Goal: Task Accomplishment & Management: Use online tool/utility

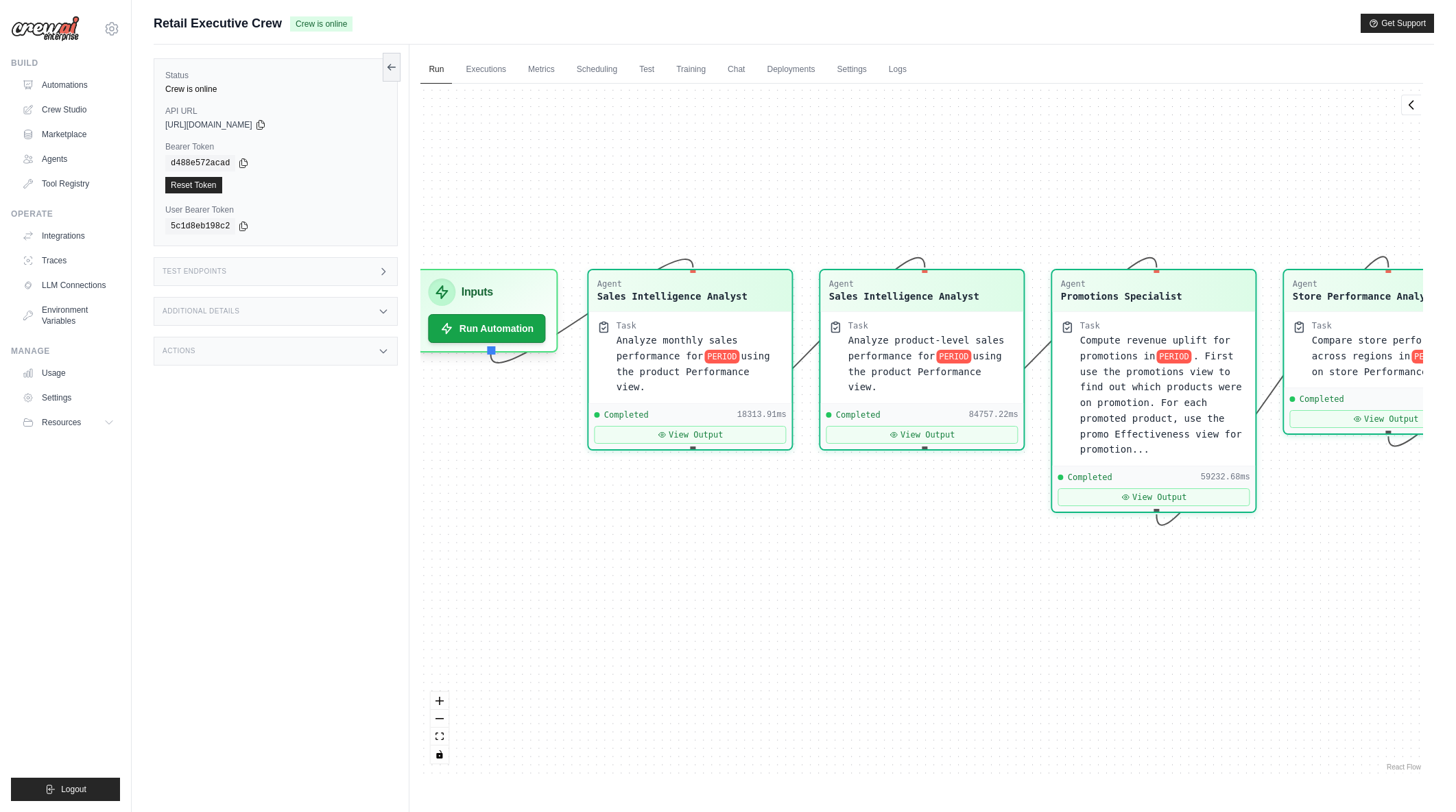
scroll to position [5411, 0]
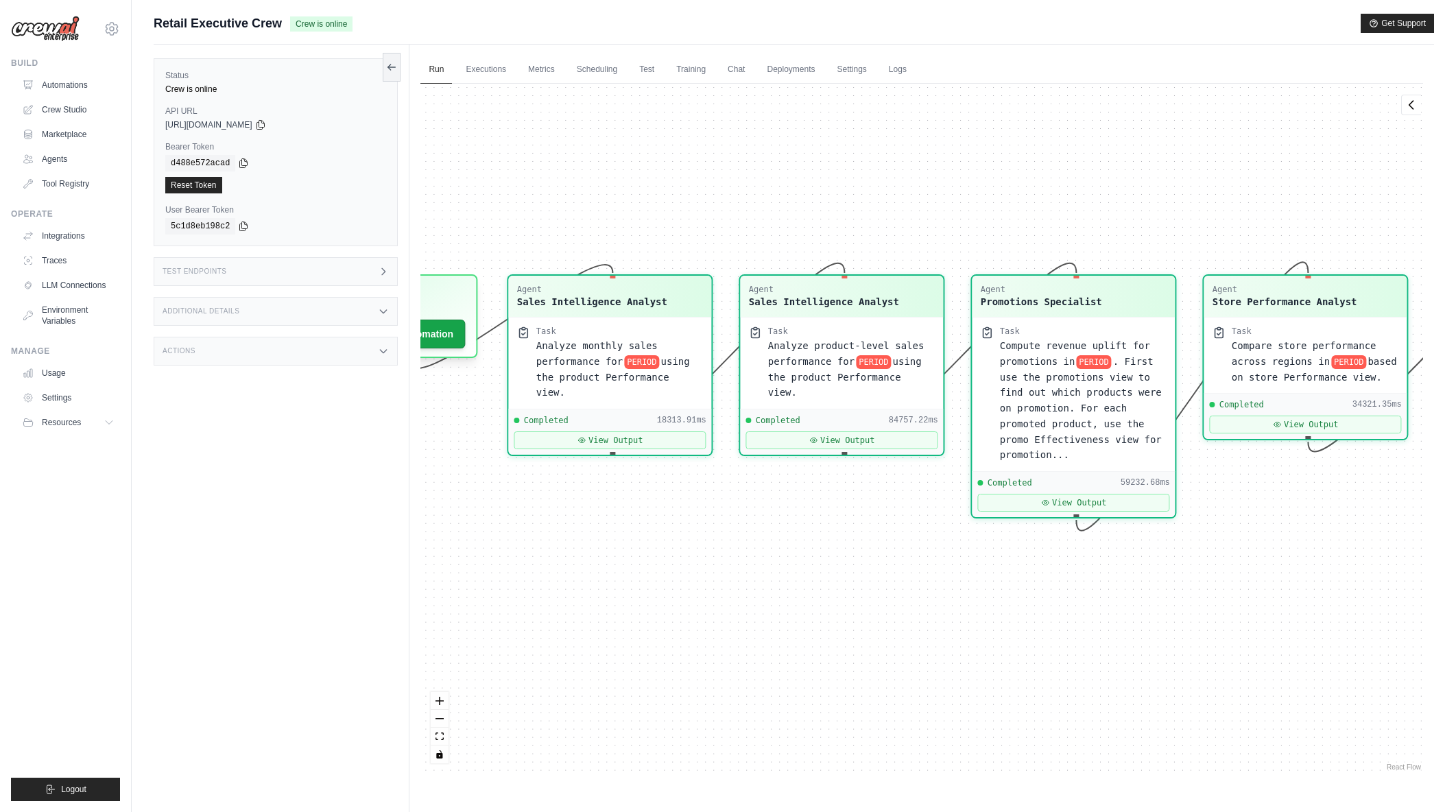
drag, startPoint x: 1077, startPoint y: 190, endPoint x: 1037, endPoint y: 196, distance: 40.4
click at [1003, 196] on div "Agent Sales Intelligence Analyst Task Analyze monthly sales performance for PER…" at bounding box center [921, 428] width 1003 height 690
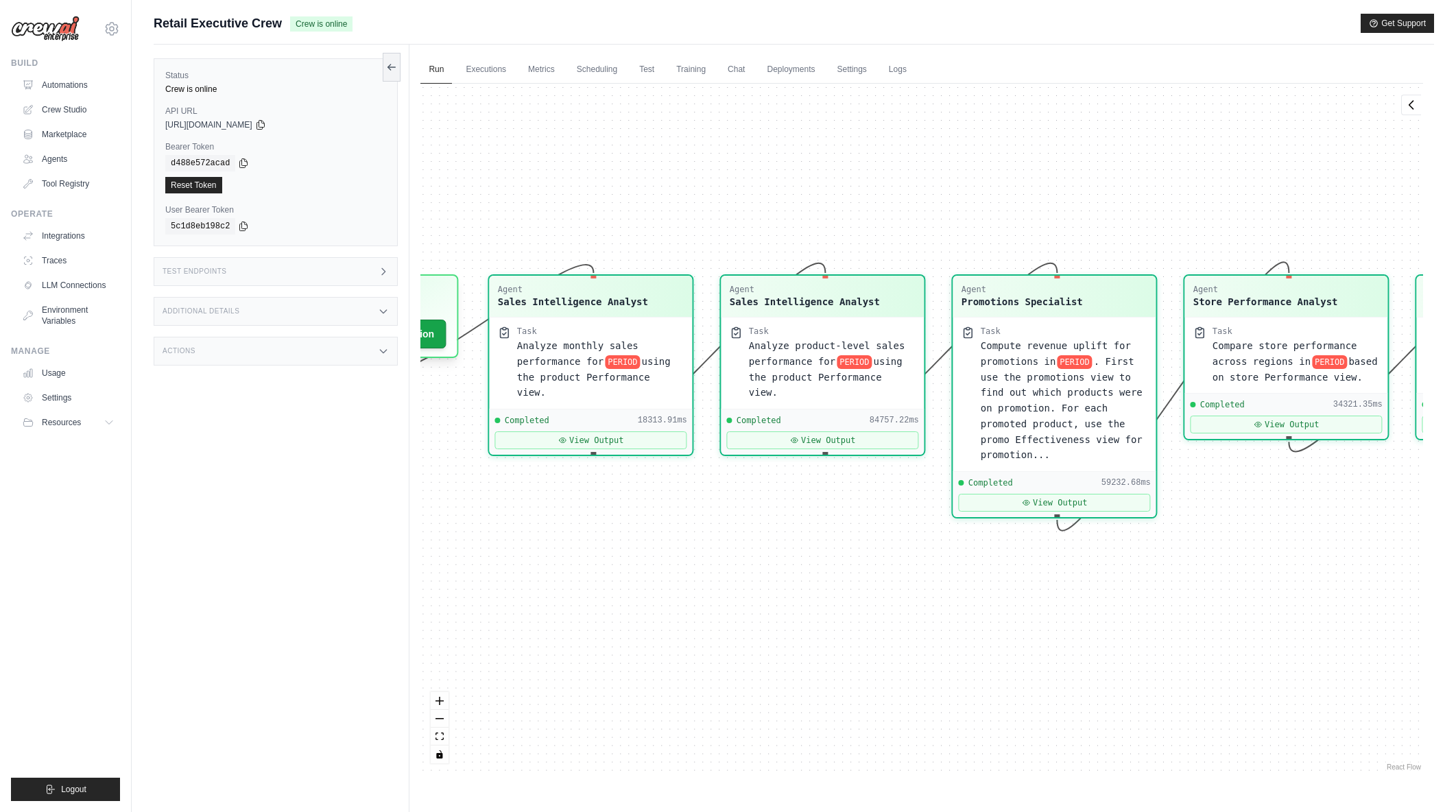
drag, startPoint x: 1146, startPoint y: 191, endPoint x: 1120, endPoint y: 191, distance: 26.0
click at [1120, 191] on div "Agent Sales Intelligence Analyst Task Analyze monthly sales performance for PER…" at bounding box center [921, 428] width 1003 height 690
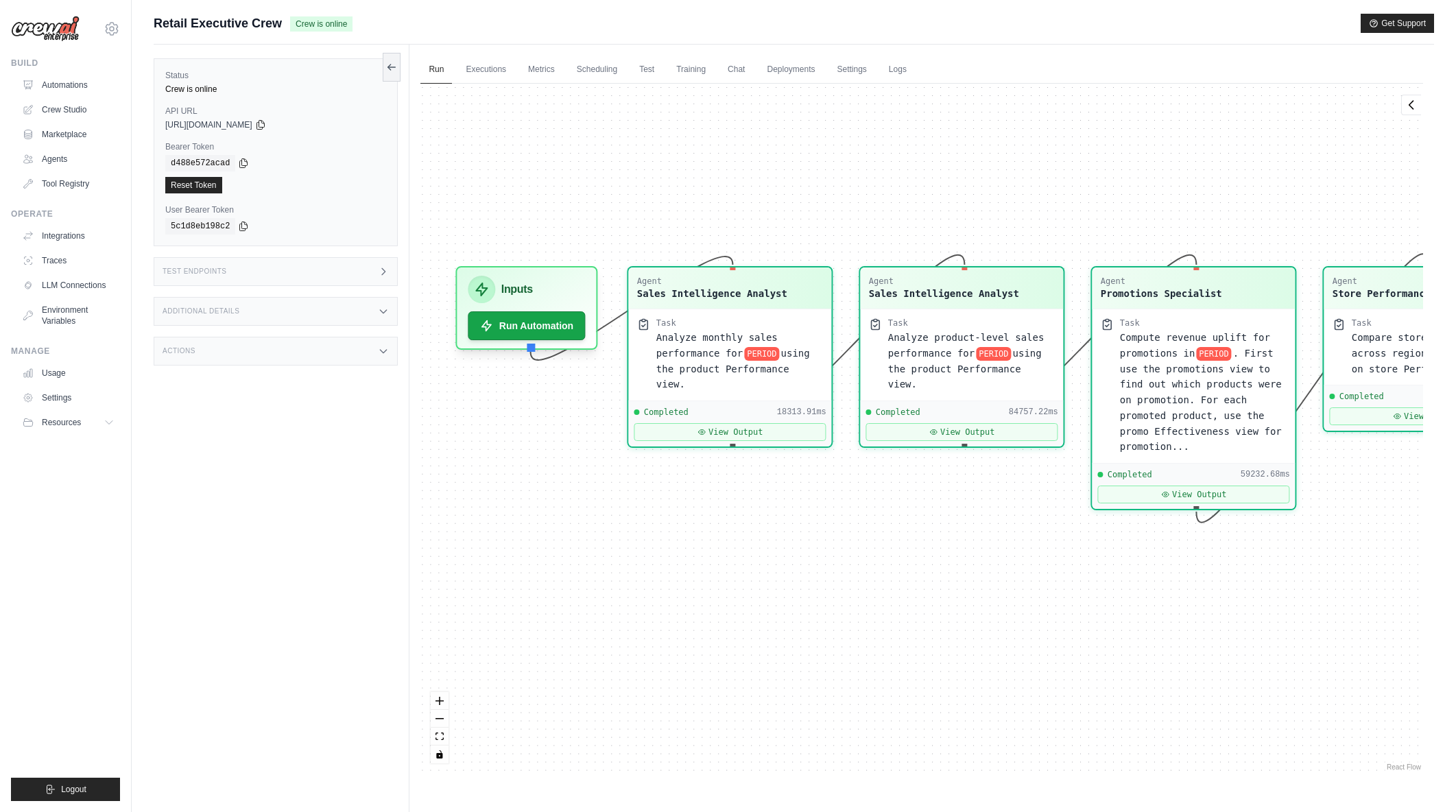
drag, startPoint x: 955, startPoint y: 202, endPoint x: 1094, endPoint y: 194, distance: 139.2
click at [1094, 194] on div "Agent Sales Intelligence Analyst Task Analyze monthly sales performance for PER…" at bounding box center [921, 428] width 1003 height 690
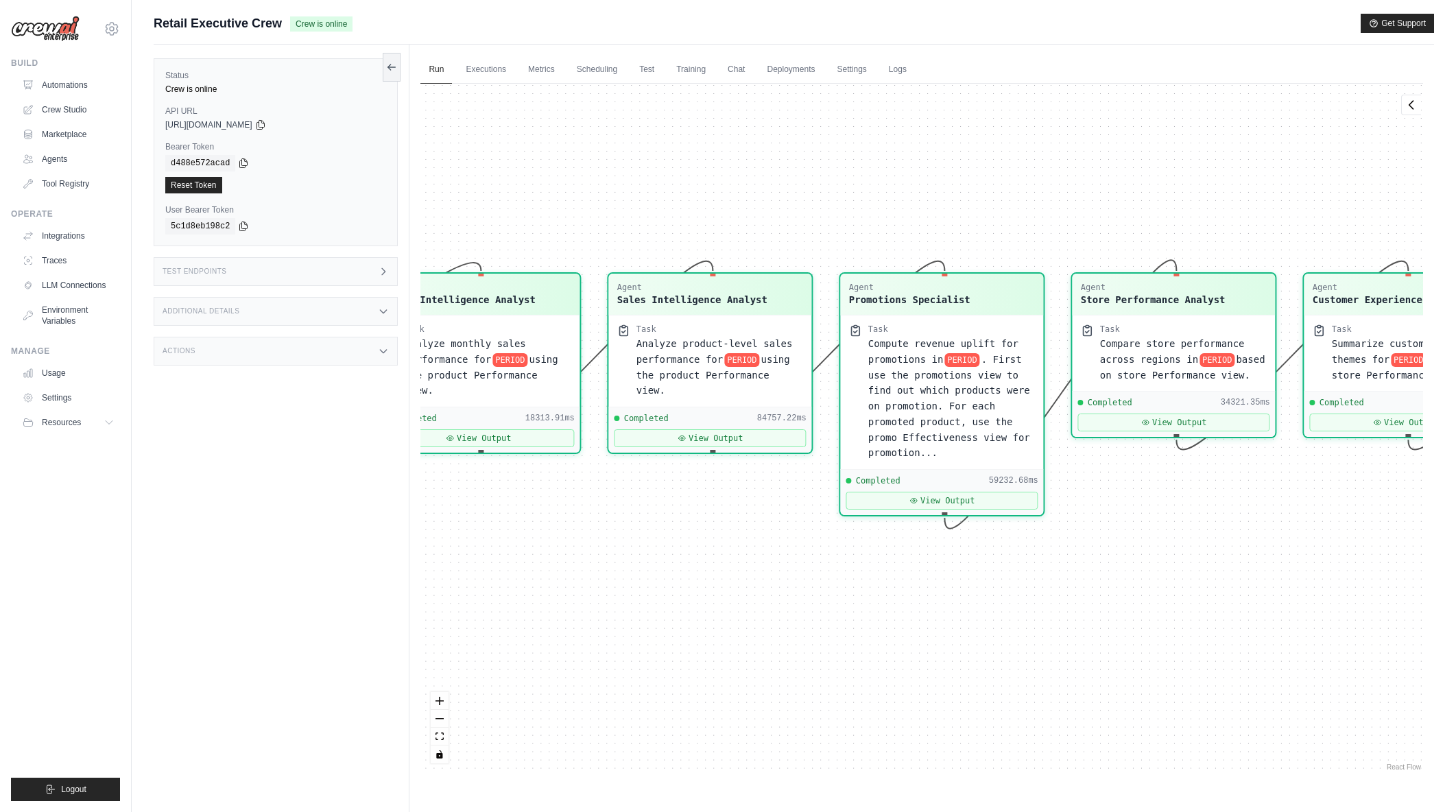
drag, startPoint x: 1092, startPoint y: 195, endPoint x: 841, endPoint y: 201, distance: 251.1
click at [841, 201] on div "Agent Sales Intelligence Analyst Task Analyze monthly sales performance for PER…" at bounding box center [921, 428] width 1003 height 690
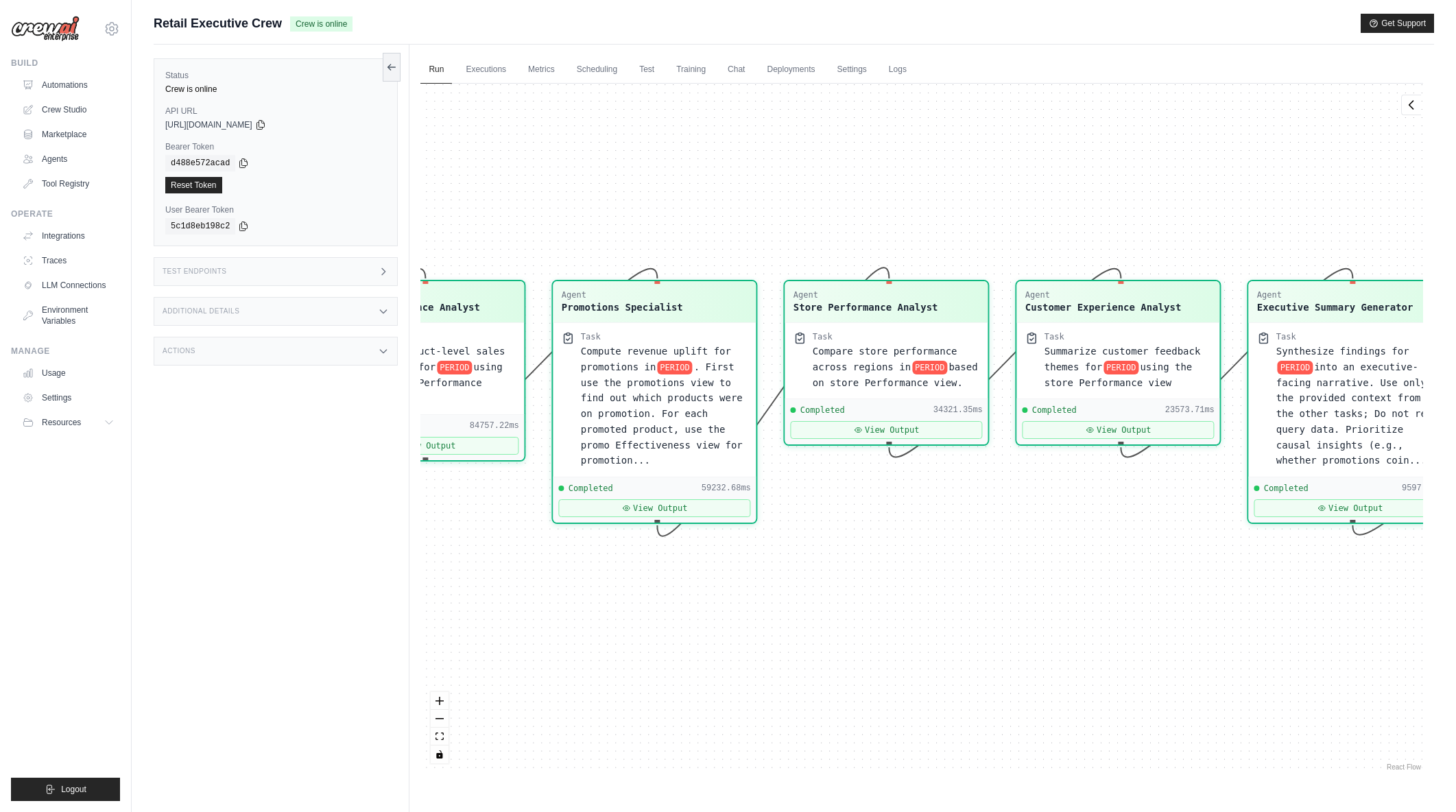
drag, startPoint x: 1081, startPoint y: 198, endPoint x: 794, endPoint y: 205, distance: 287.1
click at [794, 205] on div "Agent Sales Intelligence Analyst Task Analyze monthly sales performance for PER…" at bounding box center [921, 428] width 1003 height 690
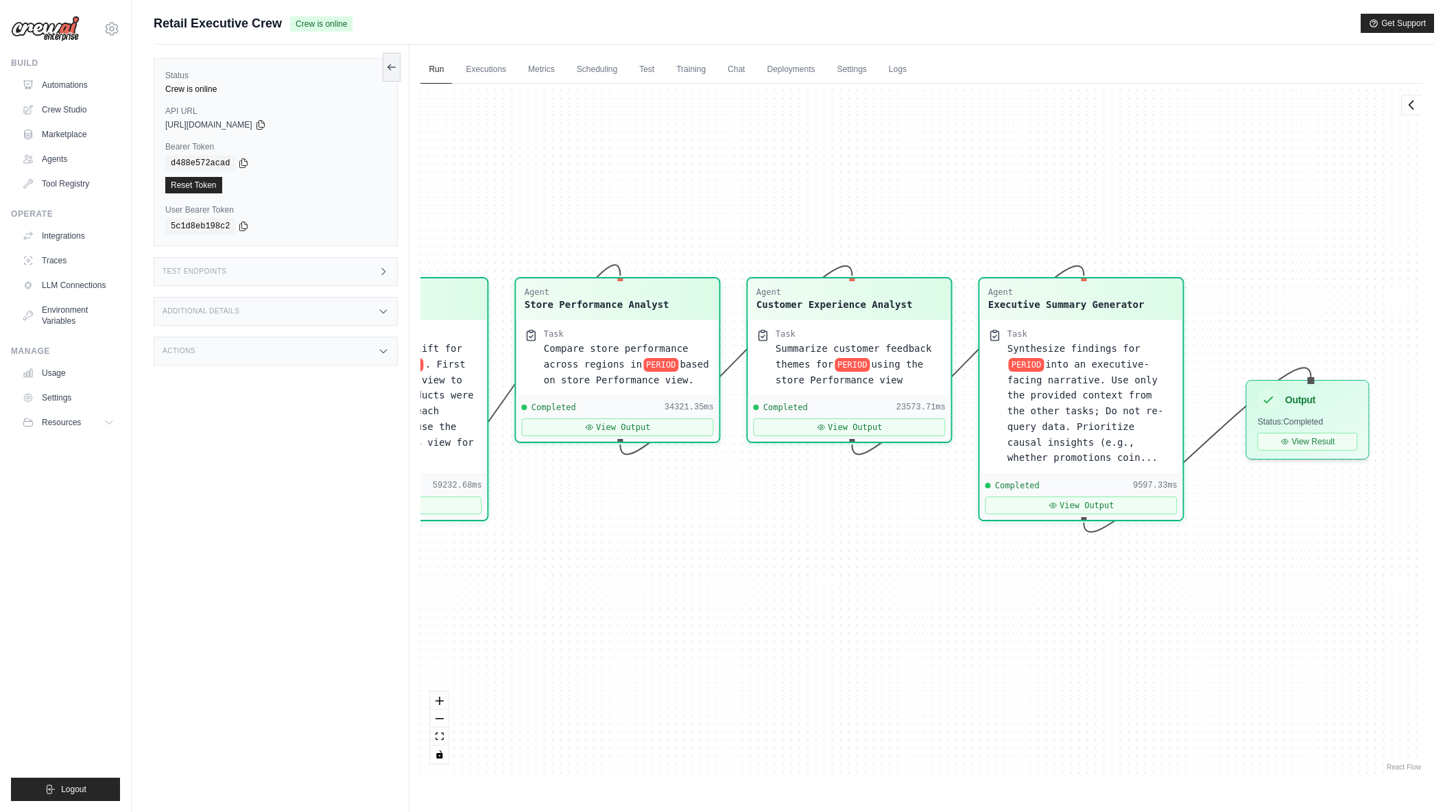
drag, startPoint x: 1074, startPoint y: 202, endPoint x: 805, endPoint y: 200, distance: 269.0
click at [805, 200] on div "Agent Sales Intelligence Analyst Task Analyze monthly sales performance for PER…" at bounding box center [921, 428] width 1003 height 690
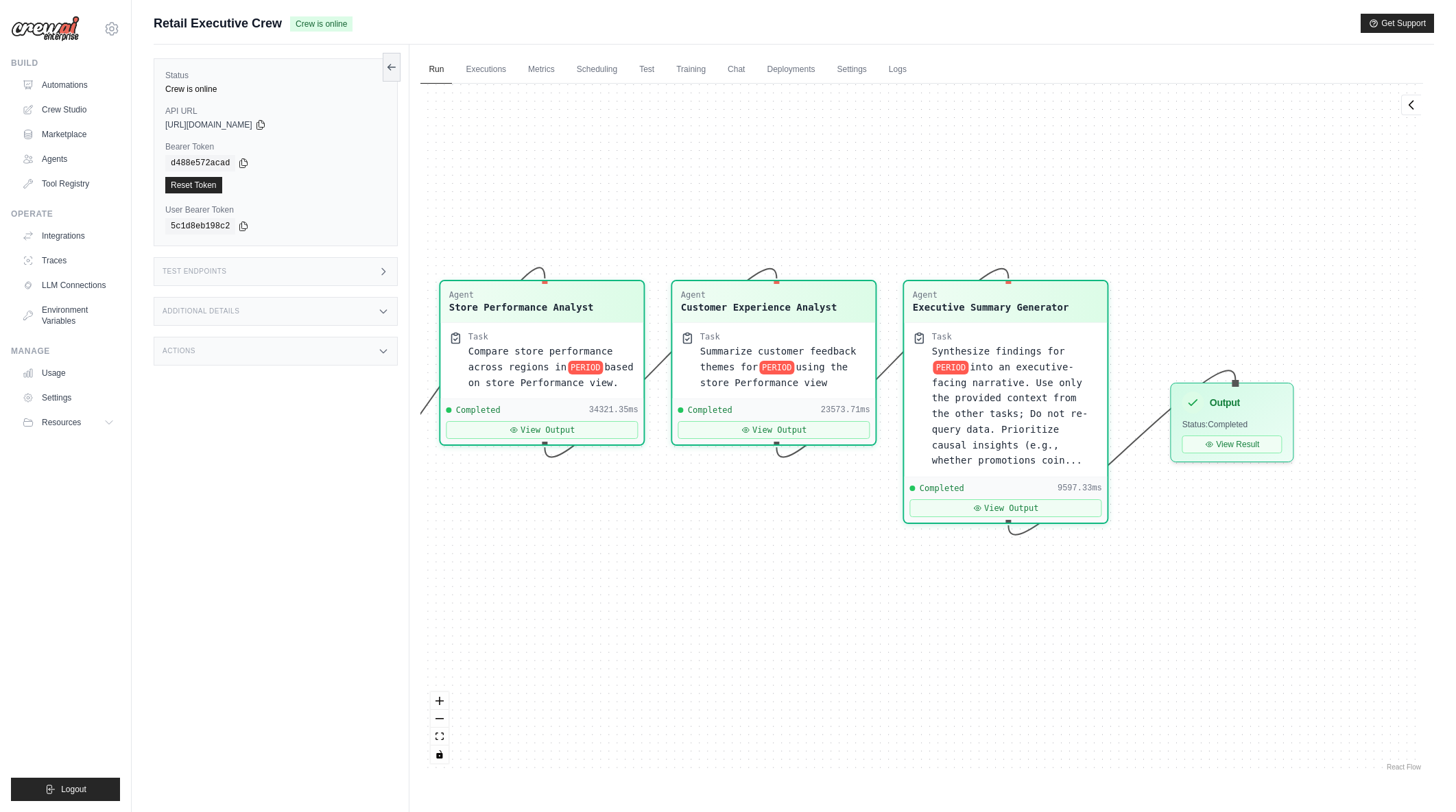
click at [1024, 197] on div "Agent Sales Intelligence Analyst Task Analyze monthly sales performance for PER…" at bounding box center [921, 428] width 1003 height 690
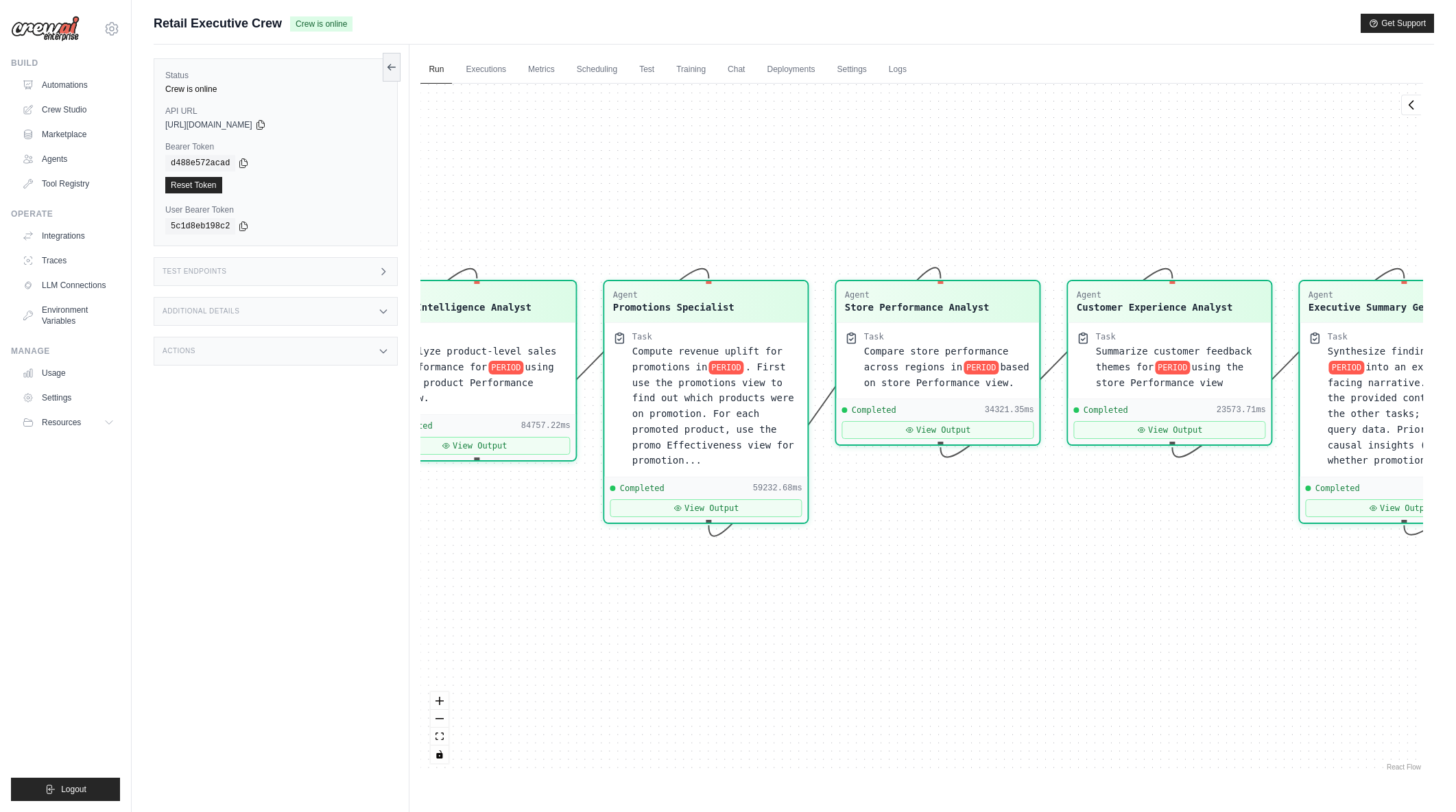
drag, startPoint x: 864, startPoint y: 197, endPoint x: 1259, endPoint y: 197, distance: 395.0
click at [1259, 197] on div "Agent Sales Intelligence Analyst Task Analyze monthly sales performance for PER…" at bounding box center [921, 428] width 1003 height 690
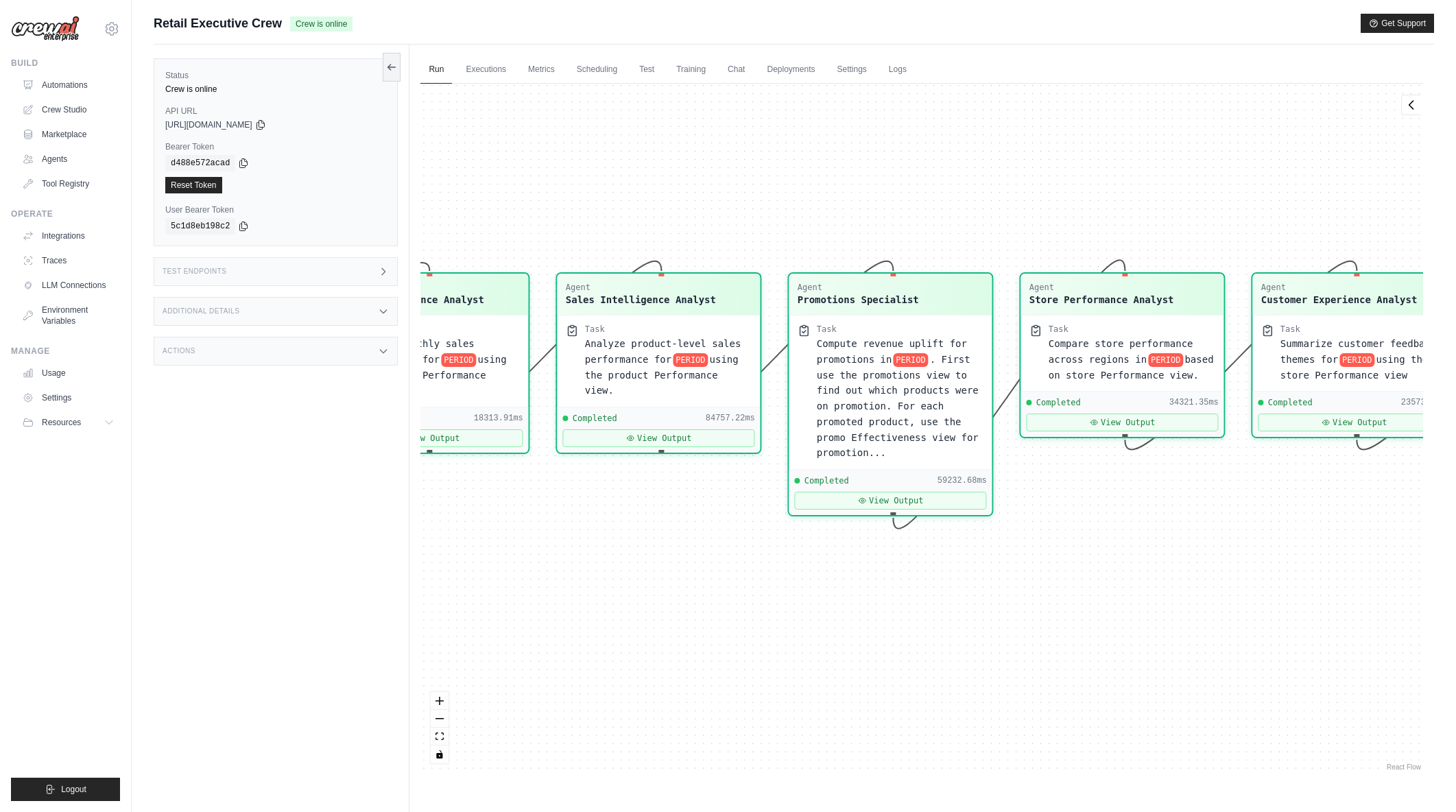
drag, startPoint x: 826, startPoint y: 209, endPoint x: 1011, endPoint y: 201, distance: 185.2
click at [1011, 201] on div "Agent Sales Intelligence Analyst Task Analyze monthly sales performance for PER…" at bounding box center [921, 428] width 1003 height 690
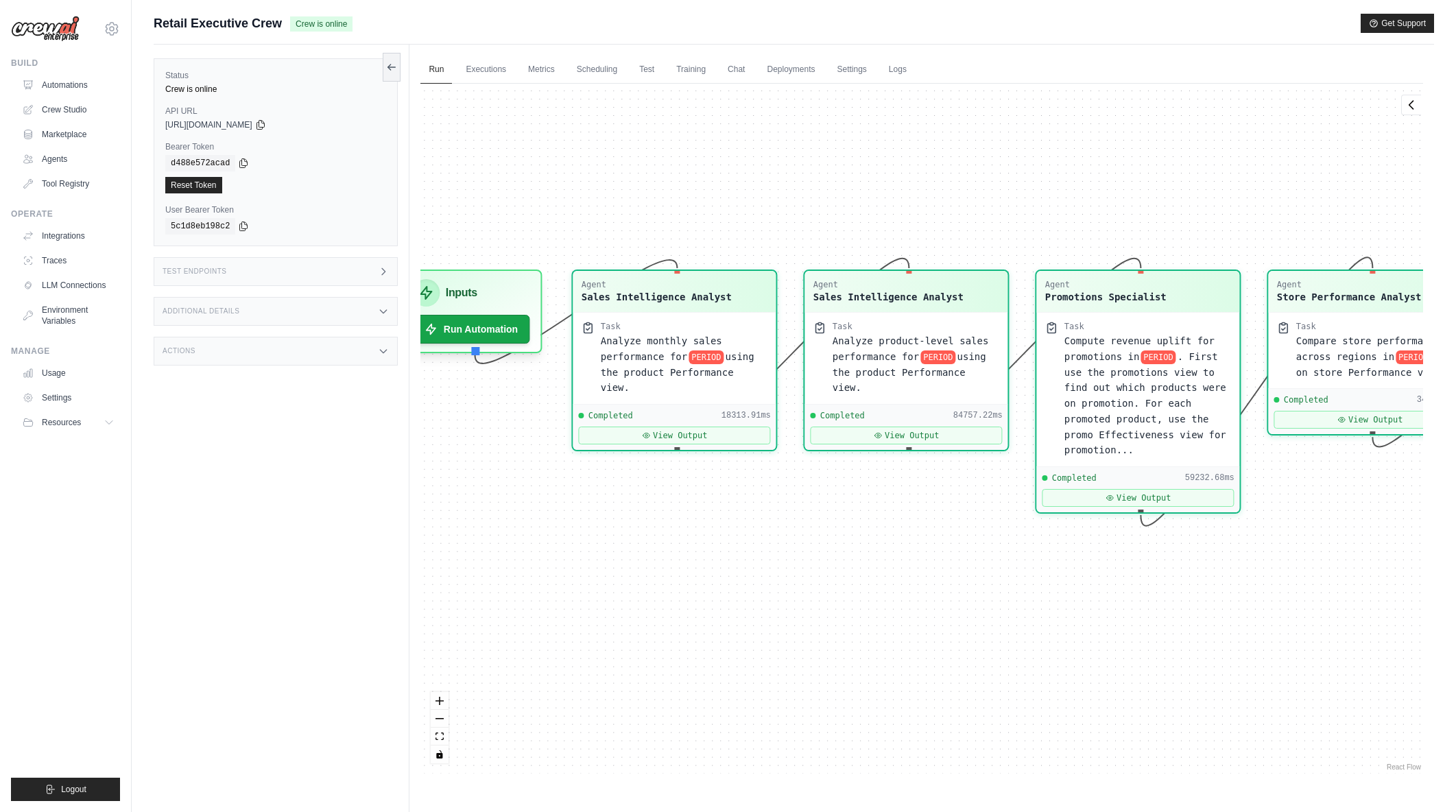
drag, startPoint x: 767, startPoint y: 196, endPoint x: 1014, endPoint y: 193, distance: 247.0
click at [1014, 193] on div "Agent Sales Intelligence Analyst Task Analyze monthly sales performance for PER…" at bounding box center [921, 428] width 1003 height 690
click at [714, 423] on button "View Output" at bounding box center [674, 432] width 192 height 18
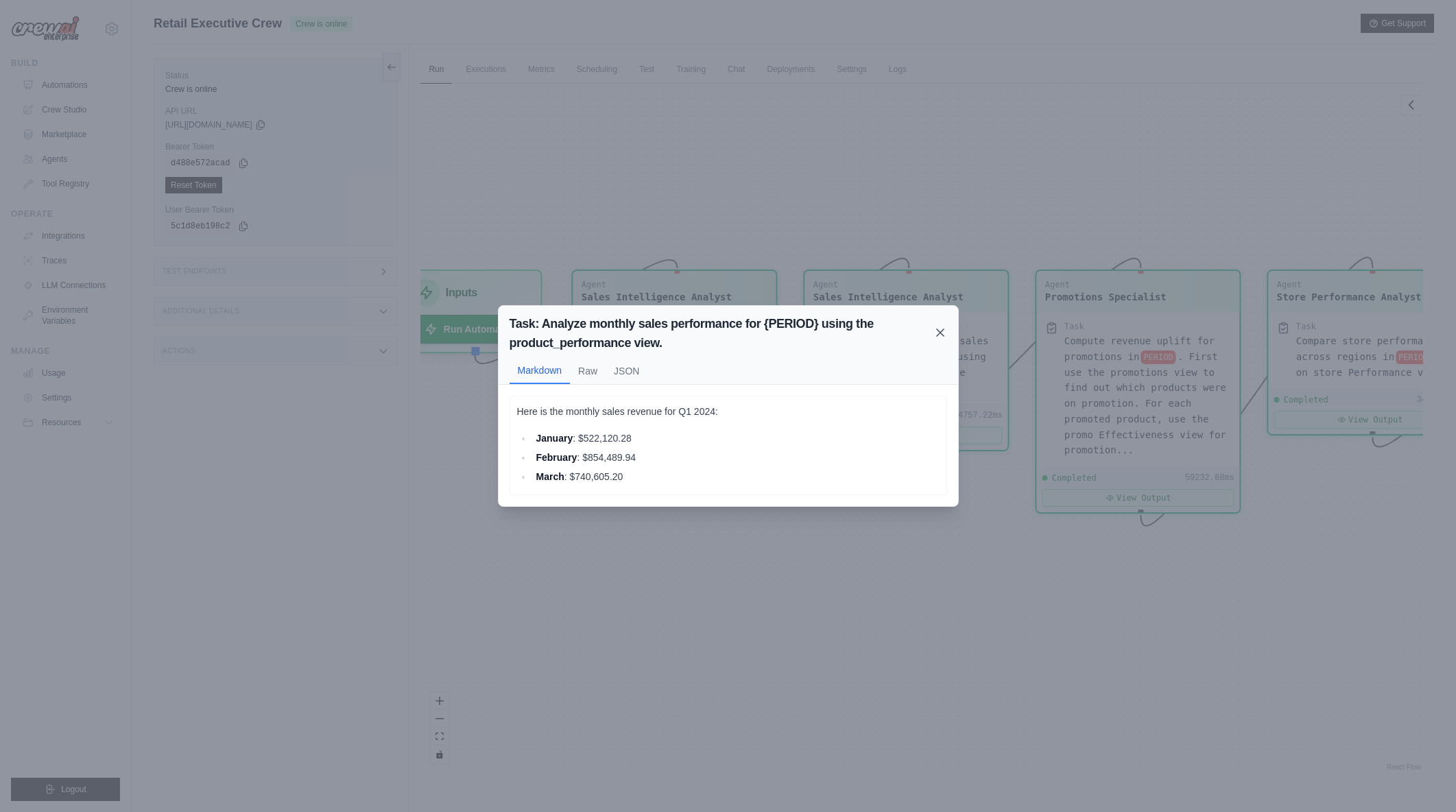
click at [935, 335] on icon at bounding box center [940, 332] width 14 height 14
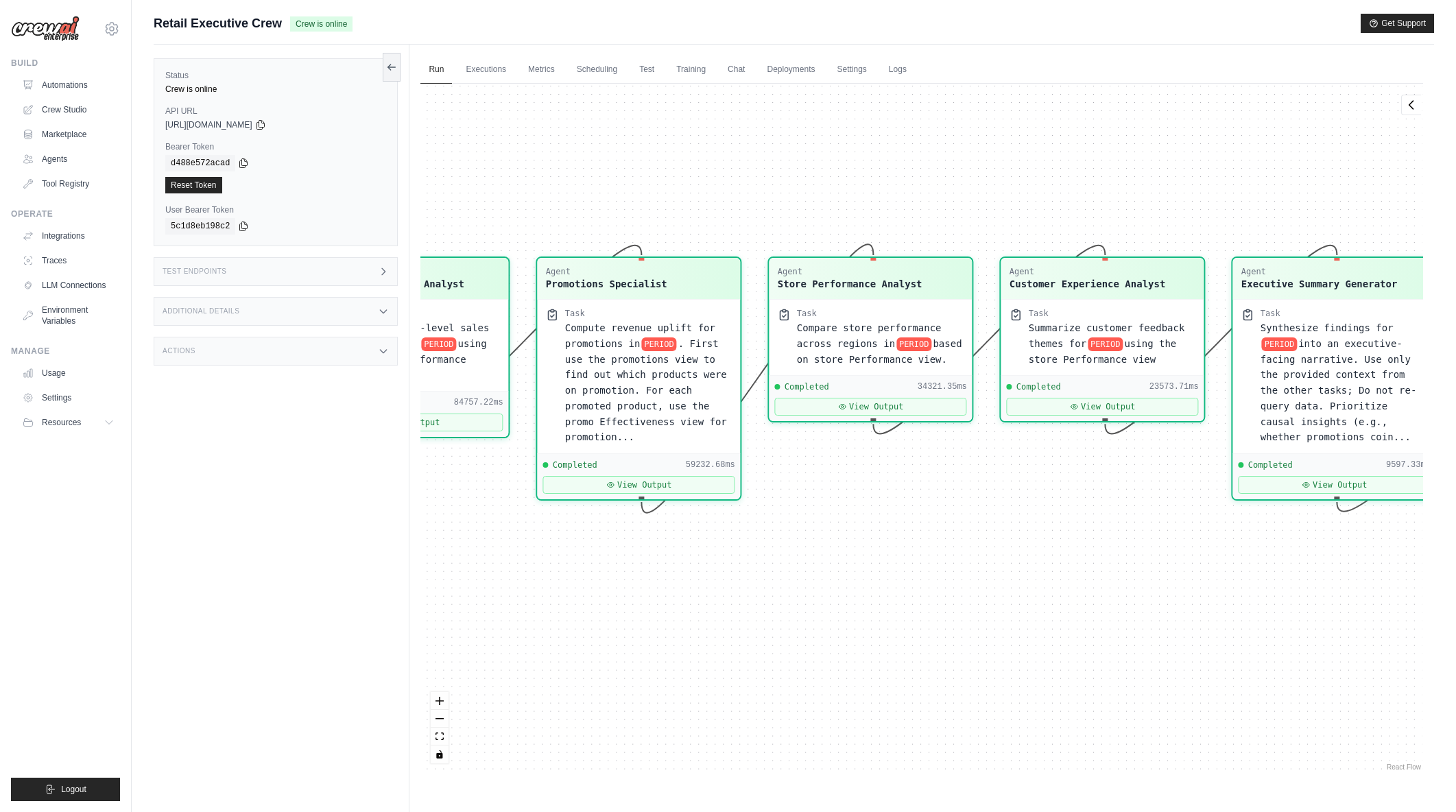
drag, startPoint x: 1149, startPoint y: 583, endPoint x: 649, endPoint y: 570, distance: 500.2
click at [649, 570] on div "Agent Sales Intelligence Analyst Task Analyze monthly sales performance for PER…" at bounding box center [921, 428] width 1003 height 690
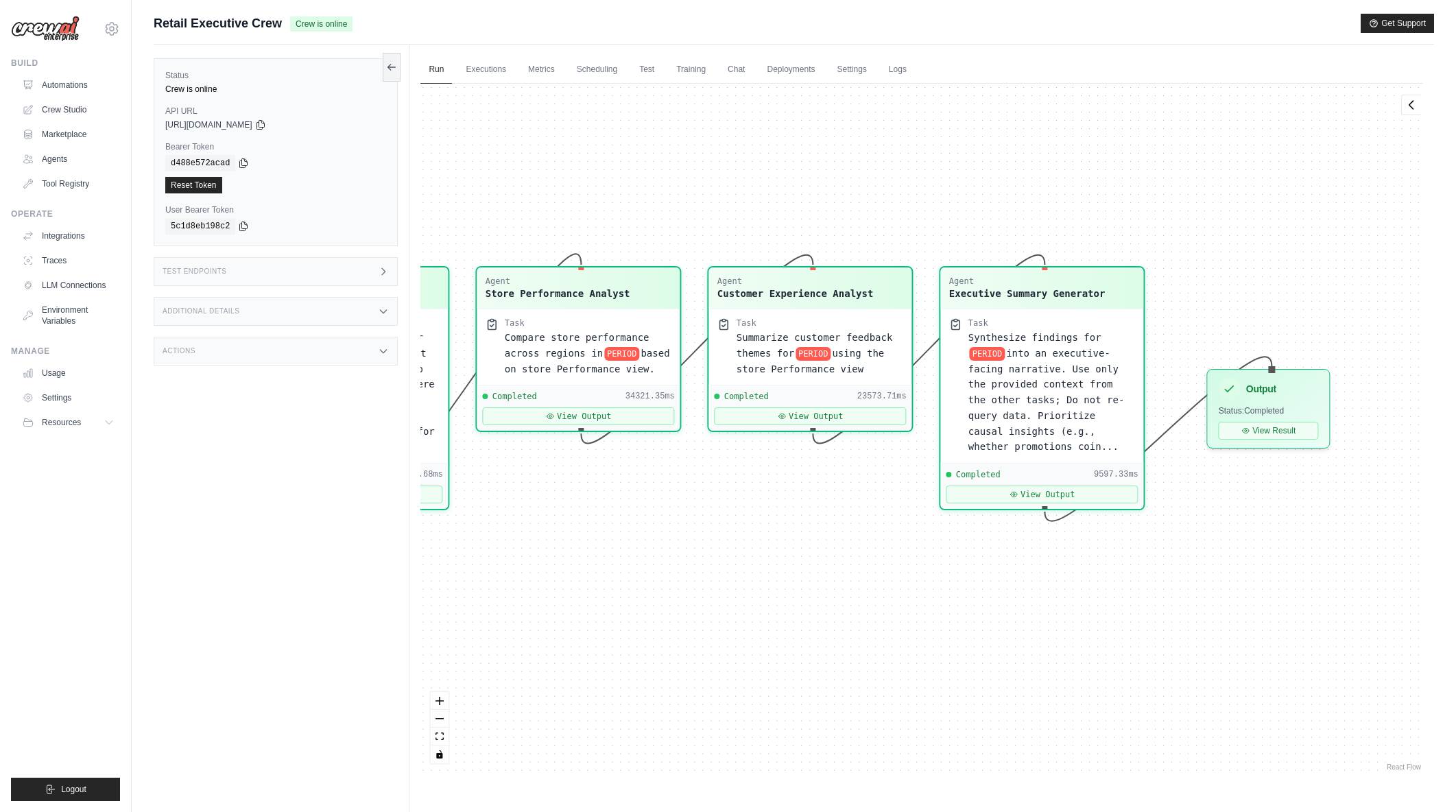
drag, startPoint x: 883, startPoint y: 562, endPoint x: 862, endPoint y: 564, distance: 21.1
click at [862, 564] on div "Agent Sales Intelligence Analyst Task Analyze monthly sales performance for PER…" at bounding box center [921, 428] width 1003 height 690
click at [1080, 493] on button "View Output" at bounding box center [1040, 492] width 192 height 18
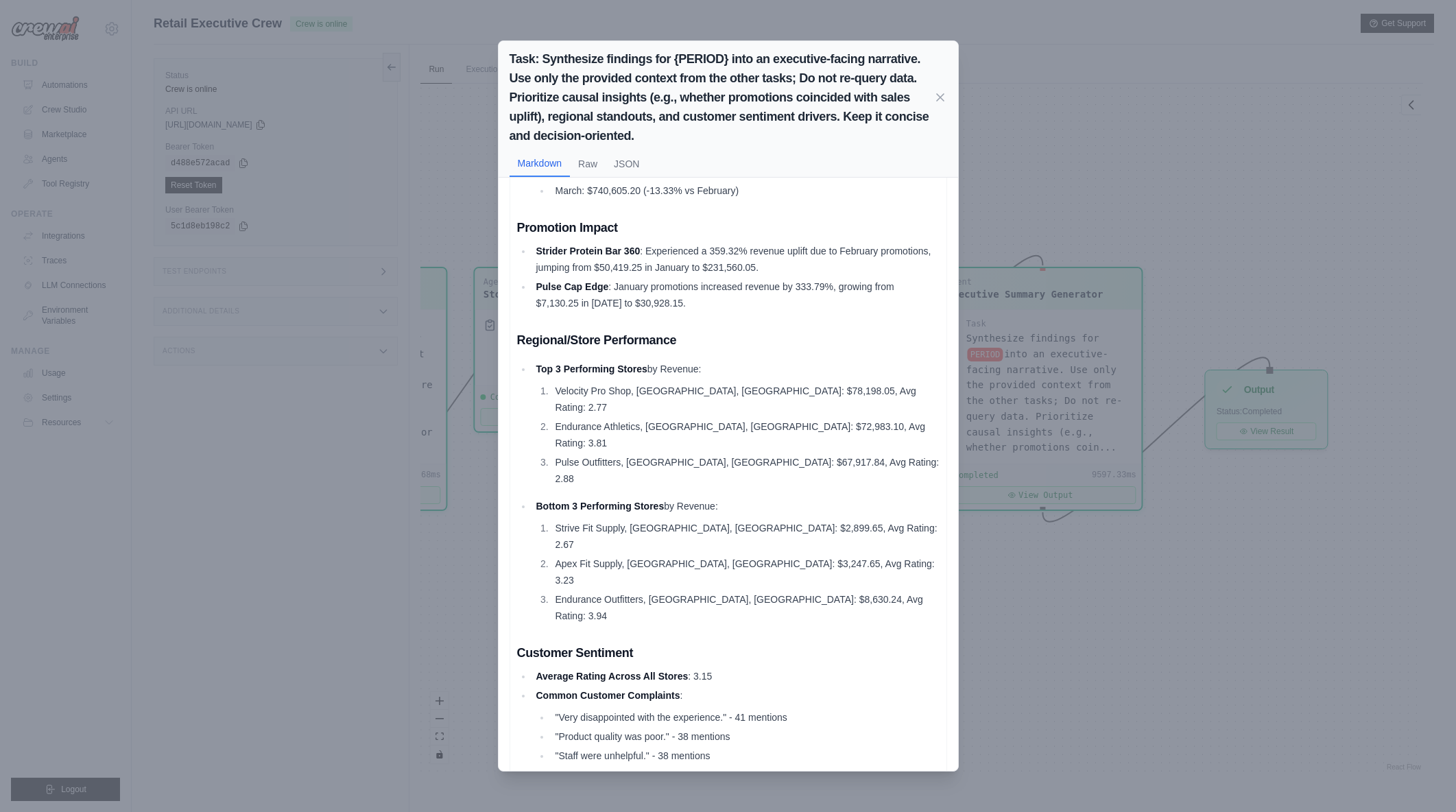
scroll to position [376, 0]
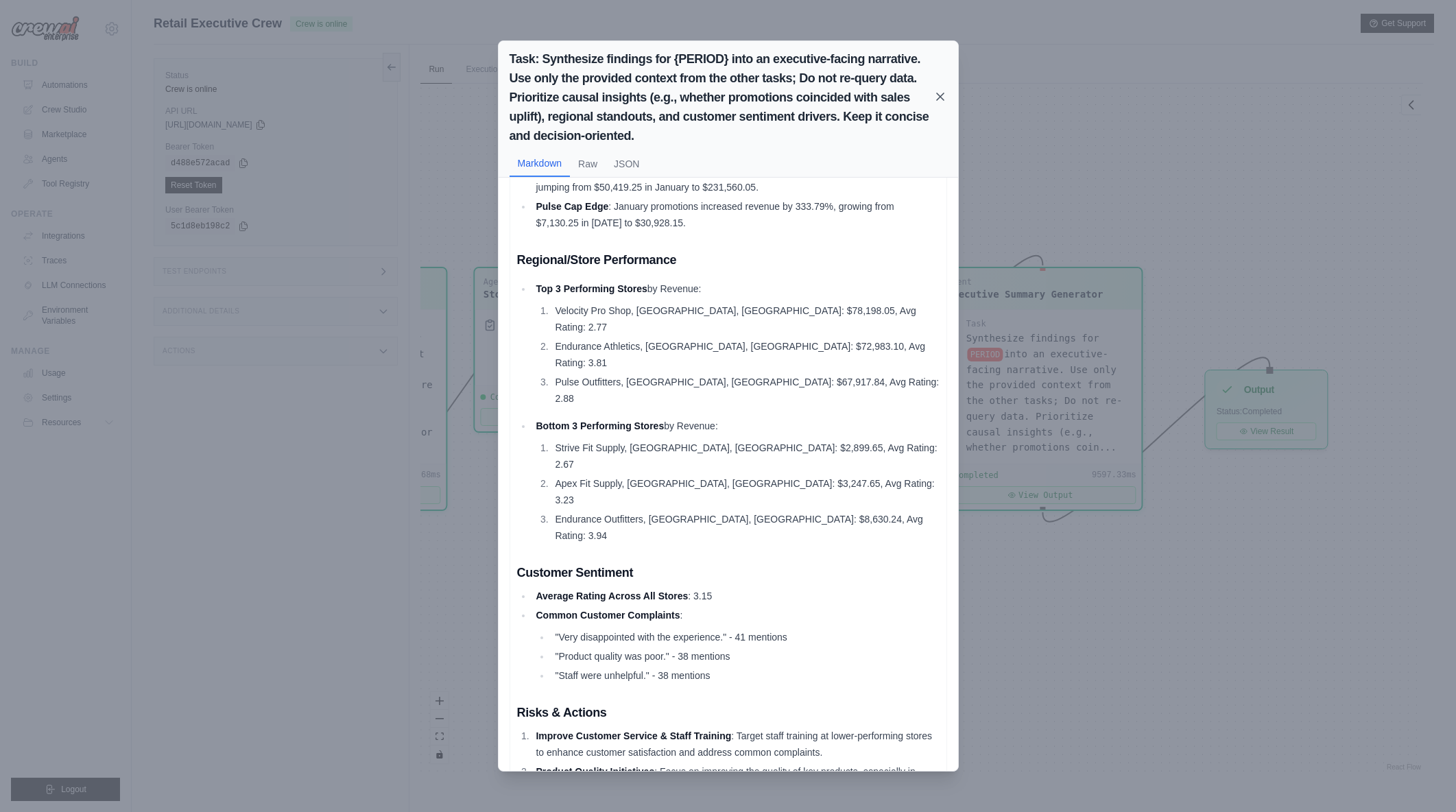
click at [942, 95] on icon at bounding box center [940, 96] width 7 height 7
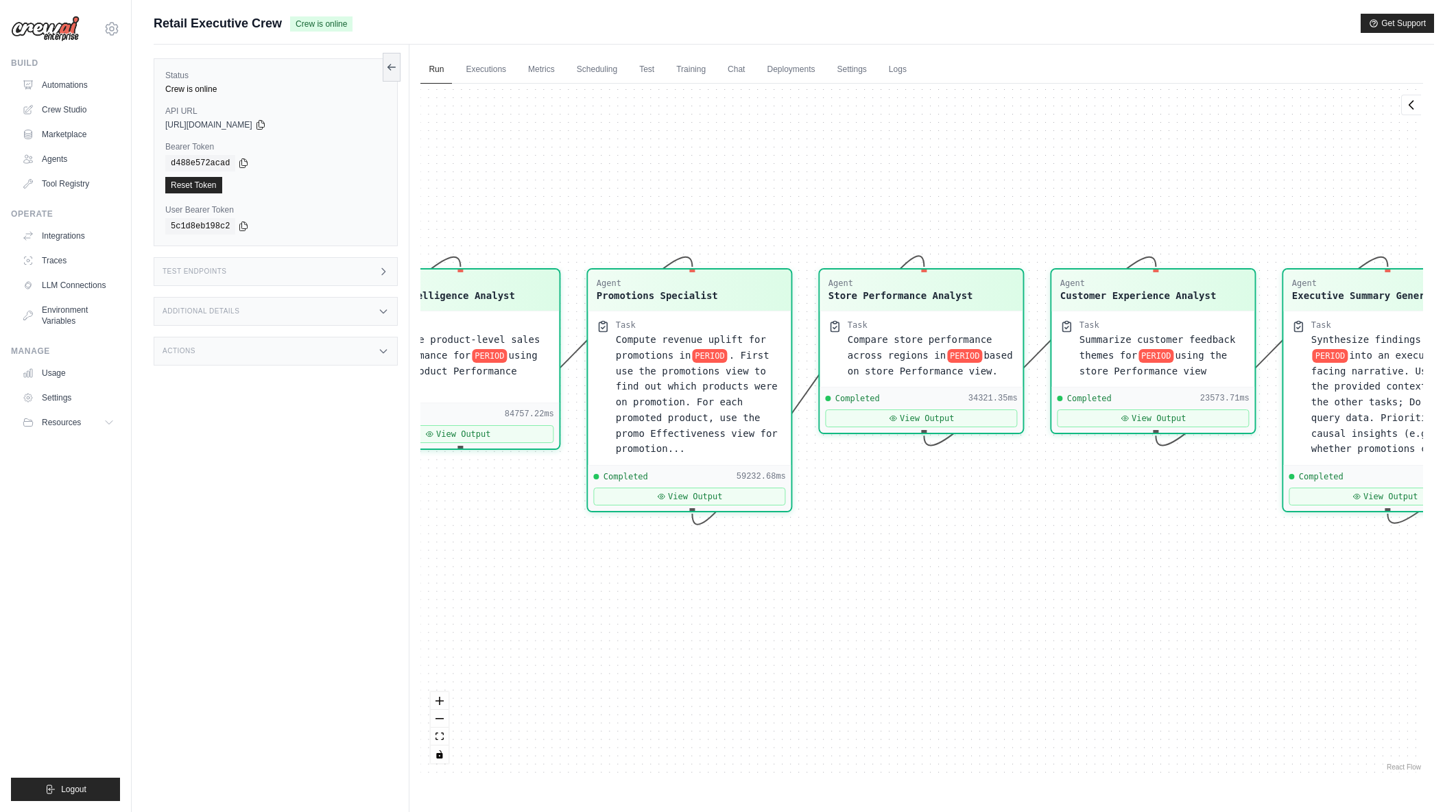
drag, startPoint x: 756, startPoint y: 200, endPoint x: 1101, endPoint y: 201, distance: 345.0
click at [1101, 201] on div "Agent Sales Intelligence Analyst Task Analyze monthly sales performance for PER…" at bounding box center [921, 428] width 1003 height 690
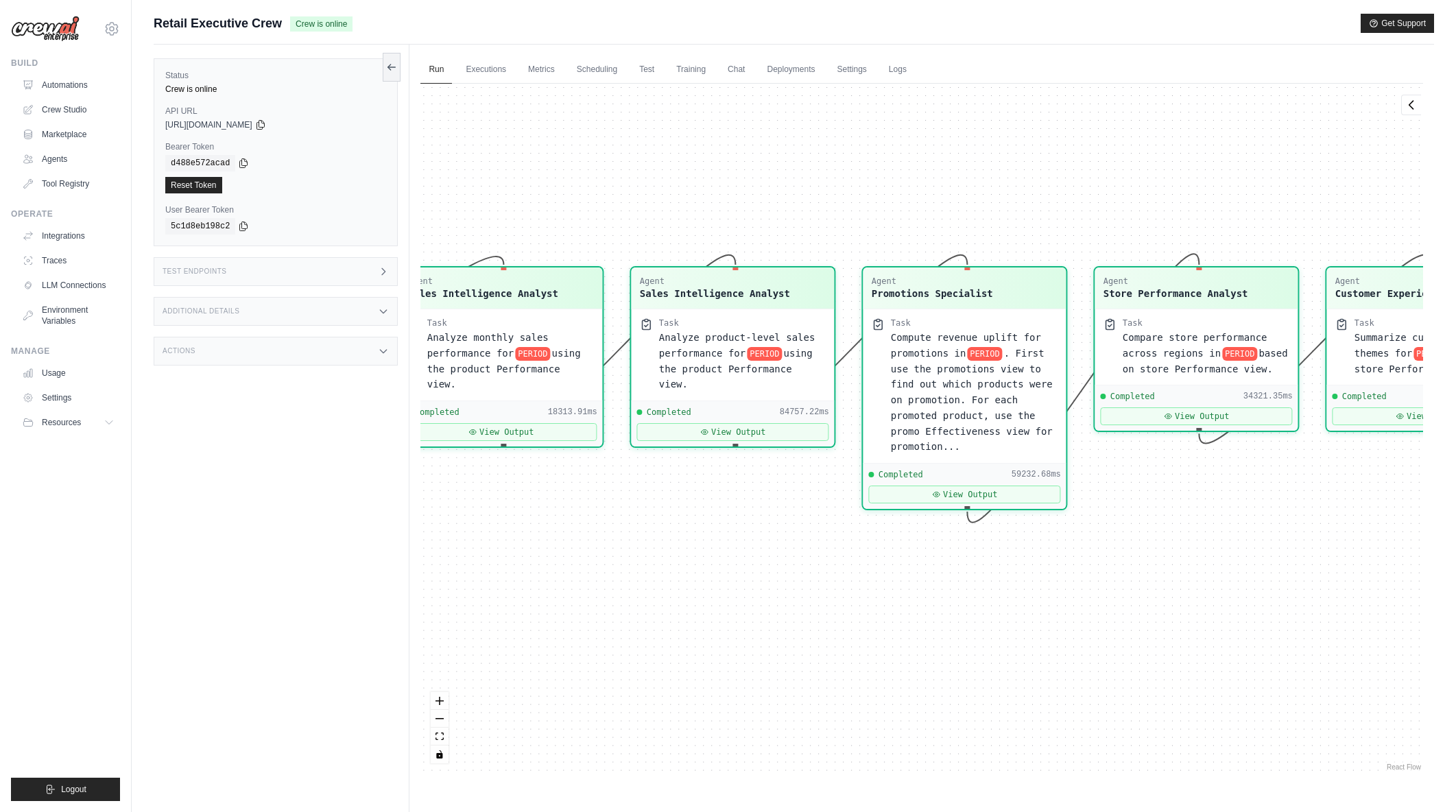
click at [1007, 197] on div "Agent Sales Intelligence Analyst Task Analyze monthly sales performance for PER…" at bounding box center [921, 428] width 1003 height 690
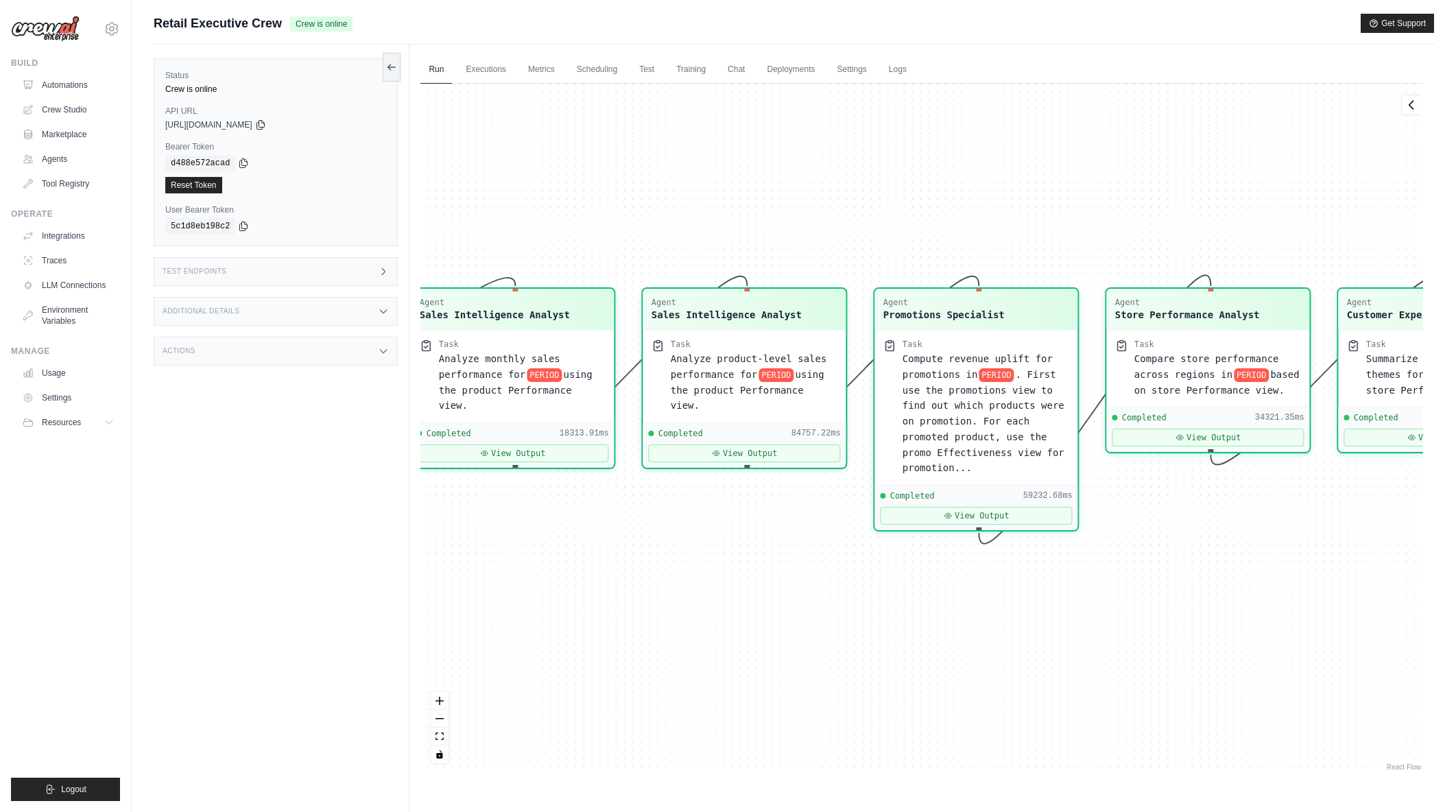
drag, startPoint x: 826, startPoint y: 177, endPoint x: 838, endPoint y: 201, distance: 26.8
click at [838, 201] on div "Agent Sales Intelligence Analyst Task Analyze monthly sales performance for PER…" at bounding box center [921, 428] width 1003 height 690
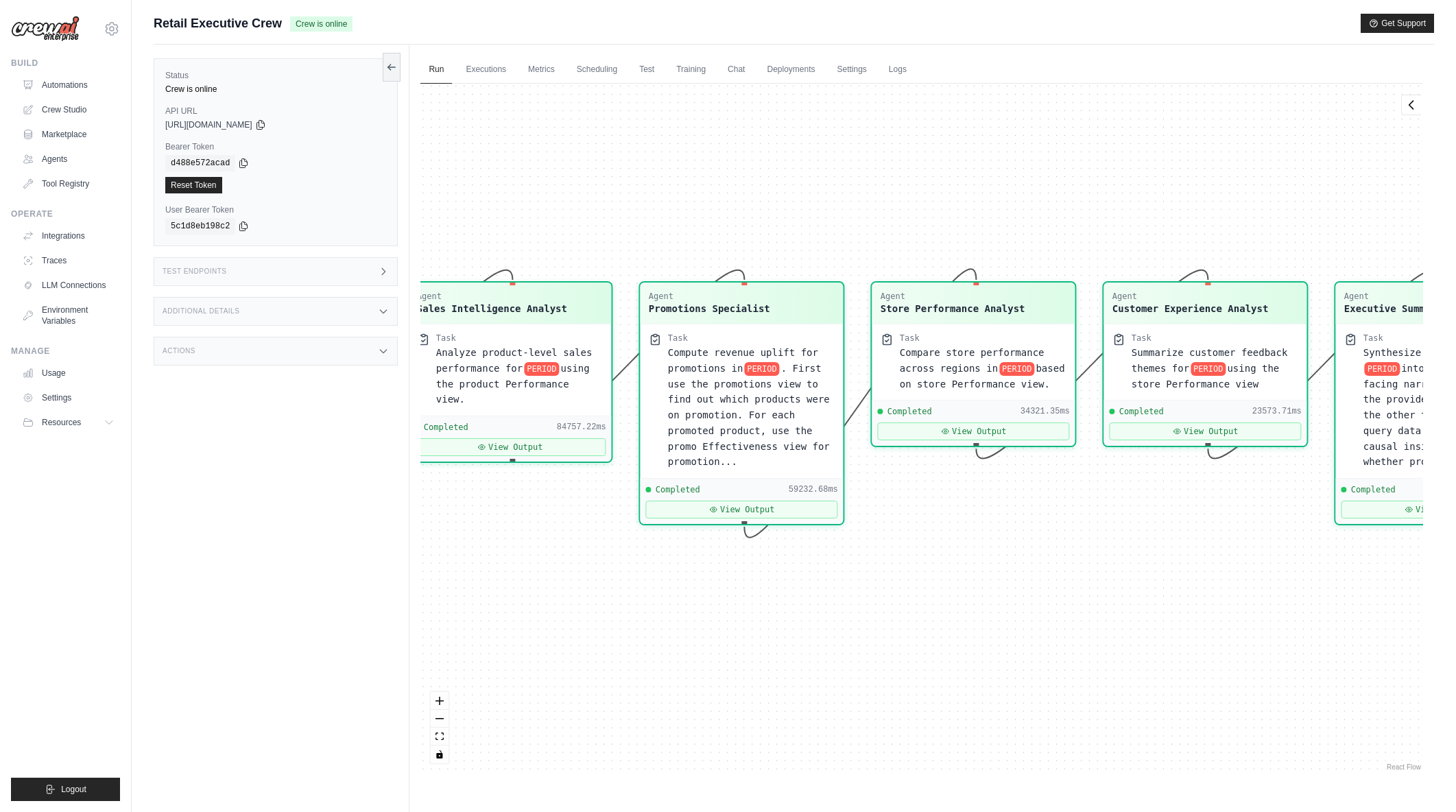
drag, startPoint x: 1267, startPoint y: 193, endPoint x: 1070, endPoint y: 190, distance: 197.0
click at [1070, 190] on div "Agent Sales Intelligence Analyst Task Analyze monthly sales performance for PER…" at bounding box center [921, 428] width 1003 height 690
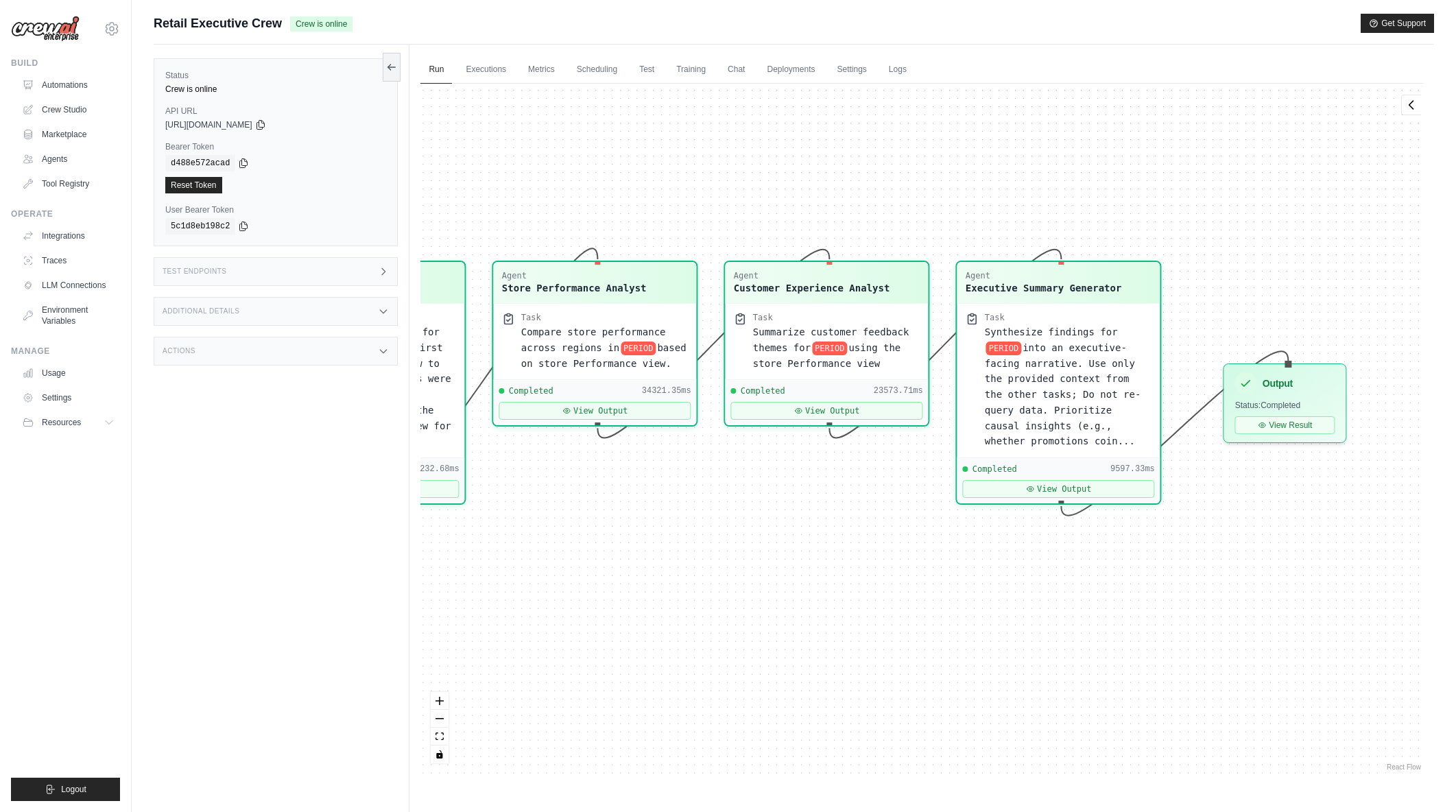
click at [870, 187] on div "Agent Sales Intelligence Analyst Task Analyze monthly sales performance for PER…" at bounding box center [921, 428] width 1003 height 690
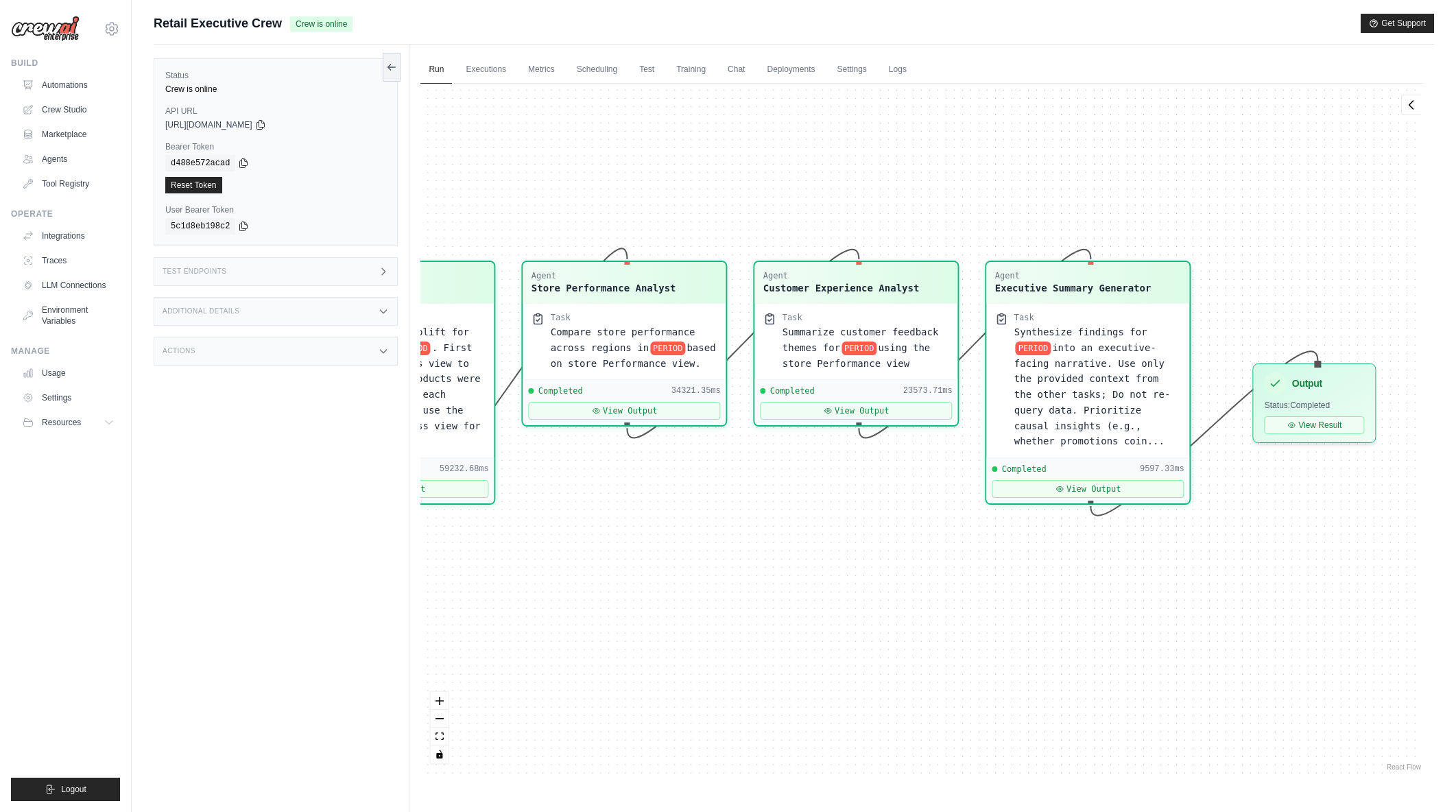
drag, startPoint x: 594, startPoint y: 151, endPoint x: 624, endPoint y: 151, distance: 30.0
click at [624, 151] on div "Agent Sales Intelligence Analyst Task Analyze monthly sales performance for PER…" at bounding box center [921, 428] width 1003 height 690
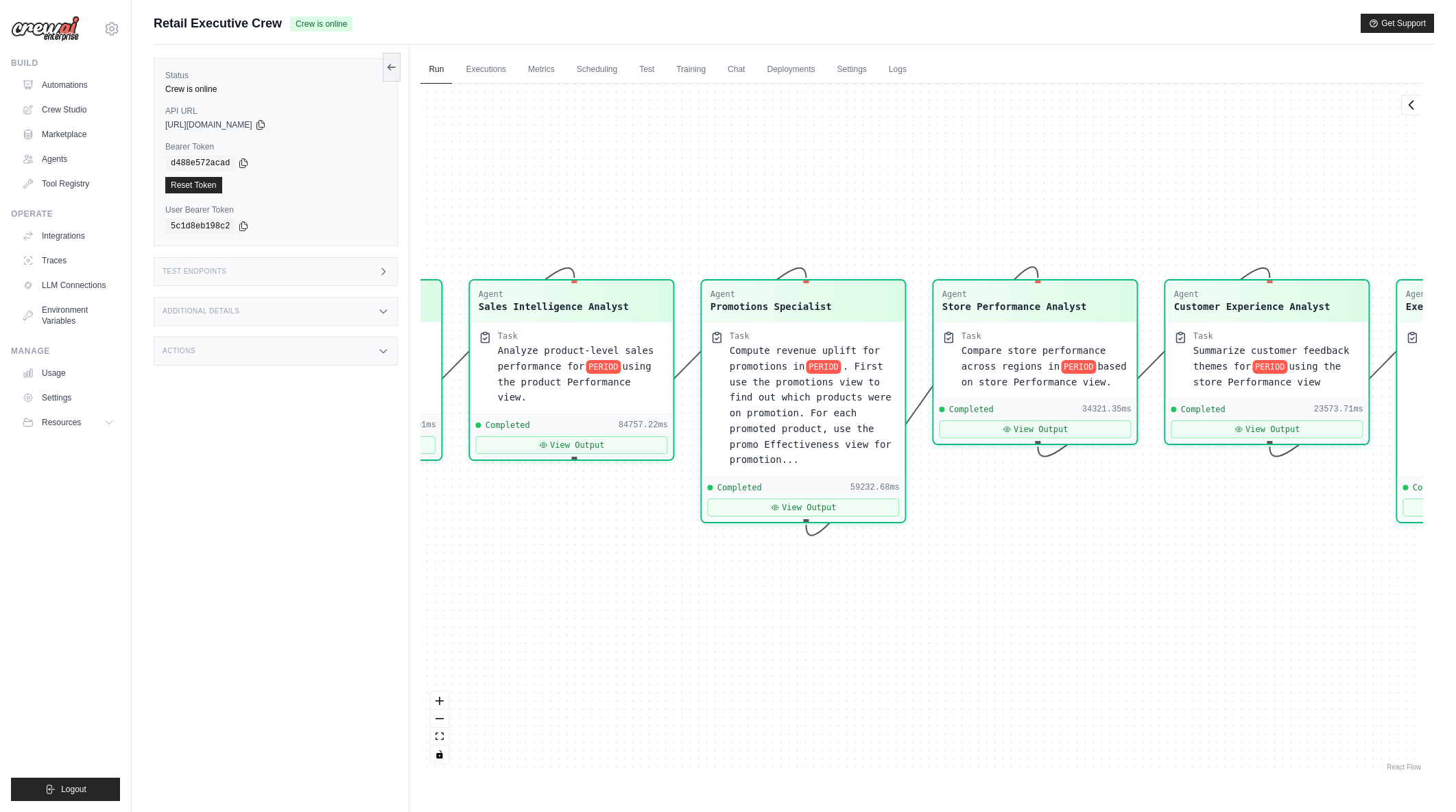
drag, startPoint x: 551, startPoint y: 165, endPoint x: 962, endPoint y: 184, distance: 411.4
click at [962, 184] on div "Agent Sales Intelligence Analyst Task Analyze monthly sales performance for PER…" at bounding box center [921, 428] width 1003 height 690
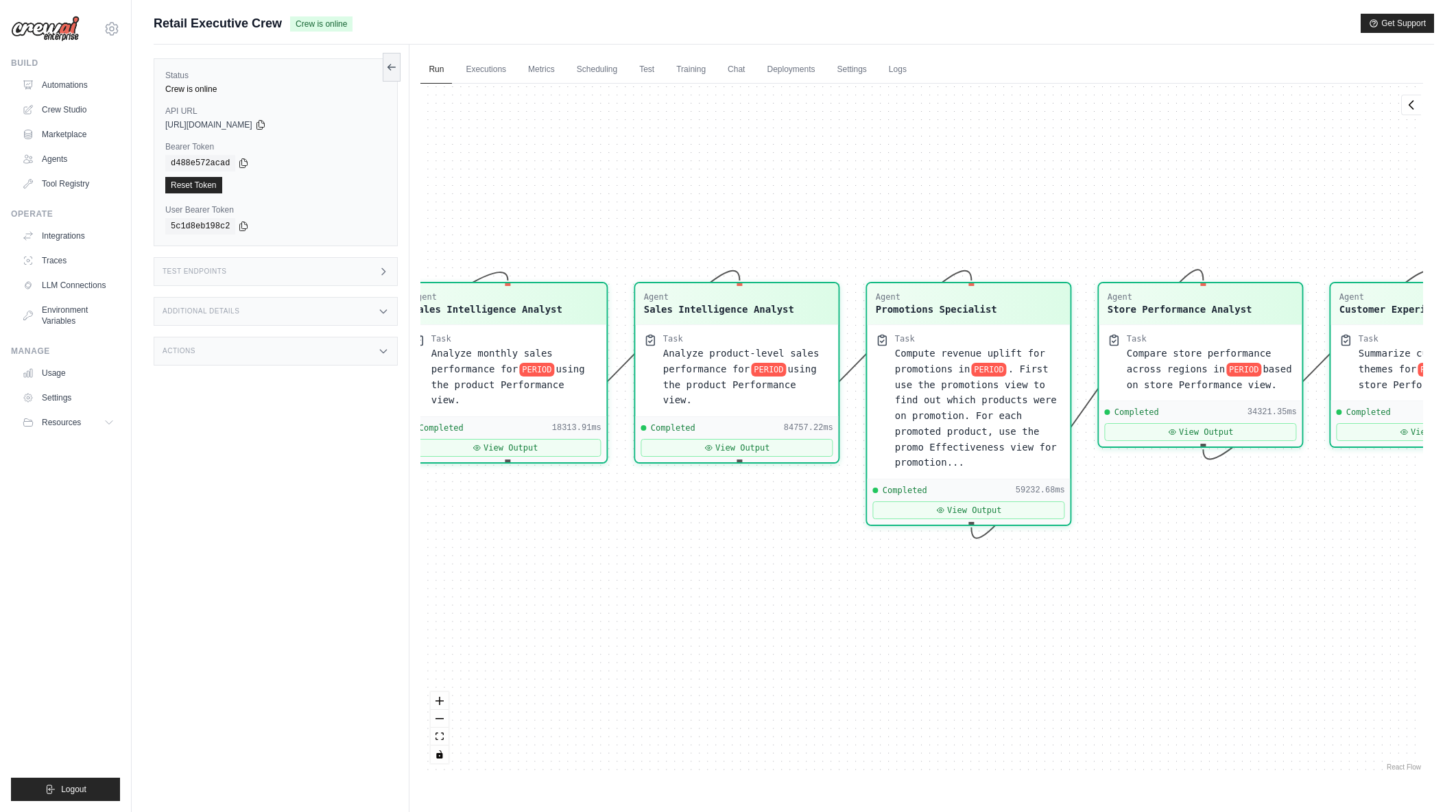
drag, startPoint x: 864, startPoint y: 185, endPoint x: 870, endPoint y: 190, distance: 7.8
click at [870, 188] on div "Agent Sales Intelligence Analyst Task Analyze monthly sales performance for PER…" at bounding box center [921, 428] width 1003 height 690
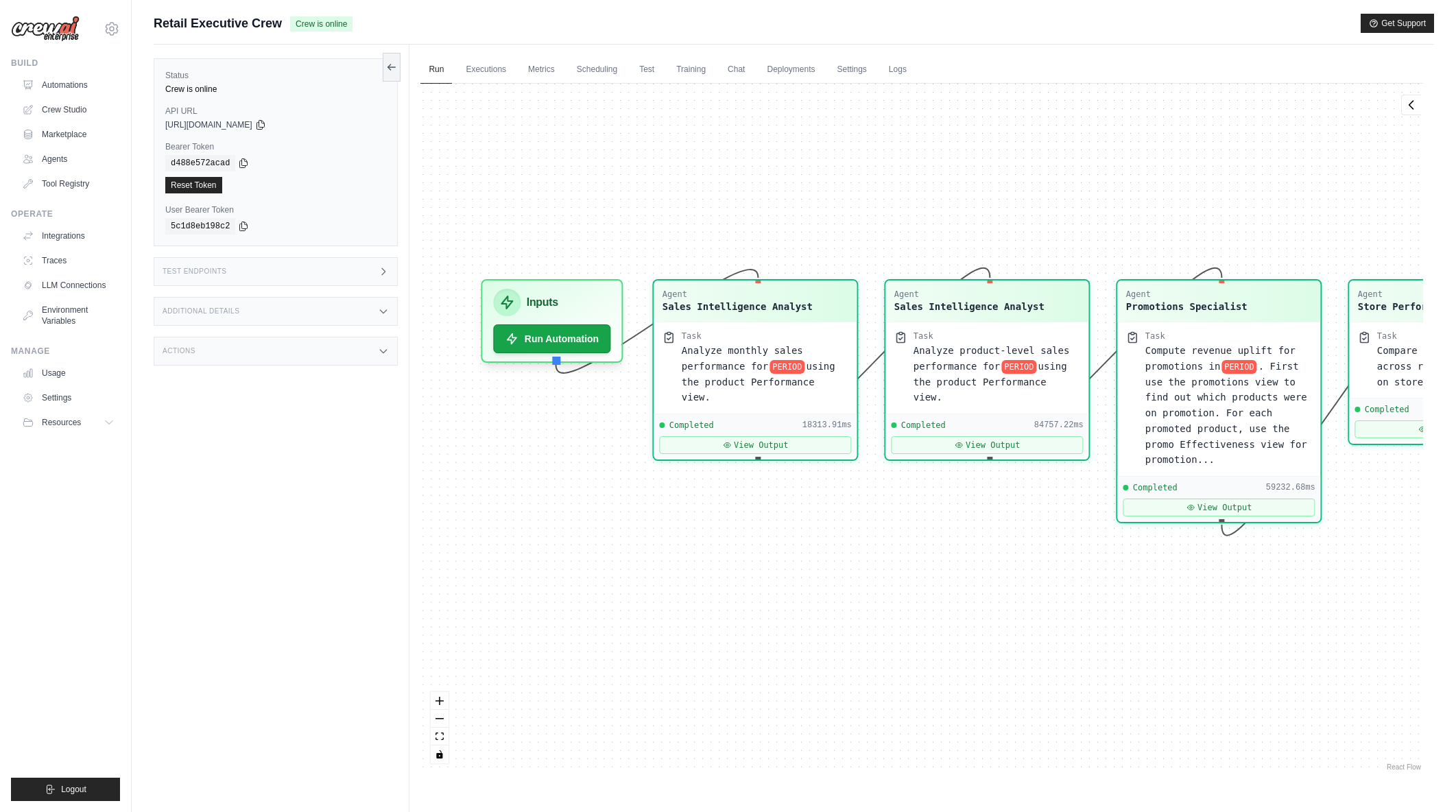
drag, startPoint x: 808, startPoint y: 209, endPoint x: 824, endPoint y: 213, distance: 16.5
click at [824, 213] on div "Agent Sales Intelligence Analyst Task Analyze monthly sales performance for PER…" at bounding box center [921, 428] width 1003 height 690
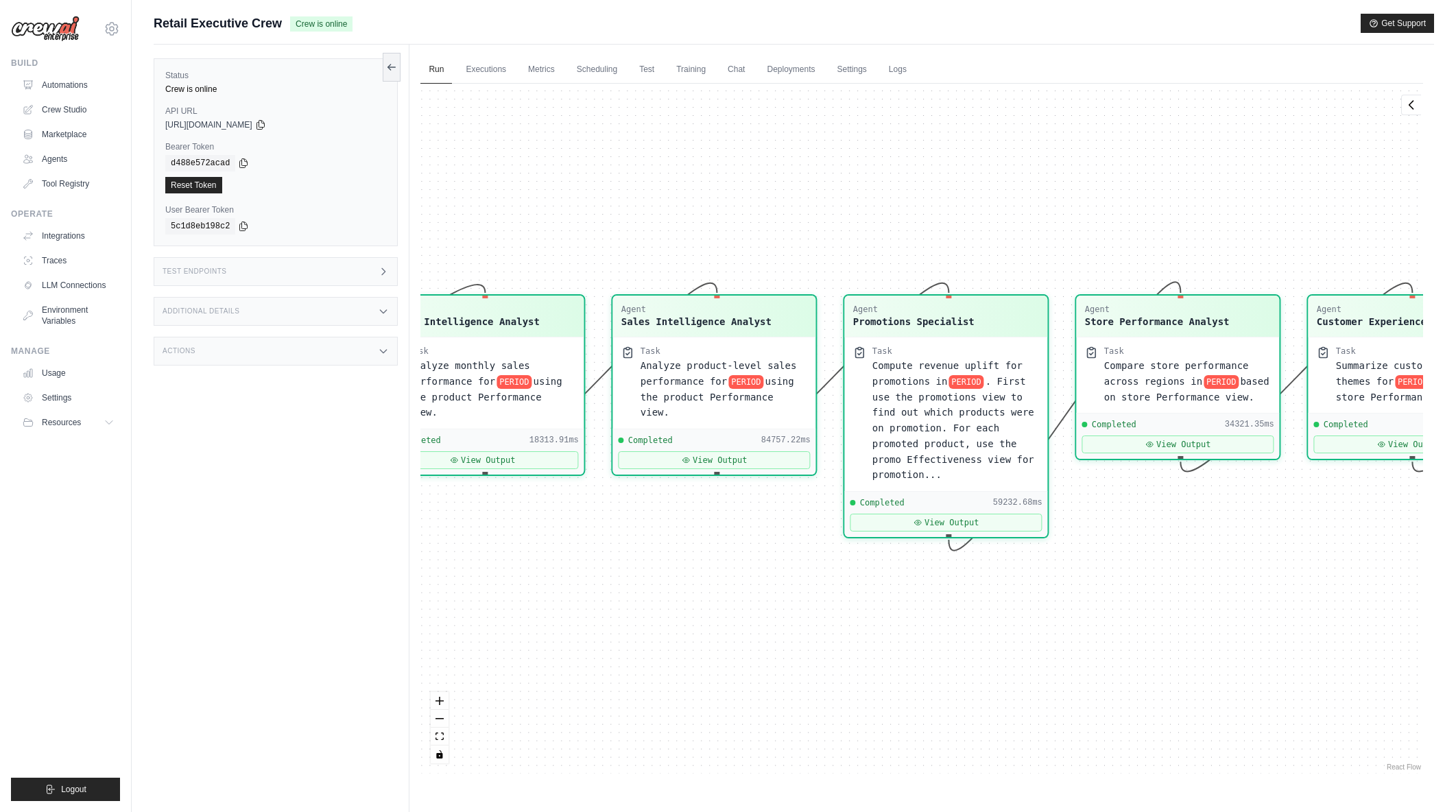
drag, startPoint x: 1057, startPoint y: 205, endPoint x: 778, endPoint y: 221, distance: 279.5
click at [774, 223] on div "Agent Sales Intelligence Analyst Task Analyze monthly sales performance for PER…" at bounding box center [921, 428] width 1003 height 690
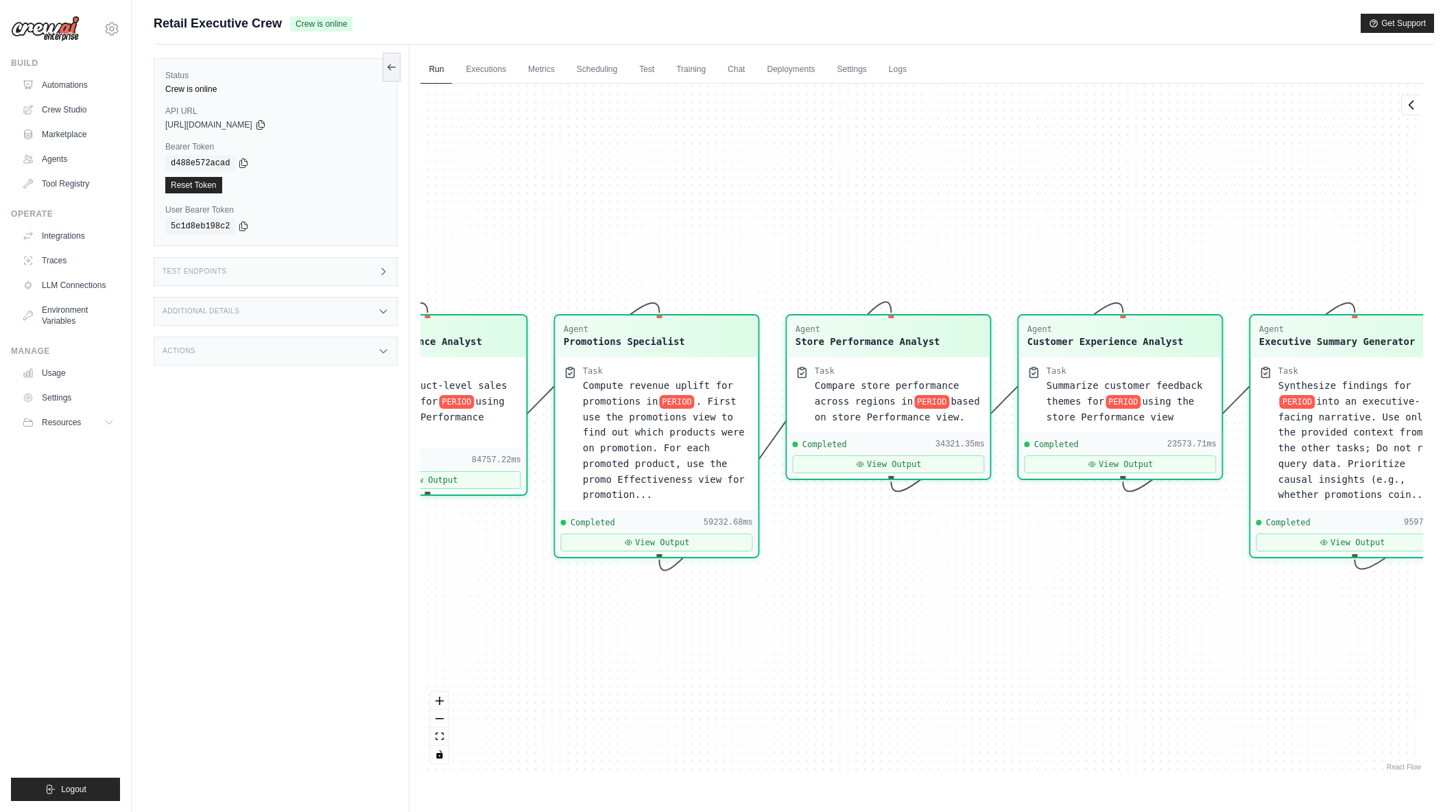
drag, startPoint x: 1139, startPoint y: 209, endPoint x: 868, endPoint y: 227, distance: 271.6
click at [855, 229] on div "Agent Sales Intelligence Analyst Task Analyze monthly sales performance for PER…" at bounding box center [921, 428] width 1003 height 690
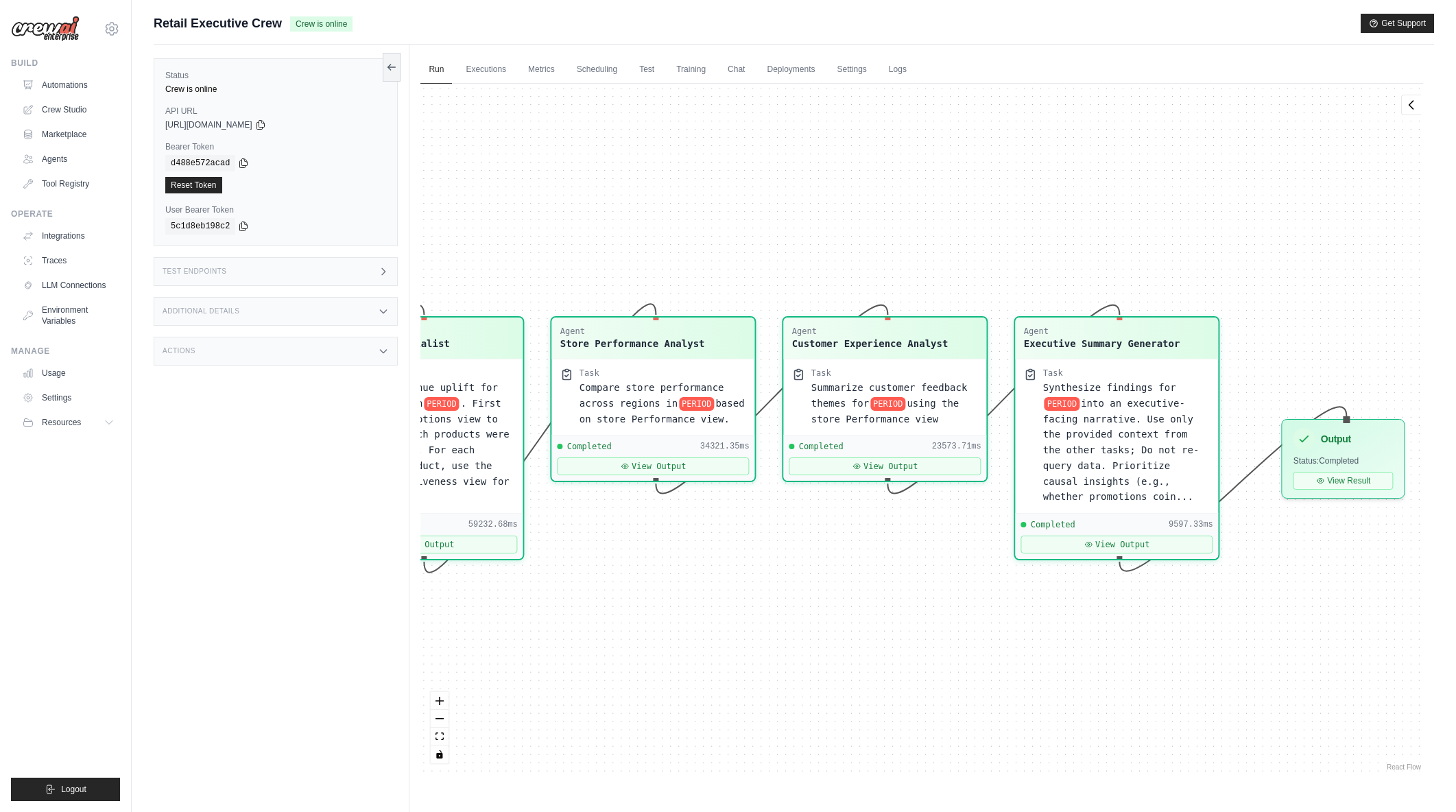
drag, startPoint x: 771, startPoint y: 229, endPoint x: 954, endPoint y: 216, distance: 183.5
click at [954, 216] on div "Agent Sales Intelligence Analyst Task Analyze monthly sales performance for PER…" at bounding box center [921, 428] width 1003 height 690
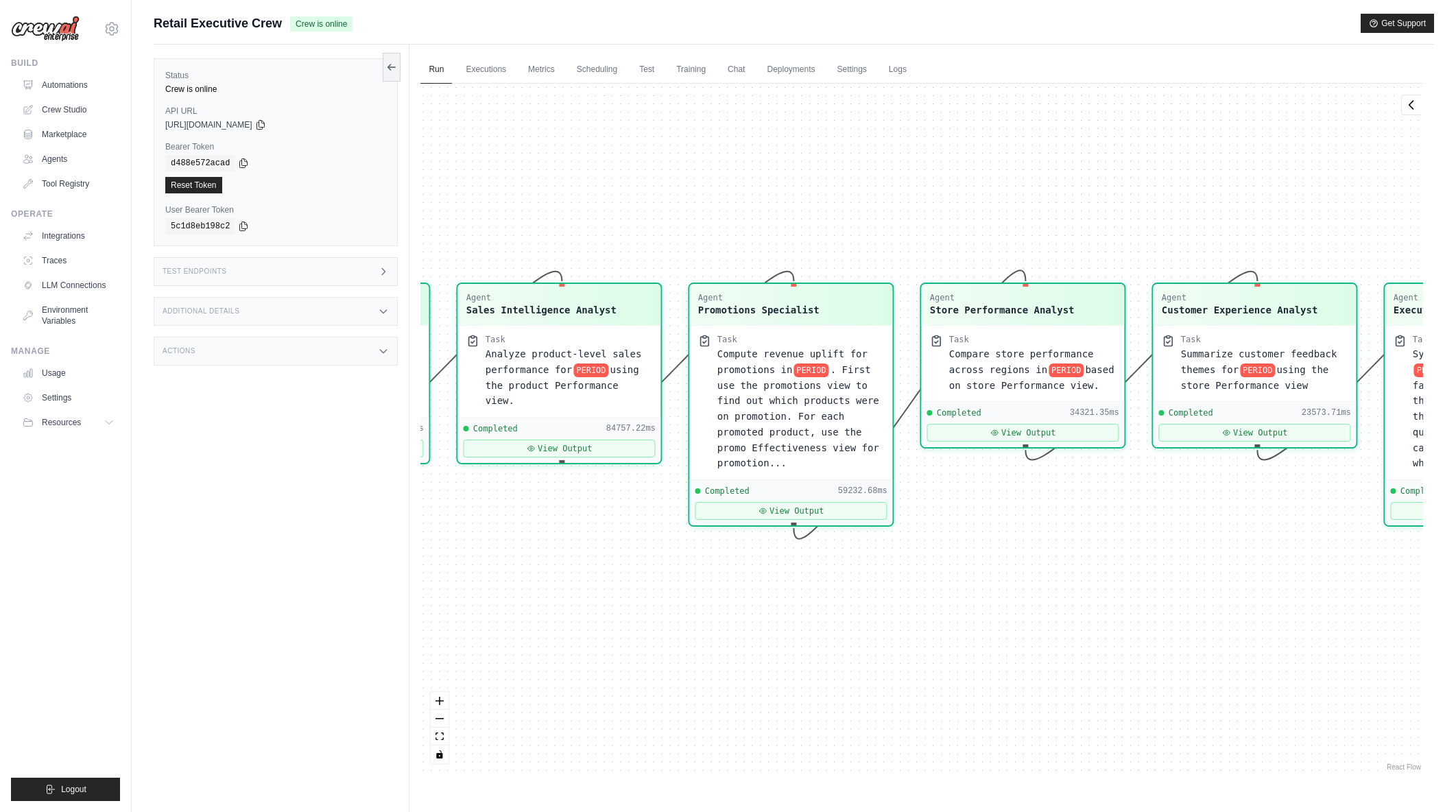
click at [861, 202] on div "Agent Sales Intelligence Analyst Task Analyze monthly sales performance for PER…" at bounding box center [921, 428] width 1003 height 690
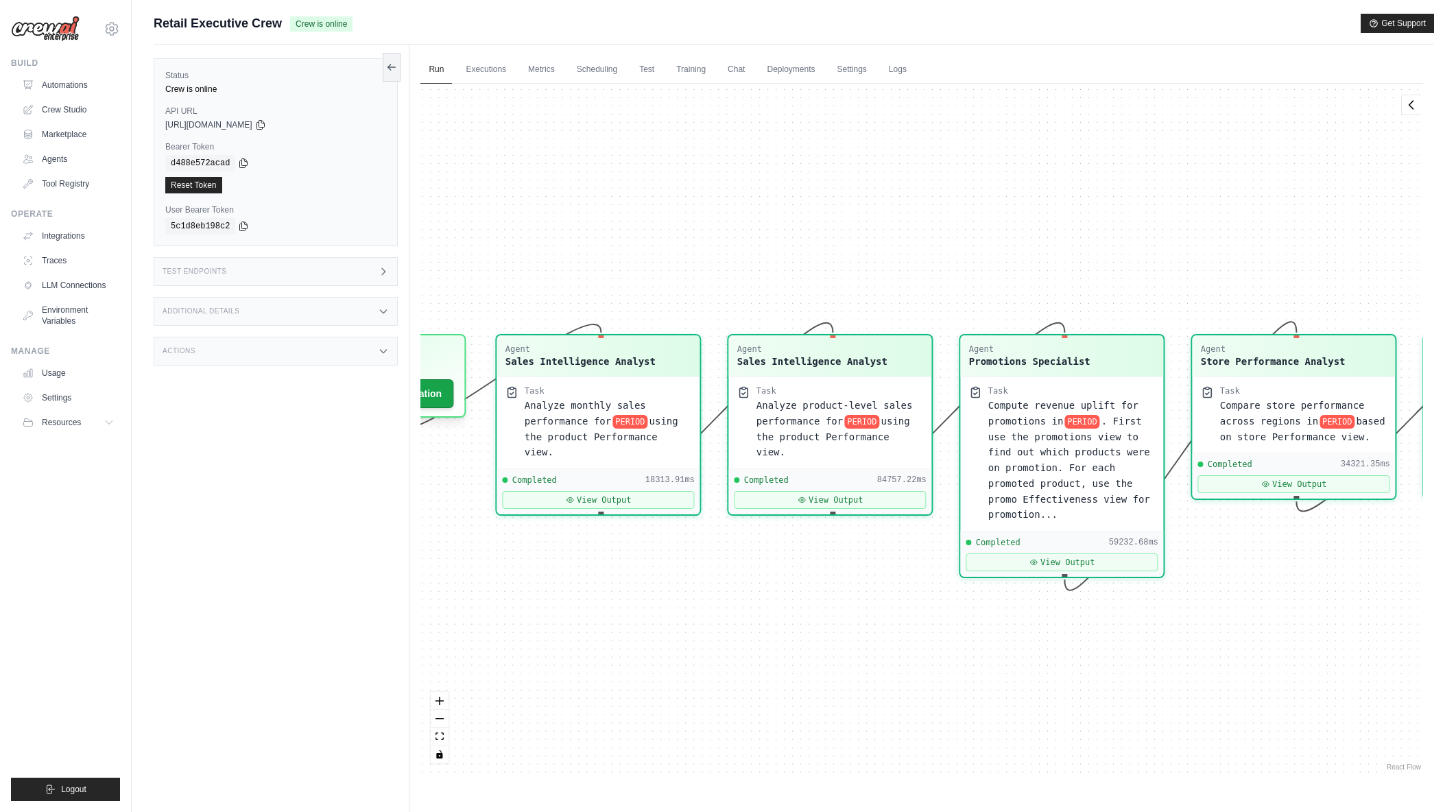
drag, startPoint x: 677, startPoint y: 210, endPoint x: 948, endPoint y: 262, distance: 275.9
click at [948, 262] on div "Agent Sales Intelligence Analyst Task Analyze monthly sales performance for PER…" at bounding box center [921, 428] width 1003 height 690
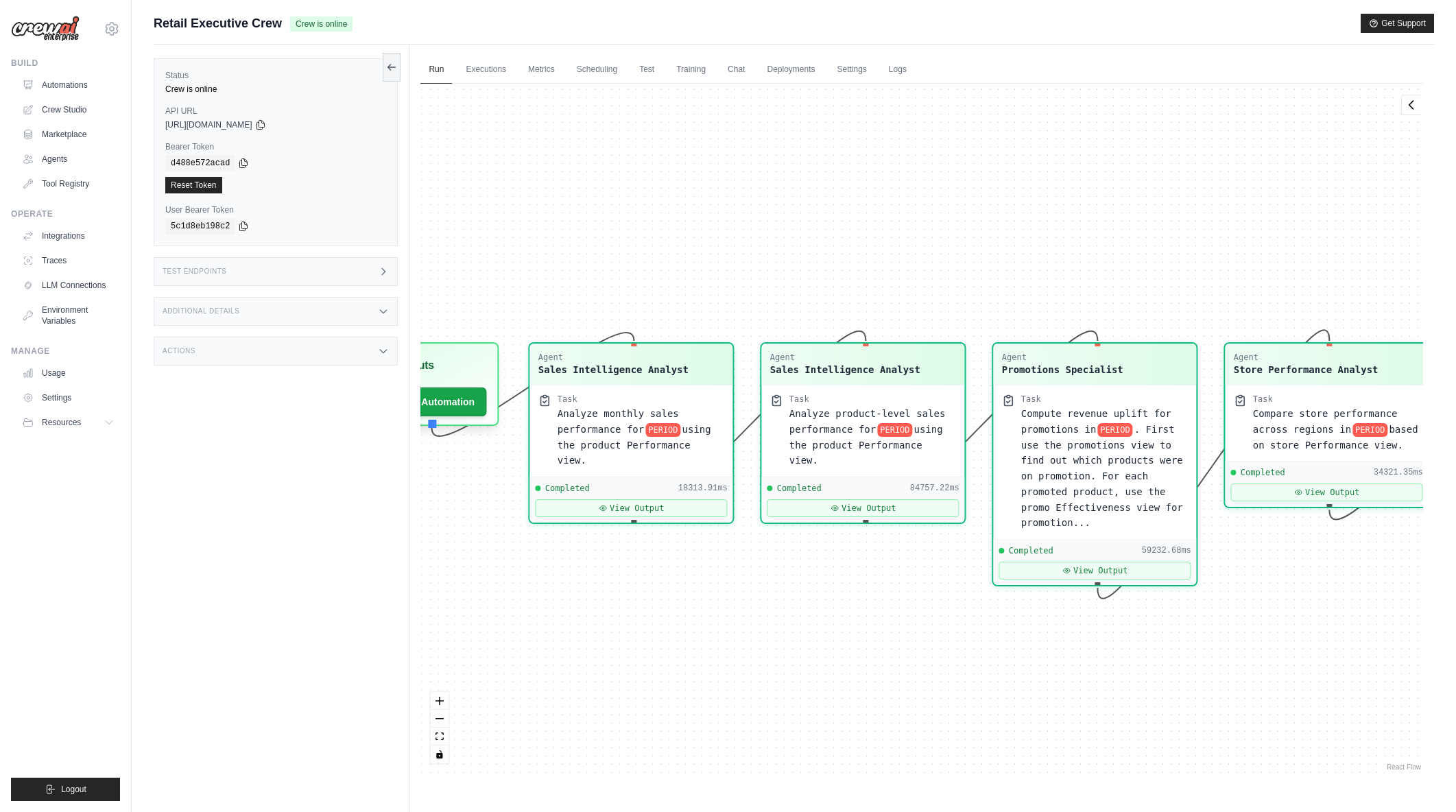
drag, startPoint x: 795, startPoint y: 224, endPoint x: 828, endPoint y: 233, distance: 34.2
click at [828, 233] on div "Agent Sales Intelligence Analyst Task Analyze monthly sales performance for PER…" at bounding box center [921, 428] width 1003 height 690
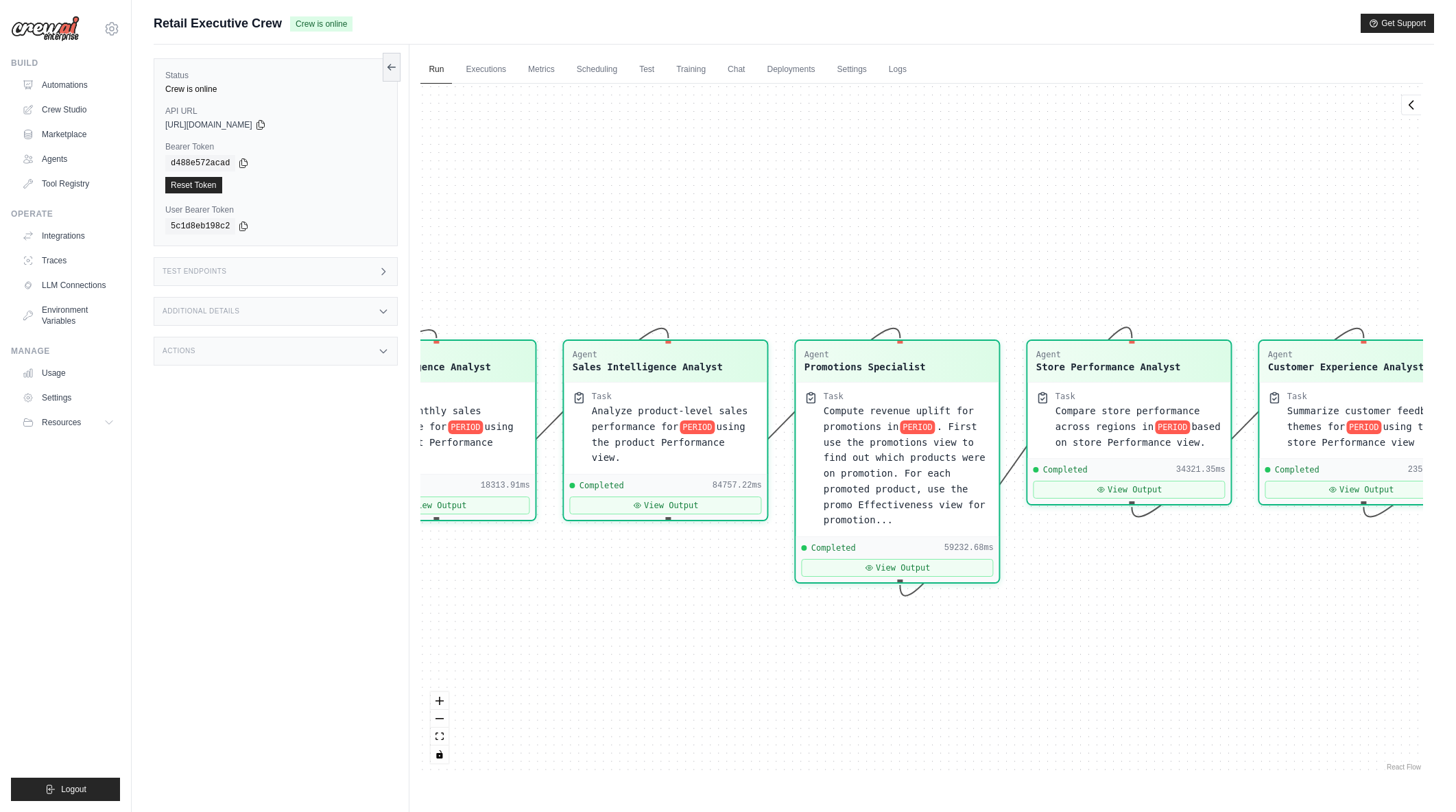
drag, startPoint x: 1080, startPoint y: 218, endPoint x: 882, endPoint y: 215, distance: 198.0
click at [882, 215] on div "Agent Sales Intelligence Analyst Task Analyze monthly sales performance for PER…" at bounding box center [921, 428] width 1003 height 690
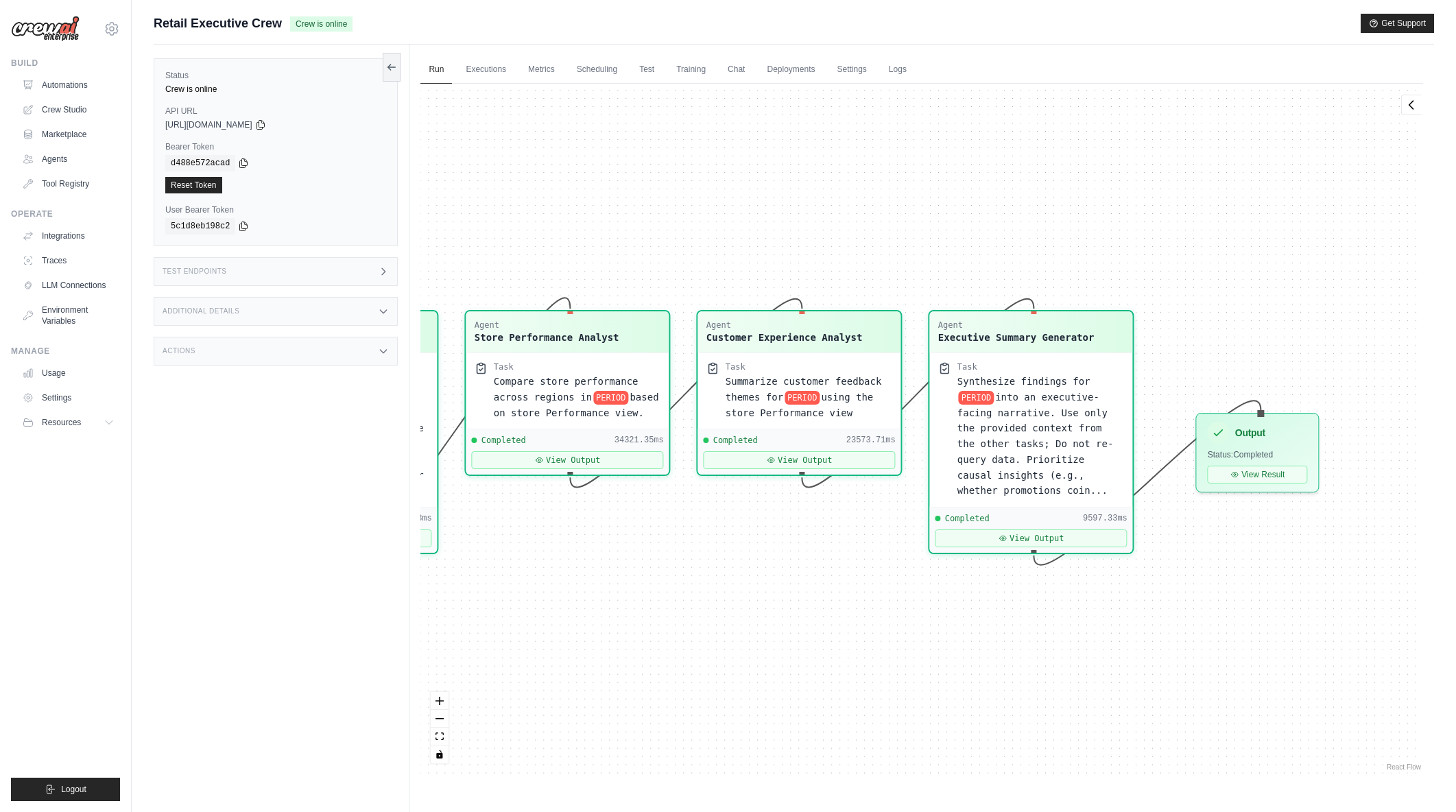
drag, startPoint x: 1208, startPoint y: 231, endPoint x: 646, endPoint y: 201, distance: 562.8
click at [646, 201] on div "Agent Sales Intelligence Analyst Task Analyze monthly sales performance for PER…" at bounding box center [921, 428] width 1003 height 690
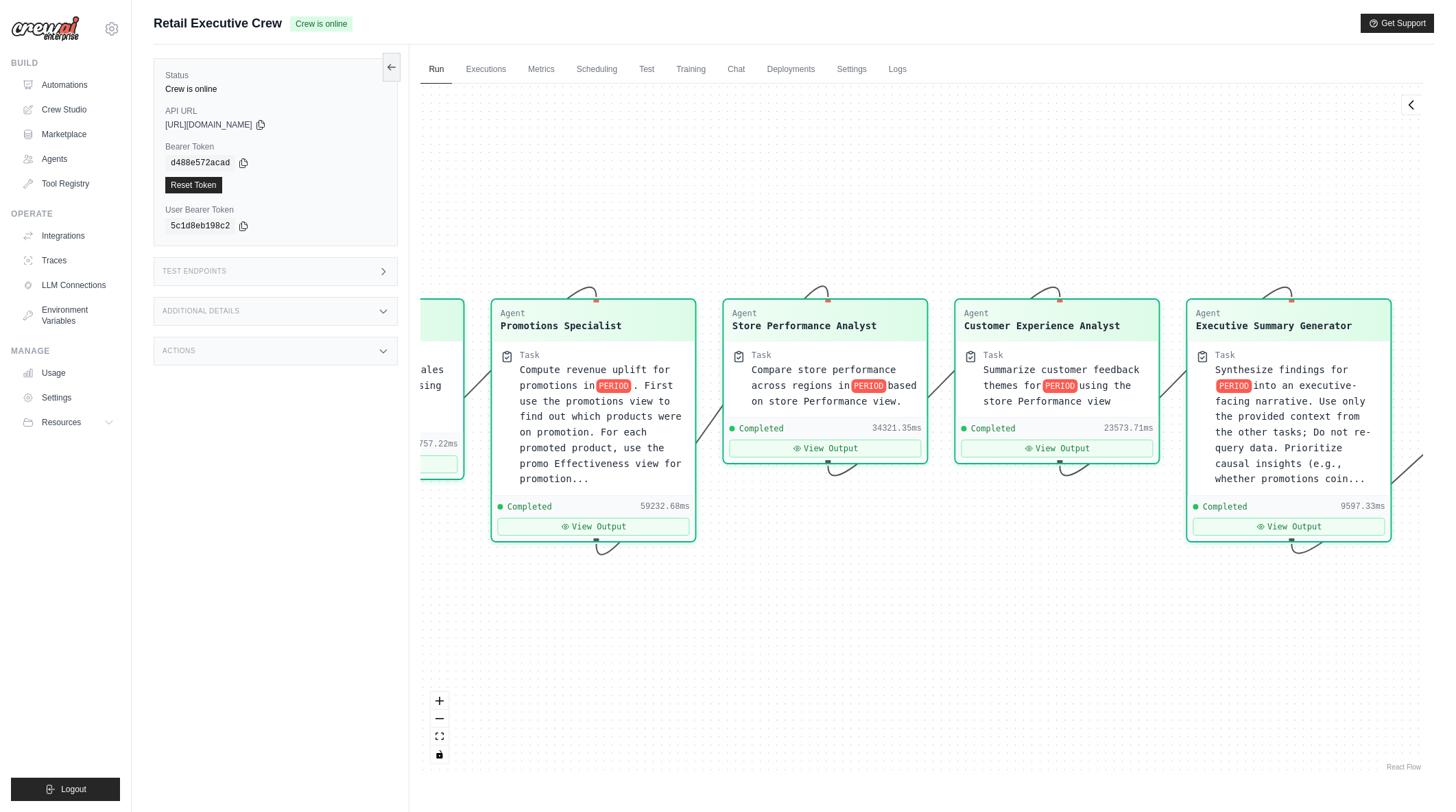
click at [908, 189] on div "Agent Sales Intelligence Analyst Task Analyze monthly sales performance for PER…" at bounding box center [921, 428] width 1003 height 690
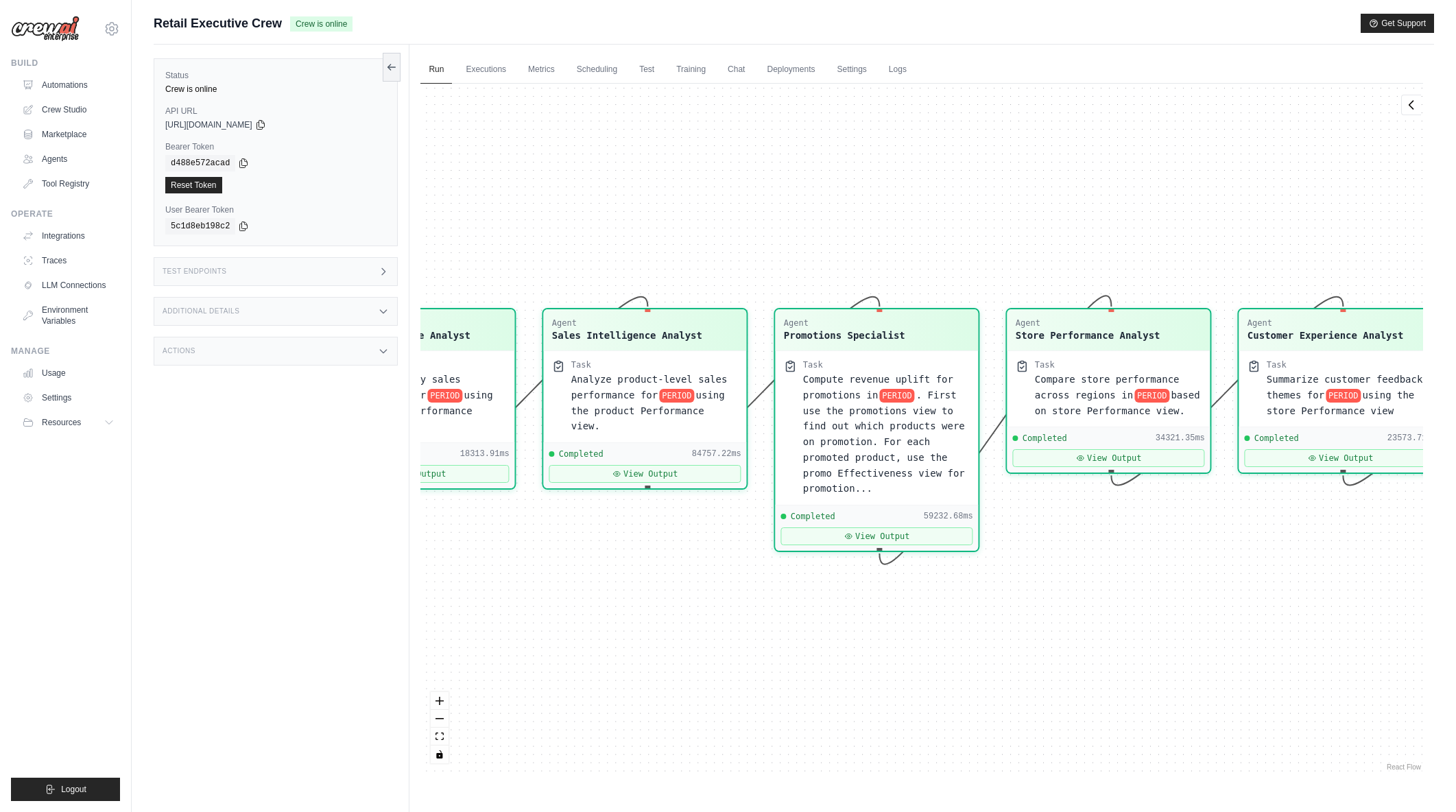
click at [921, 201] on div "Agent Sales Intelligence Analyst Task Analyze monthly sales performance for PER…" at bounding box center [921, 428] width 1003 height 690
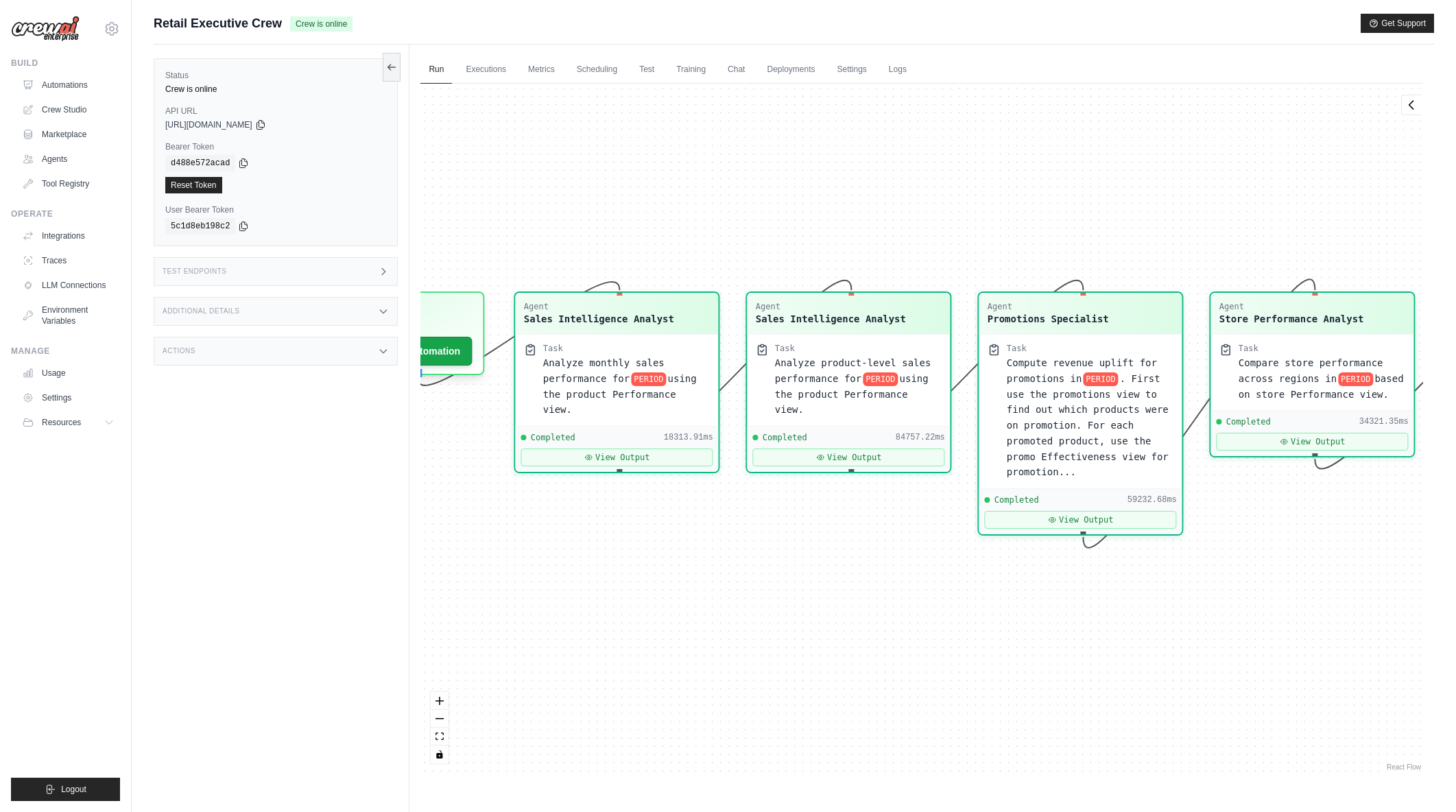
drag, startPoint x: 644, startPoint y: 177, endPoint x: 847, endPoint y: 161, distance: 203.6
click at [847, 161] on div "Agent Sales Intelligence Analyst Task Analyze monthly sales performance for PER…" at bounding box center [921, 428] width 1003 height 690
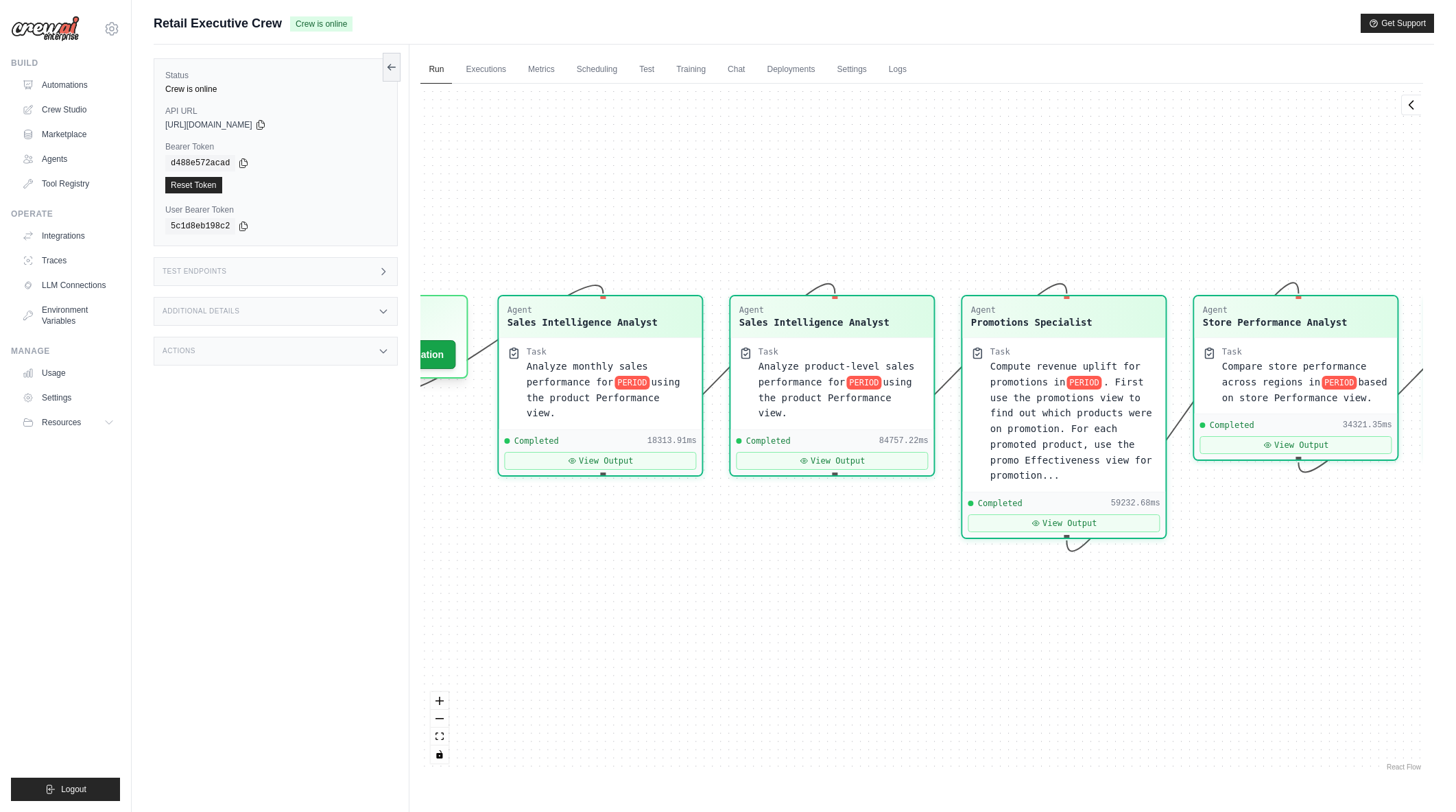
drag, startPoint x: 791, startPoint y: 164, endPoint x: 663, endPoint y: 164, distance: 128.0
click at [663, 164] on div "Agent Sales Intelligence Analyst Task Analyze monthly sales performance for PER…" at bounding box center [921, 428] width 1003 height 690
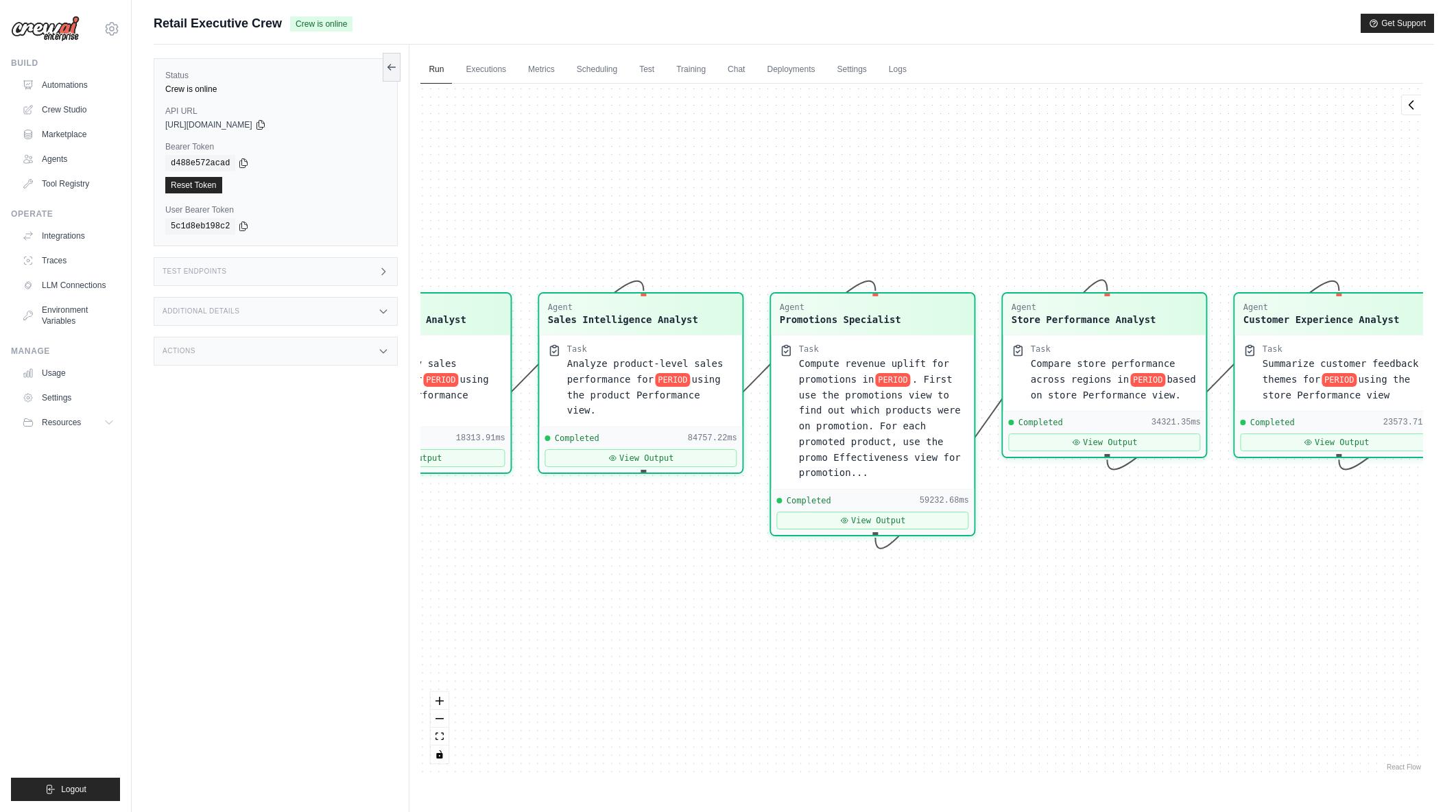
drag, startPoint x: 1009, startPoint y: 172, endPoint x: 818, endPoint y: 168, distance: 191.0
click at [818, 168] on div "Agent Sales Intelligence Analyst Task Analyze monthly sales performance for PER…" at bounding box center [921, 428] width 1003 height 690
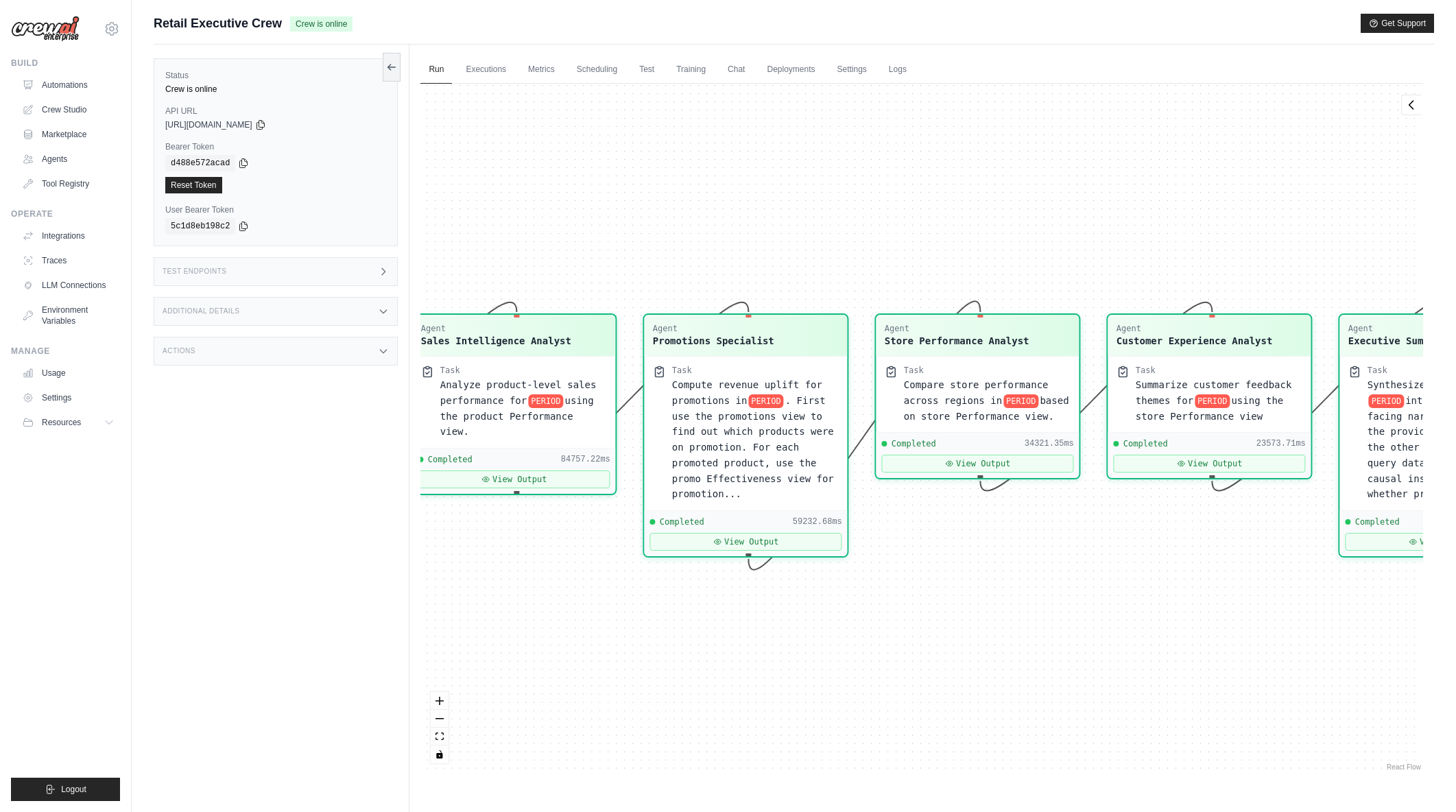
click at [1010, 195] on div "Agent Sales Intelligence Analyst Task Analyze monthly sales performance for PER…" at bounding box center [921, 428] width 1003 height 690
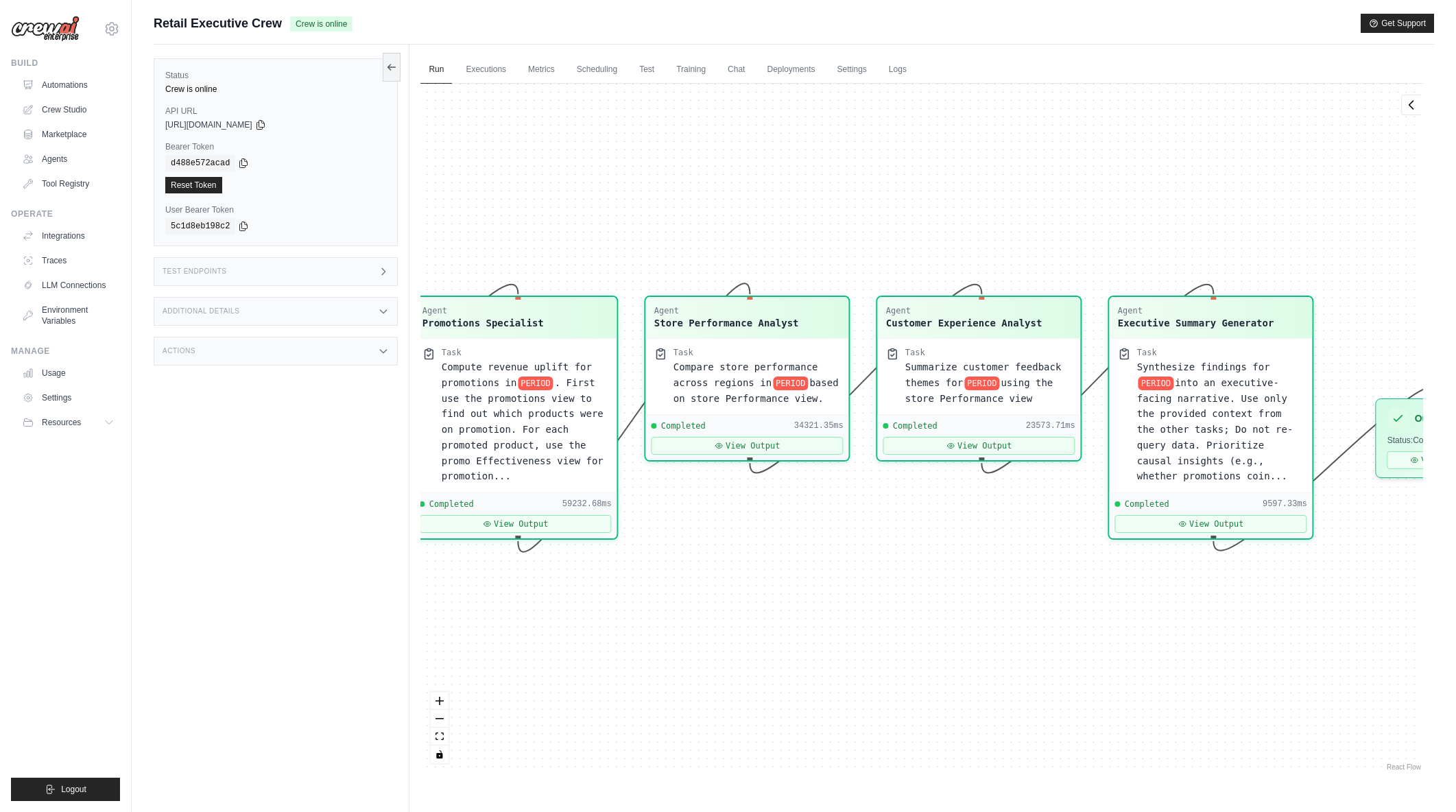
drag, startPoint x: 1146, startPoint y: 183, endPoint x: 914, endPoint y: 166, distance: 232.6
click at [914, 166] on div "Agent Sales Intelligence Analyst Task Analyze monthly sales performance for PER…" at bounding box center [921, 428] width 1003 height 690
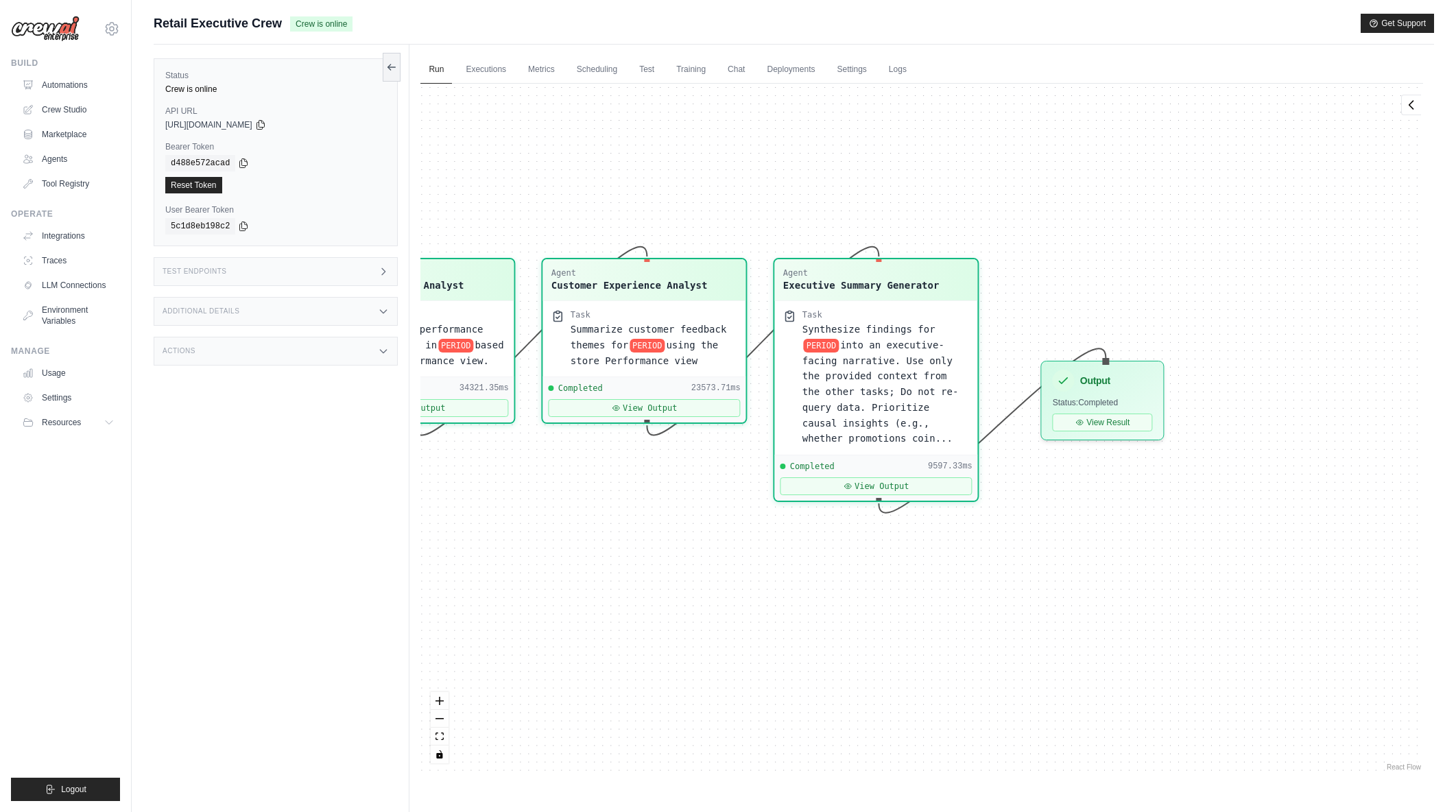
drag, startPoint x: 1163, startPoint y: 204, endPoint x: 829, endPoint y: 165, distance: 336.3
click at [829, 165] on div "Agent Sales Intelligence Analyst Task Analyze monthly sales performance for PER…" at bounding box center [921, 428] width 1003 height 690
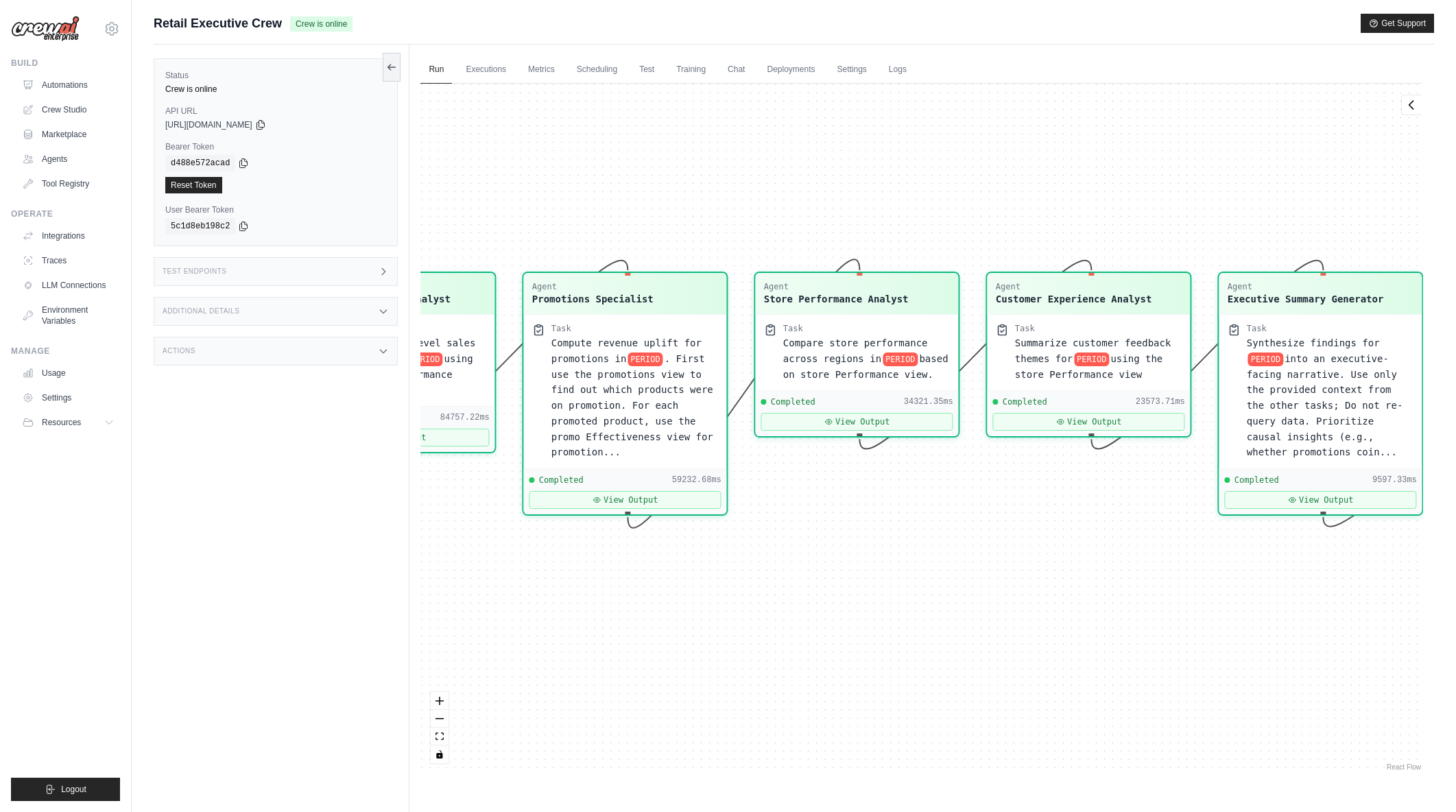
drag
click at [1075, 188] on div "Agent Sales Intelligence Analyst Task Analyze monthly sales performance for PER…" at bounding box center [921, 428] width 1003 height 690
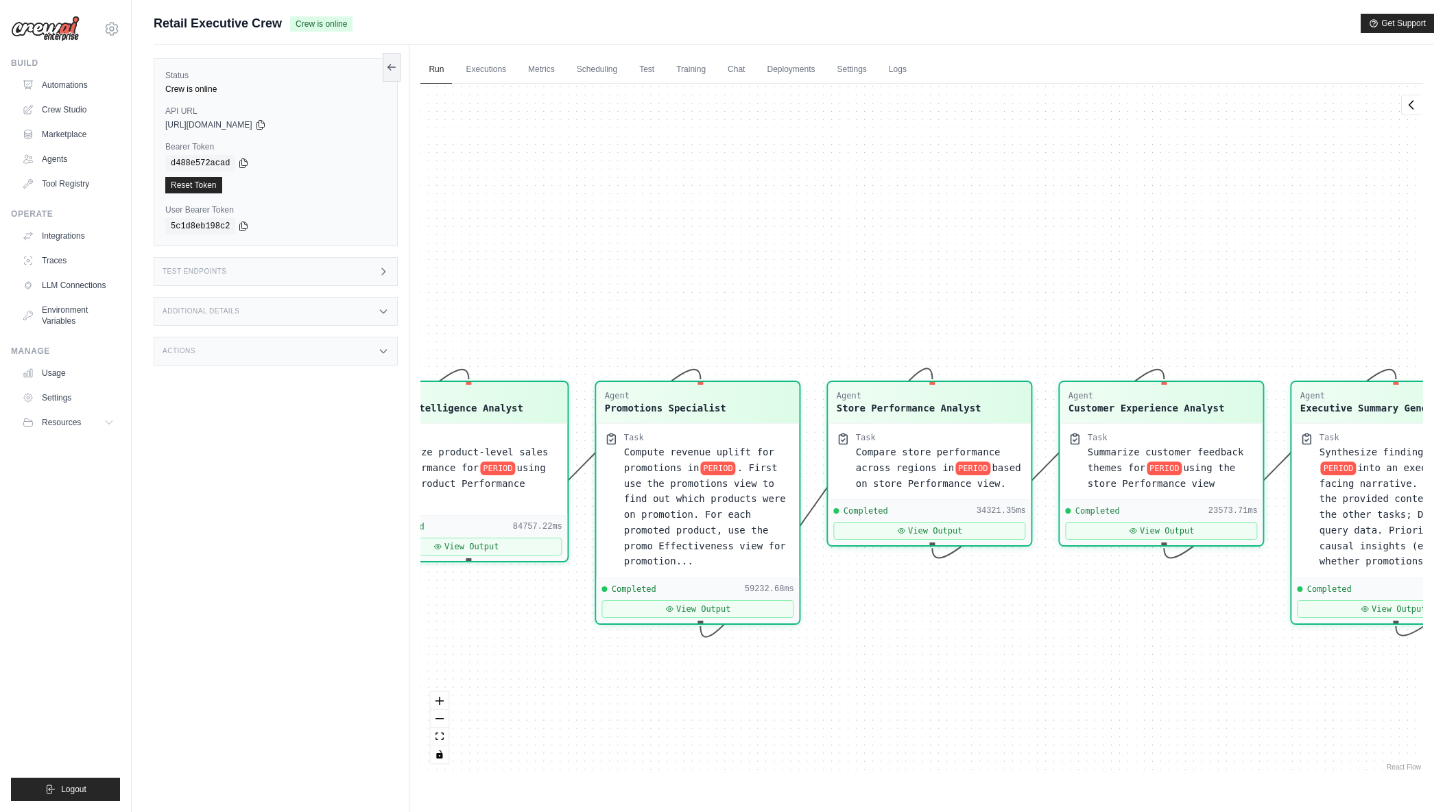
click at [1003, 261] on div "Agent Sales Intelligence Analyst Task Analyze monthly sales performance for PER…" at bounding box center [921, 428] width 1003 height 690
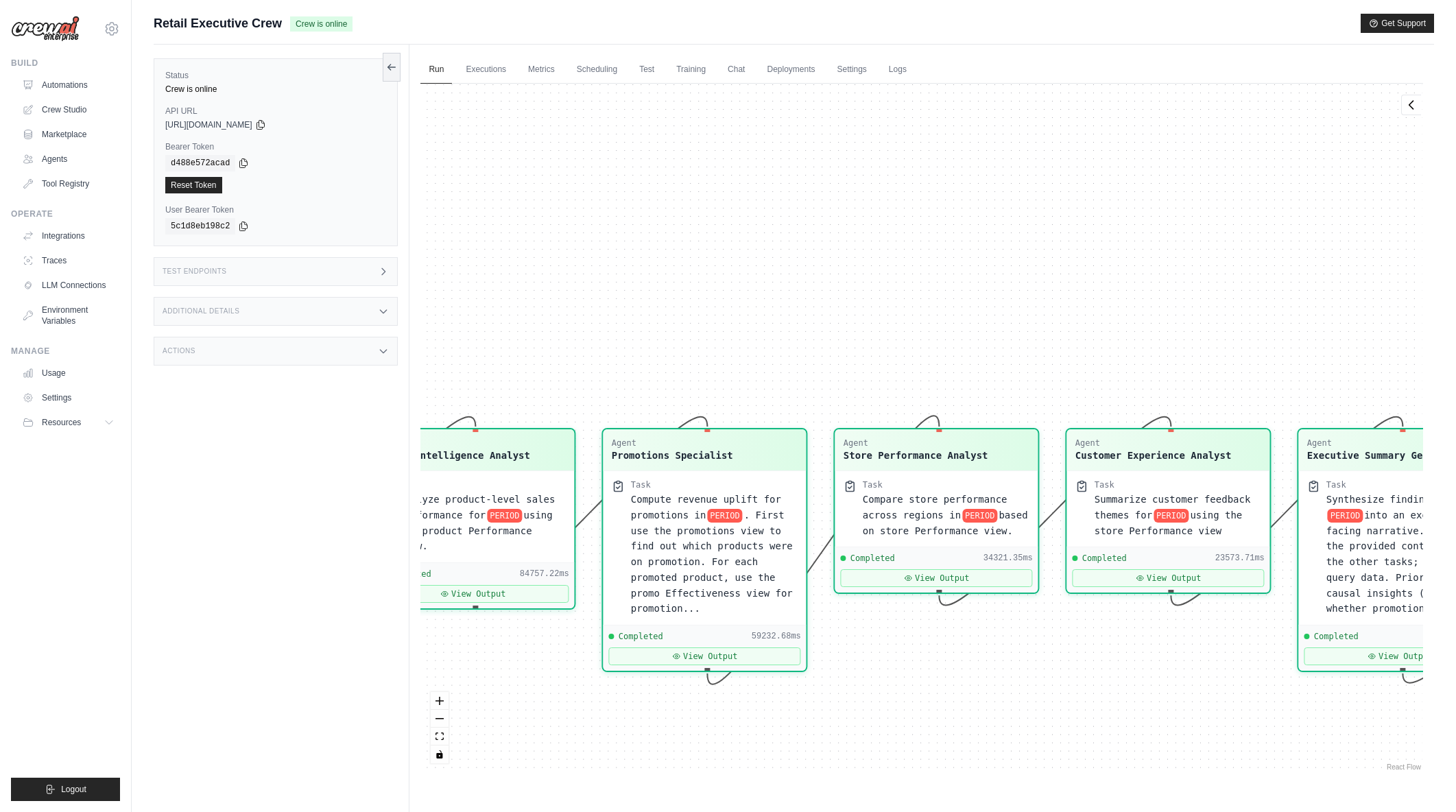
click at [989, 248] on div "Agent Sales Intelligence Analyst Task Analyze monthly sales performance for PER…" at bounding box center [921, 428] width 1003 height 690
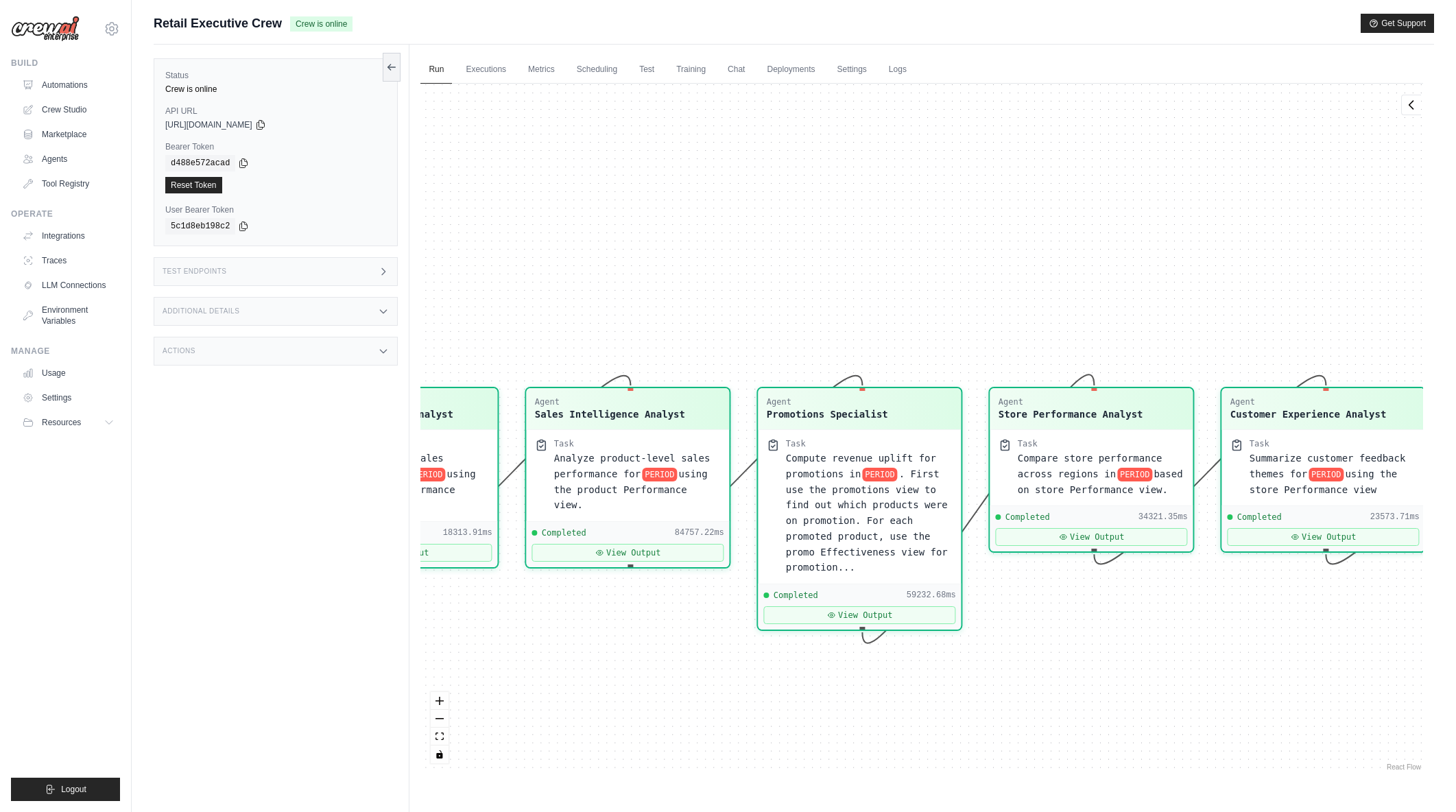
drag, startPoint x: 832, startPoint y: 260, endPoint x: 914, endPoint y: 233, distance: 86.3
click at [914, 233] on div "Agent Sales Intelligence Analyst Task Analyze monthly sales performance for PER…" at bounding box center [921, 428] width 1003 height 690
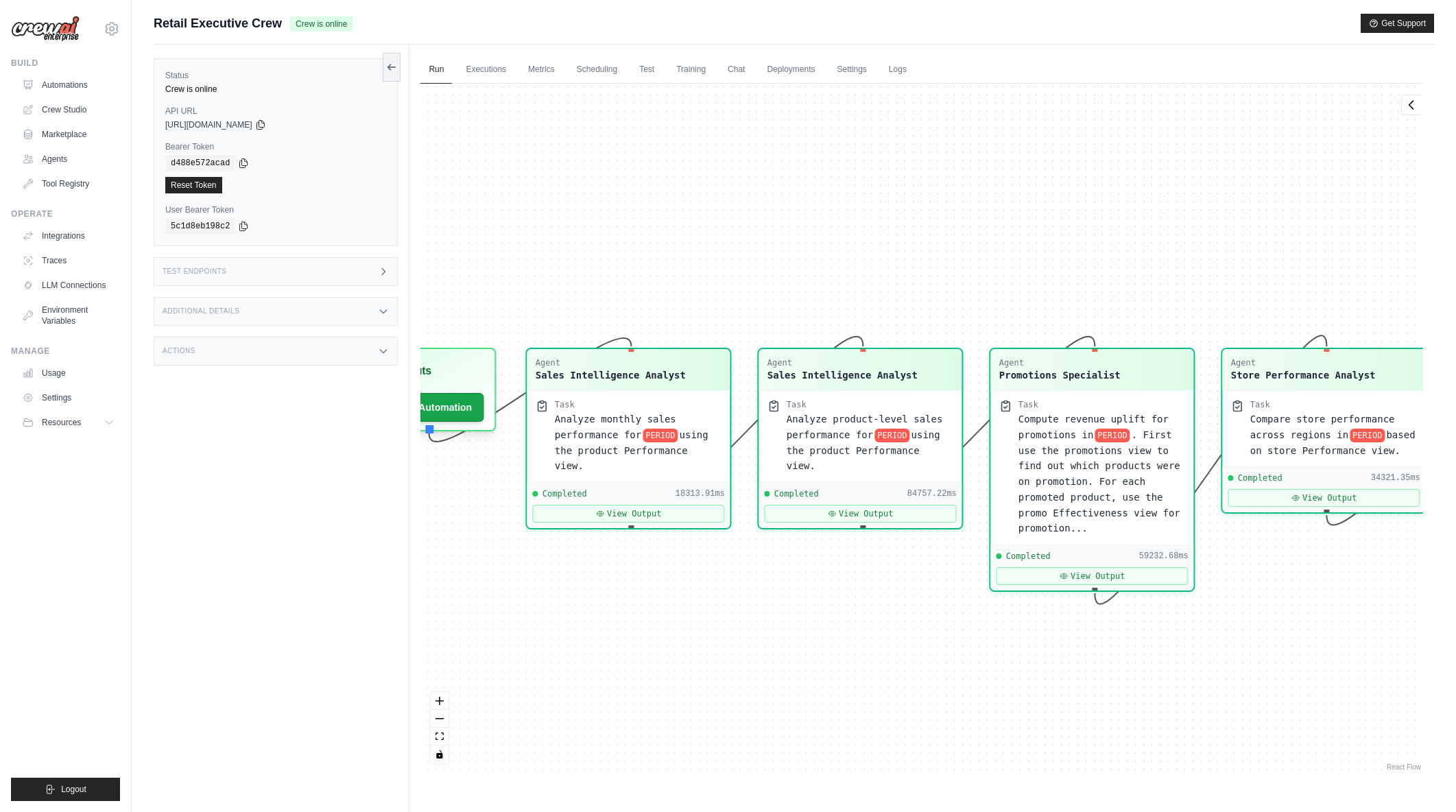
drag, startPoint x: 795, startPoint y: 266, endPoint x: 1007, endPoint y: 237, distance: 214.0
click at [1007, 237] on div "Agent Sales Intelligence Analyst Task Analyze monthly sales performance for PER…" at bounding box center [921, 428] width 1003 height 690
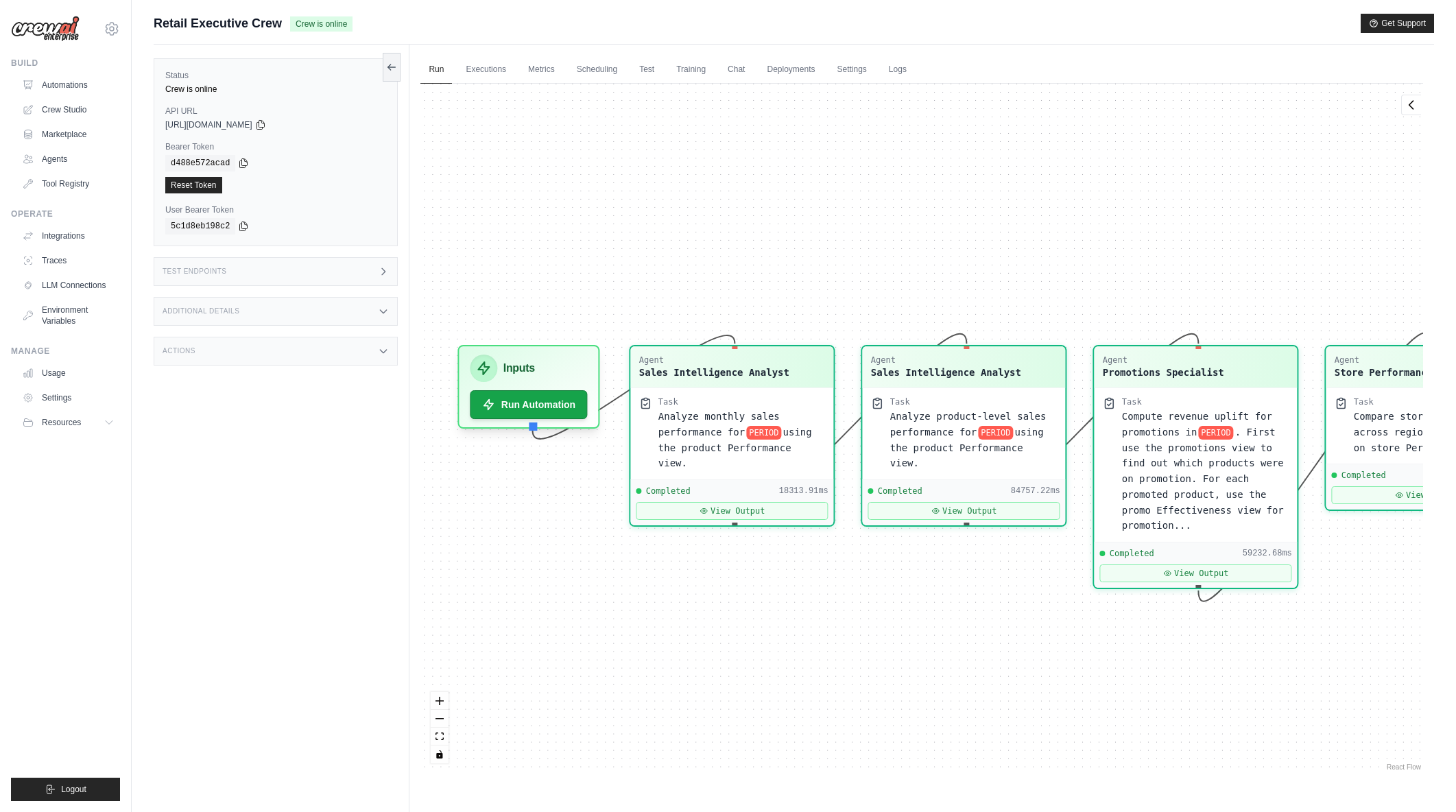
drag, startPoint x: 766, startPoint y: 229, endPoint x: 863, endPoint y: 226, distance: 97.0
click at [863, 226] on div "Agent Sales Intelligence Analyst Task Analyze monthly sales performance for PER…" at bounding box center [921, 428] width 1003 height 690
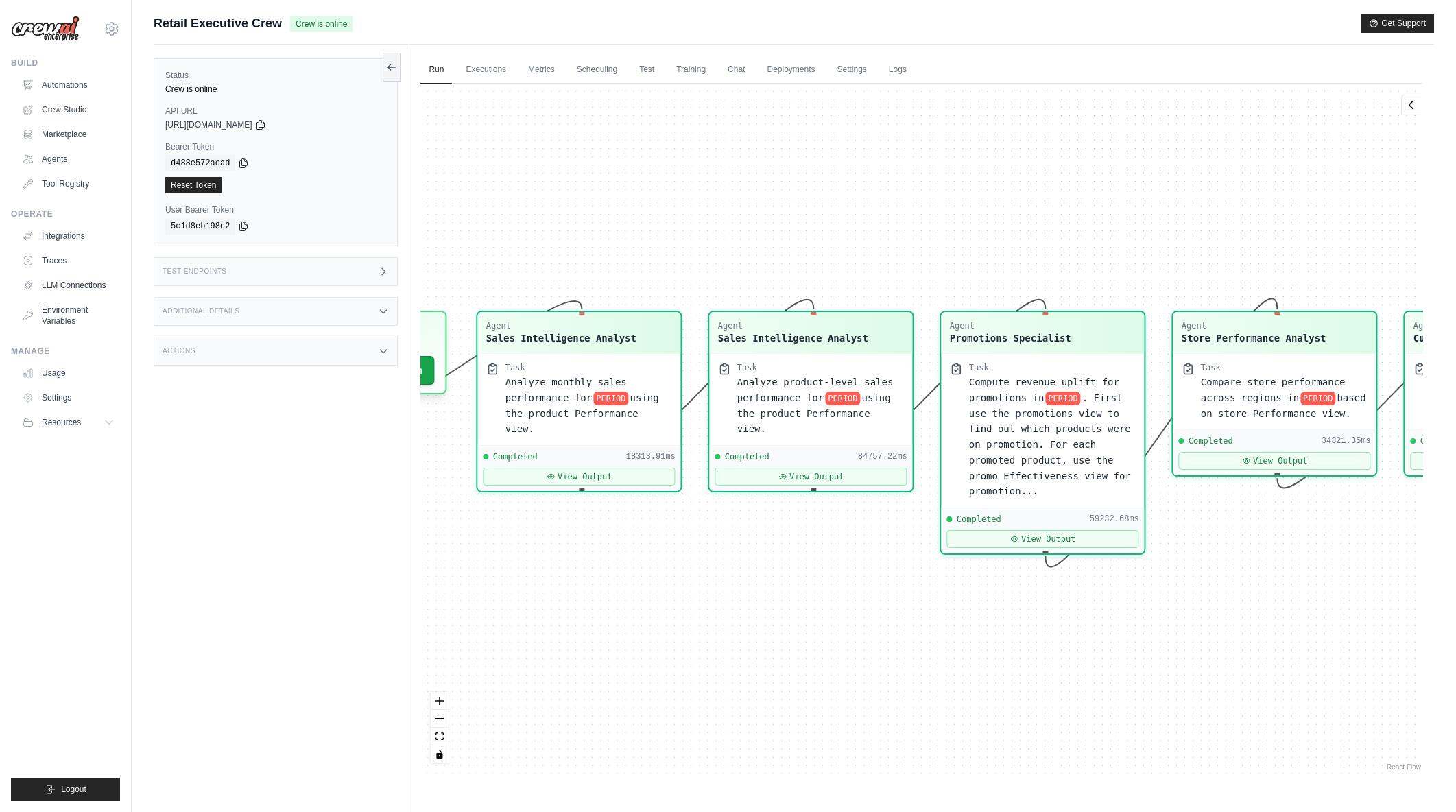
drag, startPoint x: 1202, startPoint y: 245, endPoint x: 1049, endPoint y: 210, distance: 157.0
click at [1049, 210] on div "Agent Sales Intelligence Analyst Task Analyze monthly sales performance for PER…" at bounding box center [921, 428] width 1003 height 690
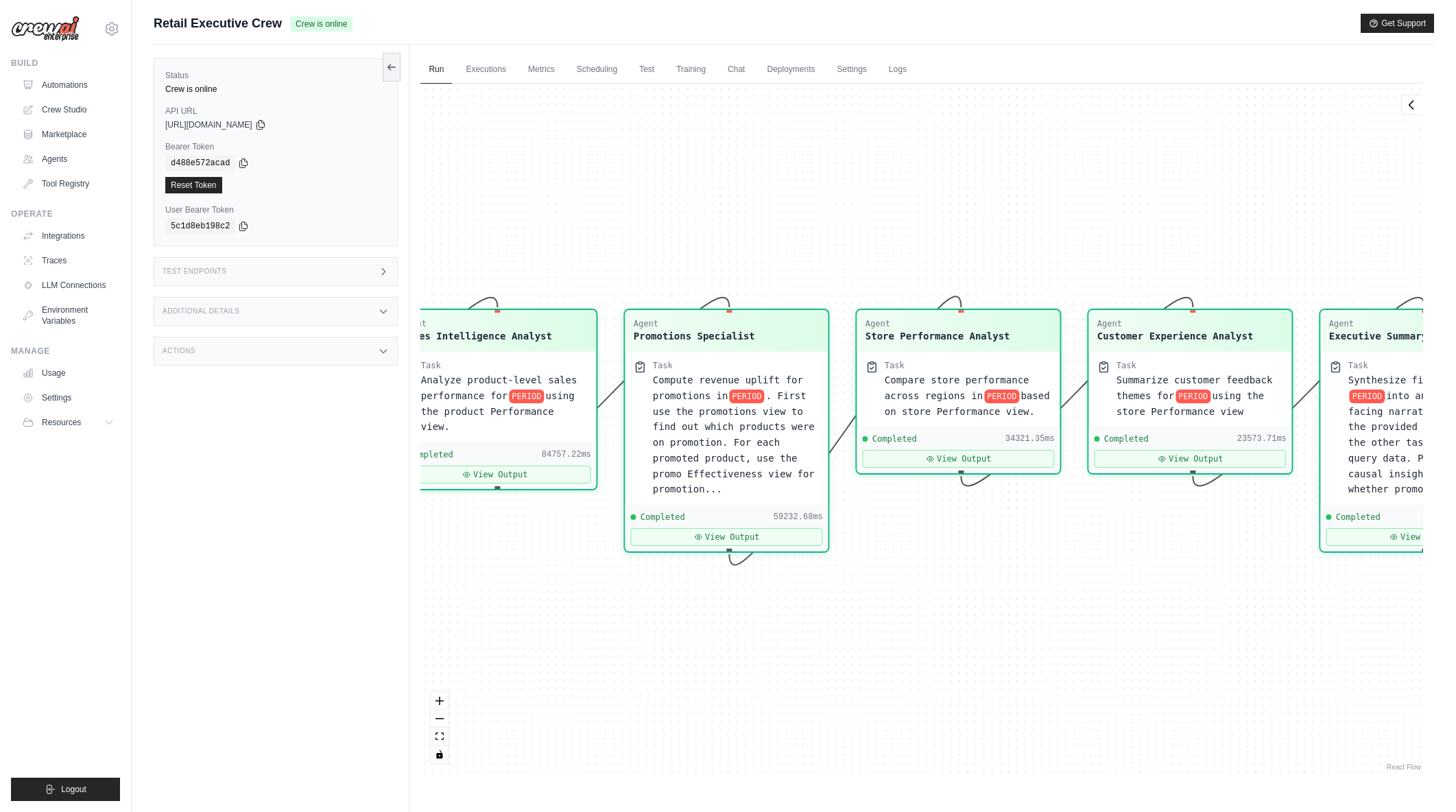
drag, startPoint x: 1286, startPoint y: 225, endPoint x: 970, endPoint y: 223, distance: 316.0
click at [970, 223] on div "Agent Sales Intelligence Analyst Task Analyze monthly sales performance for PER…" at bounding box center [921, 428] width 1003 height 690
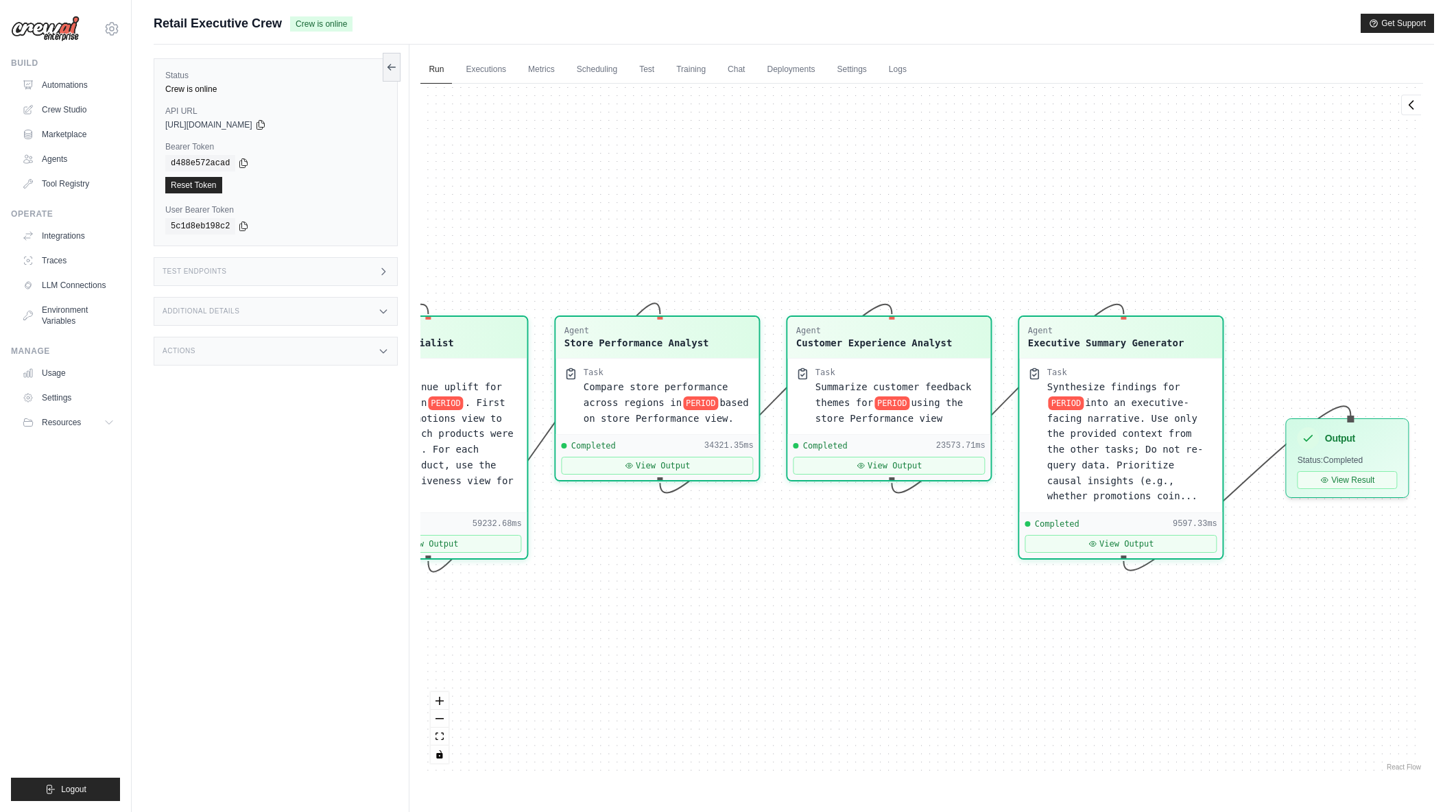
drag, startPoint x: 1224, startPoint y: 216, endPoint x: 926, endPoint y: 223, distance: 298.1
click at [926, 223] on div "Agent Sales Intelligence Analyst Task Analyze monthly sales performance for PER…" at bounding box center [921, 428] width 1003 height 690
click at [1120, 536] on button "View Output" at bounding box center [1121, 540] width 192 height 18
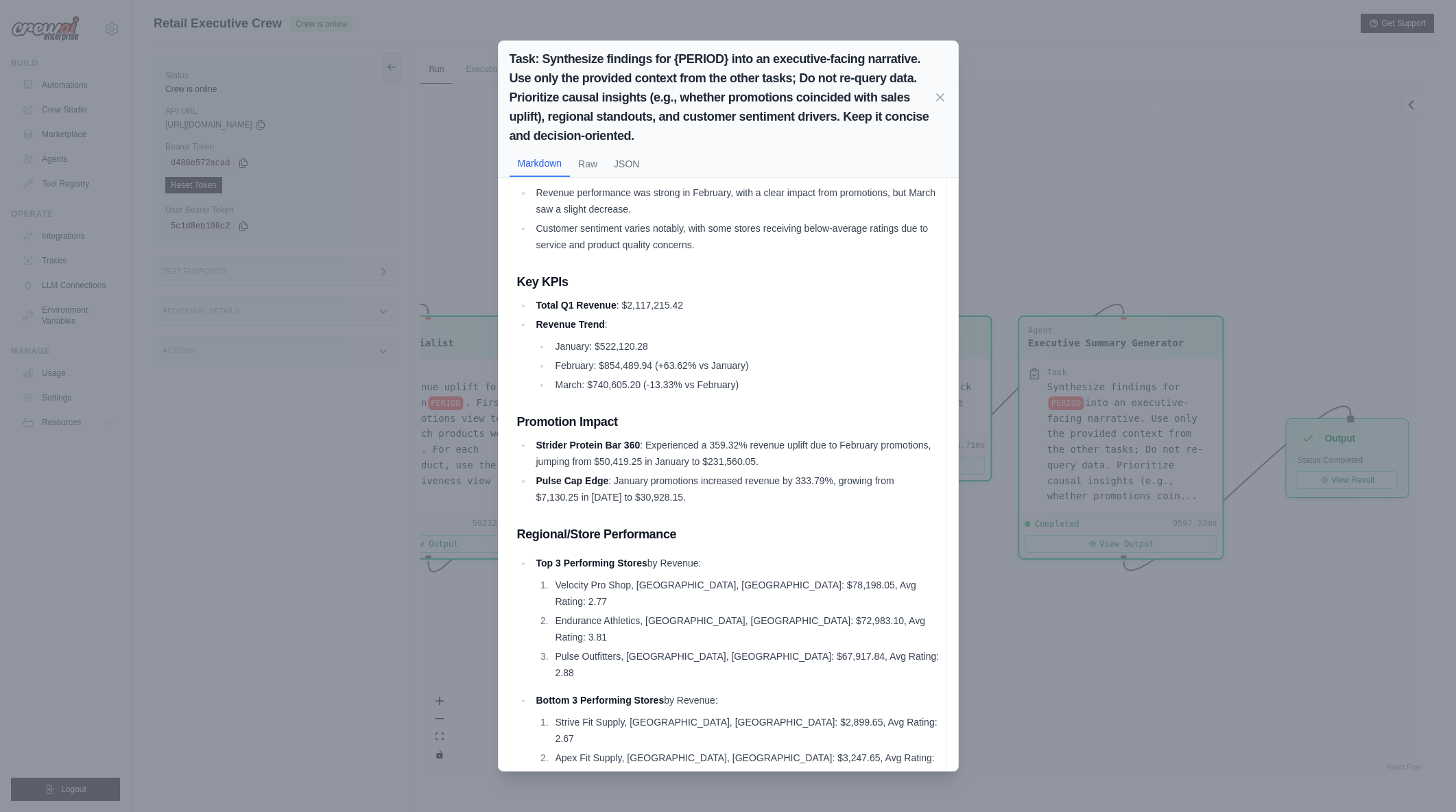
scroll to position [0, 0]
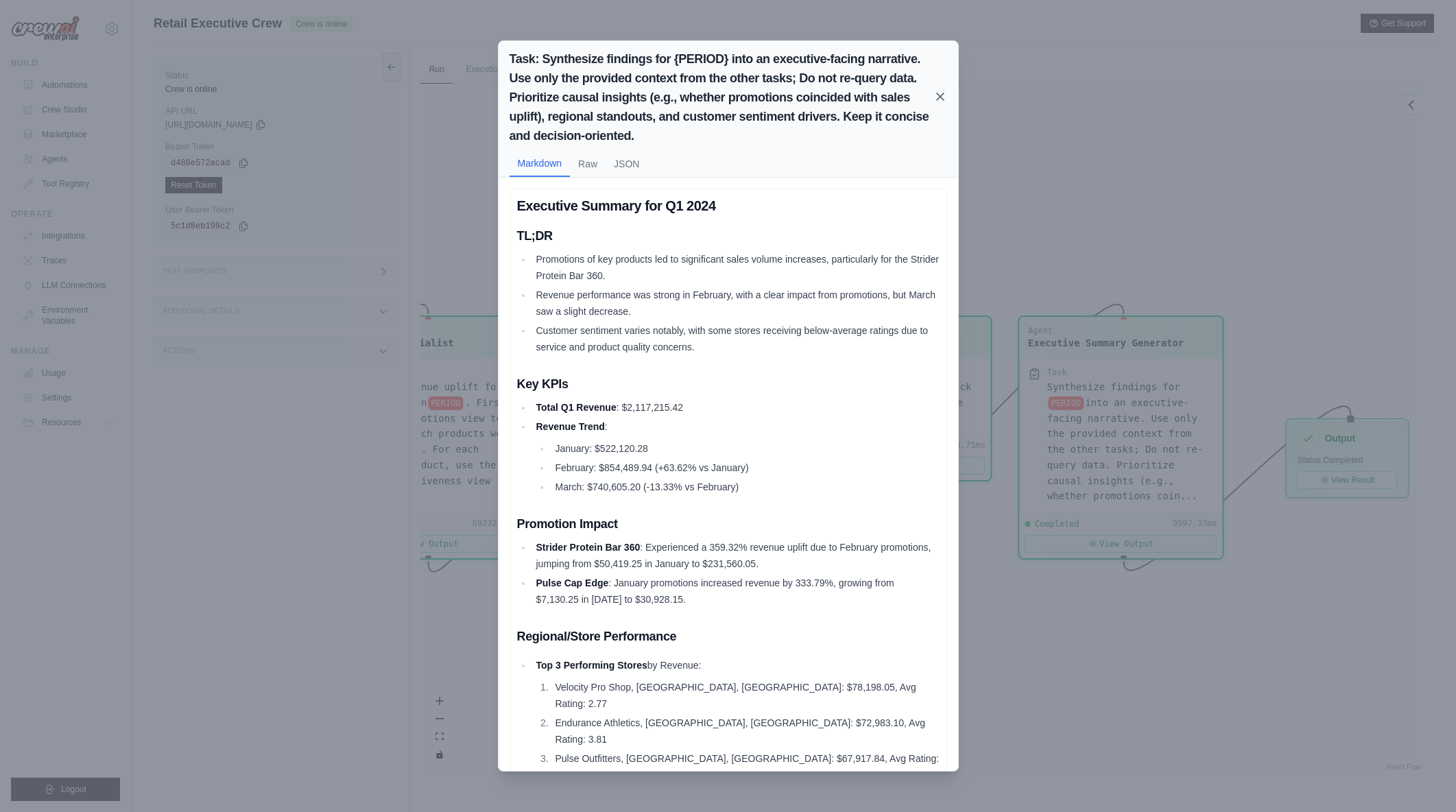
click at [938, 101] on icon at bounding box center [940, 96] width 14 height 14
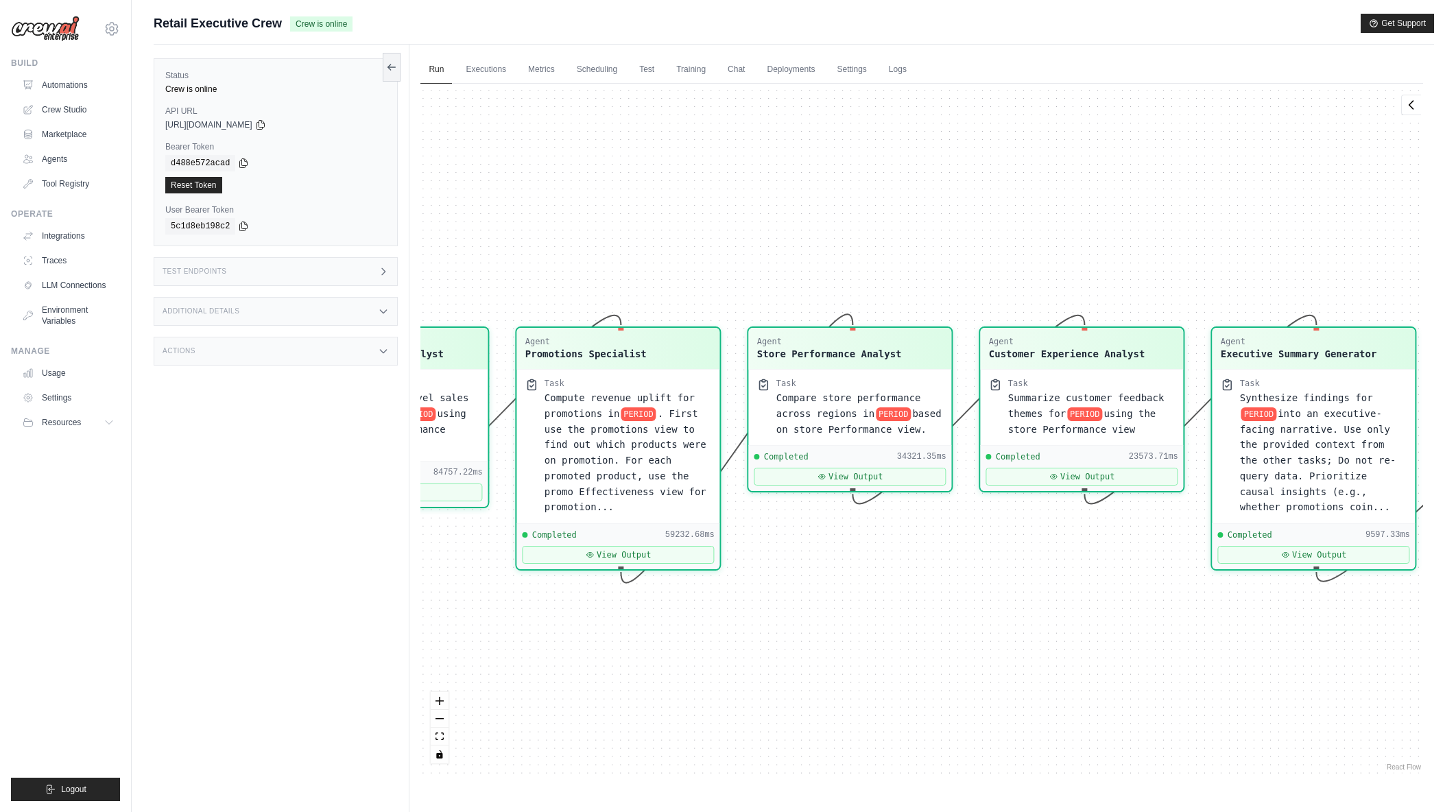
drag, startPoint x: 1056, startPoint y: 215, endPoint x: 1075, endPoint y: 212, distance: 19.2
click at [1075, 212] on div "Agent Sales Intelligence Analyst Task Analyze monthly sales performance for PER…" at bounding box center [921, 428] width 1003 height 690
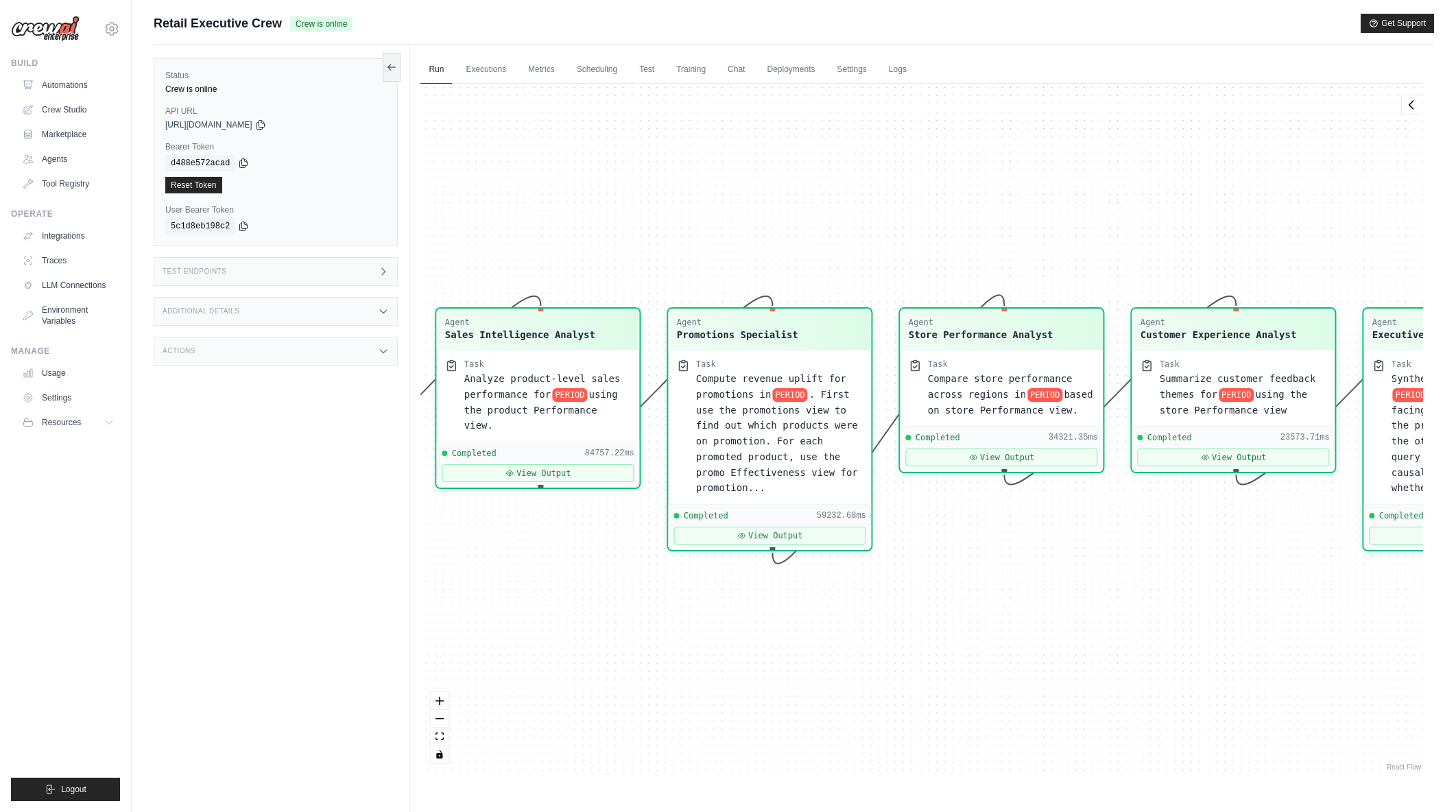
drag, startPoint x: 809, startPoint y: 185, endPoint x: 848, endPoint y: 186, distance: 39.0
click at [848, 186] on div "Agent Sales Intelligence Analyst Task Analyze monthly sales performance for PER…" at bounding box center [921, 428] width 1003 height 690
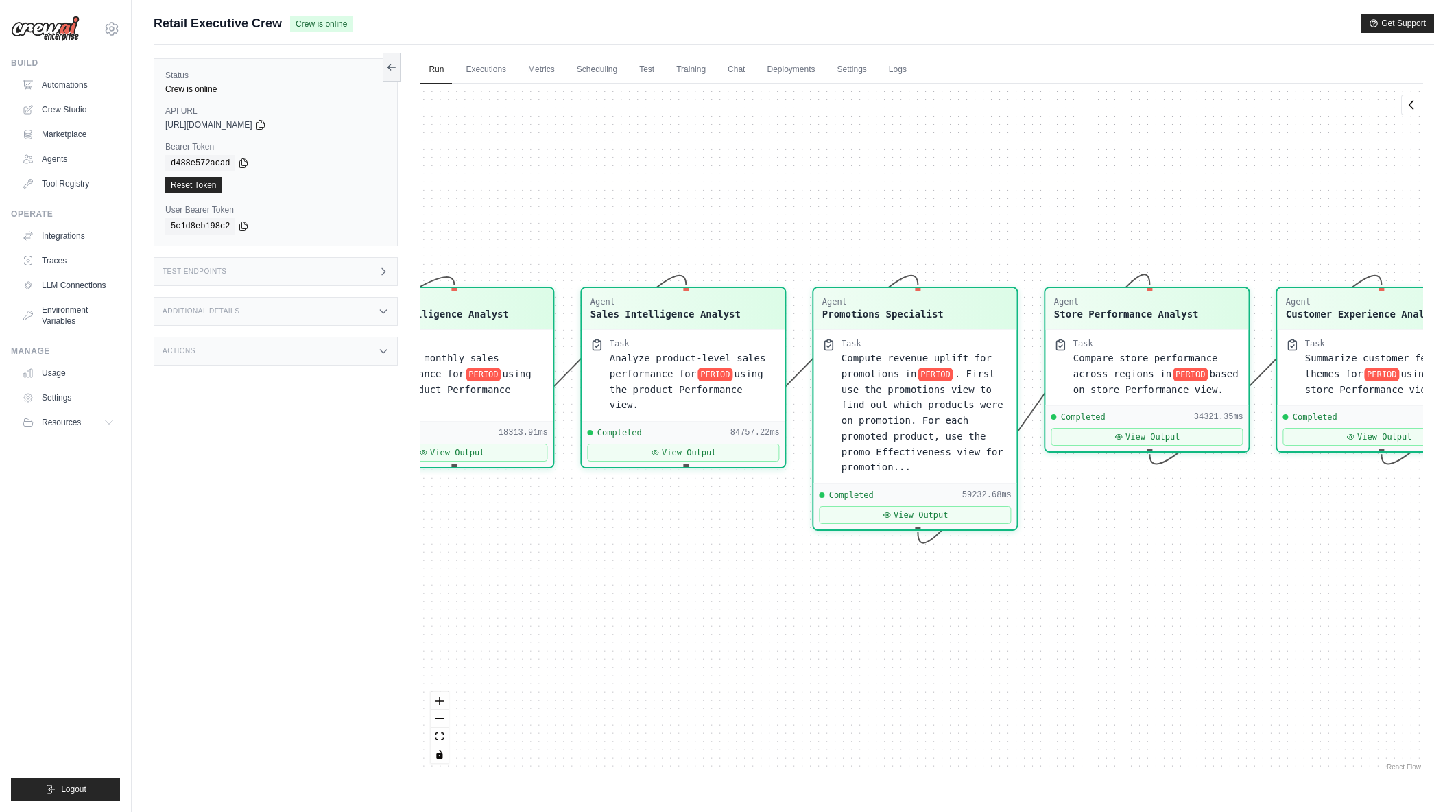
drag, startPoint x: 708, startPoint y: 207, endPoint x: 853, endPoint y: 186, distance: 146.5
click at [853, 186] on div "Agent Sales Intelligence Analyst Task Analyze monthly sales performance for PER…" at bounding box center [921, 428] width 1003 height 690
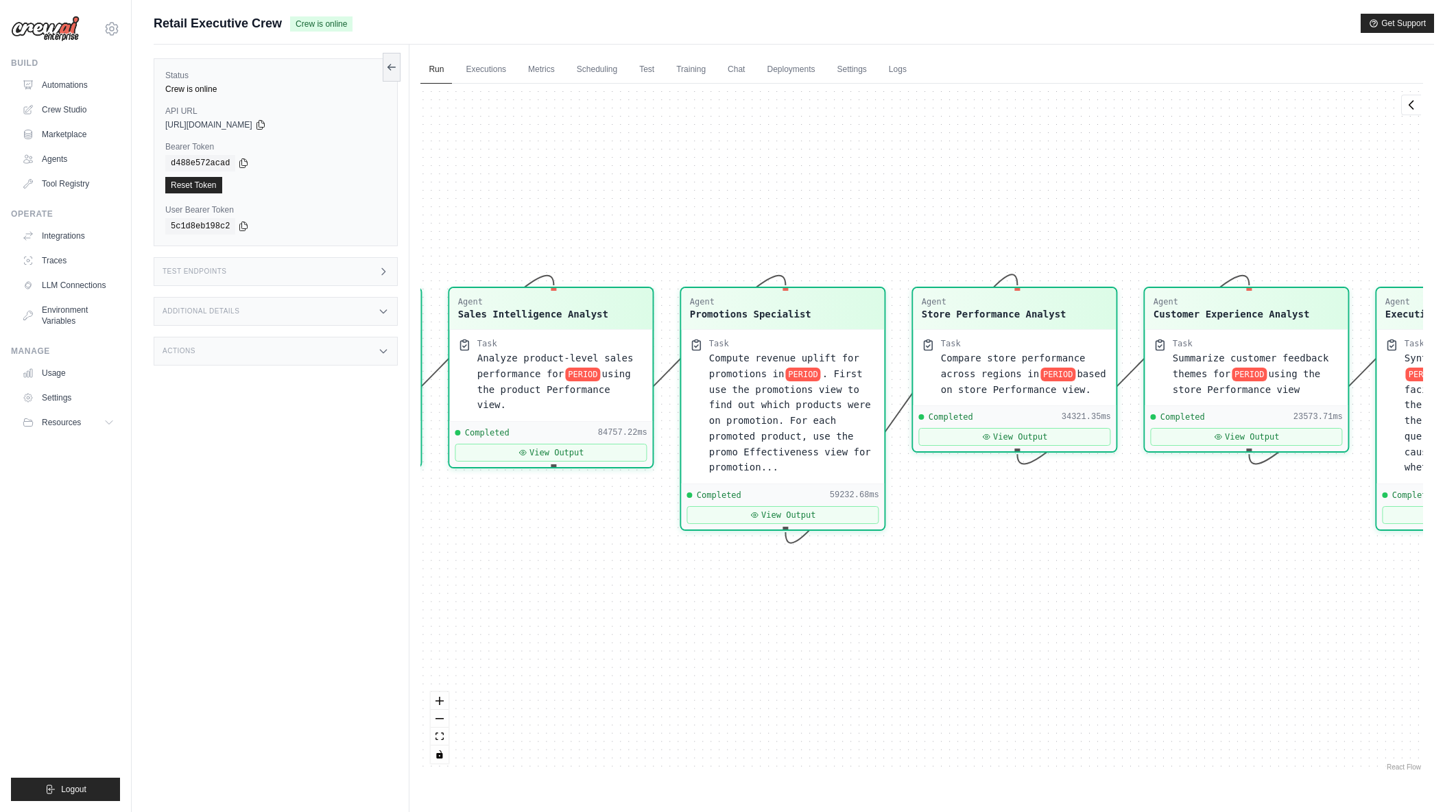
drag, startPoint x: 979, startPoint y: 191, endPoint x: 795, endPoint y: 196, distance: 184.1
click at [795, 196] on div "Agent Sales Intelligence Analyst Task Analyze monthly sales performance for PER…" at bounding box center [921, 428] width 1003 height 690
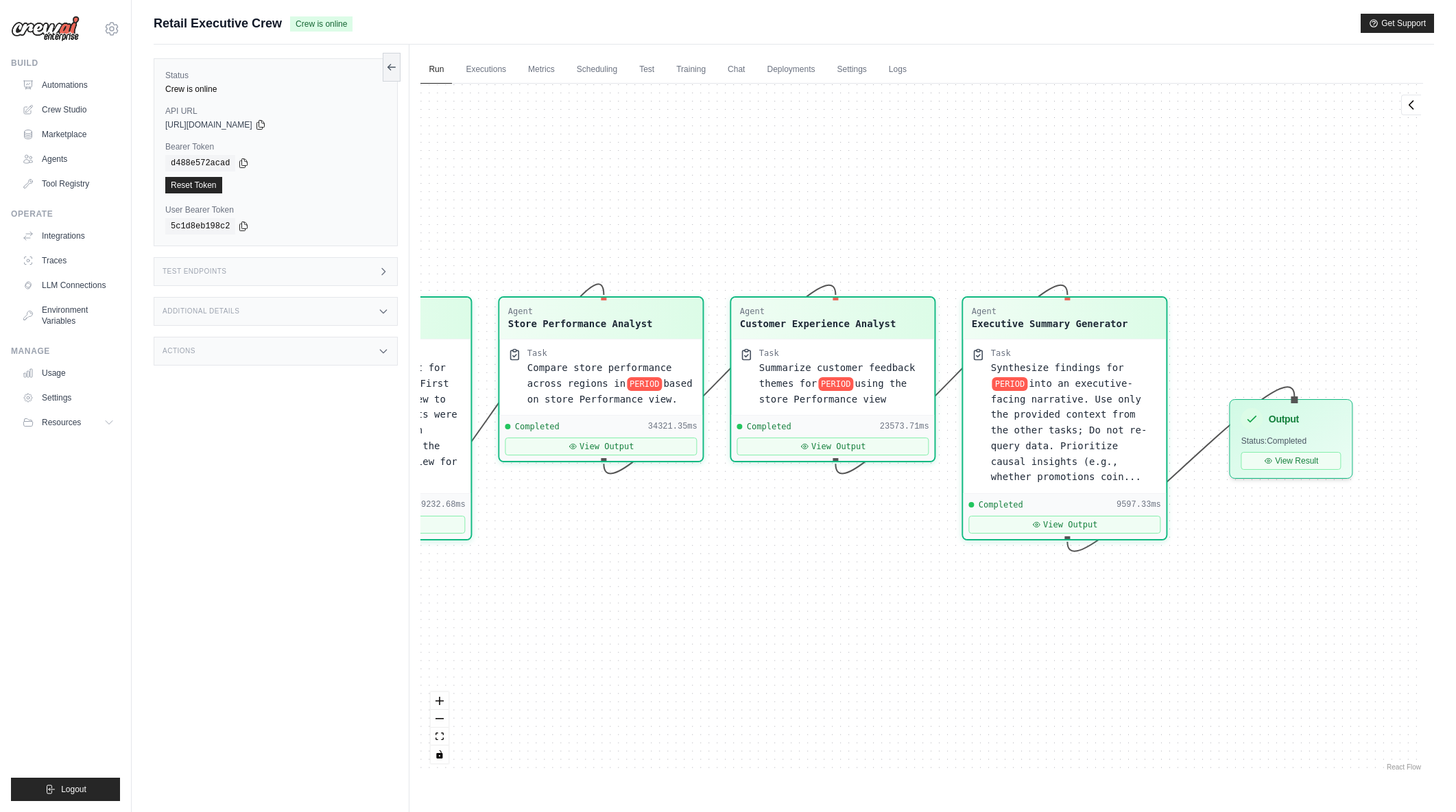
drag, startPoint x: 975, startPoint y: 202, endPoint x: 825, endPoint y: 210, distance: 150.2
click at [825, 210] on div "Agent Sales Intelligence Analyst Task Analyze monthly sales performance for PER…" at bounding box center [921, 428] width 1003 height 690
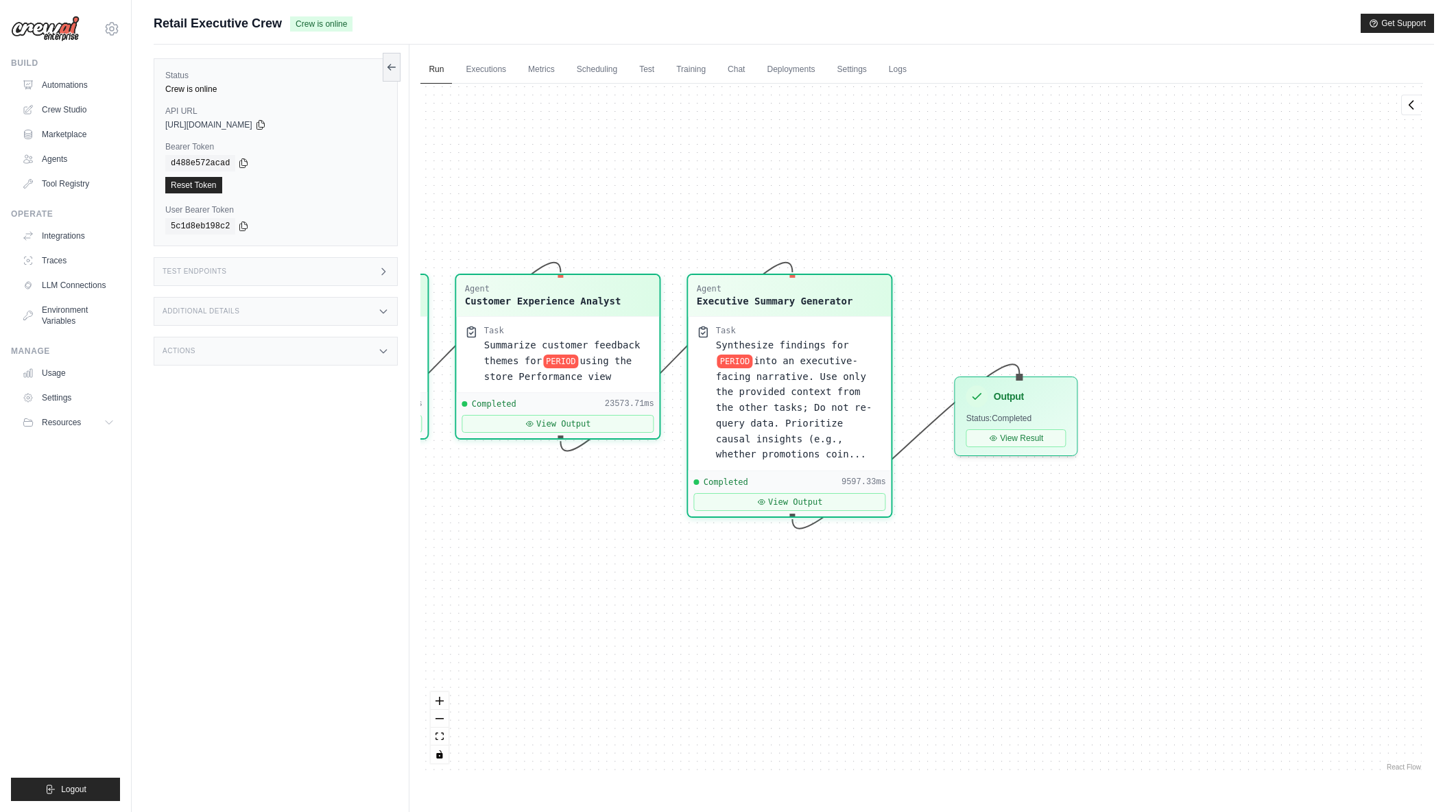
click at [974, 201] on div "Agent Sales Intelligence Analyst Task Analyze monthly sales performance for PER…" at bounding box center [921, 428] width 1003 height 690
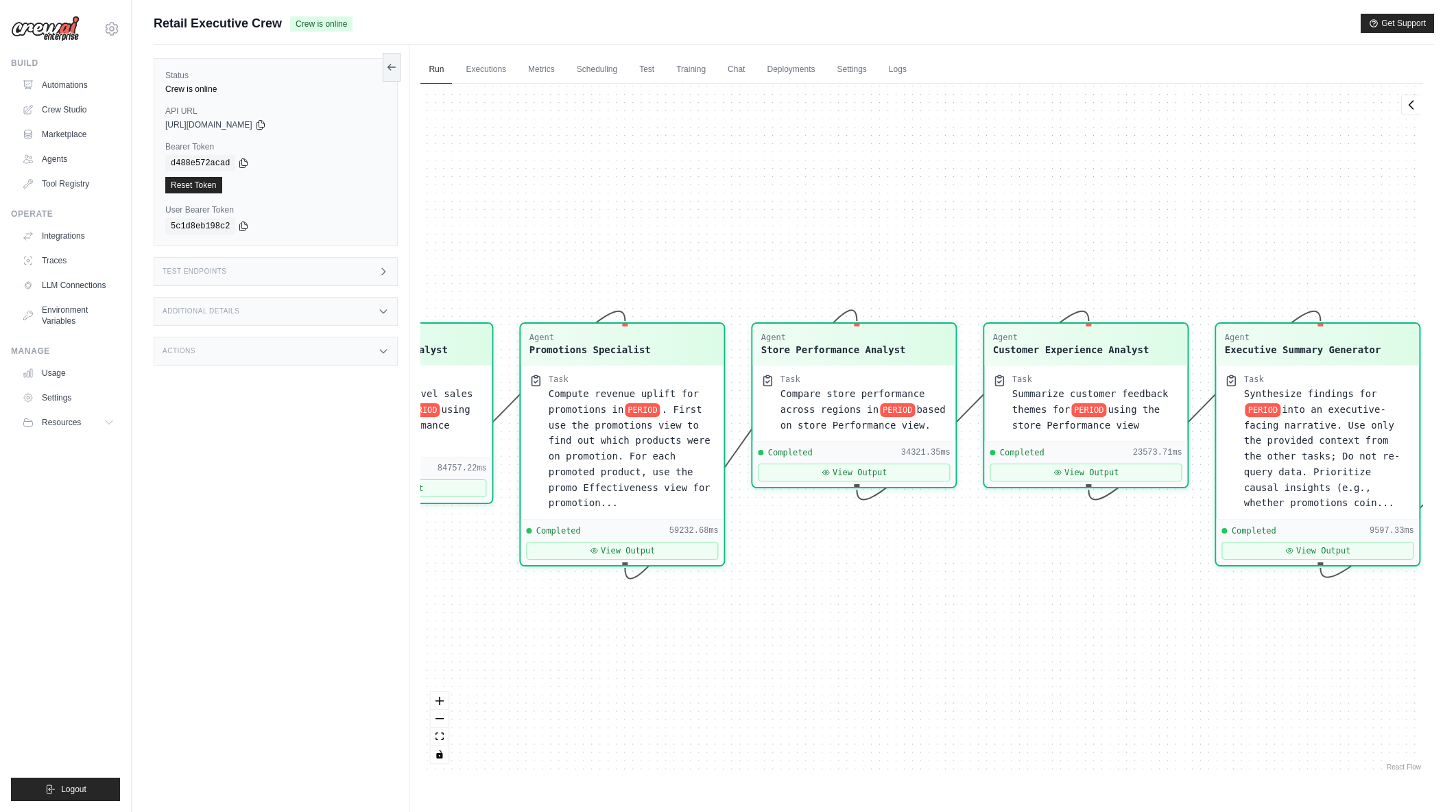
drag, startPoint x: 592, startPoint y: 189, endPoint x: 1120, endPoint y: 238, distance: 530.3
click at [1120, 238] on div "Agent Sales Intelligence Analyst Task Analyze monthly sales performance for PER…" at bounding box center [921, 428] width 1003 height 690
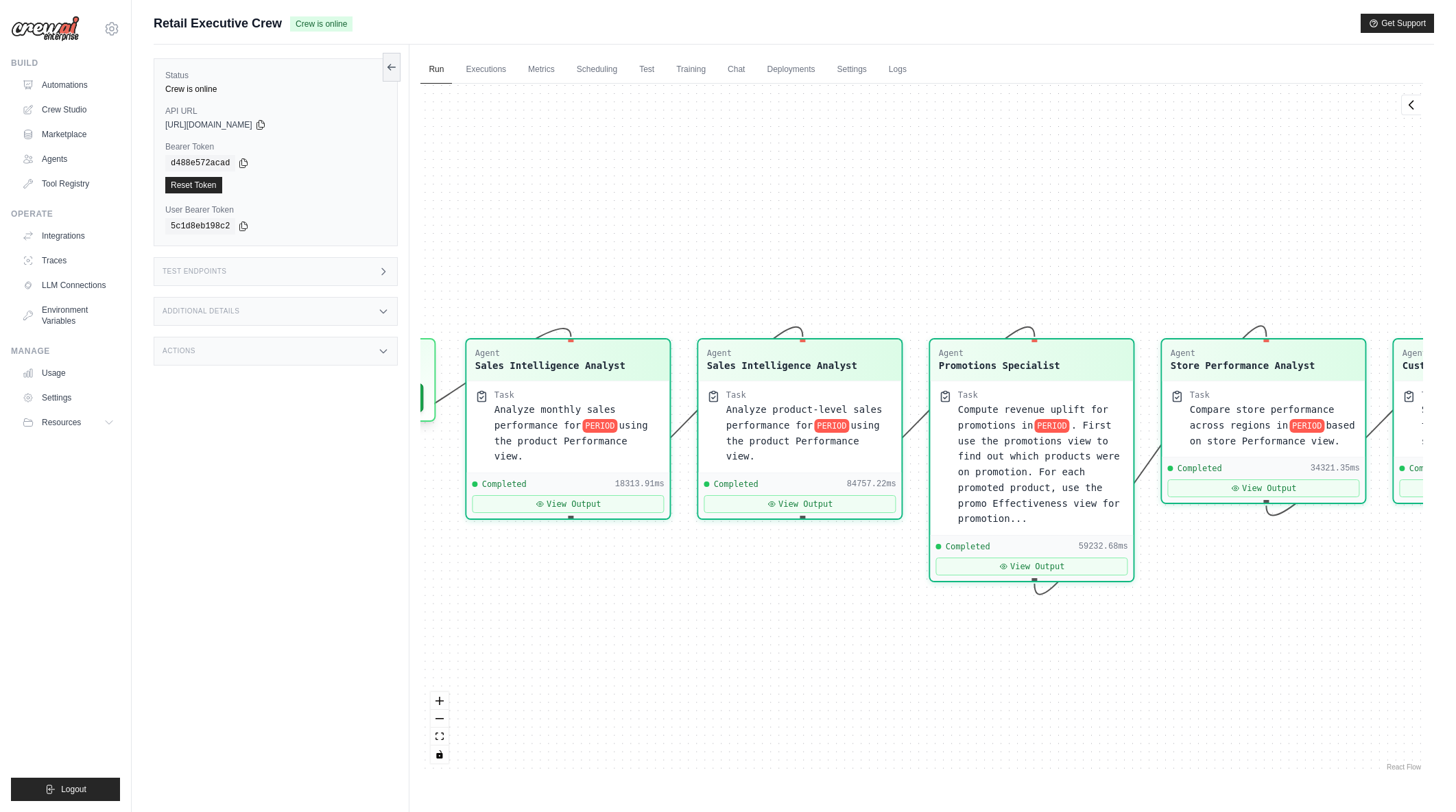
drag, startPoint x: 779, startPoint y: 191, endPoint x: 1179, endPoint y: 205, distance: 400.2
click at [1179, 205] on div "Agent Sales Intelligence Analyst Task Analyze monthly sales performance for PER…" at bounding box center [921, 428] width 1003 height 690
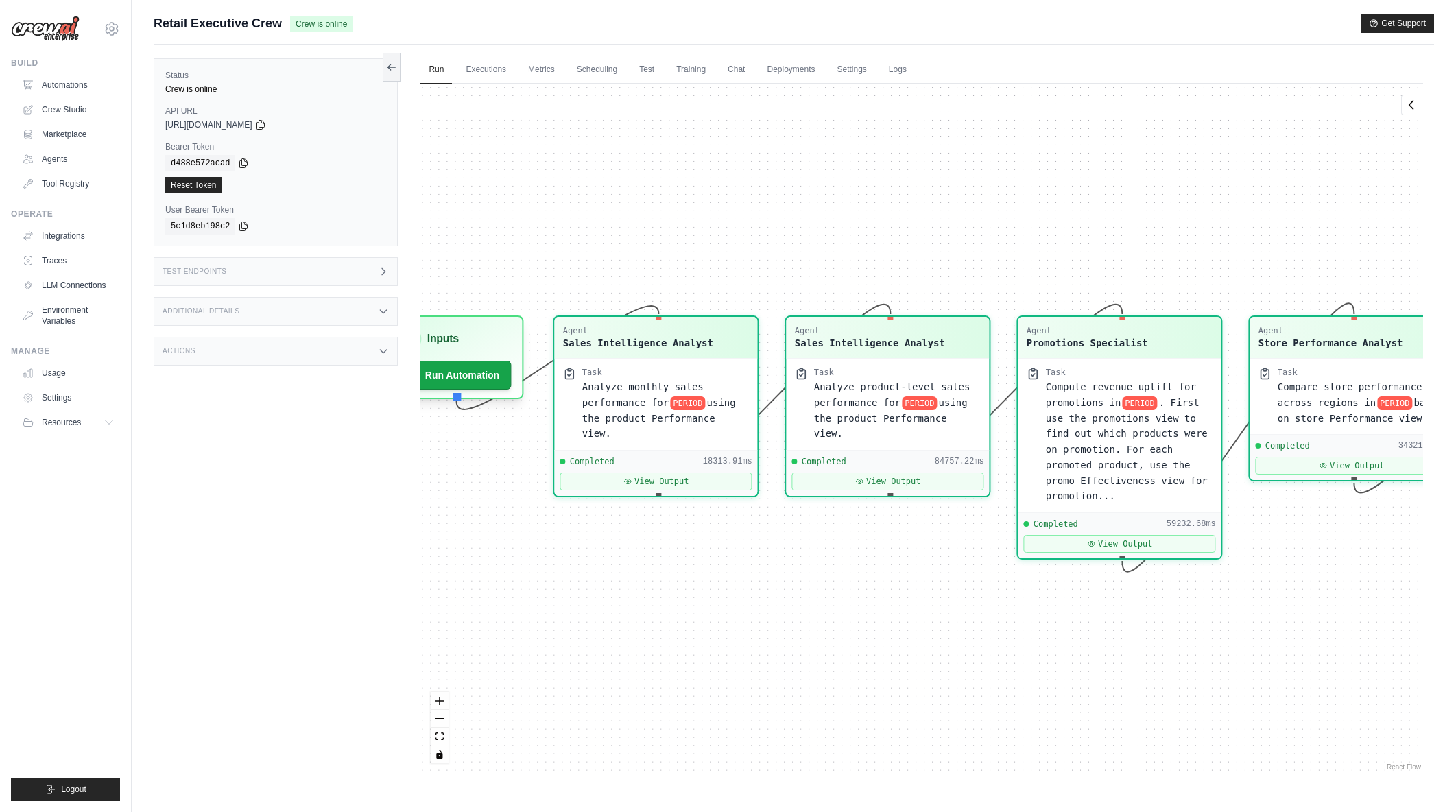
drag, startPoint x: 950, startPoint y: 199, endPoint x: 962, endPoint y: 197, distance: 12.2
click at [962, 197] on div "Agent Sales Intelligence Analyst Task Analyze monthly sales performance for PER…" at bounding box center [921, 428] width 1003 height 690
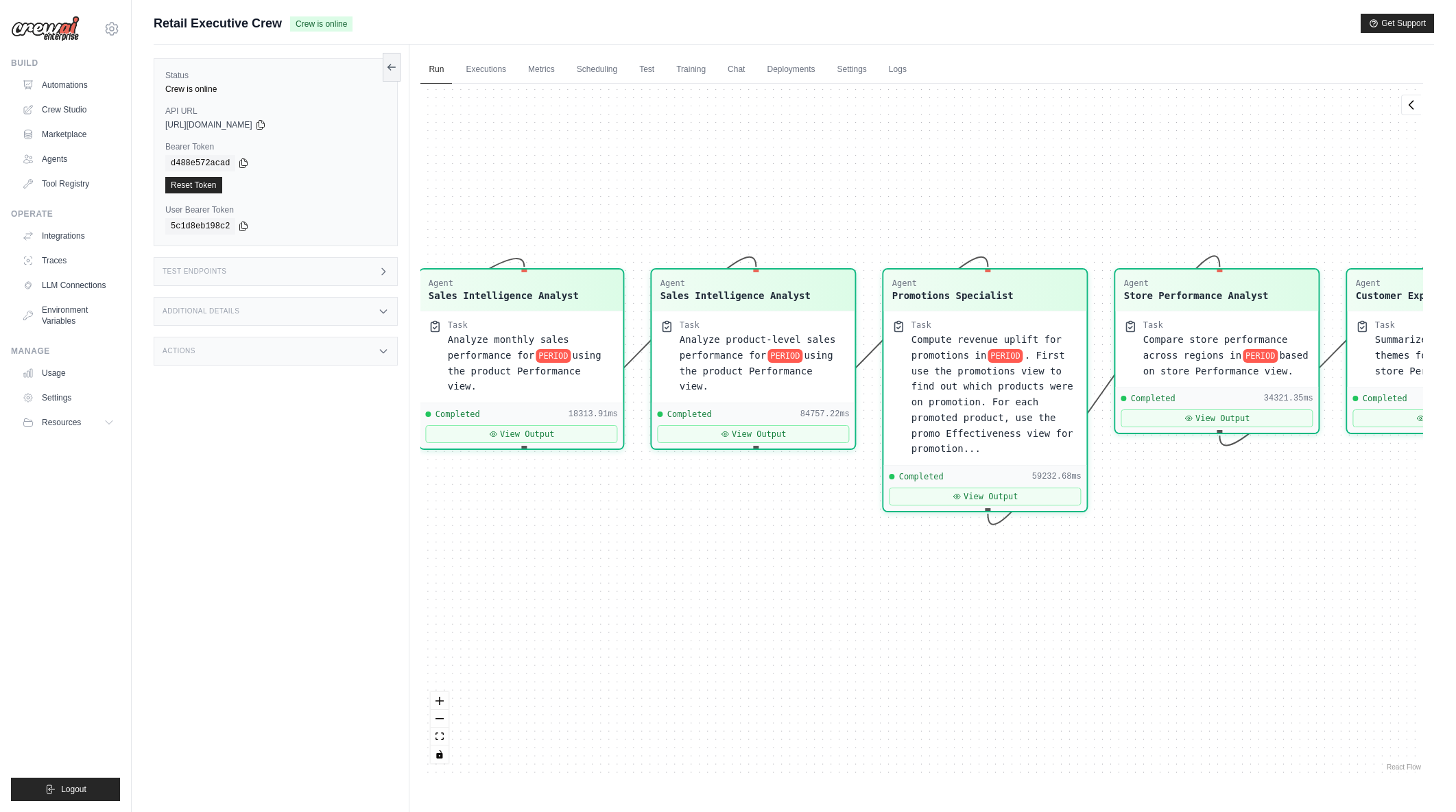
drag, startPoint x: 901, startPoint y: 197, endPoint x: 701, endPoint y: 162, distance: 203.0
click at [701, 162] on div "Agent Sales Intelligence Analyst Task Analyze monthly sales performance for PER…" at bounding box center [921, 428] width 1003 height 690
click at [740, 422] on button "View Output" at bounding box center [754, 431] width 192 height 18
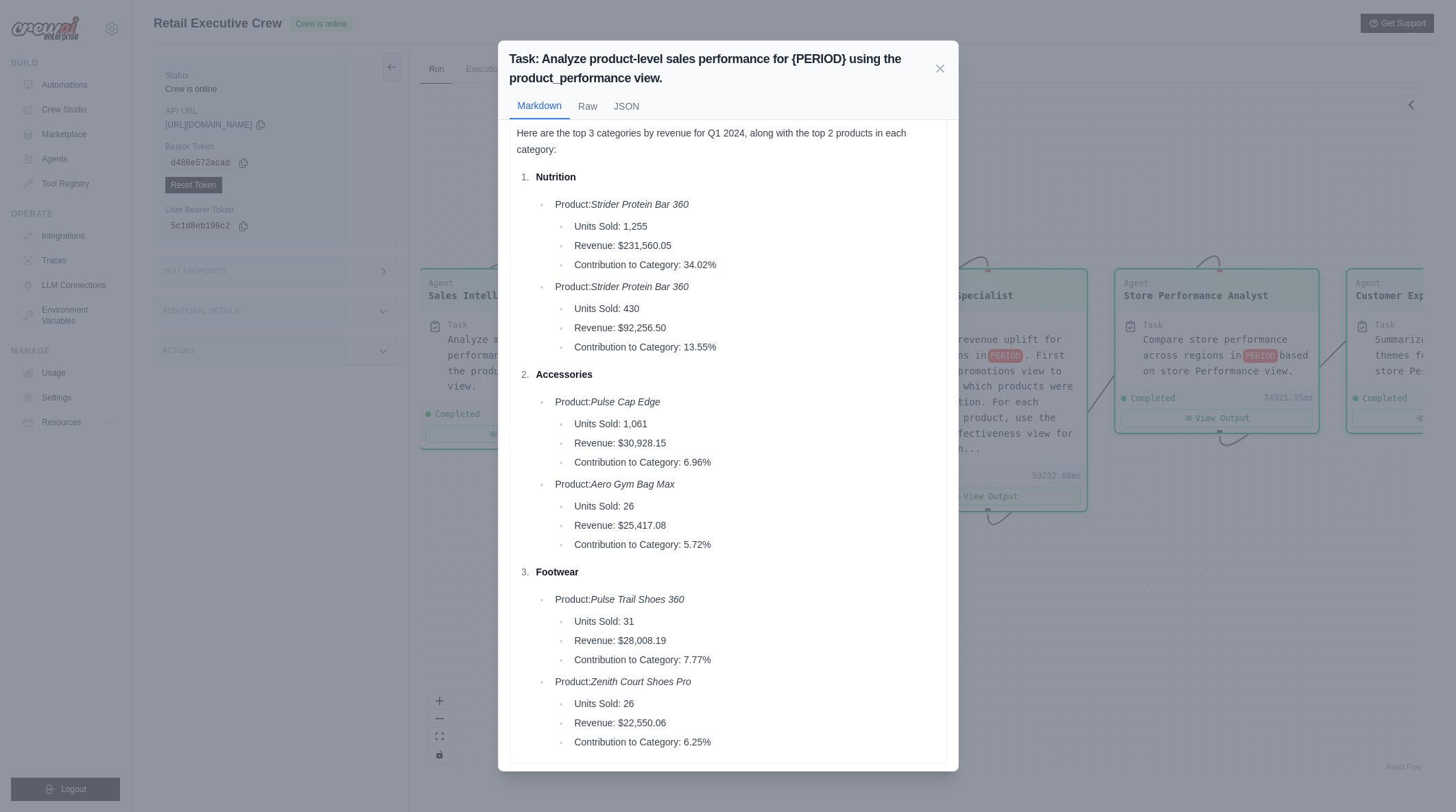
scroll to position [17, 0]
click at [942, 69] on icon at bounding box center [940, 67] width 7 height 7
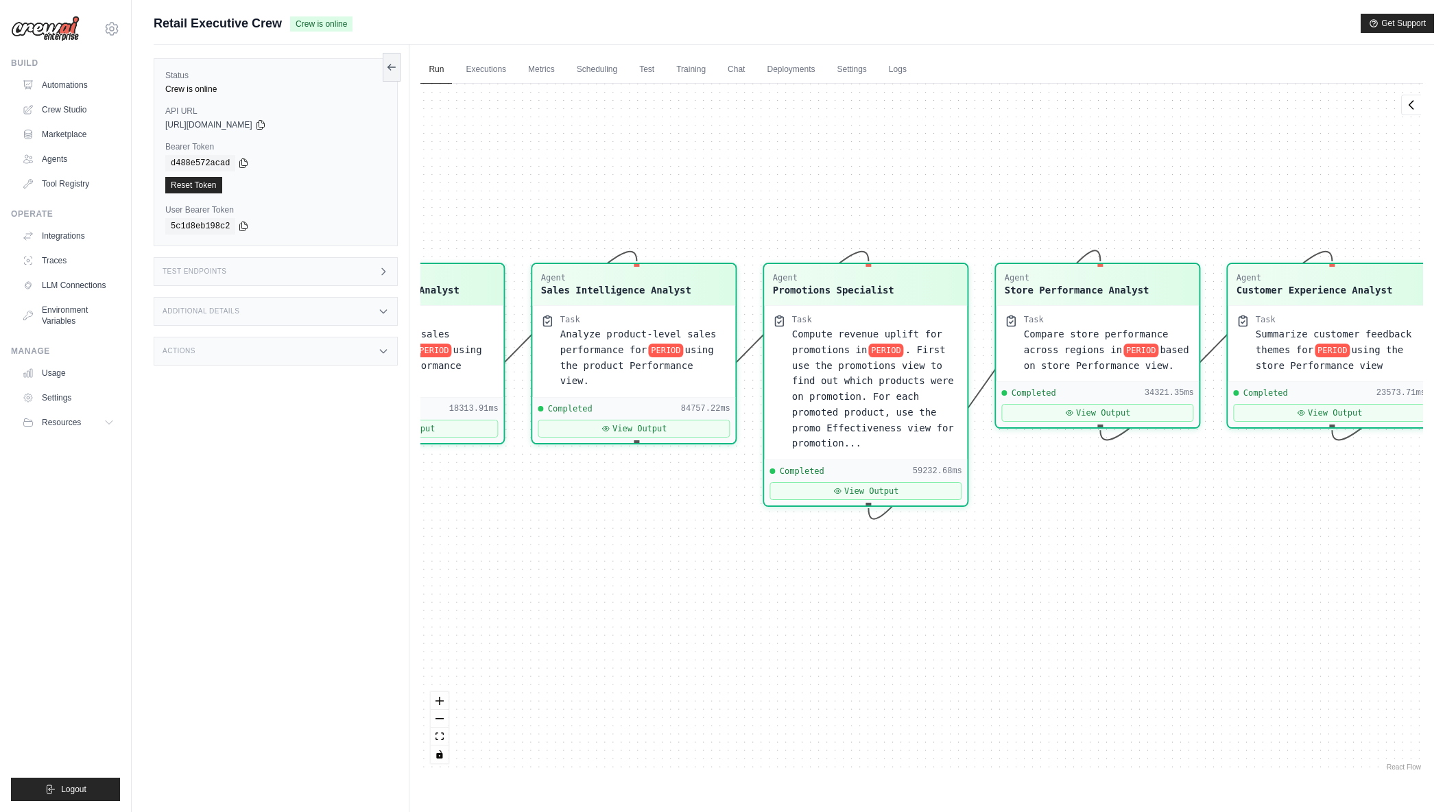
drag, startPoint x: 1143, startPoint y: 199, endPoint x: 1023, endPoint y: 193, distance: 120.1
click at [1023, 193] on div "Agent Sales Intelligence Analyst Task Analyze monthly sales performance for PER…" at bounding box center [921, 428] width 1003 height 690
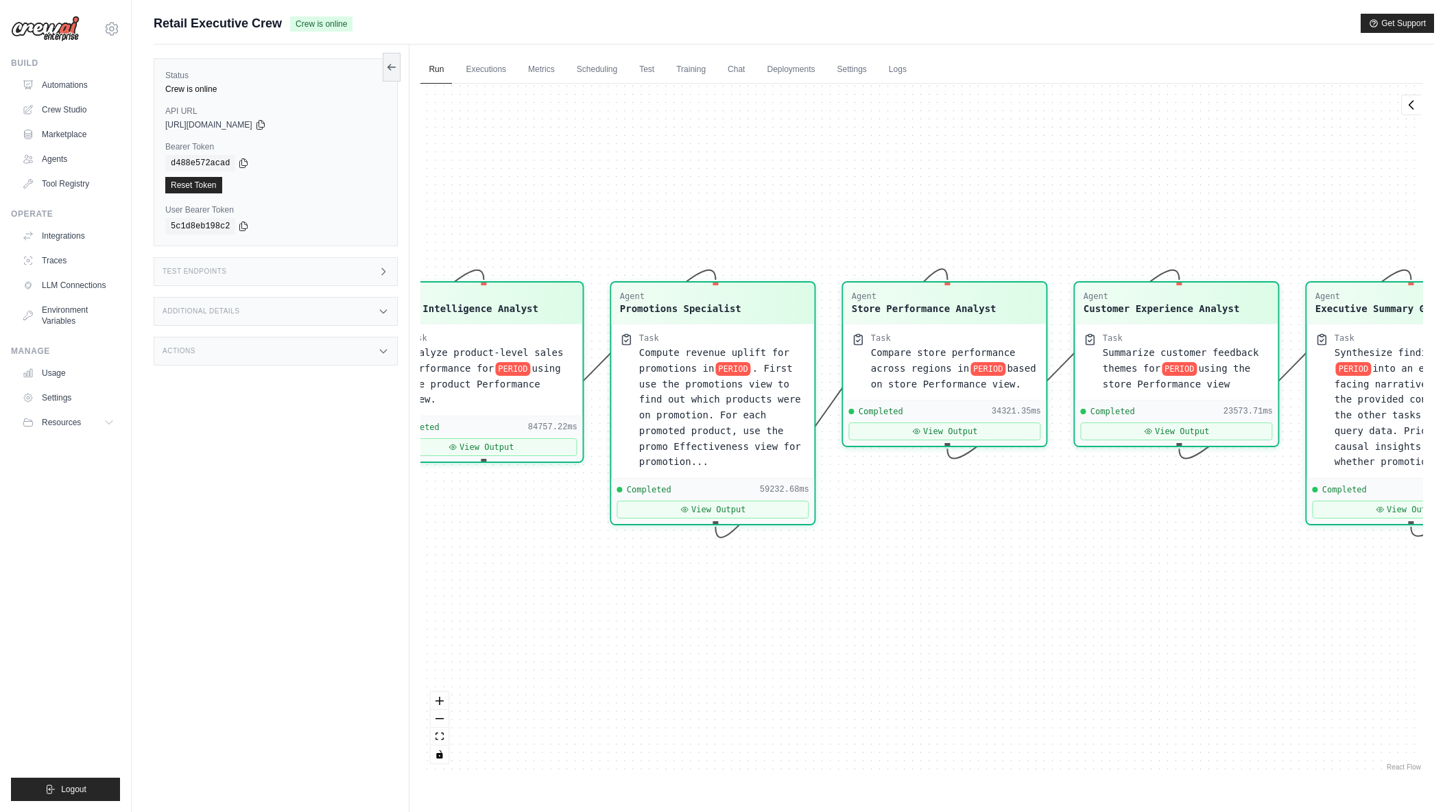
drag, startPoint x: 1196, startPoint y: 205, endPoint x: 1043, endPoint y: 223, distance: 154.1
click at [1043, 223] on div "Agent Sales Intelligence Analyst Task Analyze monthly sales performance for PER…" at bounding box center [921, 428] width 1003 height 690
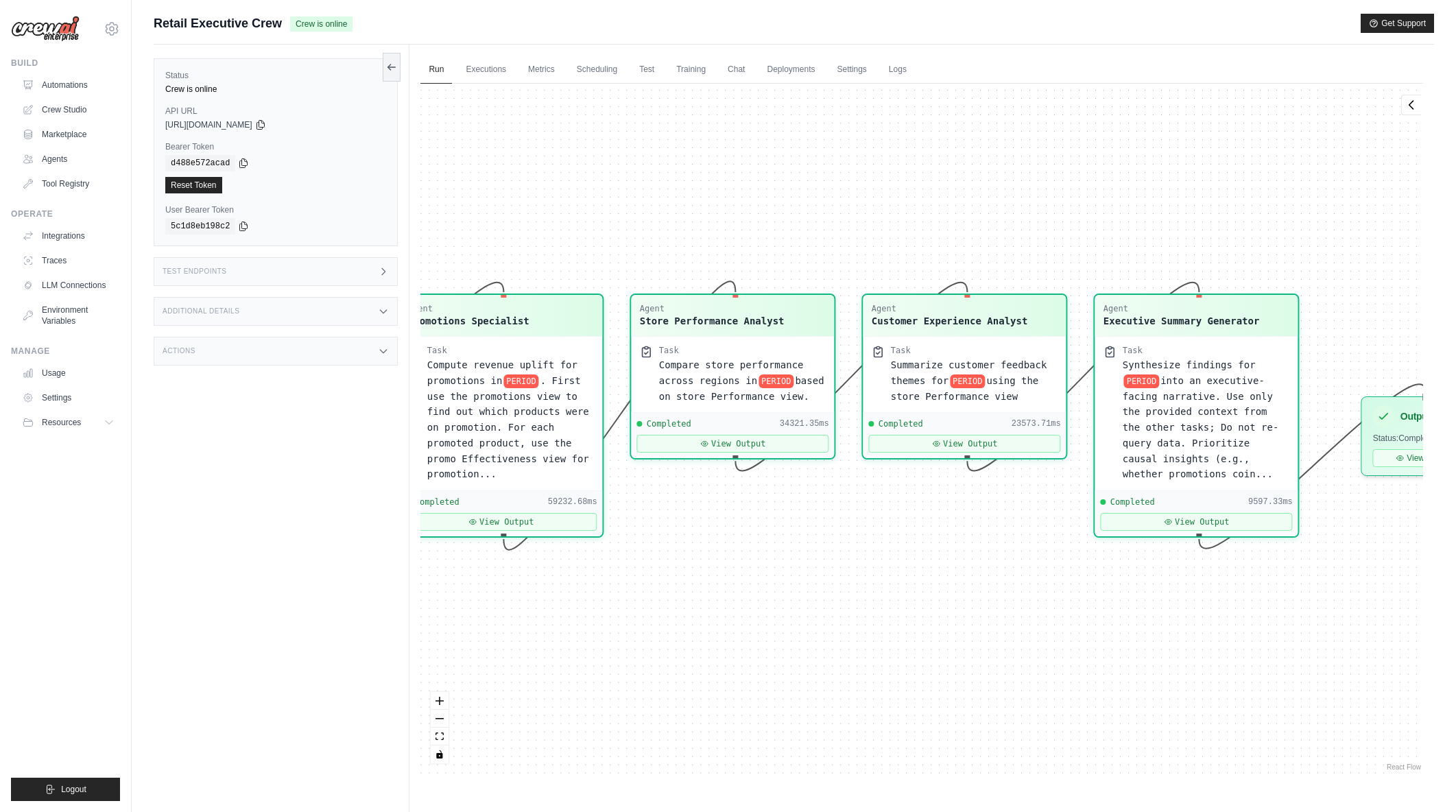
drag, startPoint x: 1206, startPoint y: 215, endPoint x: 994, endPoint y: 228, distance: 212.4
click at [994, 228] on div "Agent Sales Intelligence Analyst Task Analyze monthly sales performance for PER…" at bounding box center [921, 428] width 1003 height 690
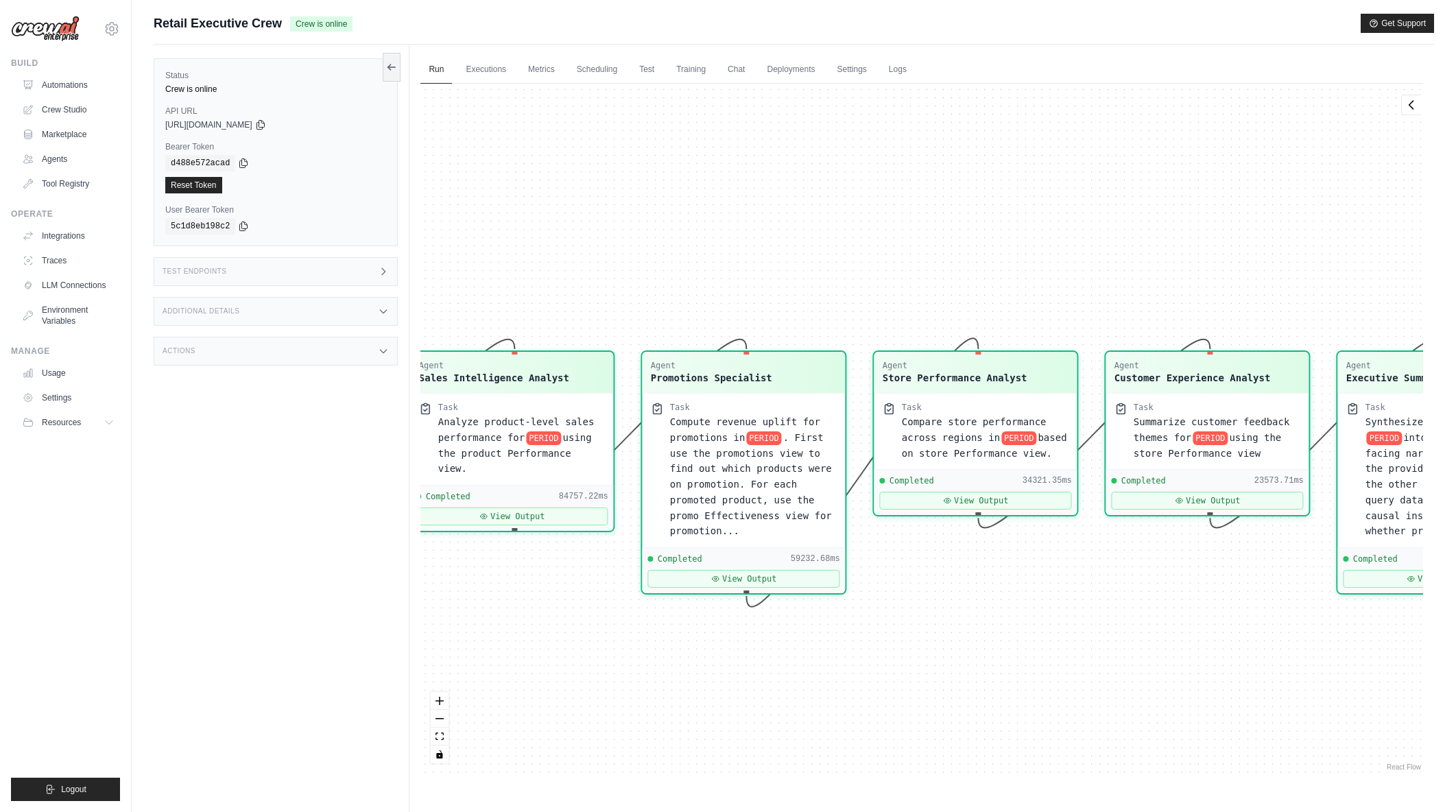
drag, startPoint x: 660, startPoint y: 203, endPoint x: 903, endPoint y: 260, distance: 249.6
click at [903, 260] on div "Agent Sales Intelligence Analyst Task Analyze monthly sales performance for PER…" at bounding box center [921, 428] width 1003 height 690
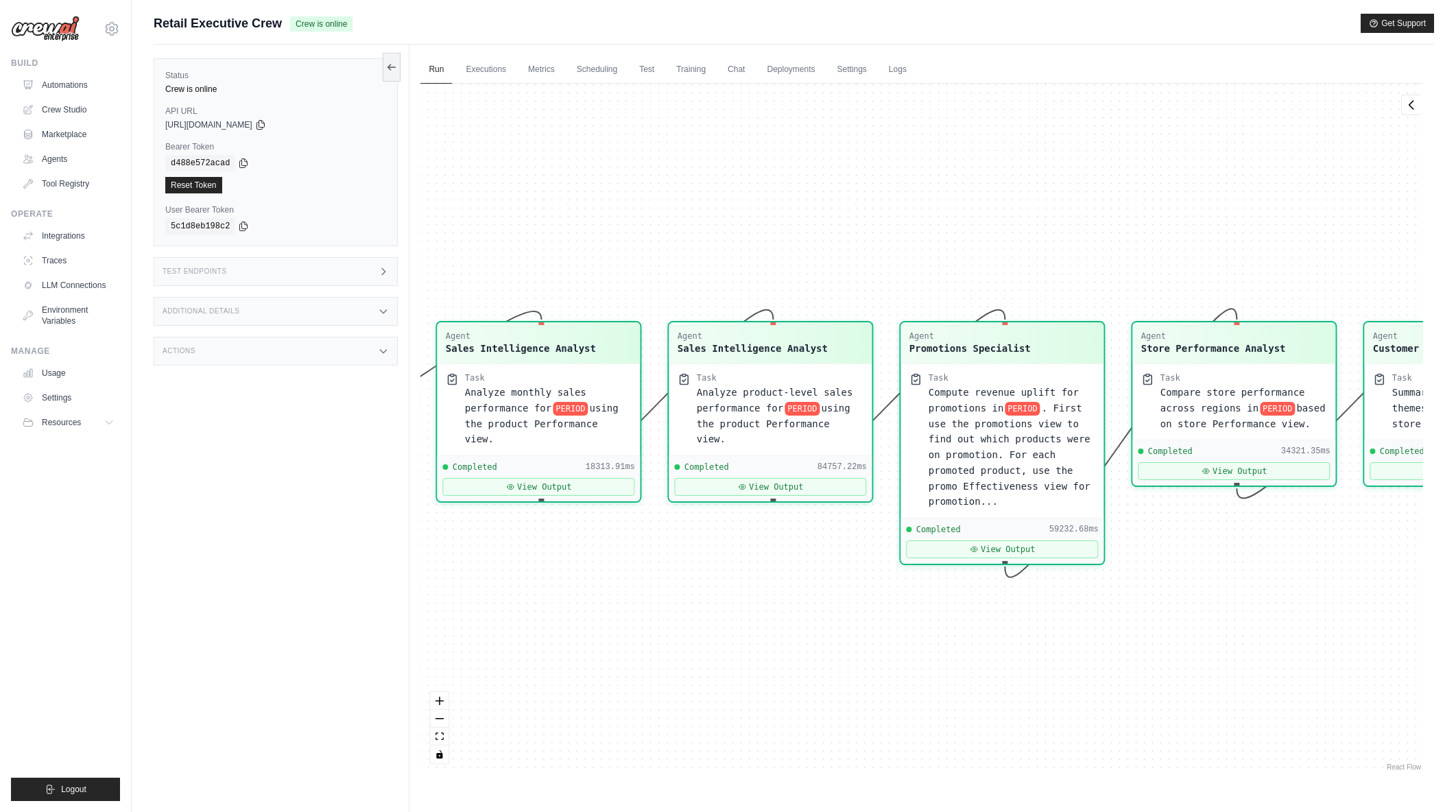
drag, startPoint x: 630, startPoint y: 222, endPoint x: 889, endPoint y: 193, distance: 260.6
click at [889, 193] on div "Agent Sales Intelligence Analyst Task Analyze monthly sales performance for PER…" at bounding box center [921, 428] width 1003 height 690
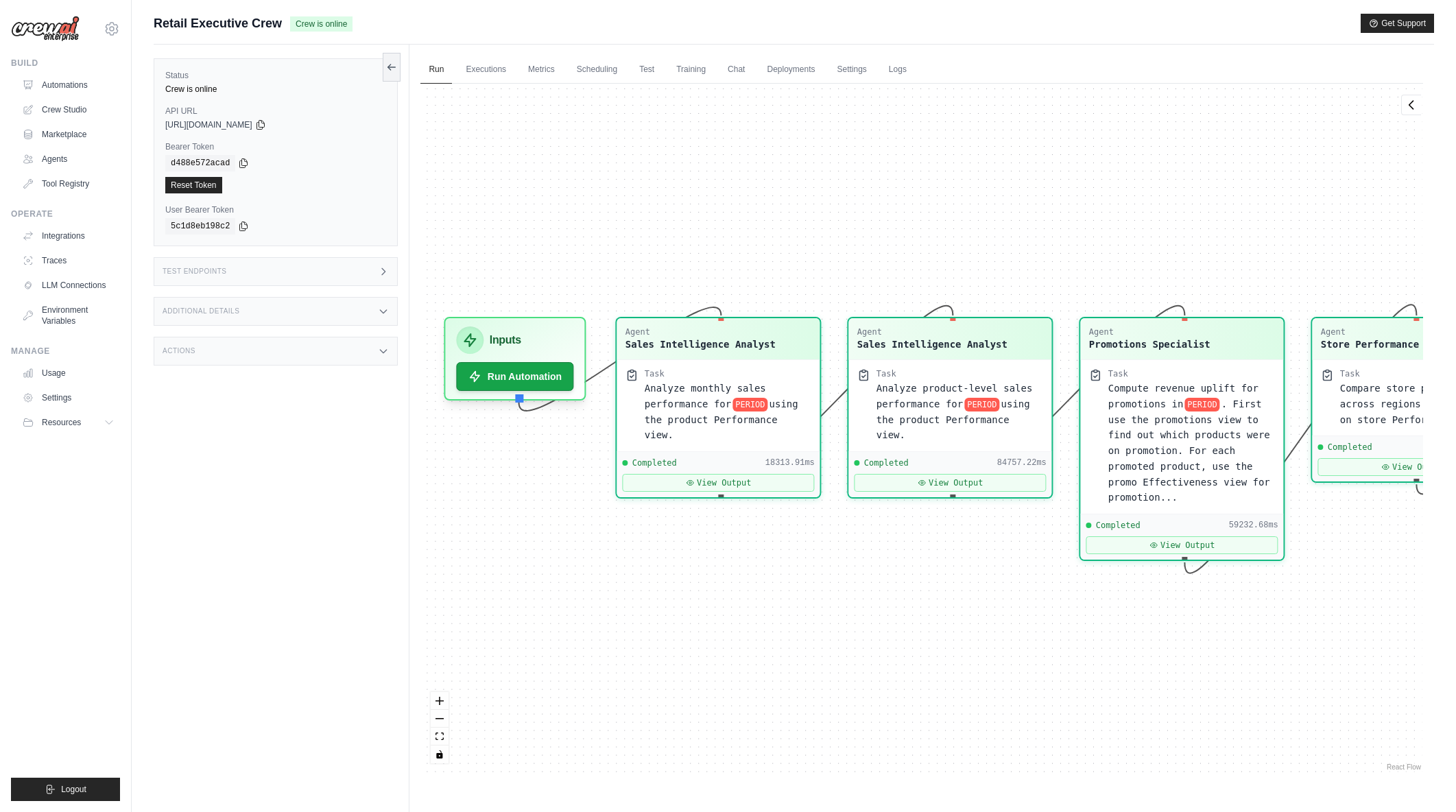
drag, startPoint x: 820, startPoint y: 198, endPoint x: 1003, endPoint y: 194, distance: 183.0
click at [1003, 194] on div "Agent Sales Intelligence Analyst Task Analyze monthly sales performance for PER…" at bounding box center [921, 428] width 1003 height 690
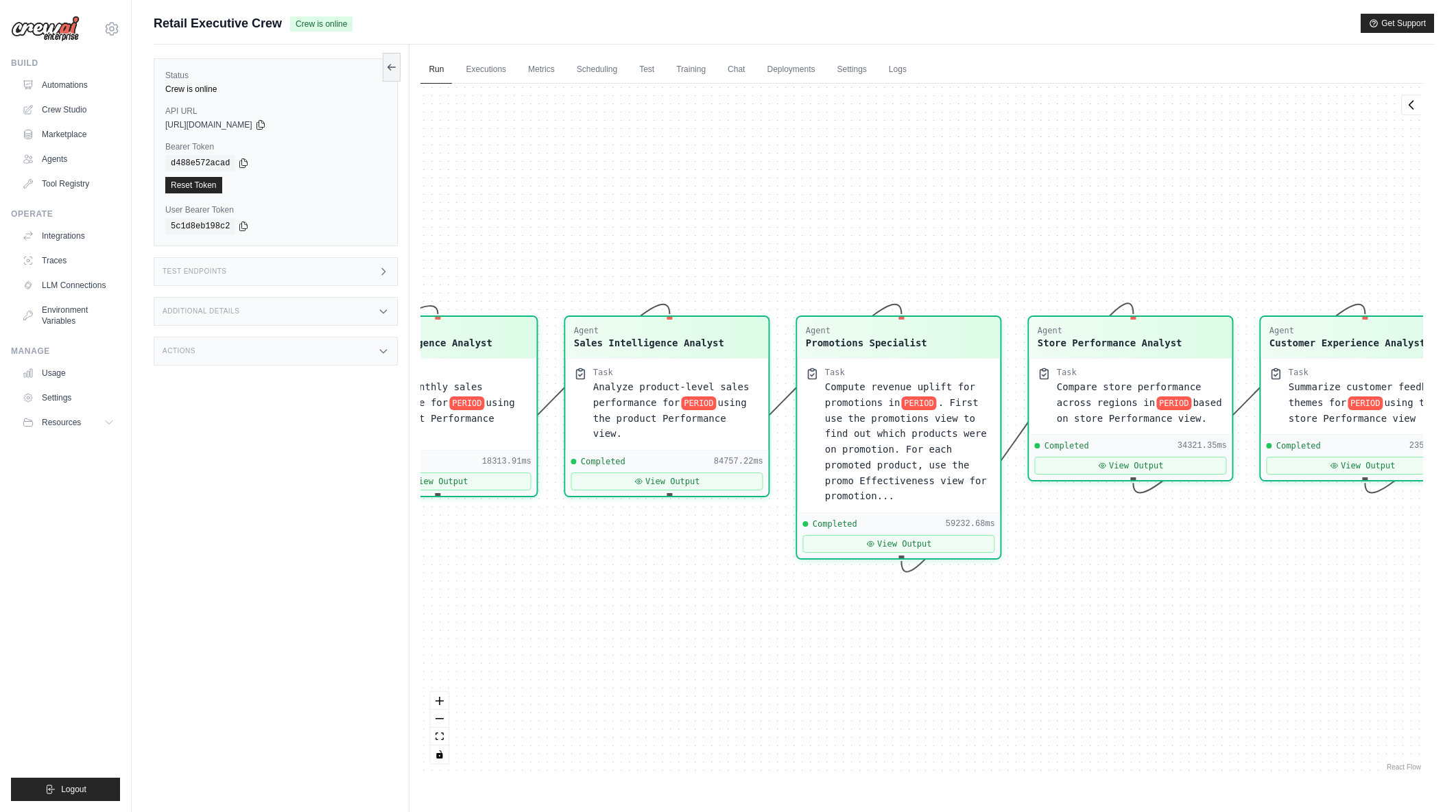
drag, startPoint x: 1096, startPoint y: 200, endPoint x: 754, endPoint y: 201, distance: 342.0
click at [754, 201] on div "Agent Sales Intelligence Analyst Task Analyze monthly sales performance for PER…" at bounding box center [921, 428] width 1003 height 690
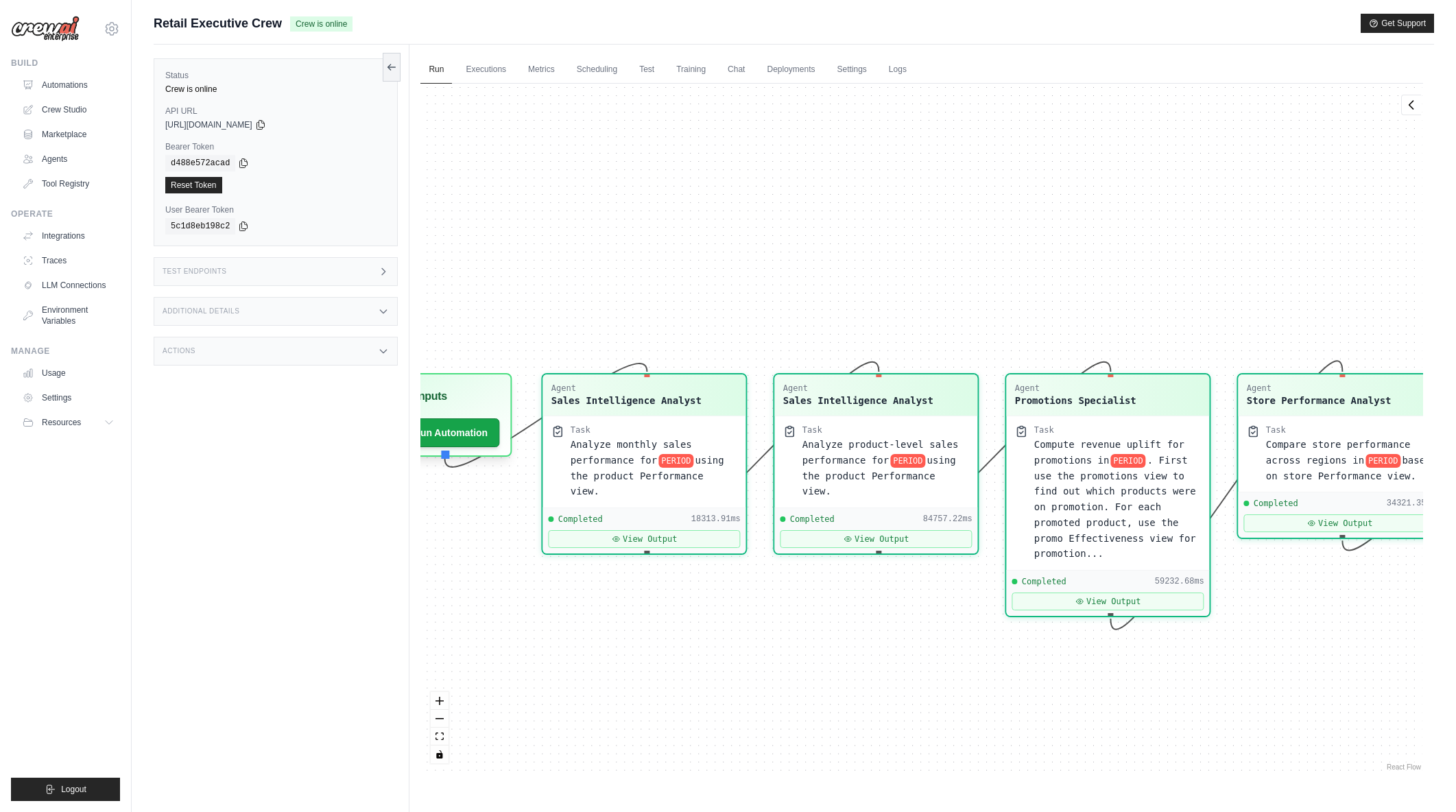
drag, startPoint x: 778, startPoint y: 240, endPoint x: 1043, endPoint y: 294, distance: 270.4
click at [1043, 294] on div "Agent Sales Intelligence Analyst Task Analyze monthly sales performance for PER…" at bounding box center [921, 428] width 1003 height 690
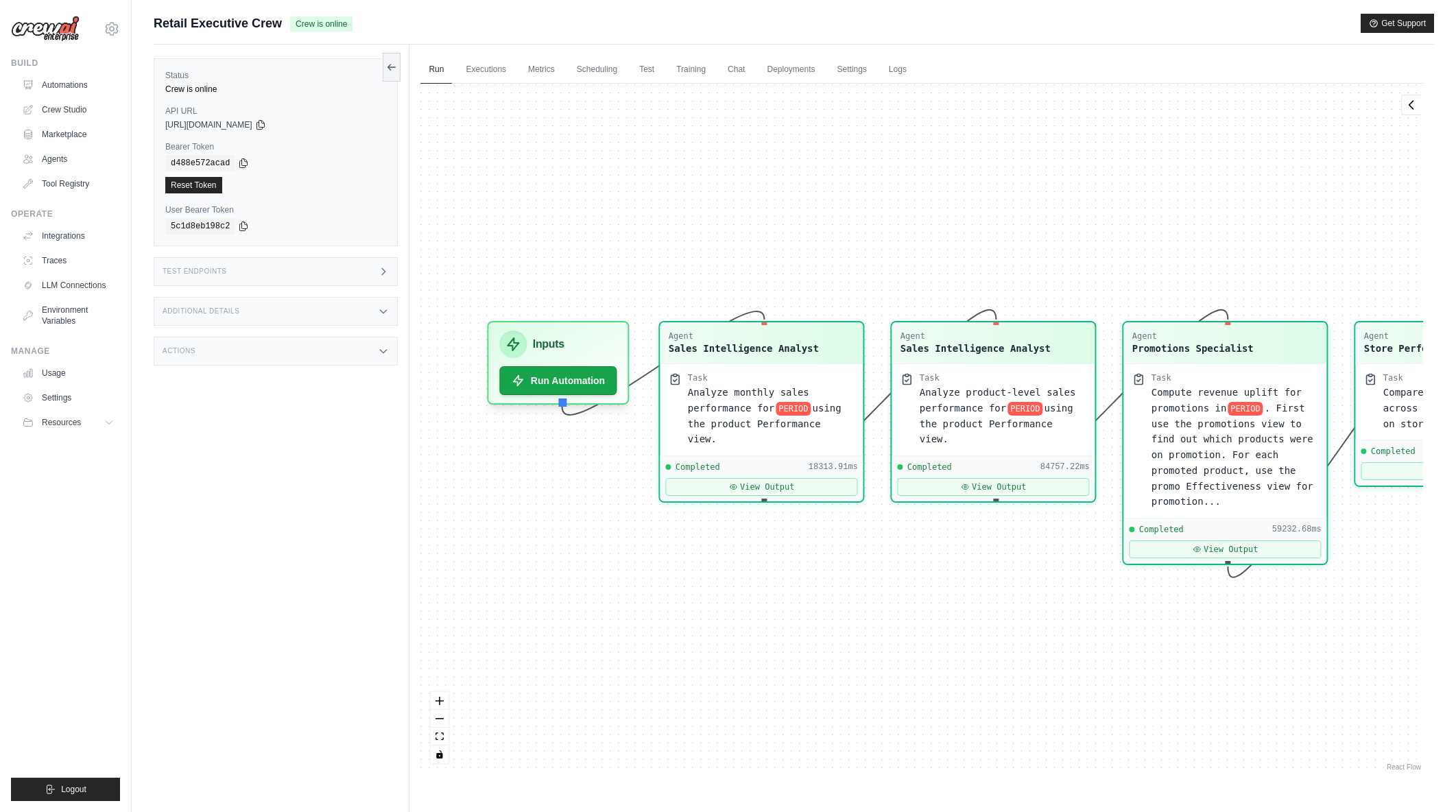
click at [1088, 185] on div "Agent Sales Intelligence Analyst Task Analyze monthly sales performance for PER…" at bounding box center [921, 428] width 1003 height 690
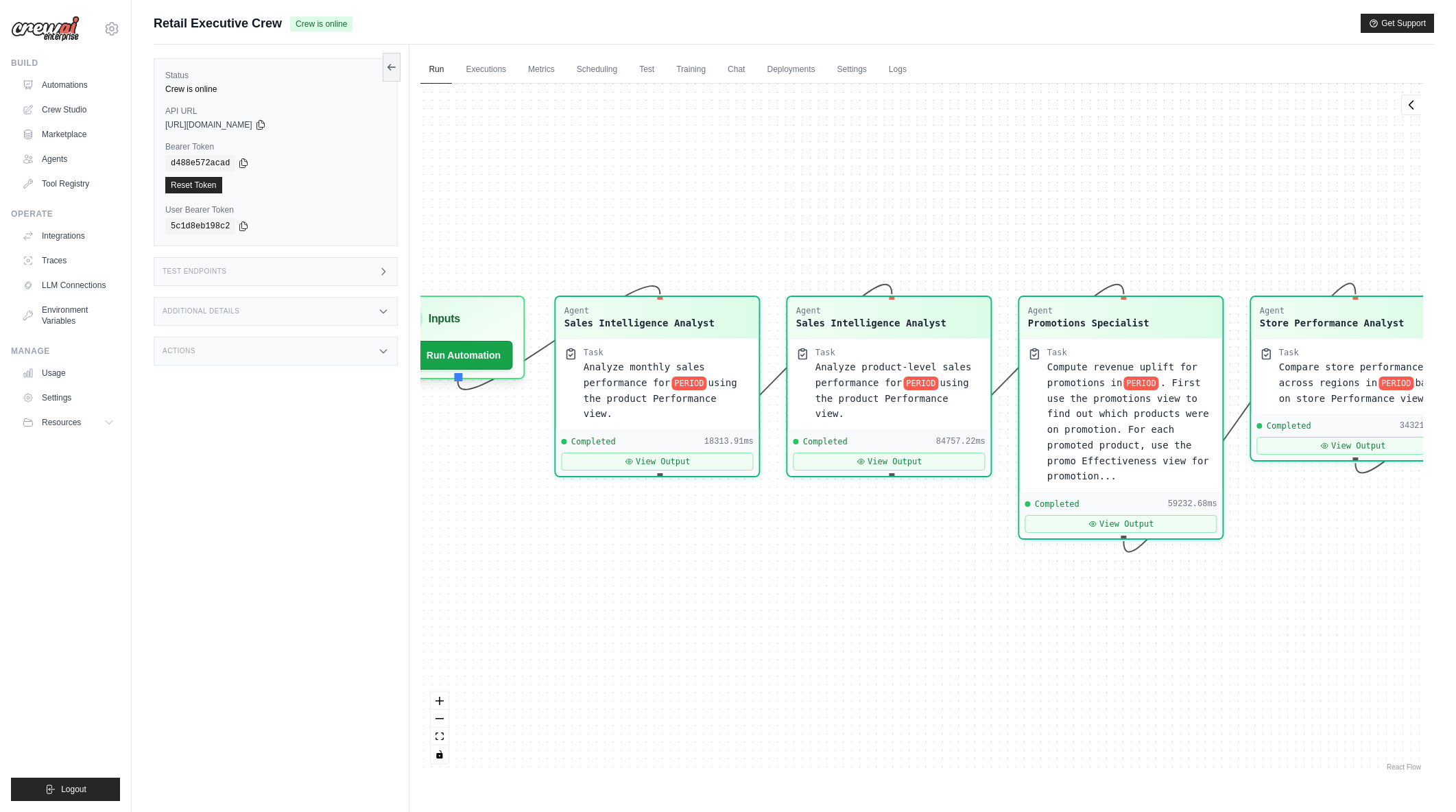
drag, startPoint x: 1114, startPoint y: 234, endPoint x: 1010, endPoint y: 209, distance: 107.0
click at [1010, 209] on div "Agent Sales Intelligence Analyst Task Analyze monthly sales performance for PER…" at bounding box center [921, 428] width 1003 height 690
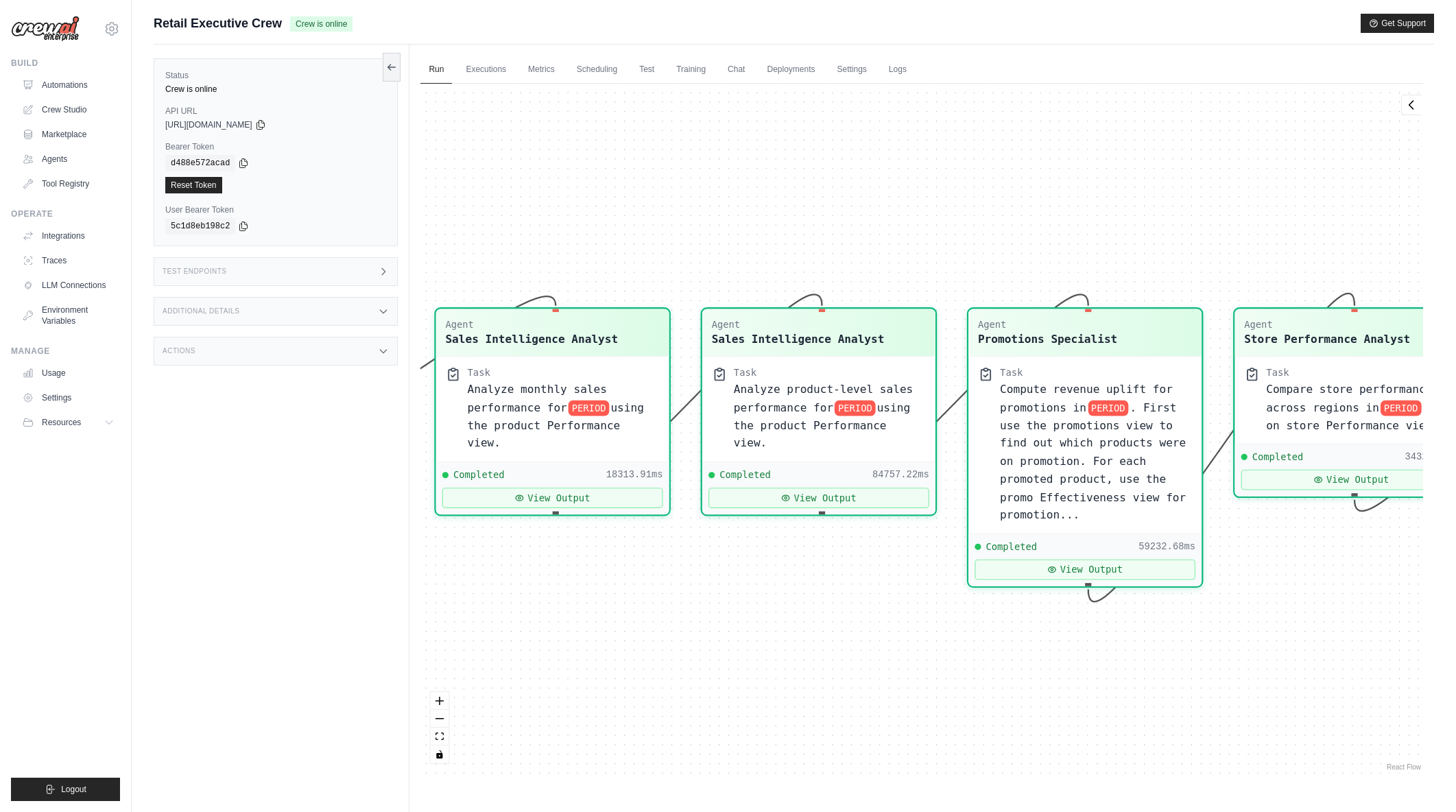
drag, startPoint x: 1161, startPoint y: 138, endPoint x: 1081, endPoint y: 188, distance: 94.3
click at [1081, 188] on div "Agent Sales Intelligence Analyst Task Analyze monthly sales performance for PER…" at bounding box center [921, 428] width 1003 height 690
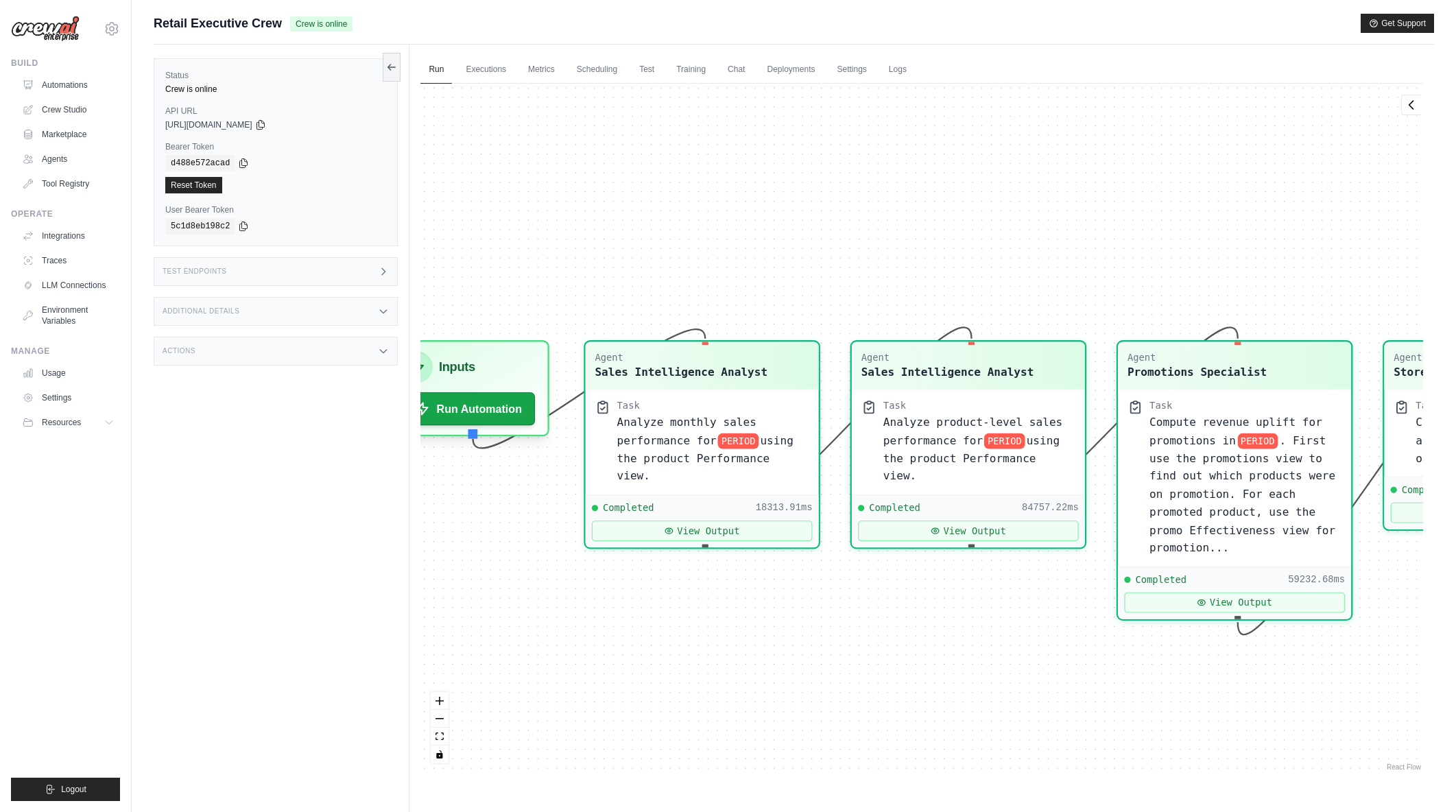
drag, startPoint x: 710, startPoint y: 630, endPoint x: 863, endPoint y: 667, distance: 157.4
click at [863, 667] on div "Agent Sales Intelligence Analyst Task Analyze monthly sales performance for PER…" at bounding box center [921, 428] width 1003 height 690
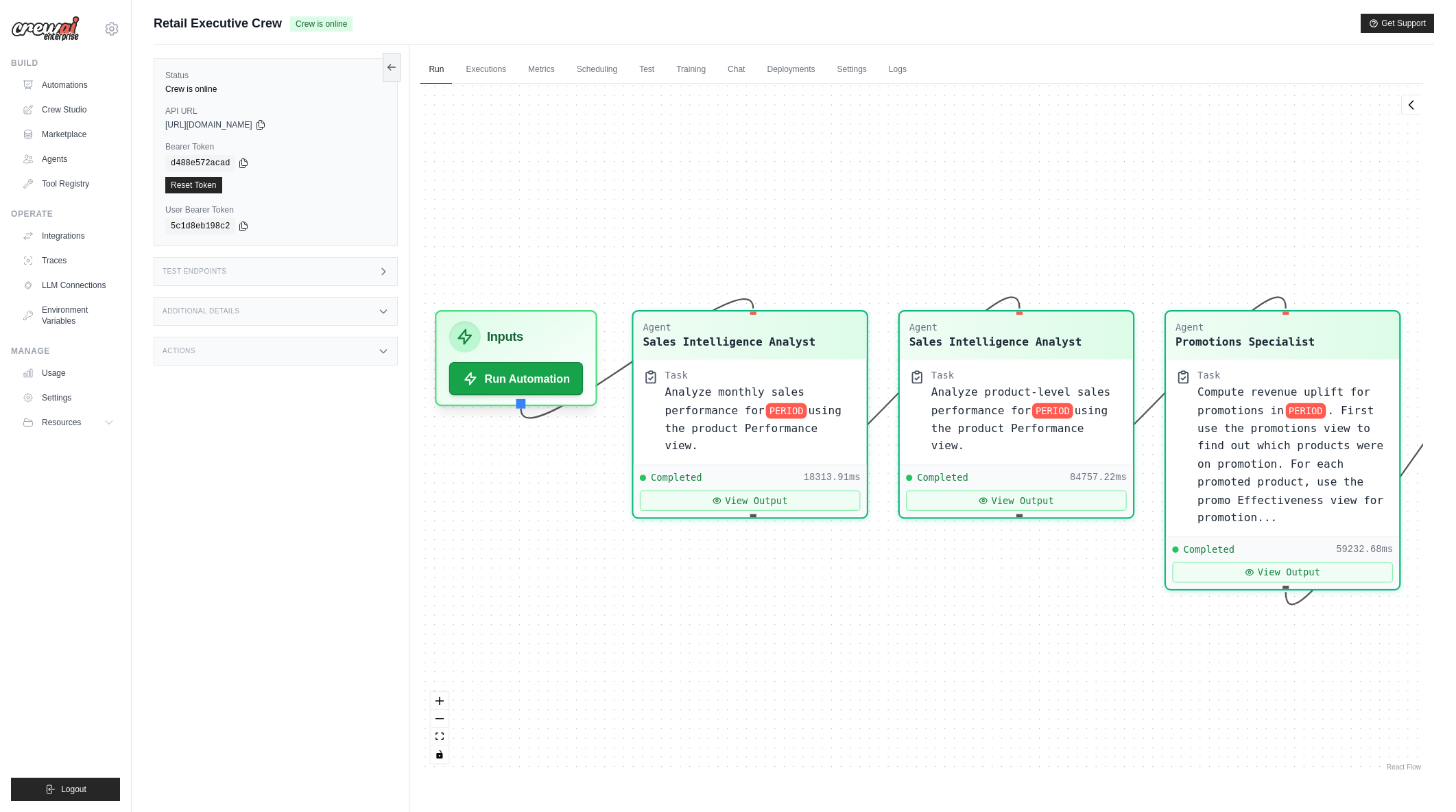
click at [852, 639] on div "Agent Sales Intelligence Analyst Task Analyze monthly sales performance for PER…" at bounding box center [921, 428] width 1003 height 690
click at [778, 486] on button "View Output" at bounding box center [750, 497] width 221 height 21
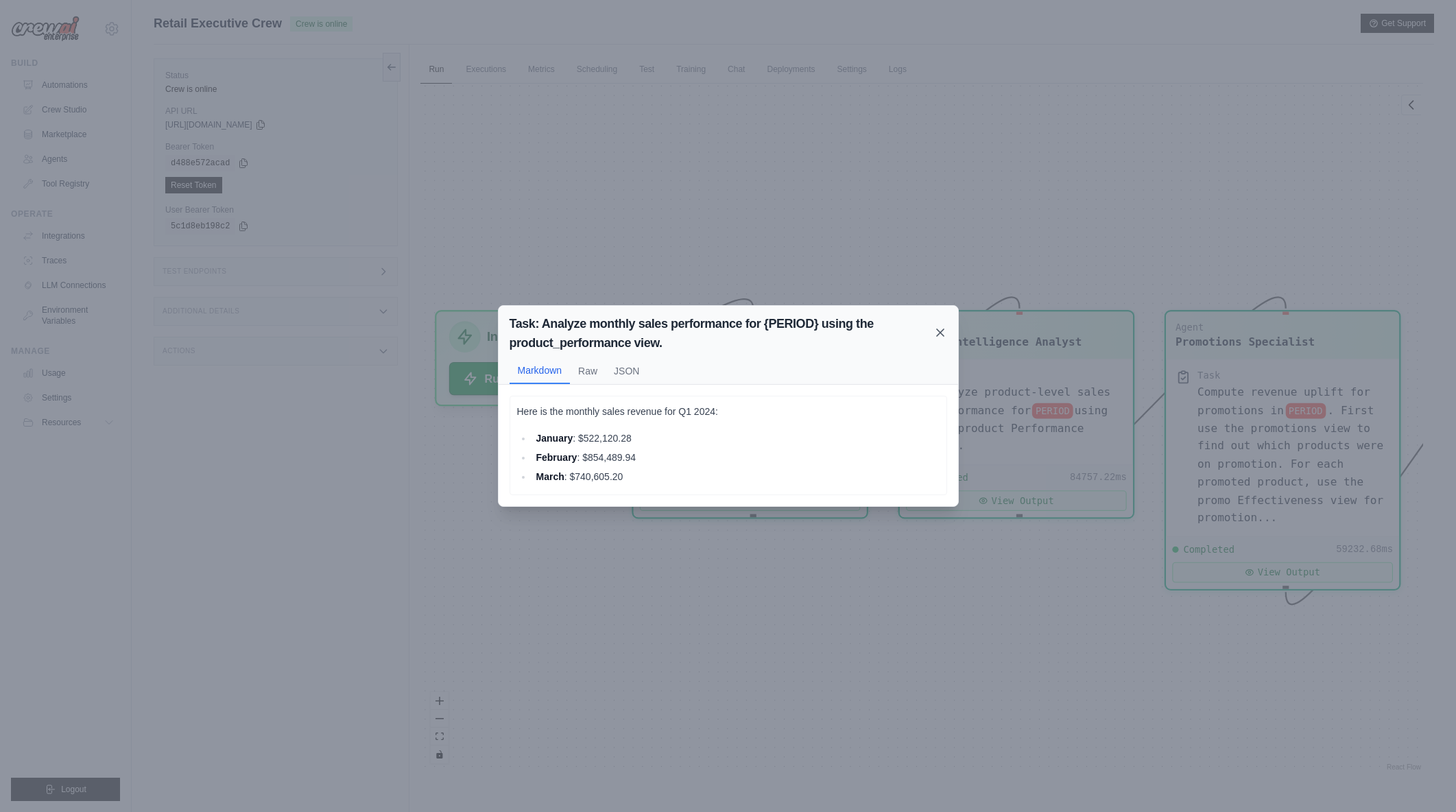
click at [939, 333] on icon at bounding box center [940, 332] width 7 height 7
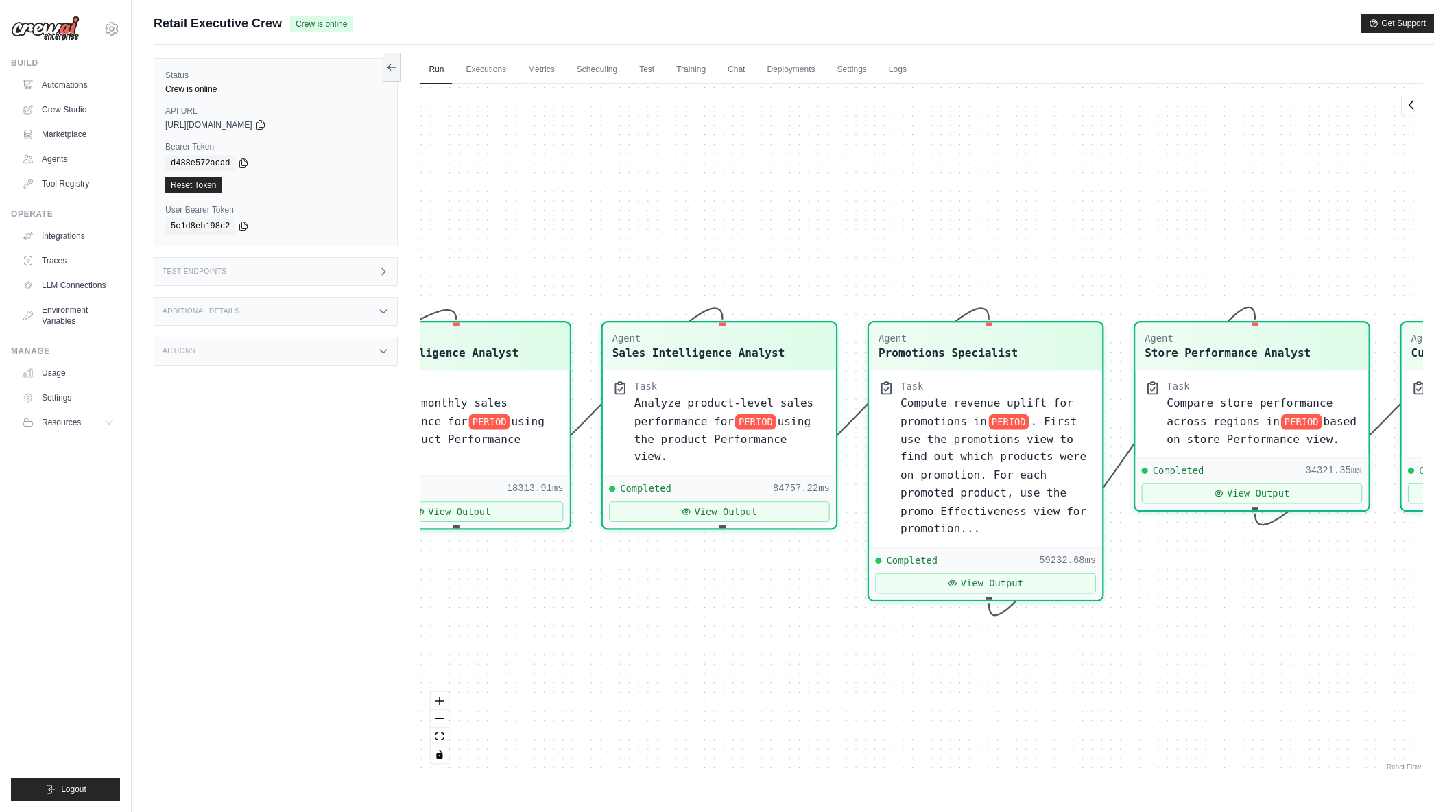
drag, startPoint x: 1059, startPoint y: 601, endPoint x: 762, endPoint y: 611, distance: 297.2
click at [762, 611] on div "Agent Sales Intelligence Analyst Task Analyze monthly sales performance for PER…" at bounding box center [921, 428] width 1003 height 690
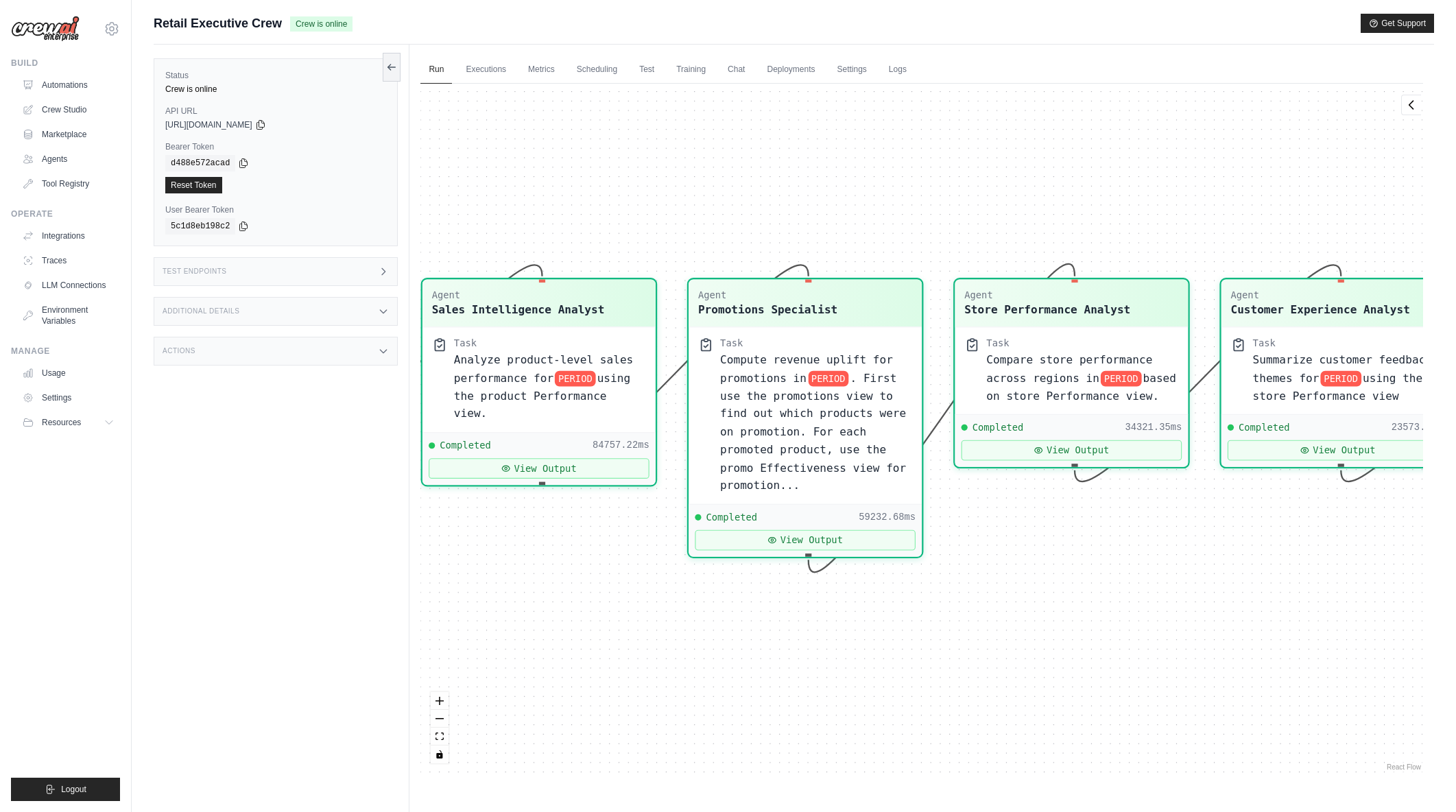
click at [1126, 644] on div "Agent Sales Intelligence Analyst Task Analyze monthly sales performance for PER…" at bounding box center [921, 428] width 1003 height 690
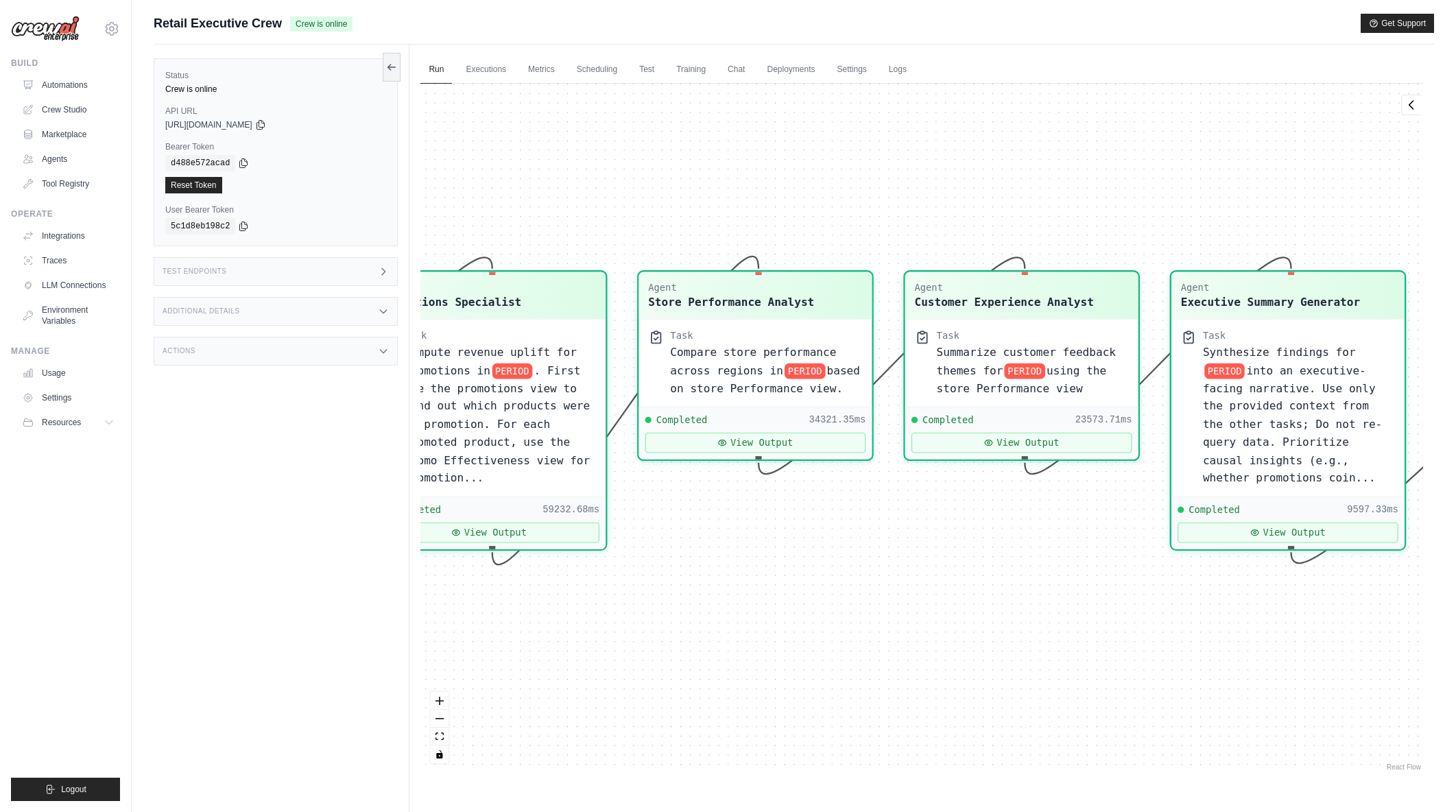
drag, startPoint x: 1232, startPoint y: 632, endPoint x: 1104, endPoint y: 635, distance: 128.0
click at [1104, 635] on div "Agent Sales Intelligence Analyst Task Analyze monthly sales performance for PER…" at bounding box center [921, 428] width 1003 height 690
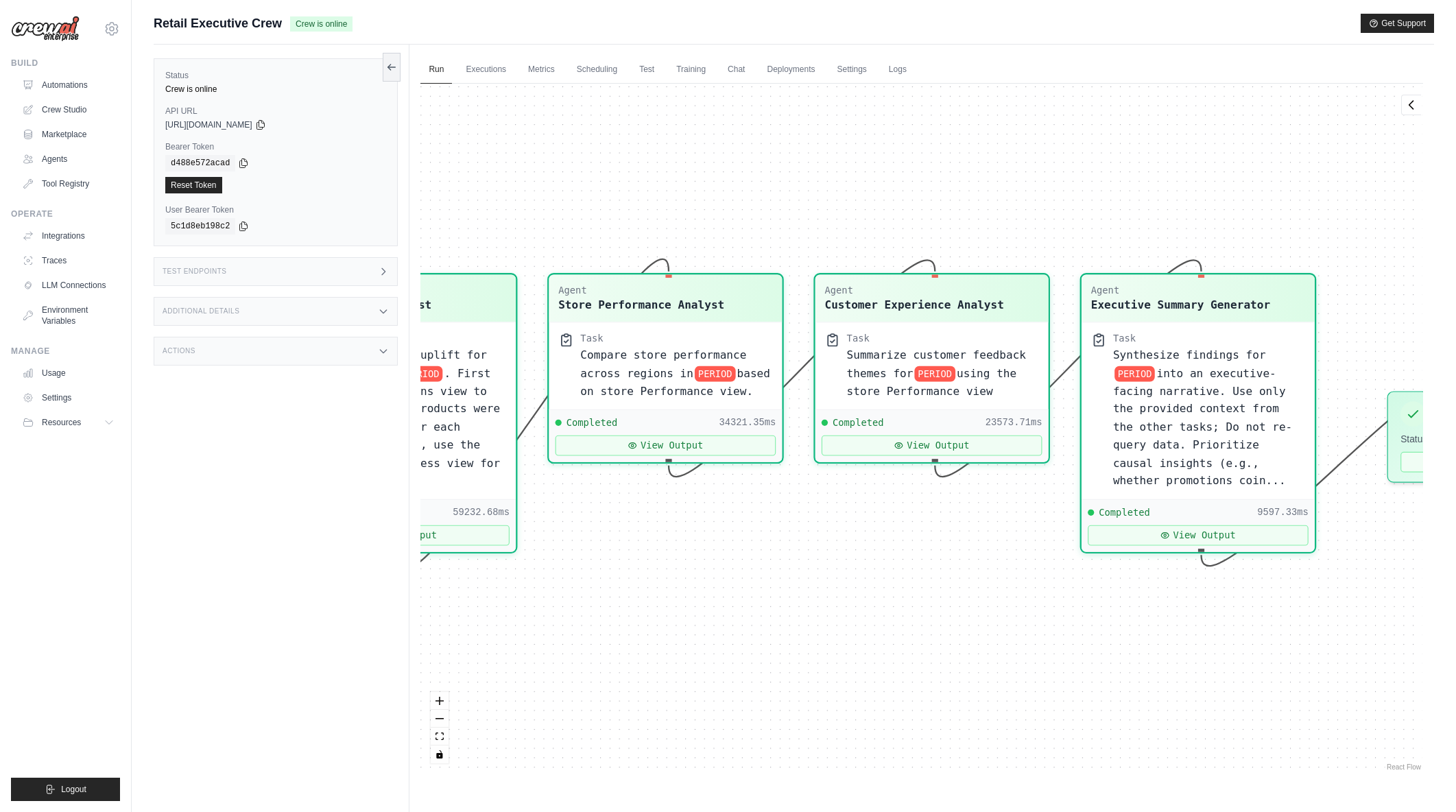
drag, startPoint x: 1188, startPoint y: 634, endPoint x: 1098, endPoint y: 636, distance: 90.0
click at [1098, 636] on div "Agent Sales Intelligence Analyst Task Analyze monthly sales performance for PER…" at bounding box center [921, 428] width 1003 height 690
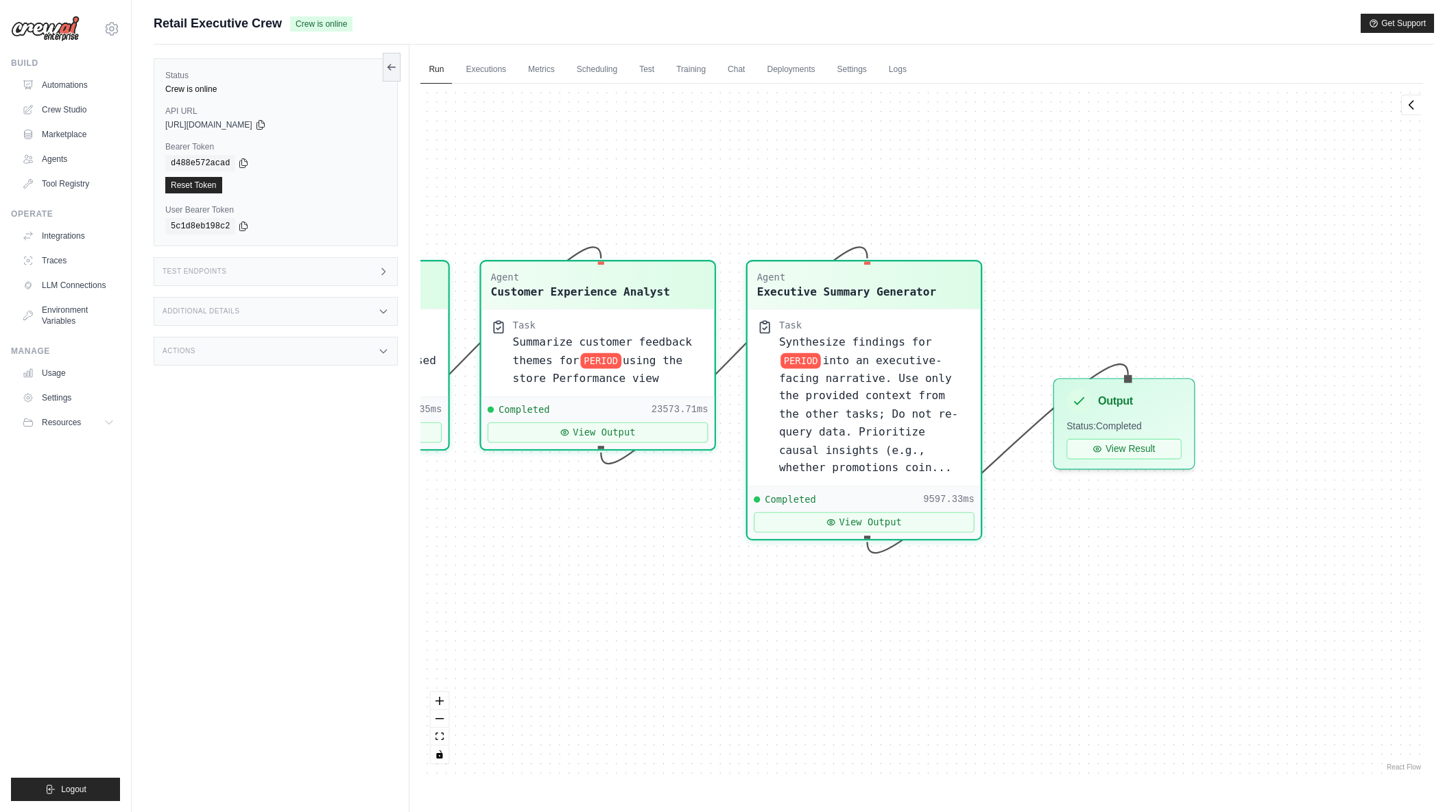
drag, startPoint x: 917, startPoint y: 635, endPoint x: 905, endPoint y: 636, distance: 12.0
click at [905, 636] on div "Agent Sales Intelligence Analyst Task Analyze monthly sales performance for PER…" at bounding box center [921, 428] width 1003 height 690
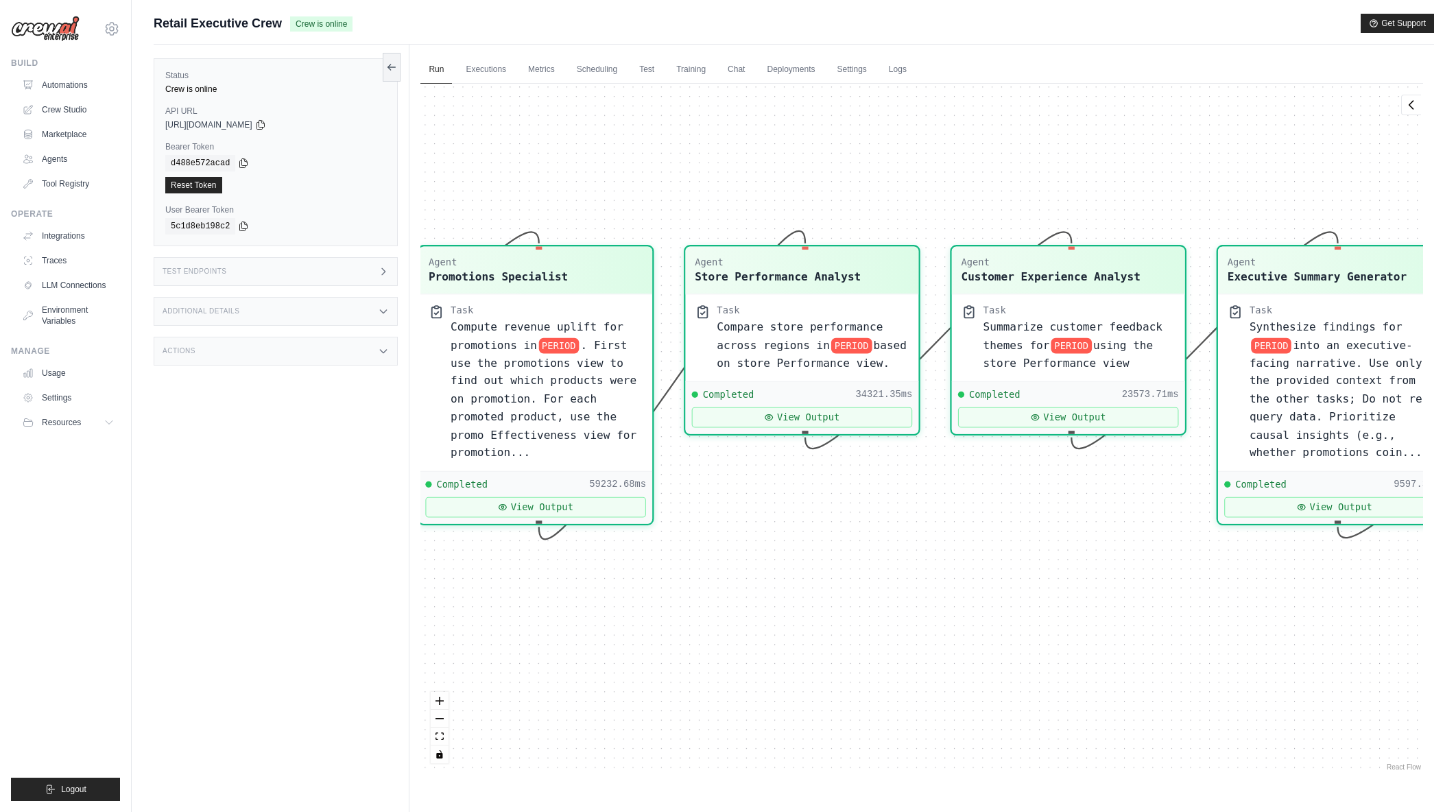
drag, startPoint x: 1181, startPoint y: 625, endPoint x: 1272, endPoint y: 625, distance: 91.0
click at [1272, 625] on div "Agent Sales Intelligence Analyst Task Analyze monthly sales performance for PER…" at bounding box center [921, 428] width 1003 height 690
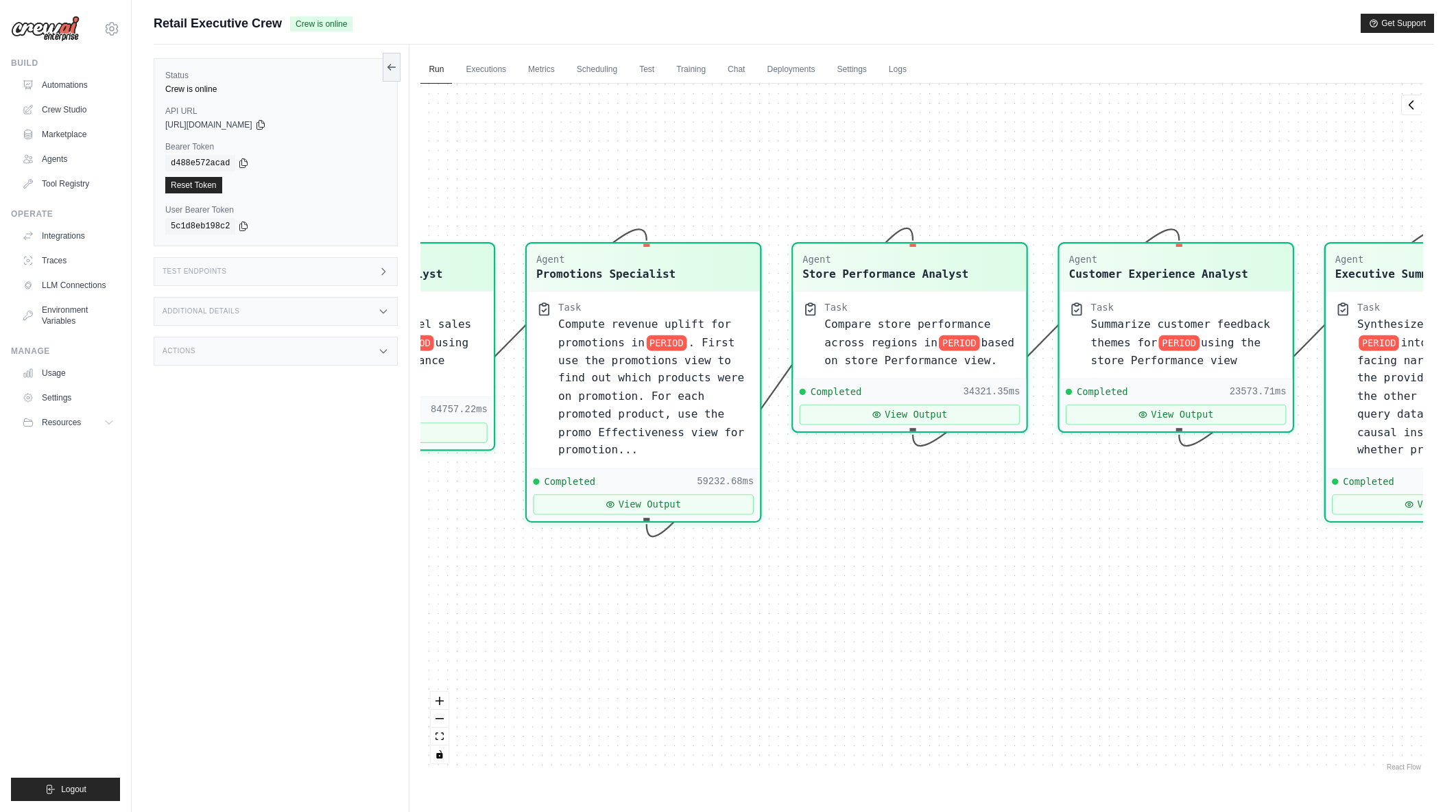
click at [983, 635] on div "Agent Sales Intelligence Analyst Task Analyze monthly sales performance for PER…" at bounding box center [921, 428] width 1003 height 690
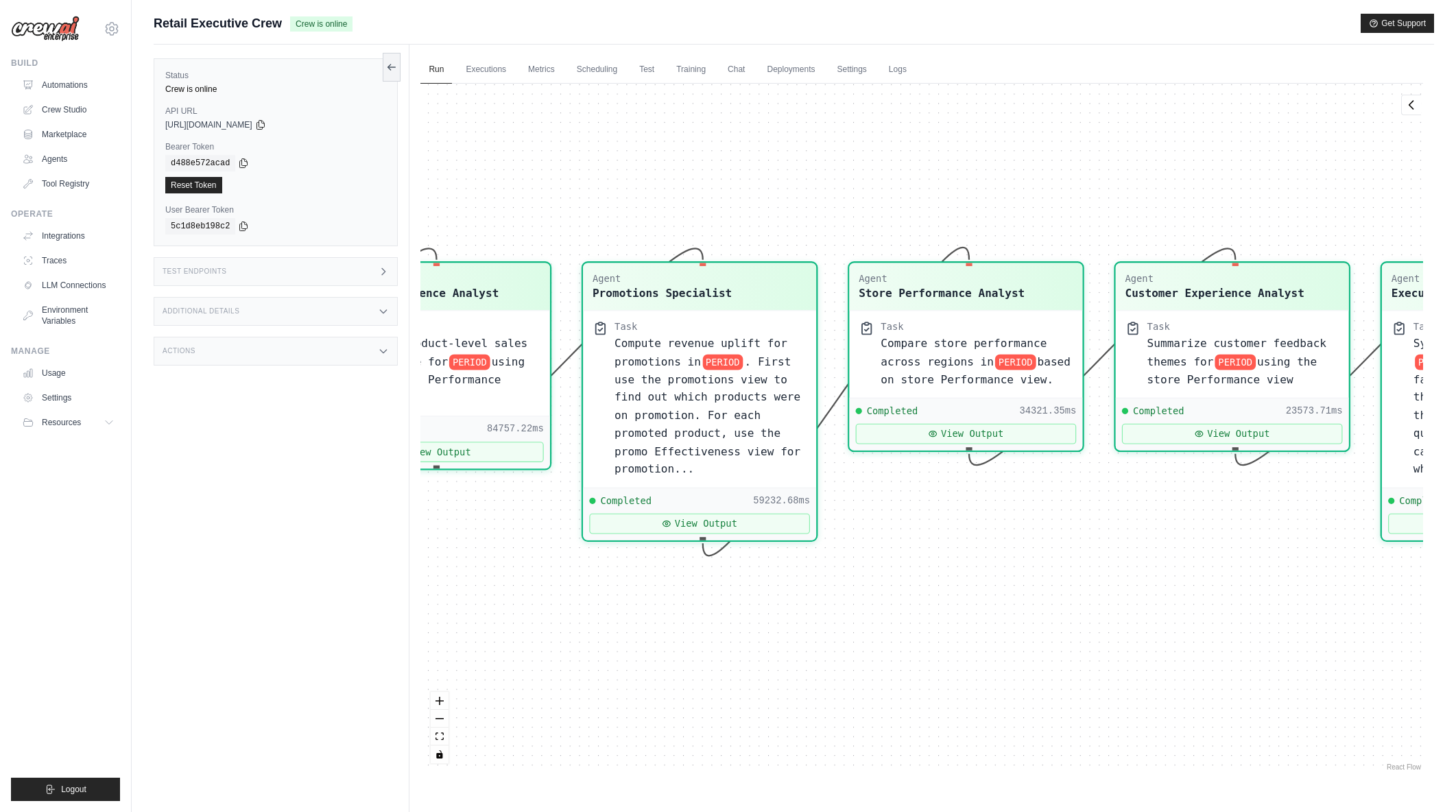
click at [995, 652] on div "Agent Sales Intelligence Analyst Task Analyze monthly sales performance for PER…" at bounding box center [921, 428] width 1003 height 690
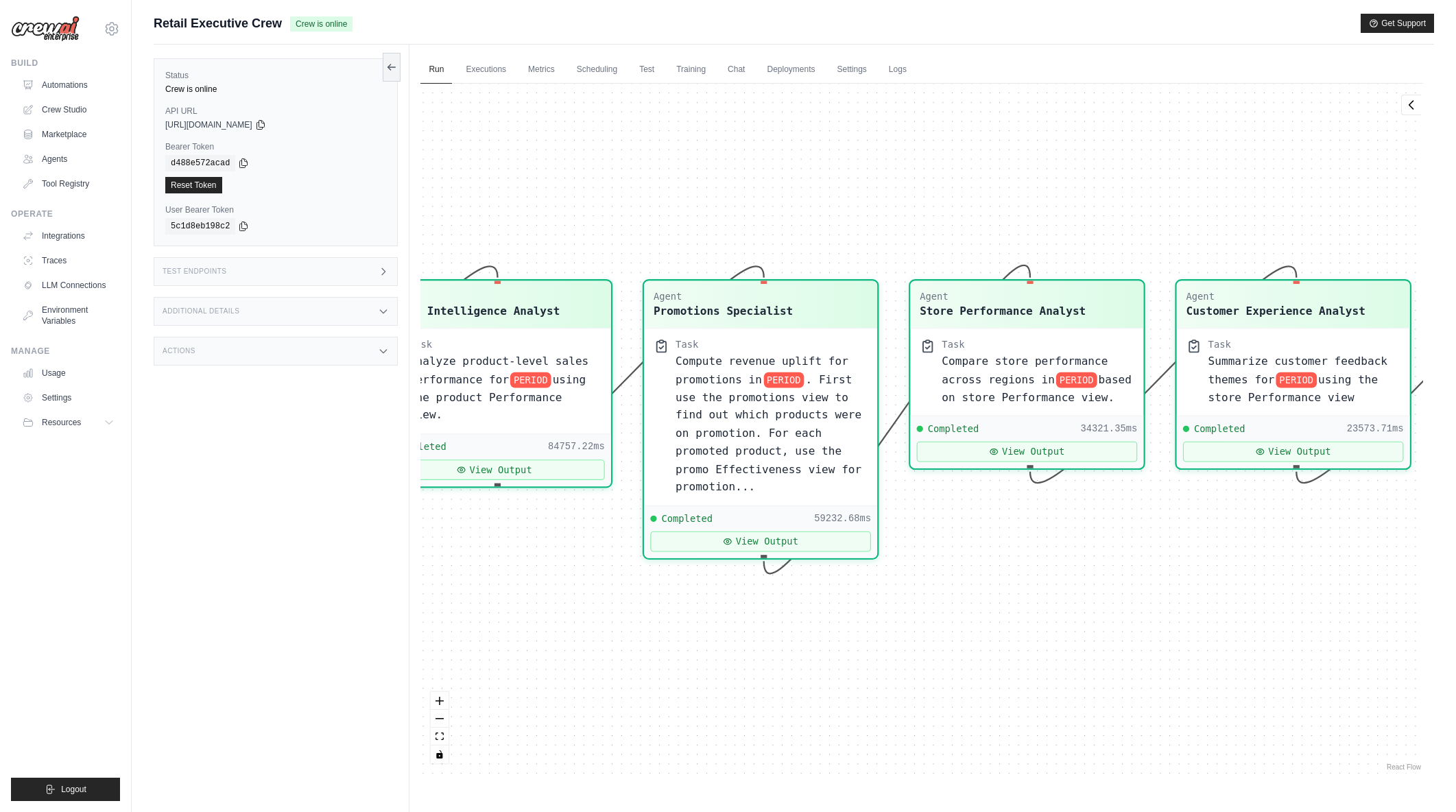
drag, startPoint x: 955, startPoint y: 631, endPoint x: 1016, endPoint y: 649, distance: 63.6
click at [1016, 649] on div "Agent Sales Intelligence Analyst Task Analyze monthly sales performance for PER…" at bounding box center [921, 428] width 1003 height 690
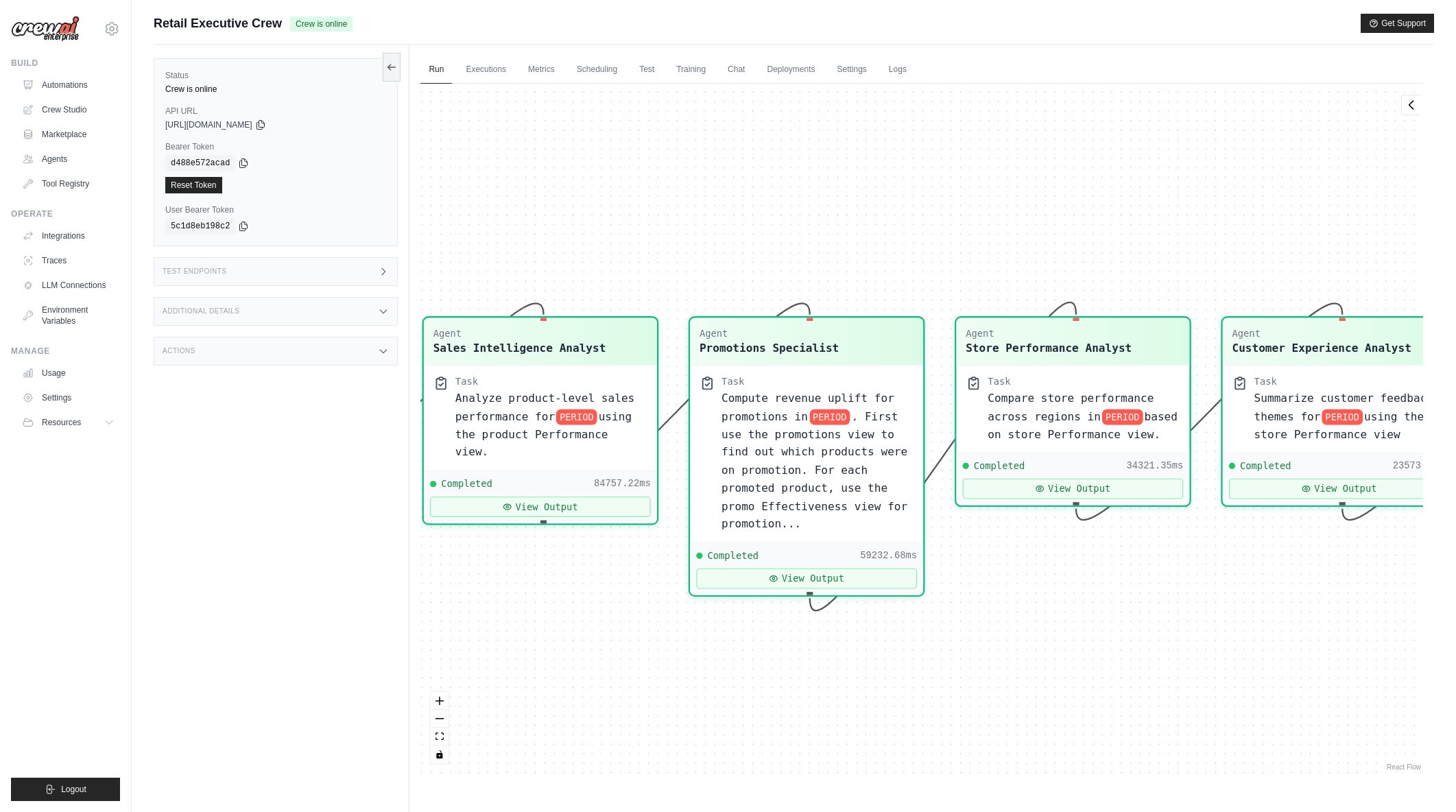
click at [1001, 210] on div "Agent Sales Intelligence Analyst Task Analyze monthly sales performance for PER…" at bounding box center [921, 428] width 1003 height 690
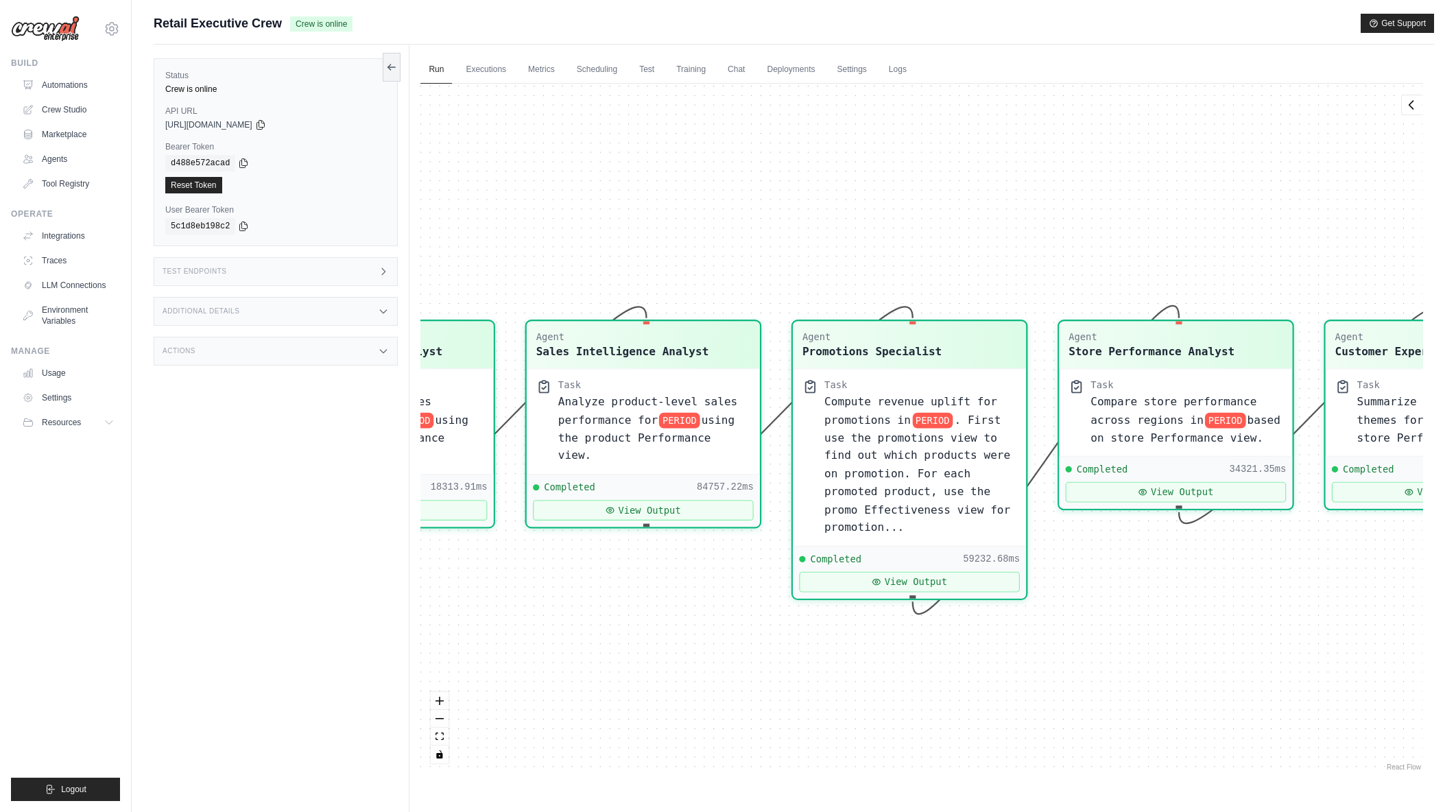
click at [996, 189] on div "Agent Sales Intelligence Analyst Task Analyze monthly sales performance for PER…" at bounding box center [921, 428] width 1003 height 690
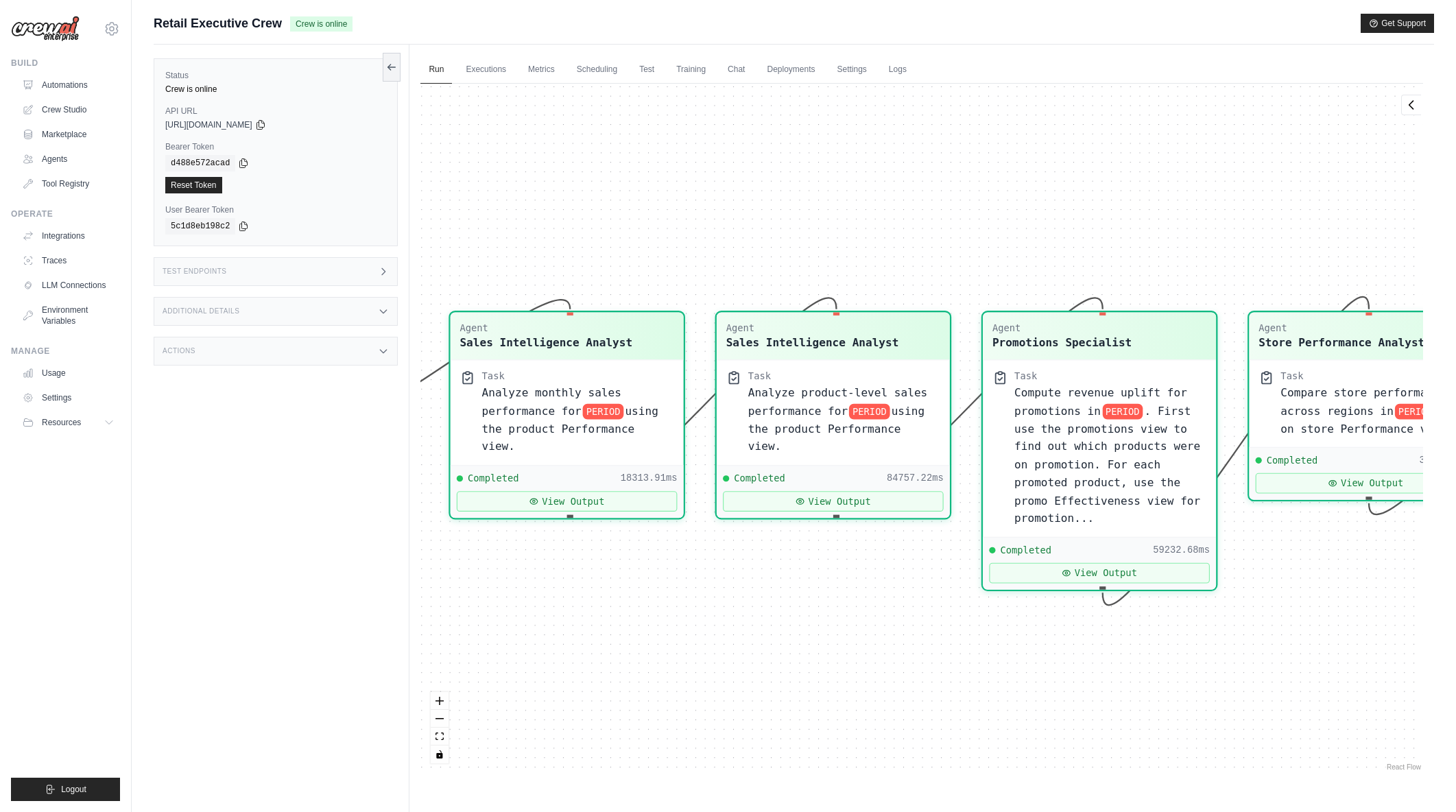
drag, startPoint x: 813, startPoint y: 199, endPoint x: 1001, endPoint y: 190, distance: 188.2
click at [1001, 190] on div "Agent Sales Intelligence Analyst Task Analyze monthly sales performance for PER…" at bounding box center [921, 428] width 1003 height 690
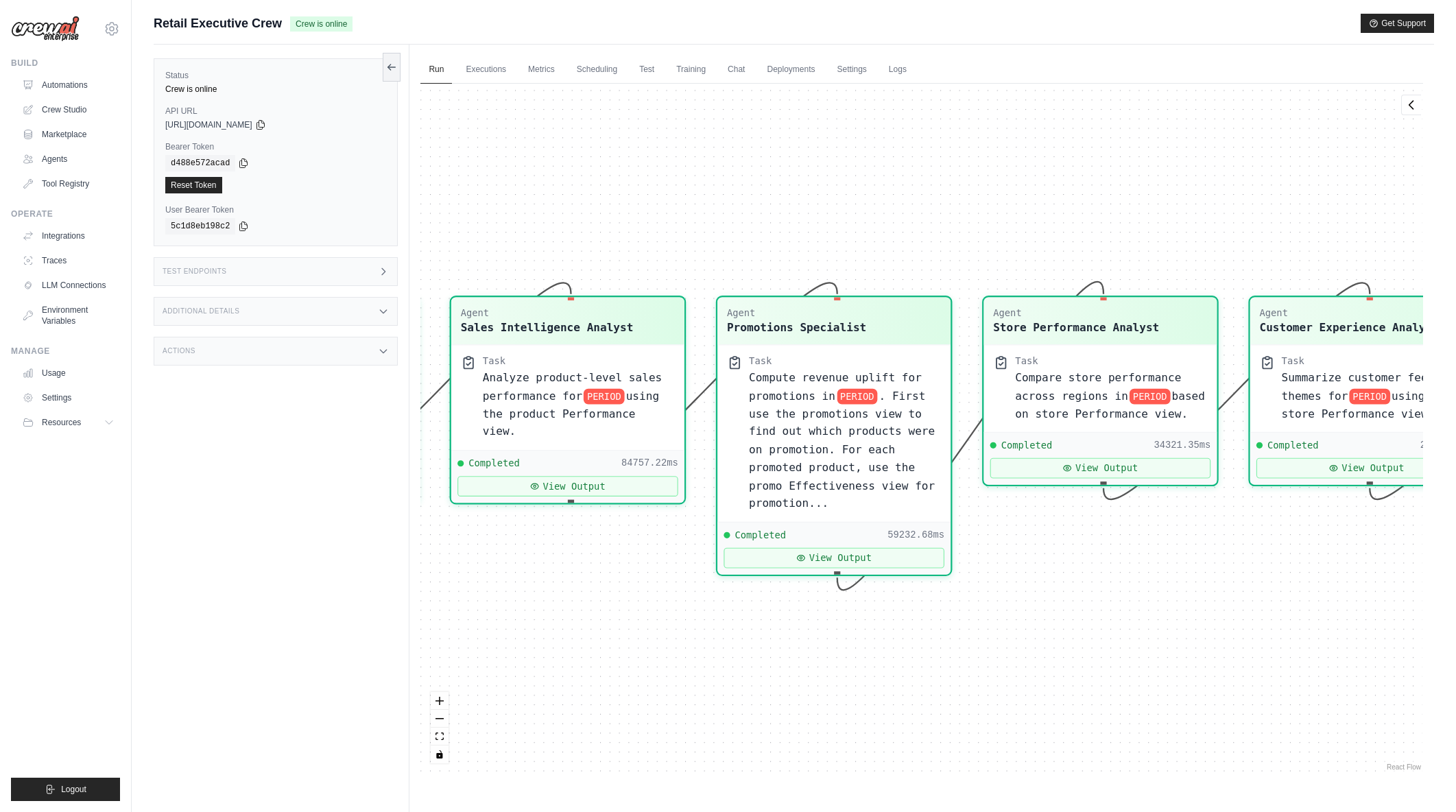
drag, startPoint x: 1058, startPoint y: 185, endPoint x: 782, endPoint y: 176, distance: 276.1
click at [782, 176] on div "Agent Sales Intelligence Analyst Task Analyze monthly sales performance for PER…" at bounding box center [921, 428] width 1003 height 690
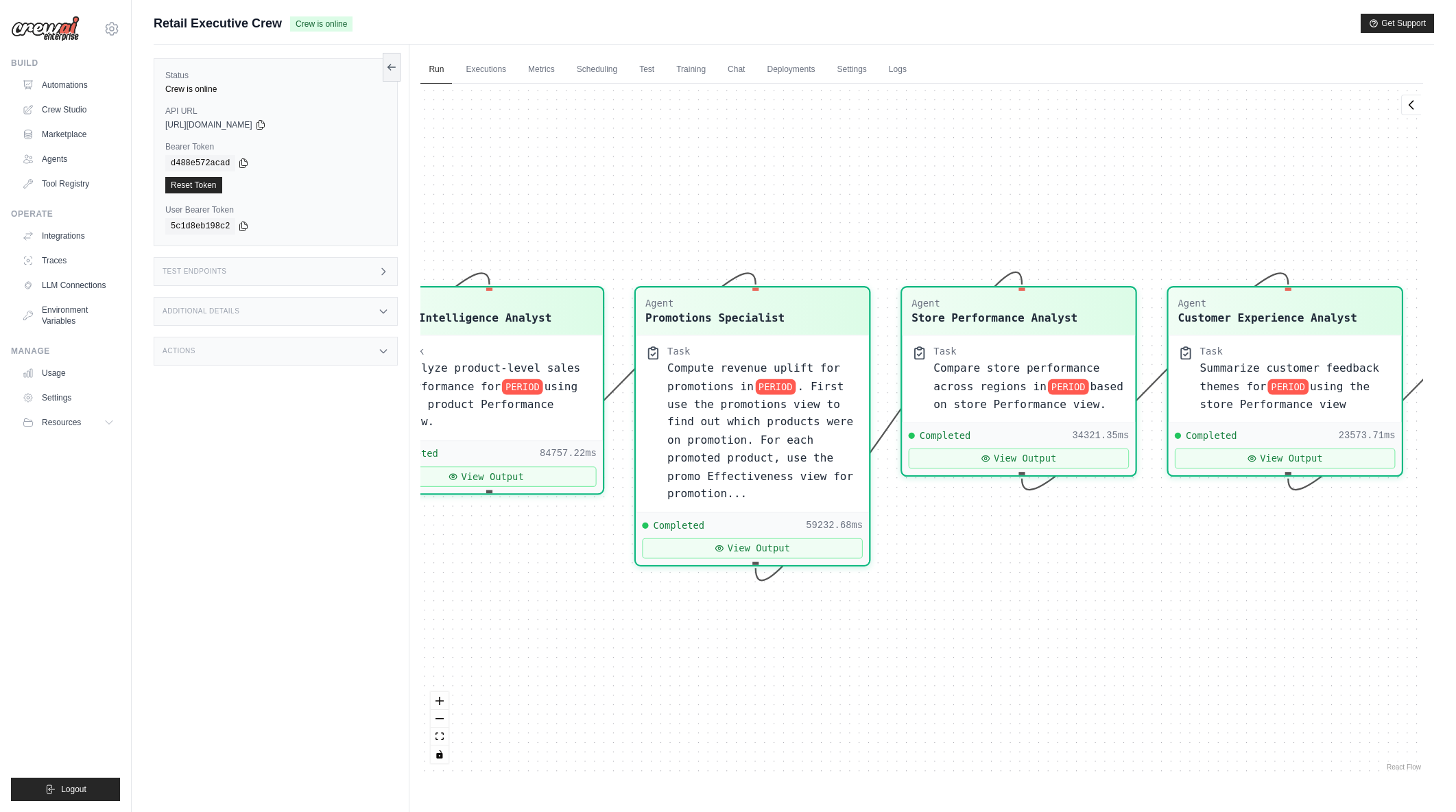
click at [1068, 181] on div "Agent Sales Intelligence Analyst Task Analyze monthly sales performance for PER…" at bounding box center [921, 428] width 1003 height 690
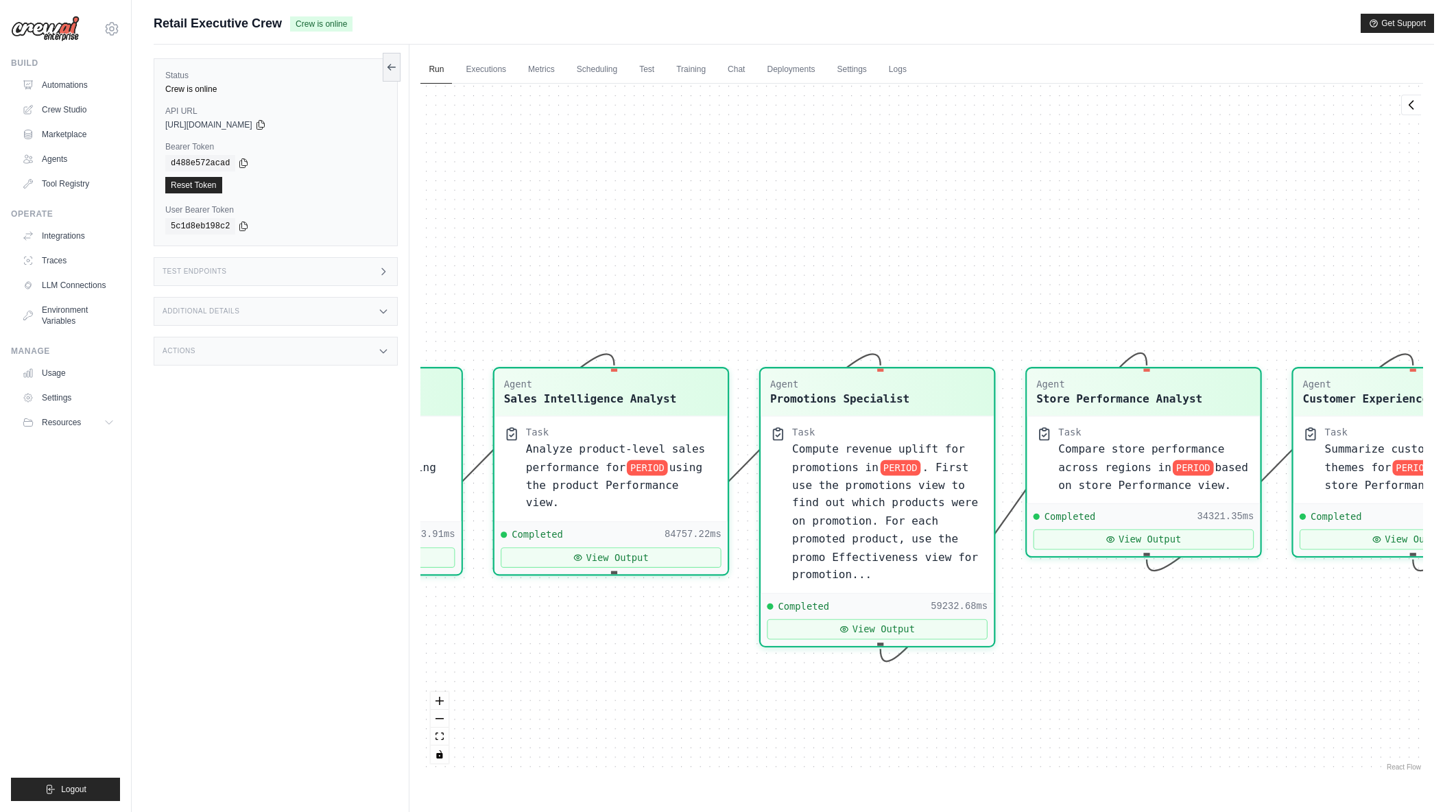
drag, startPoint x: 1017, startPoint y: 201, endPoint x: 1025, endPoint y: 208, distance: 10.6
click at [1025, 208] on div "Agent Sales Intelligence Analyst Task Analyze monthly sales performance for PER…" at bounding box center [921, 428] width 1003 height 690
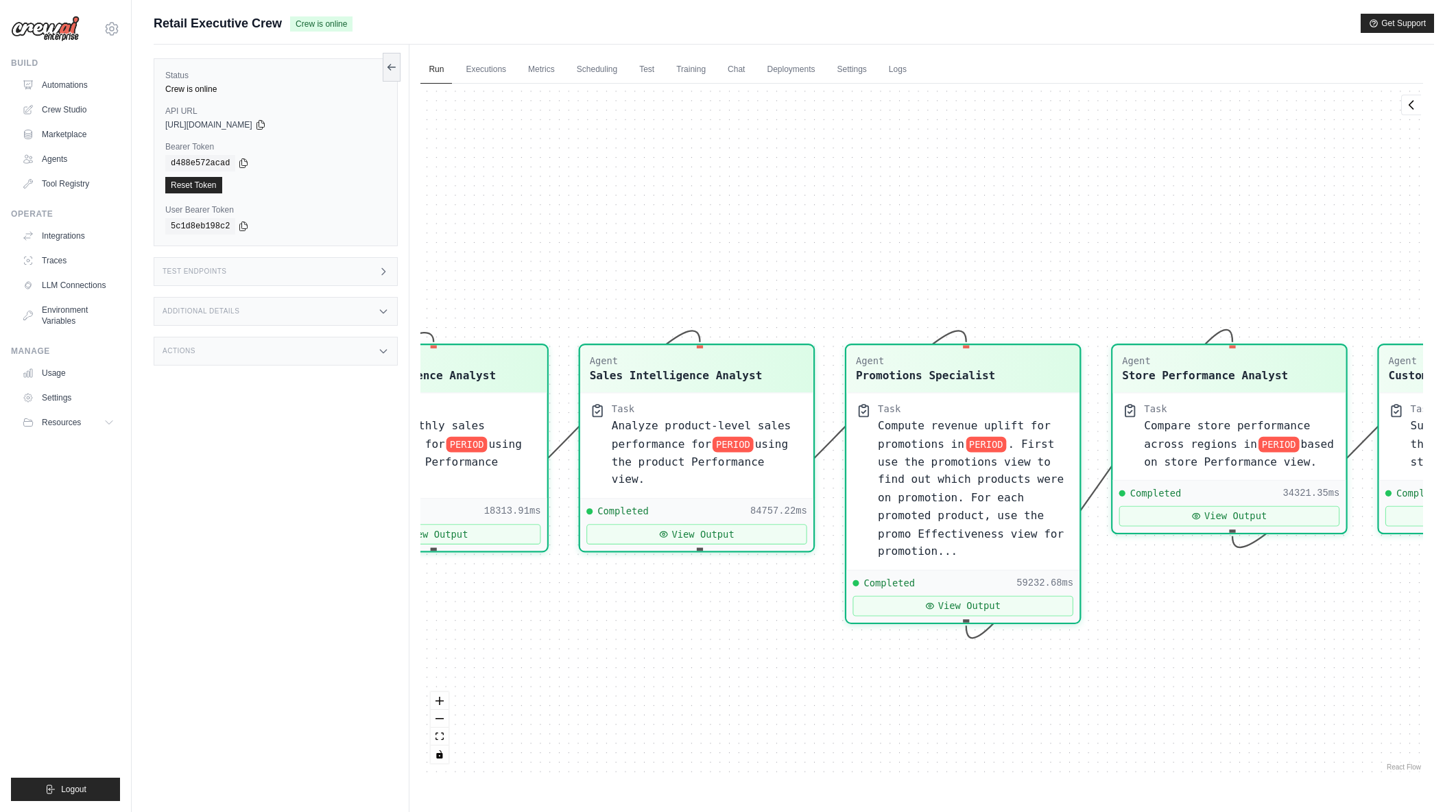
click at [946, 206] on div "Agent Sales Intelligence Analyst Task Analyze monthly sales performance for PER…" at bounding box center [921, 428] width 1003 height 690
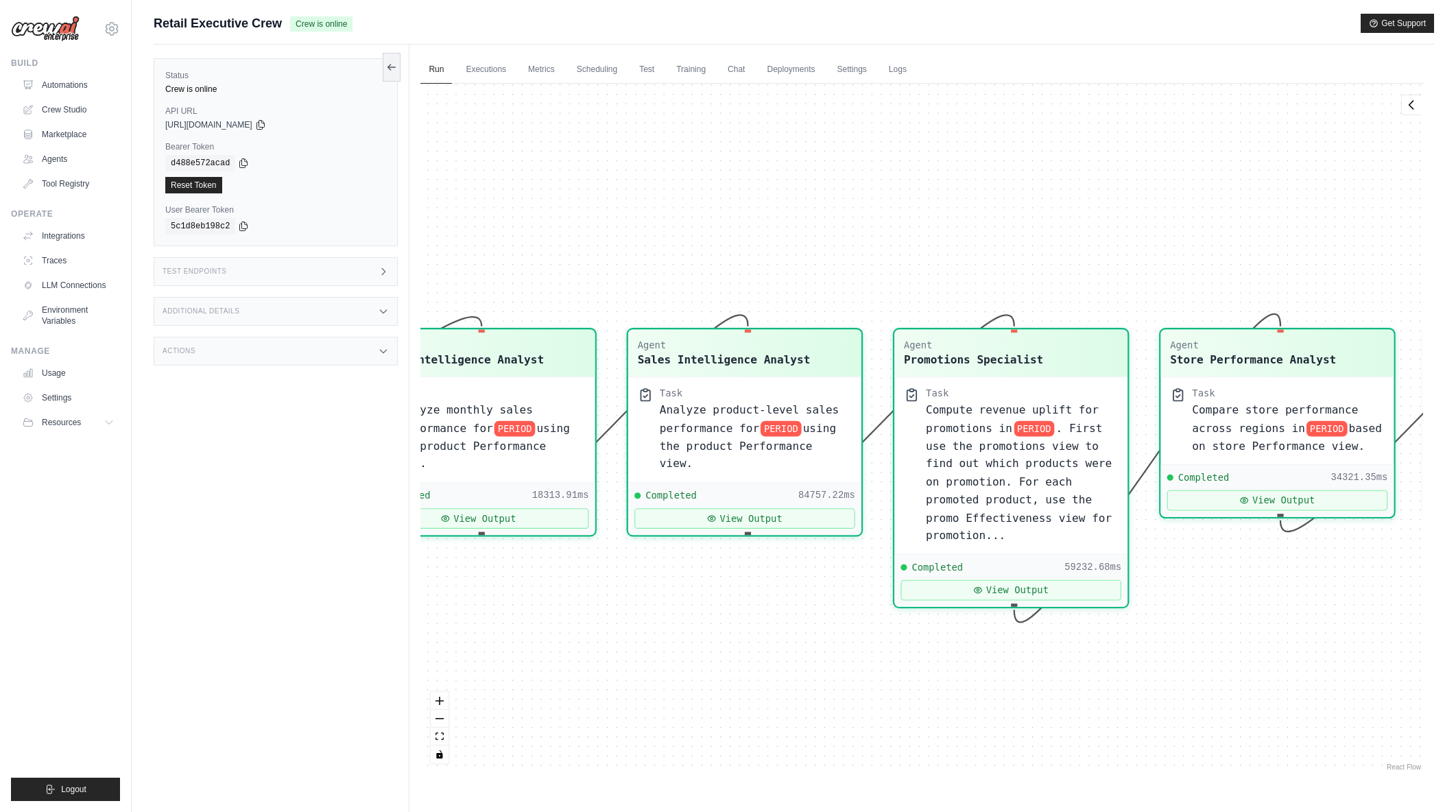
drag, startPoint x: 863, startPoint y: 229, endPoint x: 911, endPoint y: 213, distance: 50.6
click at [911, 213] on div "Agent Sales Intelligence Analyst Task Analyze monthly sales performance for PER…" at bounding box center [921, 428] width 1003 height 690
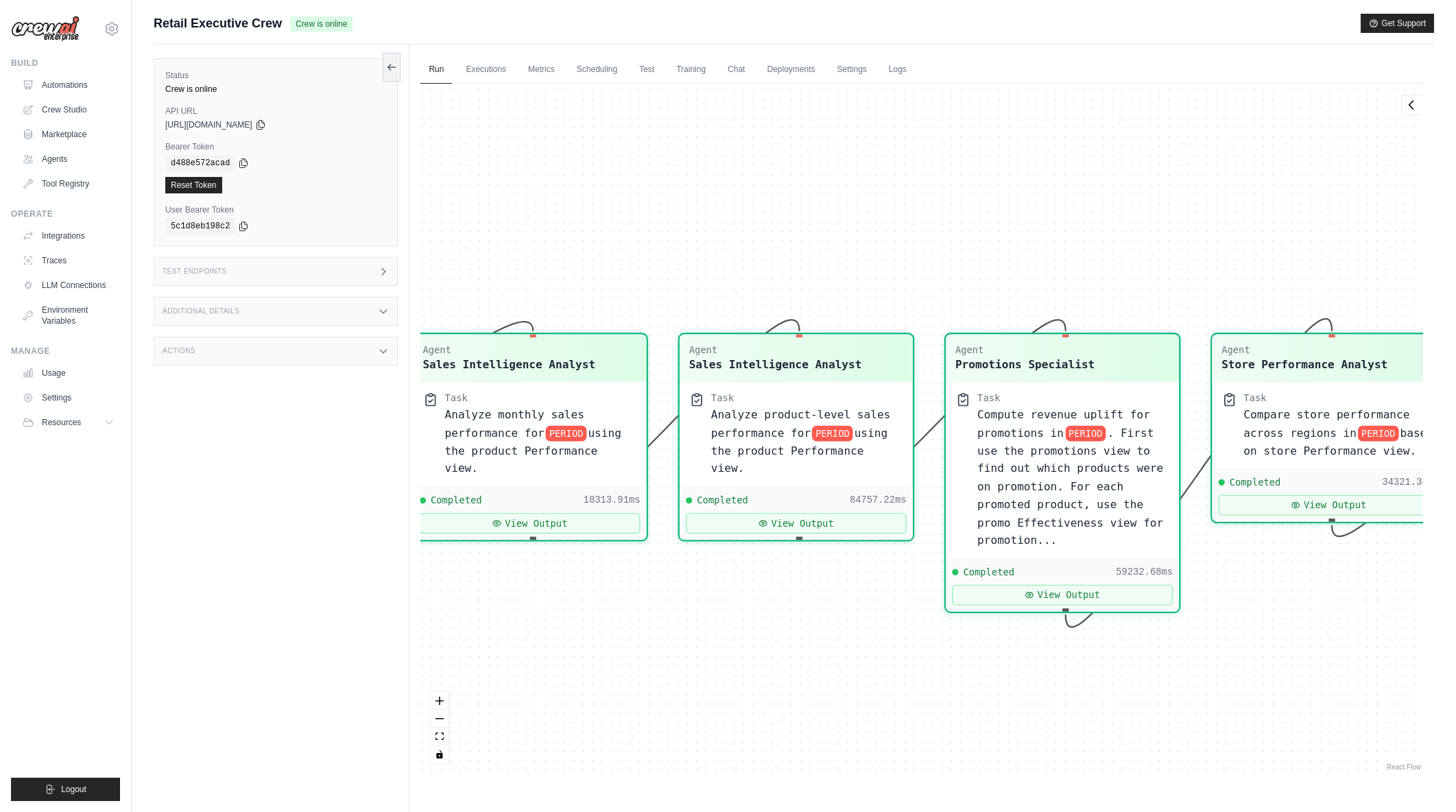
click at [885, 213] on div "Agent Sales Intelligence Analyst Task Analyze monthly sales performance for PER…" at bounding box center [921, 428] width 1003 height 690
click at [1035, 466] on span ". First use the promotions view to find out which products were on promotion. F…" at bounding box center [1071, 483] width 186 height 120
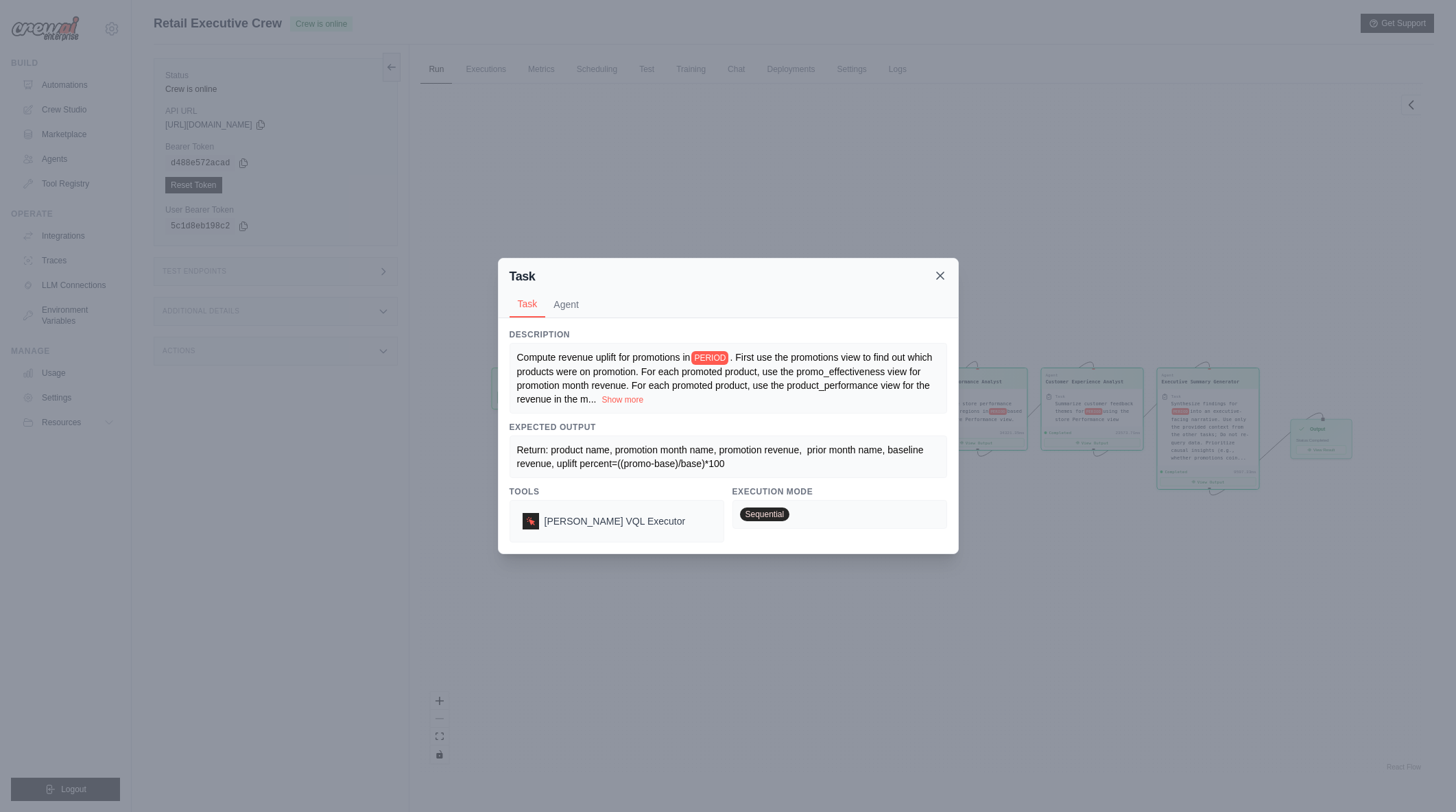
click at [946, 279] on icon at bounding box center [940, 275] width 14 height 14
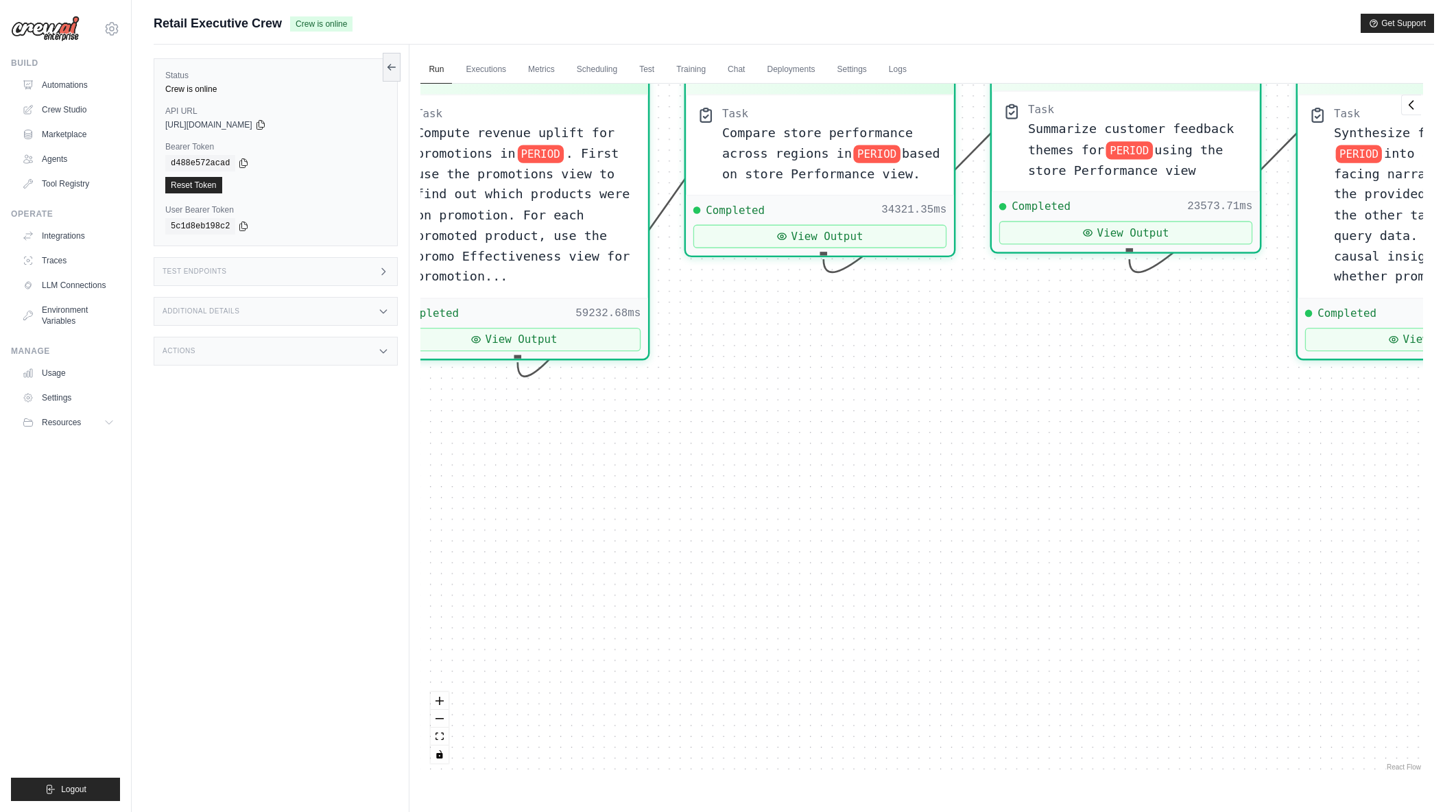
click at [1059, 152] on span "Summarize customer feedback themes for" at bounding box center [1131, 139] width 205 height 35
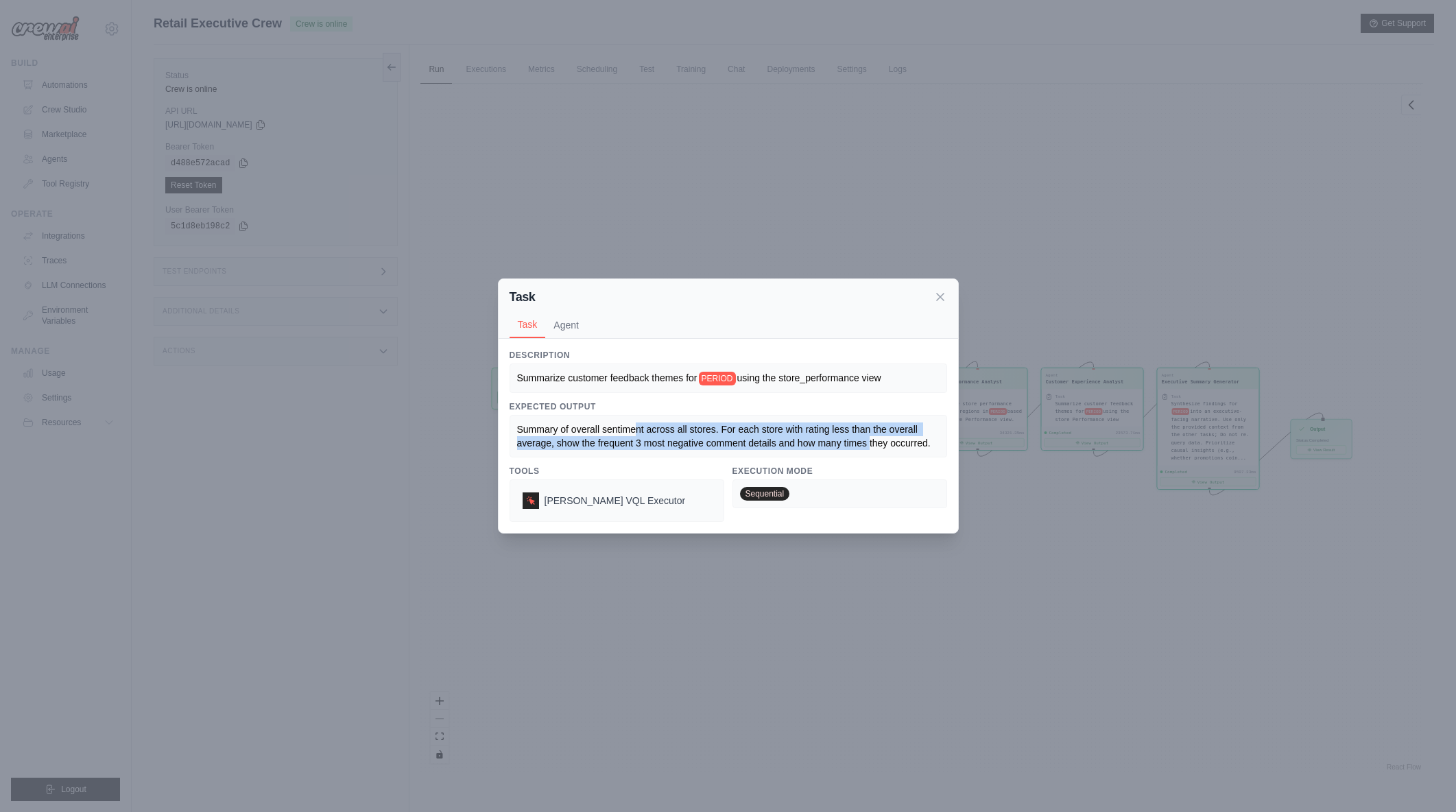
drag, startPoint x: 636, startPoint y: 430, endPoint x: 869, endPoint y: 447, distance: 233.6
click at [869, 447] on span "Summary of overall sentiment across all stores. For each store with rating less…" at bounding box center [723, 436] width 413 height 25
click at [941, 296] on icon at bounding box center [940, 296] width 7 height 7
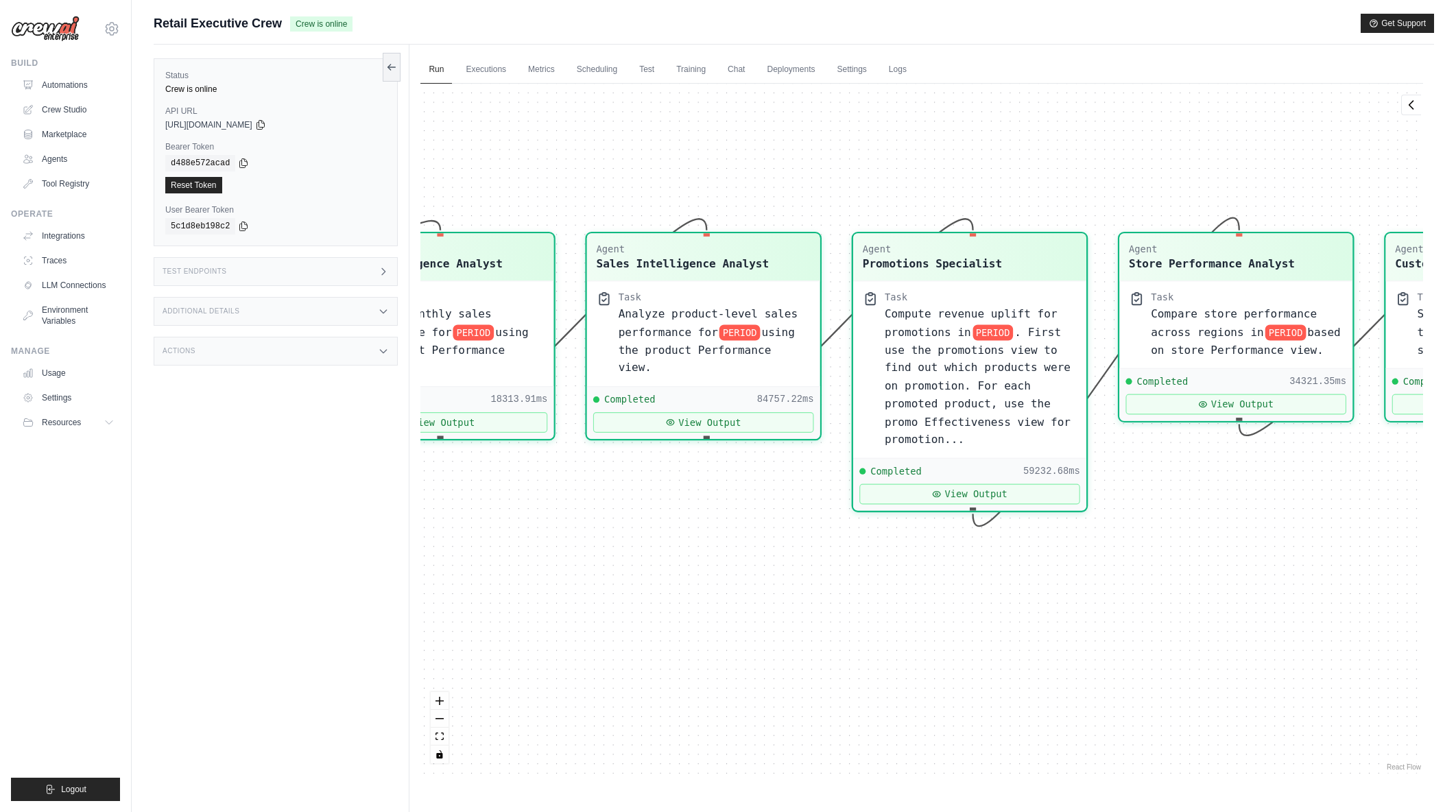
drag, startPoint x: 836, startPoint y: 426, endPoint x: 1135, endPoint y: 616, distance: 354.3
click at [1135, 616] on div "Agent Sales Intelligence Analyst Task Analyze monthly sales performance for PER…" at bounding box center [921, 428] width 1003 height 690
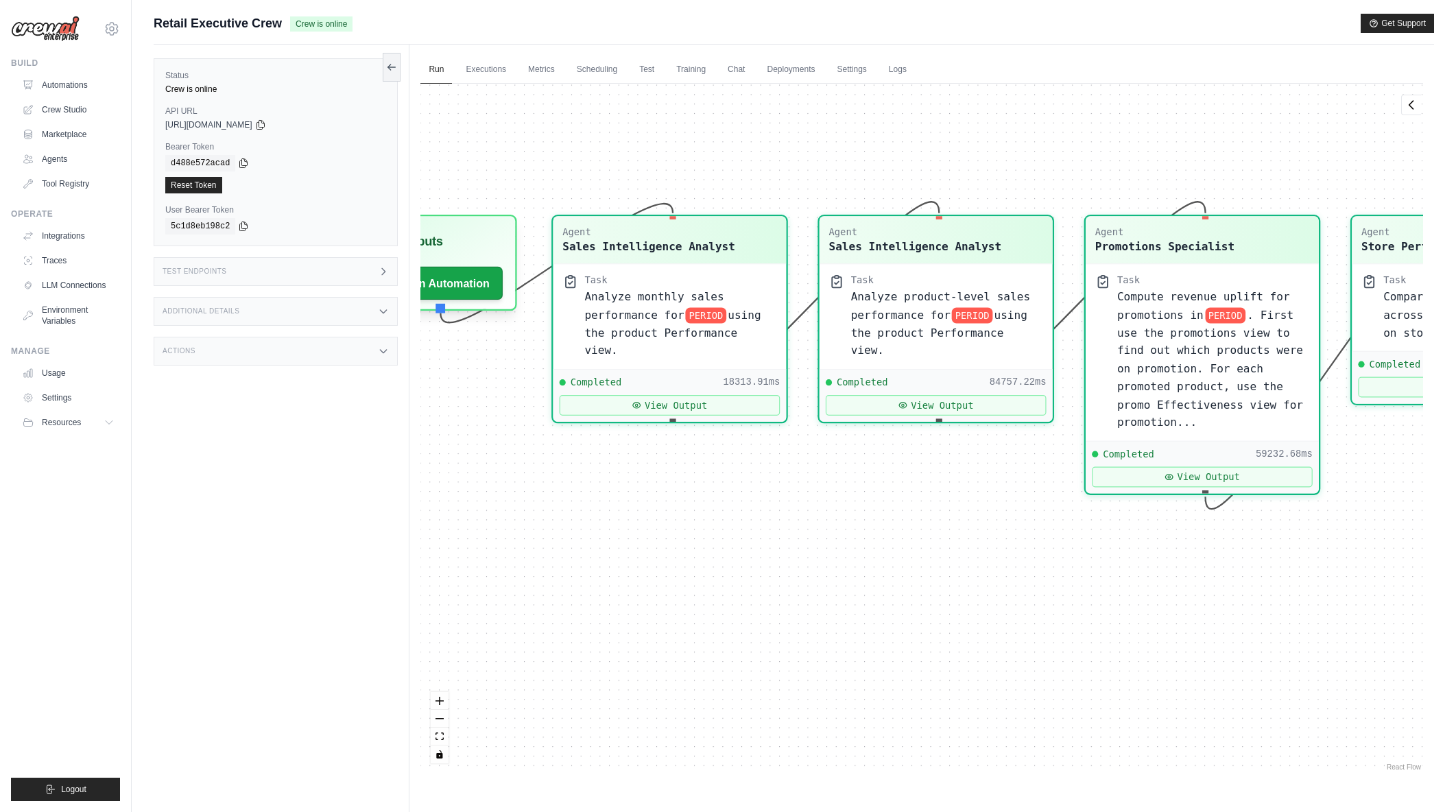
drag, startPoint x: 885, startPoint y: 653, endPoint x: 978, endPoint y: 635, distance: 94.7
click at [976, 636] on div "Agent Sales Intelligence Analyst Task Analyze monthly sales performance for PER…" at bounding box center [921, 428] width 1003 height 690
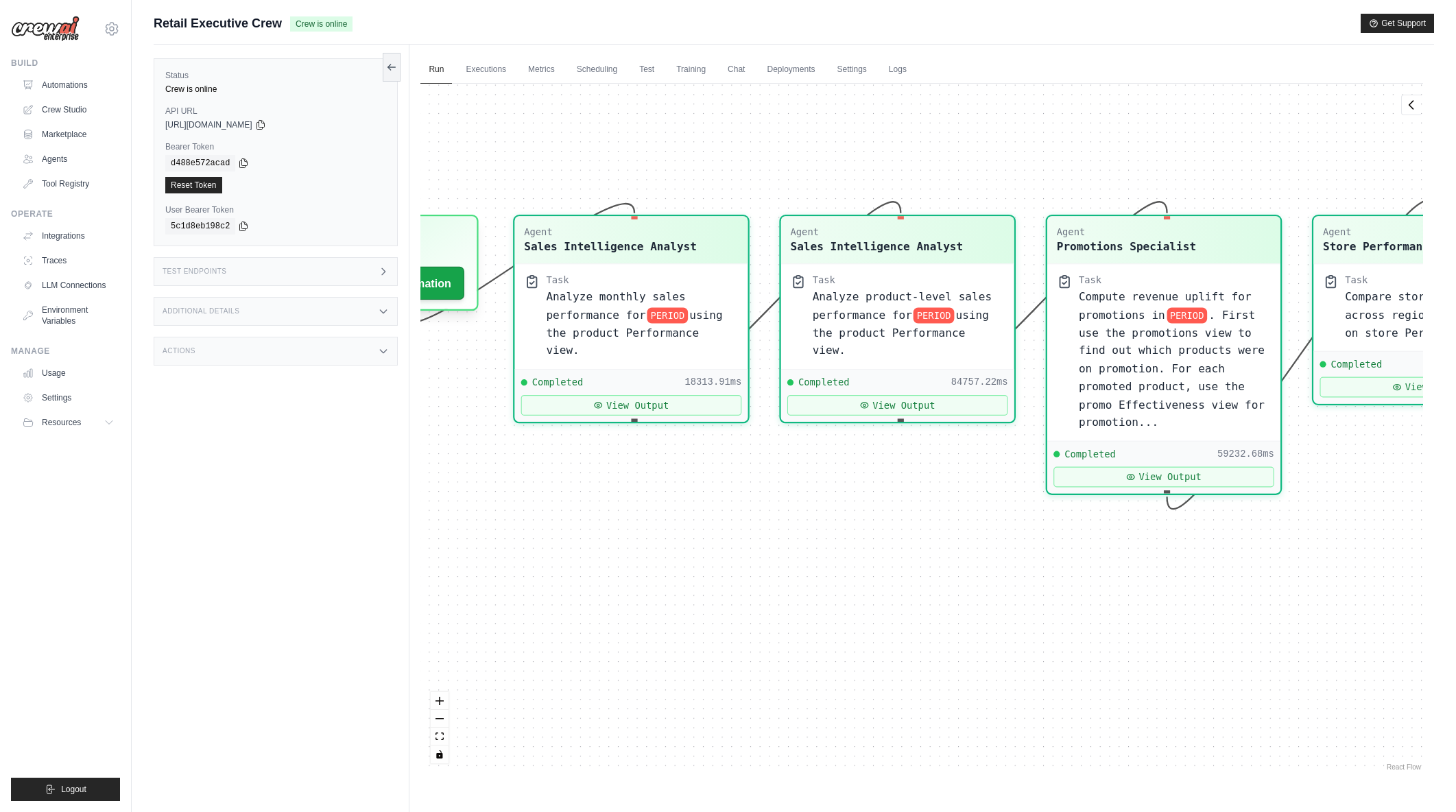
drag, startPoint x: 1171, startPoint y: 633, endPoint x: 1024, endPoint y: 639, distance: 147.1
click at [1024, 639] on div "Agent Sales Intelligence Analyst Task Analyze monthly sales performance for PER…" at bounding box center [921, 428] width 1003 height 690
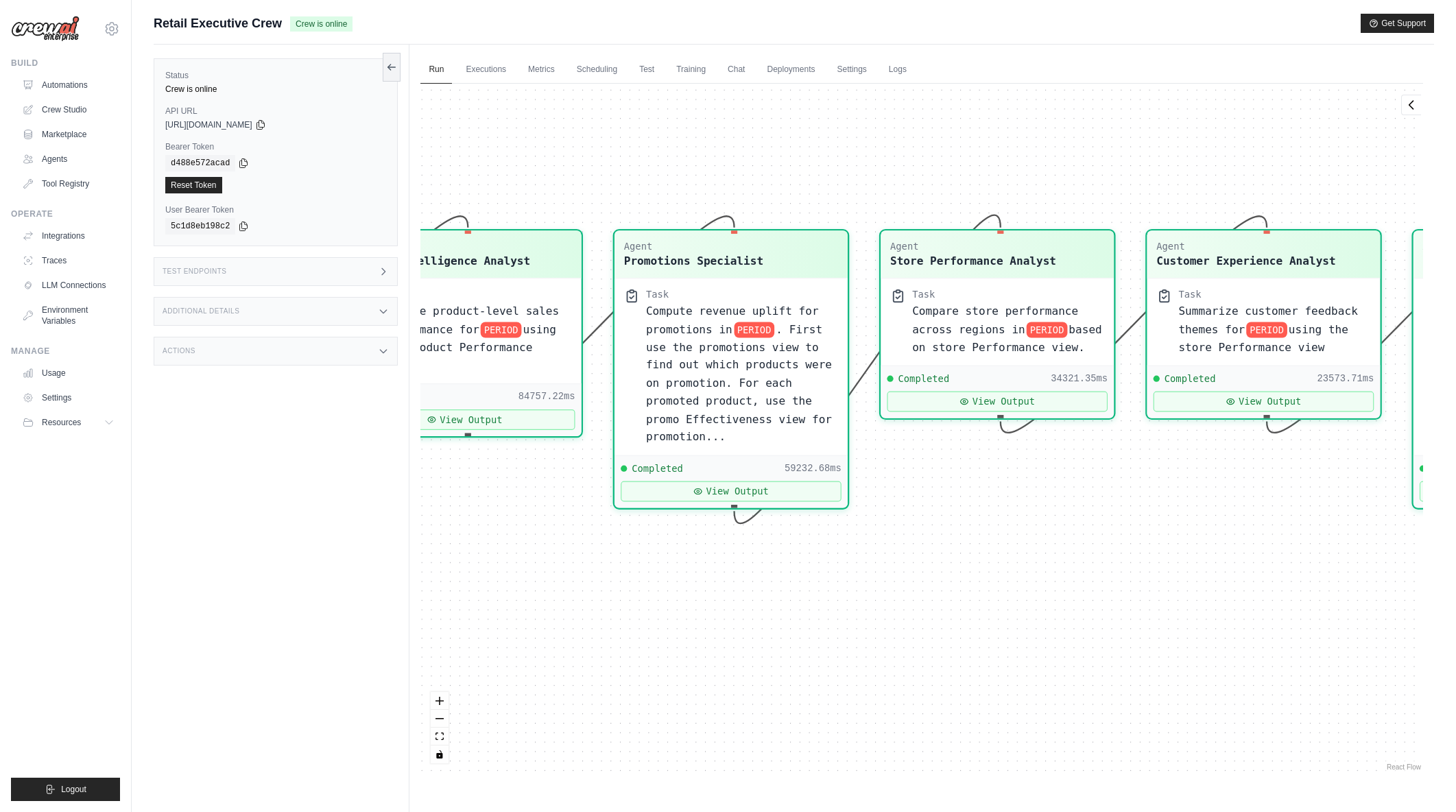
drag, startPoint x: 1295, startPoint y: 618, endPoint x: 973, endPoint y: 626, distance: 322.1
click at [973, 626] on div "Agent Sales Intelligence Analyst Task Analyze monthly sales performance for PER…" at bounding box center [921, 428] width 1003 height 690
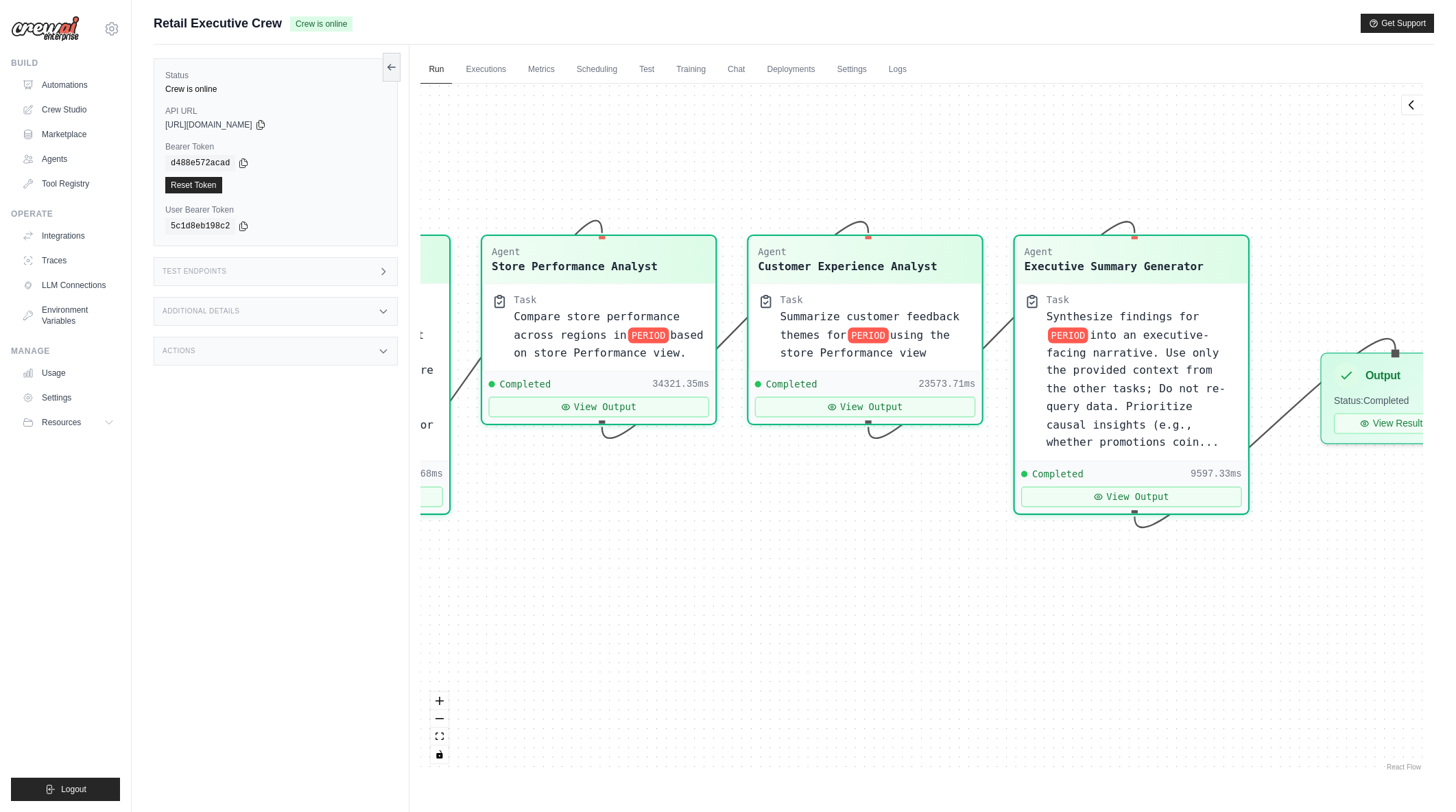
drag, startPoint x: 1191, startPoint y: 623, endPoint x: 792, endPoint y: 628, distance: 399.0
click at [792, 628] on div "Agent Sales Intelligence Analyst Task Analyze monthly sales performance for PER…" at bounding box center [921, 428] width 1003 height 690
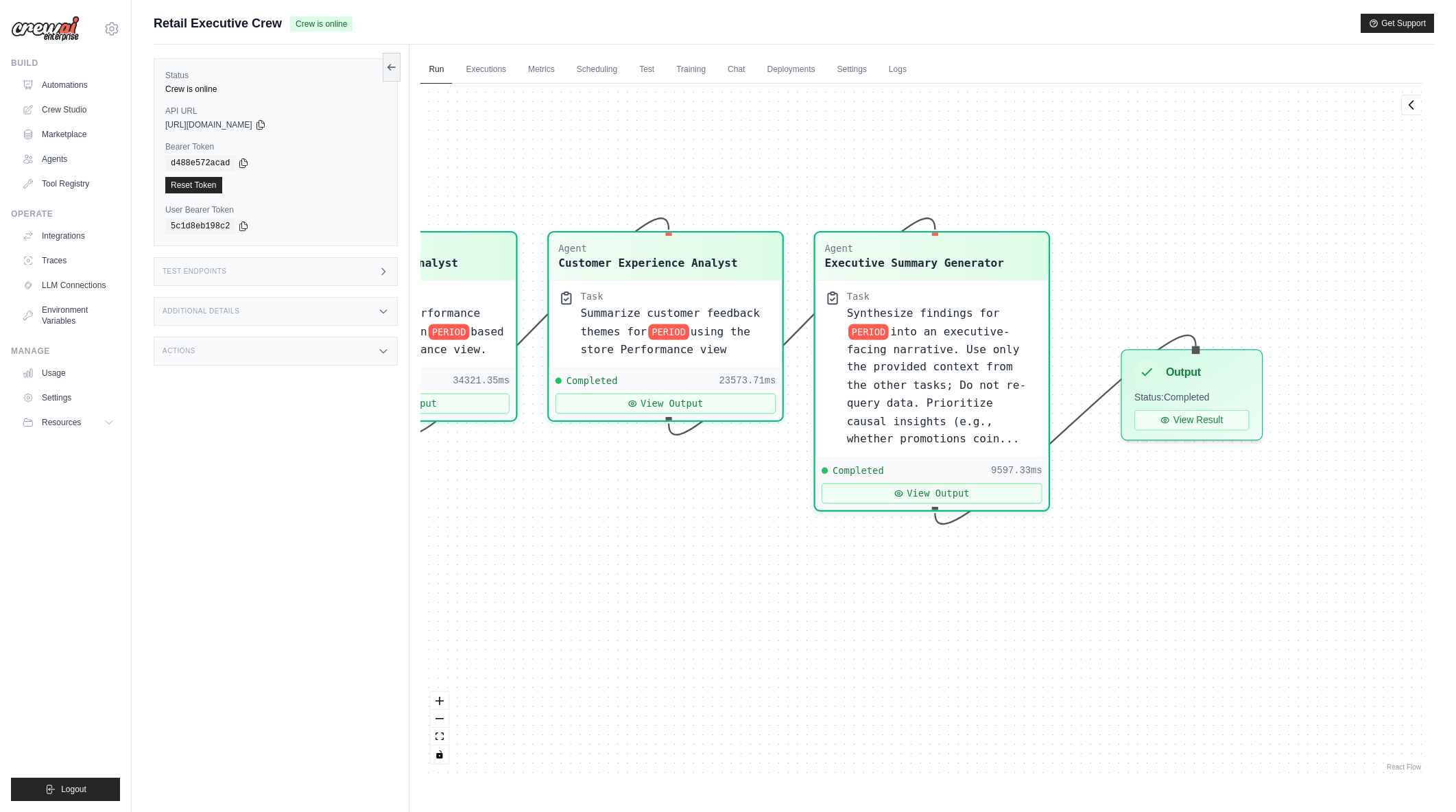
drag, startPoint x: 1130, startPoint y: 636, endPoint x: 930, endPoint y: 633, distance: 200.0
click at [930, 633] on div "Agent Sales Intelligence Analyst Task Analyze monthly sales performance for PER…" at bounding box center [921, 428] width 1003 height 690
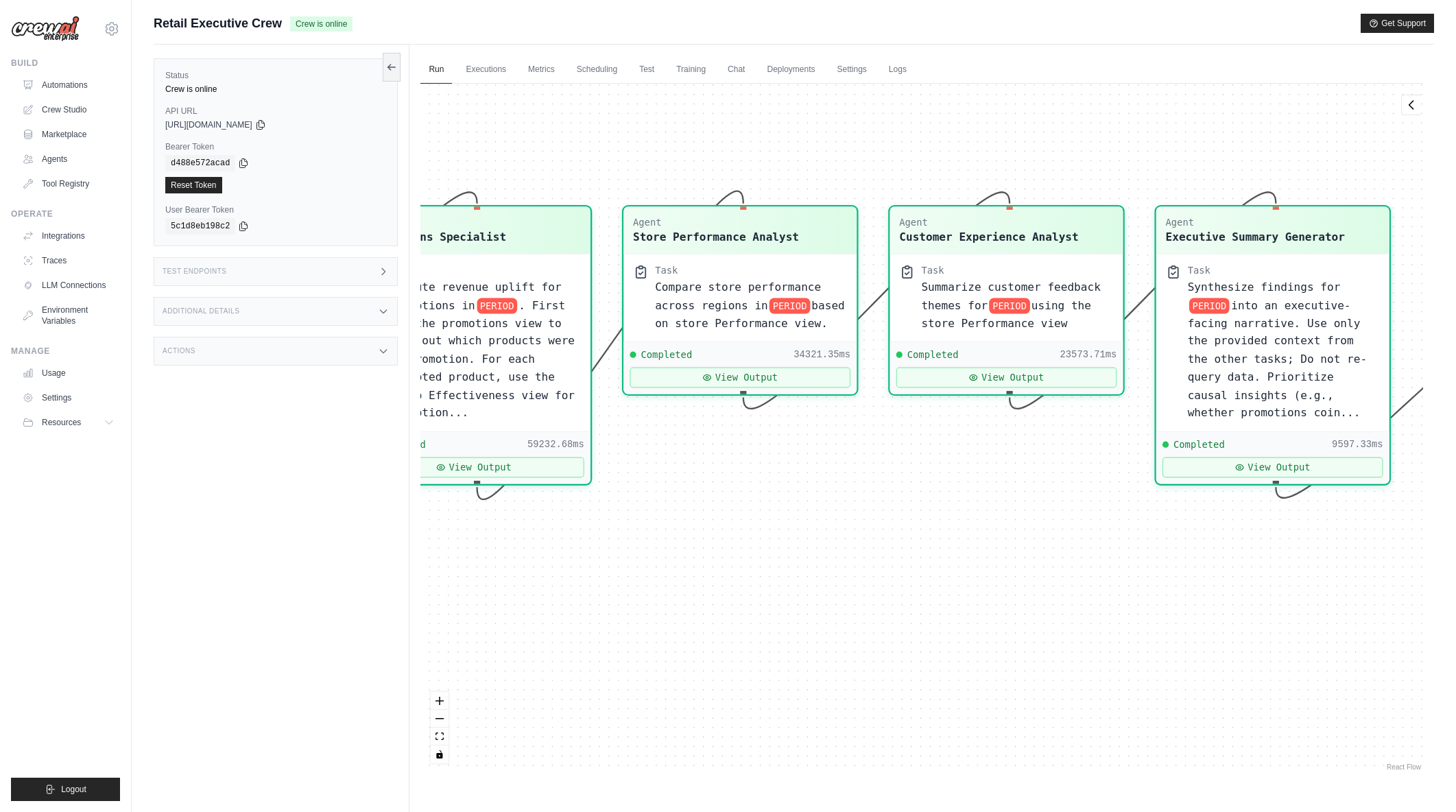
drag, startPoint x: 731, startPoint y: 641, endPoint x: 1145, endPoint y: 615, distance: 414.8
click at [1145, 615] on div "Agent Sales Intelligence Analyst Task Analyze monthly sales performance for PER…" at bounding box center [921, 428] width 1003 height 690
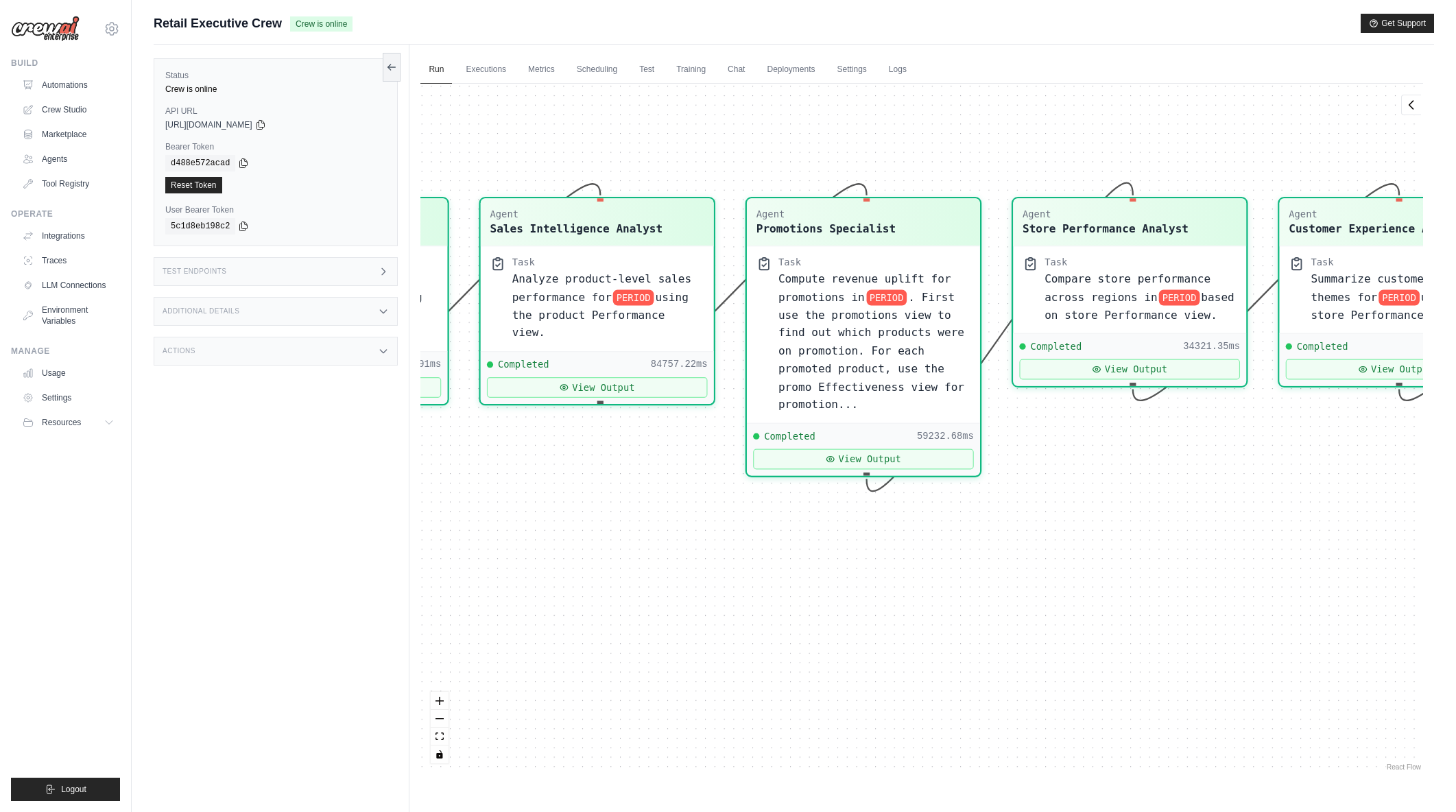
drag, startPoint x: 816, startPoint y: 639, endPoint x: 1133, endPoint y: 631, distance: 317.1
click at [1133, 631] on div "Agent Sales Intelligence Analyst Task Analyze monthly sales performance for PER…" at bounding box center [921, 428] width 1003 height 690
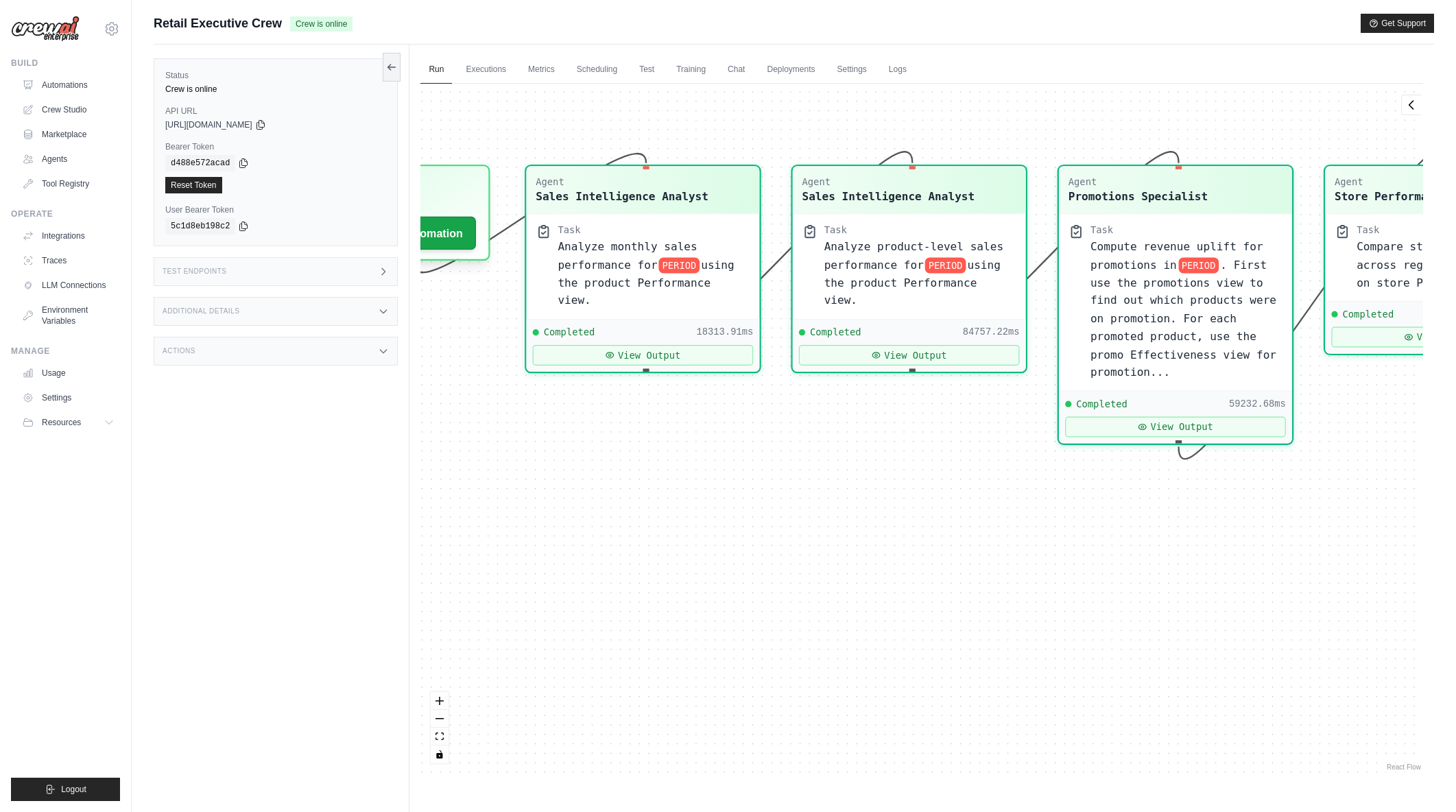
drag, startPoint x: 711, startPoint y: 615, endPoint x: 1012, endPoint y: 587, distance: 302.3
click at [1012, 587] on div "Agent Sales Intelligence Analyst Task Analyze monthly sales performance for PER…" at bounding box center [921, 428] width 1003 height 690
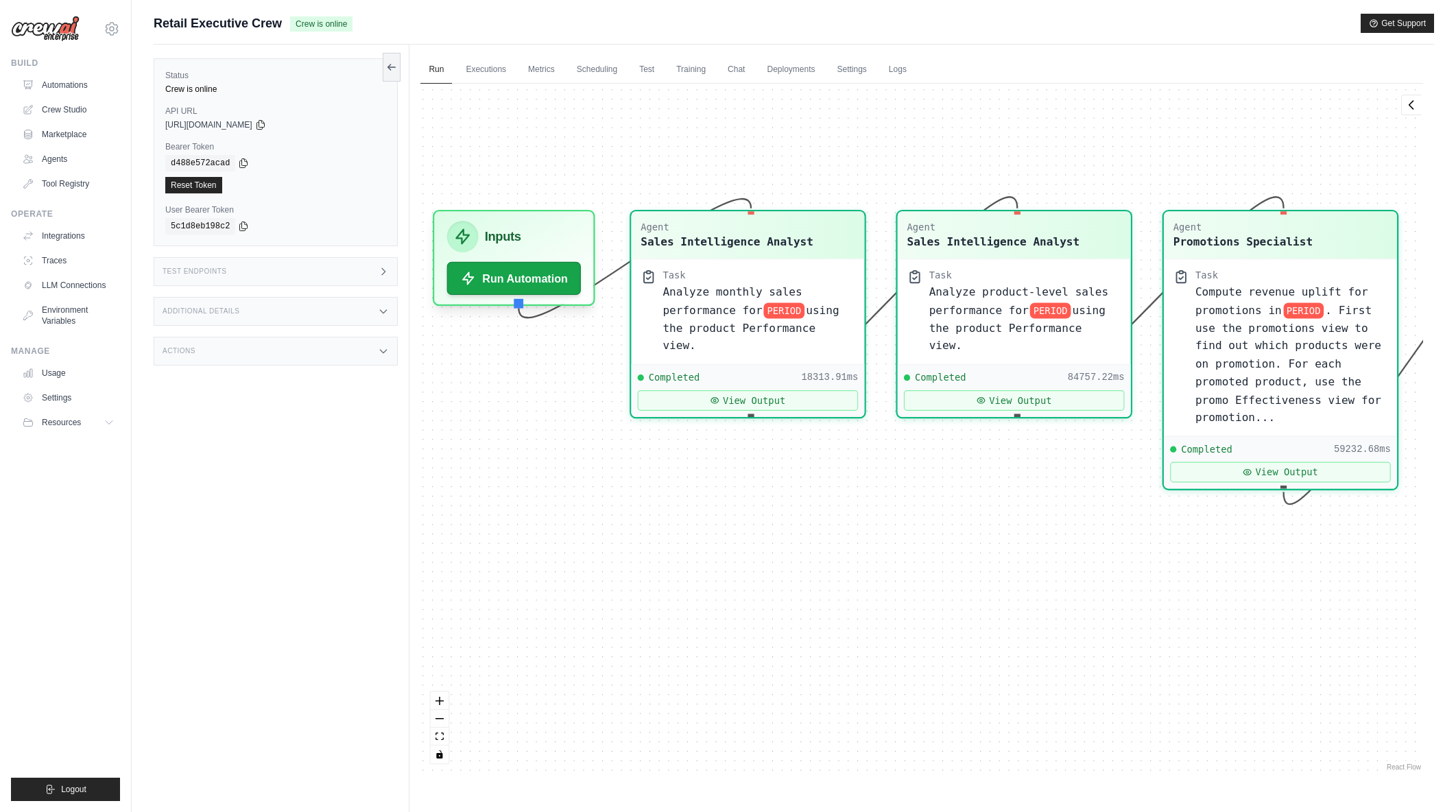
drag, startPoint x: 749, startPoint y: 502, endPoint x: 854, endPoint y: 548, distance: 114.6
click at [854, 548] on div "Agent Sales Intelligence Analyst Task Analyze monthly sales performance for PER…" at bounding box center [921, 428] width 1003 height 690
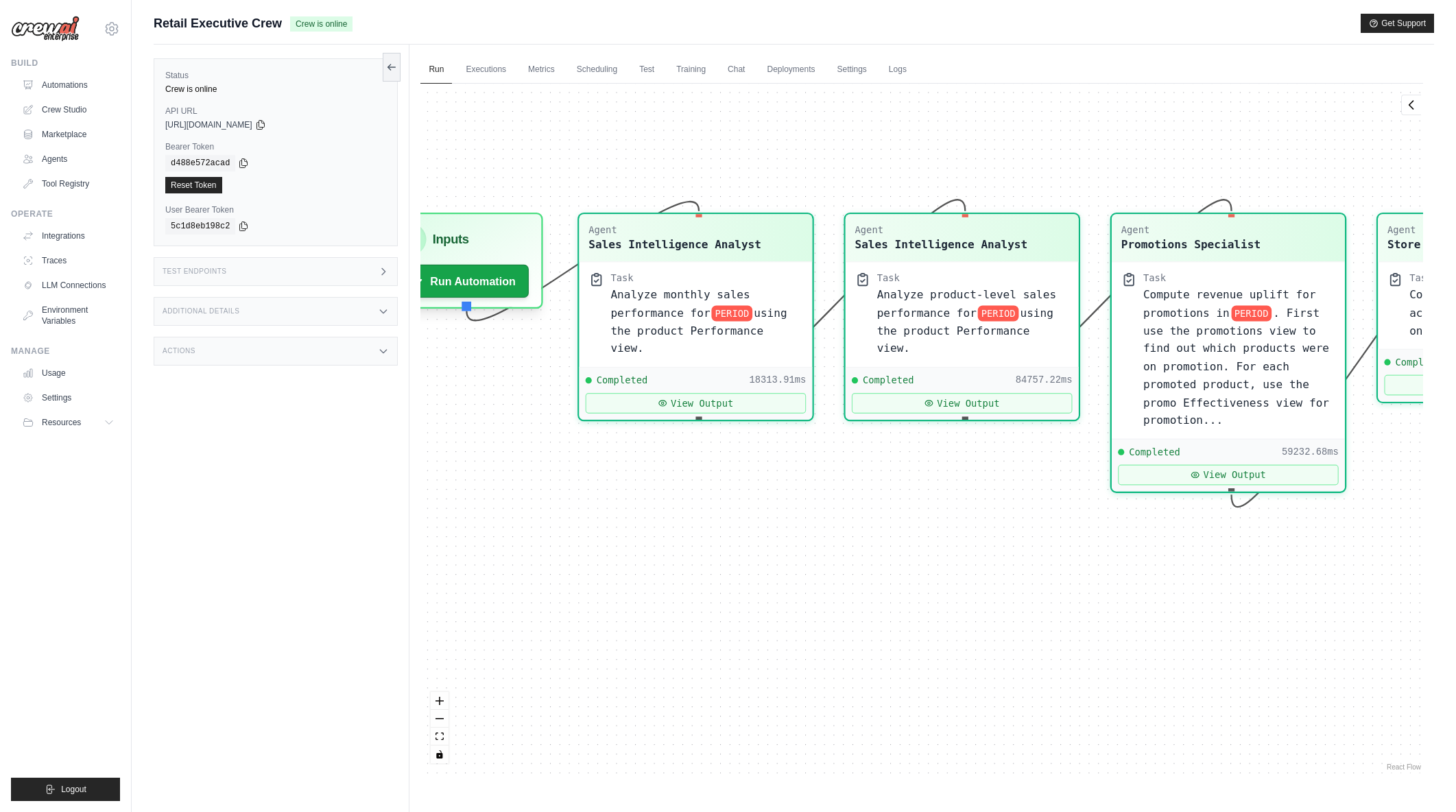
drag, startPoint x: 1078, startPoint y: 527, endPoint x: 1026, endPoint y: 530, distance: 52.1
click at [1026, 530] on div "Agent Sales Intelligence Analyst Task Analyze monthly sales performance for PER…" at bounding box center [921, 428] width 1003 height 690
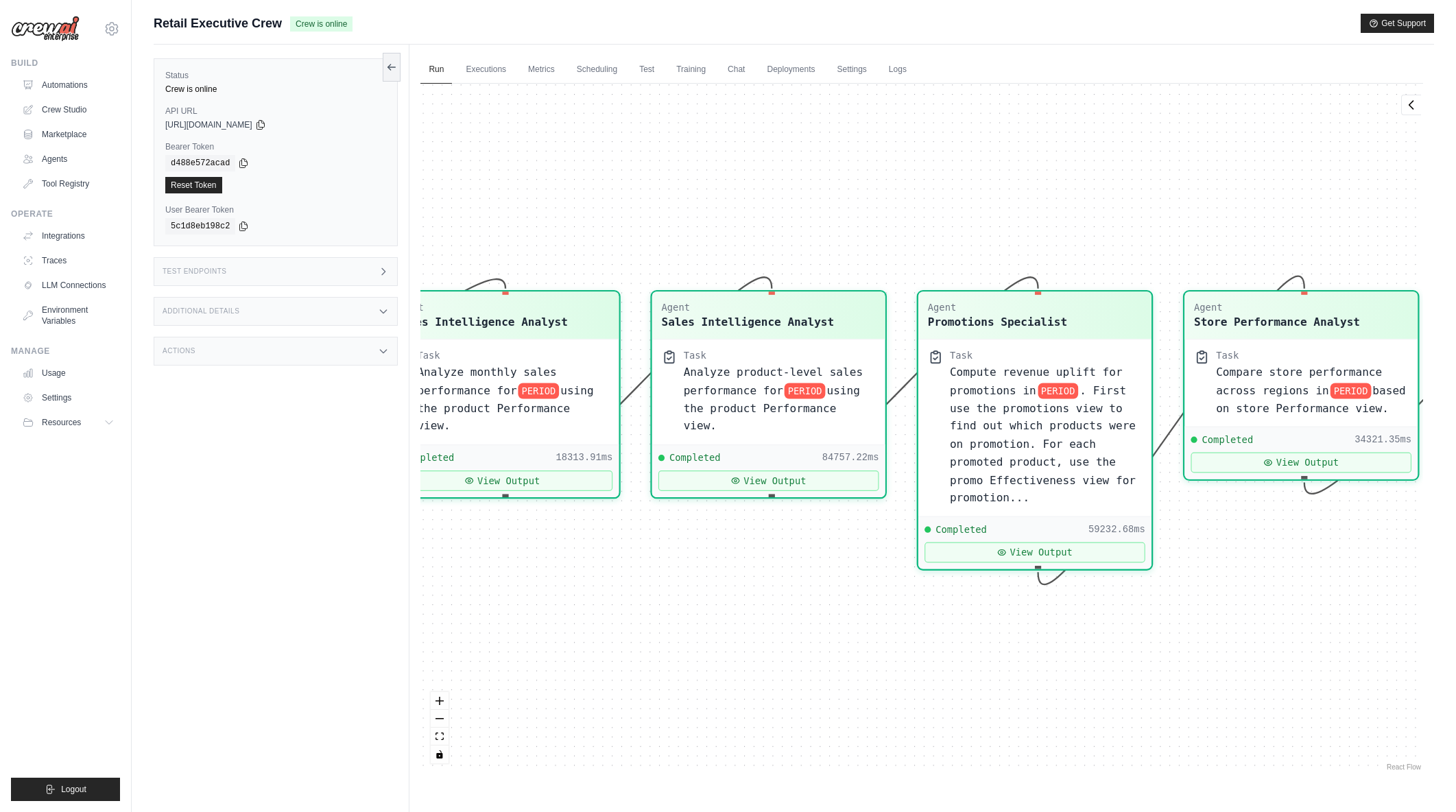
drag, startPoint x: 885, startPoint y: 457, endPoint x: 692, endPoint y: 535, distance: 208.2
click at [692, 535] on div "Agent Sales Intelligence Analyst Task Analyze monthly sales performance for PER…" at bounding box center [921, 428] width 1003 height 690
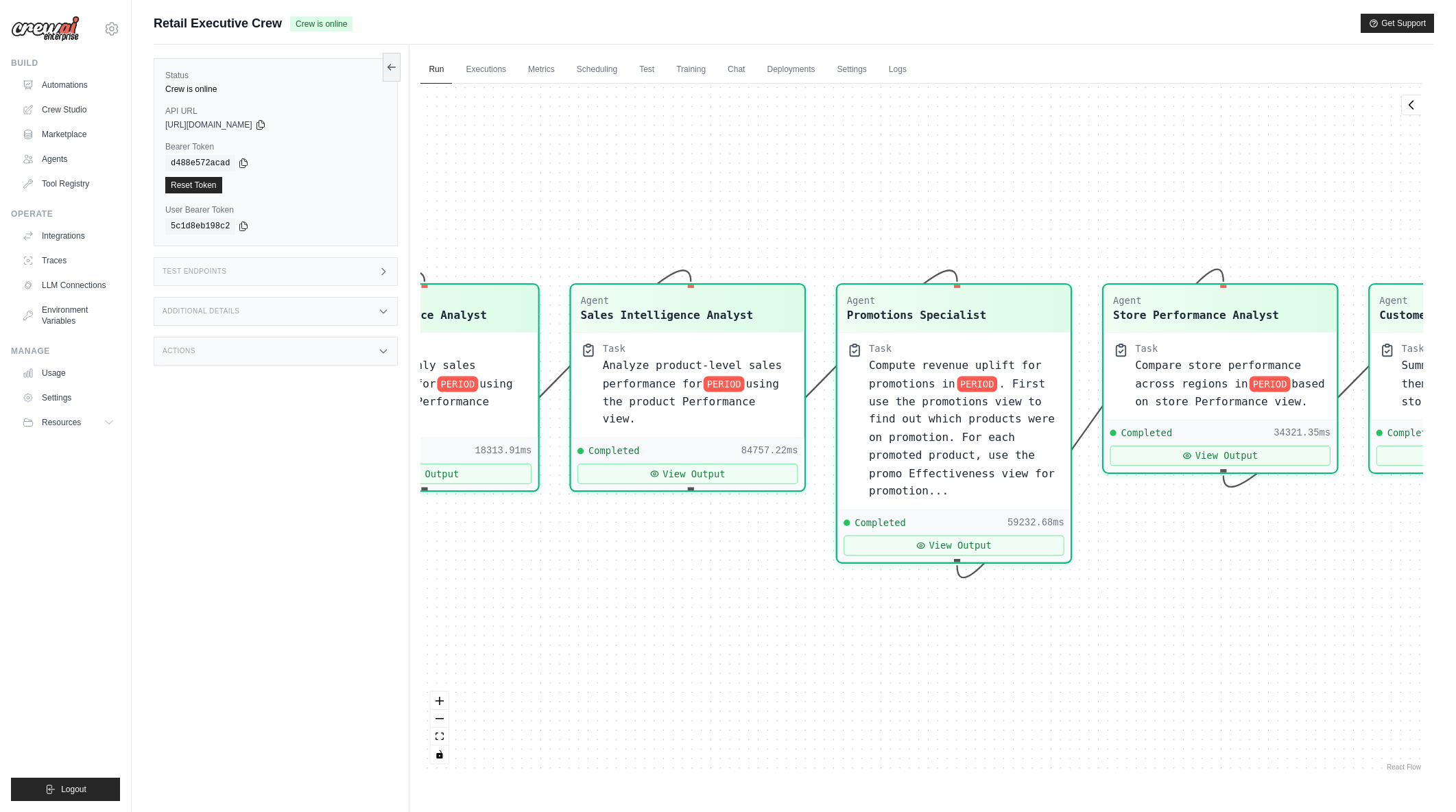
drag, startPoint x: 955, startPoint y: 650, endPoint x: 876, endPoint y: 644, distance: 79.2
click at [876, 644] on div "Agent Sales Intelligence Analyst Task Analyze monthly sales performance for PER…" at bounding box center [921, 428] width 1003 height 690
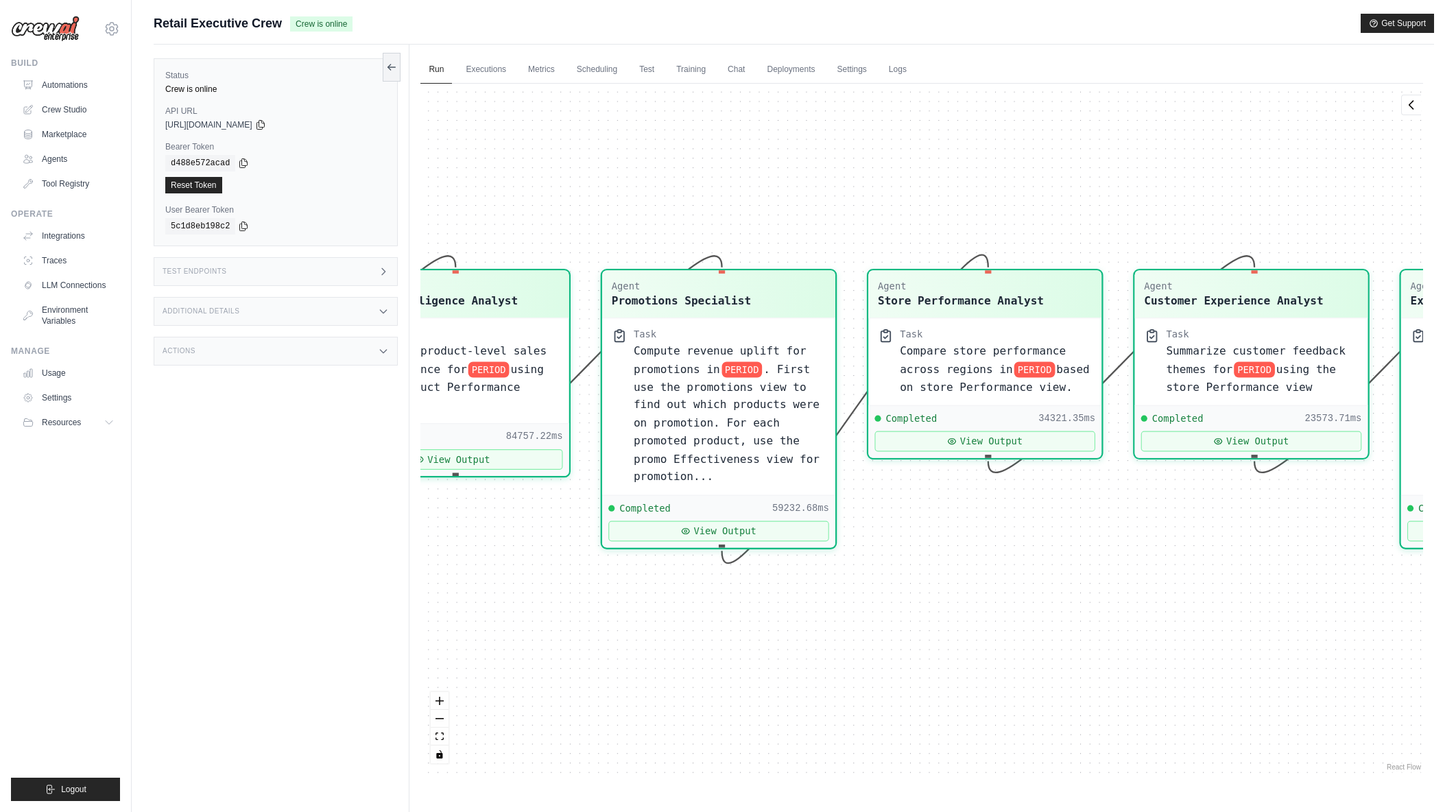
drag, startPoint x: 1194, startPoint y: 671, endPoint x: 958, endPoint y: 656, distance: 236.5
click at [958, 656] on div "Agent Sales Intelligence Analyst Task Analyze monthly sales performance for PER…" at bounding box center [921, 428] width 1003 height 690
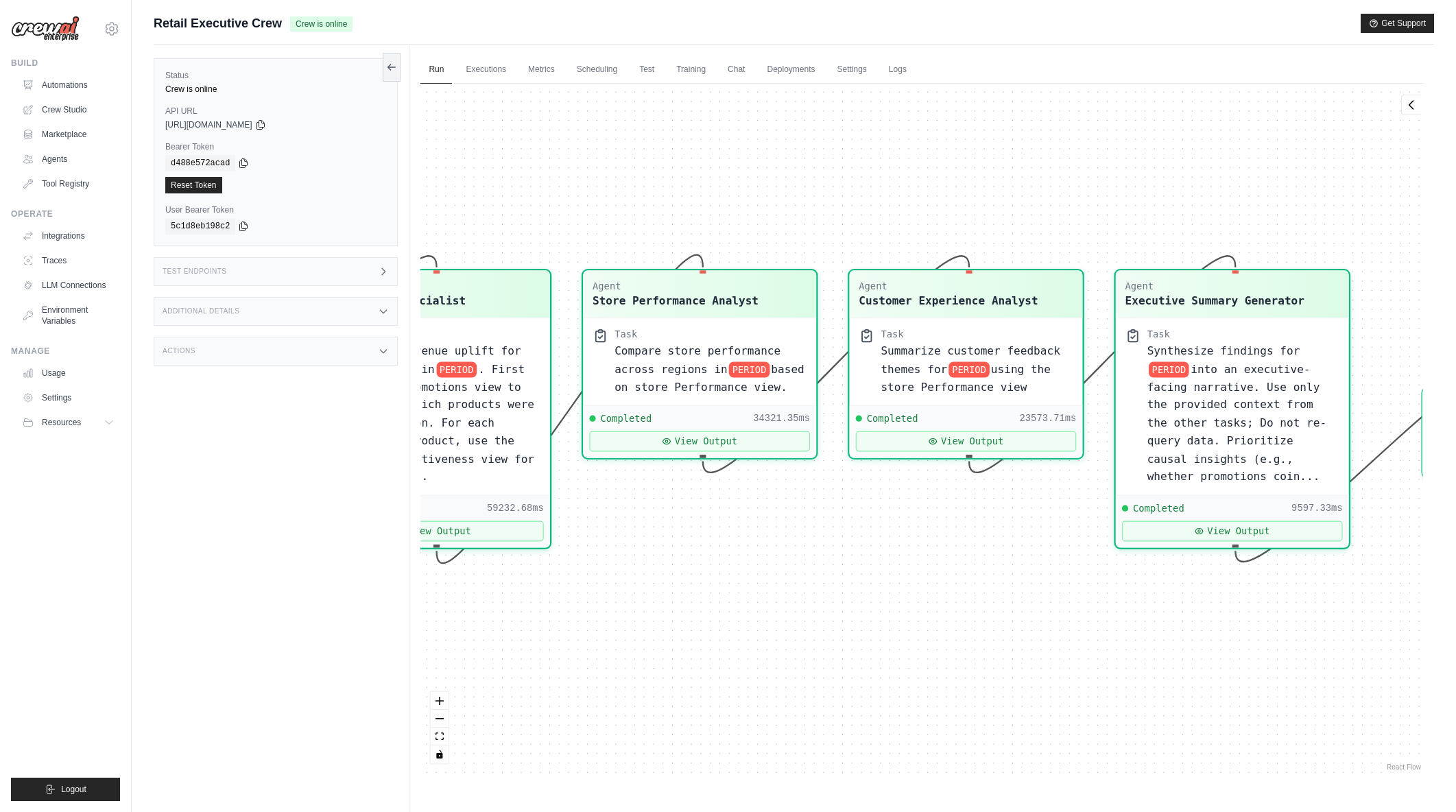
drag, startPoint x: 1191, startPoint y: 648, endPoint x: 906, endPoint y: 648, distance: 285.0
click at [906, 648] on div "Agent Sales Intelligence Analyst Task Analyze monthly sales performance for PER…" at bounding box center [921, 428] width 1003 height 690
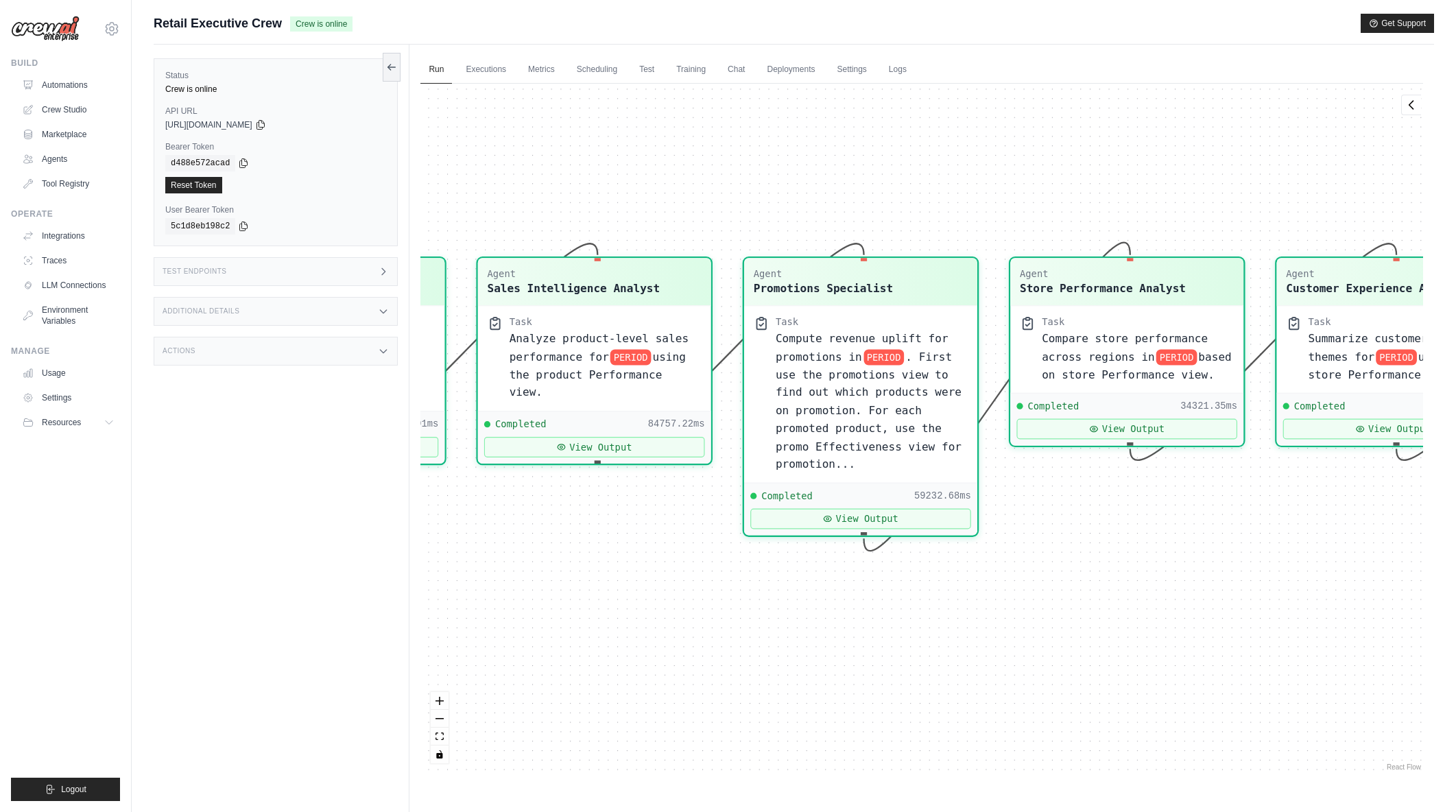
drag, startPoint x: 814, startPoint y: 663, endPoint x: 1238, endPoint y: 652, distance: 424.1
click at [1241, 650] on div "Agent Sales Intelligence Analyst Task Analyze monthly sales performance for PER…" at bounding box center [921, 428] width 1003 height 690
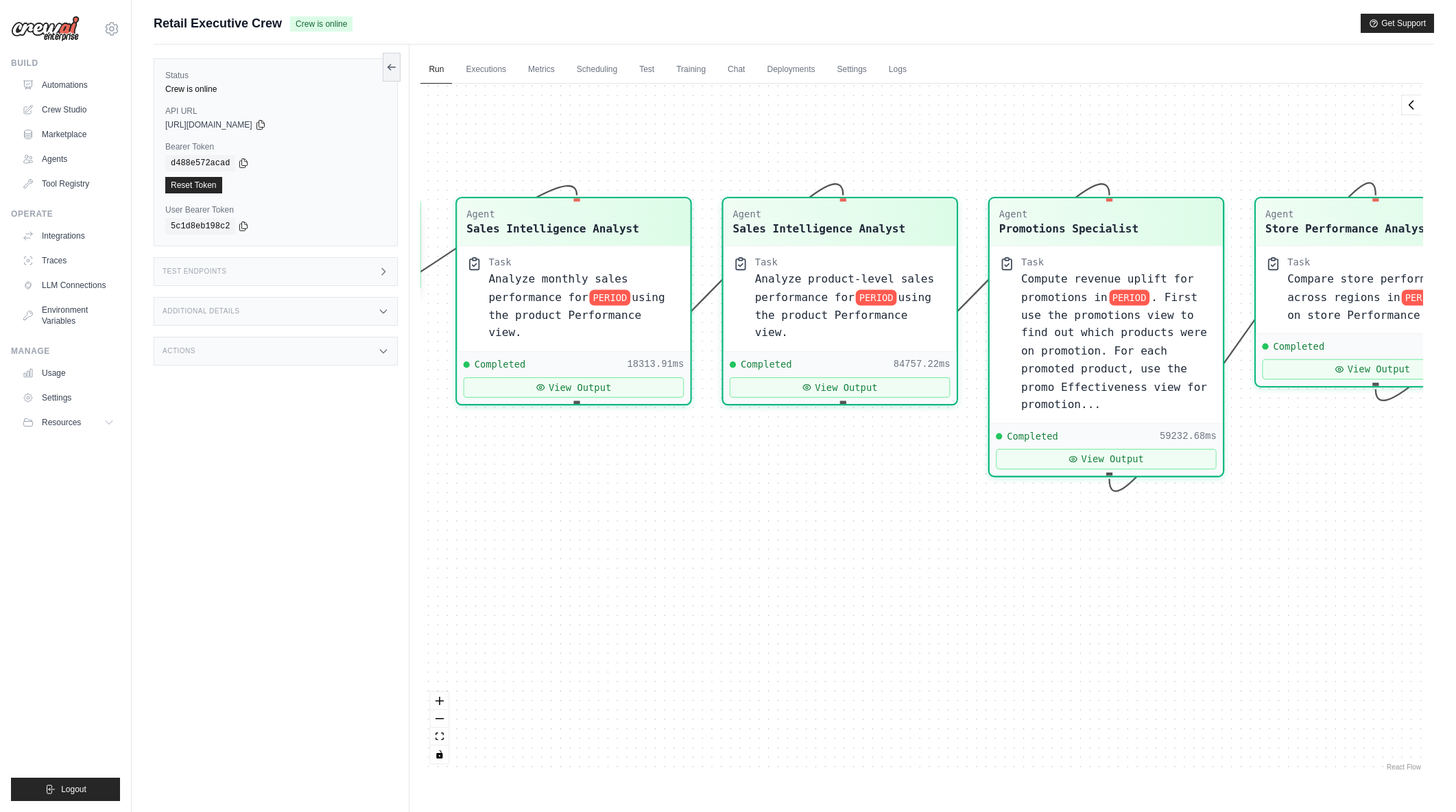
drag, startPoint x: 801, startPoint y: 654, endPoint x: 998, endPoint y: 608, distance: 202.3
click at [998, 608] on div "Agent Sales Intelligence Analyst Task Analyze monthly sales performance for PER…" at bounding box center [921, 428] width 1003 height 690
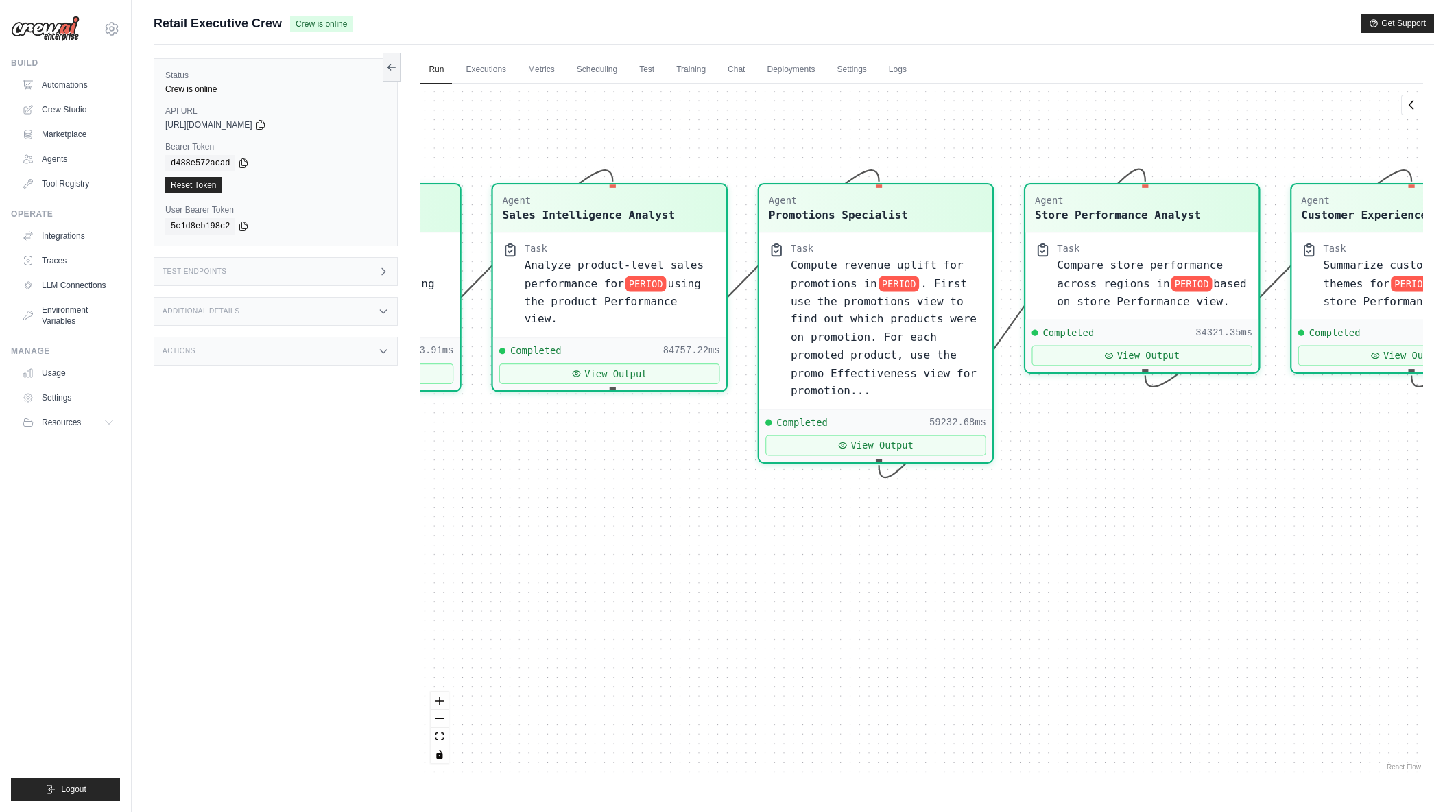
drag, startPoint x: 1211, startPoint y: 600, endPoint x: 981, endPoint y: 587, distance: 230.4
click at [981, 587] on div "Agent Sales Intelligence Analyst Task Analyze monthly sales performance for PER…" at bounding box center [921, 428] width 1003 height 690
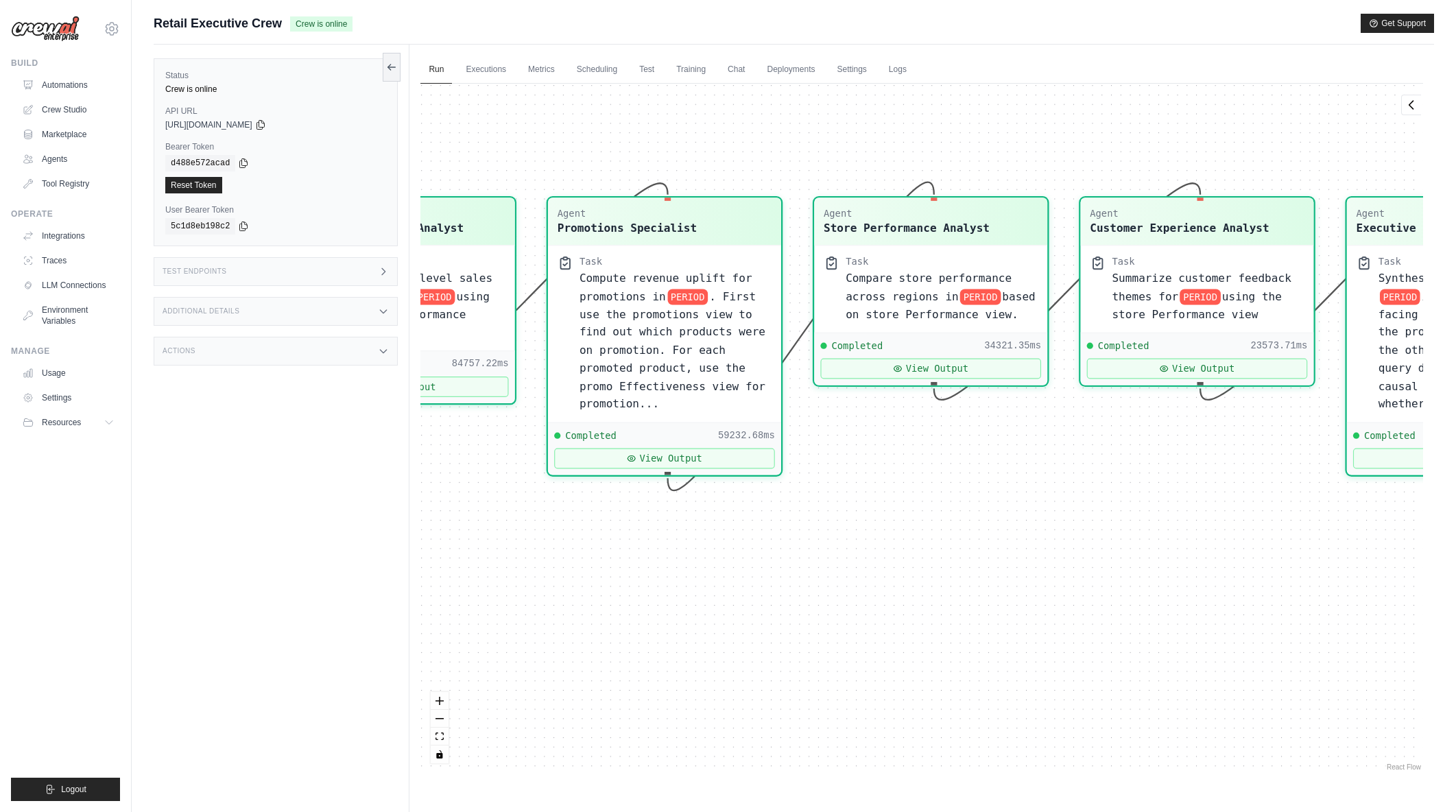
drag, startPoint x: 1139, startPoint y: 591, endPoint x: 988, endPoint y: 597, distance: 151.1
click at [988, 597] on div "Agent Sales Intelligence Analyst Task Analyze monthly sales performance for PER…" at bounding box center [921, 428] width 1003 height 690
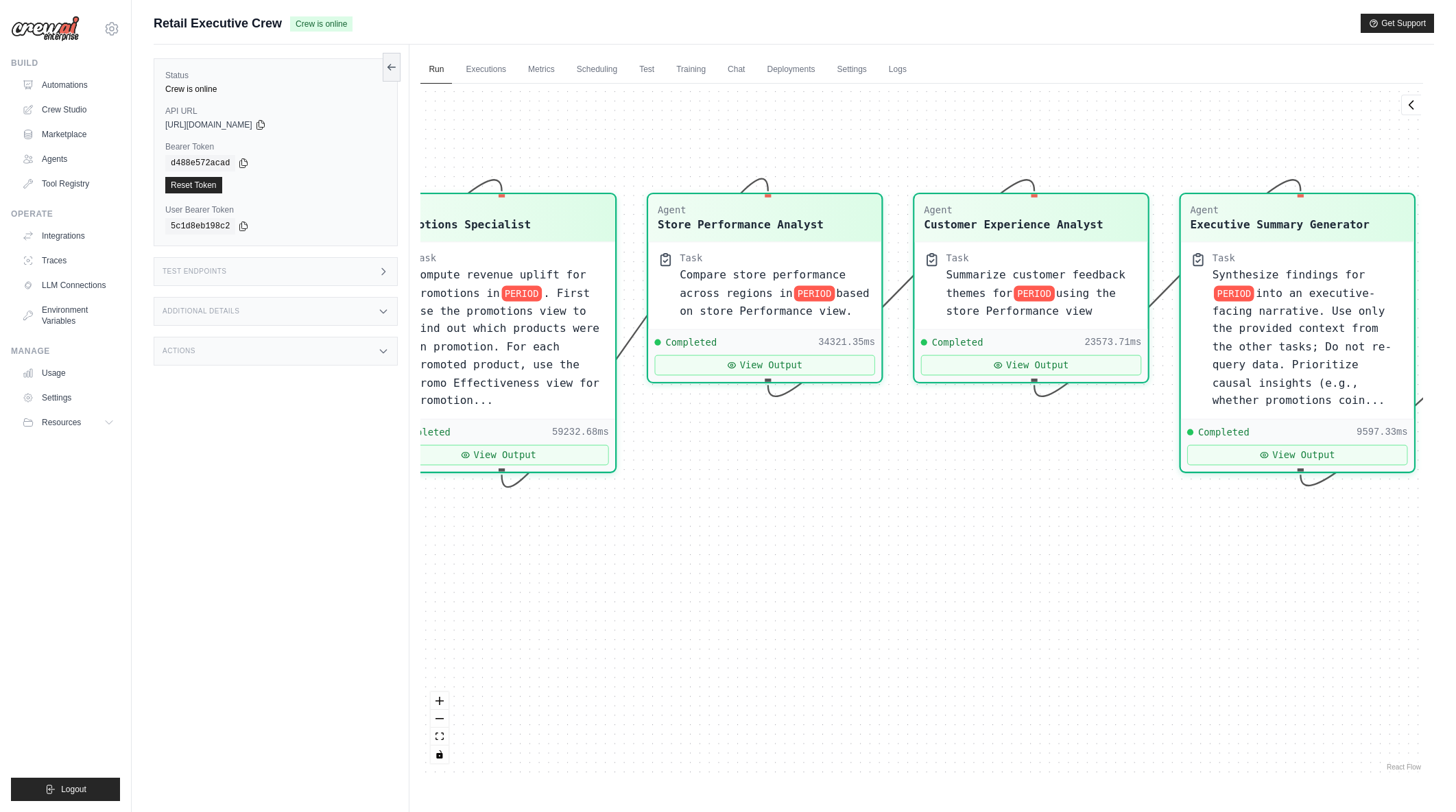
drag, startPoint x: 1161, startPoint y: 585, endPoint x: 995, endPoint y: 582, distance: 166.0
click at [995, 582] on div "Agent Sales Intelligence Analyst Task Analyze monthly sales performance for PER…" at bounding box center [921, 428] width 1003 height 690
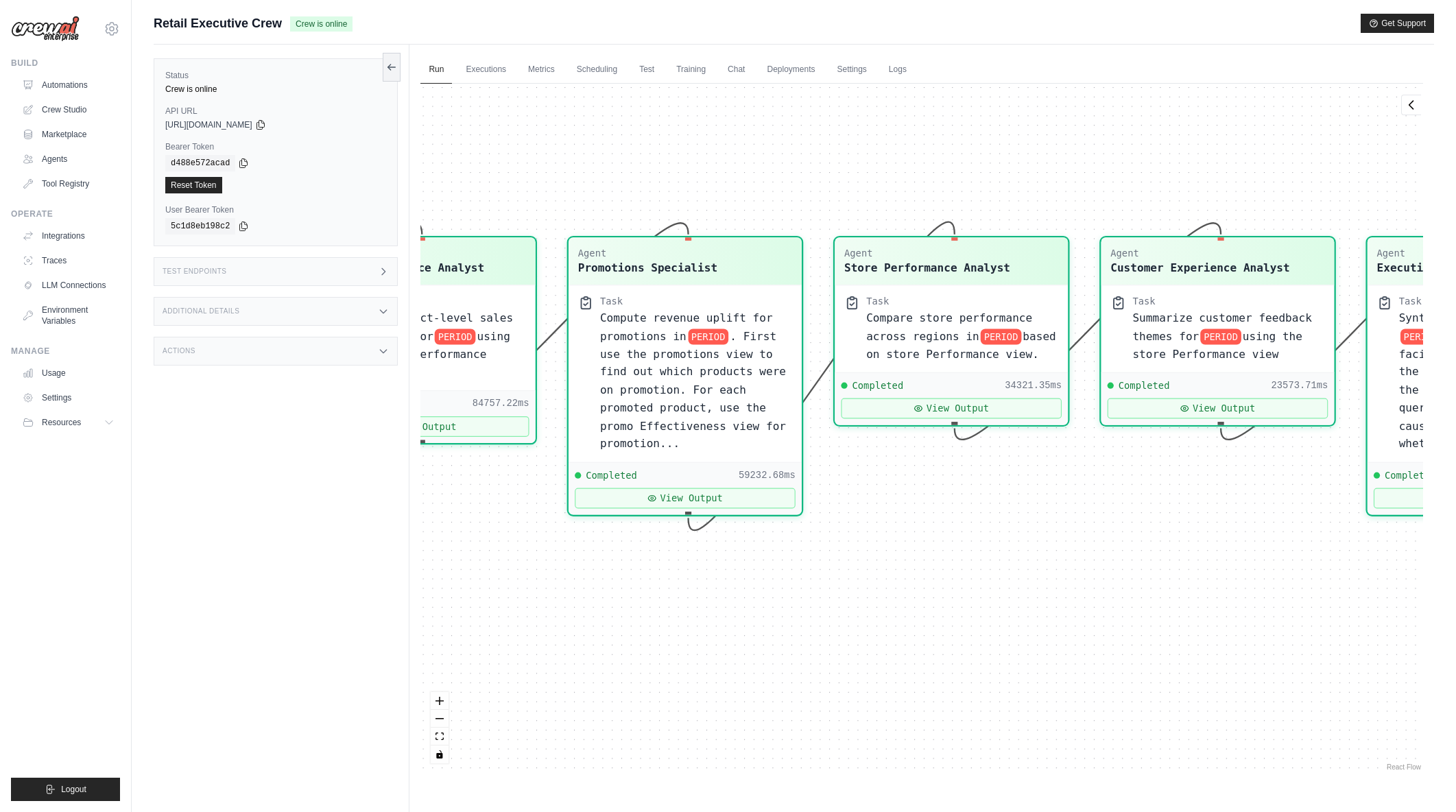
drag, startPoint x: 844, startPoint y: 556, endPoint x: 974, endPoint y: 583, distance: 132.8
click at [974, 583] on div "Agent Sales Intelligence Analyst Task Analyze monthly sales performance for PER…" at bounding box center [921, 428] width 1003 height 690
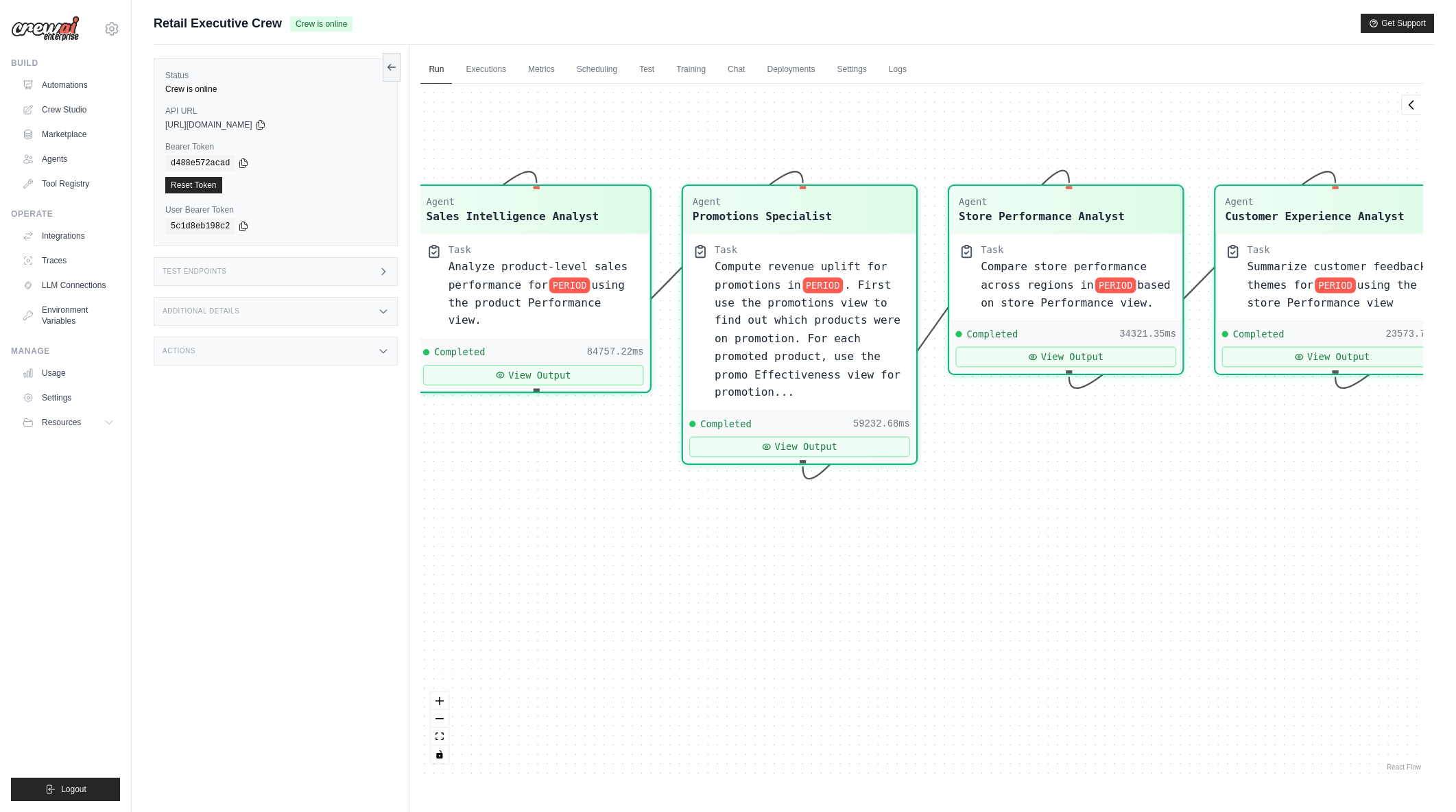
drag, startPoint x: 845, startPoint y: 636, endPoint x: 960, endPoint y: 584, distance: 126.2
click at [960, 584] on div "Agent Sales Intelligence Analyst Task Analyze monthly sales performance for PER…" at bounding box center [921, 428] width 1003 height 690
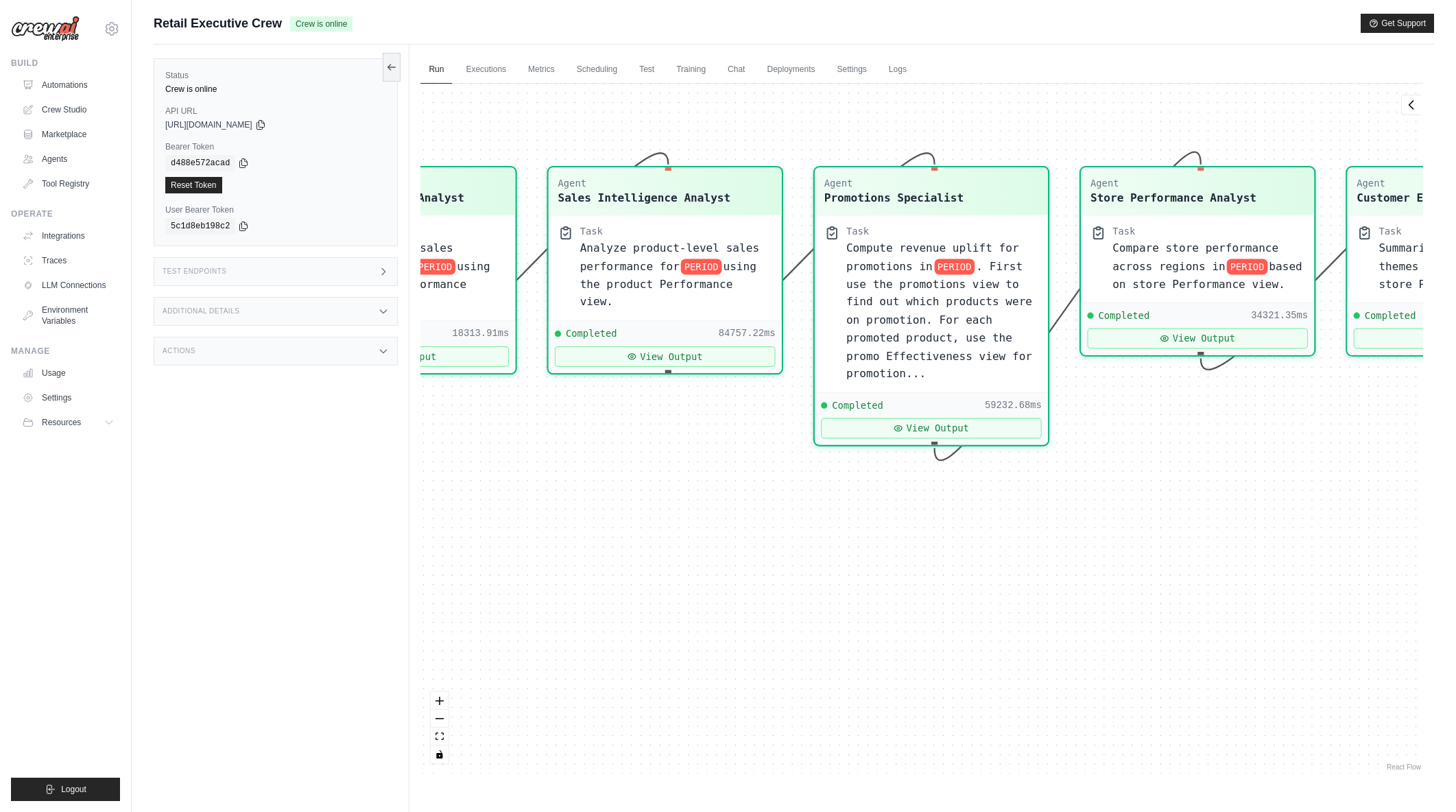
drag, startPoint x: 786, startPoint y: 625, endPoint x: 917, endPoint y: 608, distance: 132.1
click at [917, 608] on div "Agent Sales Intelligence Analyst Task Analyze monthly sales performance for PER…" at bounding box center [921, 428] width 1003 height 690
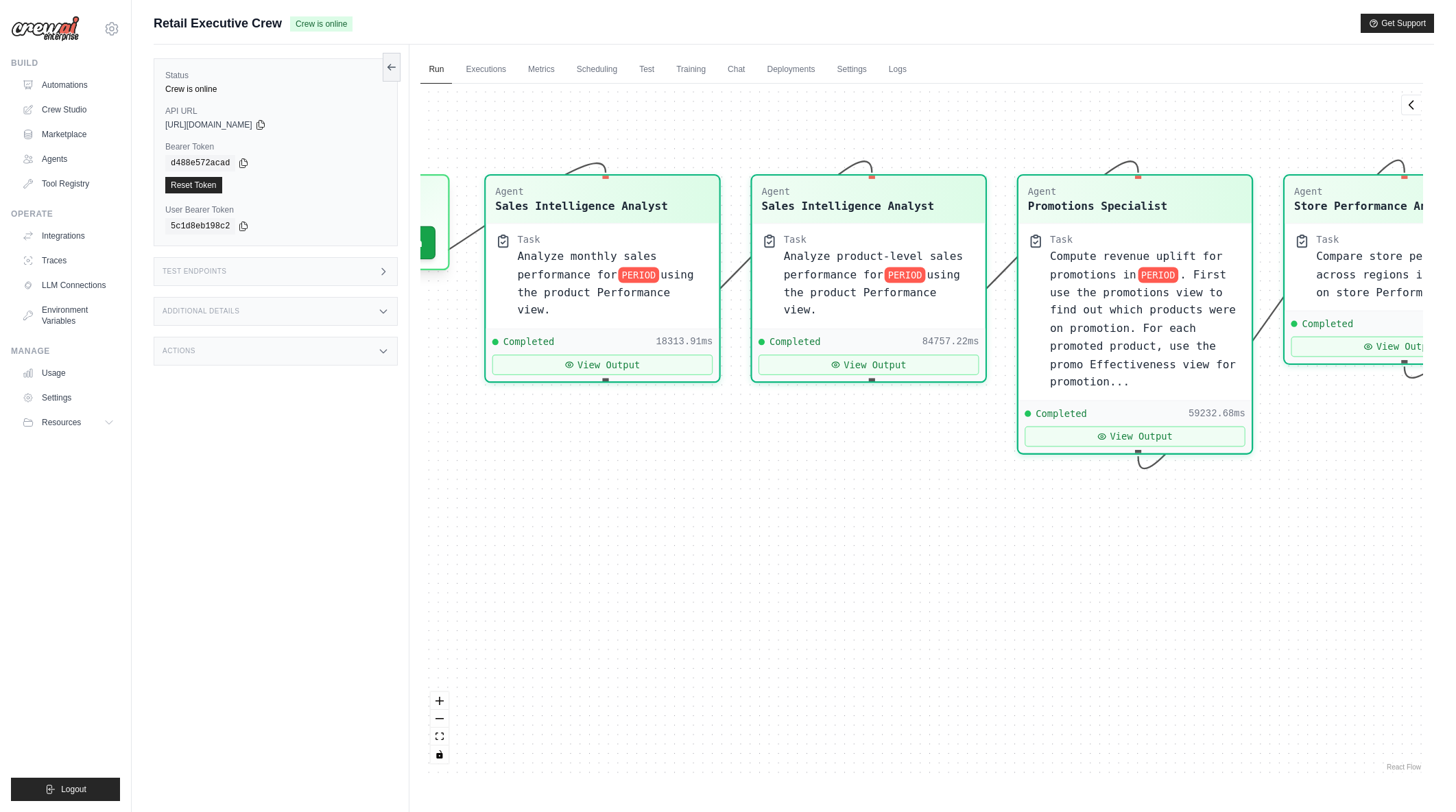
drag, startPoint x: 726, startPoint y: 611, endPoint x: 930, endPoint y: 619, distance: 204.2
click at [930, 619] on div "Agent Sales Intelligence Analyst Task Analyze monthly sales performance for PER…" at bounding box center [921, 428] width 1003 height 690
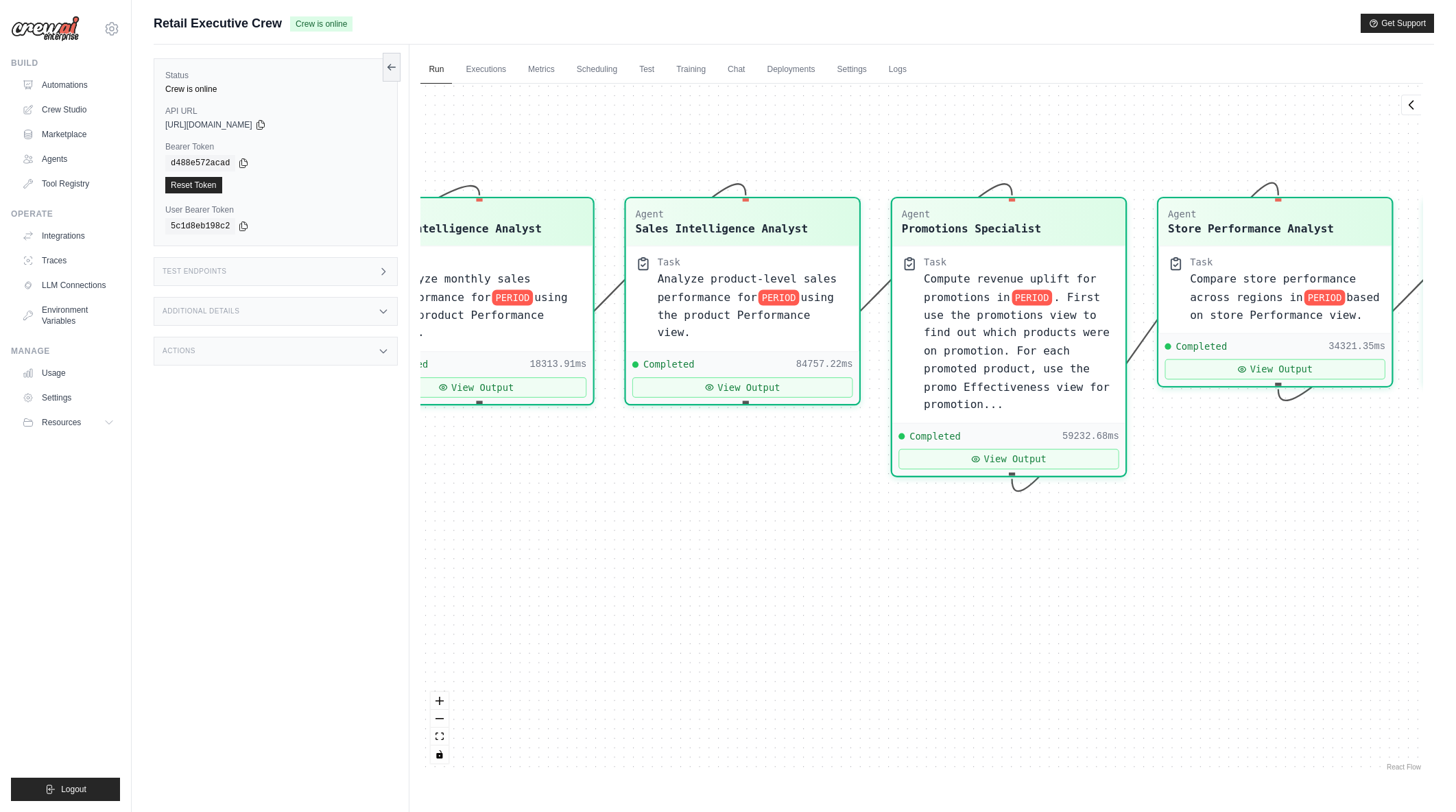
drag, startPoint x: 765, startPoint y: 564, endPoint x: 593, endPoint y: 603, distance: 176.4
click at [573, 606] on div "Agent Sales Intelligence Analyst Task Analyze monthly sales performance for PER…" at bounding box center [921, 428] width 1003 height 690
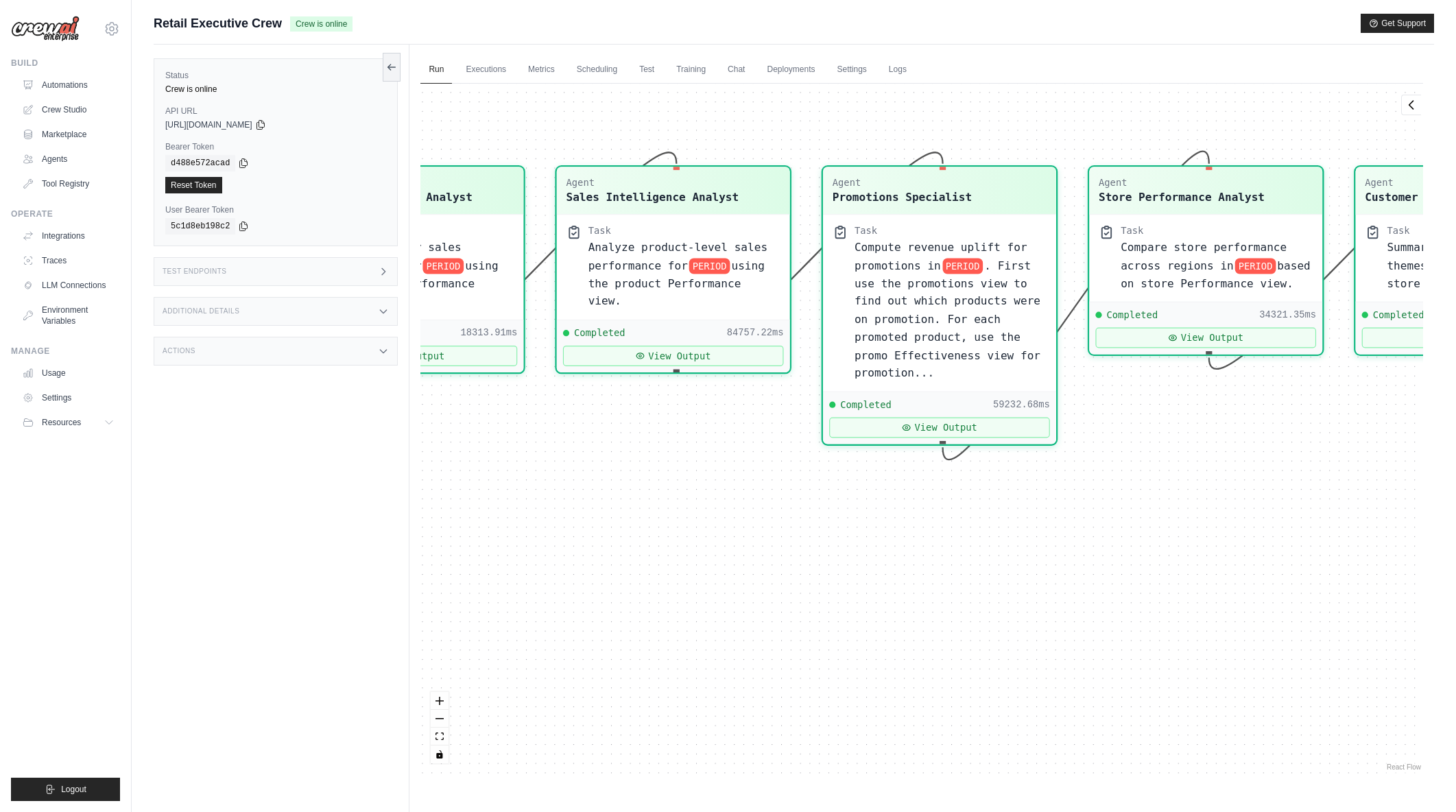
drag, startPoint x: 937, startPoint y: 575, endPoint x: 1100, endPoint y: 574, distance: 163.0
click at [1100, 574] on div "Agent Sales Intelligence Analyst Task Analyze monthly sales performance for PER…" at bounding box center [921, 428] width 1003 height 690
click at [391, 71] on icon at bounding box center [392, 67] width 11 height 11
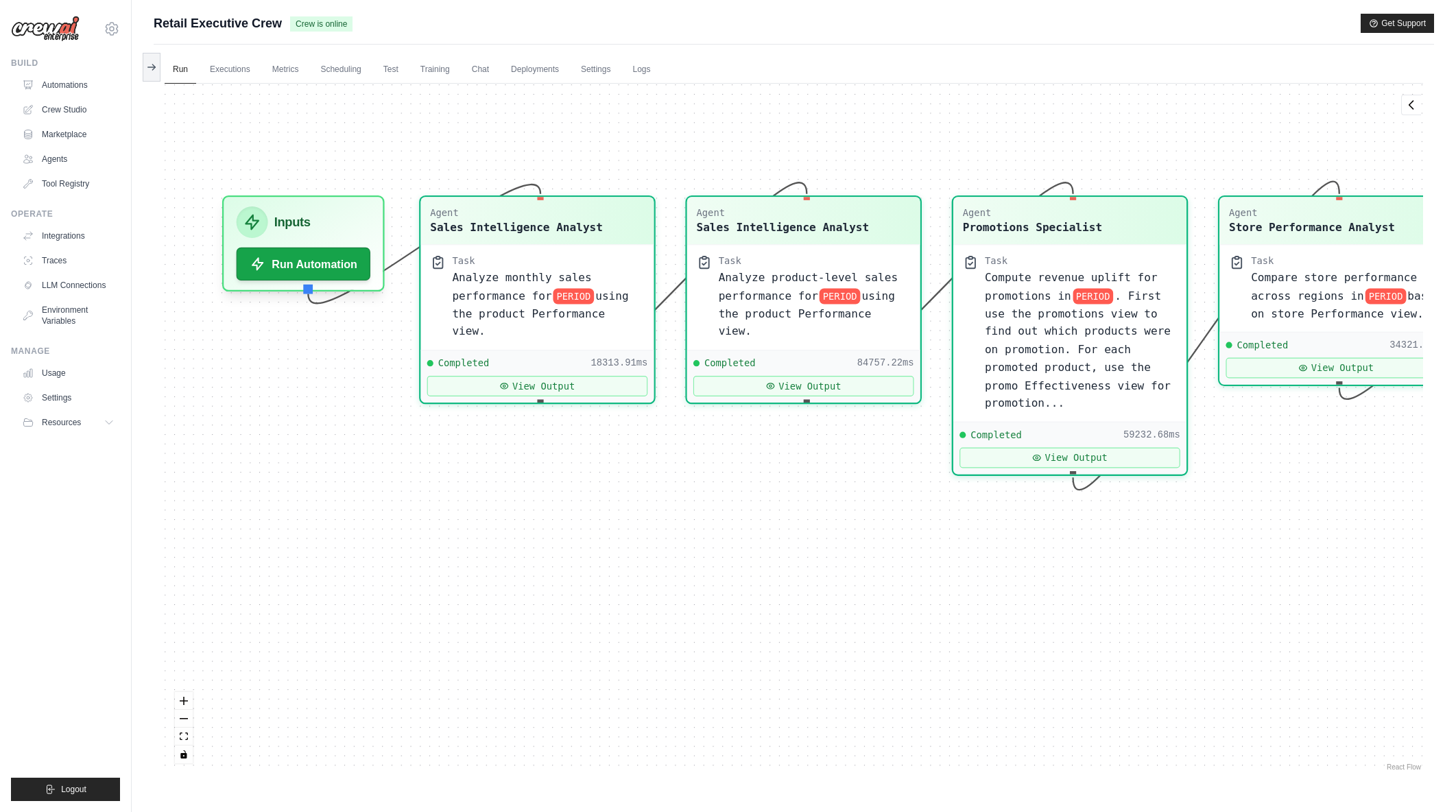
drag, startPoint x: 510, startPoint y: 573, endPoint x: 894, endPoint y: 602, distance: 385.1
click at [894, 602] on div "Agent Sales Intelligence Analyst Task Analyze monthly sales performance for PER…" at bounding box center [794, 428] width 1259 height 690
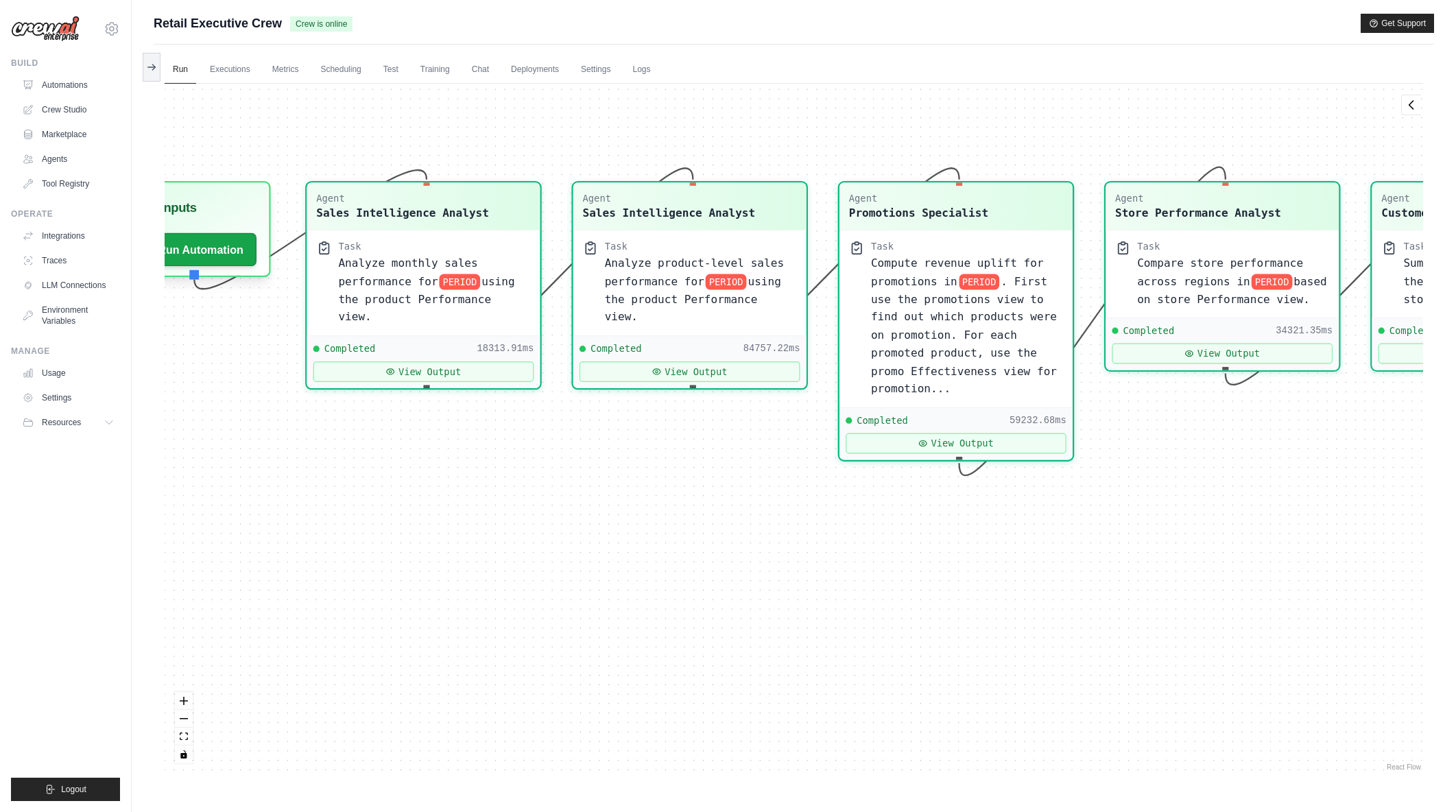
drag, startPoint x: 1173, startPoint y: 611, endPoint x: 1059, endPoint y: 597, distance: 114.9
click at [1059, 597] on div "Agent Sales Intelligence Analyst Task Analyze monthly sales performance for PER…" at bounding box center [794, 428] width 1259 height 690
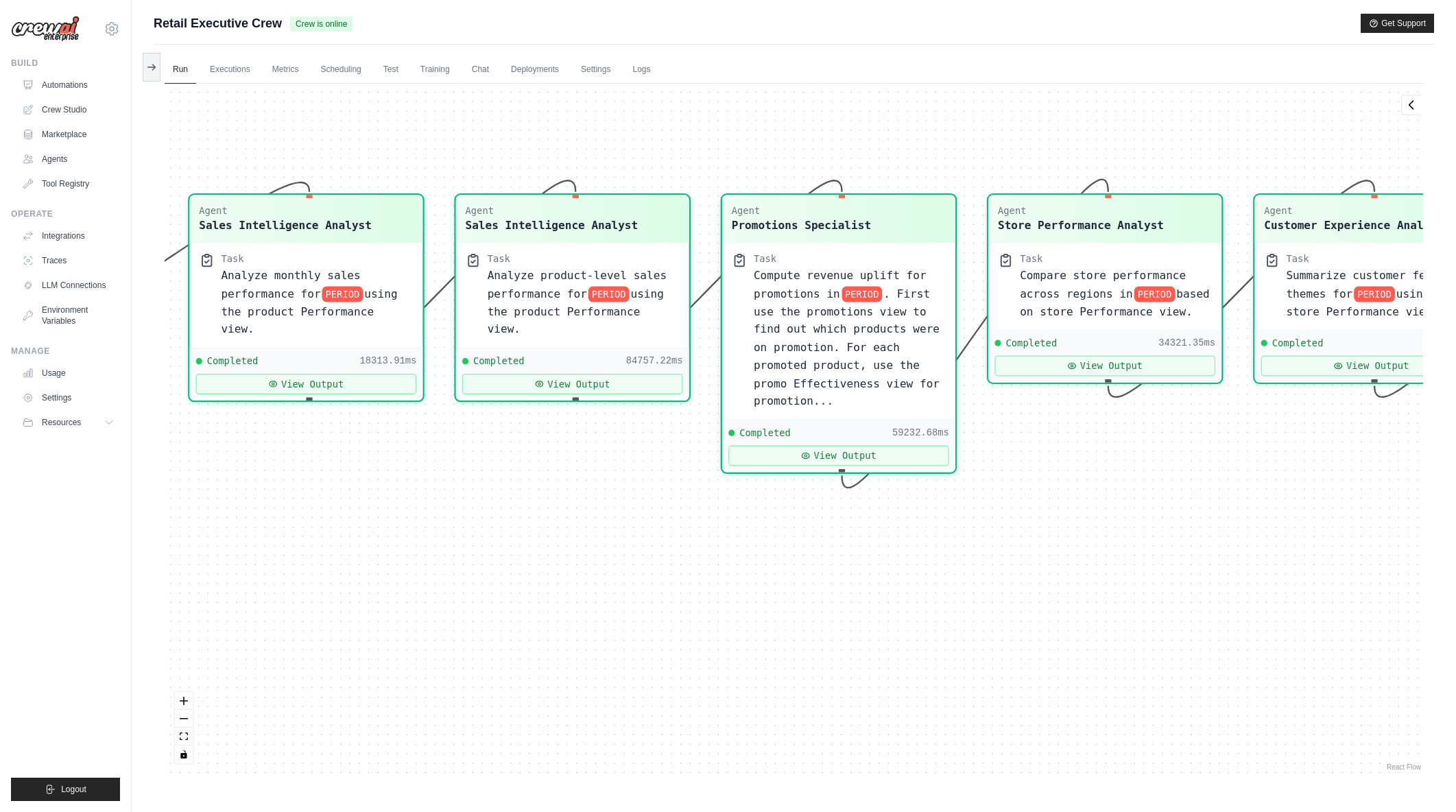
drag, startPoint x: 1191, startPoint y: 596, endPoint x: 1074, endPoint y: 608, distance: 117.6
click at [1074, 608] on div "Agent Sales Intelligence Analyst Task Analyze monthly sales performance for PER…" at bounding box center [794, 428] width 1259 height 690
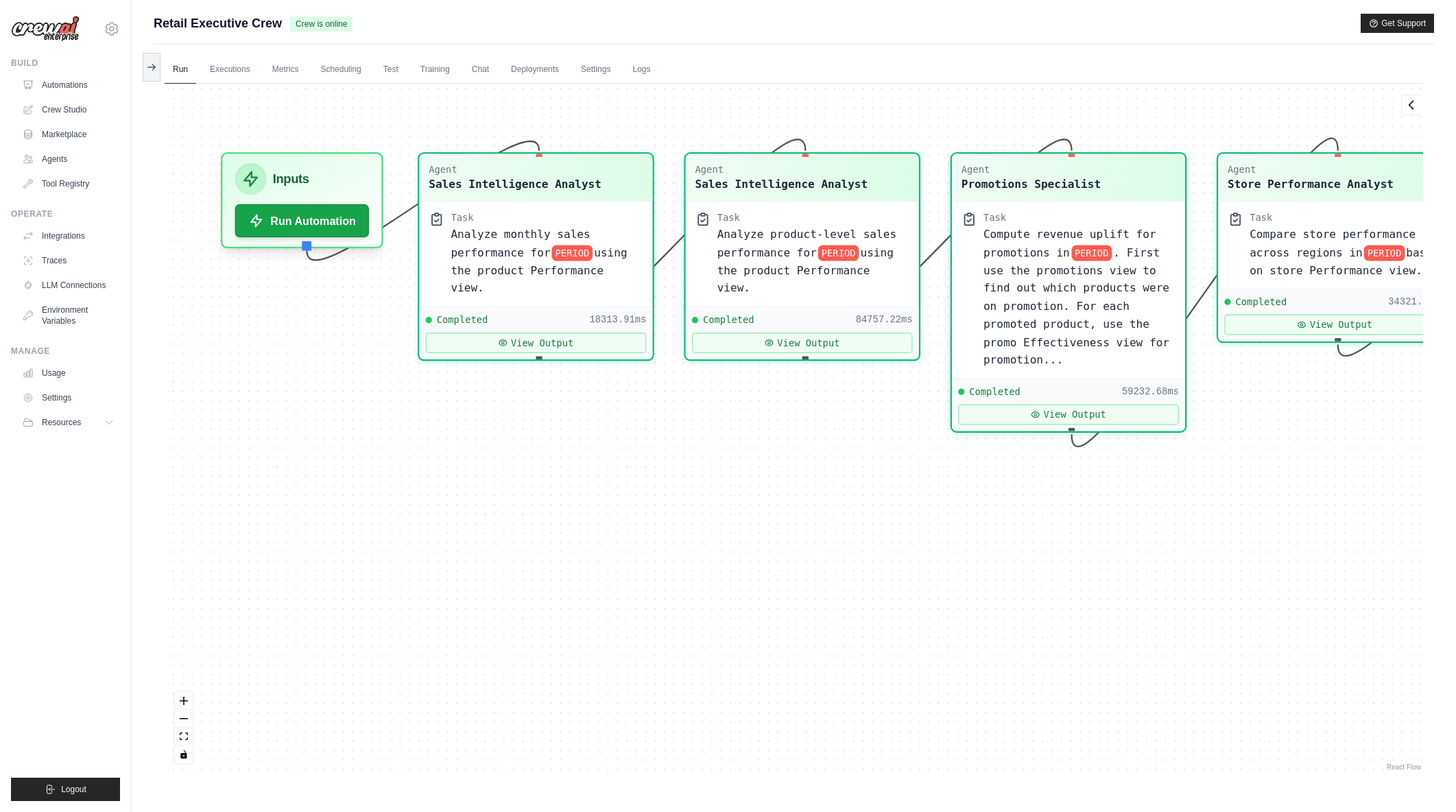
drag, startPoint x: 819, startPoint y: 653, endPoint x: 1048, endPoint y: 612, distance: 232.6
click at [1048, 612] on div "Agent Sales Intelligence Analyst Task Analyze monthly sales performance for PER…" at bounding box center [794, 428] width 1259 height 690
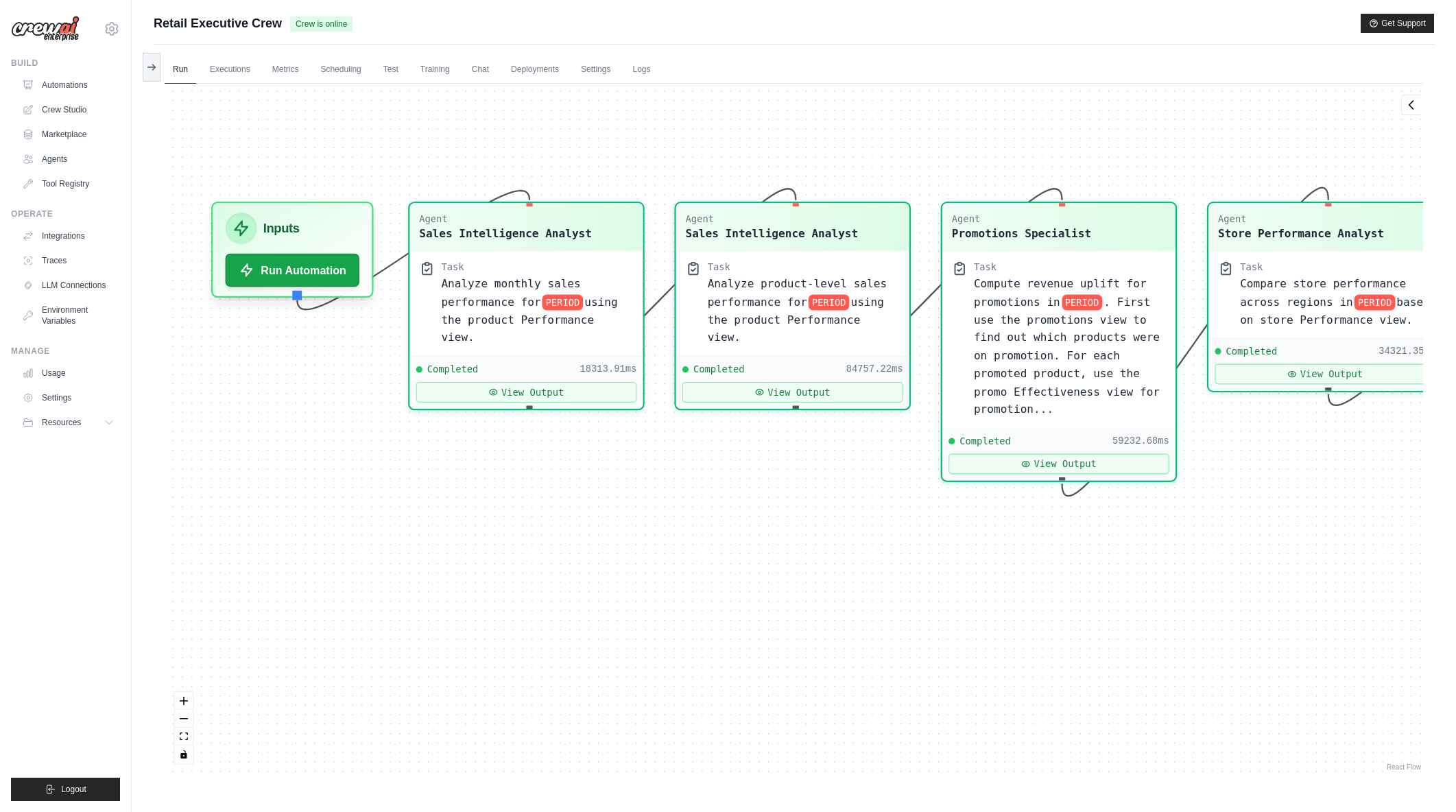
drag, startPoint x: 601, startPoint y: 556, endPoint x: 559, endPoint y: 597, distance: 58.7
click at [559, 597] on div "Agent Sales Intelligence Analyst Task Analyze monthly sales performance for PER…" at bounding box center [794, 428] width 1259 height 690
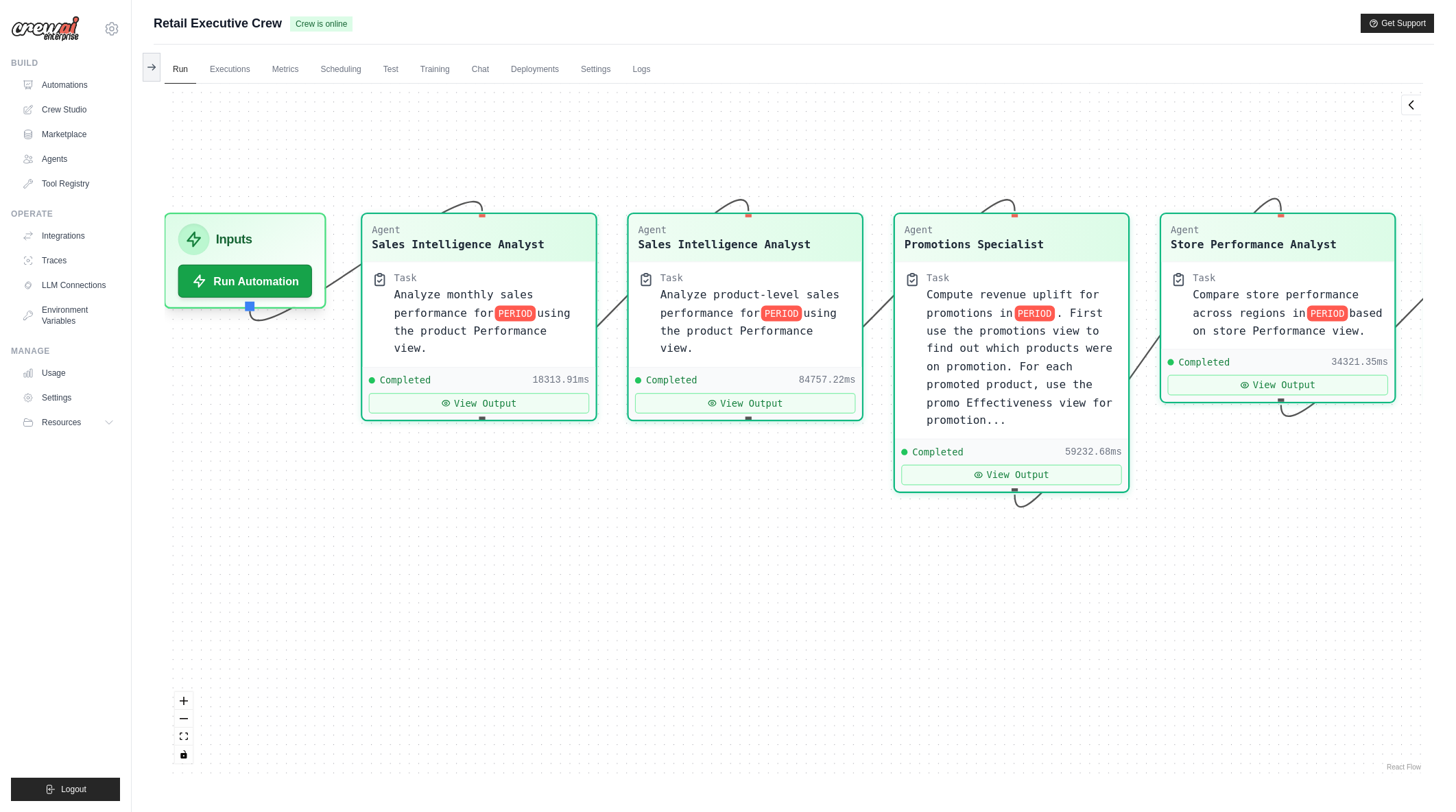
drag, startPoint x: 815, startPoint y: 645, endPoint x: 779, endPoint y: 656, distance: 37.6
click at [779, 656] on div "Agent Sales Intelligence Analyst Task Analyze monthly sales performance for PER…" at bounding box center [794, 428] width 1259 height 690
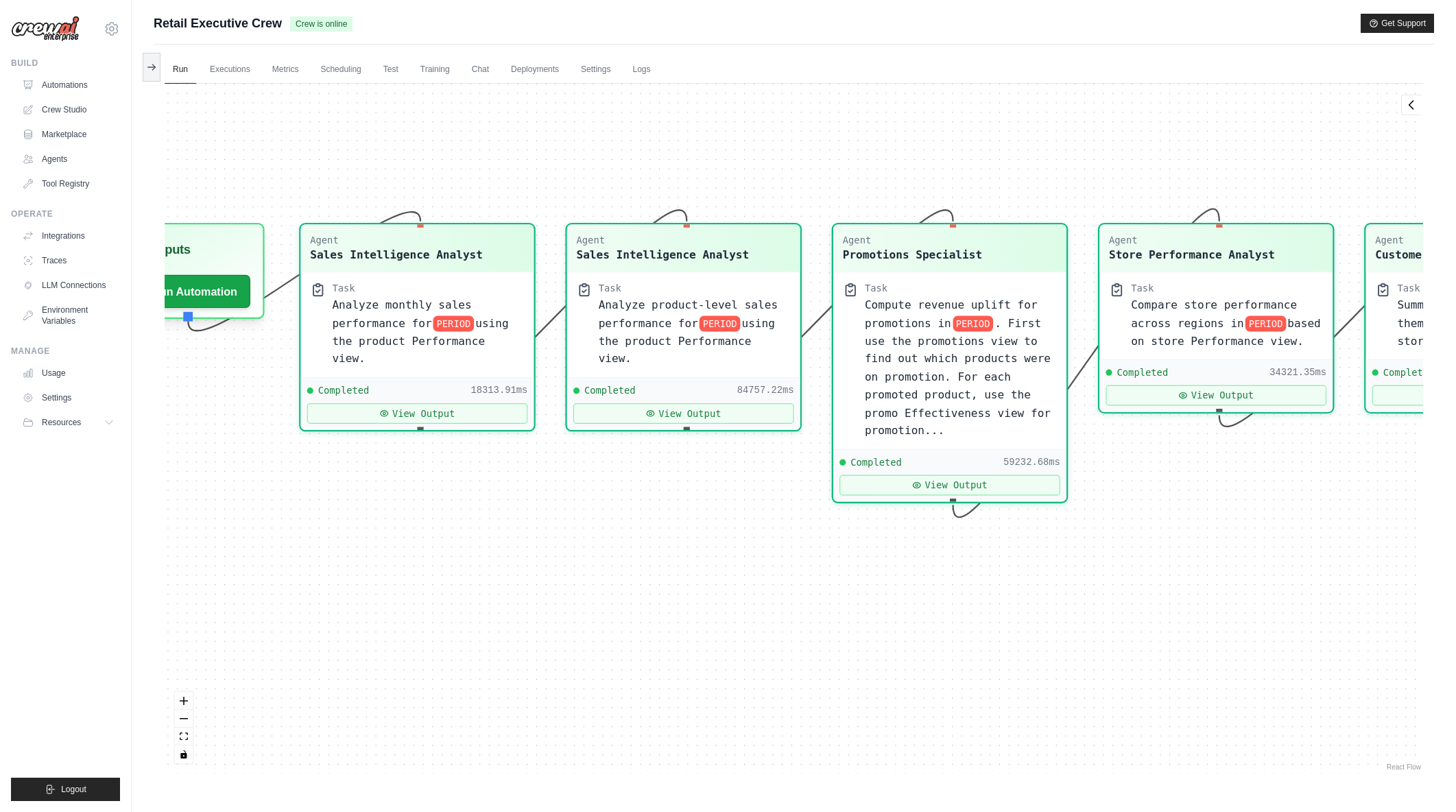
drag, startPoint x: 1035, startPoint y: 629, endPoint x: 973, endPoint y: 639, distance: 62.8
click at [973, 639] on div "Agent Sales Intelligence Analyst Task Analyze monthly sales performance for PER…" at bounding box center [794, 428] width 1259 height 690
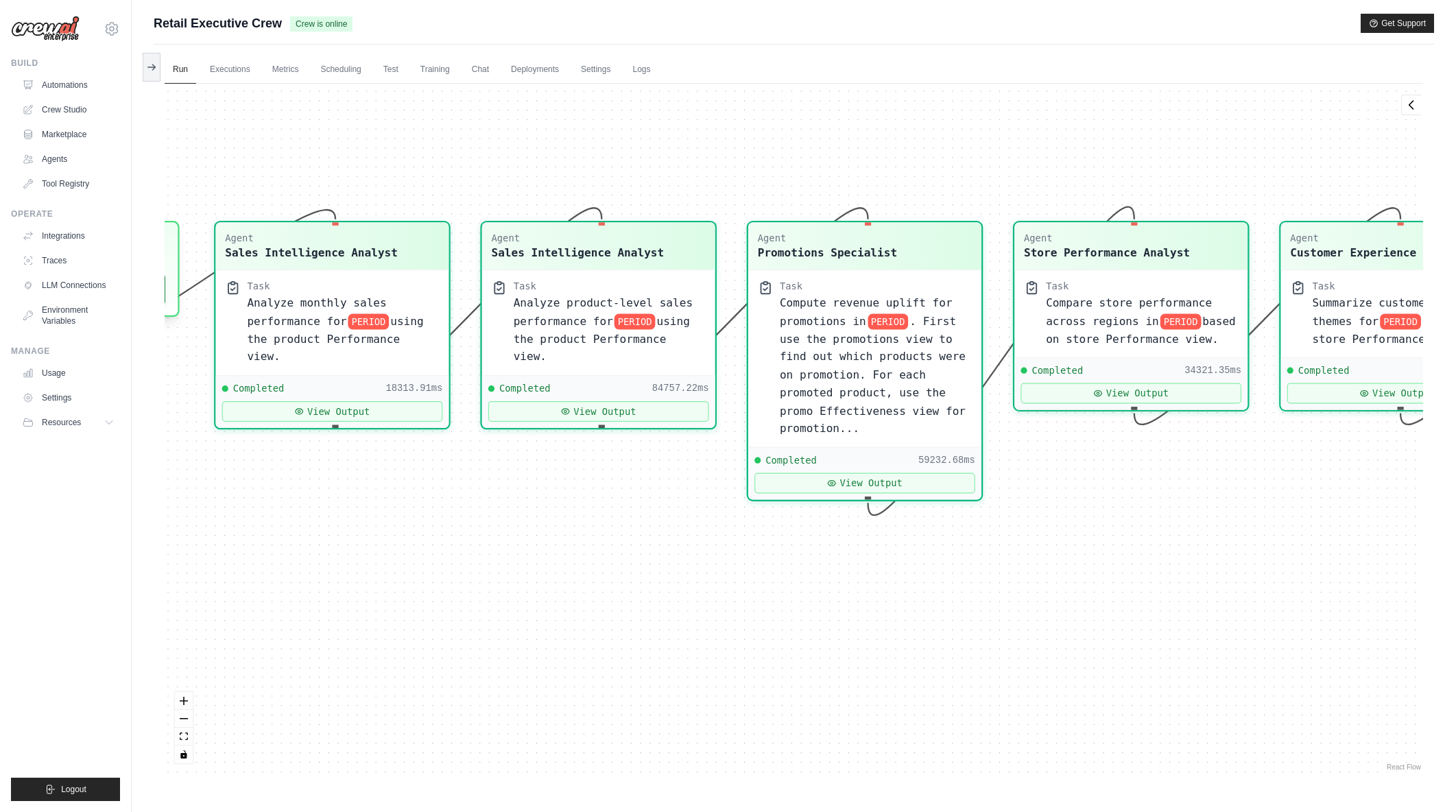
drag, startPoint x: 1102, startPoint y: 660, endPoint x: 1017, endPoint y: 658, distance: 85.0
click at [1017, 658] on div "Agent Sales Intelligence Analyst Task Analyze monthly sales performance for PER…" at bounding box center [794, 428] width 1259 height 690
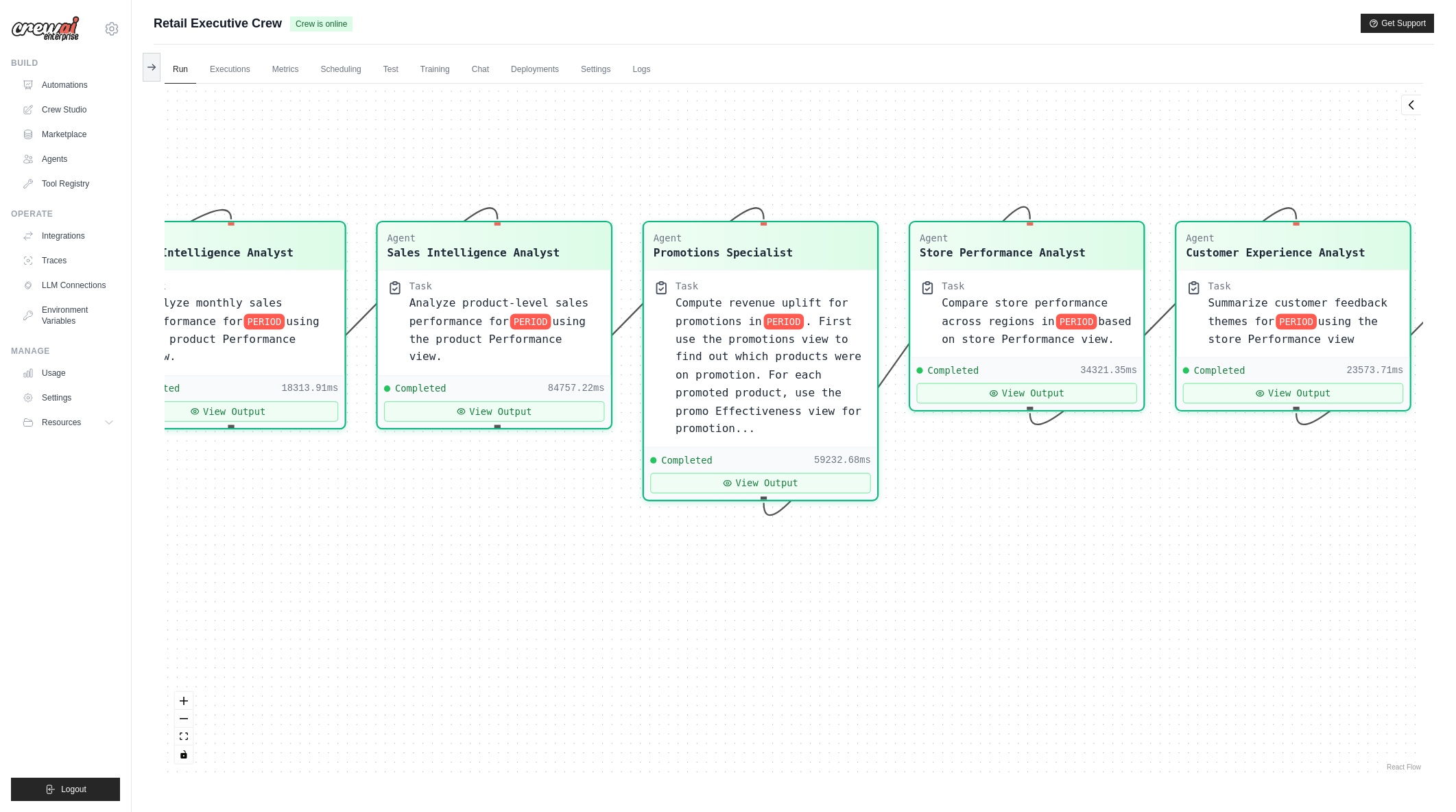
drag, startPoint x: 1177, startPoint y: 653, endPoint x: 1010, endPoint y: 648, distance: 167.1
click at [1010, 648] on div "Agent Sales Intelligence Analyst Task Analyze monthly sales performance for PER…" at bounding box center [794, 428] width 1259 height 690
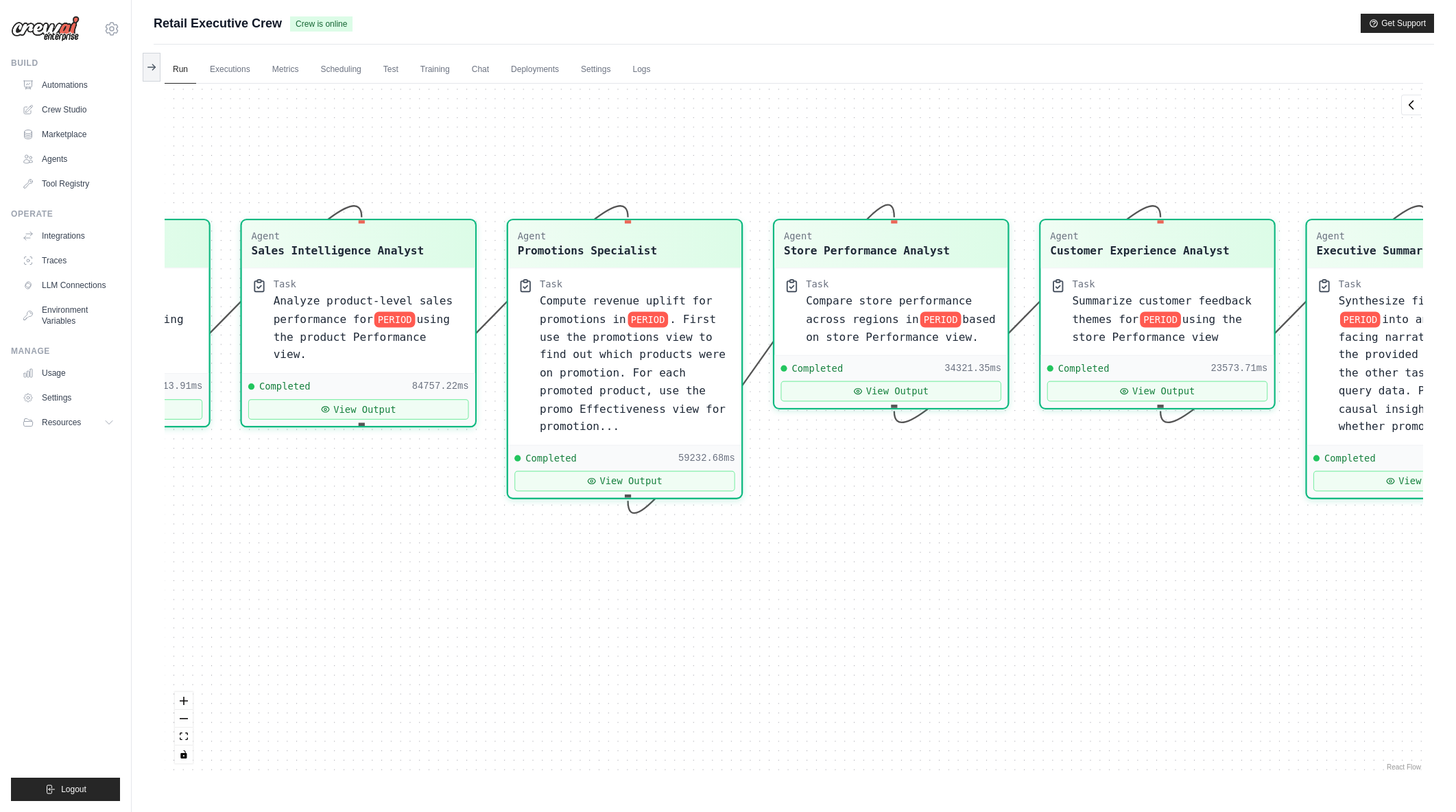
drag, startPoint x: 1172, startPoint y: 637, endPoint x: 1098, endPoint y: 640, distance: 74.1
click at [1098, 640] on div "Agent Sales Intelligence Analyst Task Analyze monthly sales performance for PER…" at bounding box center [794, 428] width 1259 height 690
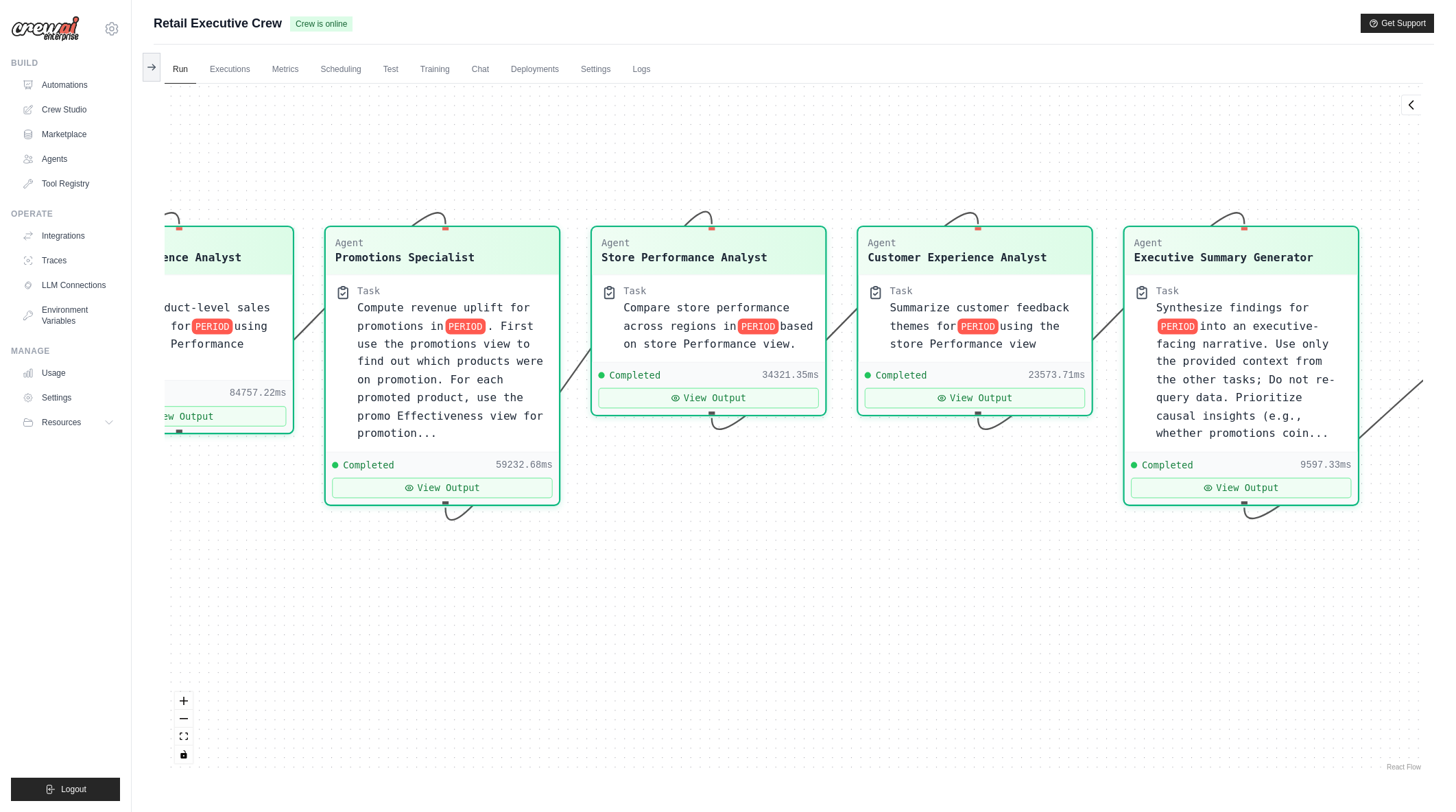
drag, startPoint x: 1172, startPoint y: 639, endPoint x: 990, endPoint y: 646, distance: 182.1
click at [990, 646] on div "Agent Sales Intelligence Analyst Task Analyze monthly sales performance for PER…" at bounding box center [794, 428] width 1259 height 690
click at [1238, 367] on div "Synthesize findings for PERIOD into an executive-facing narrative. Use only the…" at bounding box center [1252, 367] width 192 height 144
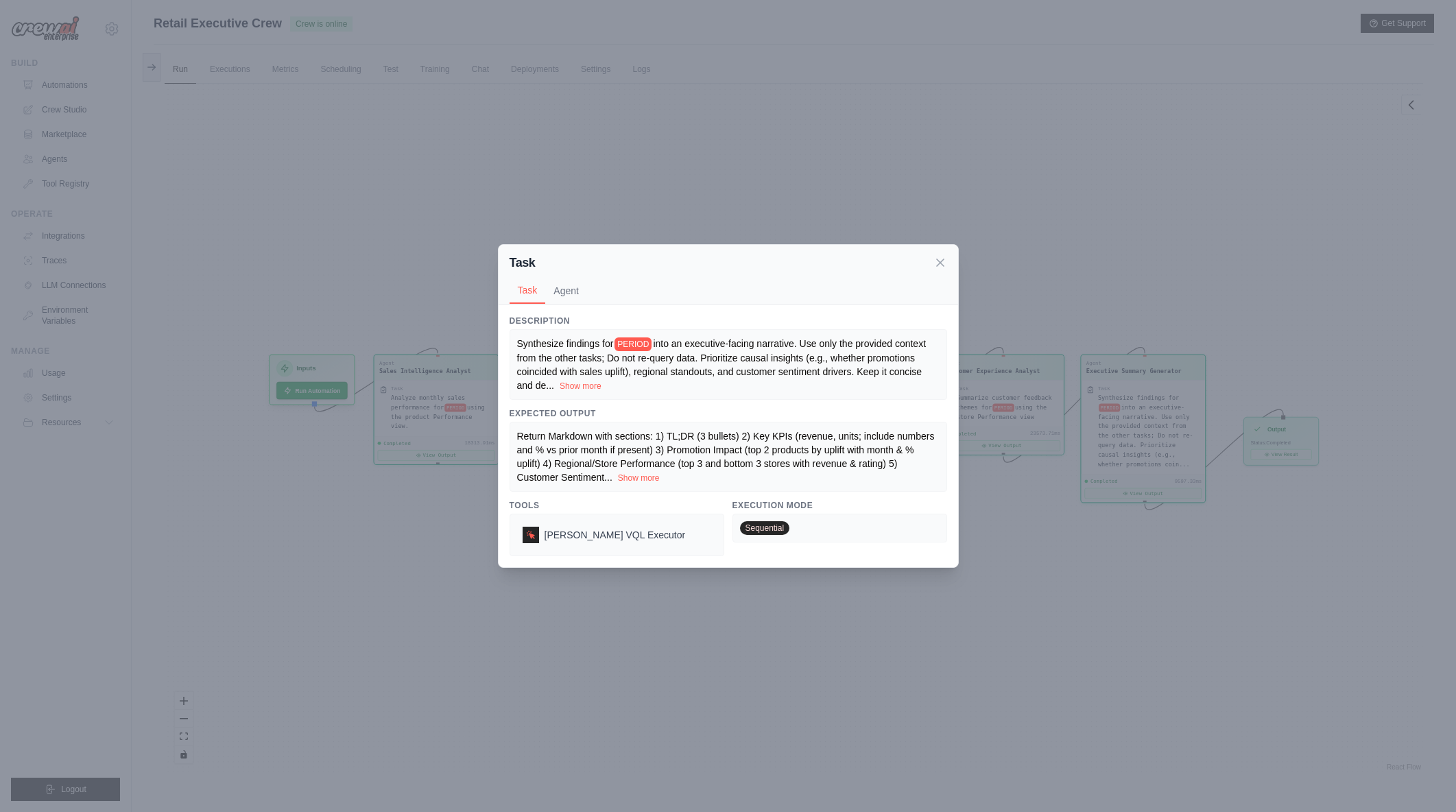
click at [672, 477] on div "Return Markdown with sections: 1) TL;DR (3 bullets) 2) Key KPIs (revenue, units…" at bounding box center [728, 457] width 422 height 55
click at [642, 481] on button "Show more" at bounding box center [639, 477] width 42 height 11
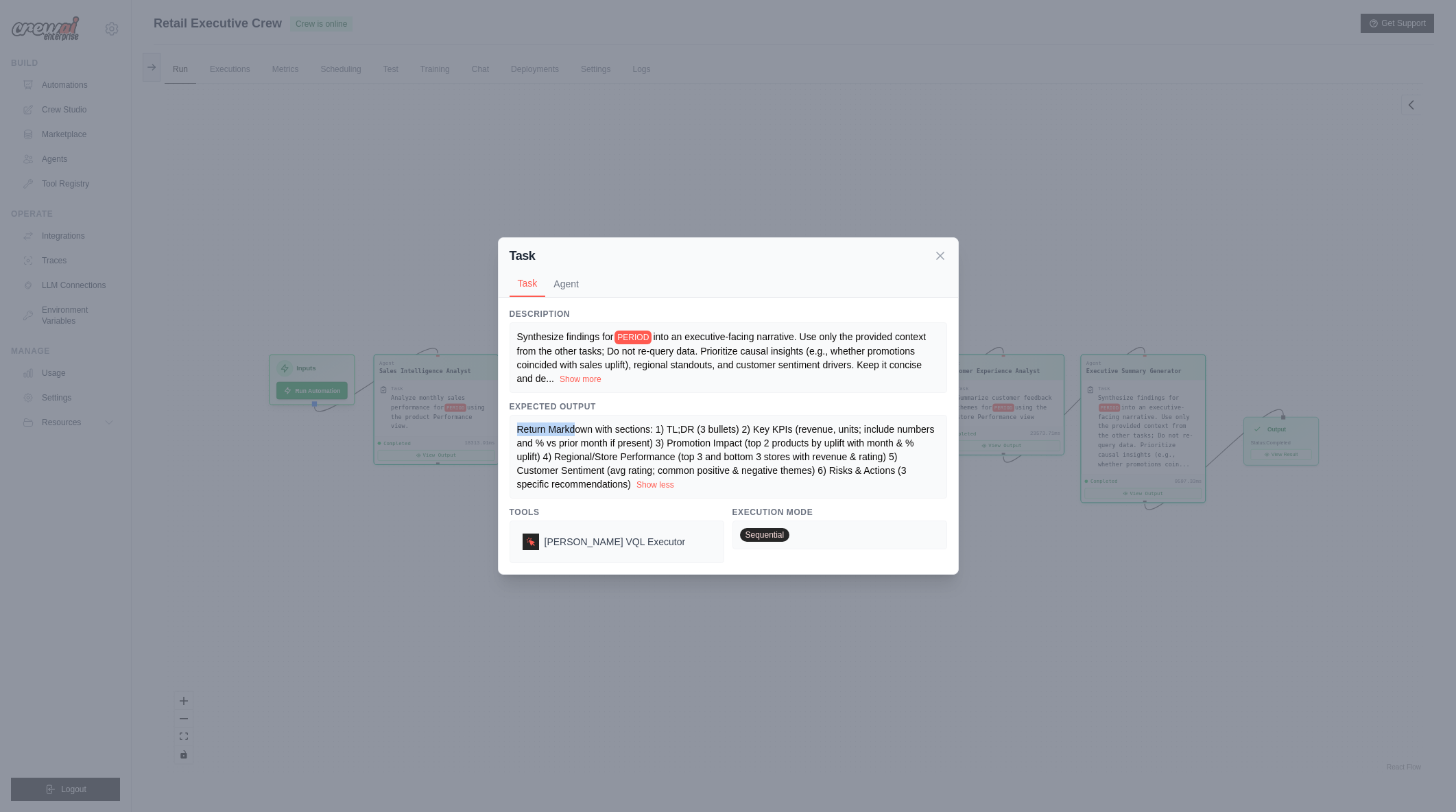
drag, startPoint x: 517, startPoint y: 430, endPoint x: 580, endPoint y: 432, distance: 63.0
click at [579, 432] on span "Return Markdown with sections: 1) TL;DR (3 bullets) 2) Key KPIs (revenue, units…" at bounding box center [727, 457] width 421 height 66
click at [580, 432] on span "Return Markdown with sections: 1) TL;DR (3 bullets) 2) Key KPIs (revenue, units…" at bounding box center [727, 457] width 421 height 66
click at [675, 431] on span "Return Markdown with sections: 1) TL;DR (3 bullets) 2) Key KPIs (revenue, units…" at bounding box center [727, 457] width 421 height 66
drag, startPoint x: 748, startPoint y: 431, endPoint x: 799, endPoint y: 428, distance: 51.1
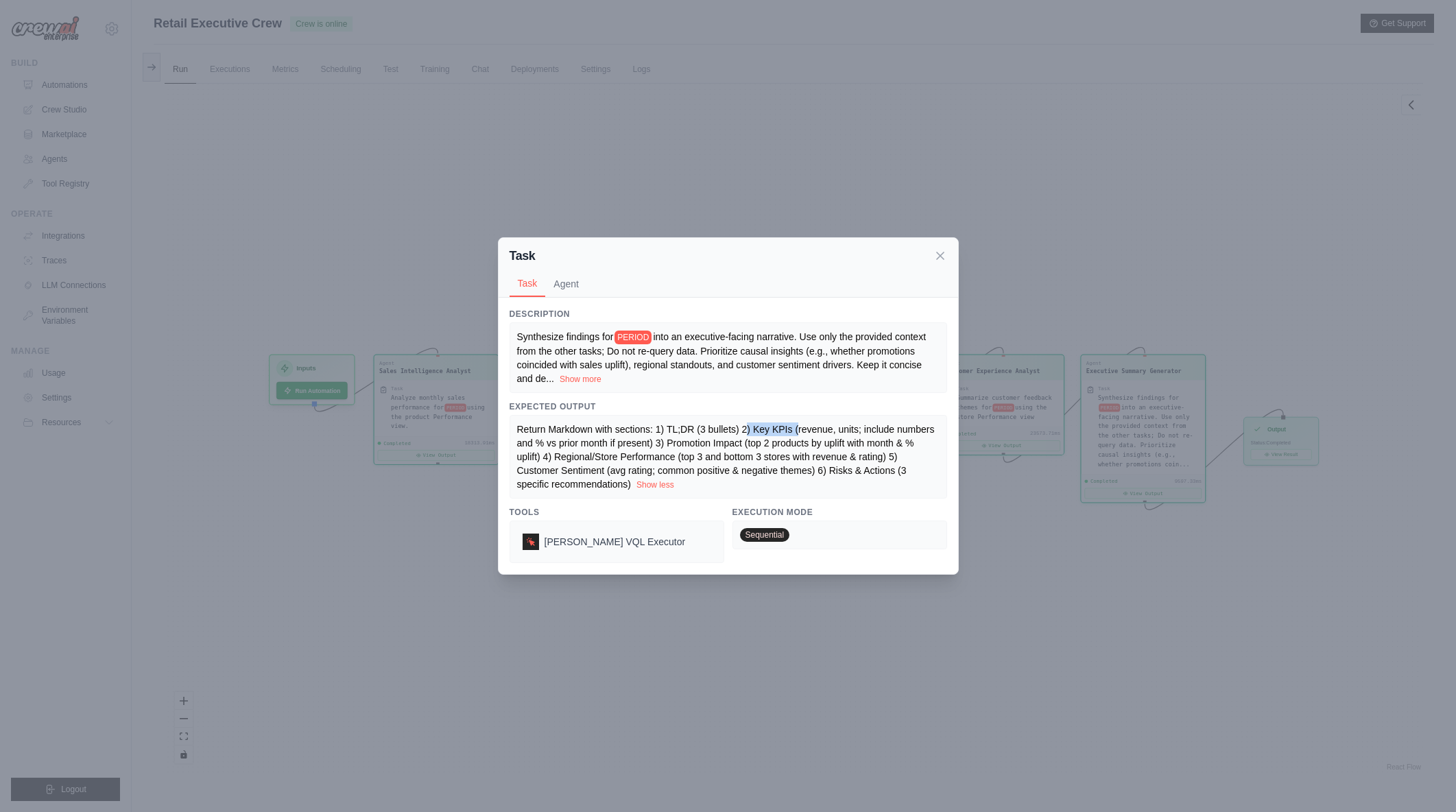
click at [799, 428] on span "Return Markdown with sections: 1) TL;DR (3 bullets) 2) Key KPIs (revenue, units…" at bounding box center [727, 457] width 421 height 66
click at [938, 258] on icon at bounding box center [940, 254] width 14 height 14
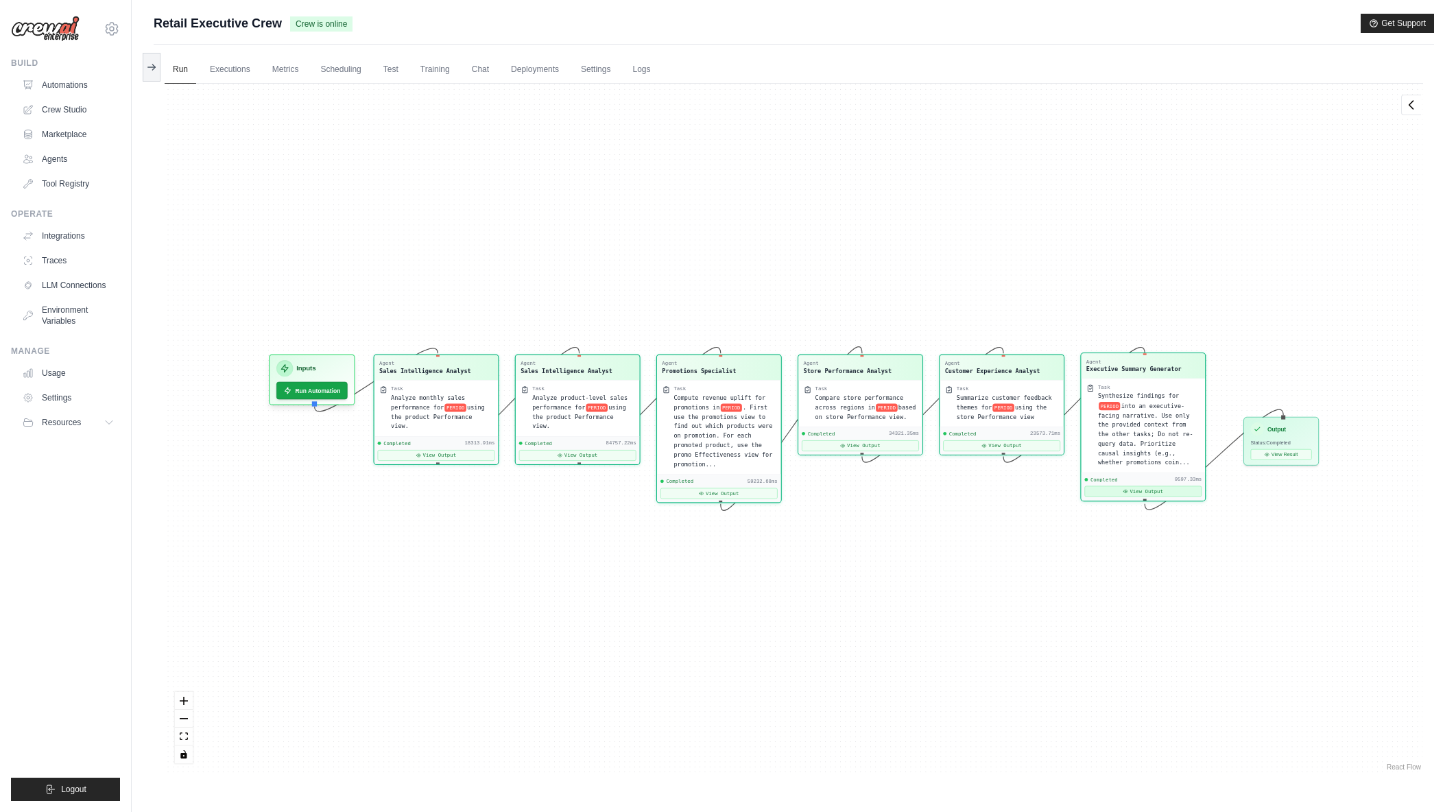
click at [1145, 492] on button "View Output" at bounding box center [1143, 492] width 117 height 11
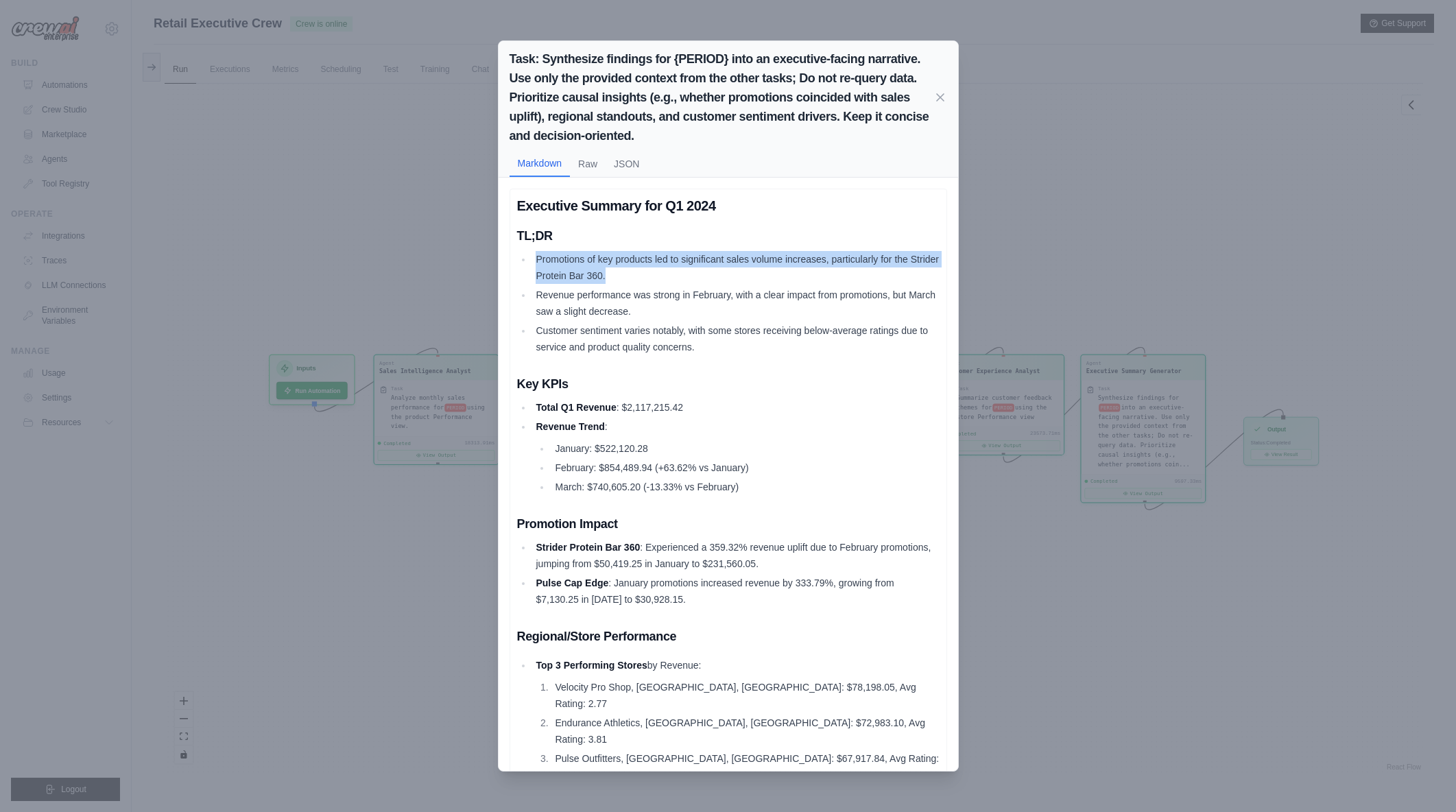
drag, startPoint x: 645, startPoint y: 279, endPoint x: 531, endPoint y: 260, distance: 115.6
click at [531, 260] on ul "Promotions of key products led to significant sales volume increases, particula…" at bounding box center [728, 303] width 422 height 104
click at [1040, 246] on div "Task: Synthesize findings for {PERIOD} into an executive-facing narrative. Use …" at bounding box center [728, 406] width 1456 height 812
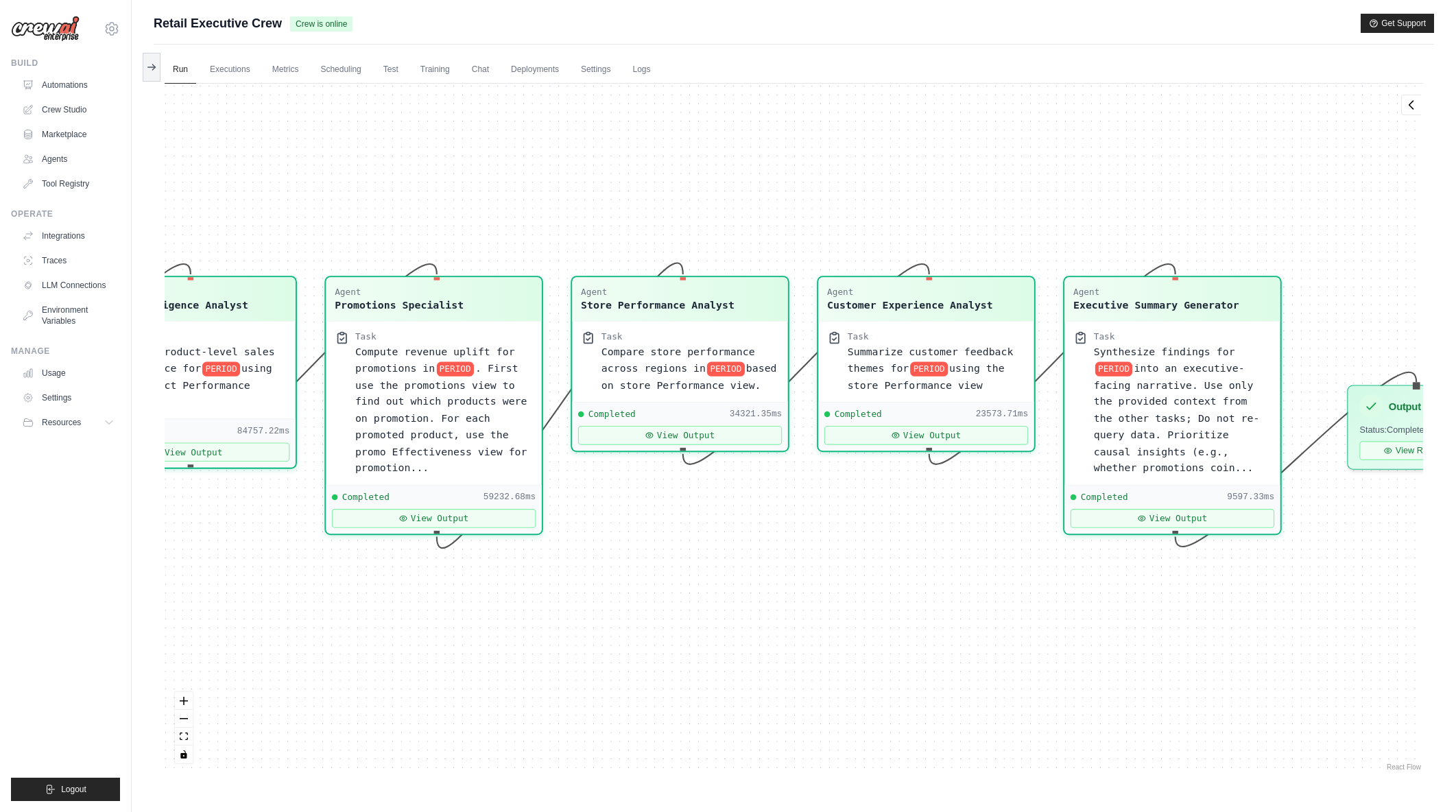
drag, startPoint x: 956, startPoint y: 568, endPoint x: 962, endPoint y: 591, distance: 23.8
click at [916, 578] on div "Agent Sales Intelligence Analyst Task Analyze monthly sales performance for PER…" at bounding box center [794, 428] width 1259 height 690
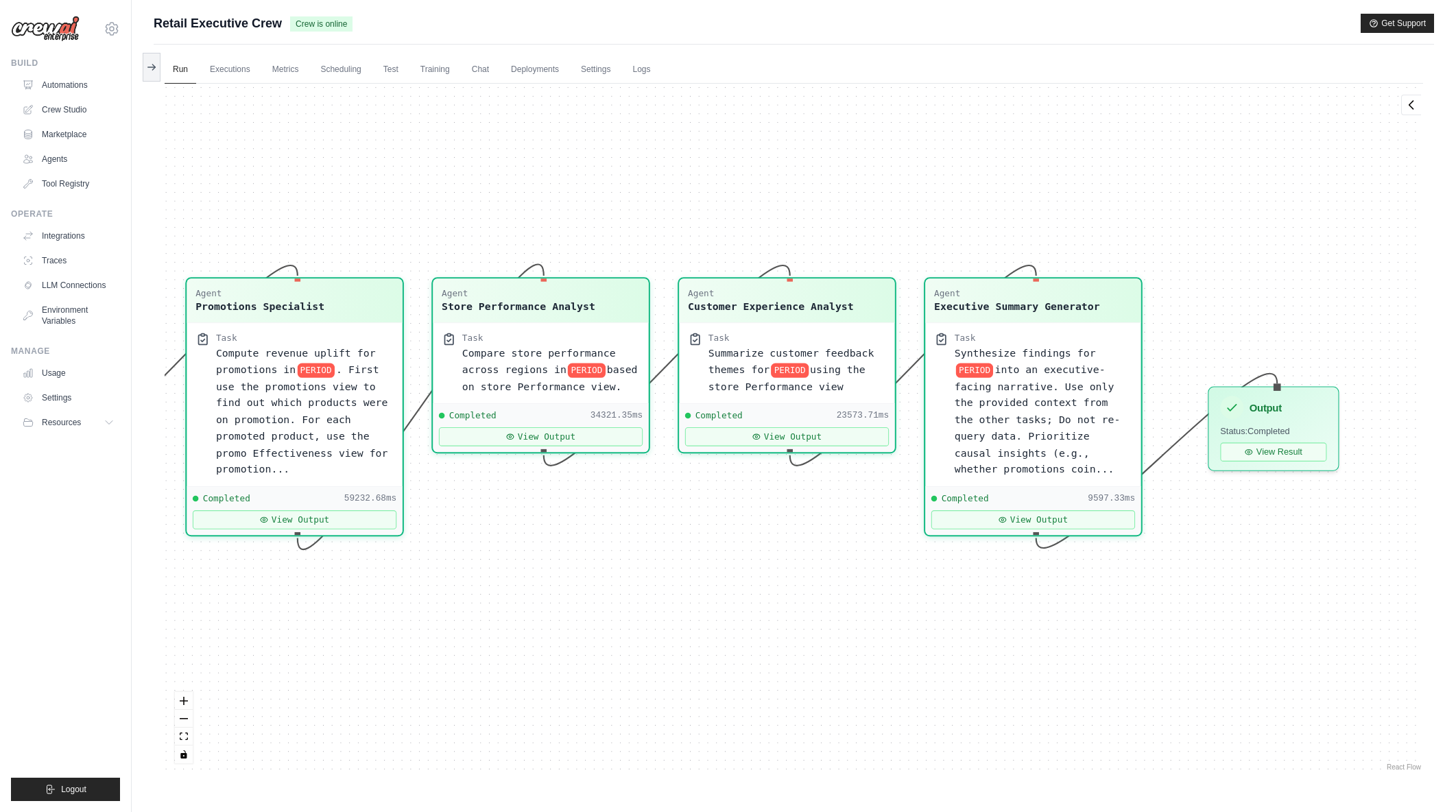
drag, startPoint x: 1040, startPoint y: 605, endPoint x: 901, endPoint y: 606, distance: 139.0
click at [901, 606] on div "Agent Sales Intelligence Analyst Task Analyze monthly sales performance for PER…" at bounding box center [794, 428] width 1259 height 690
click at [275, 419] on span ". First use the promotions view to find out which products were on promotion. F…" at bounding box center [301, 416] width 173 height 111
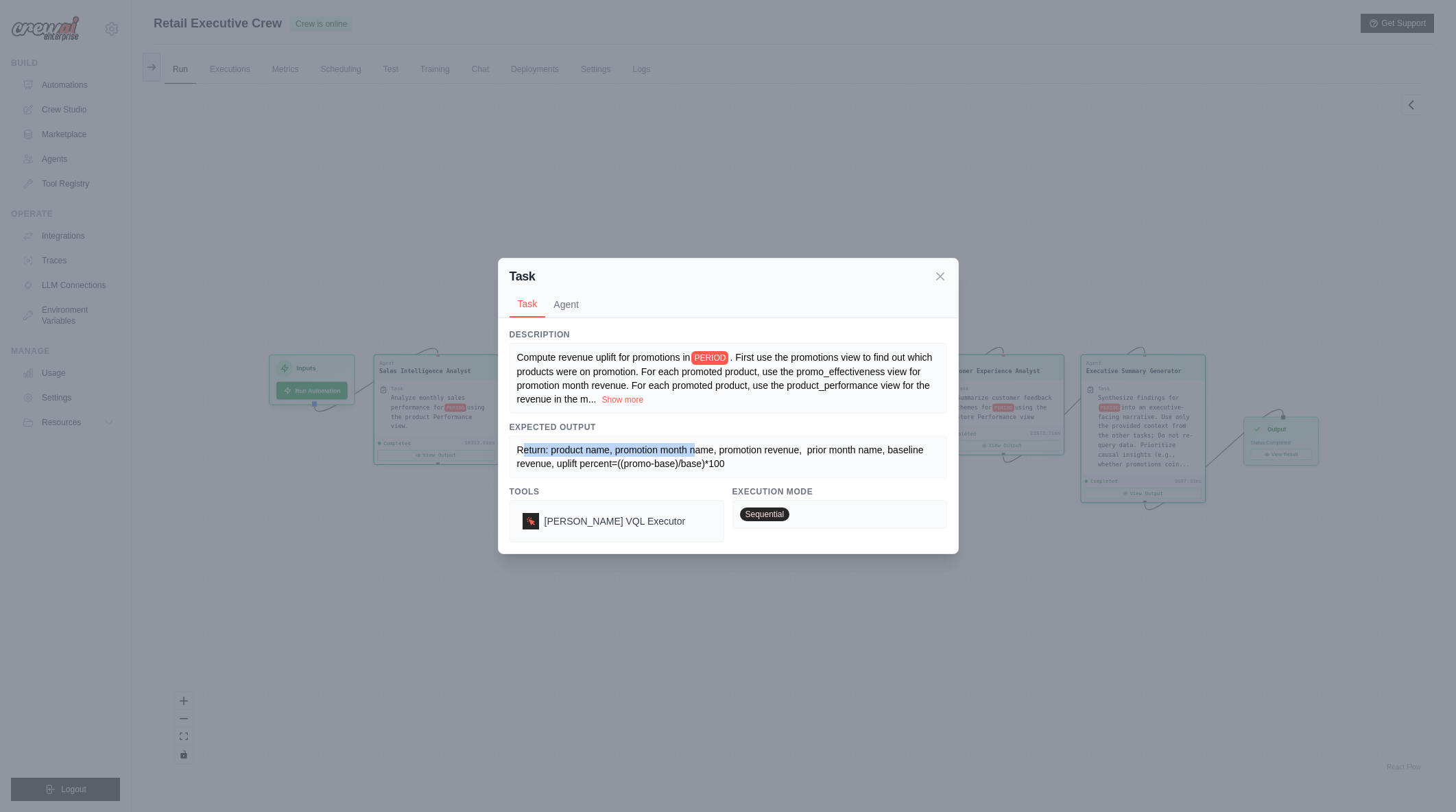
drag, startPoint x: 523, startPoint y: 449, endPoint x: 701, endPoint y: 454, distance: 178.1
click at [701, 454] on span "Return: product name, promotion month name, promotion revenue, prior month name…" at bounding box center [722, 457] width 409 height 25
click at [717, 457] on div "Return: product name, promotion month name, promotion revenue, prior month name…" at bounding box center [728, 457] width 422 height 27
drag, startPoint x: 726, startPoint y: 461, endPoint x: 571, endPoint y: 460, distance: 155.0
click at [571, 460] on div "Return: product name, promotion month name, promotion revenue, prior month name…" at bounding box center [728, 457] width 422 height 27
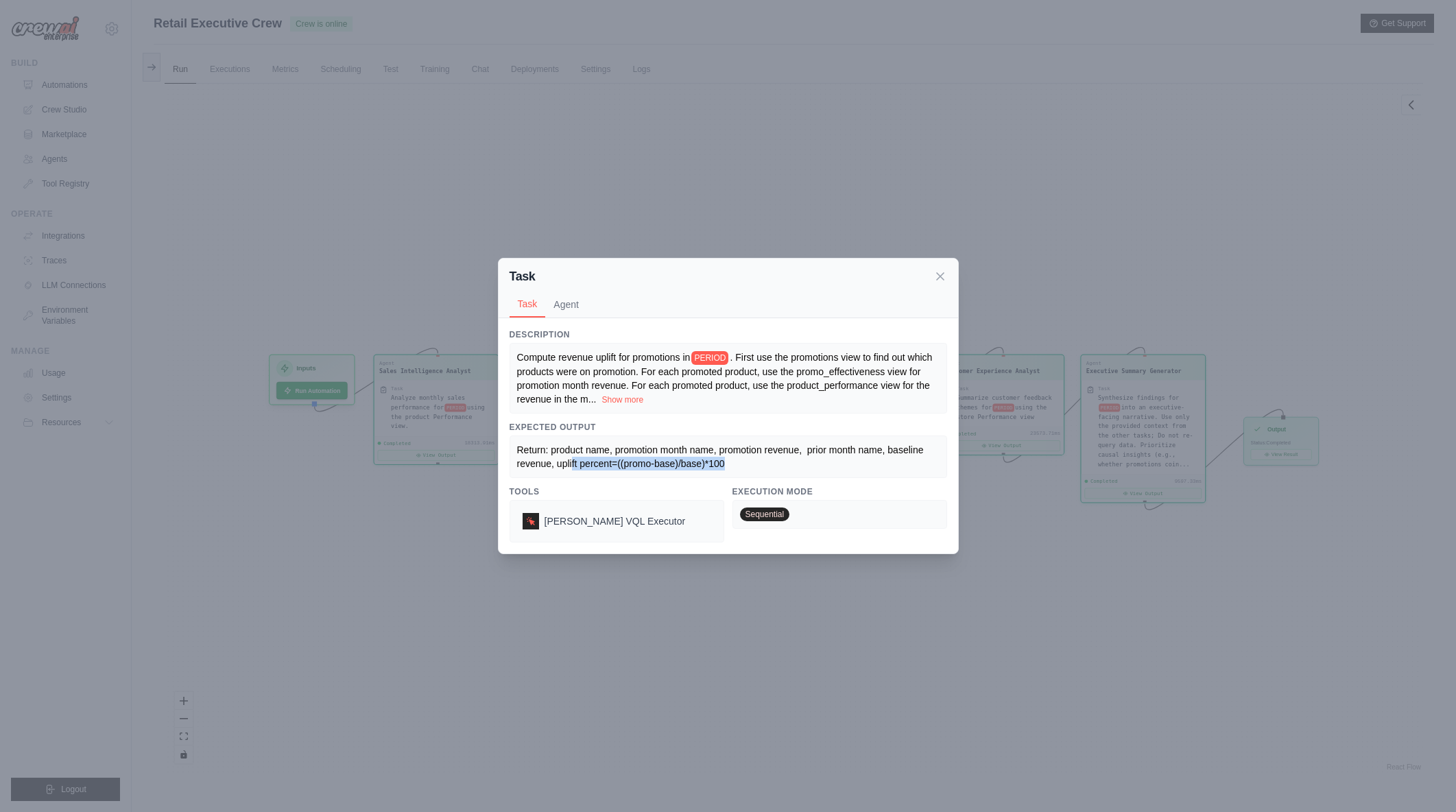
click at [571, 460] on span "Return: product name, promotion month name, promotion revenue, prior month name…" at bounding box center [722, 457] width 409 height 25
drag, startPoint x: 524, startPoint y: 444, endPoint x: 739, endPoint y: 461, distance: 215.7
click at [739, 461] on div "Return: product name, promotion month name, promotion revenue, prior month name…" at bounding box center [728, 457] width 422 height 27
drag, startPoint x: 559, startPoint y: 464, endPoint x: 733, endPoint y: 464, distance: 174.0
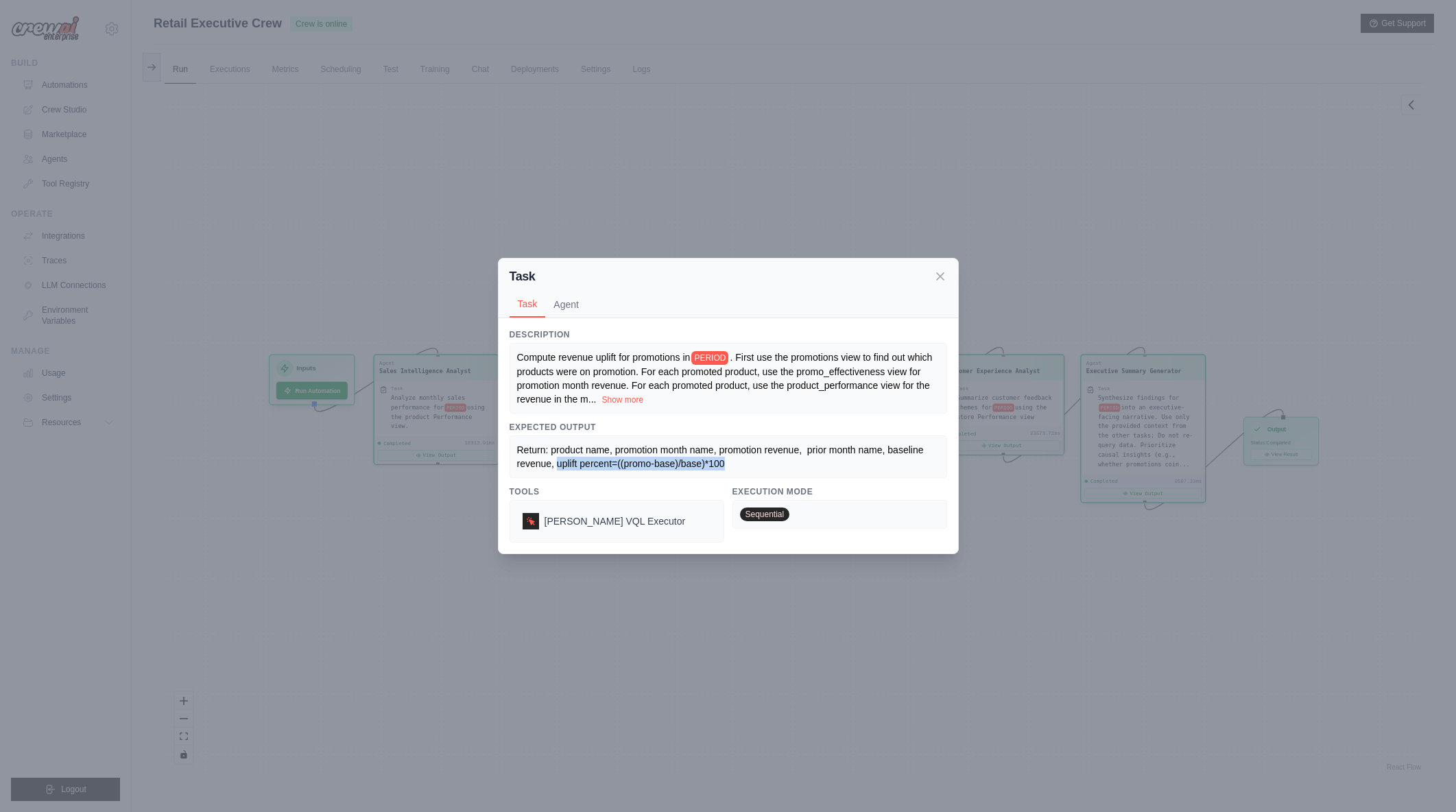
click at [733, 464] on div "Return: product name, promotion month name, promotion revenue, prior month name…" at bounding box center [728, 457] width 422 height 27
drag, startPoint x: 594, startPoint y: 465, endPoint x: 657, endPoint y: 466, distance: 63.0
click at [657, 466] on span "Return: product name, promotion month name, promotion revenue, prior month name…" at bounding box center [722, 457] width 409 height 25
click at [658, 466] on span "Return: product name, promotion month name, promotion revenue, prior month name…" at bounding box center [722, 457] width 409 height 25
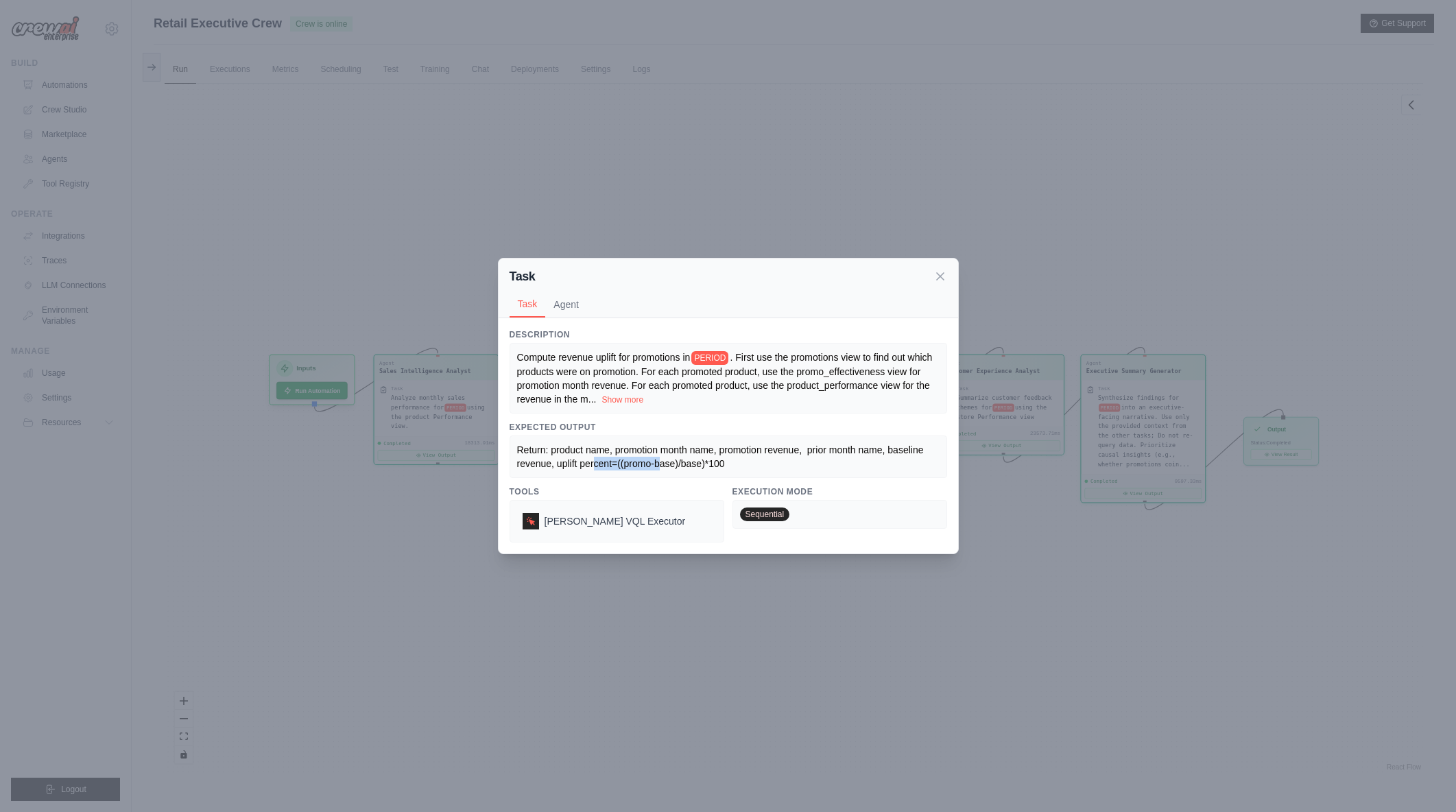
click at [653, 466] on span "Return: product name, promotion month name, promotion revenue, prior month name…" at bounding box center [722, 457] width 409 height 25
click at [686, 464] on span "Return: product name, promotion month name, promotion revenue, prior month name…" at bounding box center [722, 457] width 409 height 25
drag, startPoint x: 706, startPoint y: 469, endPoint x: 726, endPoint y: 469, distance: 20.0
click at [726, 469] on div "Return: product name, promotion month name, promotion revenue, prior month name…" at bounding box center [728, 457] width 422 height 27
click at [730, 466] on div "Return: product name, promotion month name, promotion revenue, prior month name…" at bounding box center [728, 457] width 422 height 27
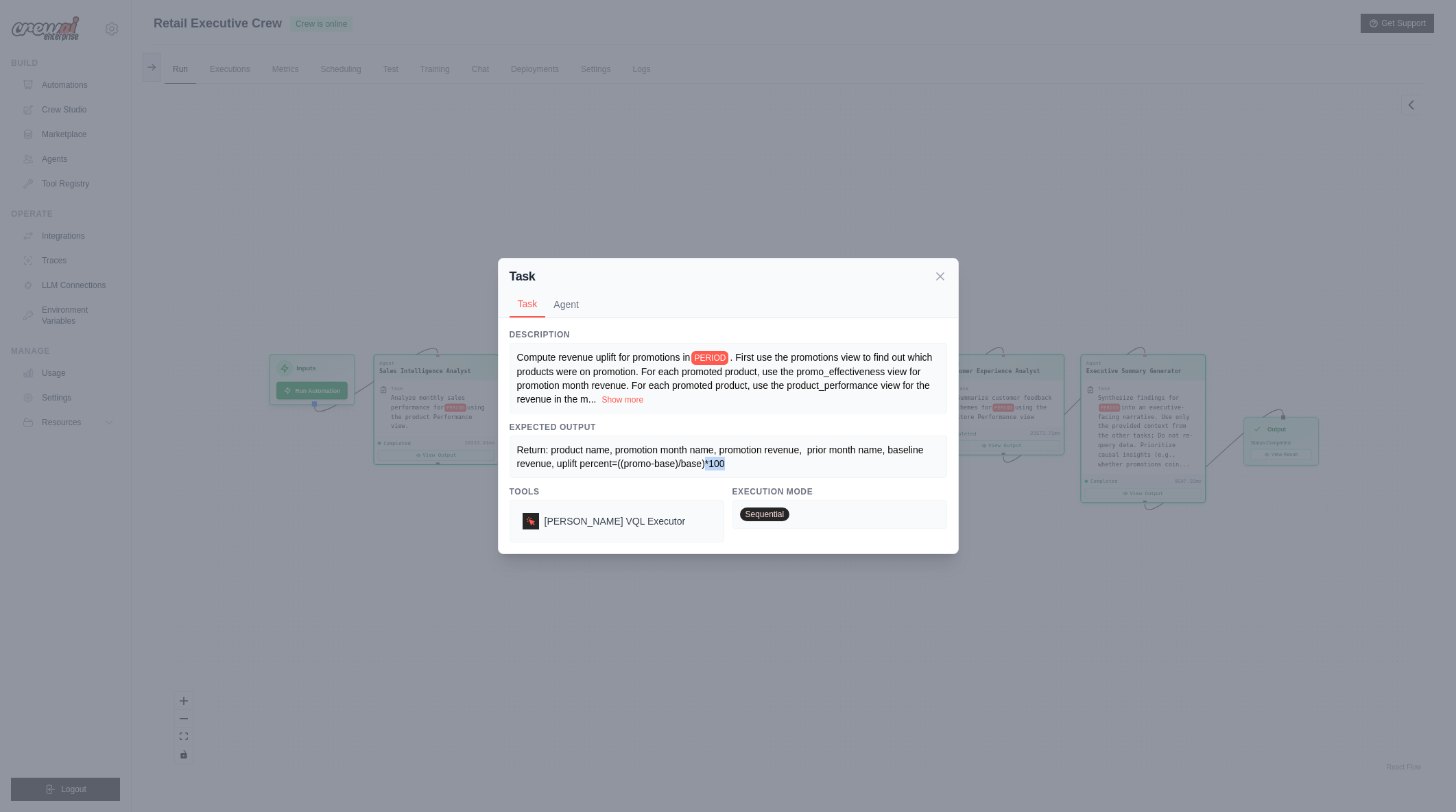
click at [735, 465] on div "Return: product name, promotion month name, promotion revenue, prior month name…" at bounding box center [728, 457] width 422 height 27
click at [940, 275] on icon at bounding box center [940, 275] width 7 height 7
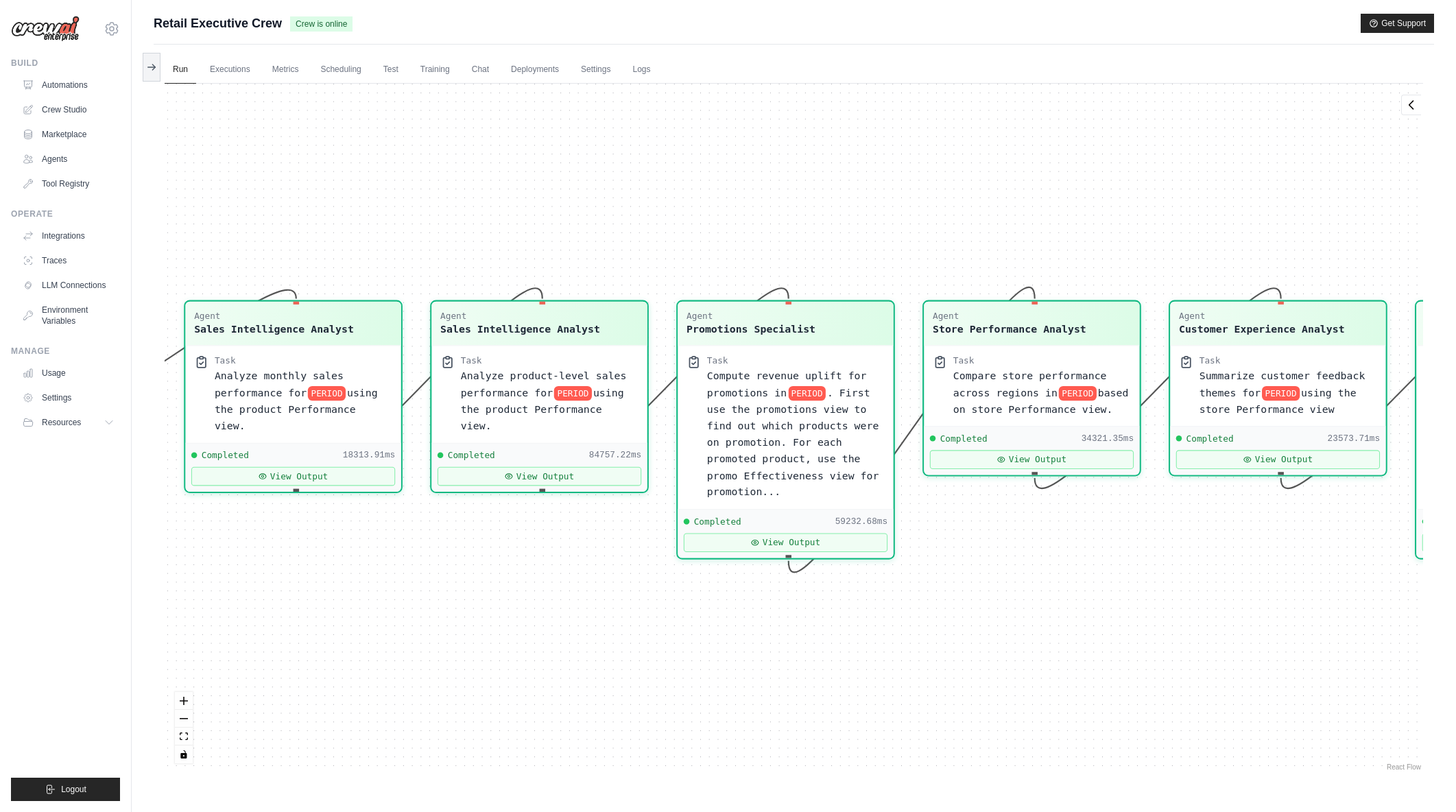
drag, startPoint x: 913, startPoint y: 462, endPoint x: 1116, endPoint y: 631, distance: 264.1
click at [1116, 631] on div "Agent Sales Intelligence Analyst Task Analyze monthly sales performance for PER…" at bounding box center [794, 428] width 1259 height 690
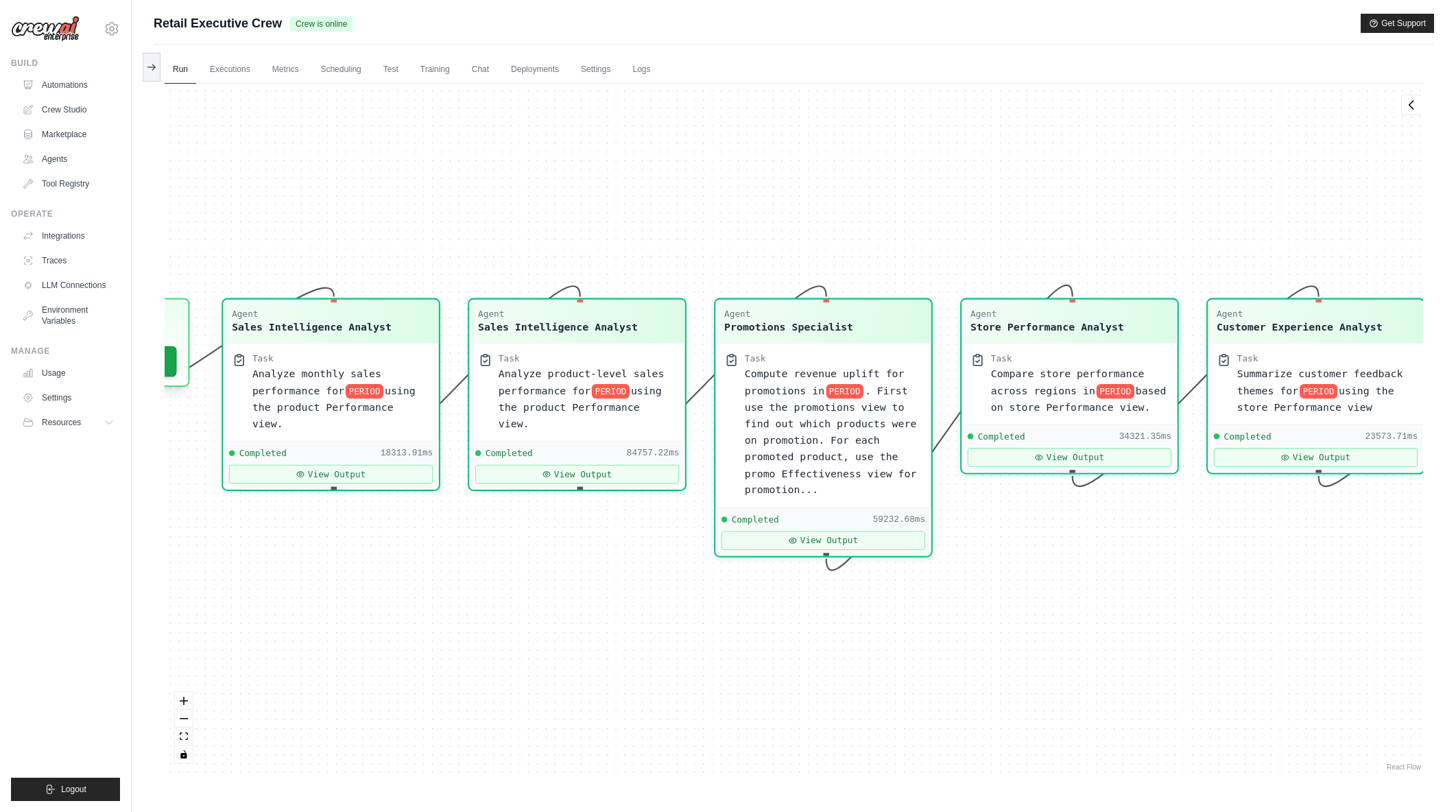
drag, startPoint x: 1090, startPoint y: 663, endPoint x: 1128, endPoint y: 660, distance: 38.1
click at [1128, 660] on div "Agent Sales Intelligence Analyst Task Analyze monthly sales performance for PER…" at bounding box center [794, 428] width 1259 height 690
click at [281, 388] on span "Analyze monthly sales performance for" at bounding box center [316, 379] width 129 height 28
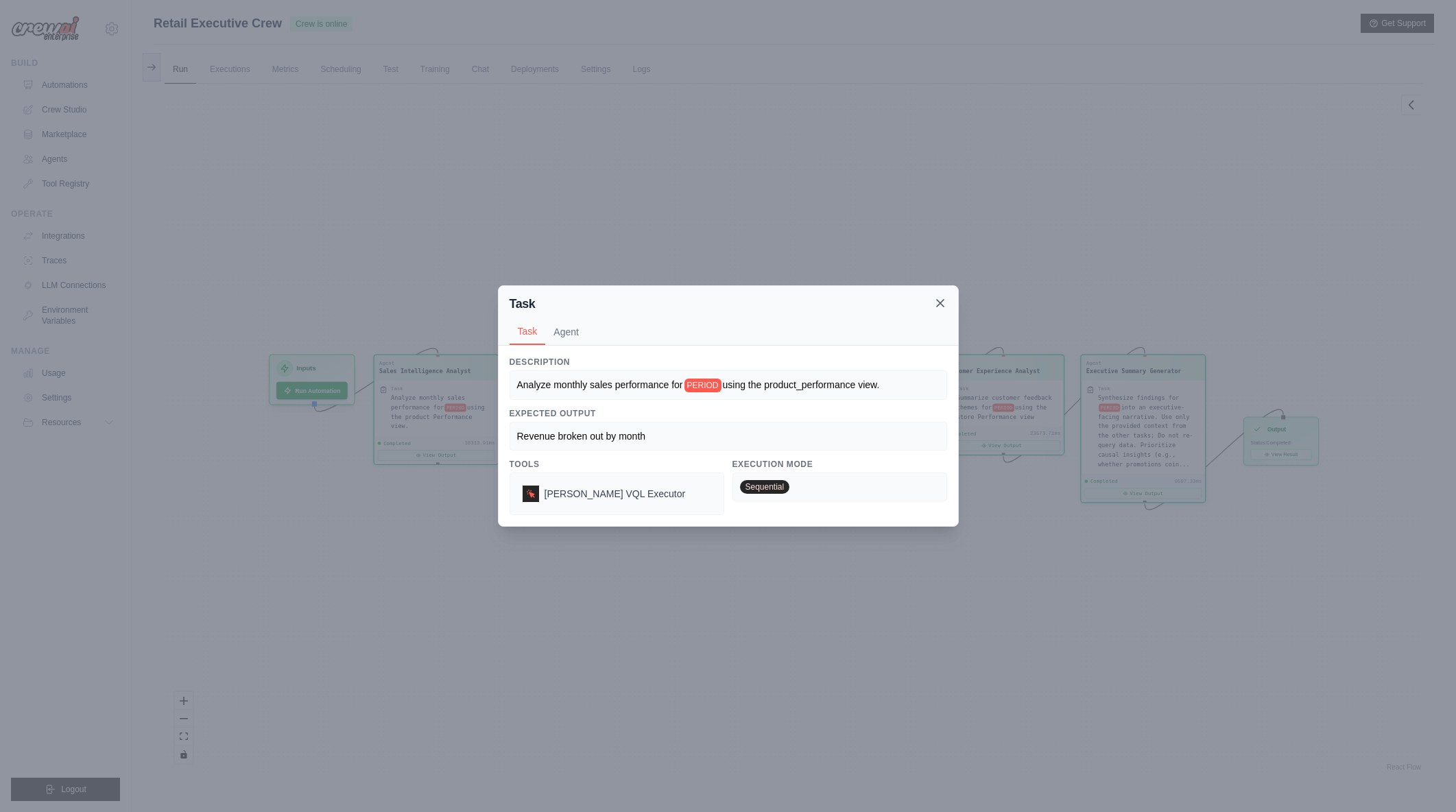
click at [944, 303] on icon at bounding box center [940, 302] width 14 height 14
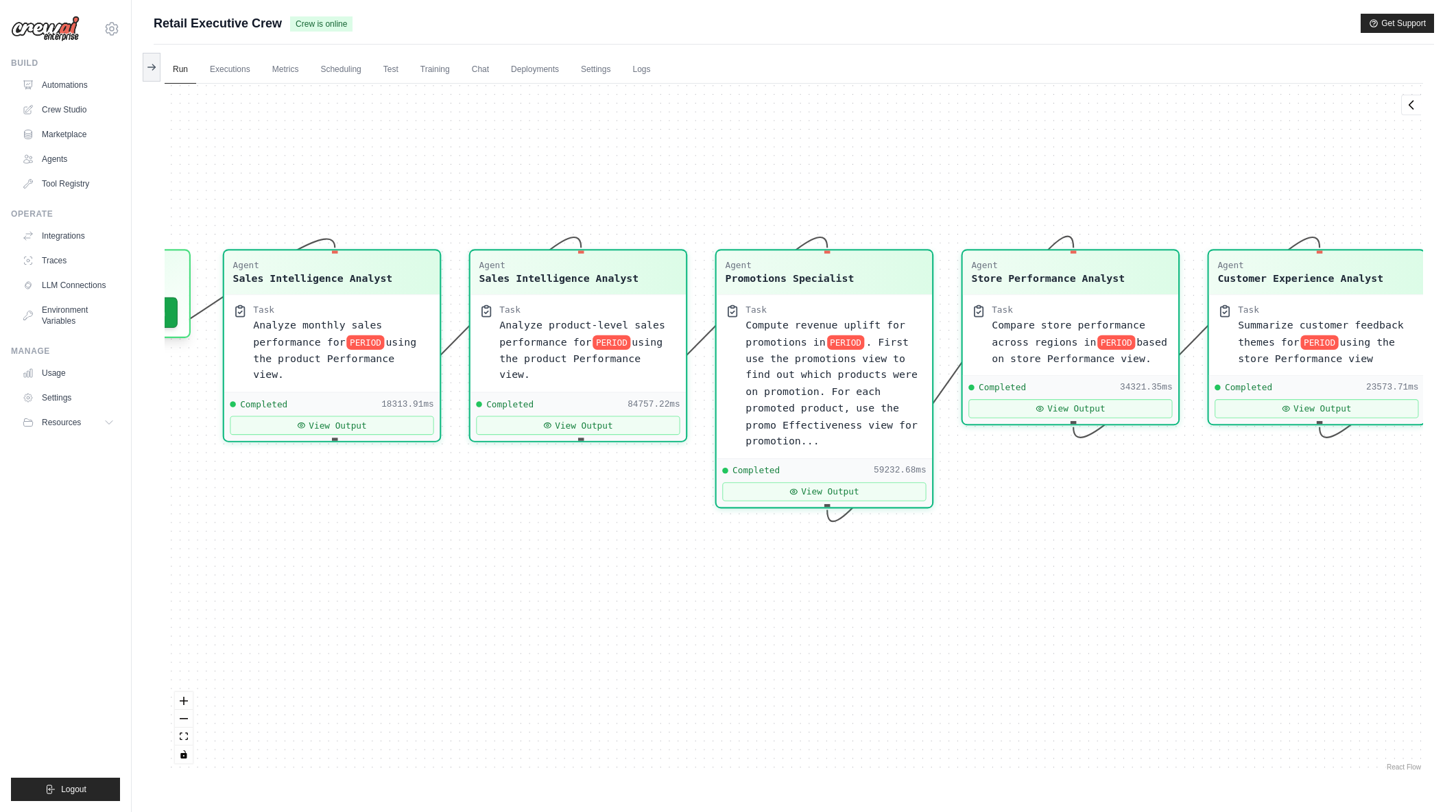
drag, startPoint x: 795, startPoint y: 476, endPoint x: 1007, endPoint y: 590, distance: 240.7
click at [1007, 590] on div "Agent Sales Intelligence Analyst Task Analyze monthly sales performance for PER…" at bounding box center [794, 428] width 1259 height 690
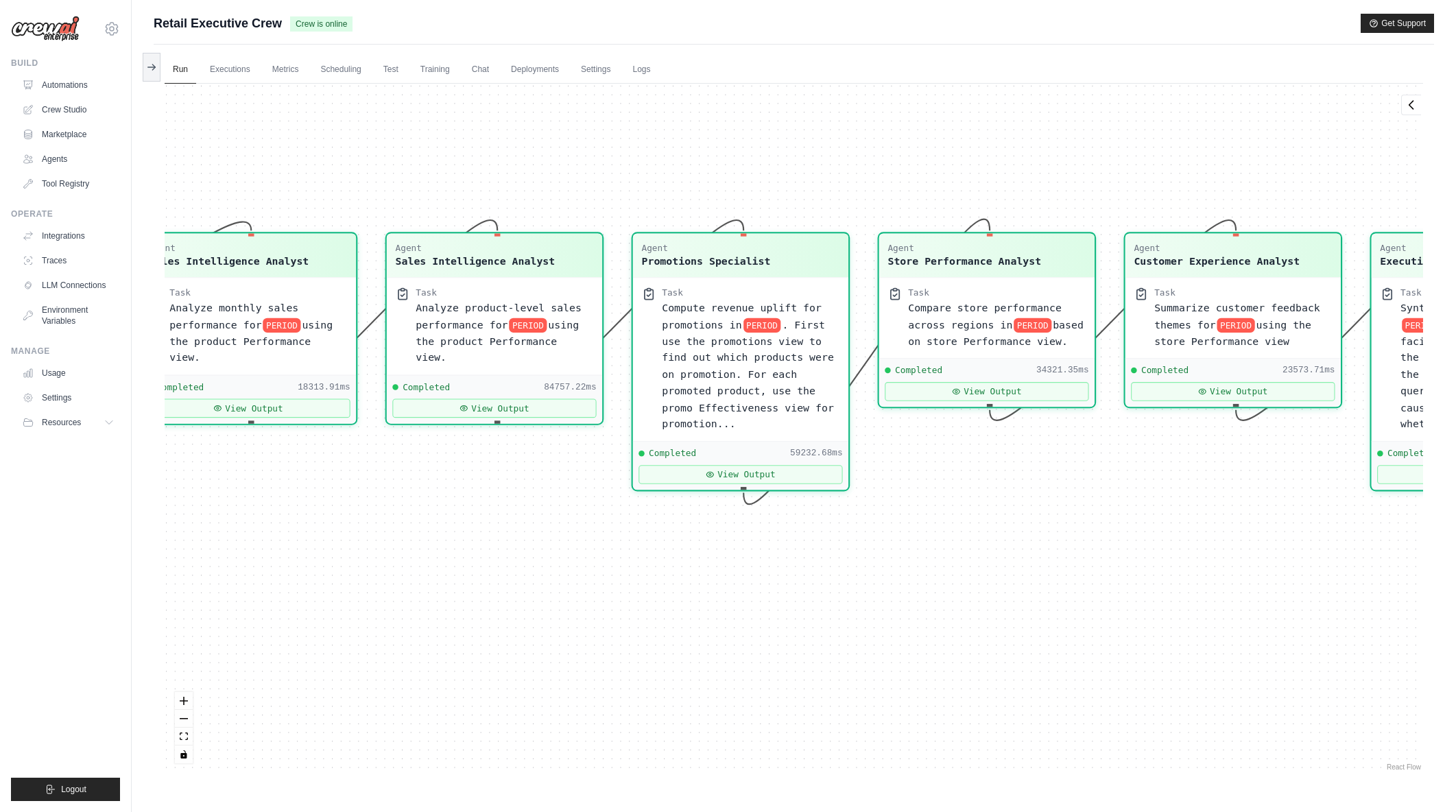
drag, startPoint x: 899, startPoint y: 652, endPoint x: 799, endPoint y: 635, distance: 101.4
click at [799, 635] on div "Agent Sales Intelligence Analyst Task Analyze monthly sales performance for PER…" at bounding box center [794, 428] width 1259 height 690
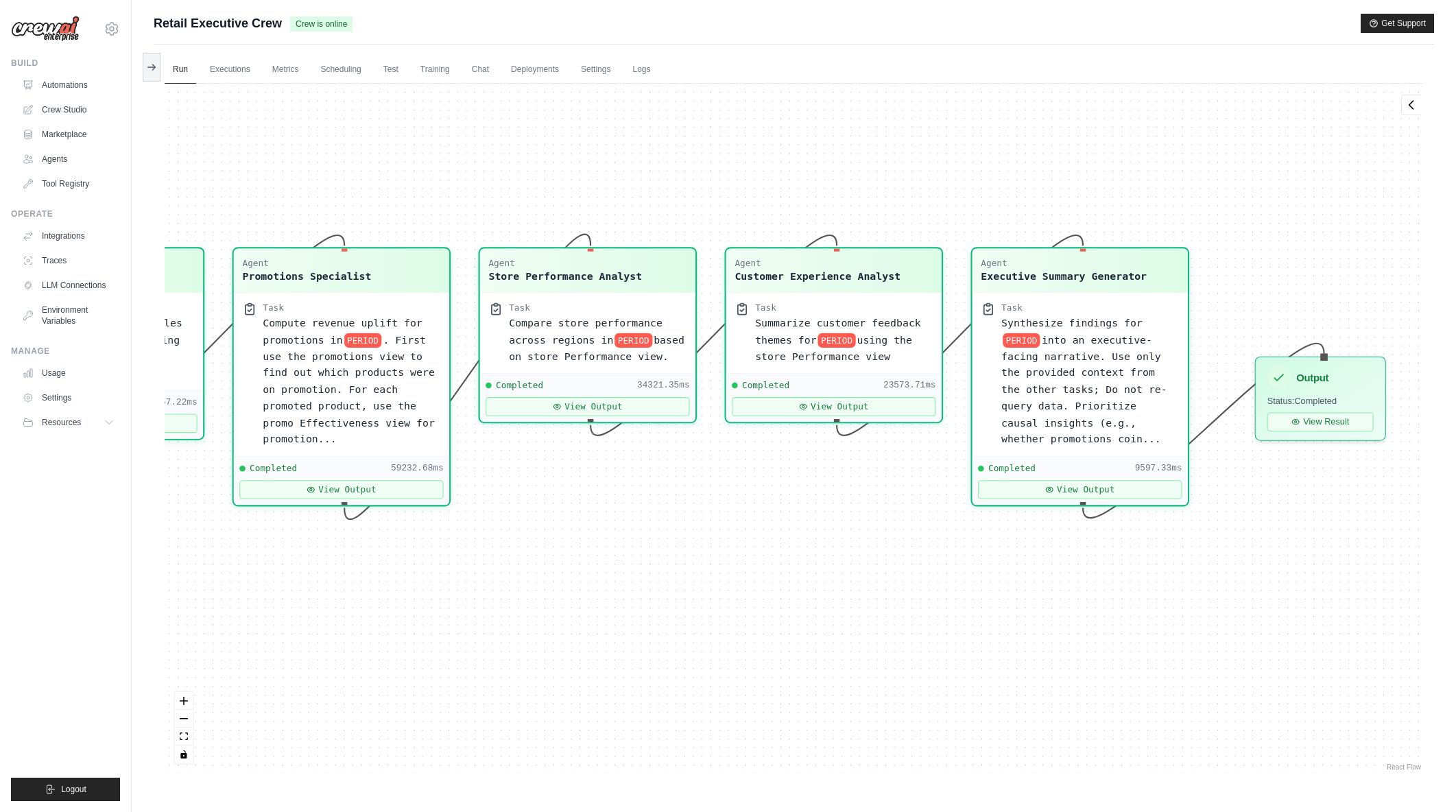
drag, startPoint x: 1088, startPoint y: 635, endPoint x: 714, endPoint y: 648, distance: 374.2
click at [714, 648] on div "Agent Sales Intelligence Analyst Task Analyze monthly sales performance for PER…" at bounding box center [794, 428] width 1259 height 690
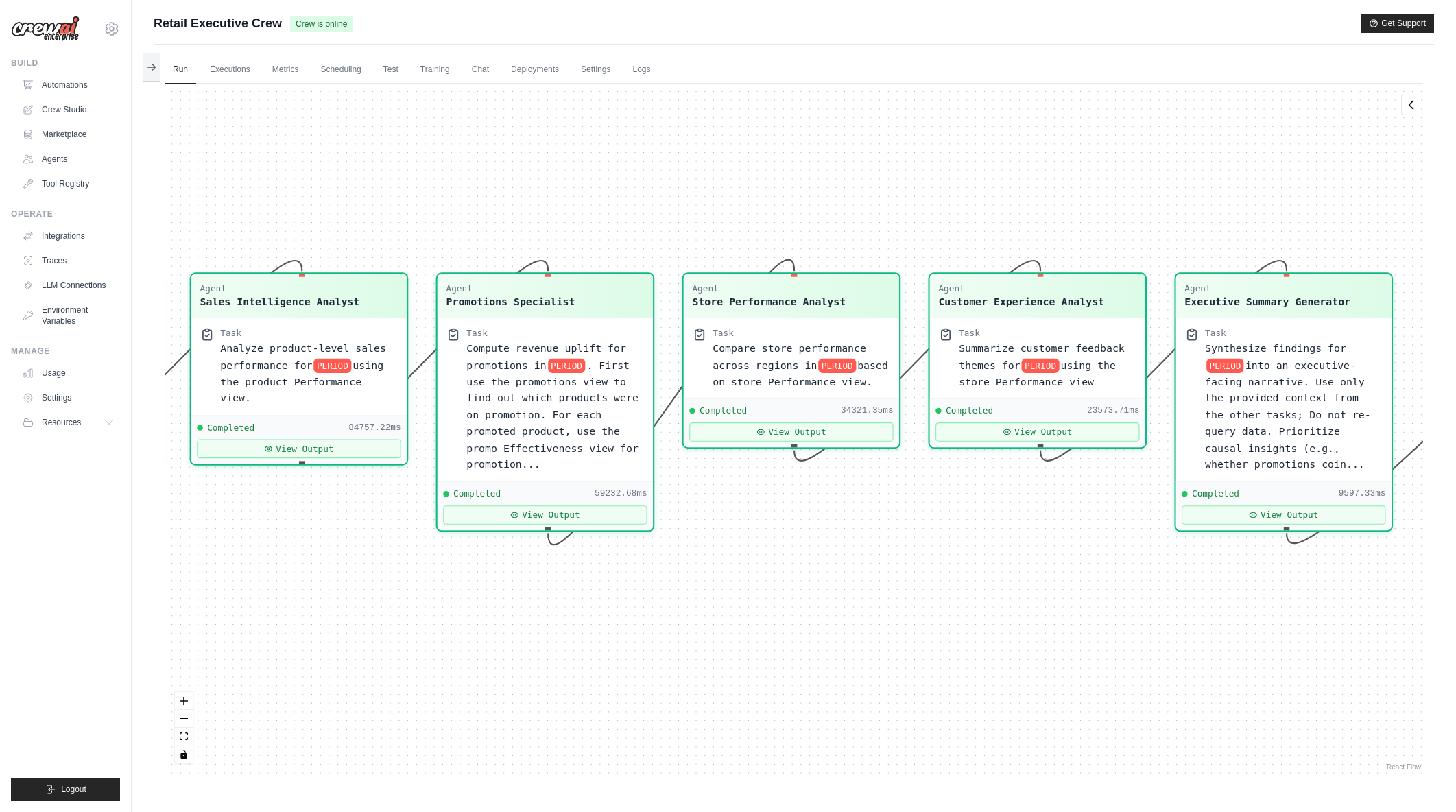
drag, startPoint x: 607, startPoint y: 590, endPoint x: 809, endPoint y: 611, distance: 203.1
click at [809, 611] on div "Agent Sales Intelligence Analyst Task Analyze monthly sales performance for PER…" at bounding box center [794, 428] width 1259 height 690
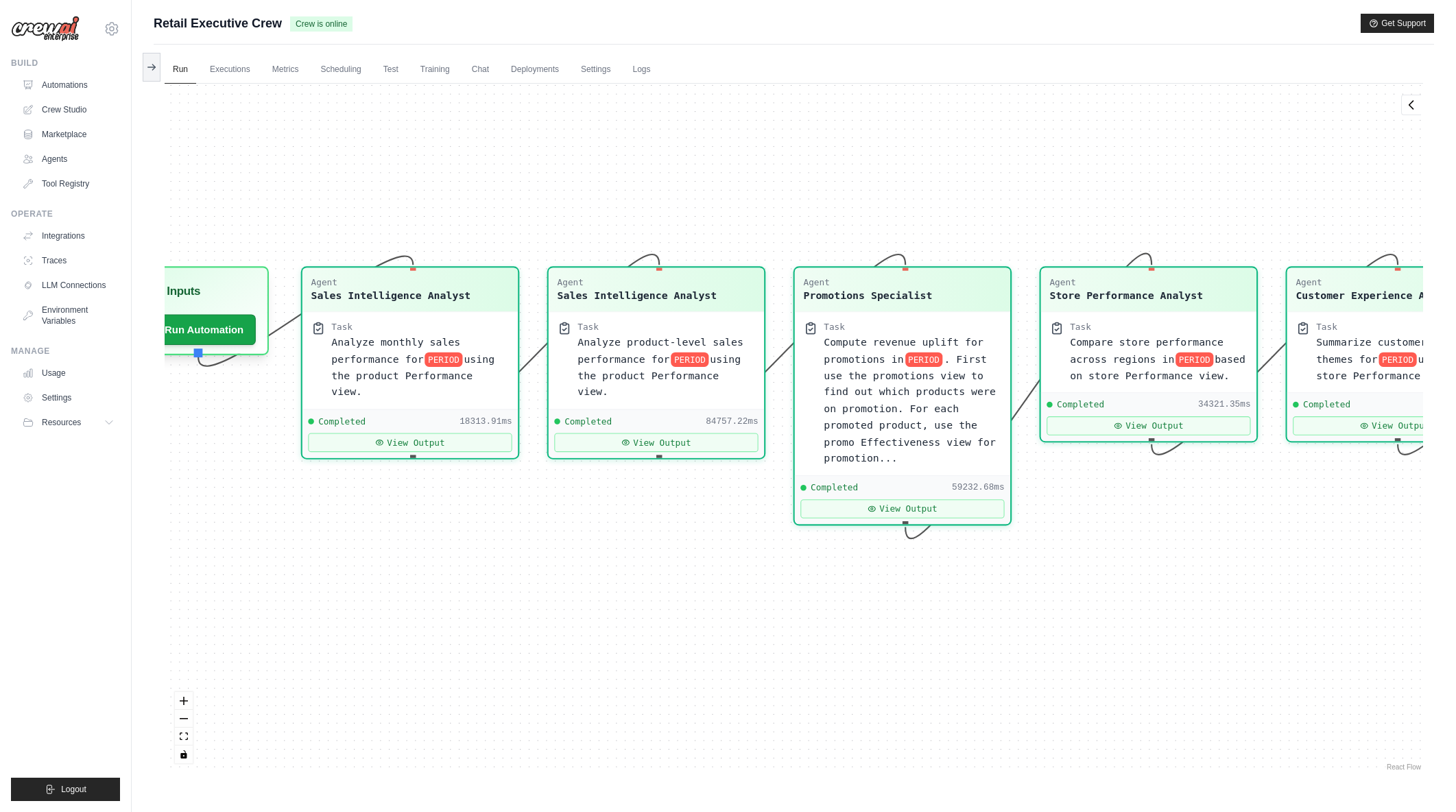
drag, startPoint x: 367, startPoint y: 599, endPoint x: 730, endPoint y: 594, distance: 363.0
click at [730, 594] on div "Agent Sales Intelligence Analyst Task Analyze monthly sales performance for PER…" at bounding box center [794, 428] width 1259 height 690
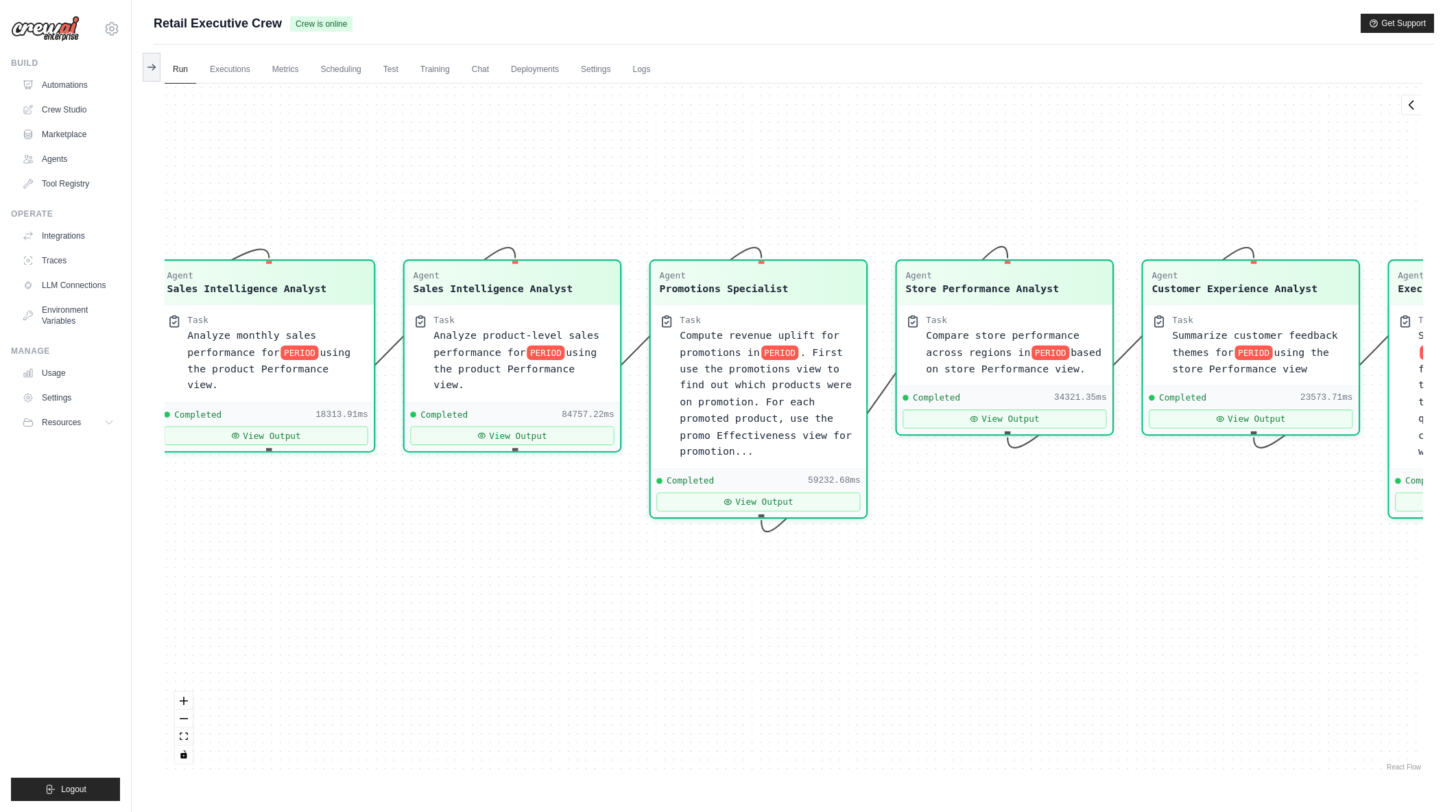
drag, startPoint x: 550, startPoint y: 617, endPoint x: 541, endPoint y: 617, distance: 9.0
click at [541, 617] on div "Agent Sales Intelligence Analyst Task Analyze monthly sales performance for PER…" at bounding box center [794, 428] width 1259 height 690
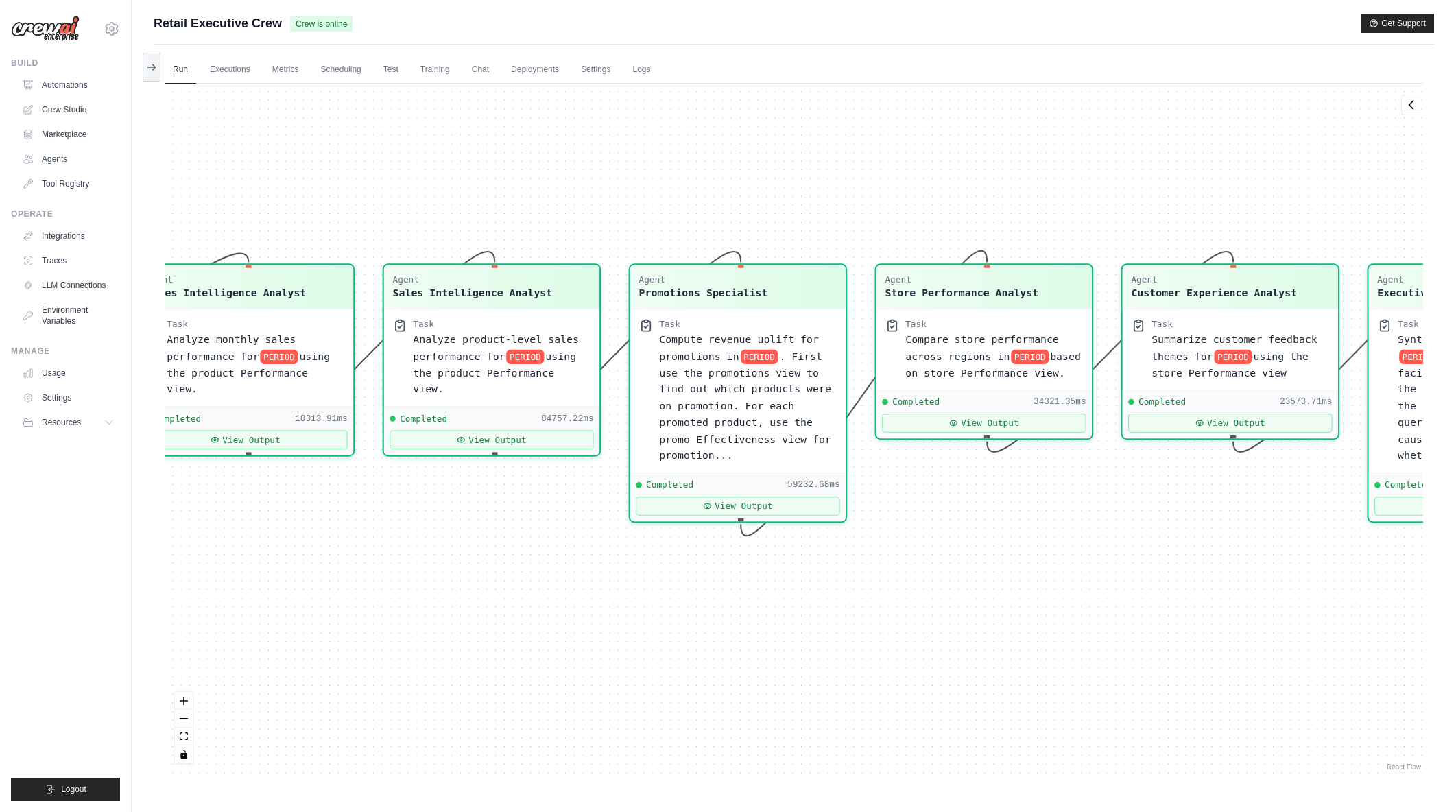
drag, startPoint x: 854, startPoint y: 628, endPoint x: 833, endPoint y: 632, distance: 21.4
click at [833, 632] on div "Agent Sales Intelligence Analyst Task Analyze monthly sales performance for PER…" at bounding box center [794, 428] width 1259 height 690
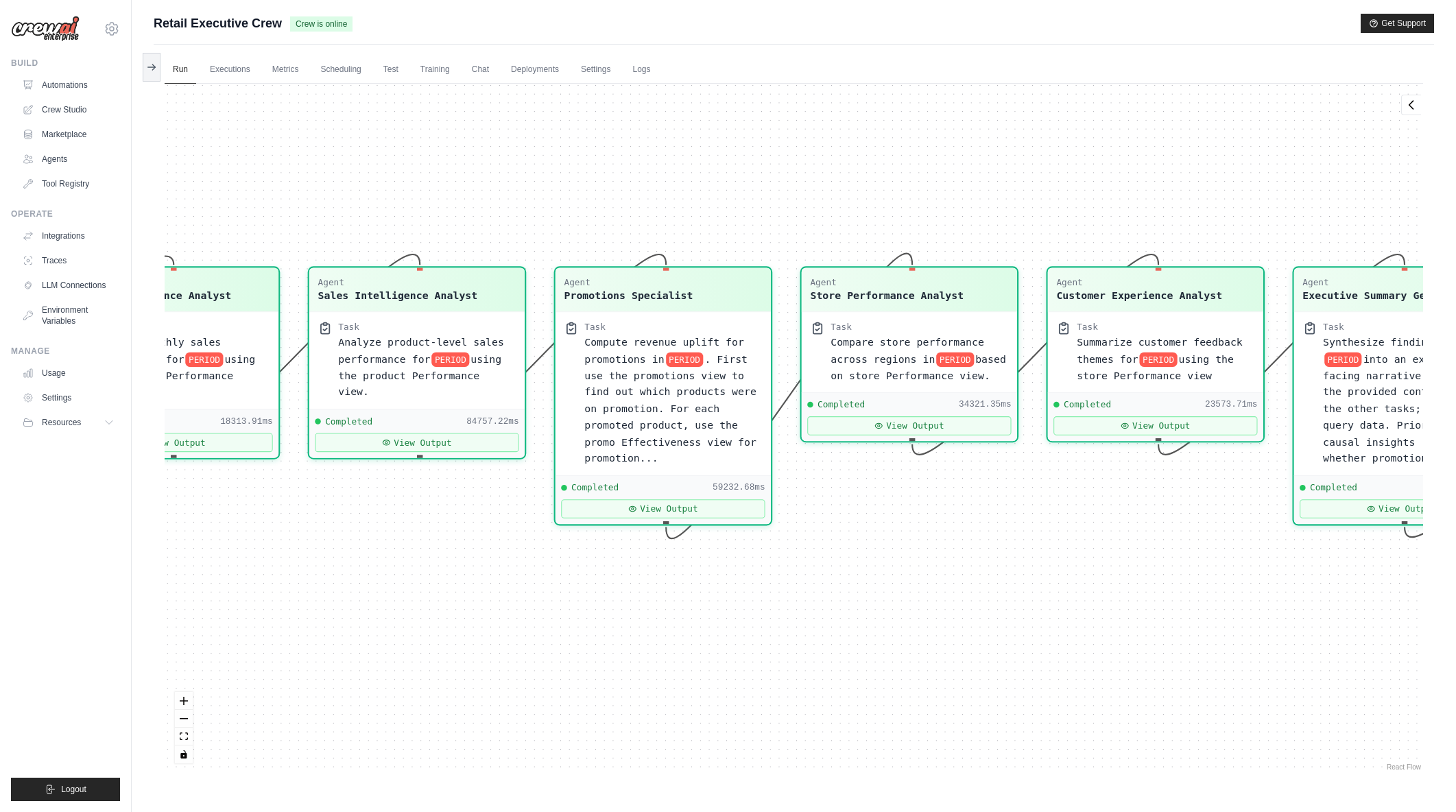
click at [894, 635] on div "Agent Sales Intelligence Analyst Task Analyze monthly sales performance for PER…" at bounding box center [794, 428] width 1259 height 690
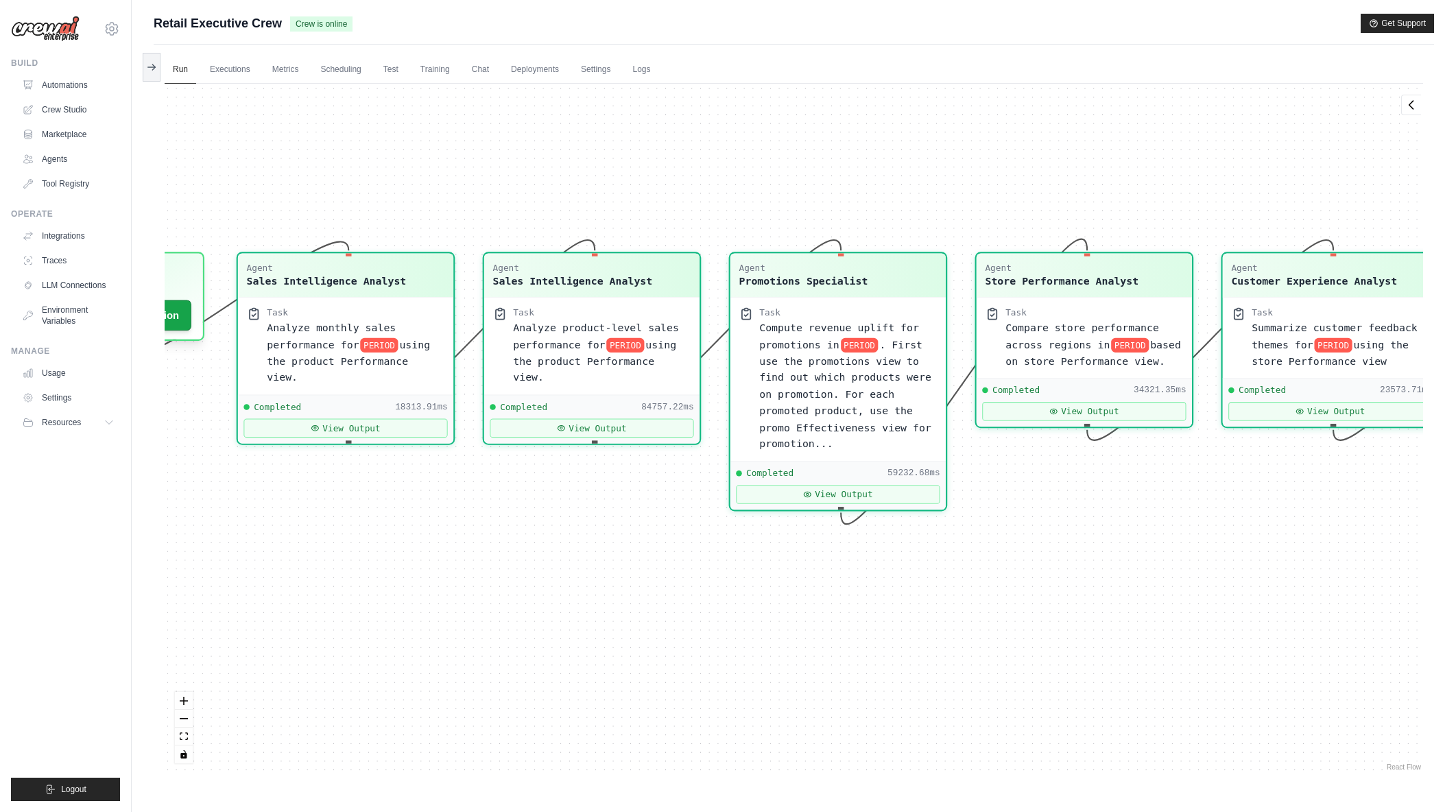
drag, startPoint x: 592, startPoint y: 663, endPoint x: 767, endPoint y: 648, distance: 175.6
click at [767, 648] on div "Agent Sales Intelligence Analyst Task Analyze monthly sales performance for PER…" at bounding box center [794, 428] width 1259 height 690
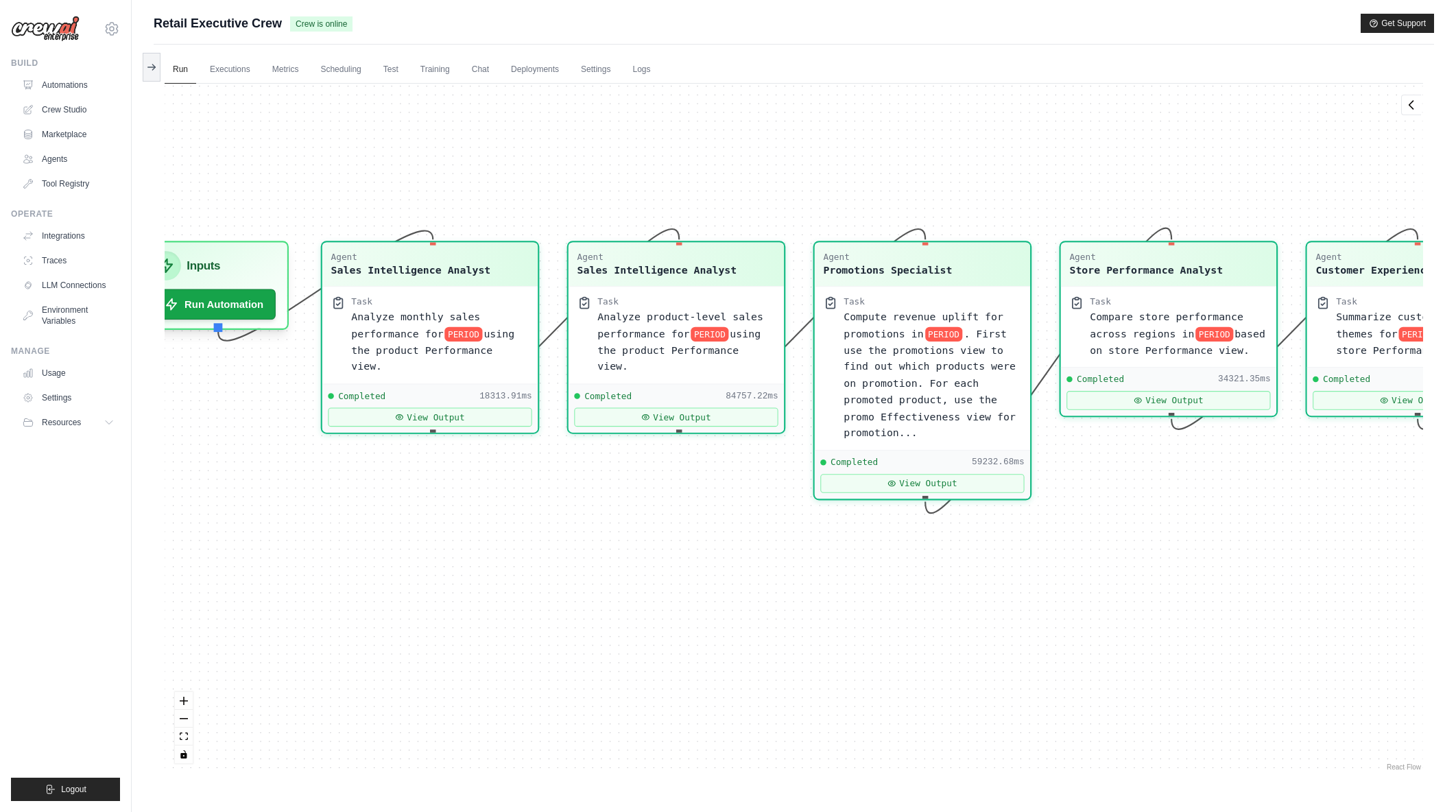
drag, startPoint x: 434, startPoint y: 546, endPoint x: 519, endPoint y: 535, distance: 85.7
click at [519, 535] on div "Agent Sales Intelligence Analyst Task Analyze monthly sales performance for PER…" at bounding box center [794, 428] width 1259 height 690
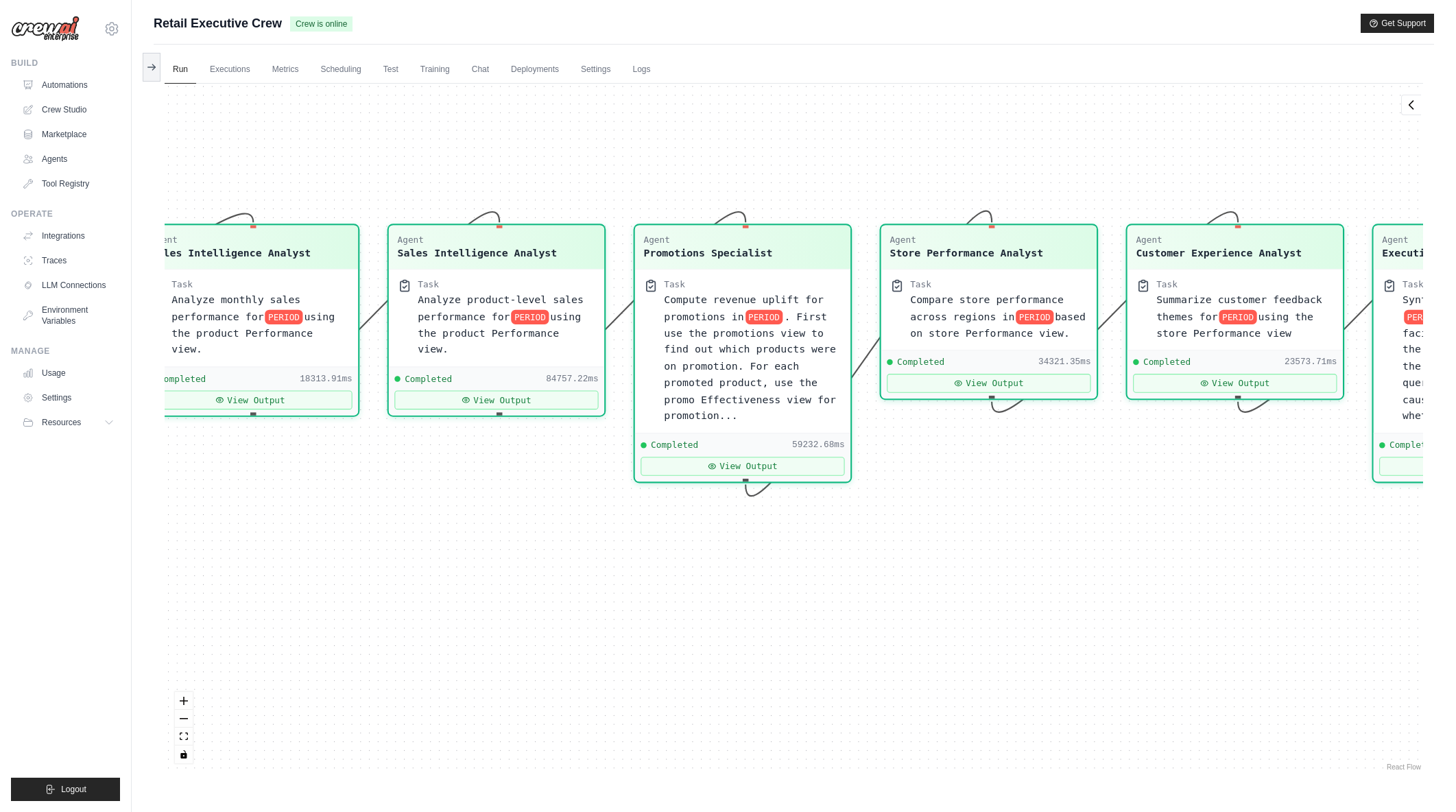
drag, startPoint x: 1276, startPoint y: 619, endPoint x: 1097, endPoint y: 602, distance: 179.8
click at [1097, 602] on div "Agent Sales Intelligence Analyst Task Analyze monthly sales performance for PER…" at bounding box center [794, 428] width 1259 height 690
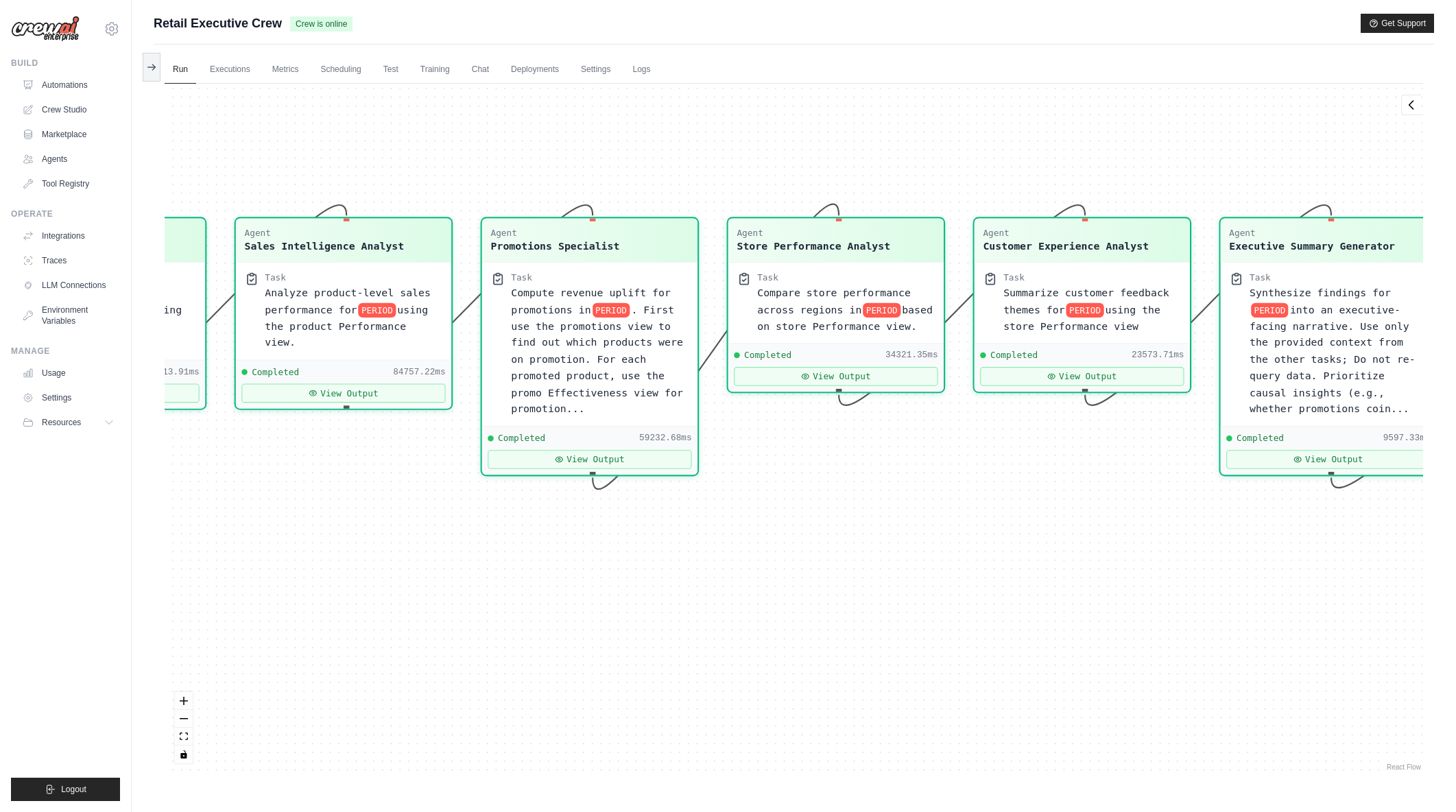
drag, startPoint x: 1222, startPoint y: 608, endPoint x: 1069, endPoint y: 601, distance: 153.2
click at [1069, 601] on div "Agent Sales Intelligence Analyst Task Analyze monthly sales performance for PER…" at bounding box center [794, 428] width 1259 height 690
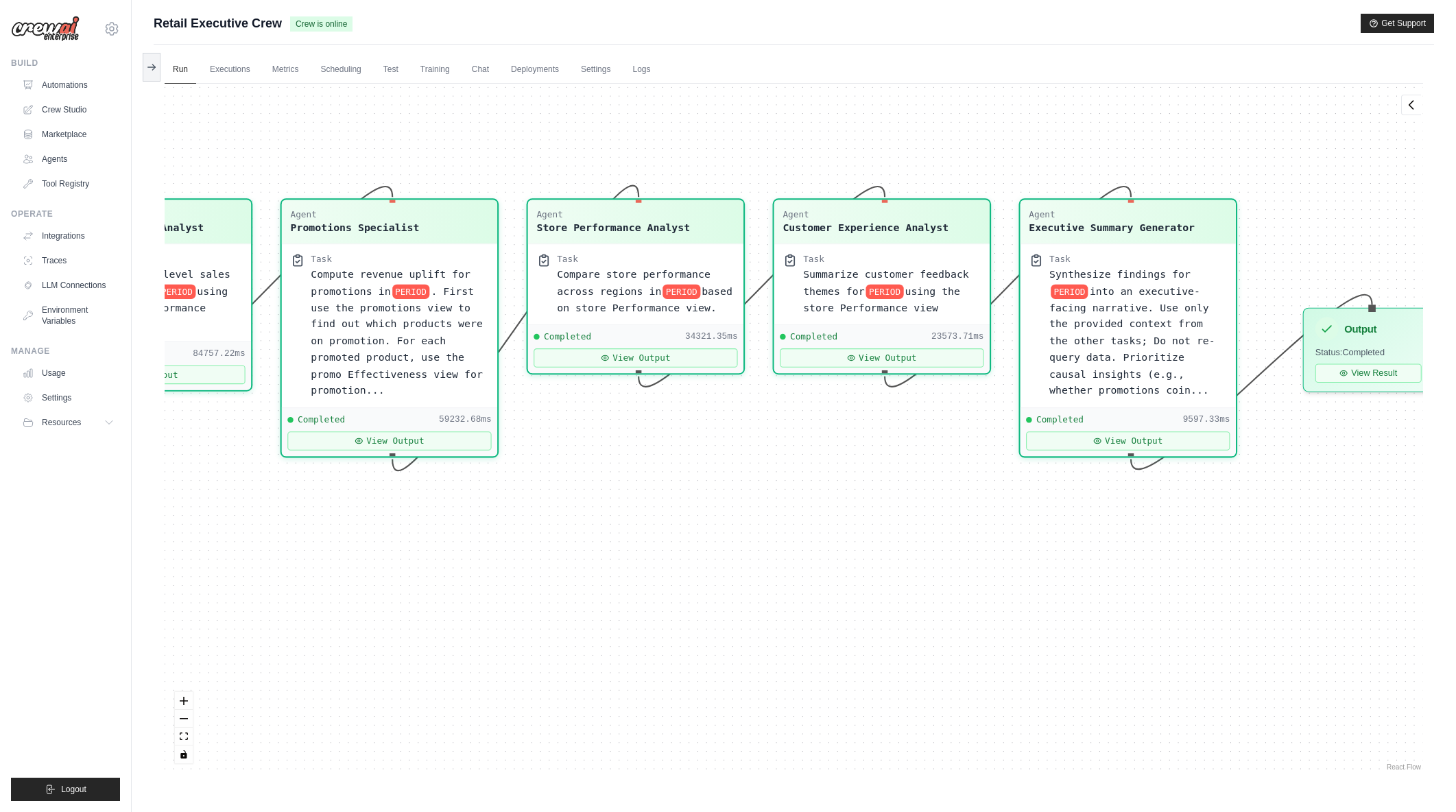
drag, startPoint x: 1190, startPoint y: 611, endPoint x: 990, endPoint y: 592, distance: 200.9
click at [990, 592] on div "Agent Sales Intelligence Analyst Task Analyze monthly sales performance for PER…" at bounding box center [794, 428] width 1259 height 690
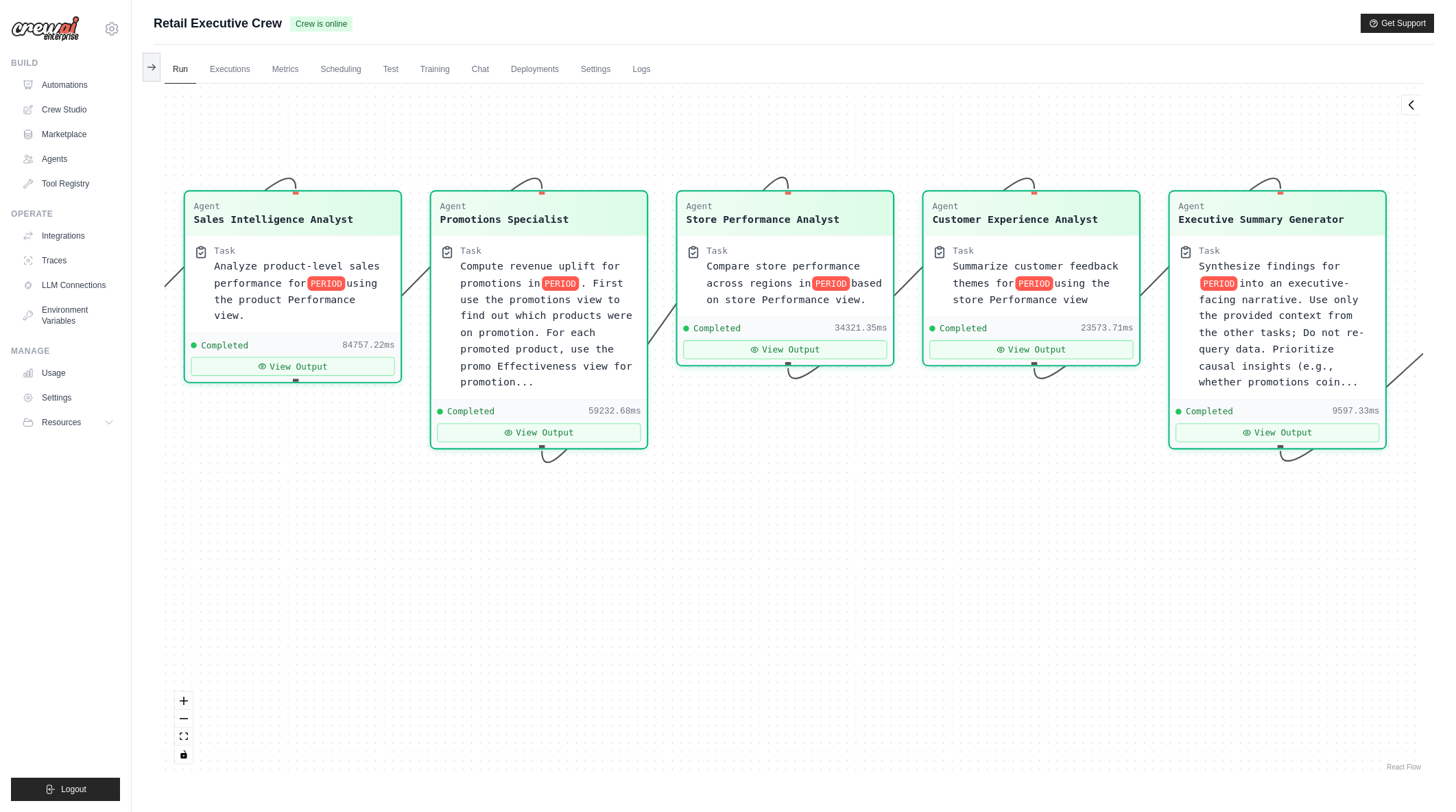
drag, startPoint x: 864, startPoint y: 585, endPoint x: 1013, endPoint y: 577, distance: 149.2
click at [1013, 577] on div "Agent Sales Intelligence Analyst Task Analyze monthly sales performance for PER…" at bounding box center [794, 428] width 1259 height 690
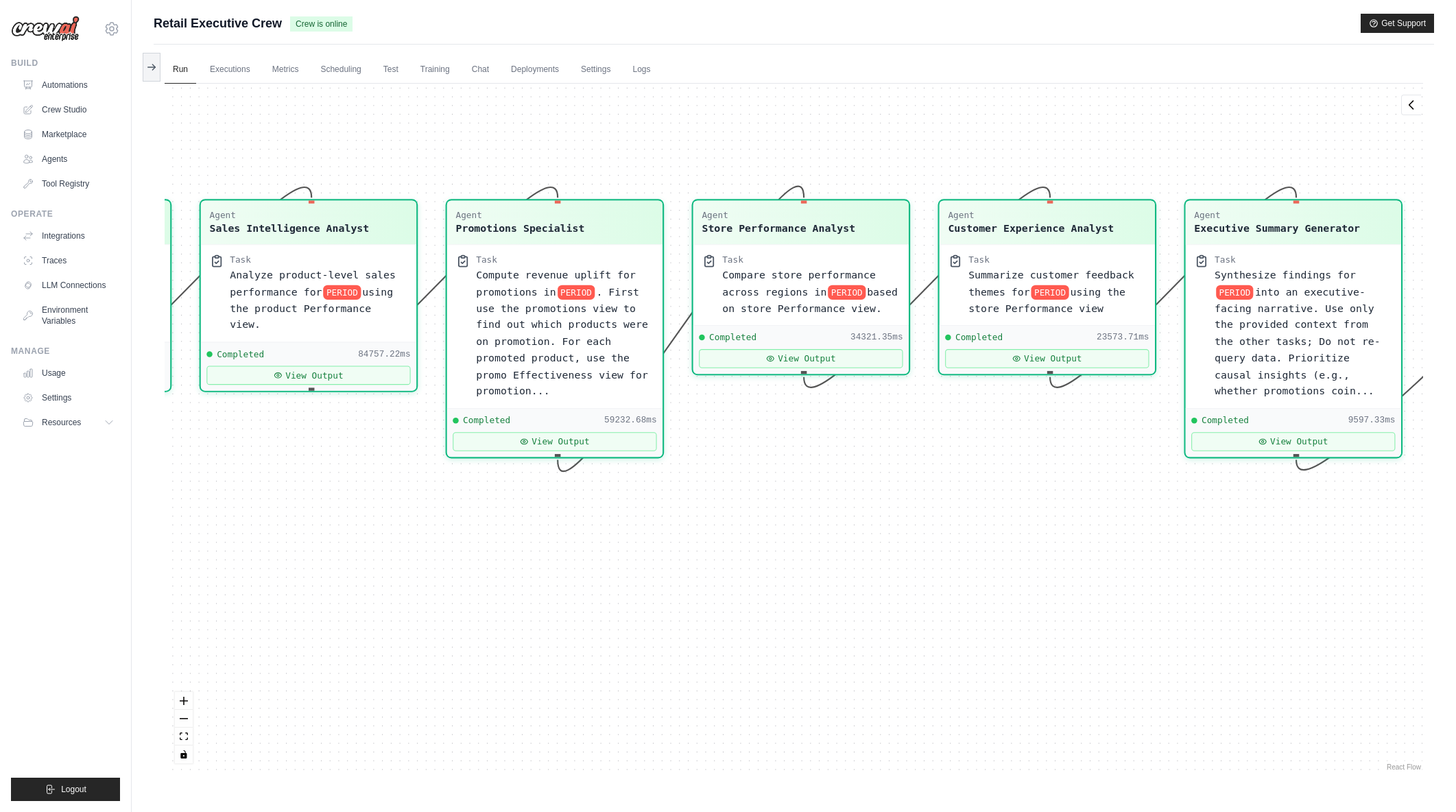
drag, startPoint x: 718, startPoint y: 607, endPoint x: 734, endPoint y: 615, distance: 17.9
click at [734, 615] on div "Agent Sales Intelligence Analyst Task Analyze monthly sales performance for PER…" at bounding box center [794, 428] width 1259 height 690
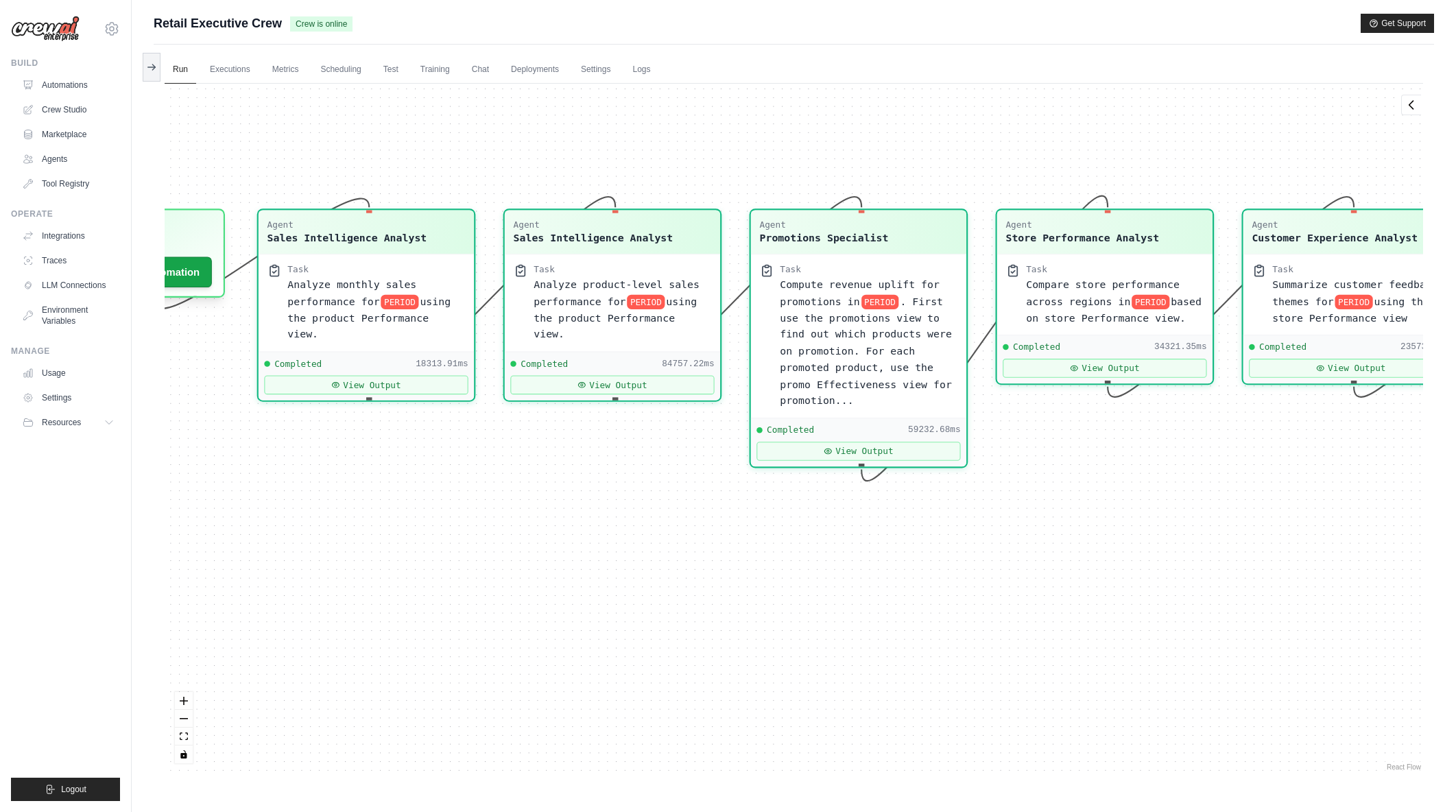
drag, startPoint x: 410, startPoint y: 628, endPoint x: 754, endPoint y: 635, distance: 344.1
click at [754, 635] on div "Agent Sales Intelligence Analyst Task Analyze monthly sales performance for PER…" at bounding box center [794, 428] width 1259 height 690
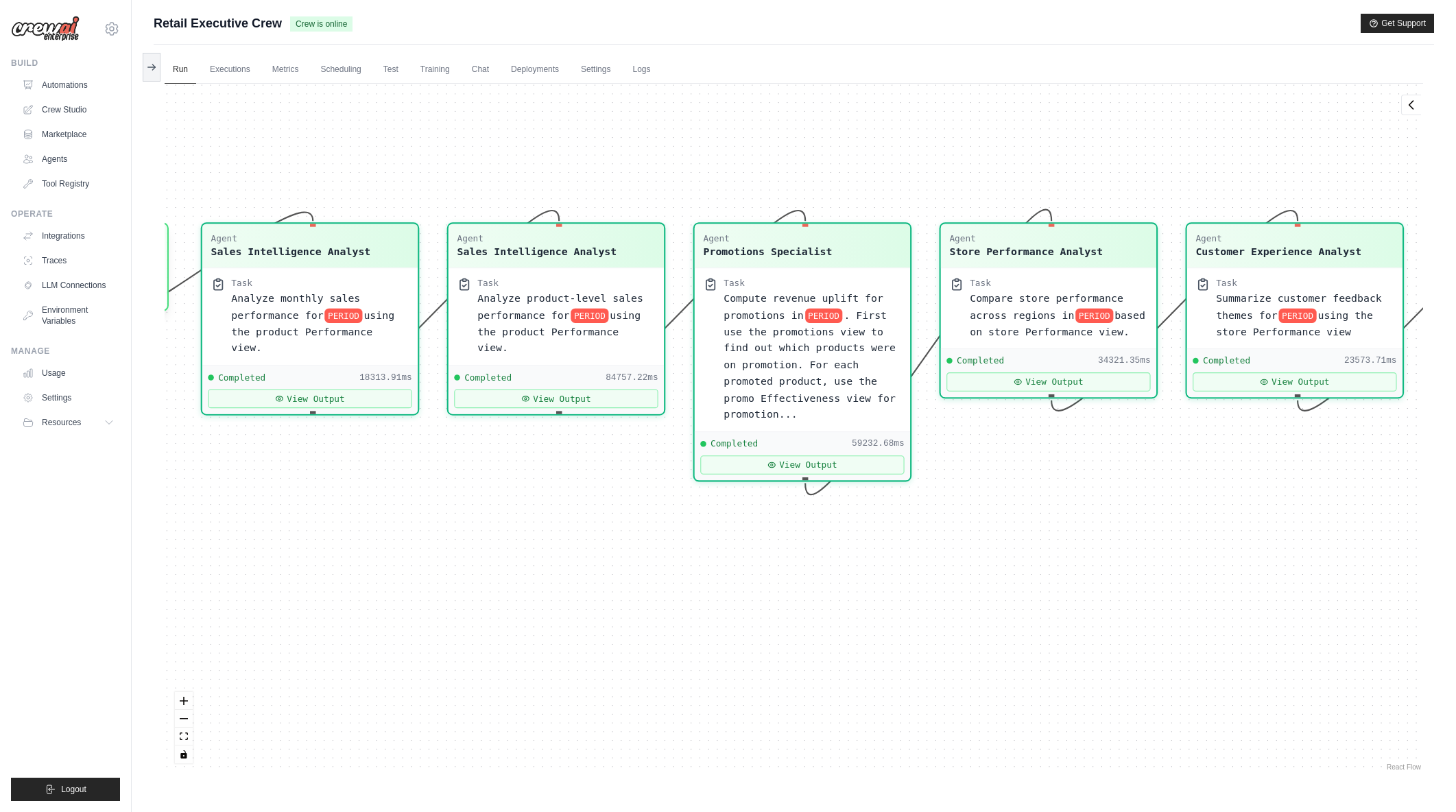
drag, startPoint x: 605, startPoint y: 563, endPoint x: 819, endPoint y: 612, distance: 219.5
click at [511, 580] on div "Agent Sales Intelligence Analyst Task Analyze monthly sales performance for PER…" at bounding box center [794, 428] width 1259 height 690
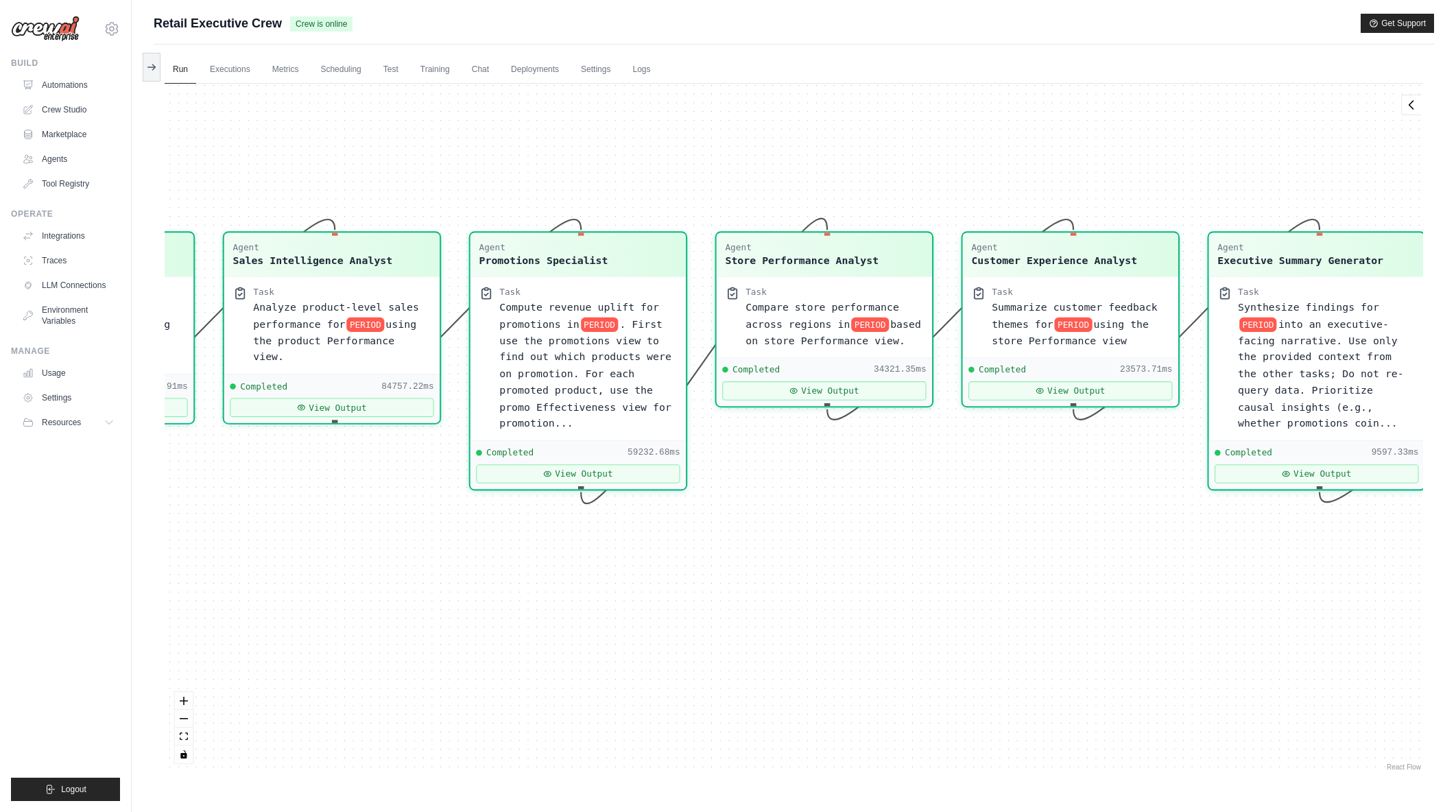
drag, startPoint x: 920, startPoint y: 606, endPoint x: 797, endPoint y: 620, distance: 123.8
click at [795, 620] on div "Agent Sales Intelligence Analyst Task Analyze monthly sales performance for PER…" at bounding box center [794, 428] width 1259 height 690
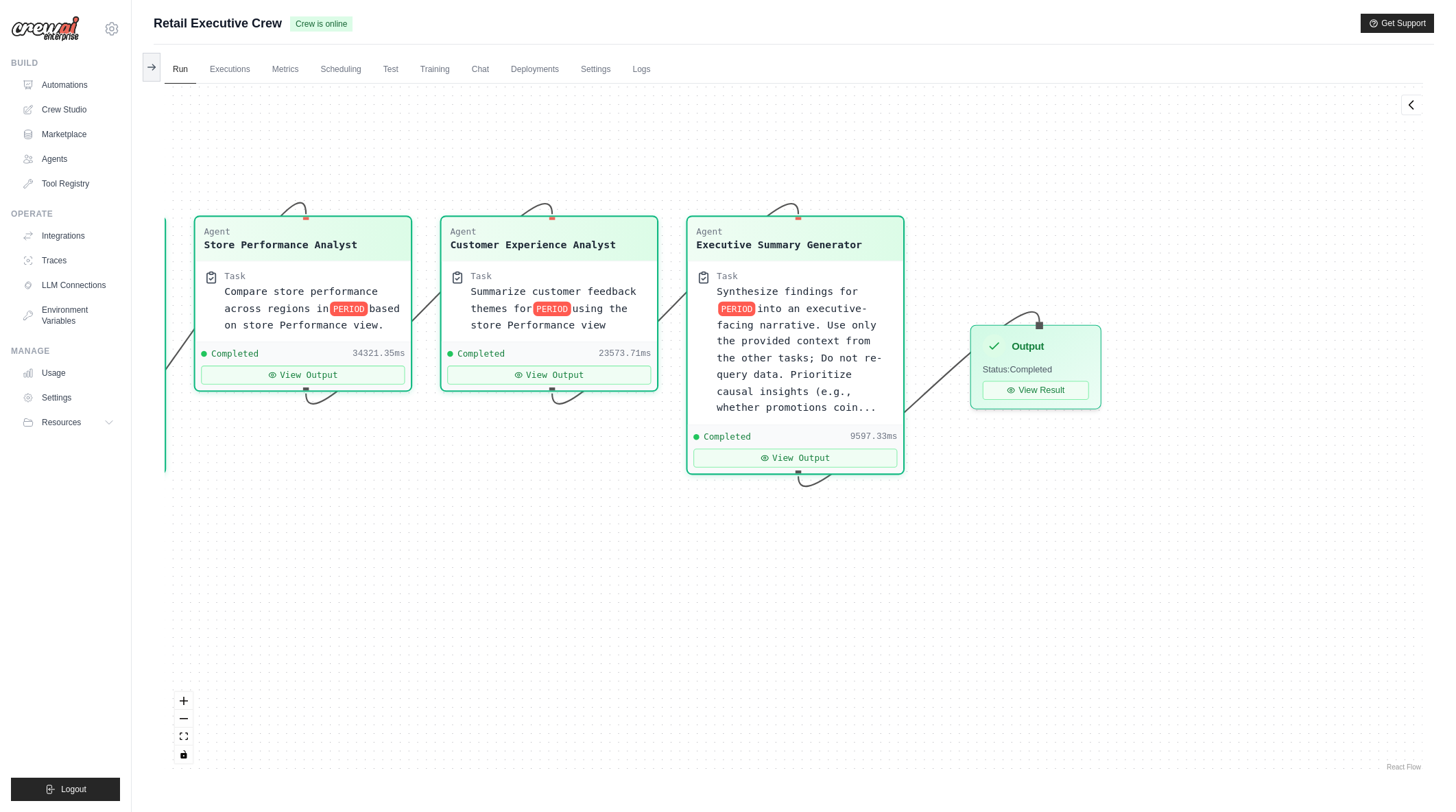
drag, startPoint x: 1010, startPoint y: 601, endPoint x: 661, endPoint y: 592, distance: 349.1
click at [661, 592] on div "Agent Sales Intelligence Analyst Task Analyze monthly sales performance for PER…" at bounding box center [794, 428] width 1259 height 690
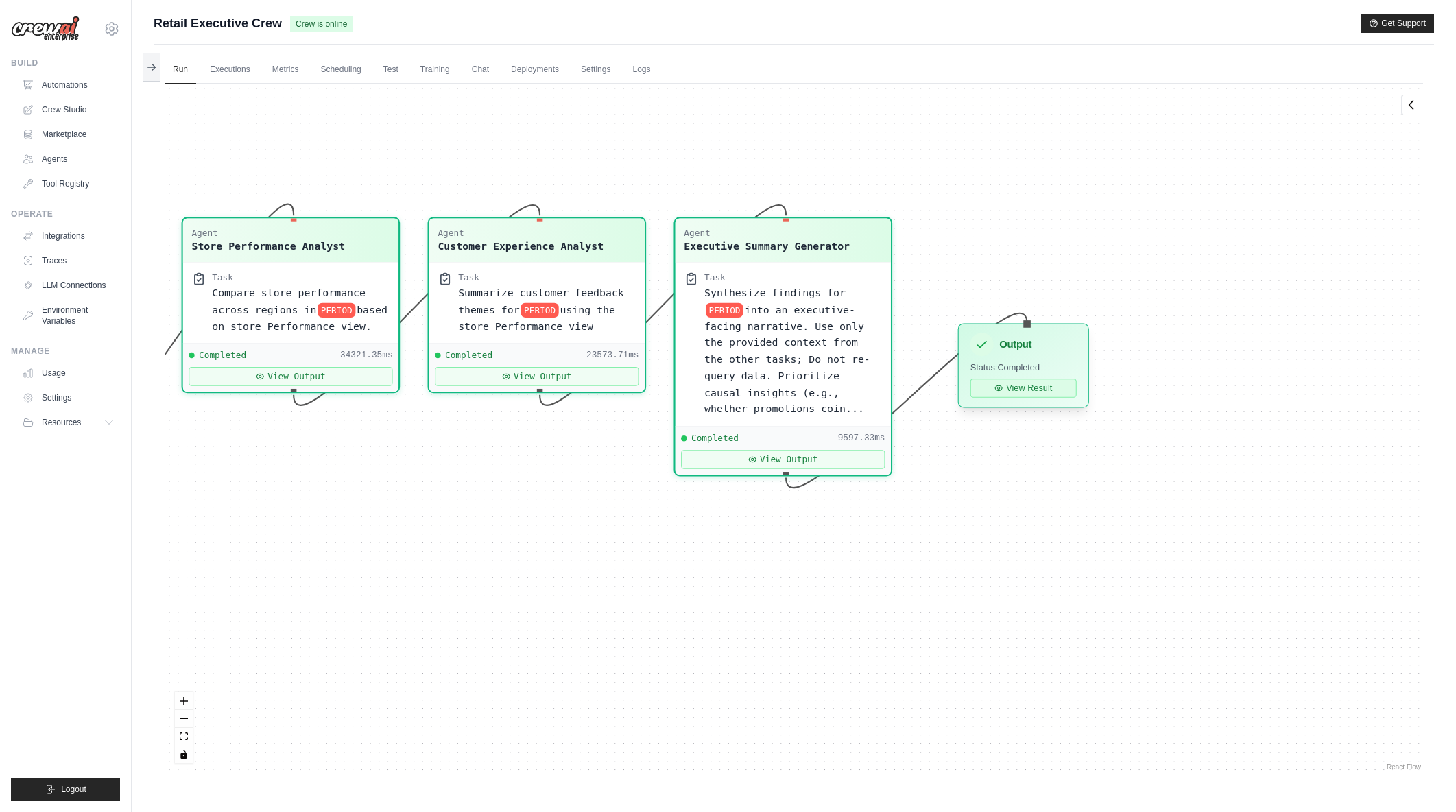
click at [1035, 394] on button "View Result" at bounding box center [1023, 388] width 106 height 19
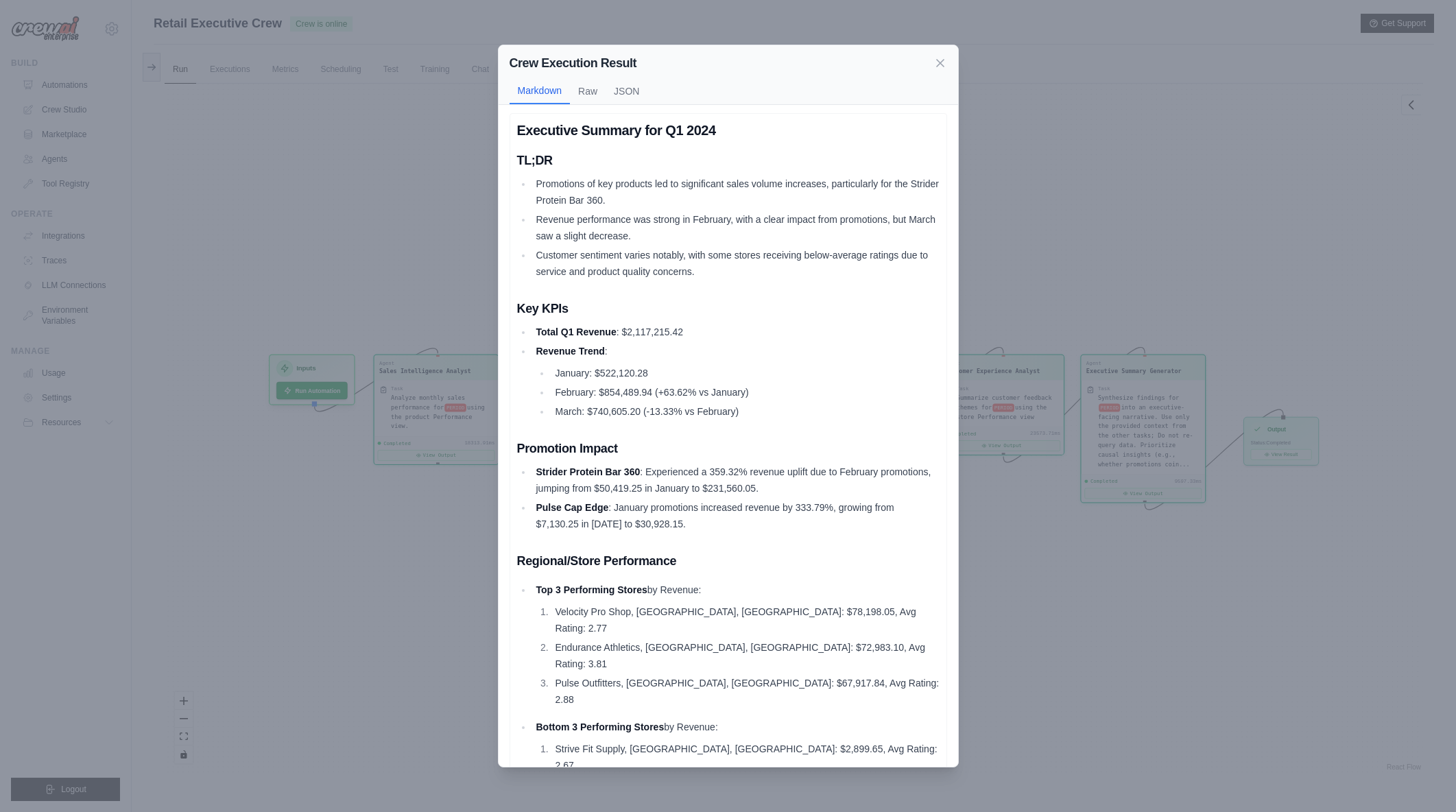
scroll to position [0, 0]
click at [405, 579] on div "Crew Execution Result Markdown Raw JSON Executive Summary for Q1 2024 TL;DR Pro…" at bounding box center [728, 406] width 1456 height 812
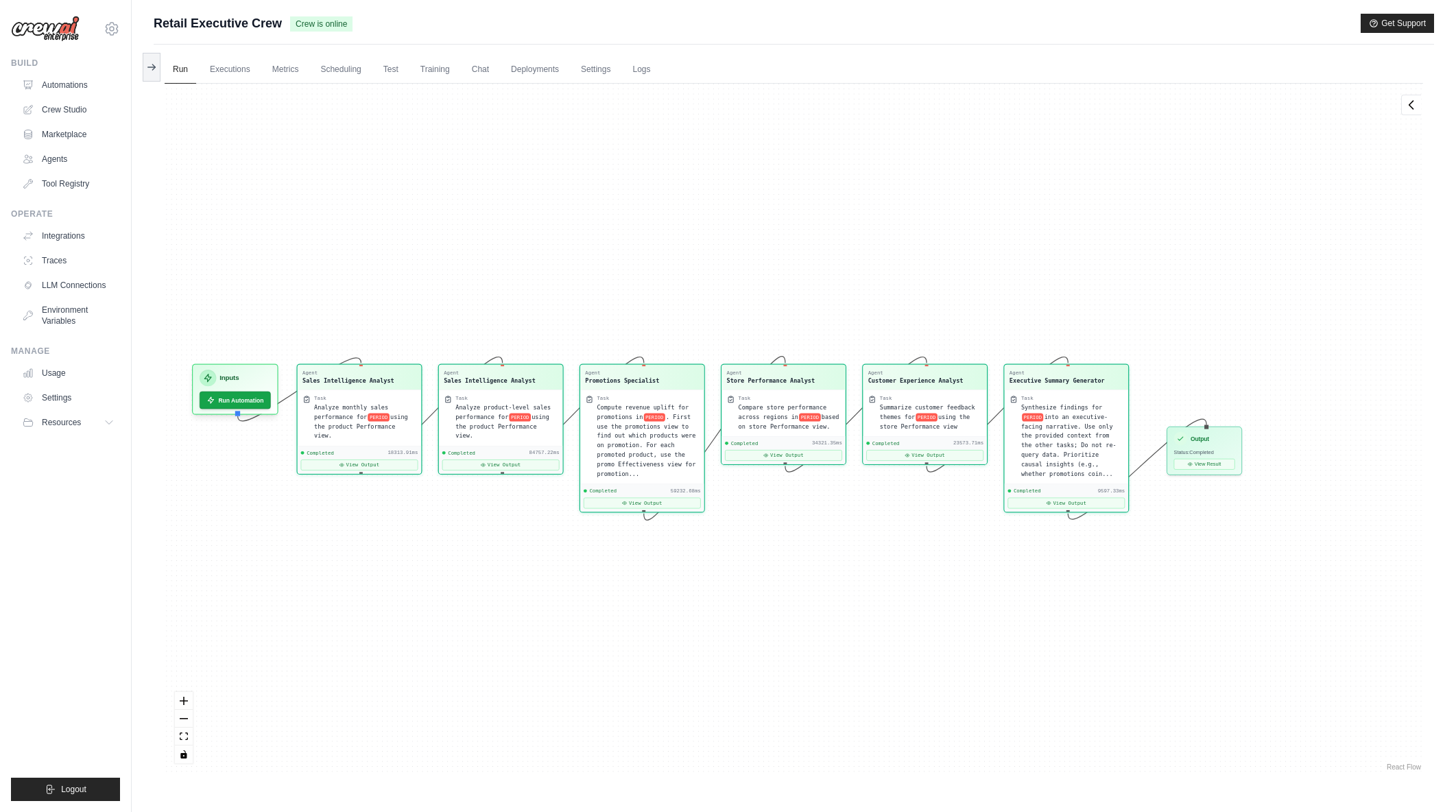
drag, startPoint x: 422, startPoint y: 582, endPoint x: 331, endPoint y: 589, distance: 91.3
click at [331, 589] on div "Agent Sales Intelligence Analyst Task Analyze monthly sales performance for PER…" at bounding box center [794, 428] width 1259 height 690
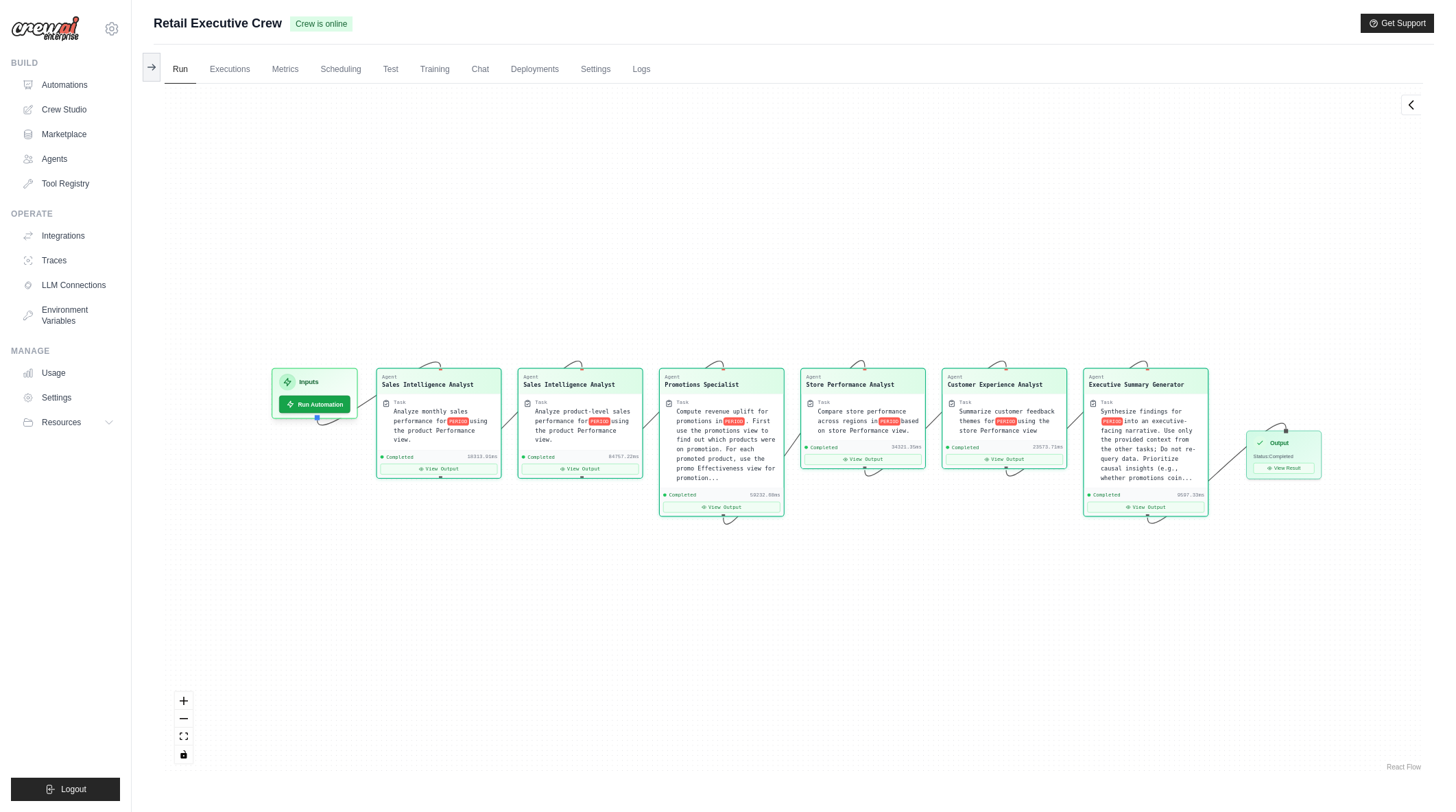
drag, startPoint x: 535, startPoint y: 611, endPoint x: 544, endPoint y: 607, distance: 9.8
click at [544, 607] on div "Agent Sales Intelligence Analyst Task Analyze monthly sales performance for PER…" at bounding box center [794, 428] width 1259 height 690
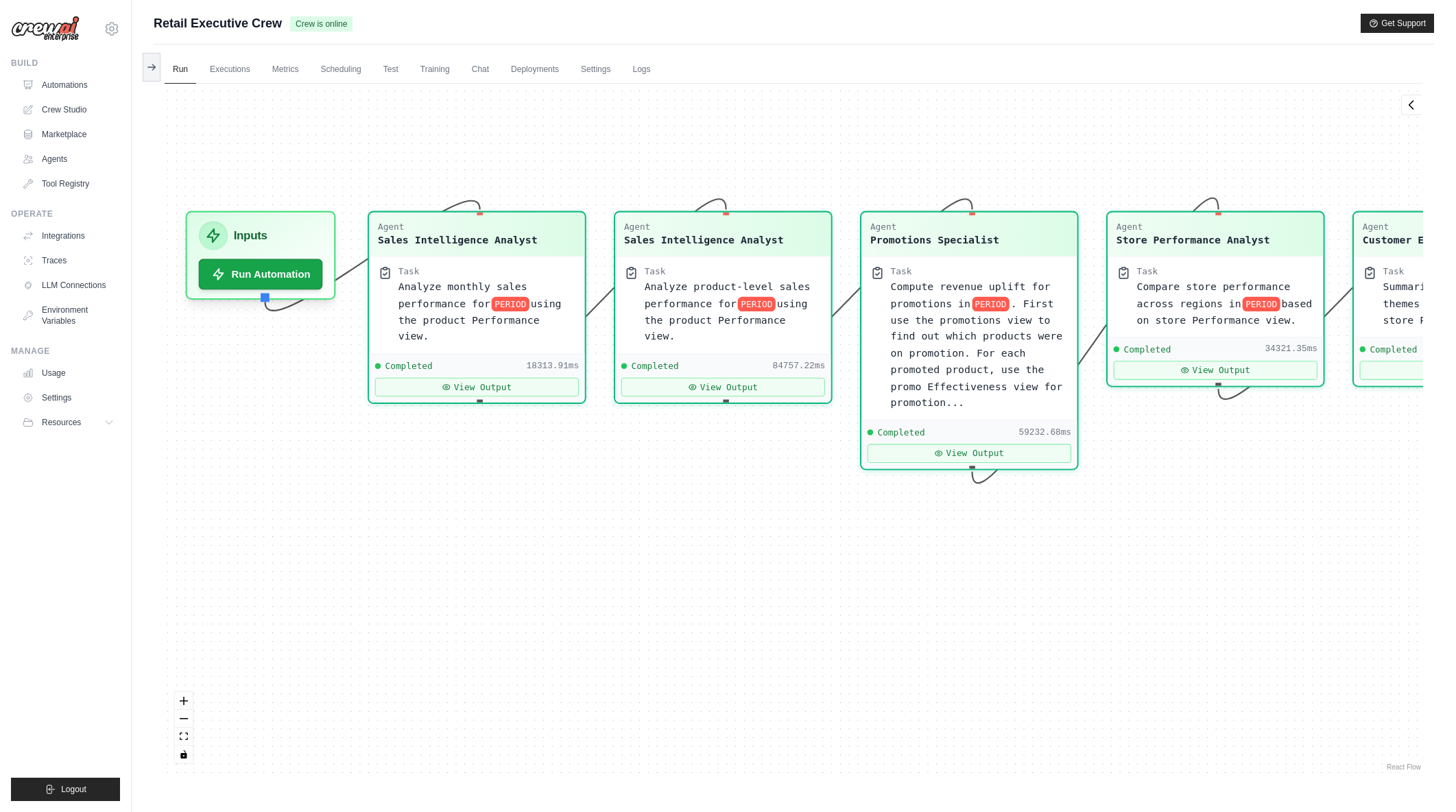
drag, startPoint x: 382, startPoint y: 558, endPoint x: 488, endPoint y: 584, distance: 109.1
click at [488, 584] on div "Agent Sales Intelligence Analyst Task Analyze monthly sales performance for PER…" at bounding box center [794, 428] width 1259 height 690
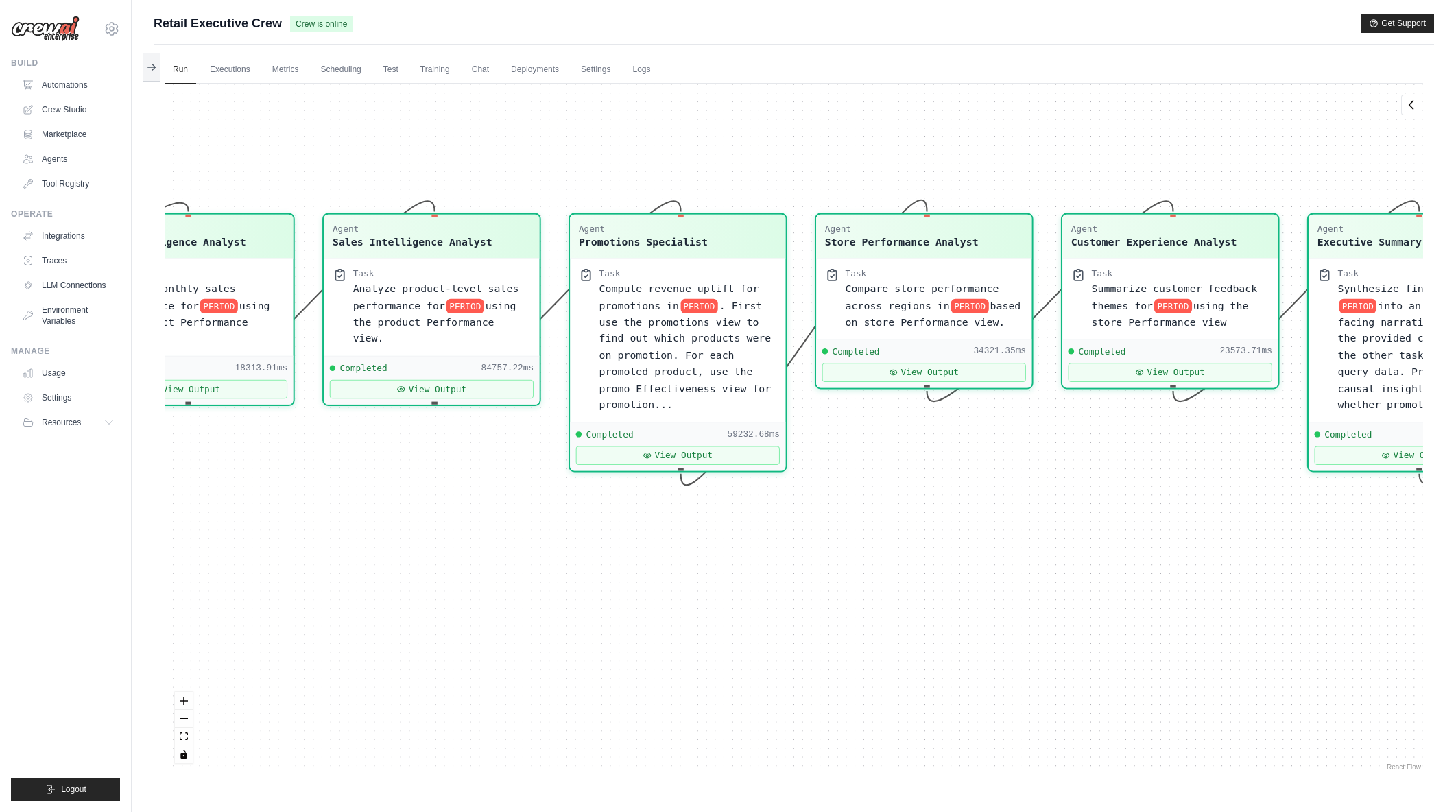
drag, startPoint x: 1068, startPoint y: 578, endPoint x: 678, endPoint y: 565, distance: 390.2
click at [678, 565] on div "Agent Sales Intelligence Analyst Task Analyze monthly sales performance for PER…" at bounding box center [794, 428] width 1259 height 690
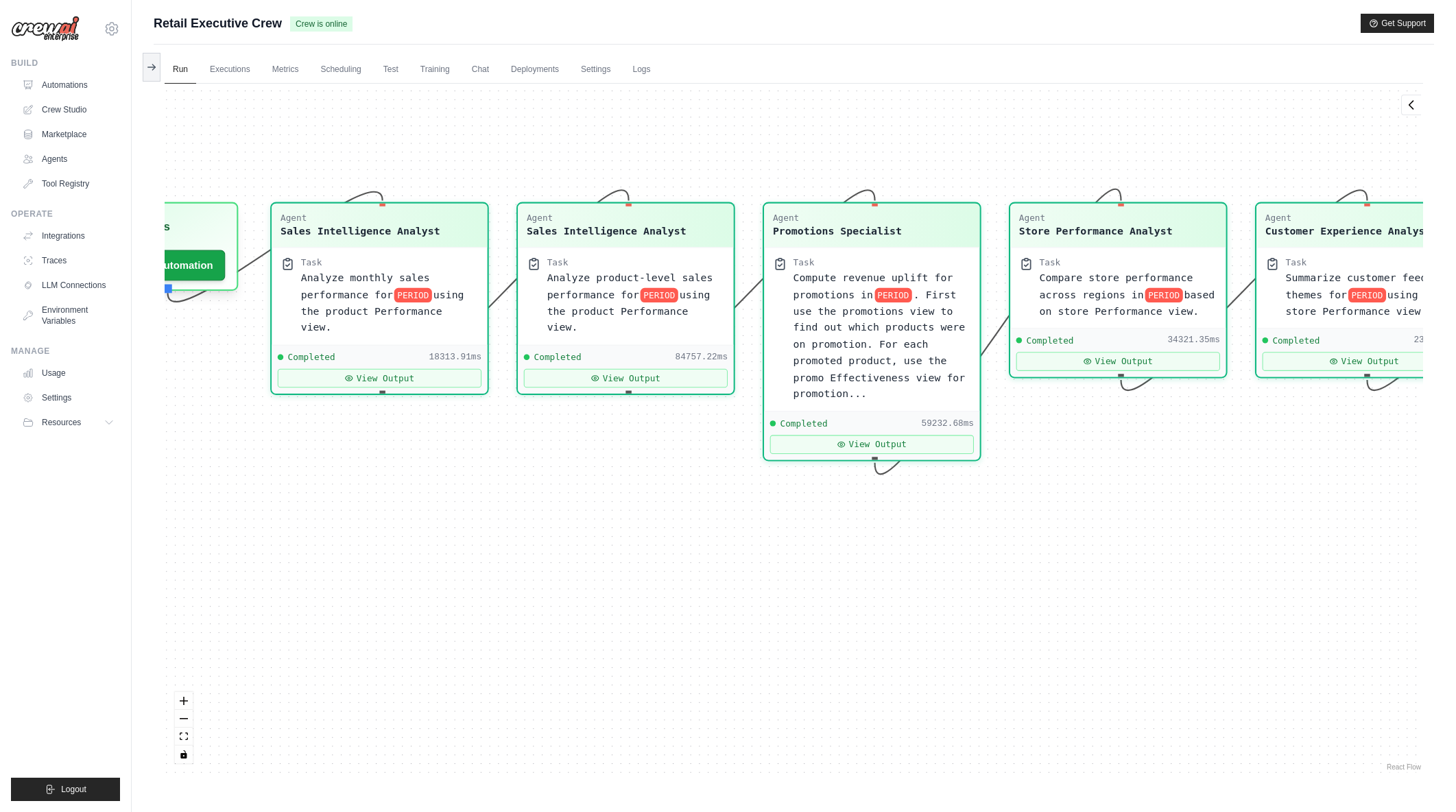
drag, startPoint x: 597, startPoint y: 660, endPoint x: 902, endPoint y: 651, distance: 305.1
click at [902, 651] on div "Agent Sales Intelligence Analyst Task Analyze monthly sales performance for PER…" at bounding box center [794, 428] width 1259 height 690
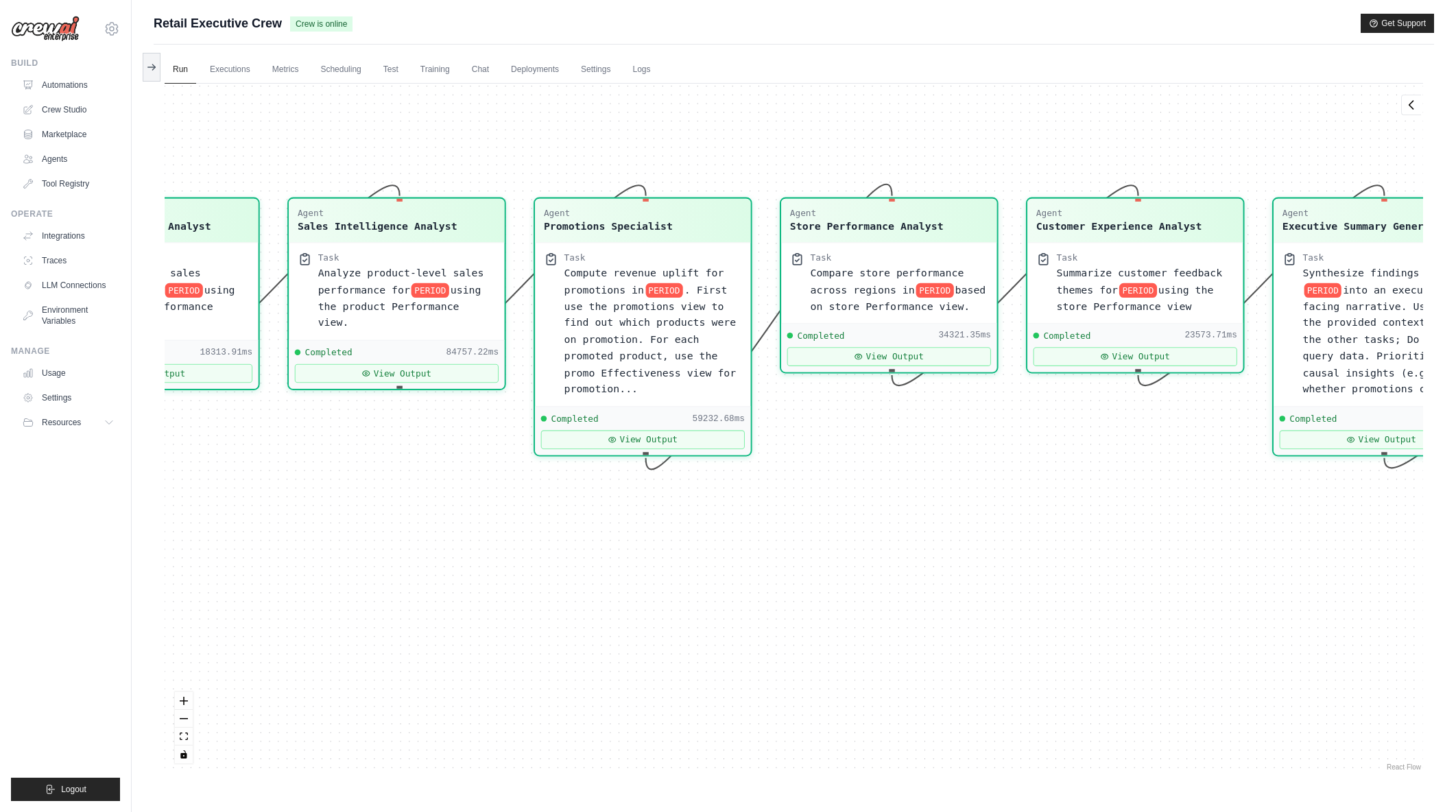
drag, startPoint x: 990, startPoint y: 643, endPoint x: 761, endPoint y: 638, distance: 229.1
click at [761, 638] on div "Agent Sales Intelligence Analyst Task Analyze monthly sales performance for PER…" at bounding box center [794, 428] width 1259 height 690
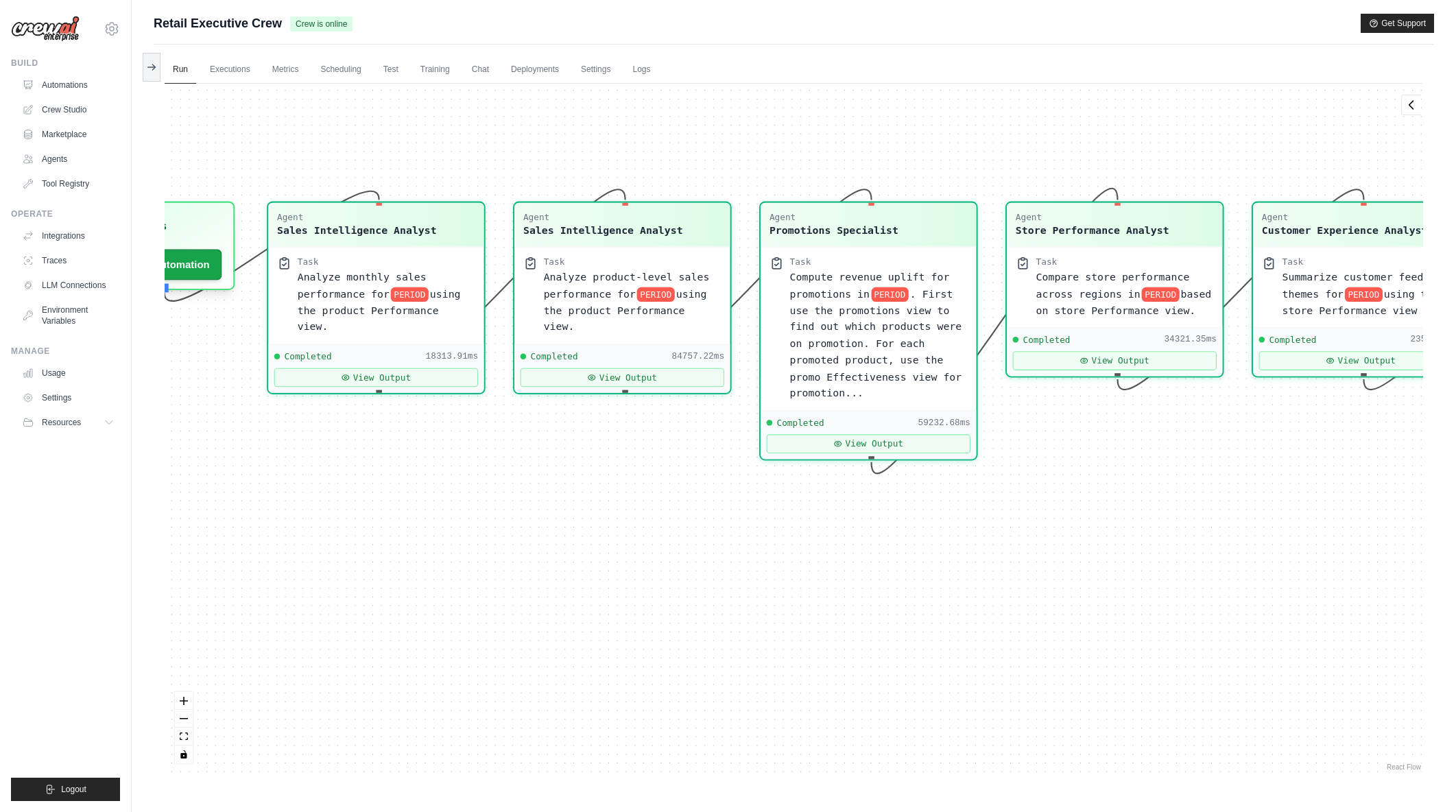
drag, startPoint x: 649, startPoint y: 627, endPoint x: 875, endPoint y: 631, distance: 226.0
click at [875, 631] on div "Agent Sales Intelligence Analyst Task Analyze monthly sales performance for PER…" at bounding box center [794, 428] width 1259 height 690
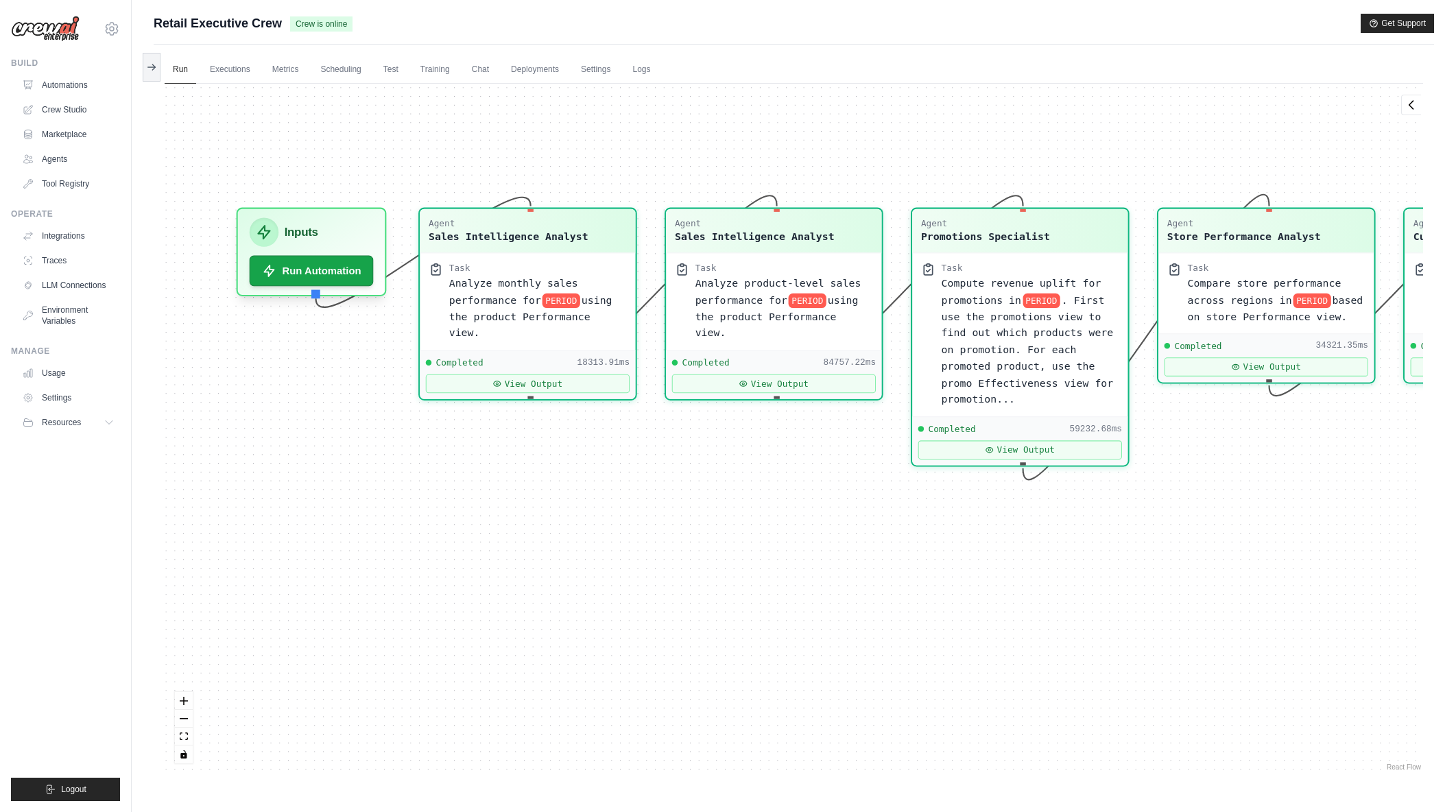
drag, startPoint x: 1042, startPoint y: 630, endPoint x: 1135, endPoint y: 639, distance: 93.4
click at [1135, 639] on div "Agent Sales Intelligence Analyst Task Analyze monthly sales performance for PER…" at bounding box center [794, 428] width 1259 height 690
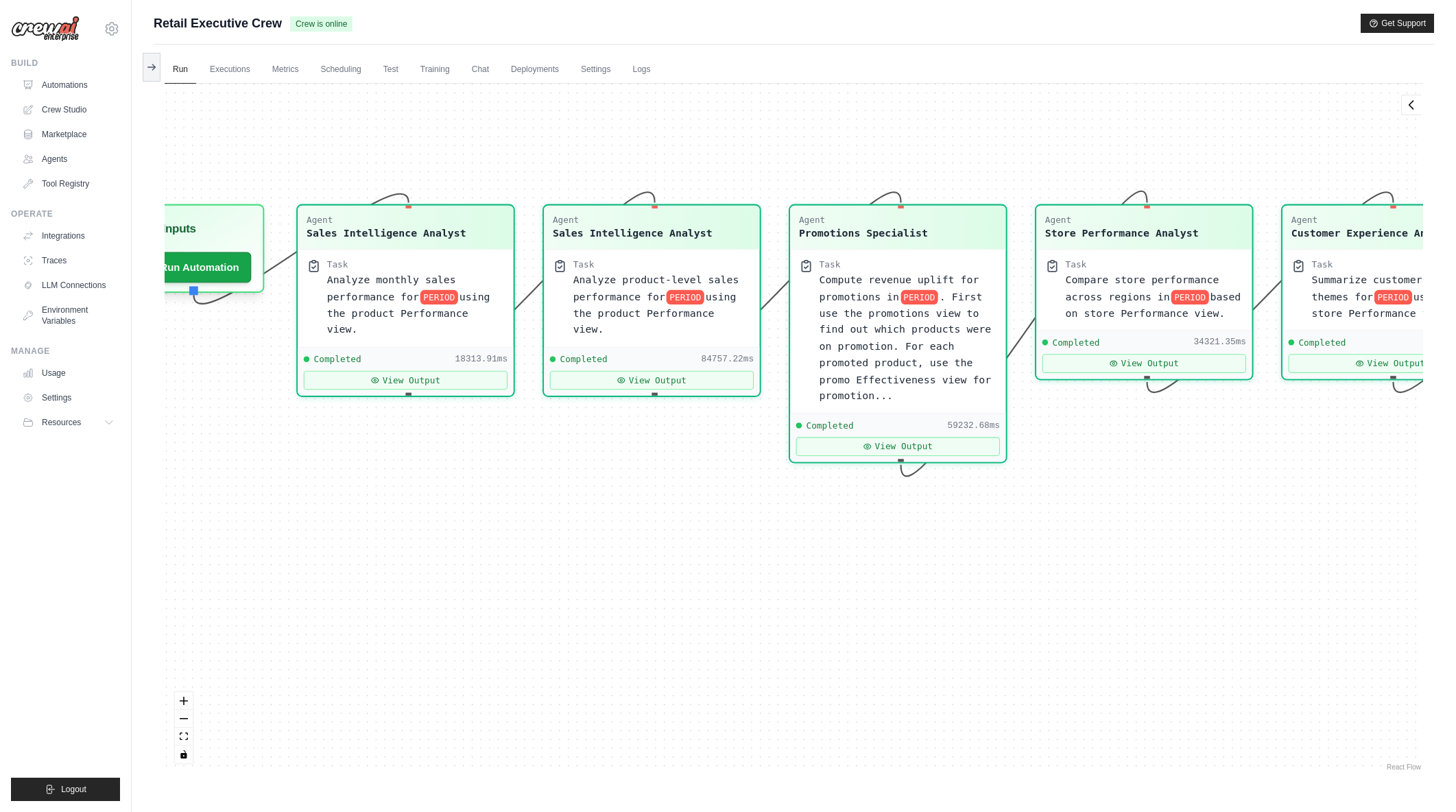
drag, startPoint x: 821, startPoint y: 576, endPoint x: 697, endPoint y: 574, distance: 124.0
click at [697, 574] on div "Agent Sales Intelligence Analyst Task Analyze monthly sales performance for PER…" at bounding box center [794, 428] width 1259 height 690
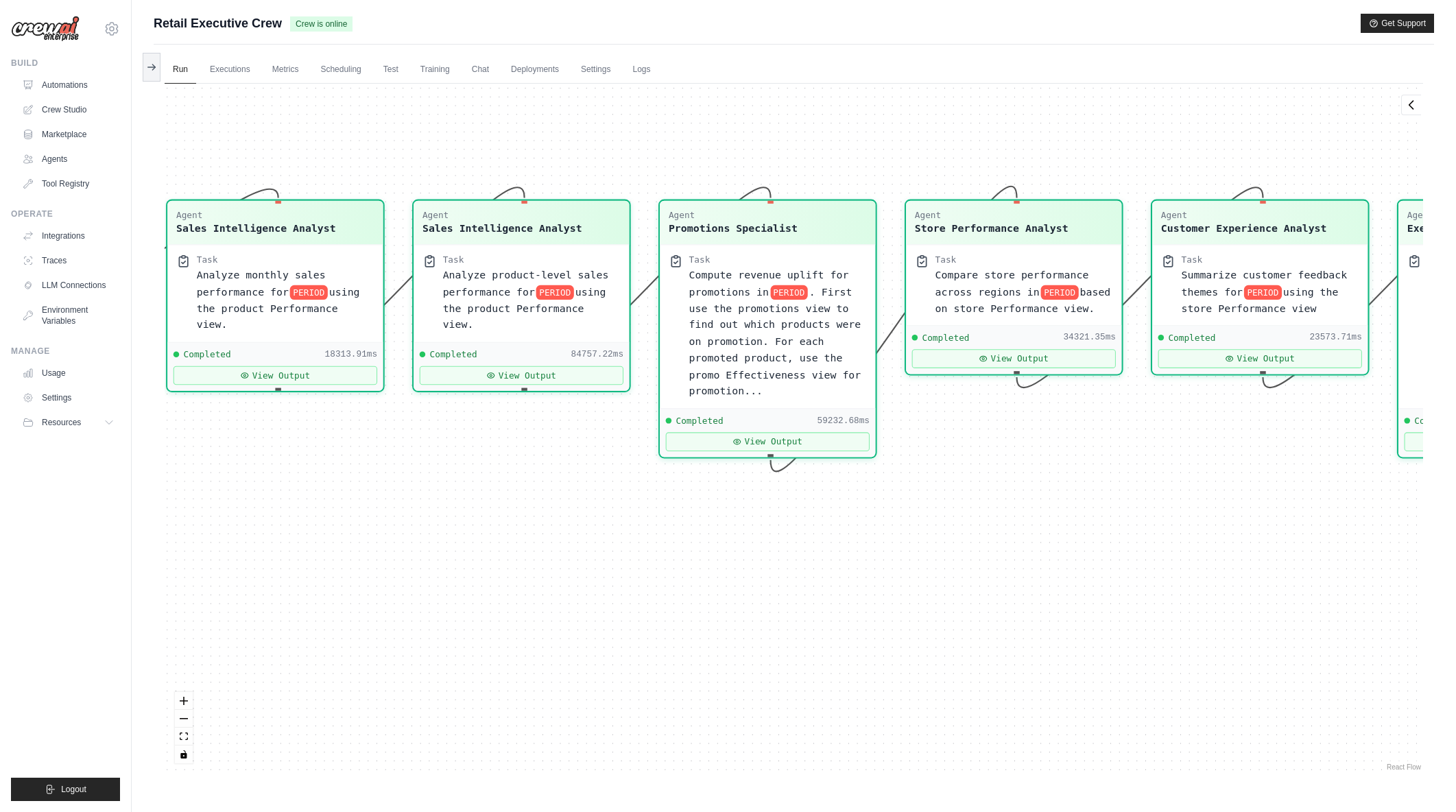
drag, startPoint x: 1073, startPoint y: 584, endPoint x: 970, endPoint y: 587, distance: 103.0
click at [970, 587] on div "Agent Sales Intelligence Analyst Task Analyze monthly sales performance for PER…" at bounding box center [794, 428] width 1259 height 690
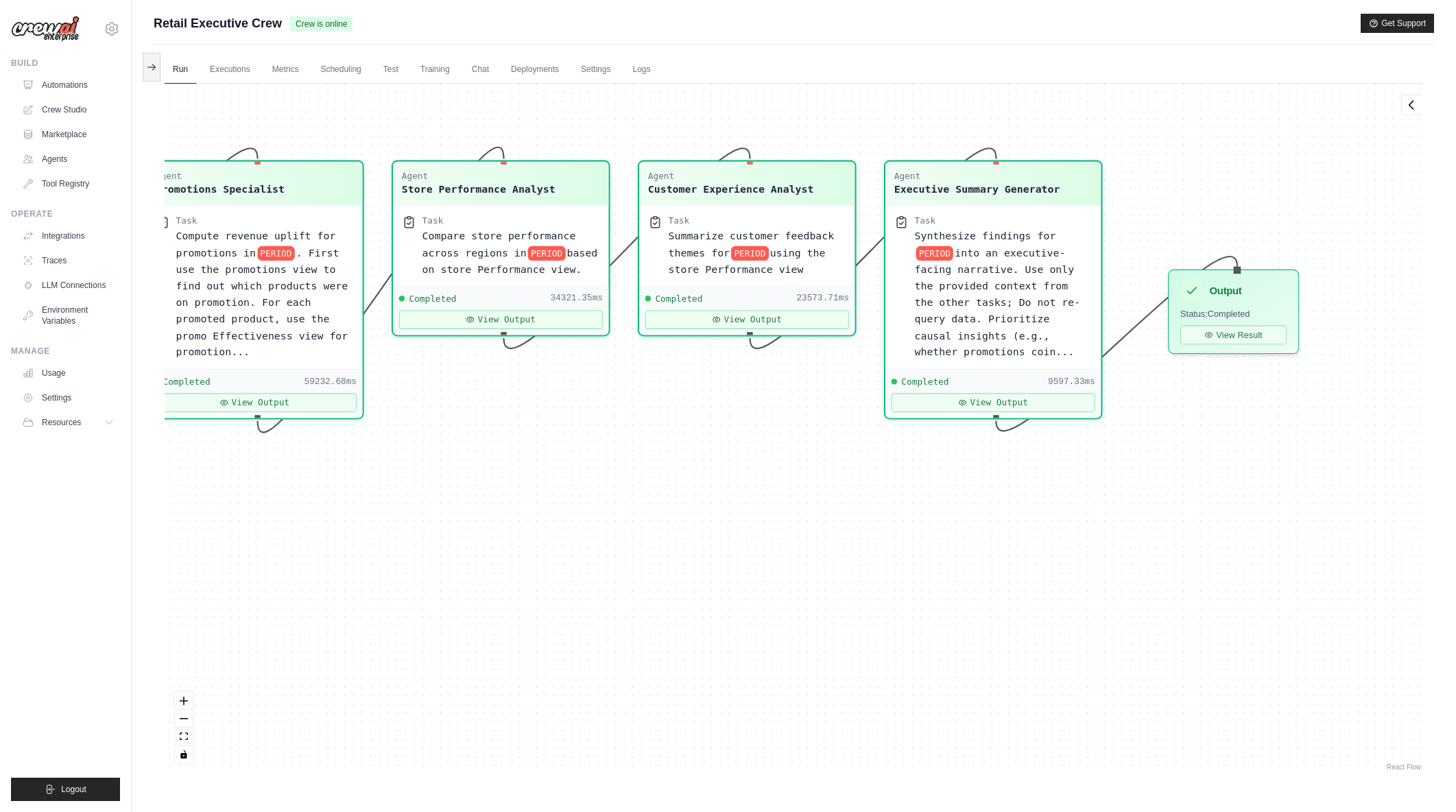
drag, startPoint x: 1202, startPoint y: 582, endPoint x: 790, endPoint y: 539, distance: 414.2
click at [790, 539] on div "Agent Sales Intelligence Analyst Task Analyze monthly sales performance for PER…" at bounding box center [794, 428] width 1259 height 690
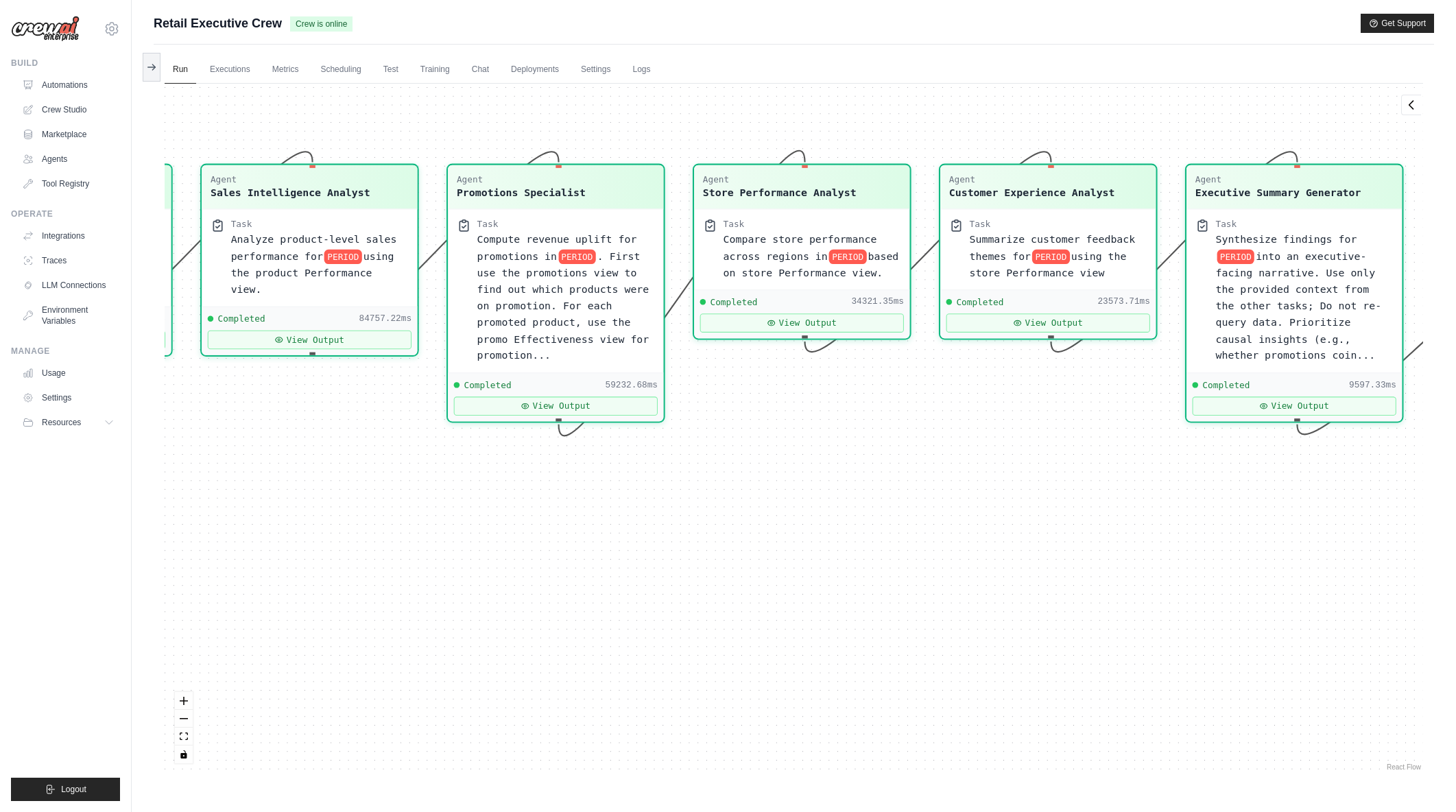
drag, startPoint x: 780, startPoint y: 584, endPoint x: 787, endPoint y: 587, distance: 7.6
click at [787, 587] on div "Agent Sales Intelligence Analyst Task Analyze monthly sales performance for PER…" at bounding box center [794, 428] width 1259 height 690
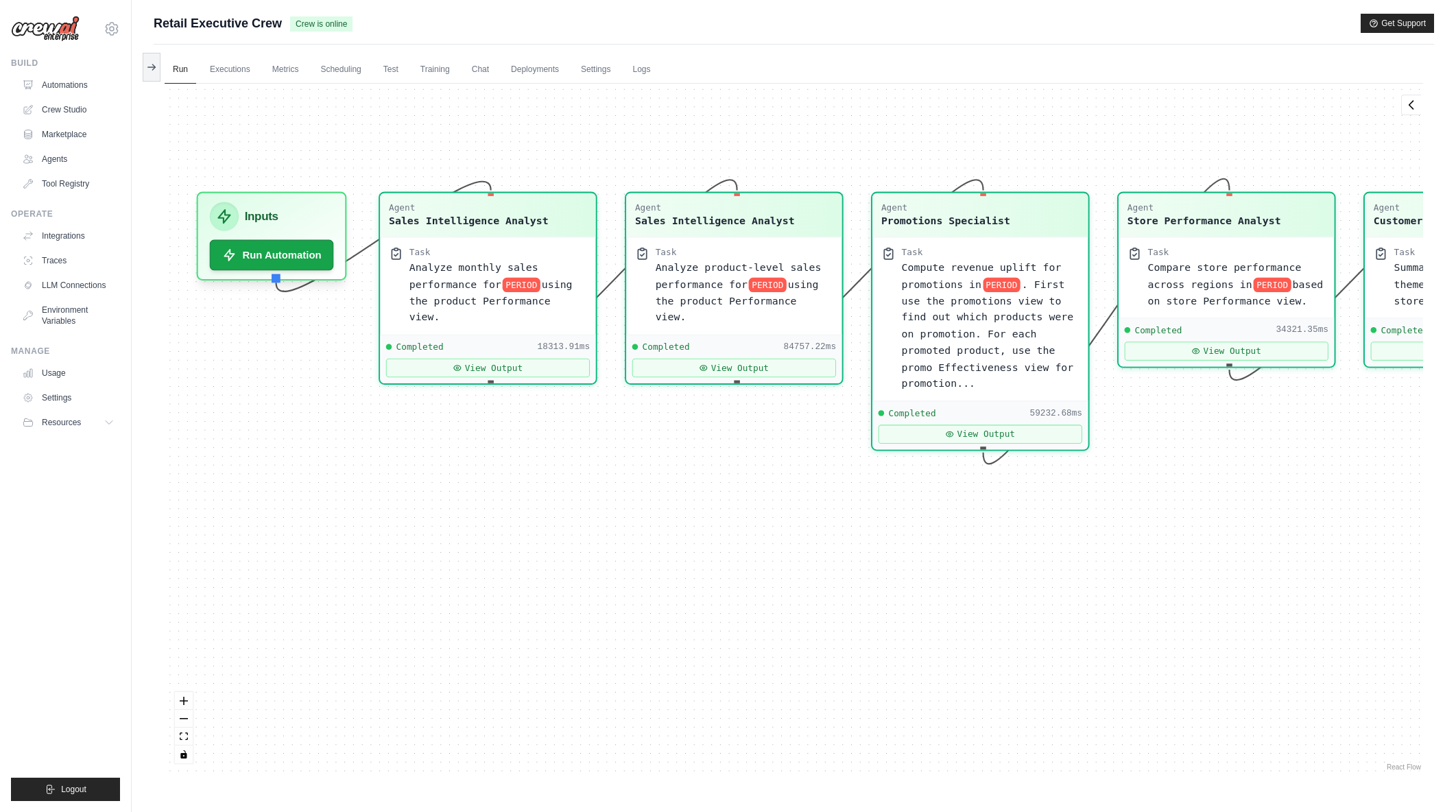
drag, startPoint x: 575, startPoint y: 584, endPoint x: 804, endPoint y: 622, distance: 232.1
click at [804, 622] on div "Agent Sales Intelligence Analyst Task Analyze monthly sales performance for PER…" at bounding box center [794, 428] width 1259 height 690
click at [548, 355] on button "View Output" at bounding box center [488, 364] width 204 height 19
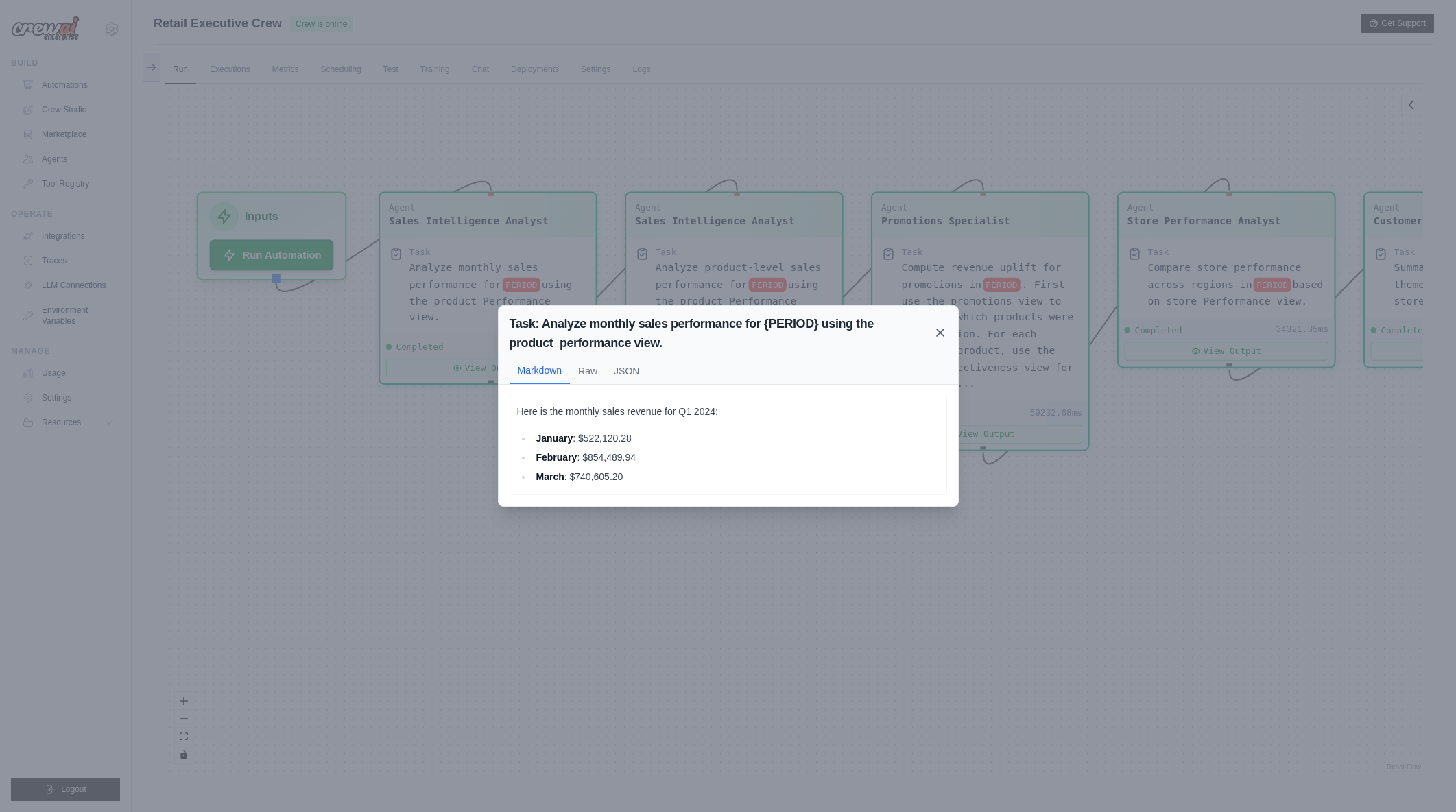
click at [937, 329] on icon at bounding box center [940, 332] width 7 height 7
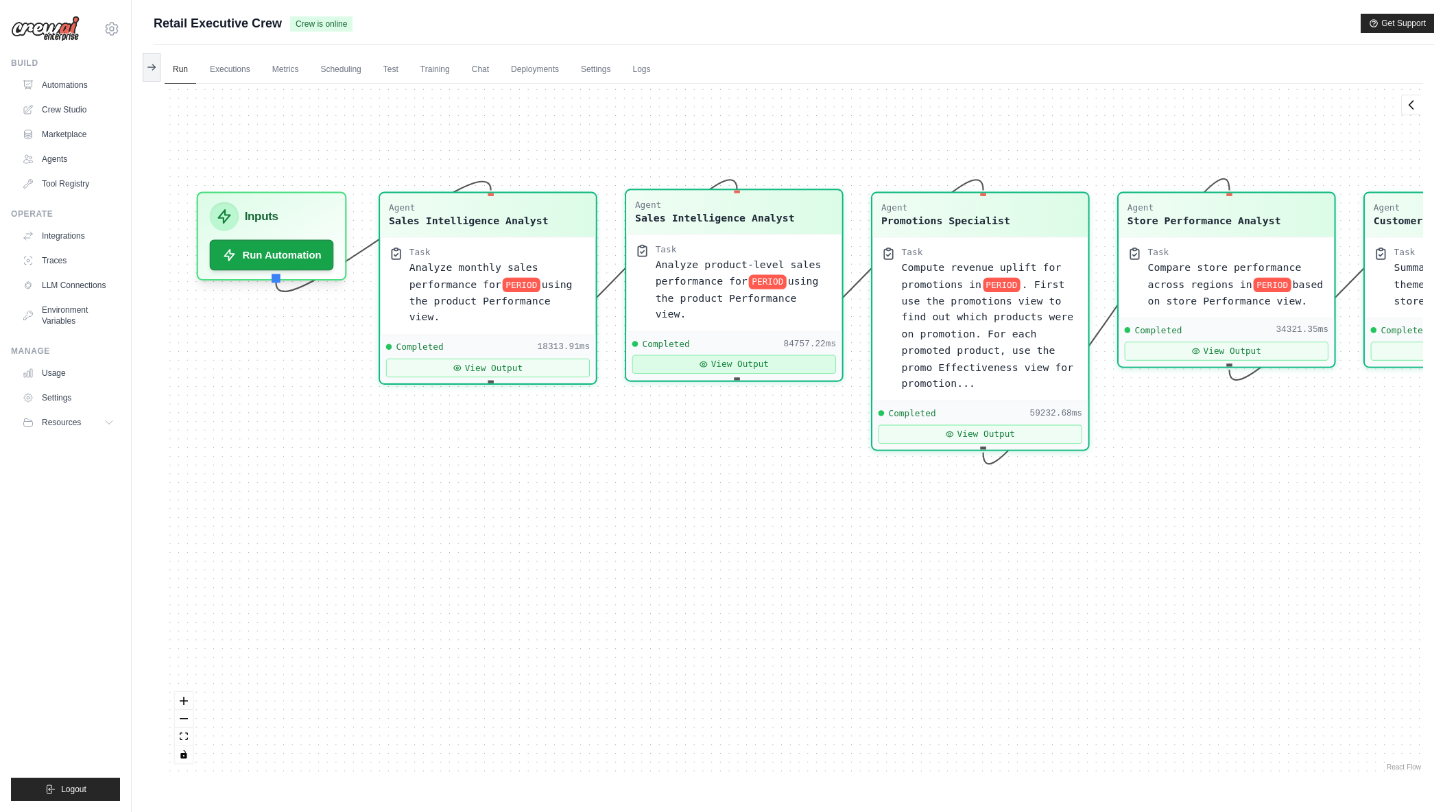
click at [779, 357] on div "Completed 84757.22ms View Output" at bounding box center [734, 355] width 215 height 49
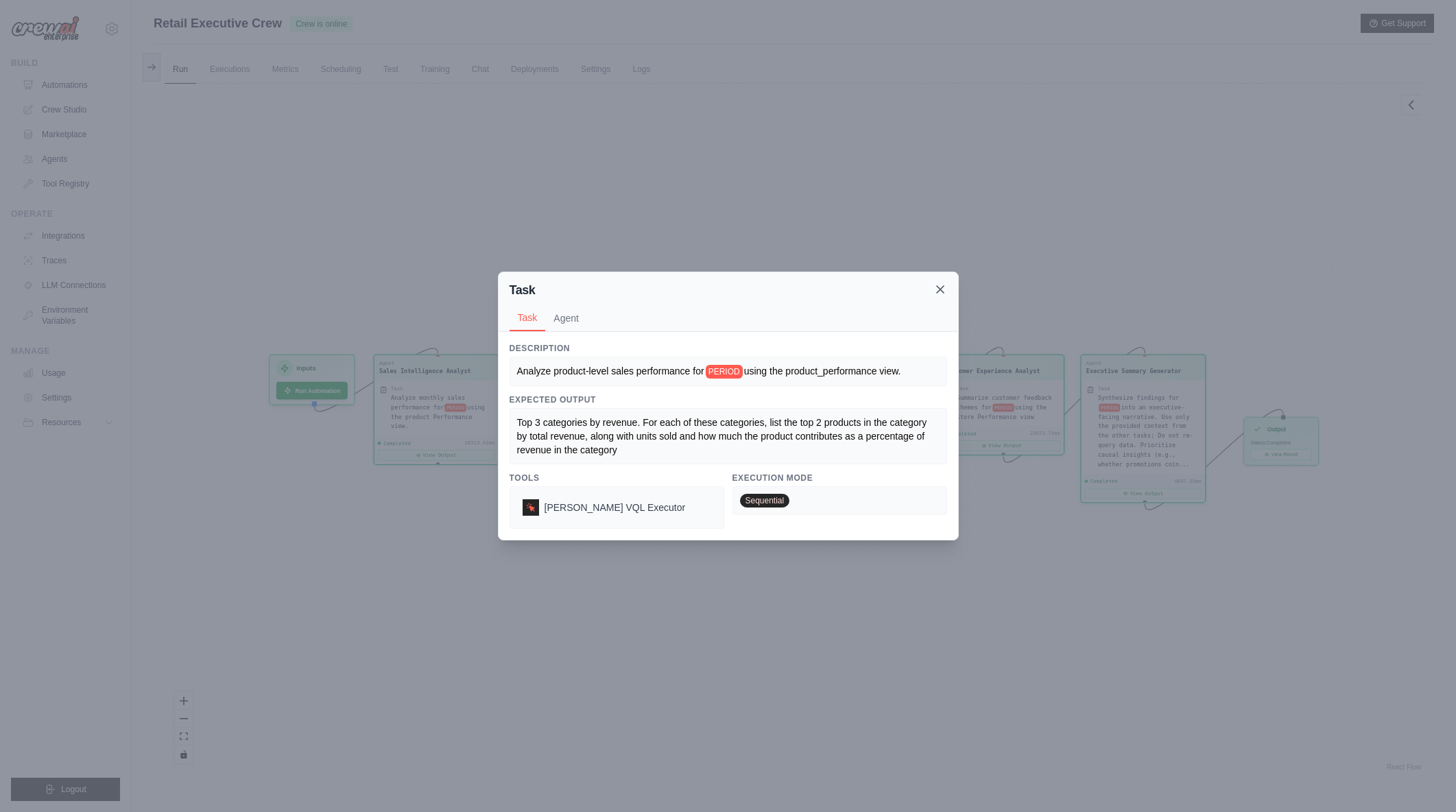
click at [936, 286] on icon at bounding box center [940, 289] width 14 height 14
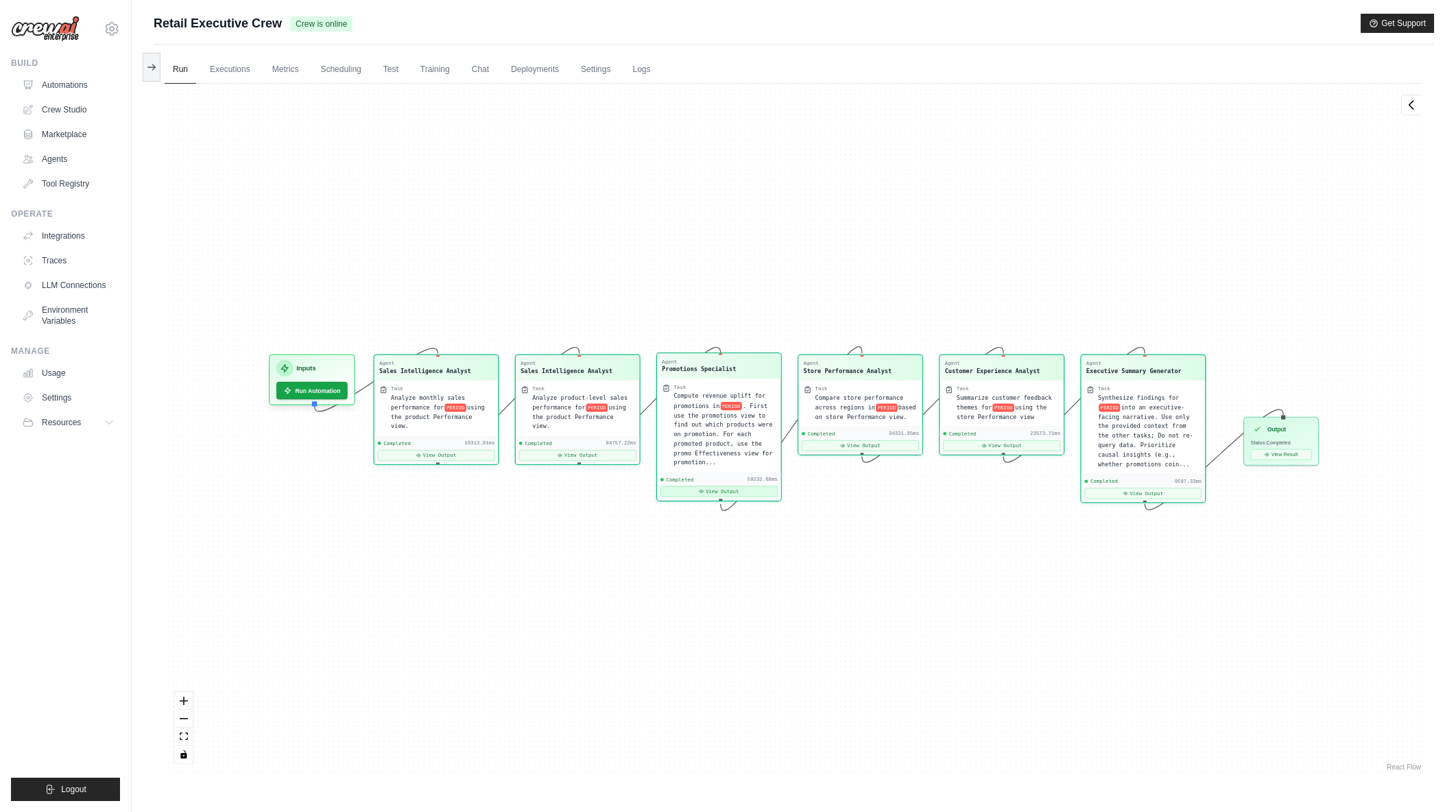
click at [712, 488] on button "View Output" at bounding box center [719, 492] width 117 height 11
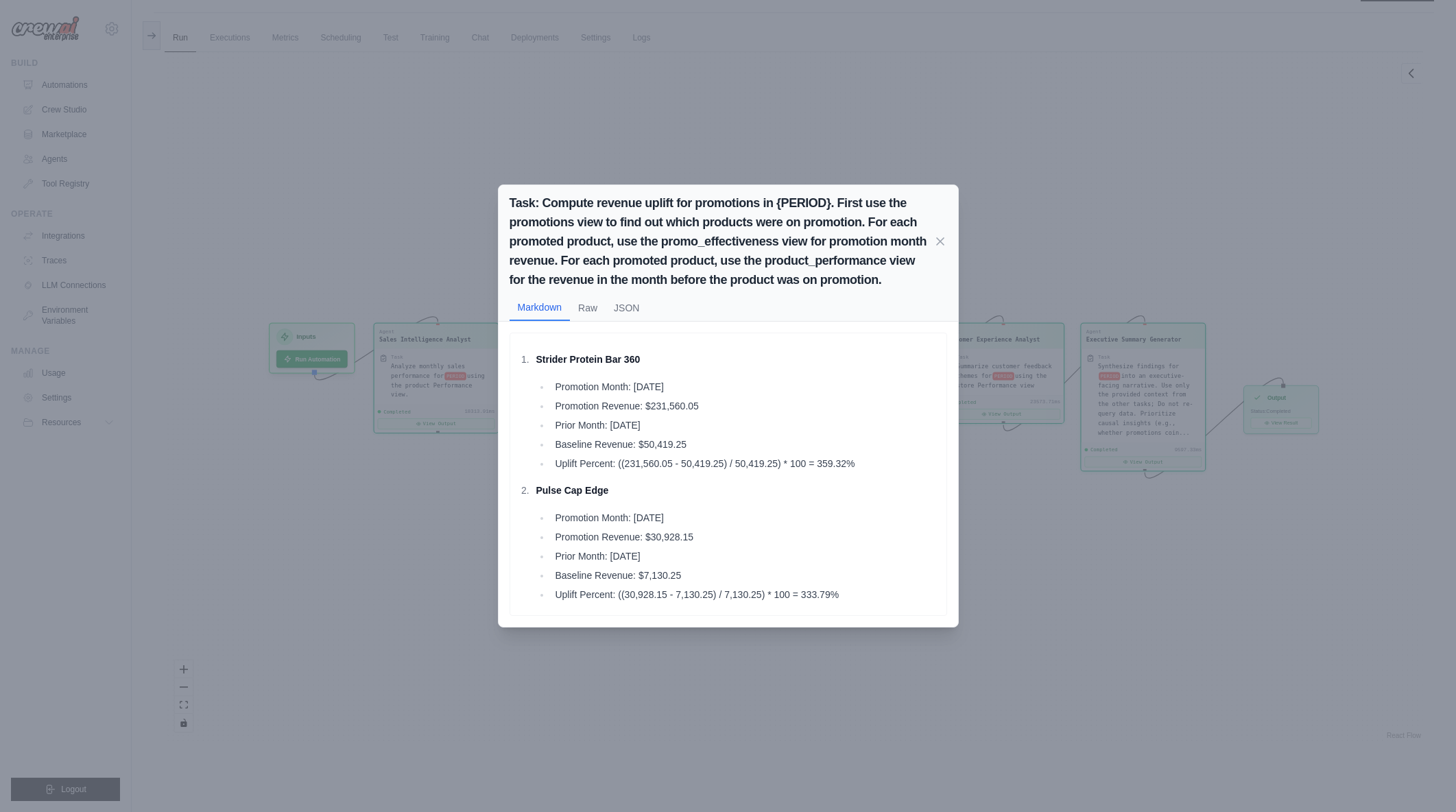
scroll to position [59, 0]
click at [939, 242] on icon at bounding box center [940, 241] width 7 height 7
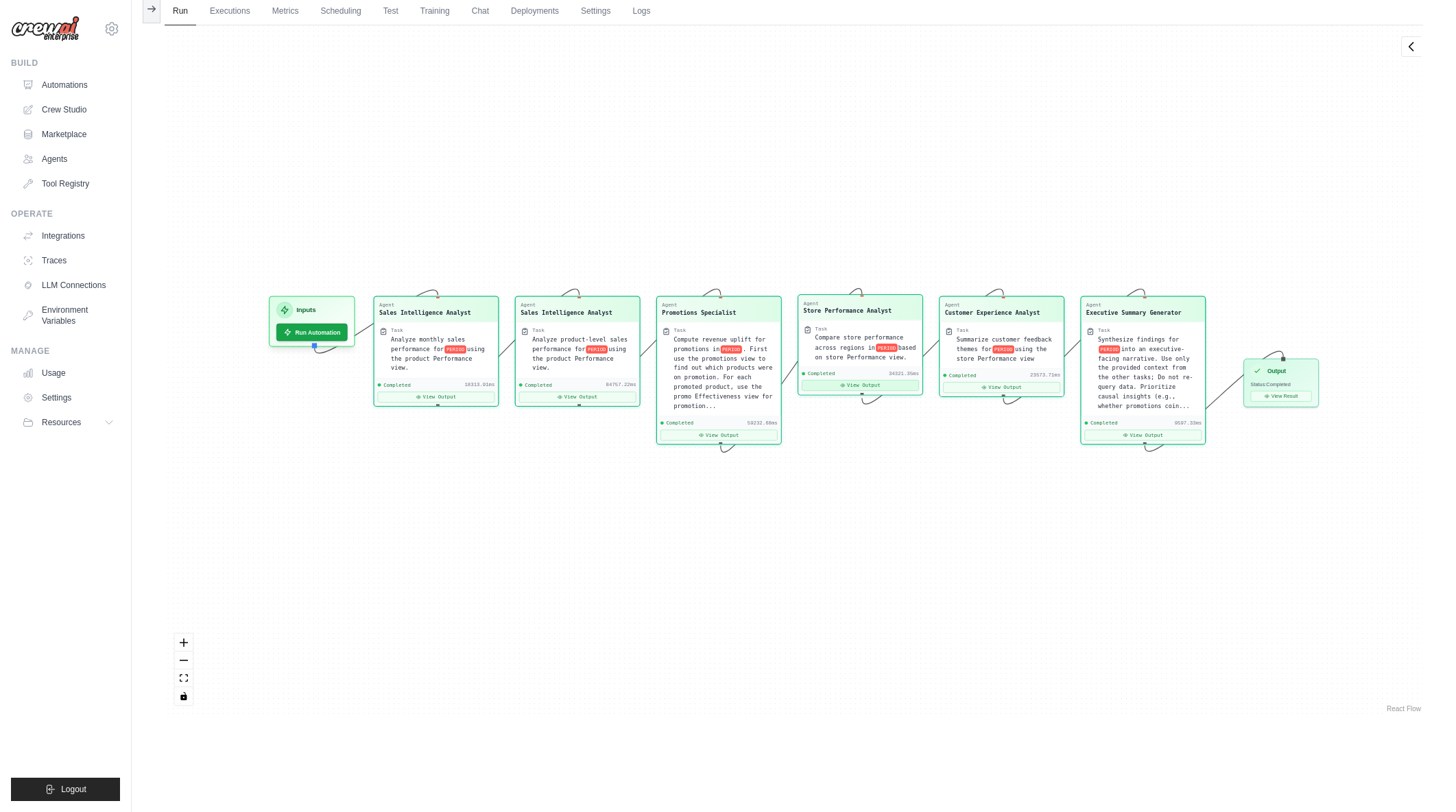
click at [869, 386] on button "View Output" at bounding box center [860, 385] width 117 height 11
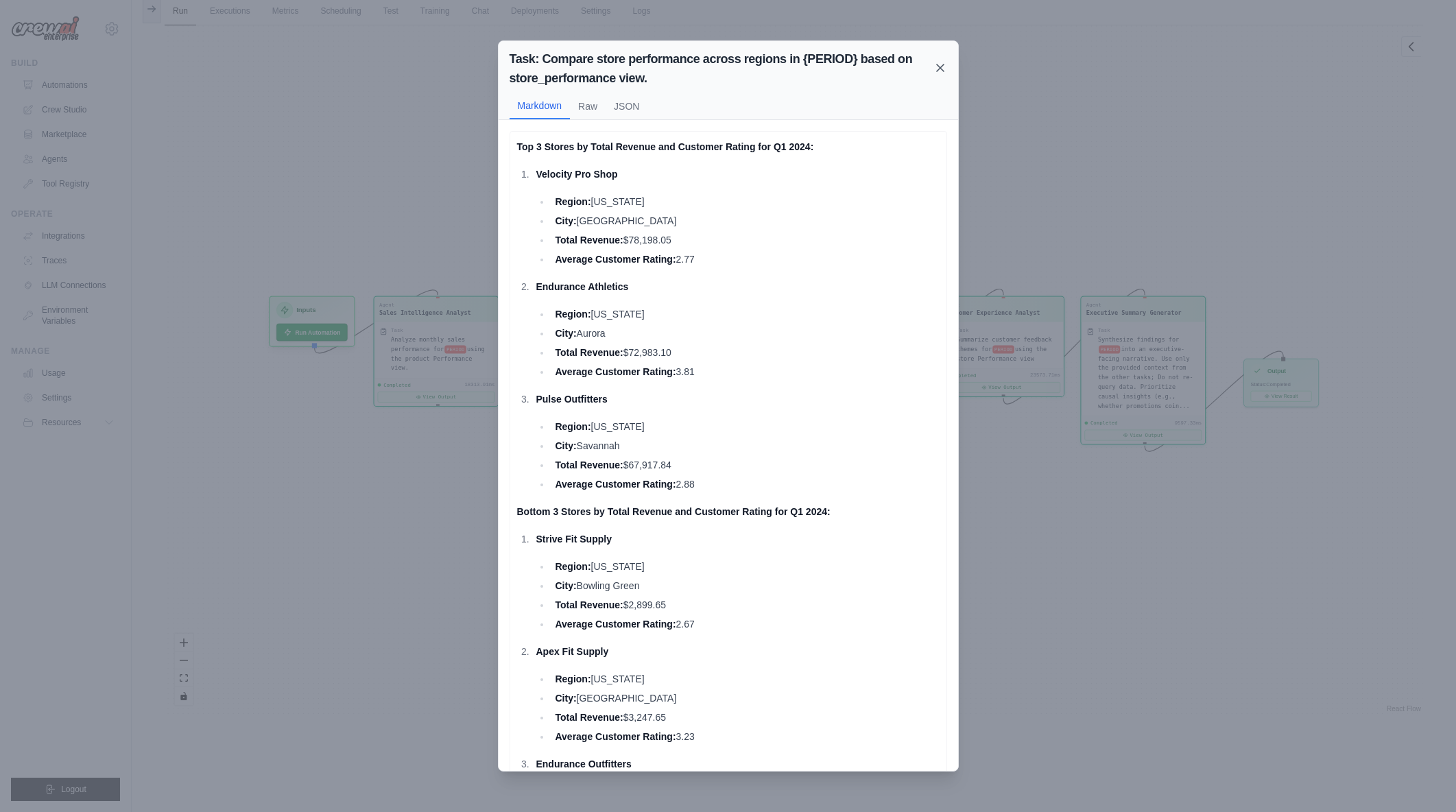
click at [943, 68] on icon at bounding box center [940, 67] width 14 height 14
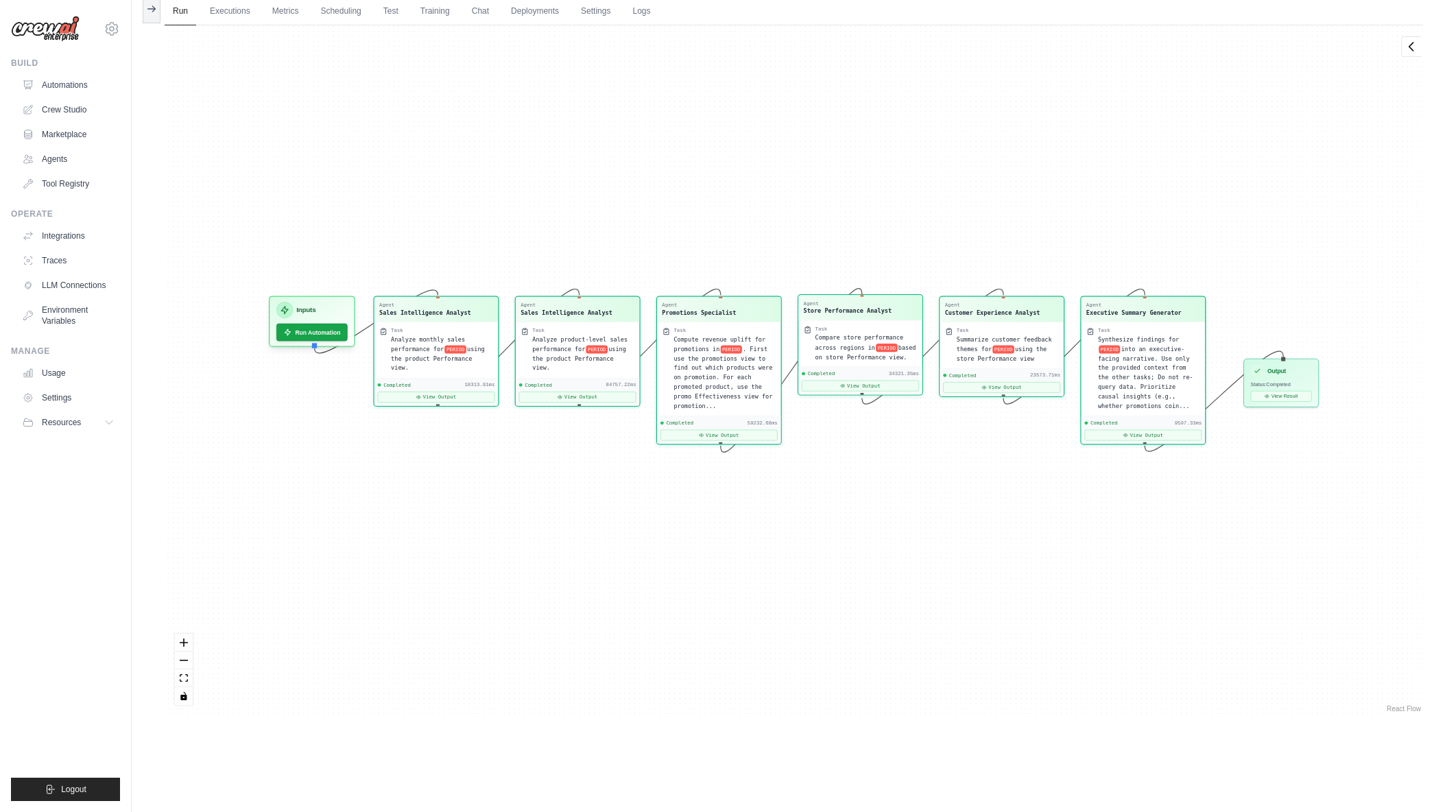
click at [837, 347] on span "Compare store performance across regions in" at bounding box center [860, 343] width 88 height 17
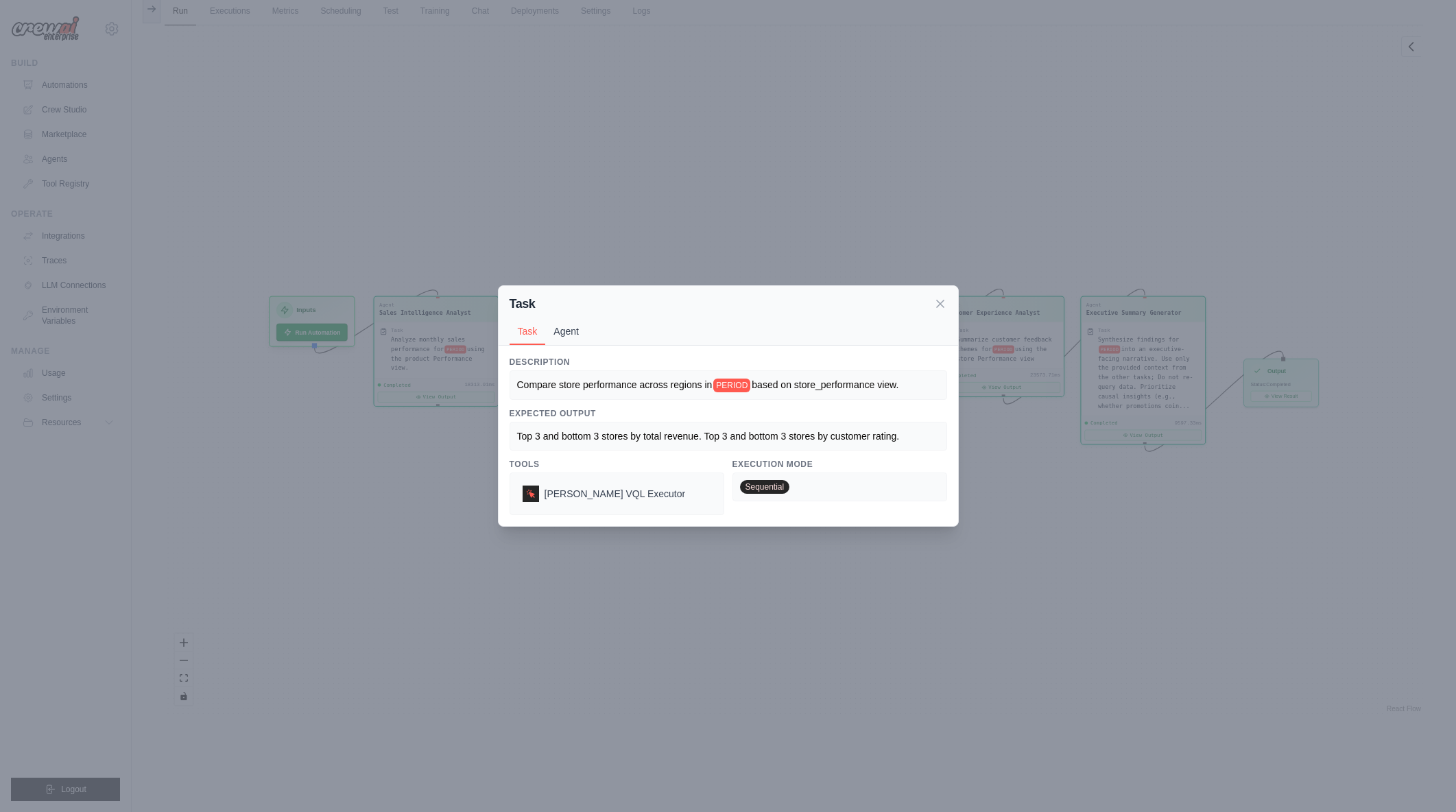
click at [573, 338] on button "Agent" at bounding box center [566, 331] width 42 height 26
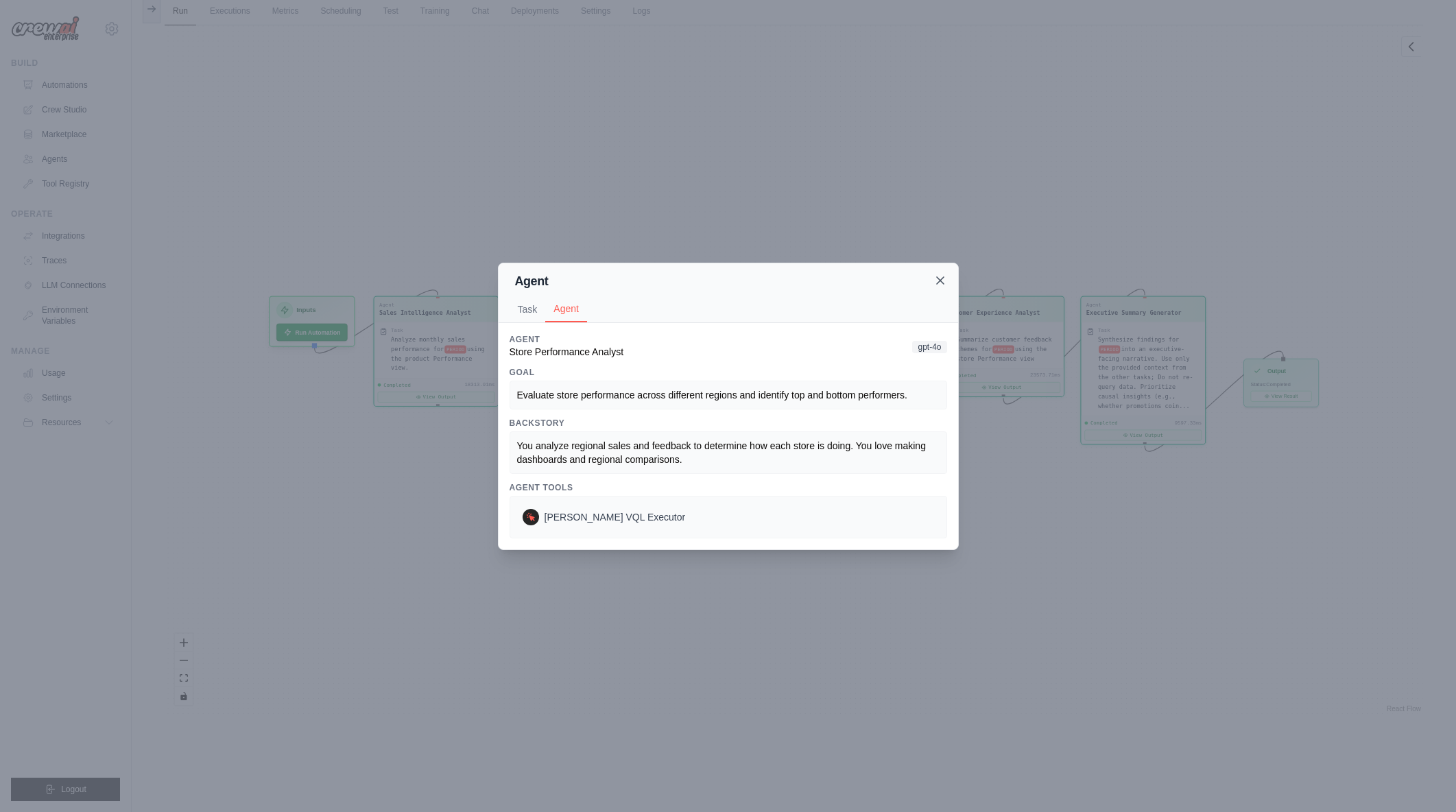
click at [946, 283] on icon at bounding box center [940, 280] width 14 height 14
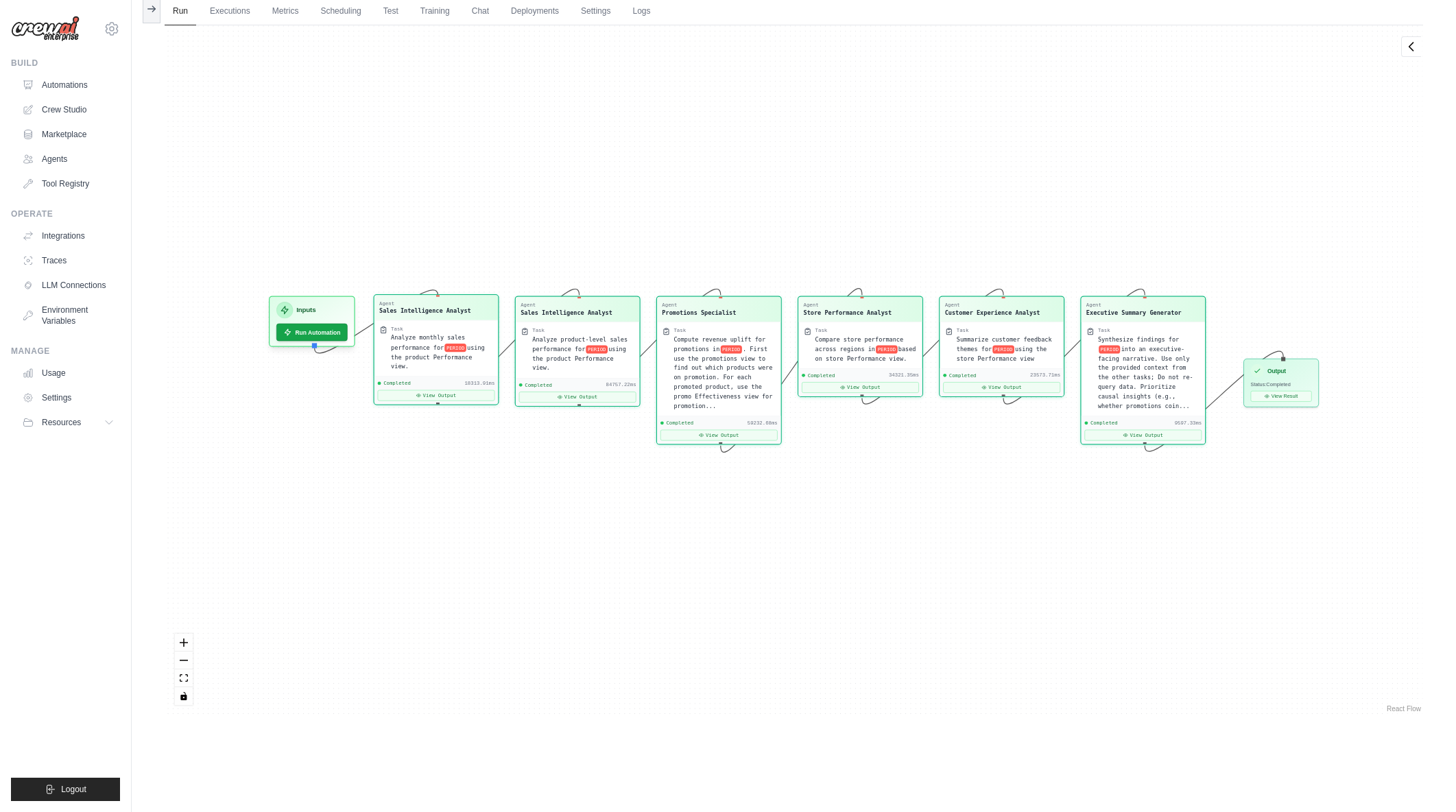
click at [404, 353] on span "using the product Performance view." at bounding box center [437, 356] width 94 height 26
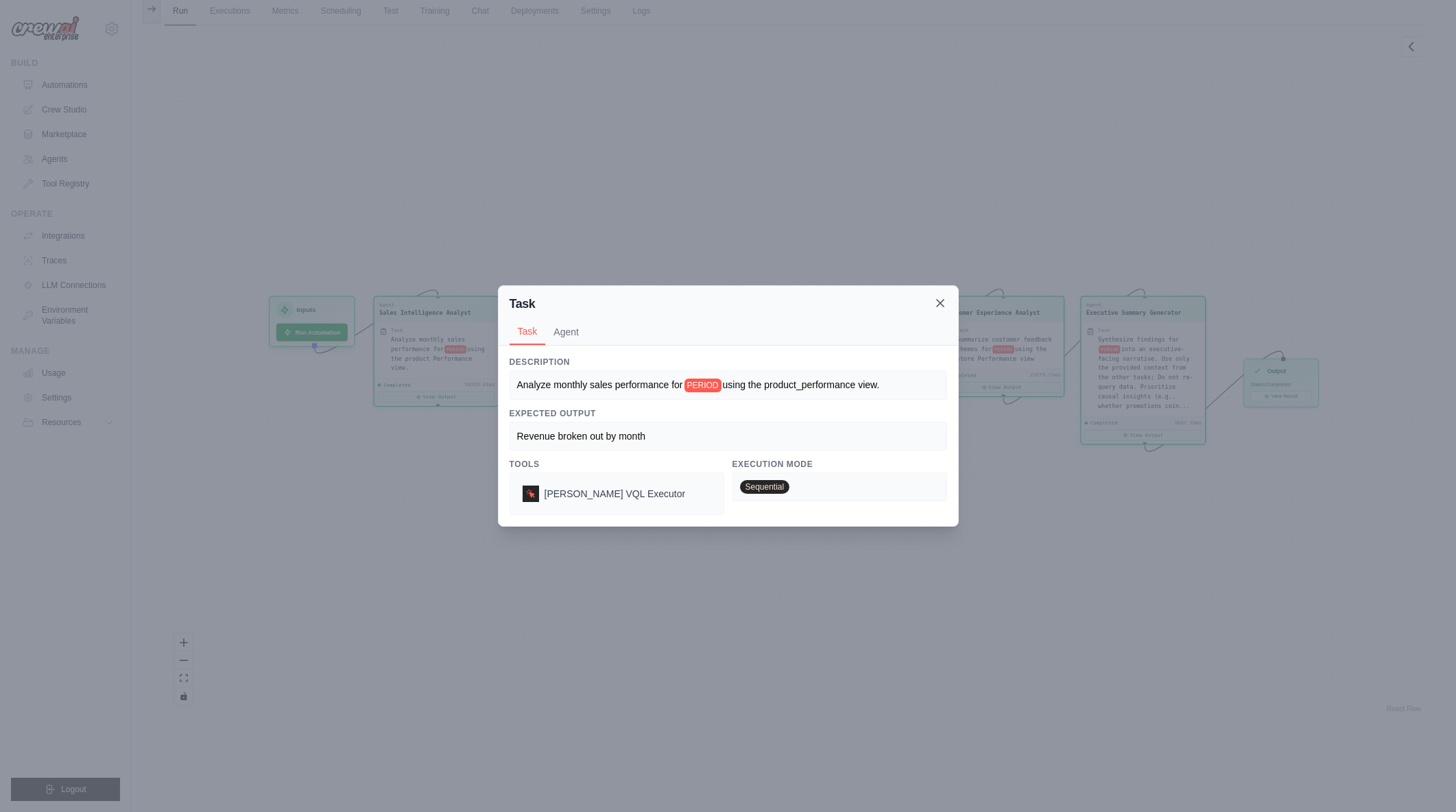
click at [945, 299] on icon at bounding box center [940, 302] width 14 height 14
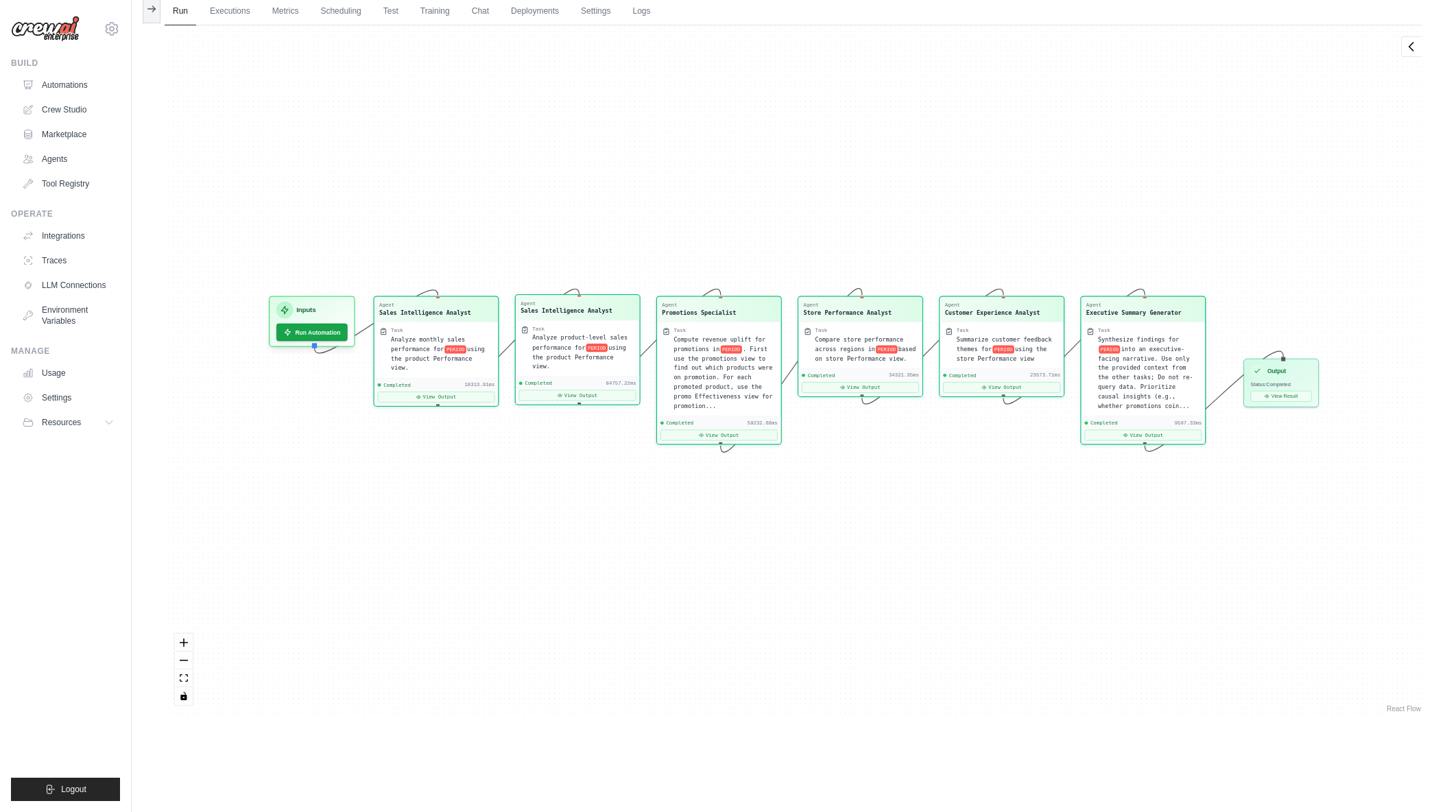
click at [567, 351] on div "Analyze product-level sales performance for PERIOD using the product Performanc…" at bounding box center [583, 352] width 102 height 39
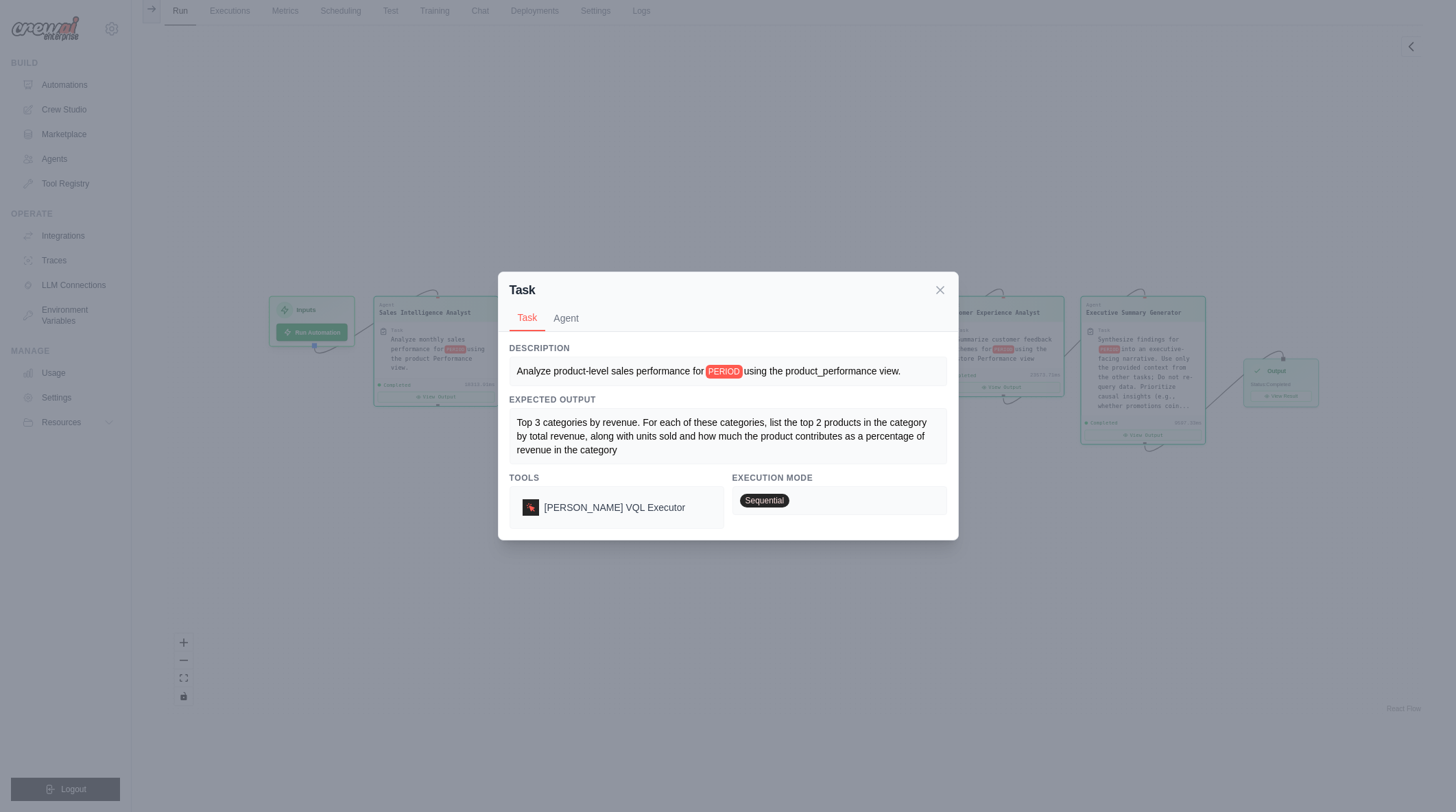
click at [955, 286] on div "Task Task Agent" at bounding box center [728, 302] width 460 height 59
click at [946, 292] on icon at bounding box center [940, 289] width 14 height 14
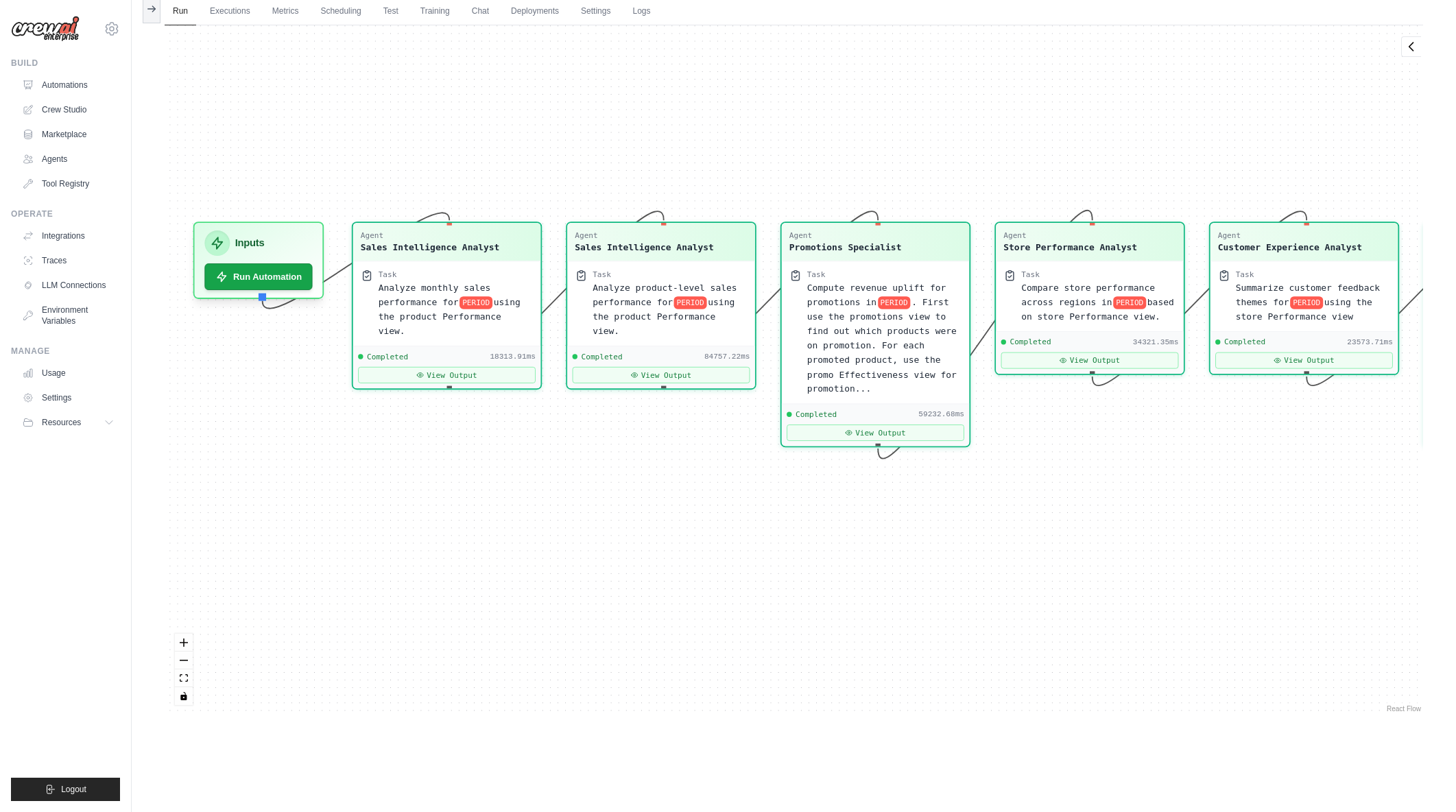
drag, startPoint x: 580, startPoint y: 519, endPoint x: 792, endPoint y: 580, distance: 220.6
click at [792, 580] on div "Agent Sales Intelligence Analyst Task Analyze monthly sales performance for PER…" at bounding box center [794, 371] width 1259 height 690
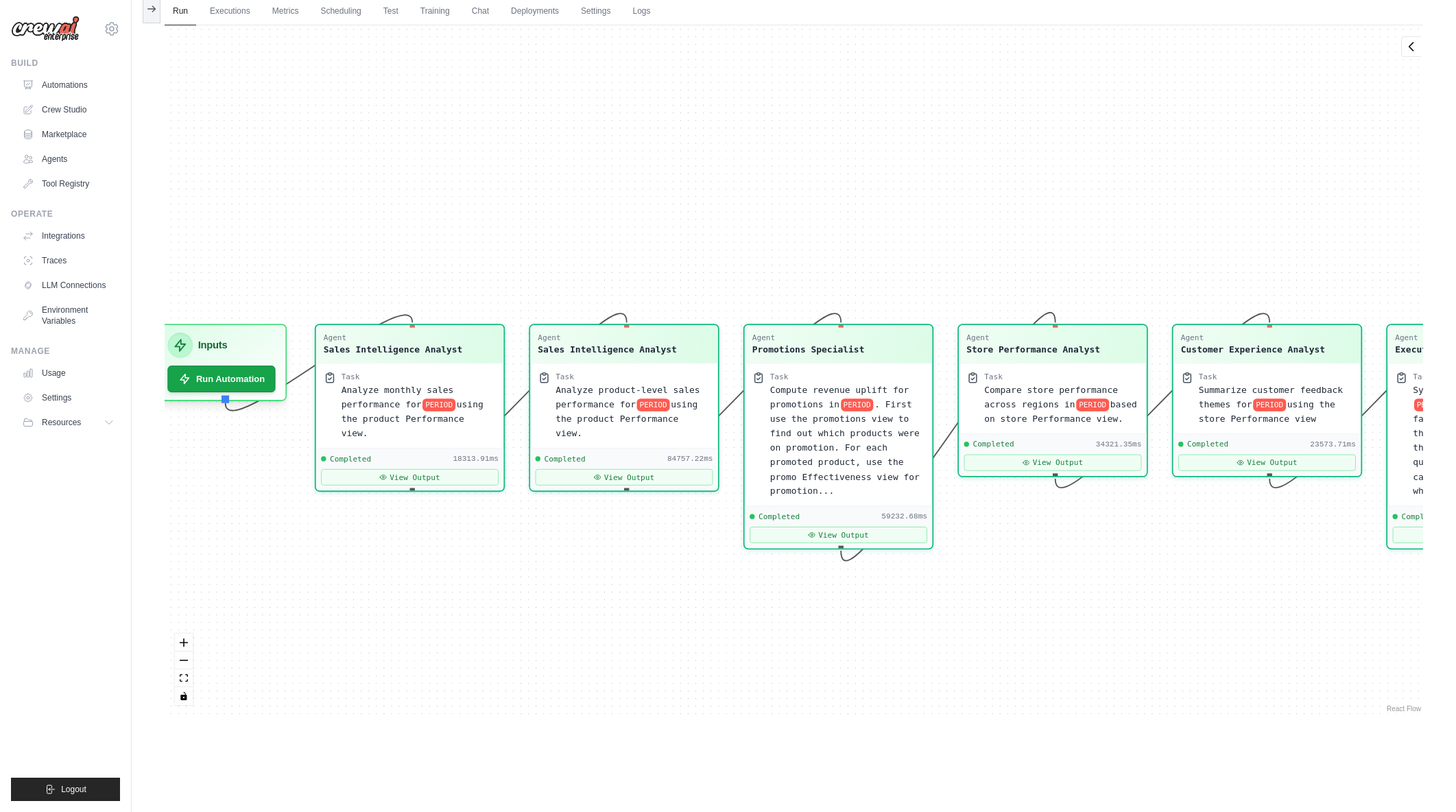
drag, startPoint x: 630, startPoint y: 144, endPoint x: 593, endPoint y: 246, distance: 108.5
click at [593, 246] on div "Agent Sales Intelligence Analyst Task Analyze monthly sales performance for PER…" at bounding box center [794, 371] width 1259 height 690
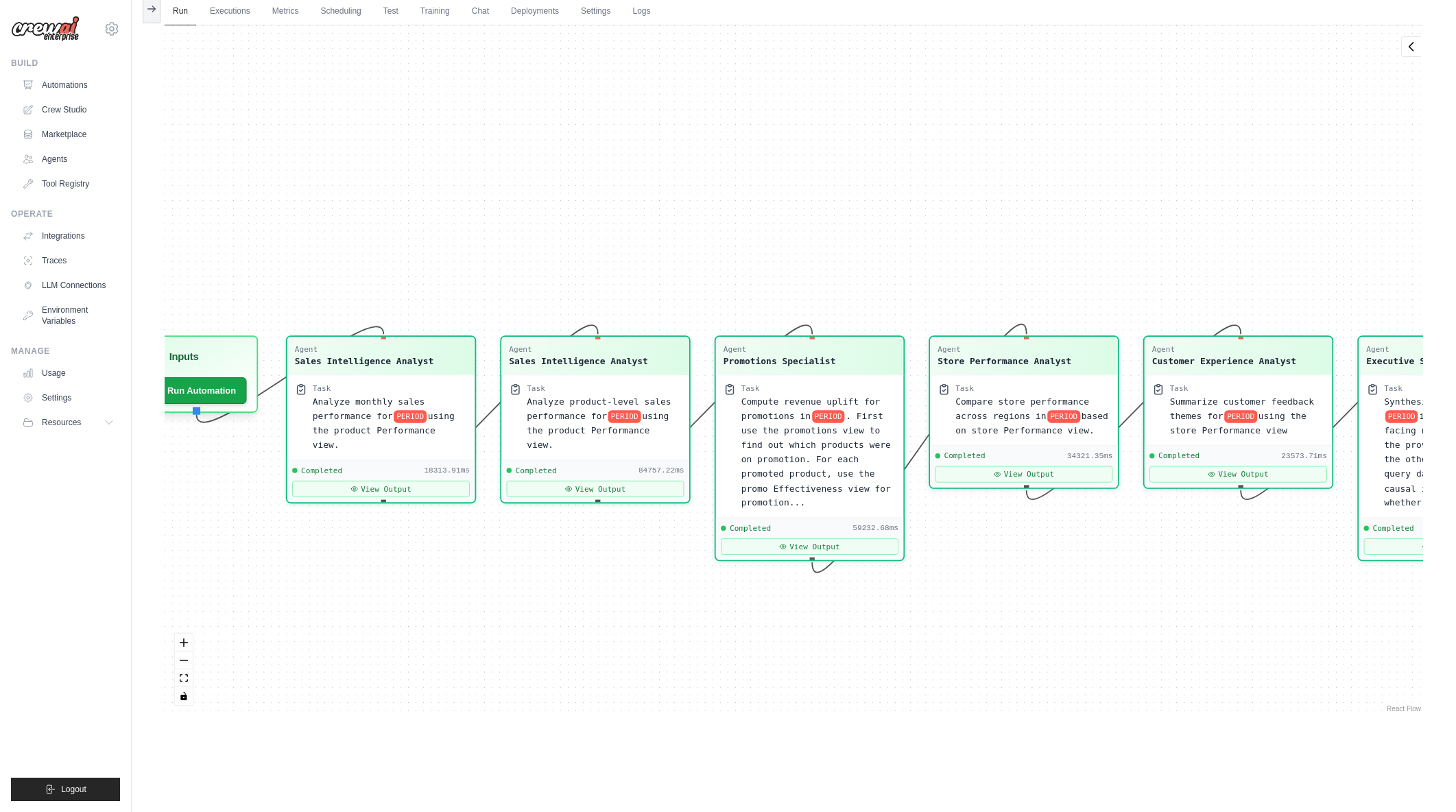
drag, startPoint x: 835, startPoint y: 219, endPoint x: 806, endPoint y: 230, distance: 31.0
click at [806, 230] on div "Agent Sales Intelligence Analyst Task Analyze monthly sales performance for PER…" at bounding box center [794, 371] width 1259 height 690
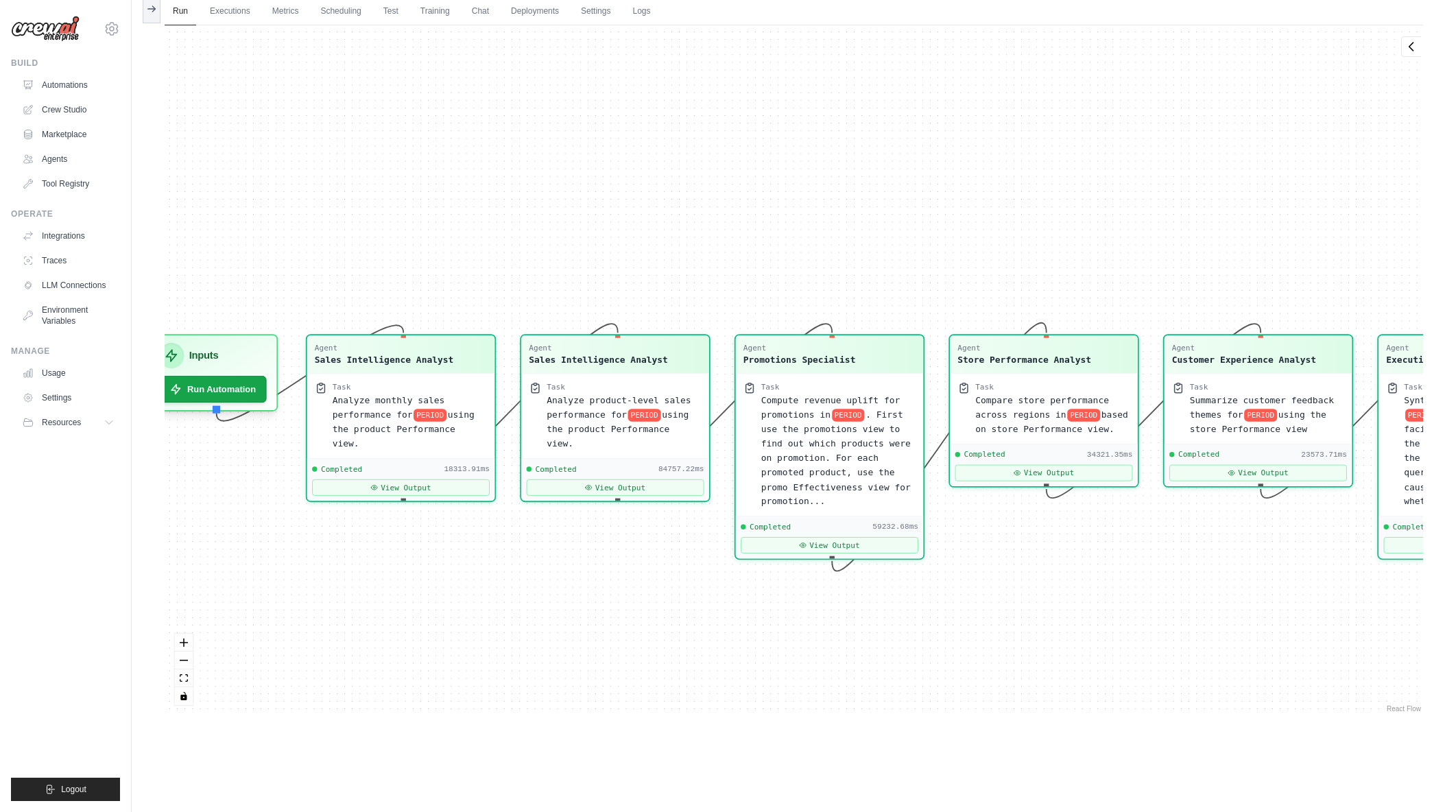
drag, startPoint x: 806, startPoint y: 230, endPoint x: 826, endPoint y: 229, distance: 20.0
click at [826, 229] on div "Agent Sales Intelligence Analyst Task Analyze monthly sales performance for PER…" at bounding box center [794, 371] width 1259 height 690
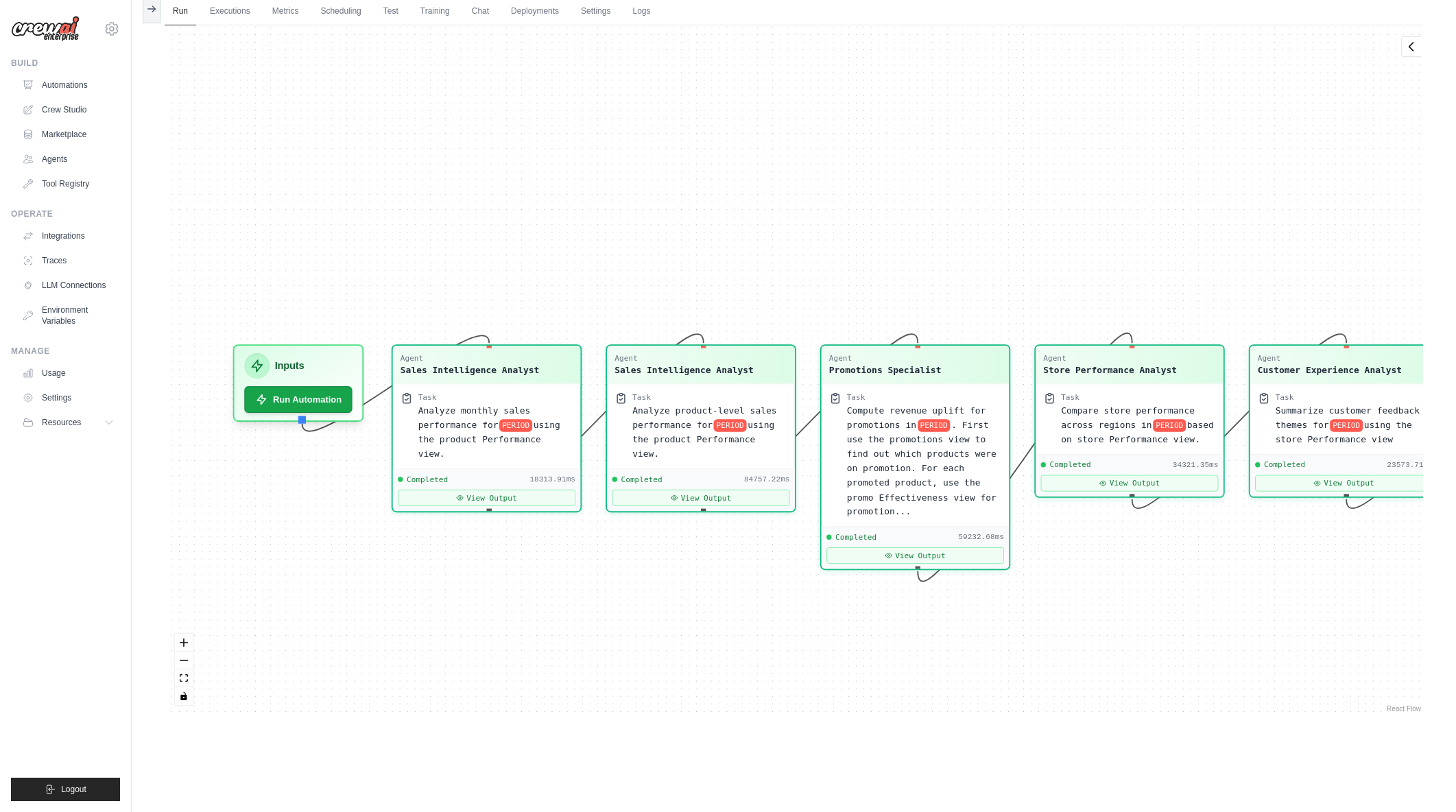
drag, startPoint x: 779, startPoint y: 225, endPoint x: 864, endPoint y: 236, distance: 85.7
click at [864, 236] on div "Agent Sales Intelligence Analyst Task Analyze monthly sales performance for PER…" at bounding box center [794, 371] width 1259 height 690
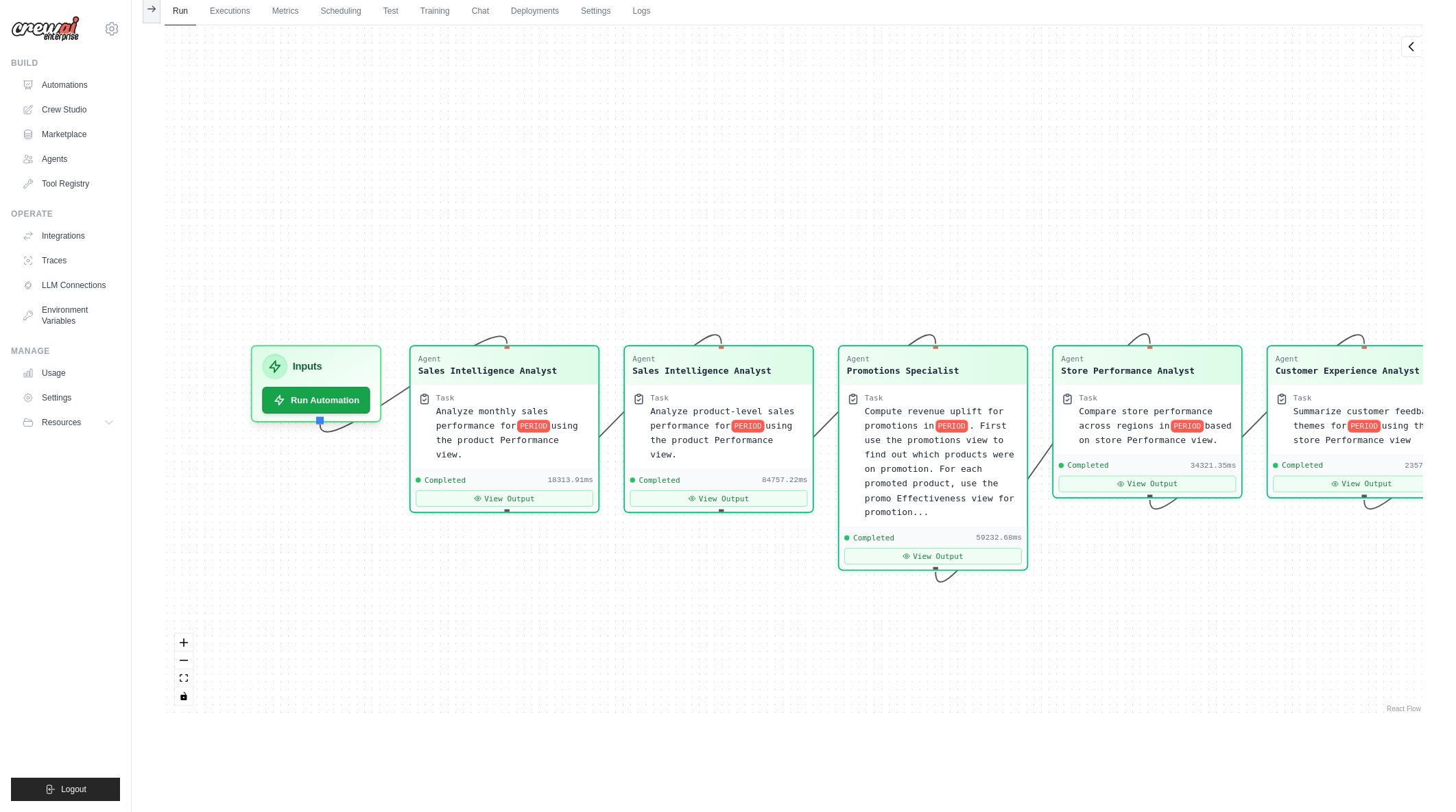
drag, startPoint x: 620, startPoint y: 240, endPoint x: 638, endPoint y: 241, distance: 18.0
click at [638, 241] on div "Agent Sales Intelligence Analyst Task Analyze monthly sales performance for PER…" at bounding box center [794, 371] width 1259 height 690
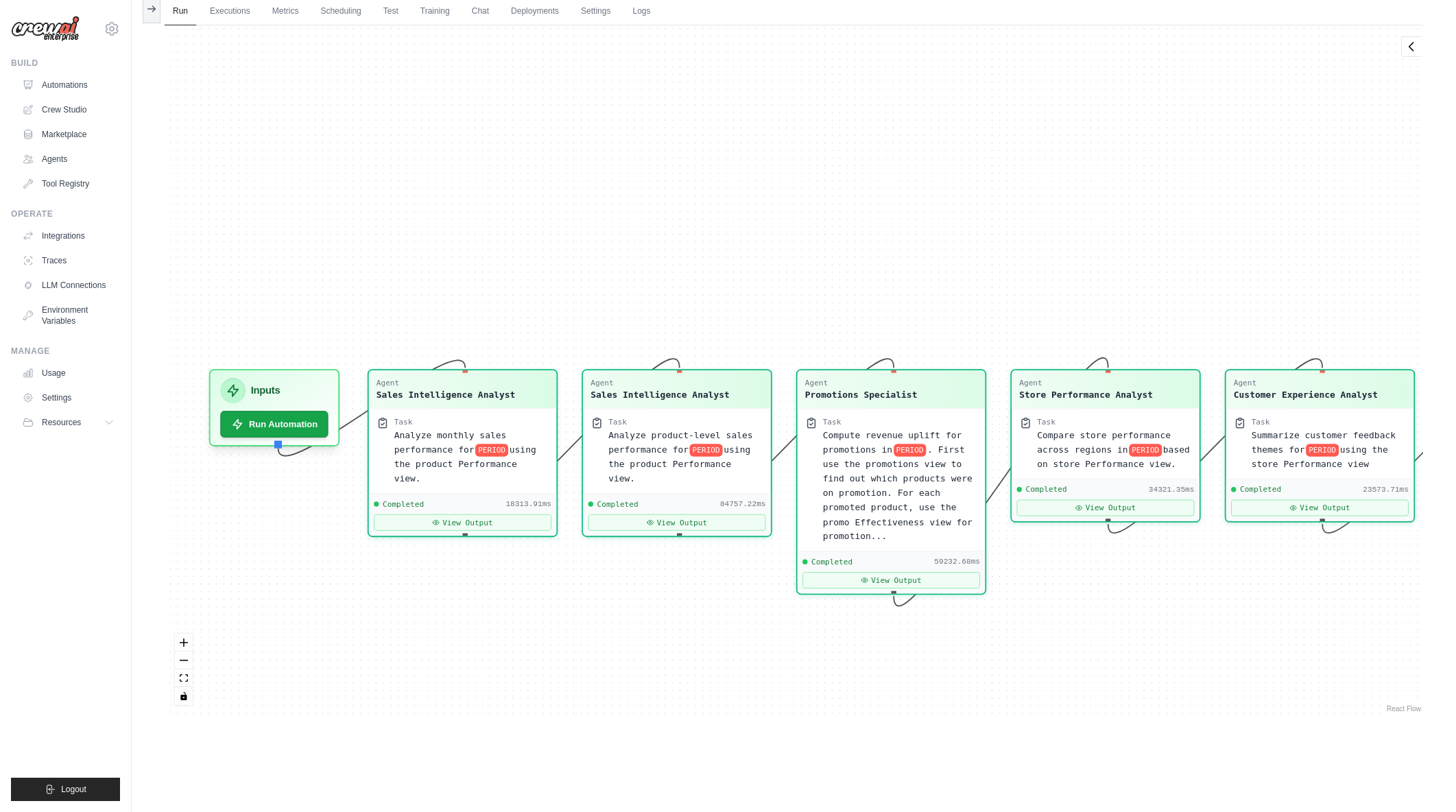
drag, startPoint x: 757, startPoint y: 201, endPoint x: 714, endPoint y: 224, distance: 48.8
click at [714, 224] on div "Agent Sales Intelligence Analyst Task Analyze monthly sales performance for PER…" at bounding box center [794, 371] width 1259 height 690
click at [444, 511] on button "View Output" at bounding box center [462, 519] width 177 height 17
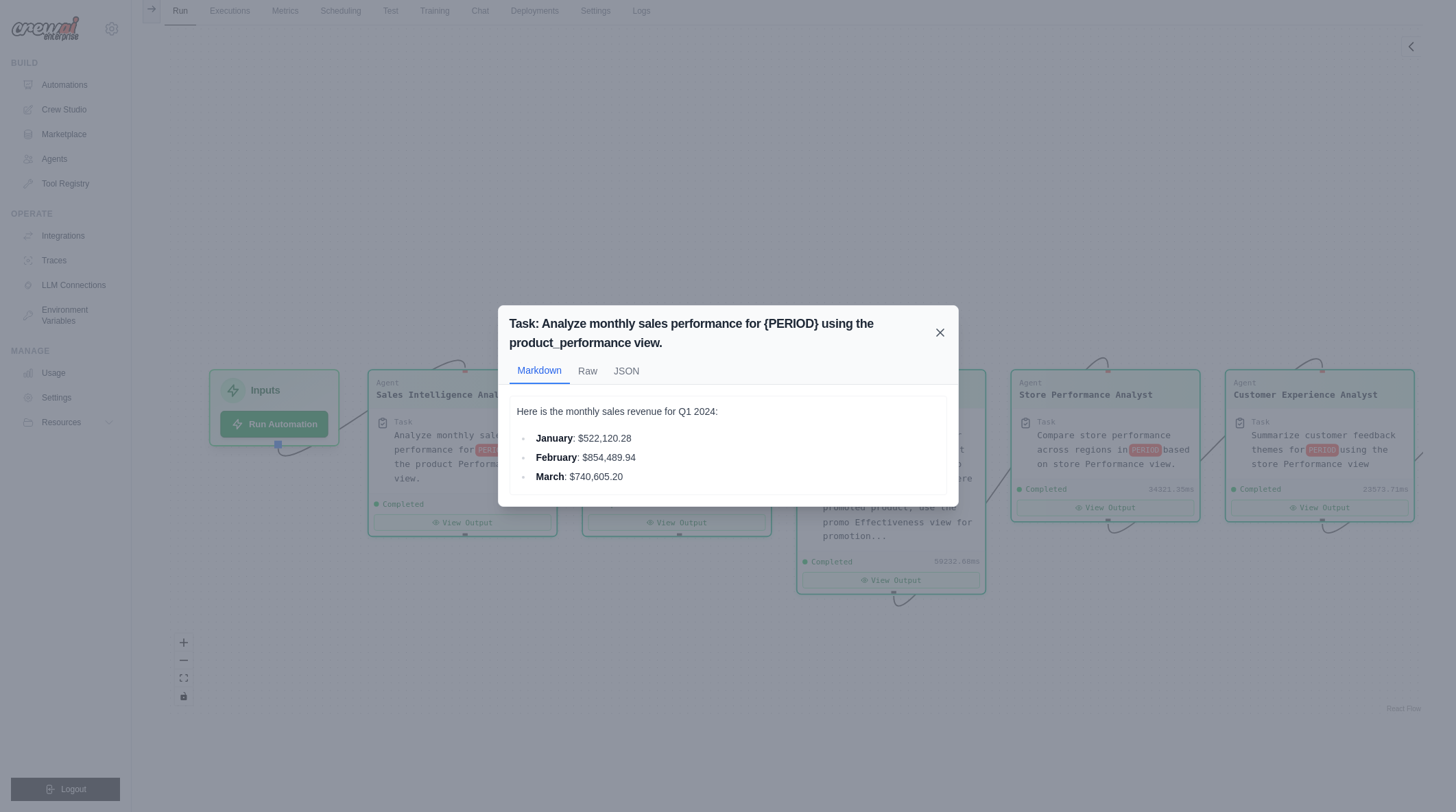
click at [937, 333] on icon at bounding box center [940, 332] width 14 height 14
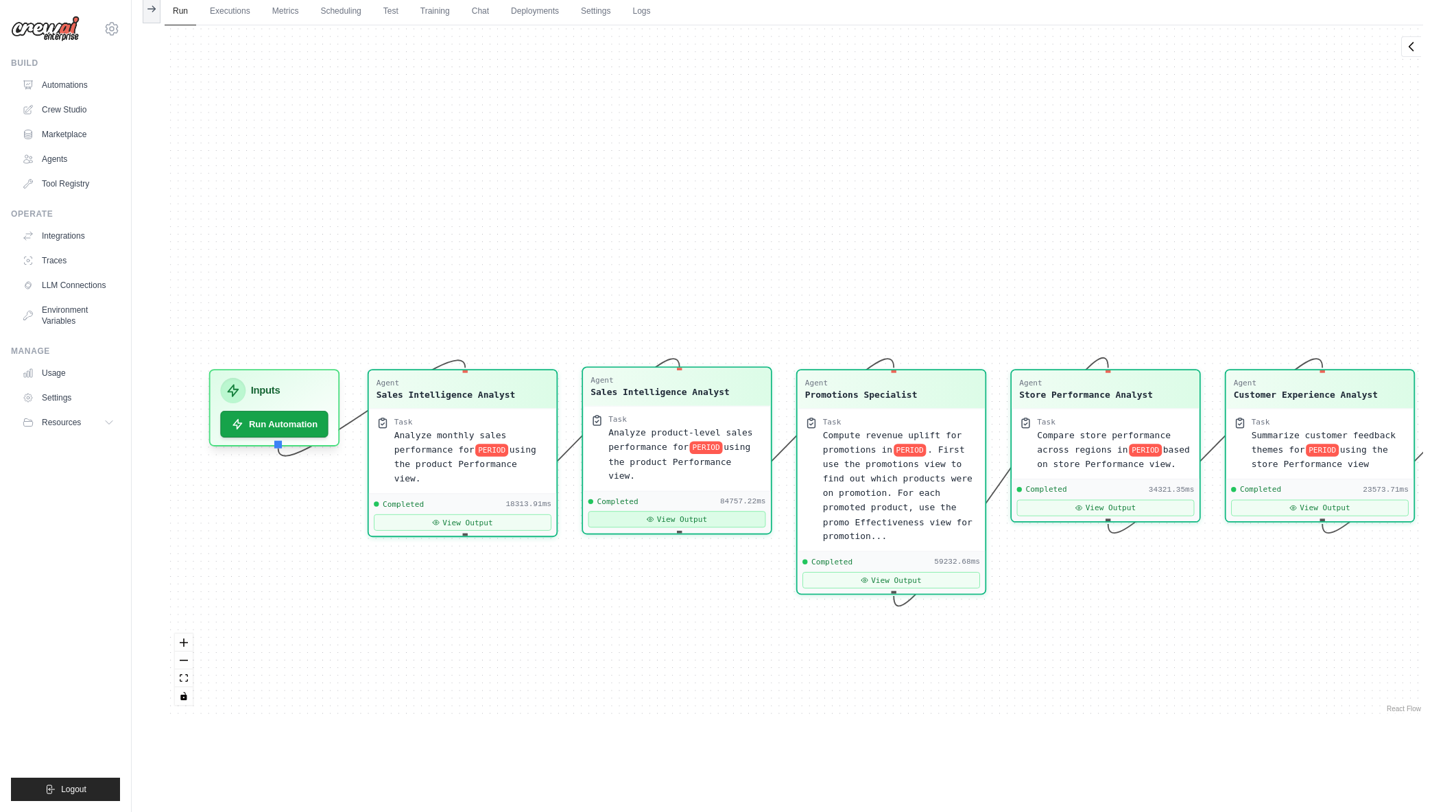
click at [668, 511] on button "View Output" at bounding box center [677, 519] width 177 height 17
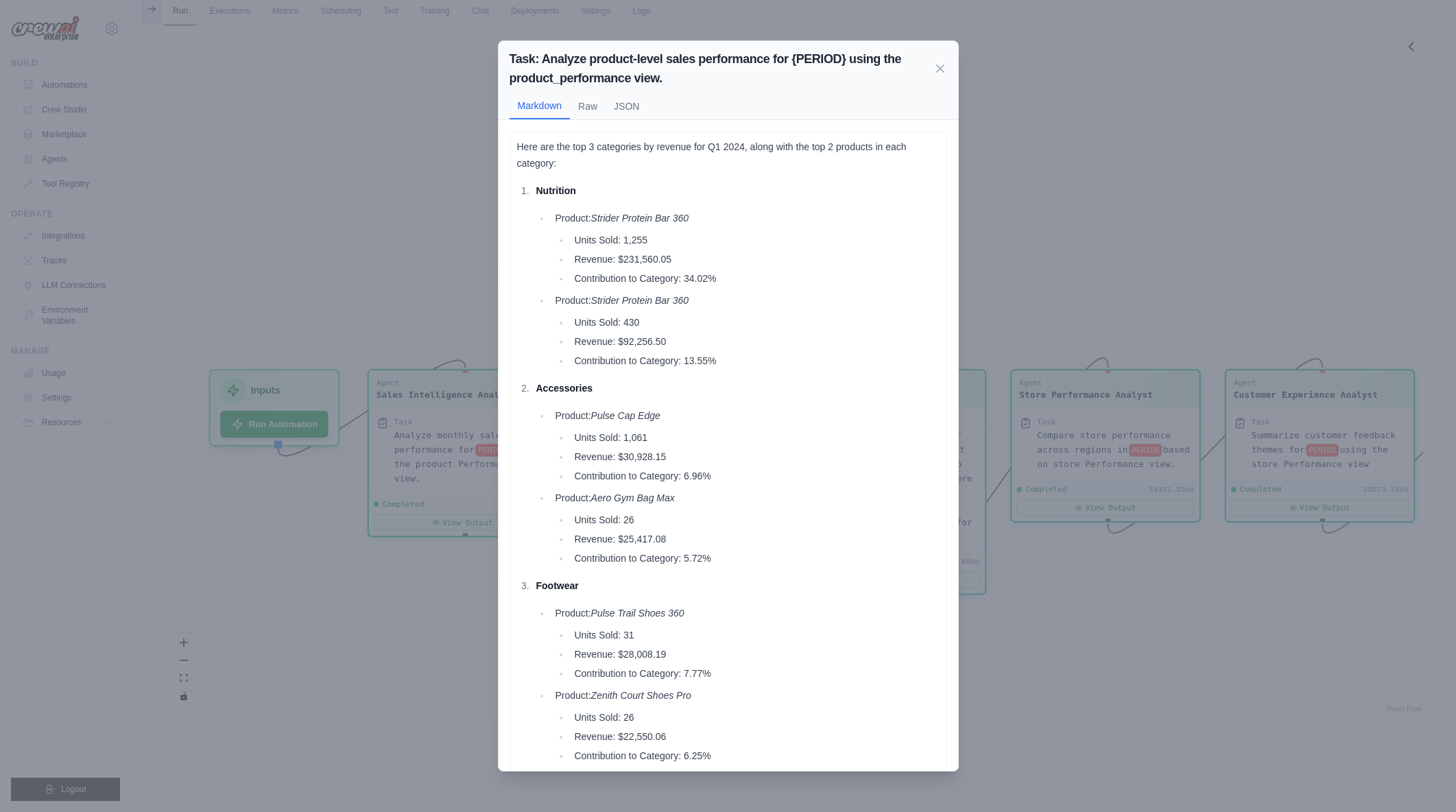
scroll to position [17, 0]
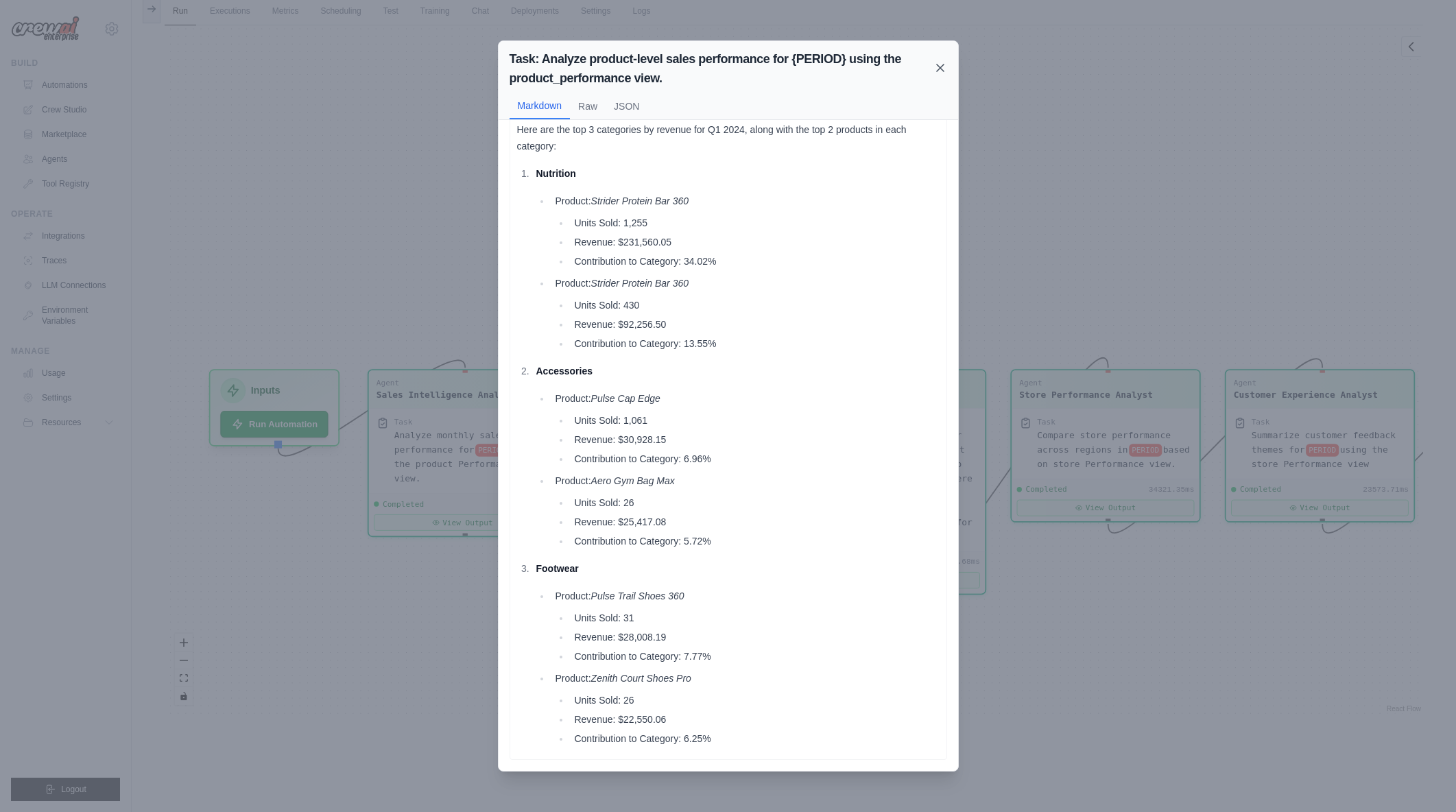
click at [946, 63] on icon at bounding box center [940, 67] width 14 height 14
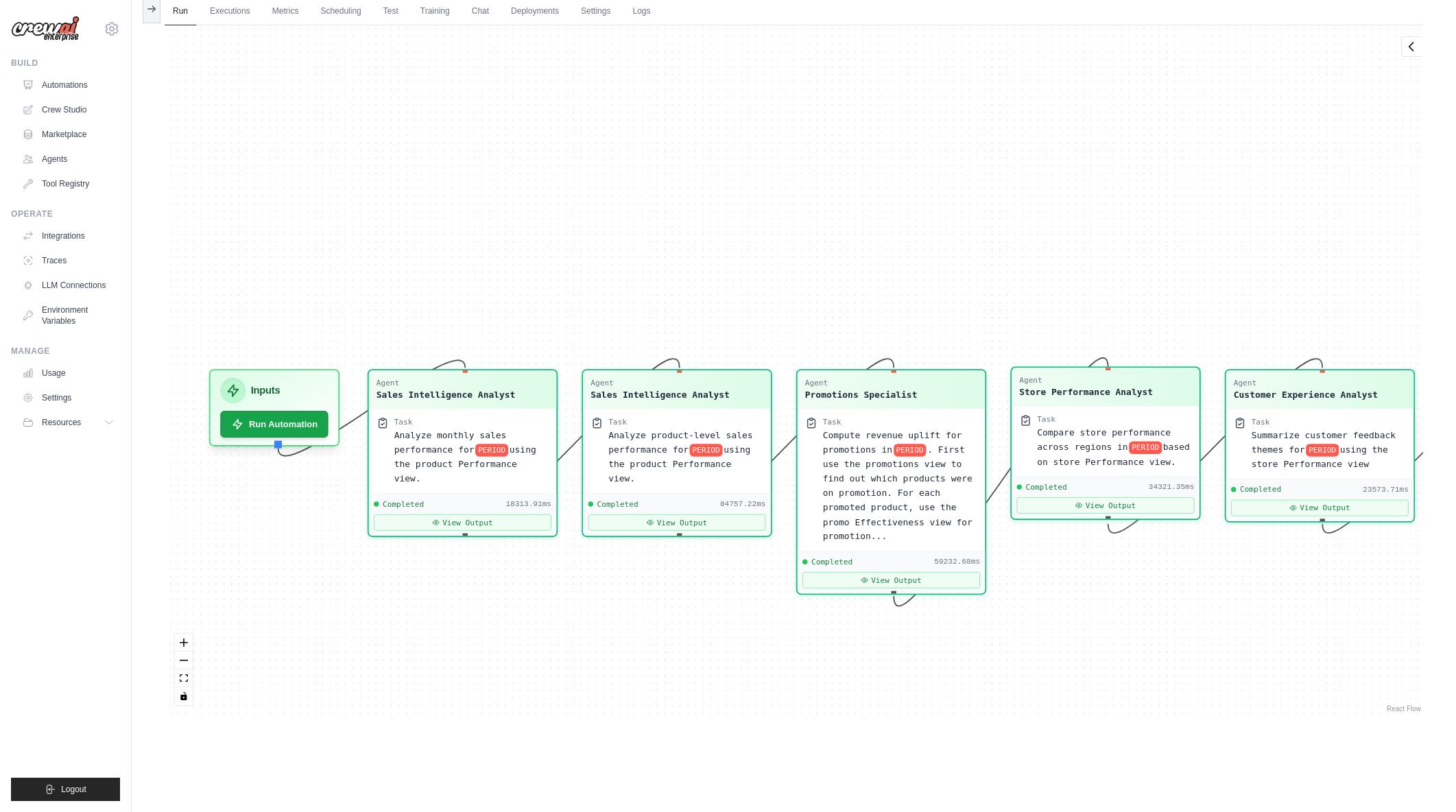
click at [1064, 422] on div "Task" at bounding box center [1114, 419] width 155 height 10
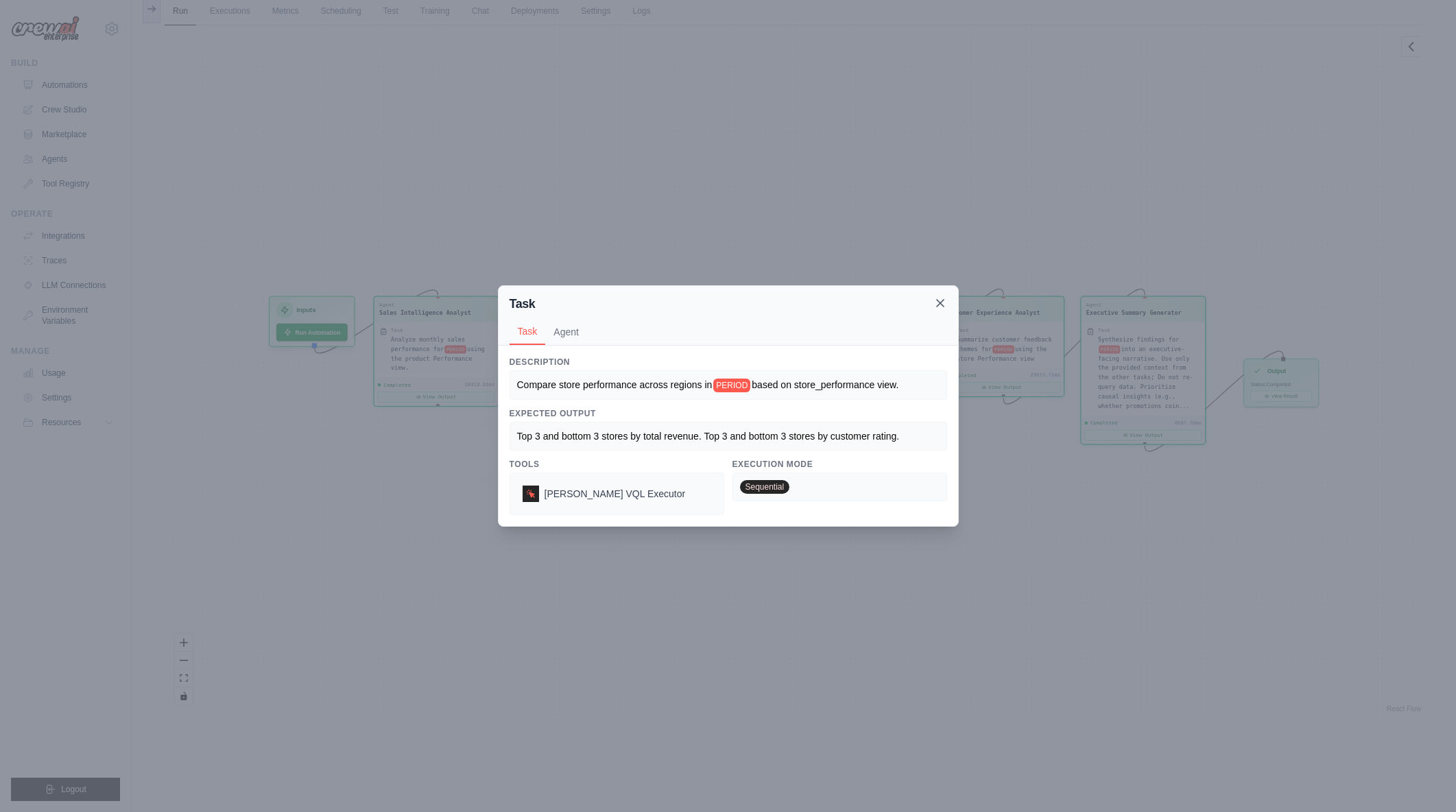
click at [944, 305] on icon at bounding box center [940, 302] width 14 height 14
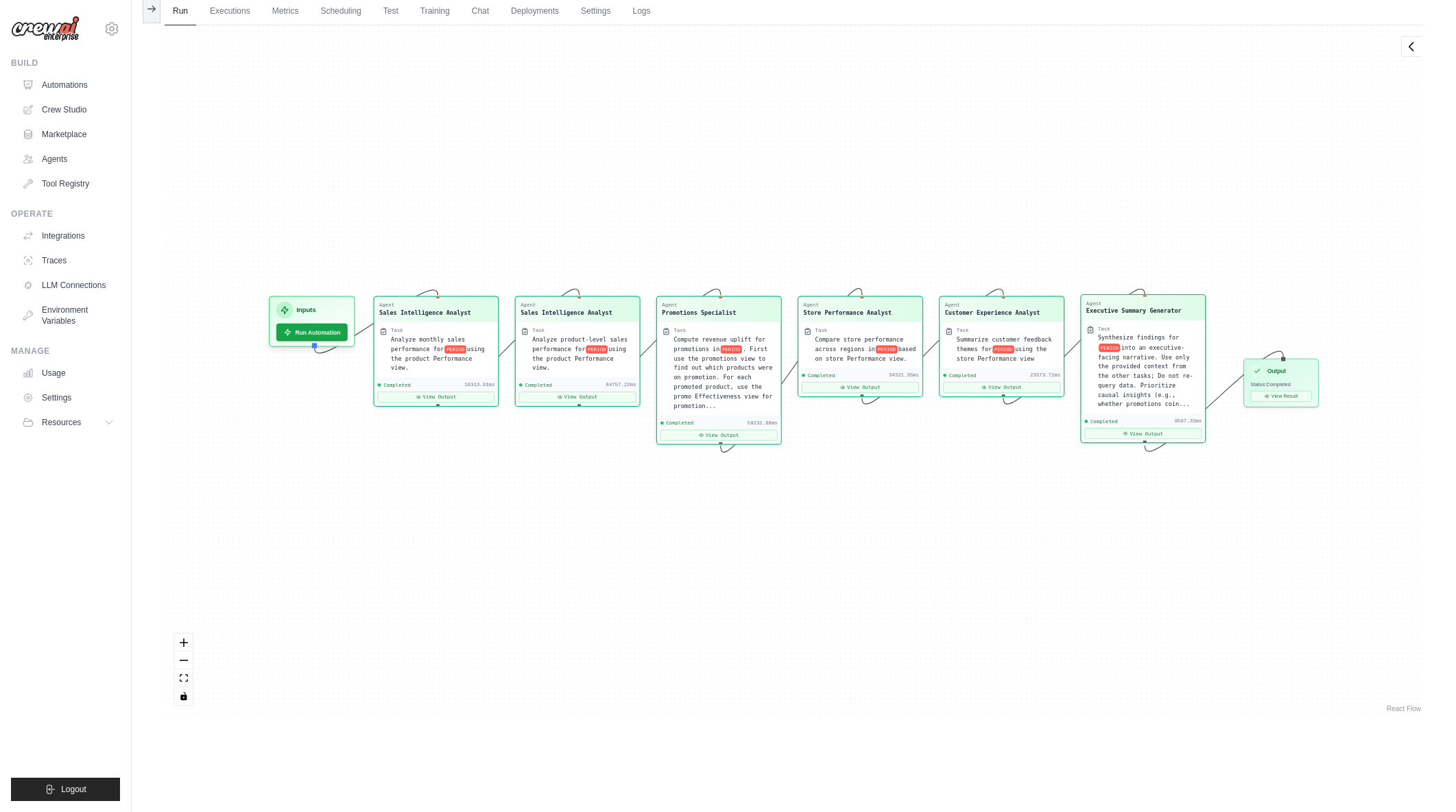
click at [1125, 364] on span "into an executive-facing narrative. Use only the provided context from the othe…" at bounding box center [1145, 375] width 96 height 63
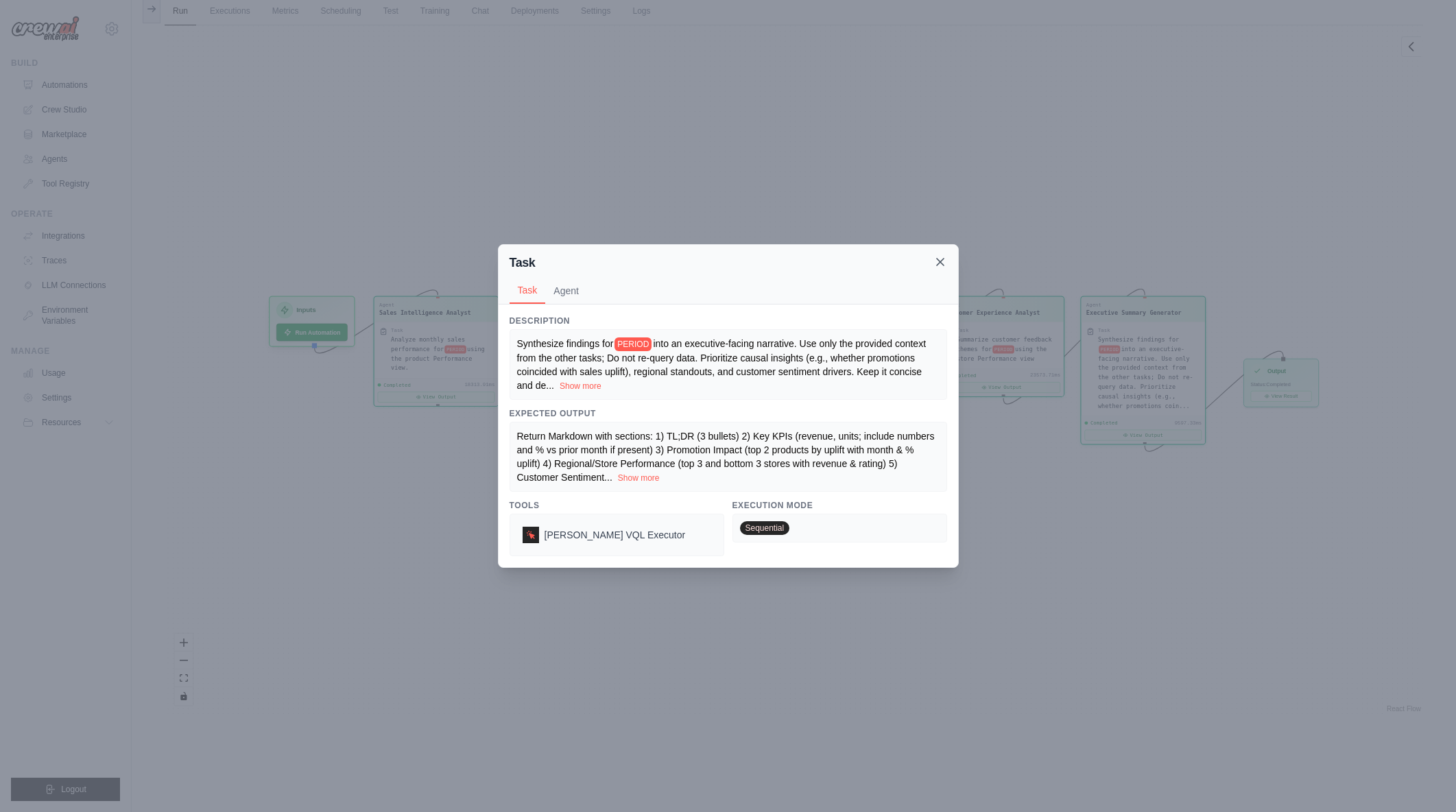
click at [944, 265] on icon at bounding box center [940, 262] width 14 height 14
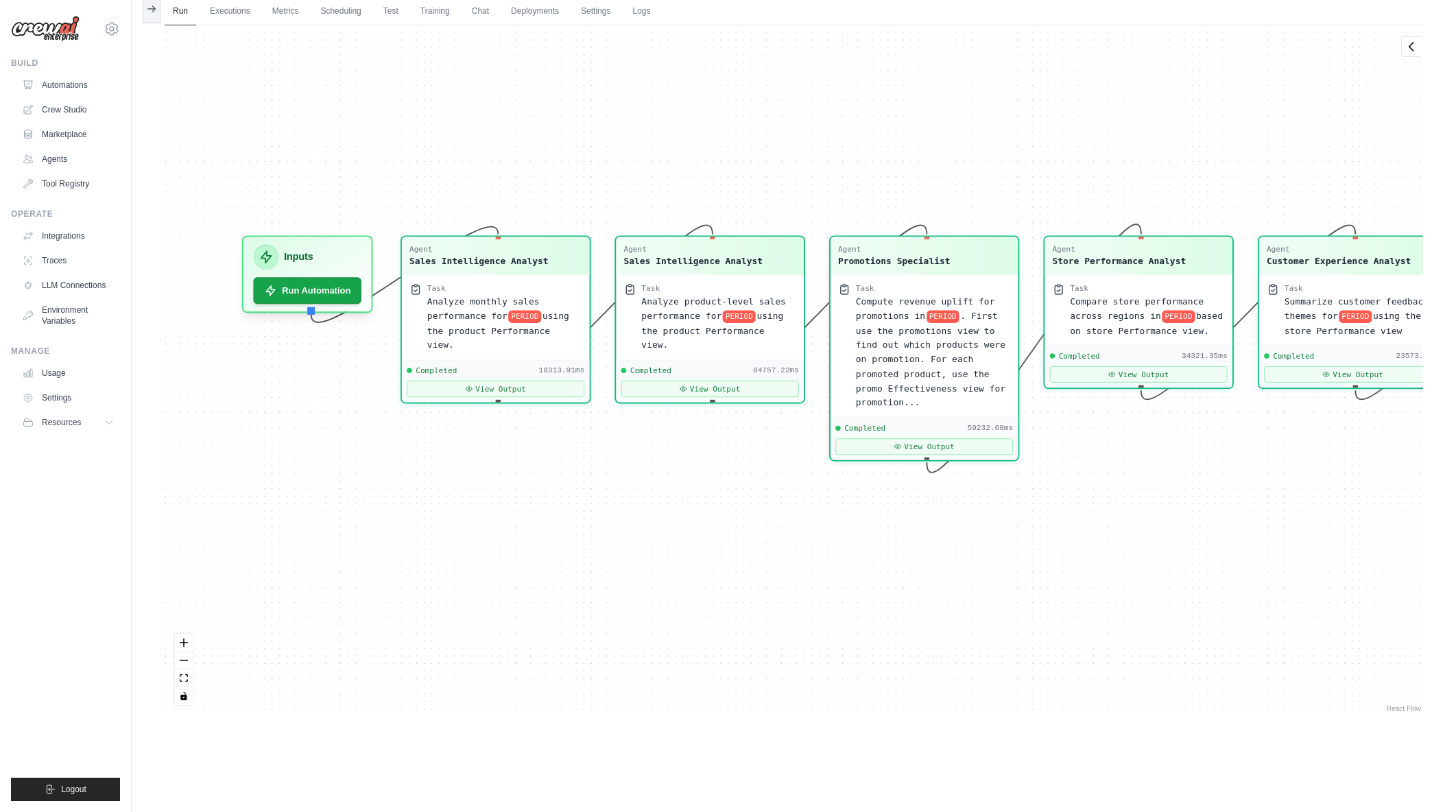
drag, startPoint x: 693, startPoint y: 526, endPoint x: 927, endPoint y: 572, distance: 238.5
click at [927, 572] on div "Agent Sales Intelligence Analyst Task Analyze monthly sales performance for PER…" at bounding box center [794, 371] width 1259 height 690
click at [339, 290] on button "Run Automation" at bounding box center [306, 285] width 113 height 28
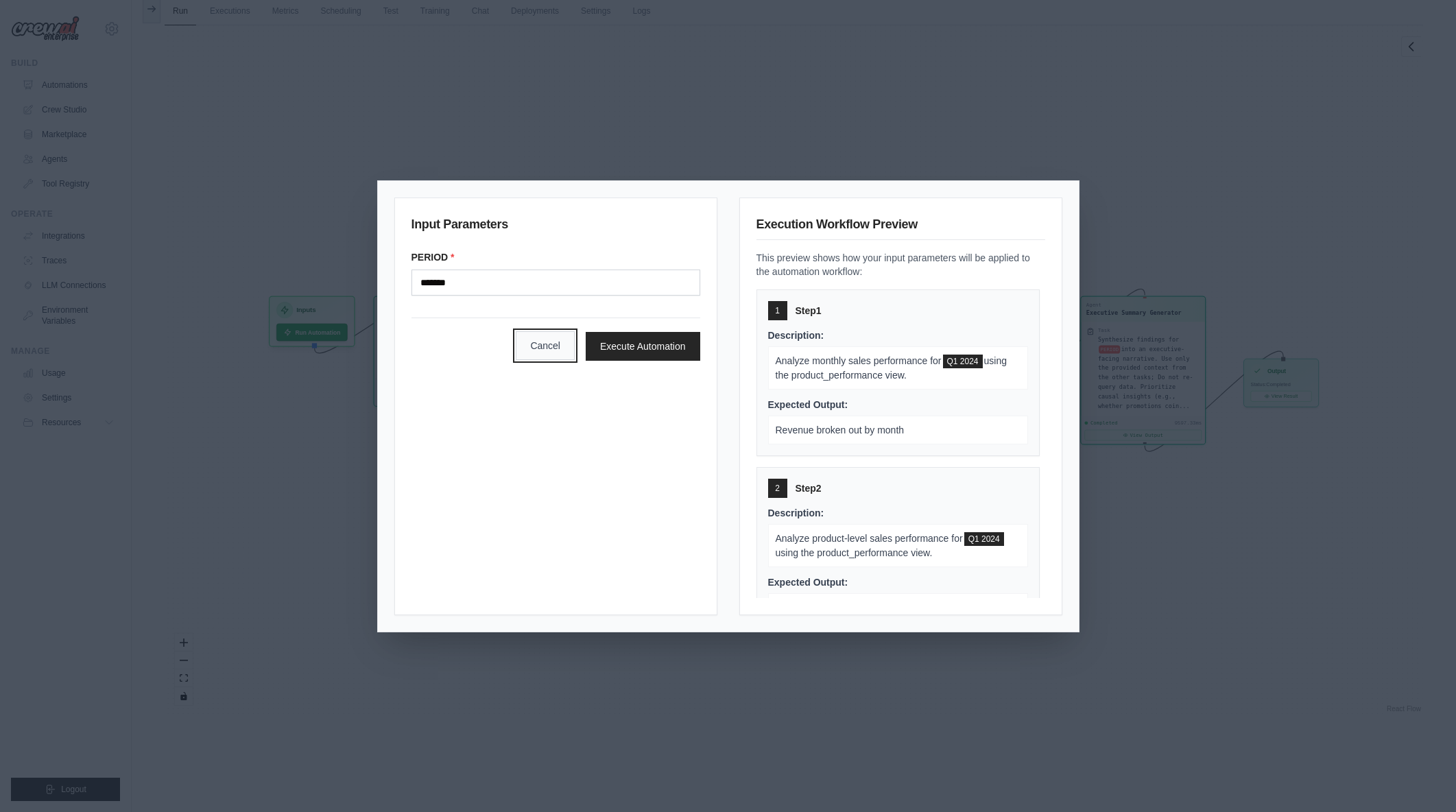
click at [540, 351] on button "Cancel" at bounding box center [545, 346] width 59 height 29
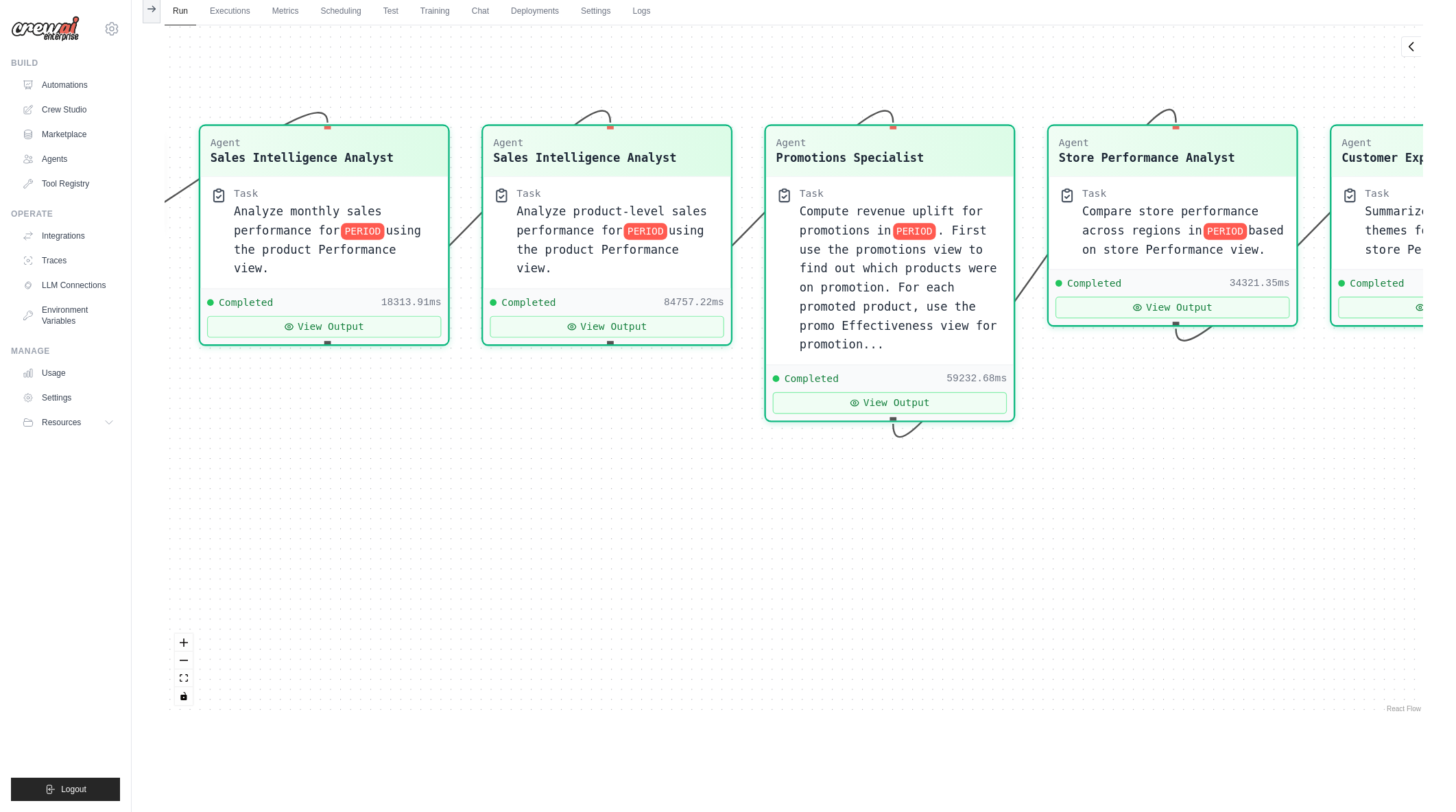
drag, startPoint x: 683, startPoint y: 479, endPoint x: 1051, endPoint y: 550, distance: 374.8
click at [1051, 550] on div "Agent Sales Intelligence Analyst Task Analyze monthly sales performance for PER…" at bounding box center [794, 371] width 1259 height 690
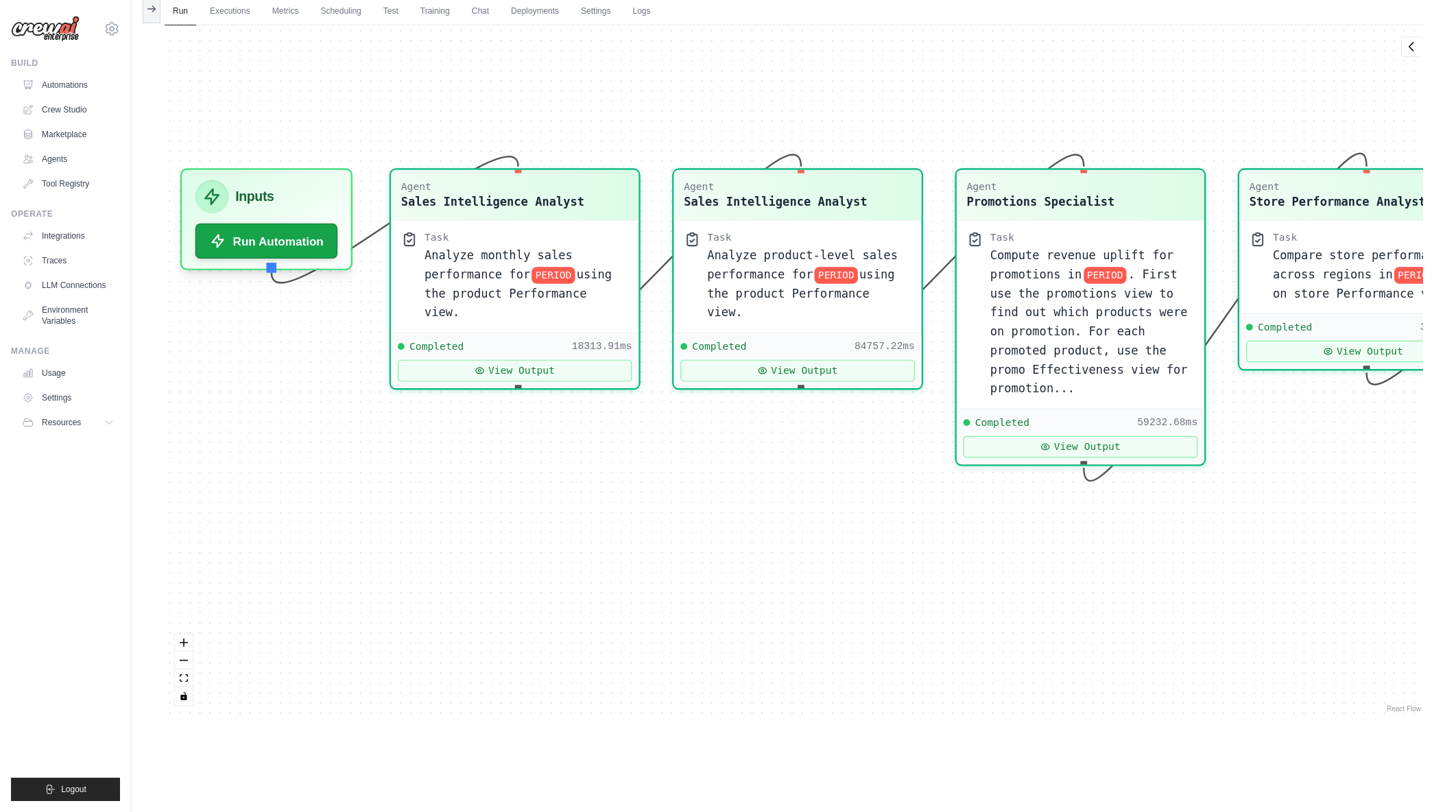
drag, startPoint x: 606, startPoint y: 563, endPoint x: 773, endPoint y: 593, distance: 169.7
click at [773, 593] on div "Agent Sales Intelligence Analyst Task Analyze monthly sales performance for PER…" at bounding box center [794, 371] width 1259 height 690
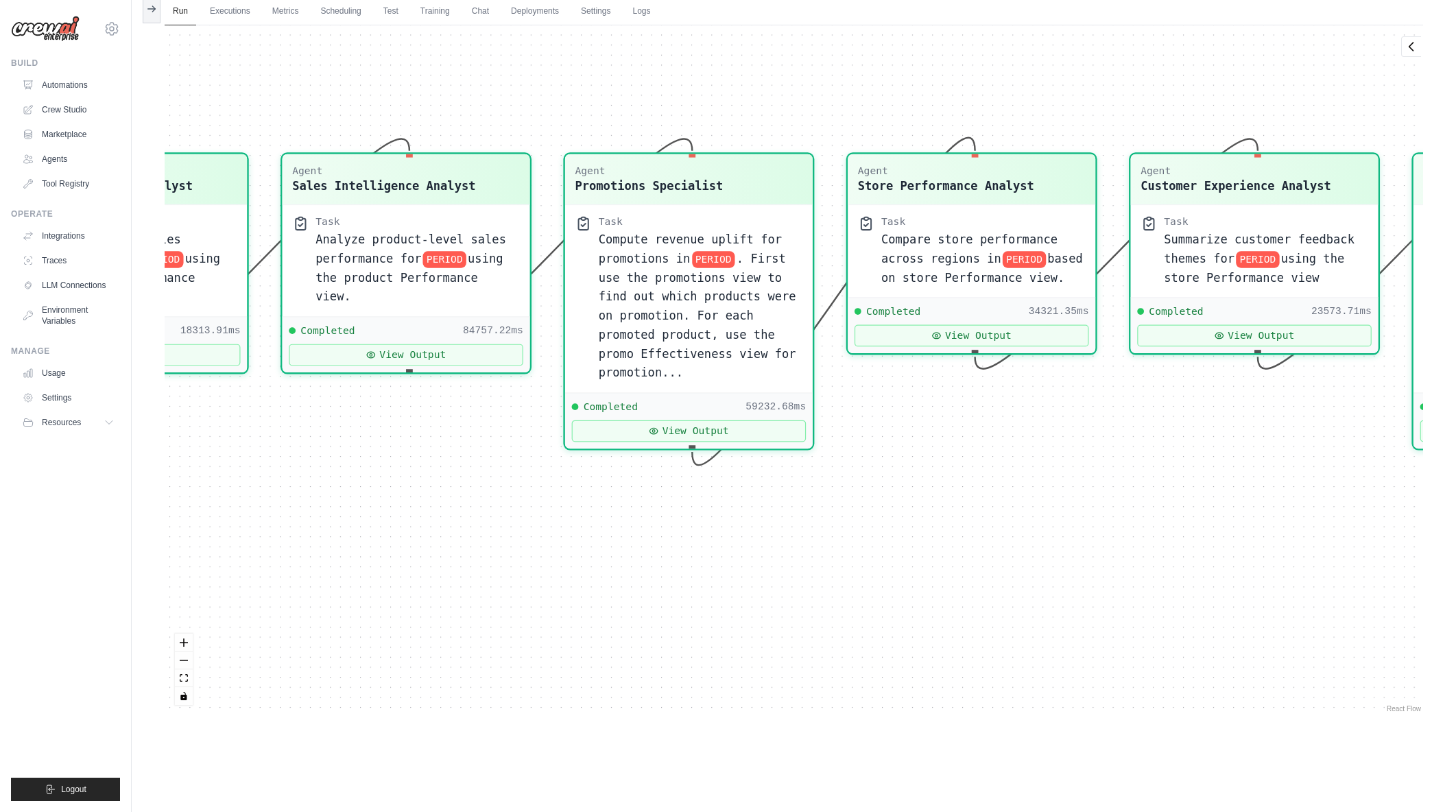
drag, startPoint x: 853, startPoint y: 516, endPoint x: 462, endPoint y: 500, distance: 391.3
click at [462, 500] on div "Agent Sales Intelligence Analyst Task Analyze monthly sales performance for PER…" at bounding box center [794, 371] width 1259 height 690
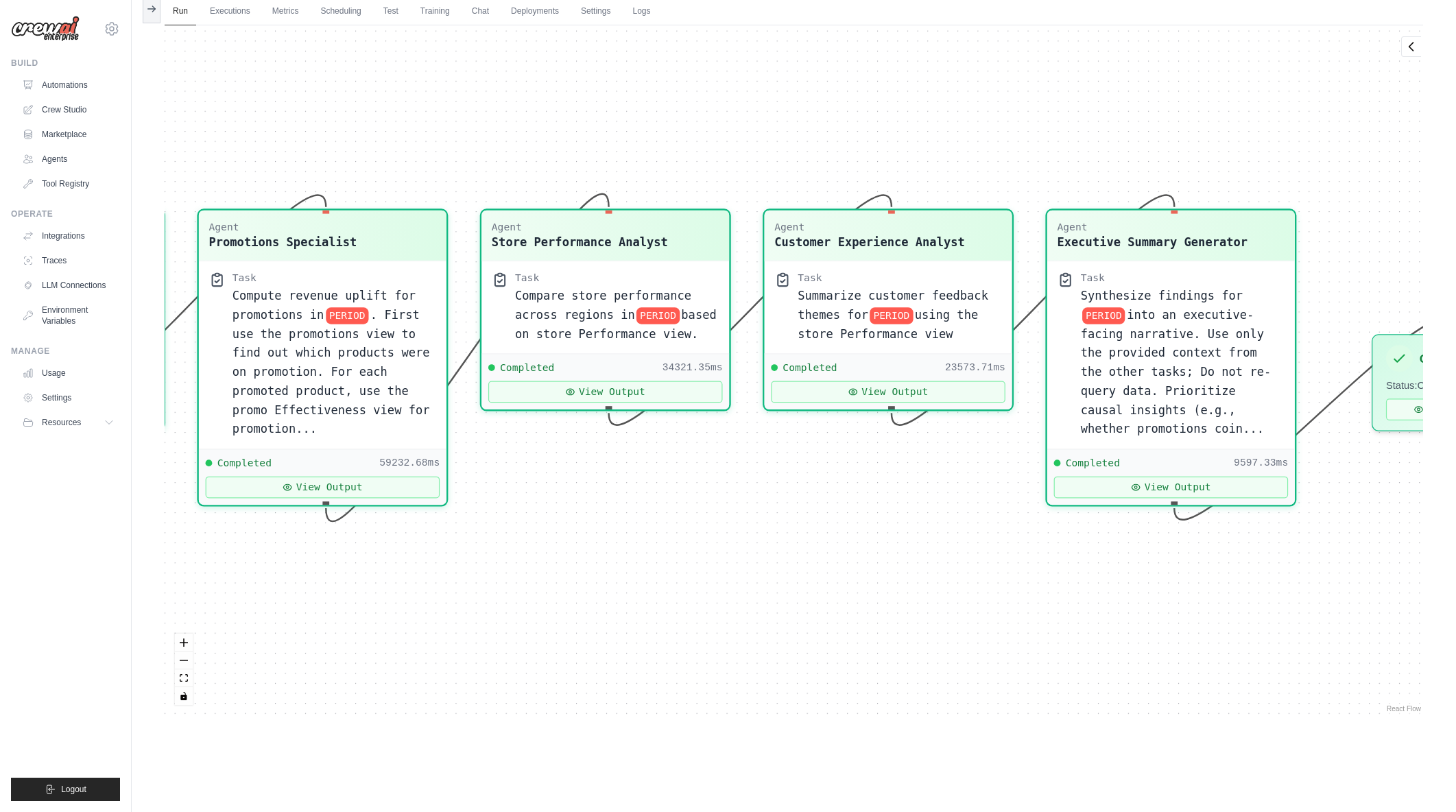
drag, startPoint x: 978, startPoint y: 506, endPoint x: 619, endPoint y: 562, distance: 363.3
click at [619, 562] on div "Agent Sales Intelligence Analyst Task Analyze monthly sales performance for PER…" at bounding box center [794, 371] width 1259 height 690
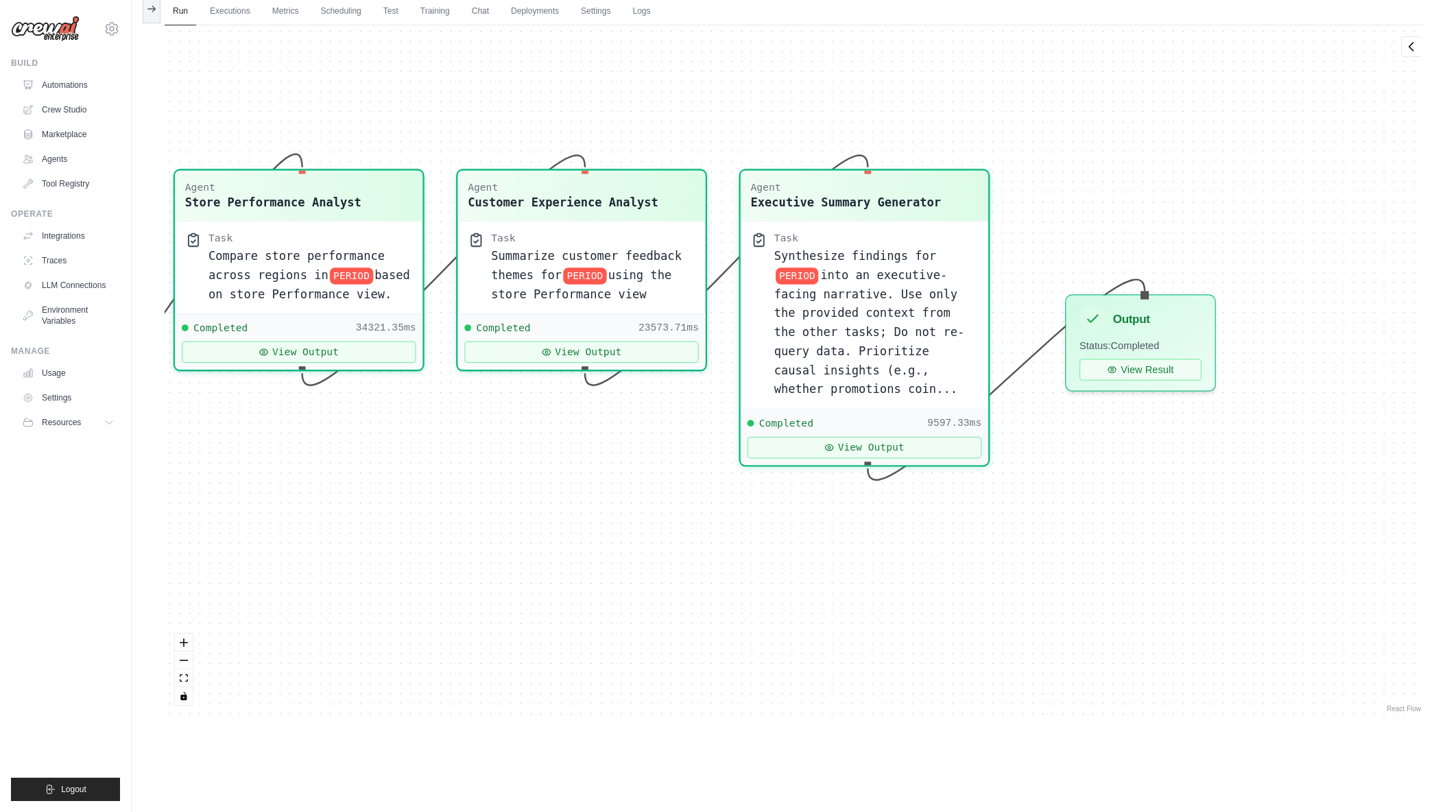
drag, startPoint x: 752, startPoint y: 550, endPoint x: 625, endPoint y: 546, distance: 127.1
click at [625, 546] on div "Agent Sales Intelligence Analyst Task Analyze monthly sales performance for PER…" at bounding box center [794, 371] width 1259 height 690
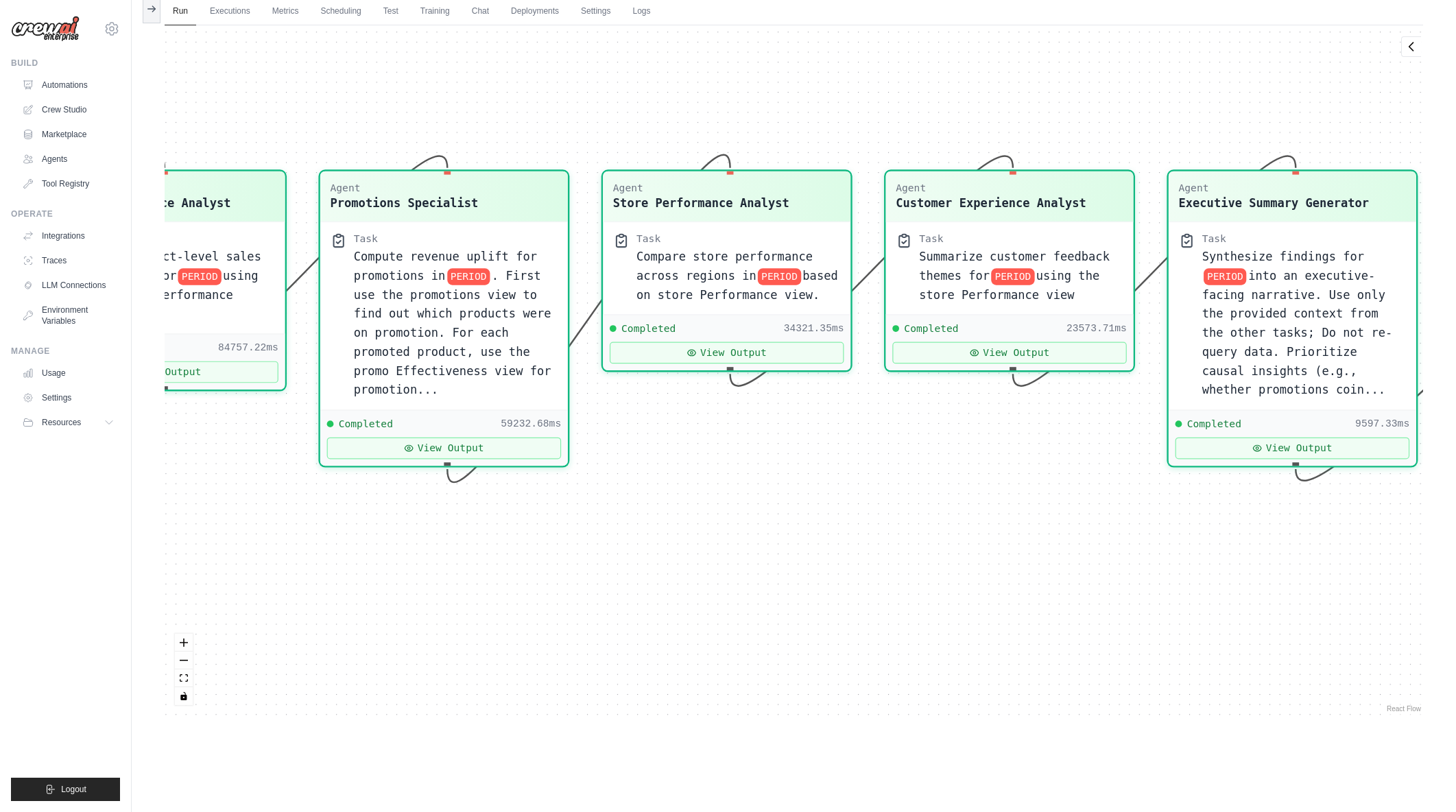
drag, startPoint x: 559, startPoint y: 521, endPoint x: 1020, endPoint y: 521, distance: 461.0
click at [1020, 521] on div "Agent Sales Intelligence Analyst Task Analyze monthly sales performance for PER…" at bounding box center [794, 371] width 1259 height 690
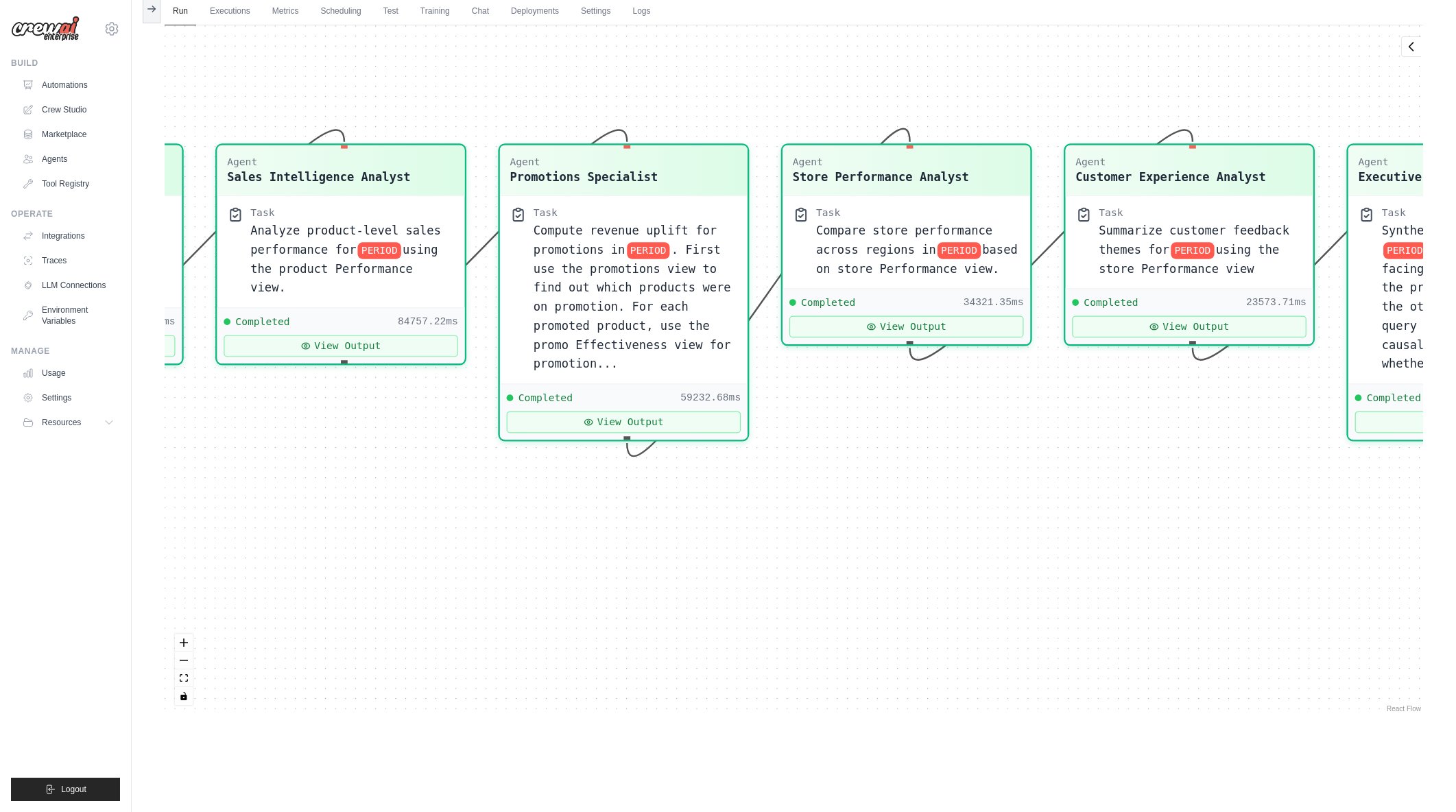
drag, startPoint x: 596, startPoint y: 569, endPoint x: 742, endPoint y: 545, distance: 148.0
click at [742, 545] on div "Agent Sales Intelligence Analyst Task Analyze monthly sales performance for PER…" at bounding box center [794, 371] width 1259 height 690
click at [244, 15] on link "Executions" at bounding box center [230, 12] width 57 height 29
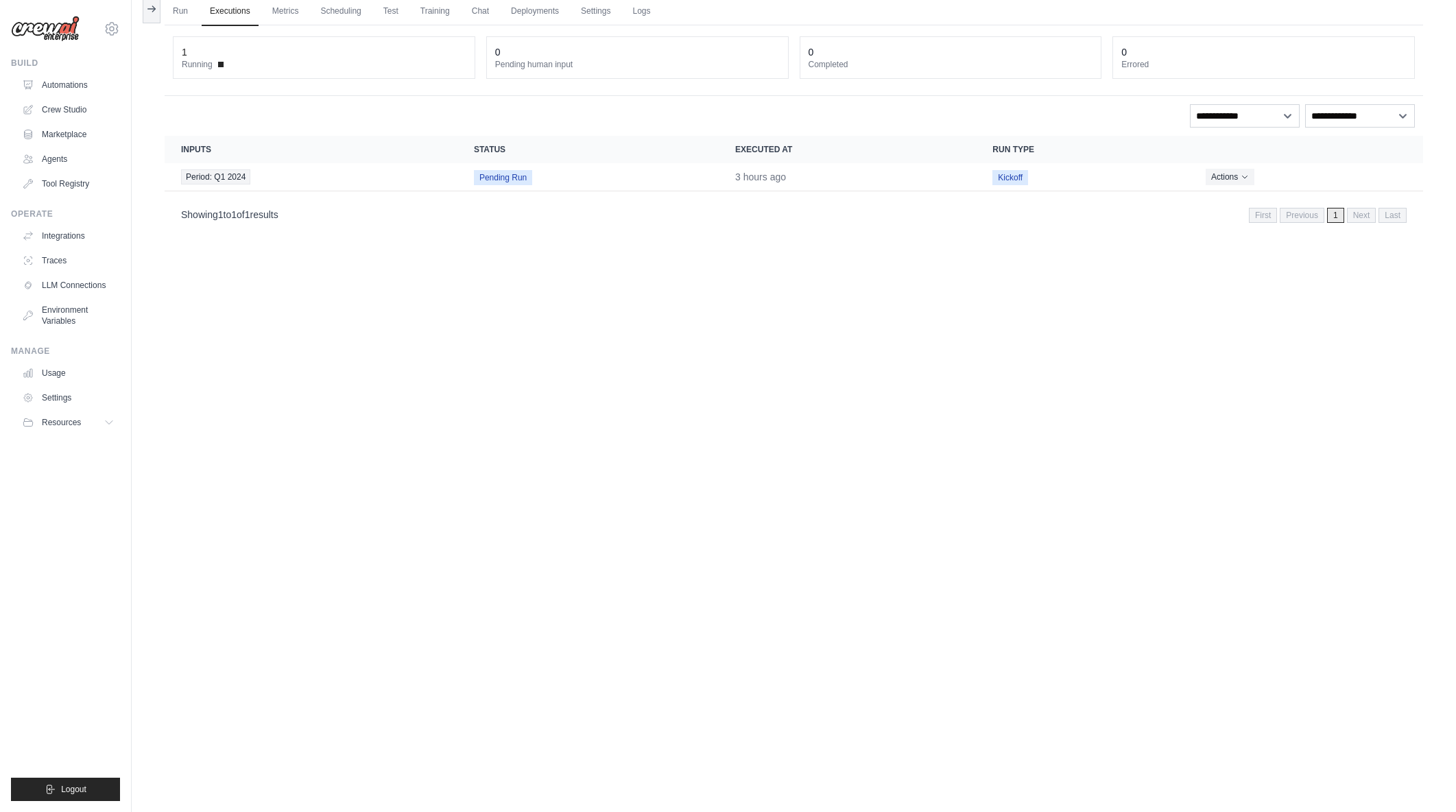
click at [449, 231] on div "Showing 1 to 1 of 1 results First Previous 1 Next Last" at bounding box center [794, 214] width 1259 height 35
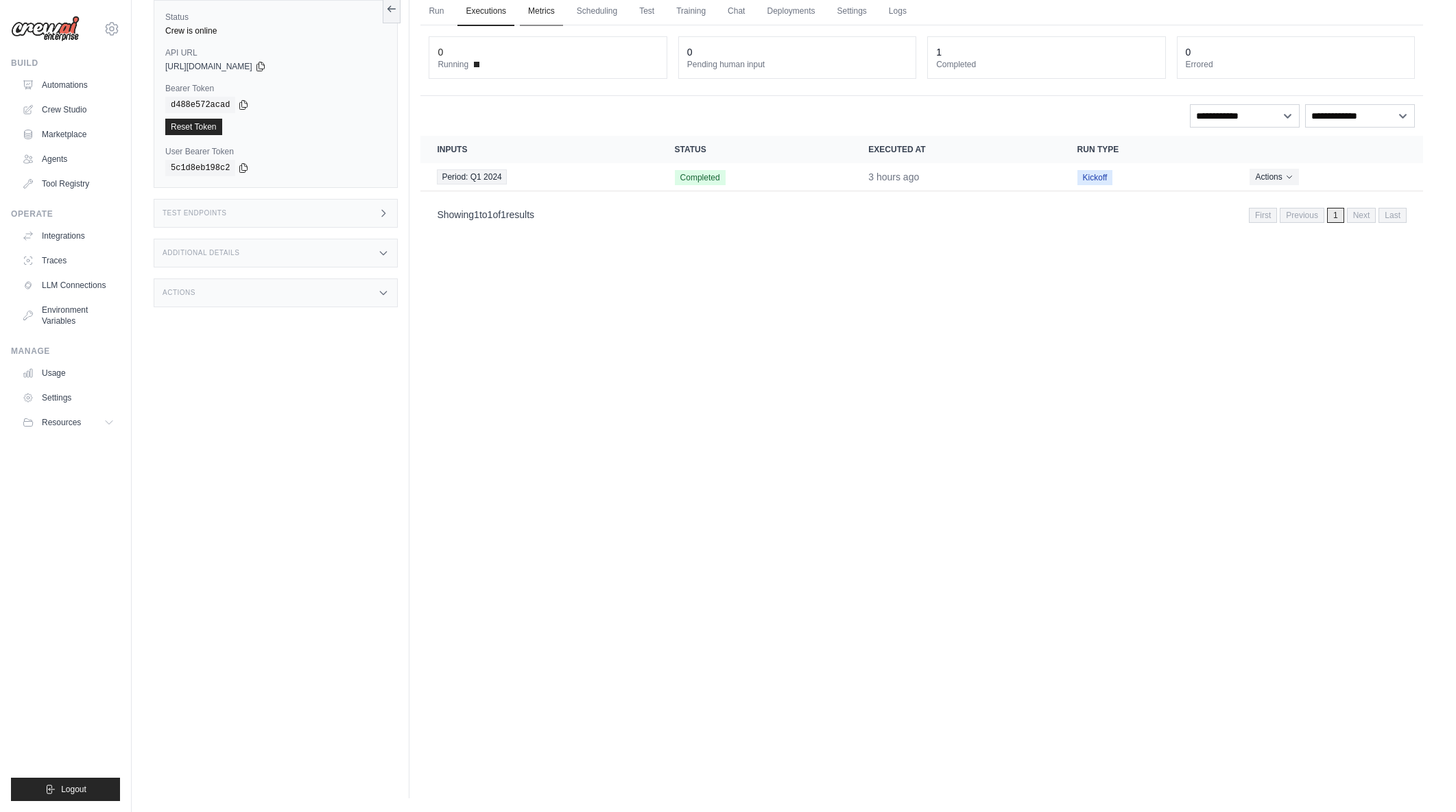
click at [535, 8] on link "Metrics" at bounding box center [542, 12] width 43 height 29
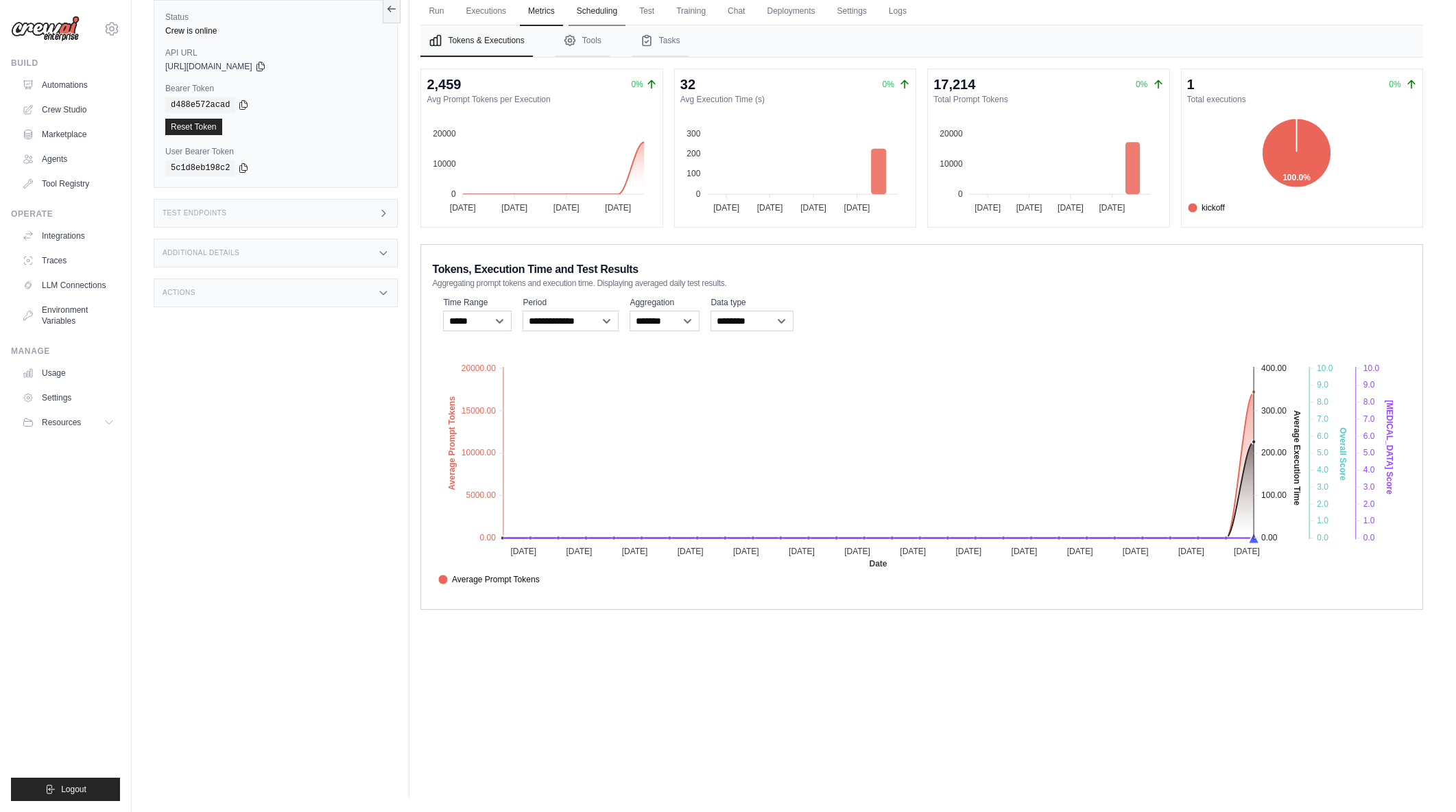
click at [613, 14] on link "Scheduling" at bounding box center [596, 12] width 57 height 29
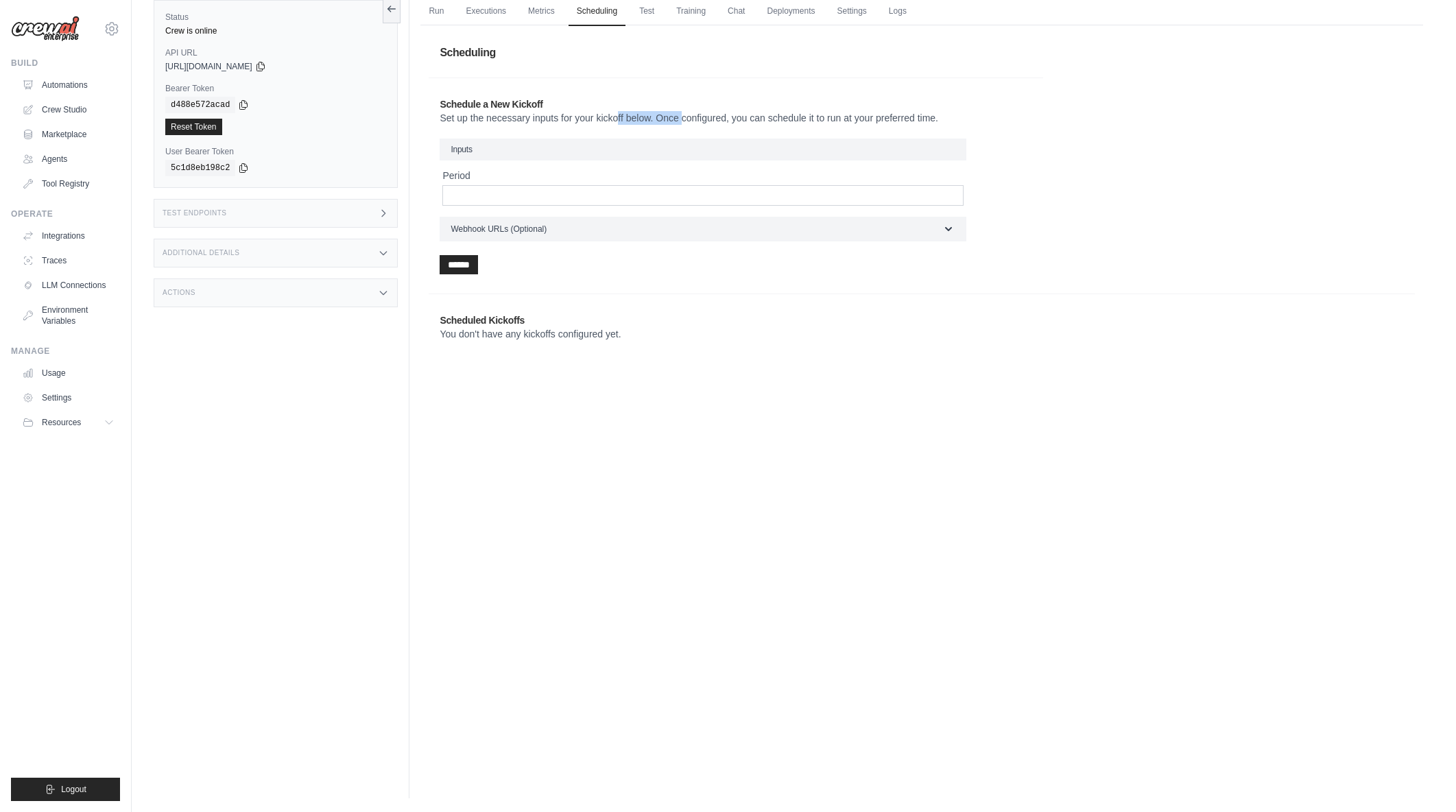
drag, startPoint x: 556, startPoint y: 120, endPoint x: 635, endPoint y: 115, distance: 79.2
click at [635, 115] on p "Set up the necessary inputs for your kickoff below. Once configured, you can sc…" at bounding box center [736, 117] width 592 height 14
drag, startPoint x: 560, startPoint y: 121, endPoint x: 588, endPoint y: 120, distance: 28.0
click at [588, 120] on p "Set up the necessary inputs for your kickoff below. Once configured, you can sc…" at bounding box center [736, 117] width 592 height 14
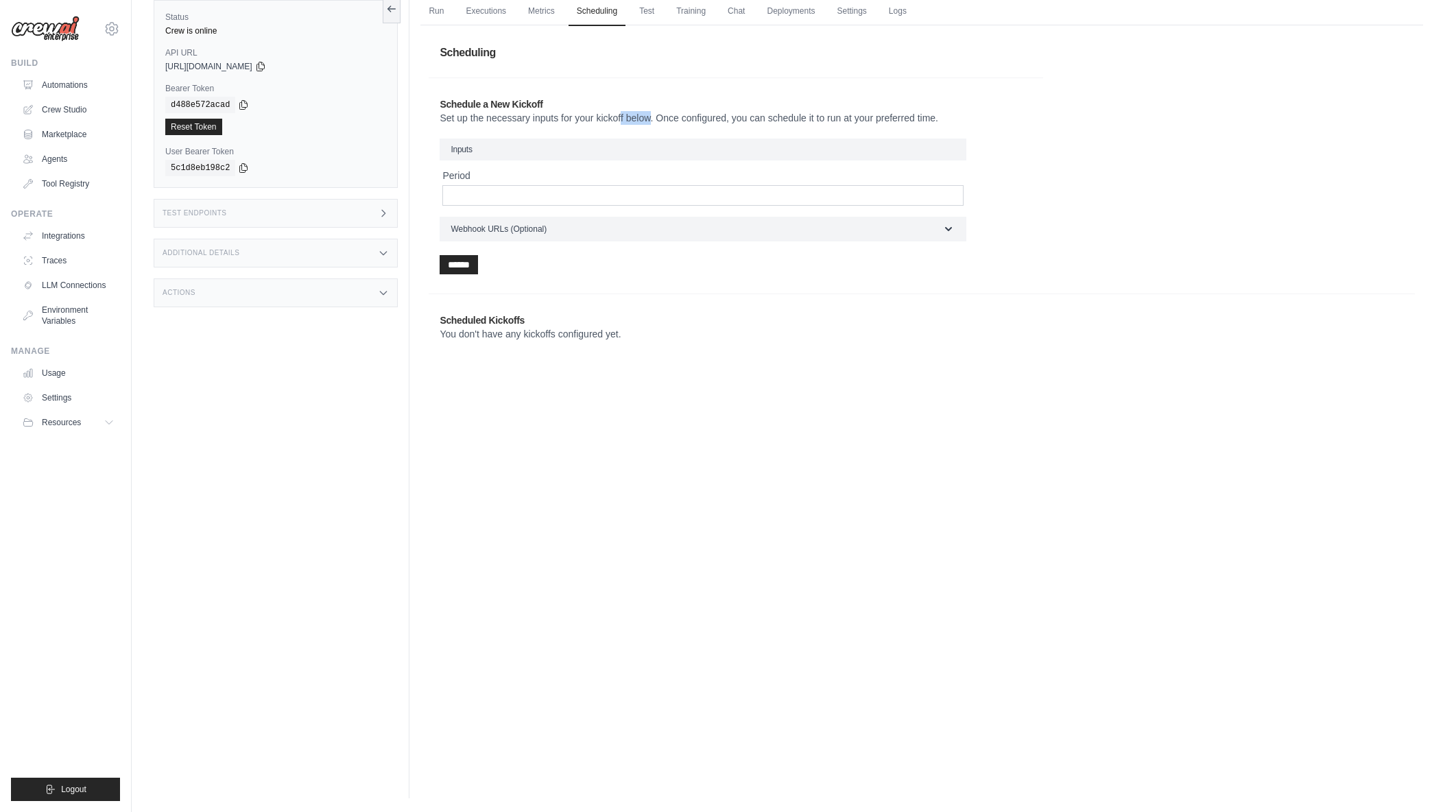
click at [588, 120] on p "Set up the necessary inputs for your kickoff below. Once configured, you can sc…" at bounding box center [736, 117] width 592 height 14
drag, startPoint x: 587, startPoint y: 120, endPoint x: 685, endPoint y: 115, distance: 98.1
click at [685, 115] on p "Set up the necessary inputs for your kickoff below. Once configured, you can sc…" at bounding box center [736, 117] width 592 height 14
drag, startPoint x: 519, startPoint y: 332, endPoint x: 604, endPoint y: 331, distance: 85.0
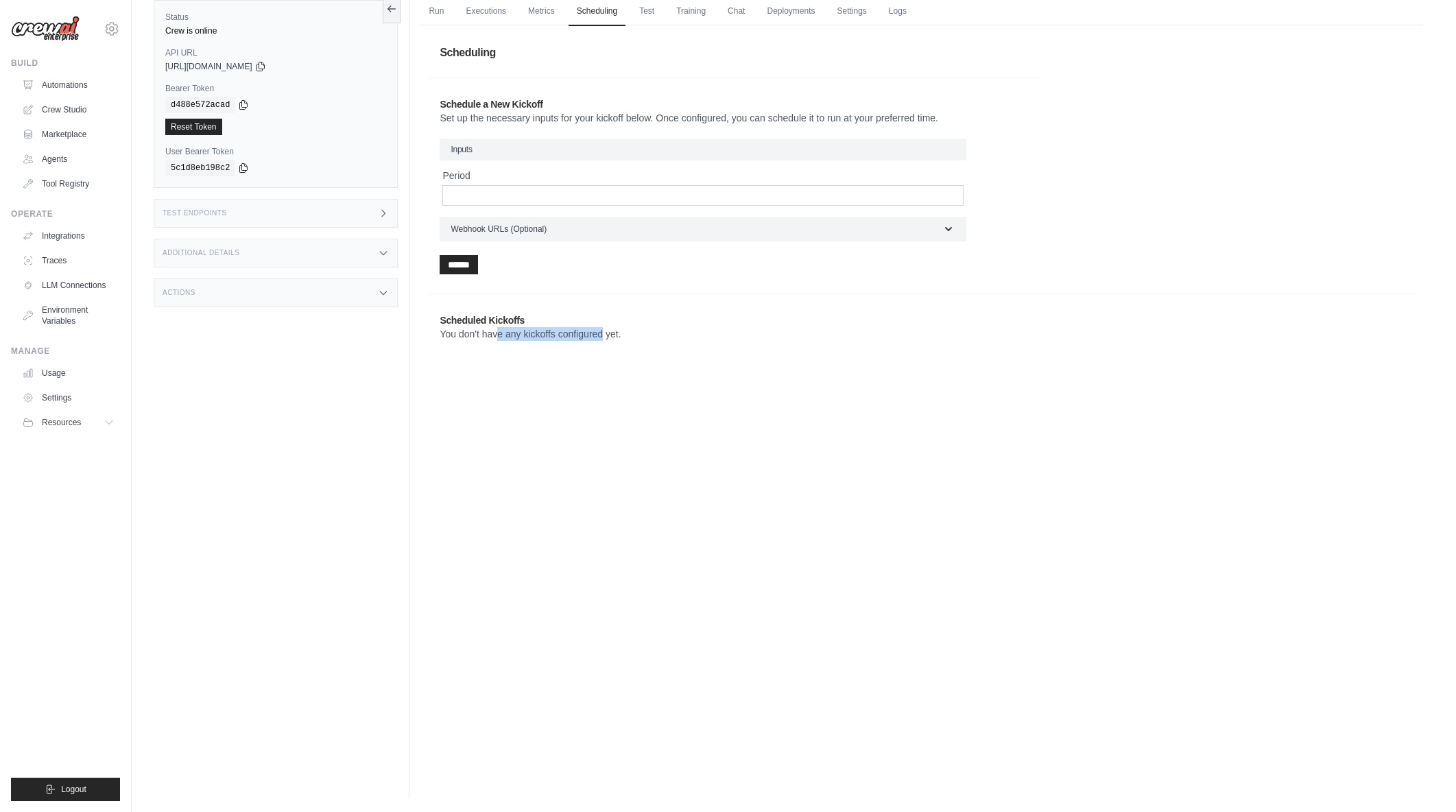
click at [604, 331] on p "You don't have any kickoffs configured yet." at bounding box center [678, 334] width 477 height 14
click at [645, 12] on link "Test" at bounding box center [646, 12] width 31 height 29
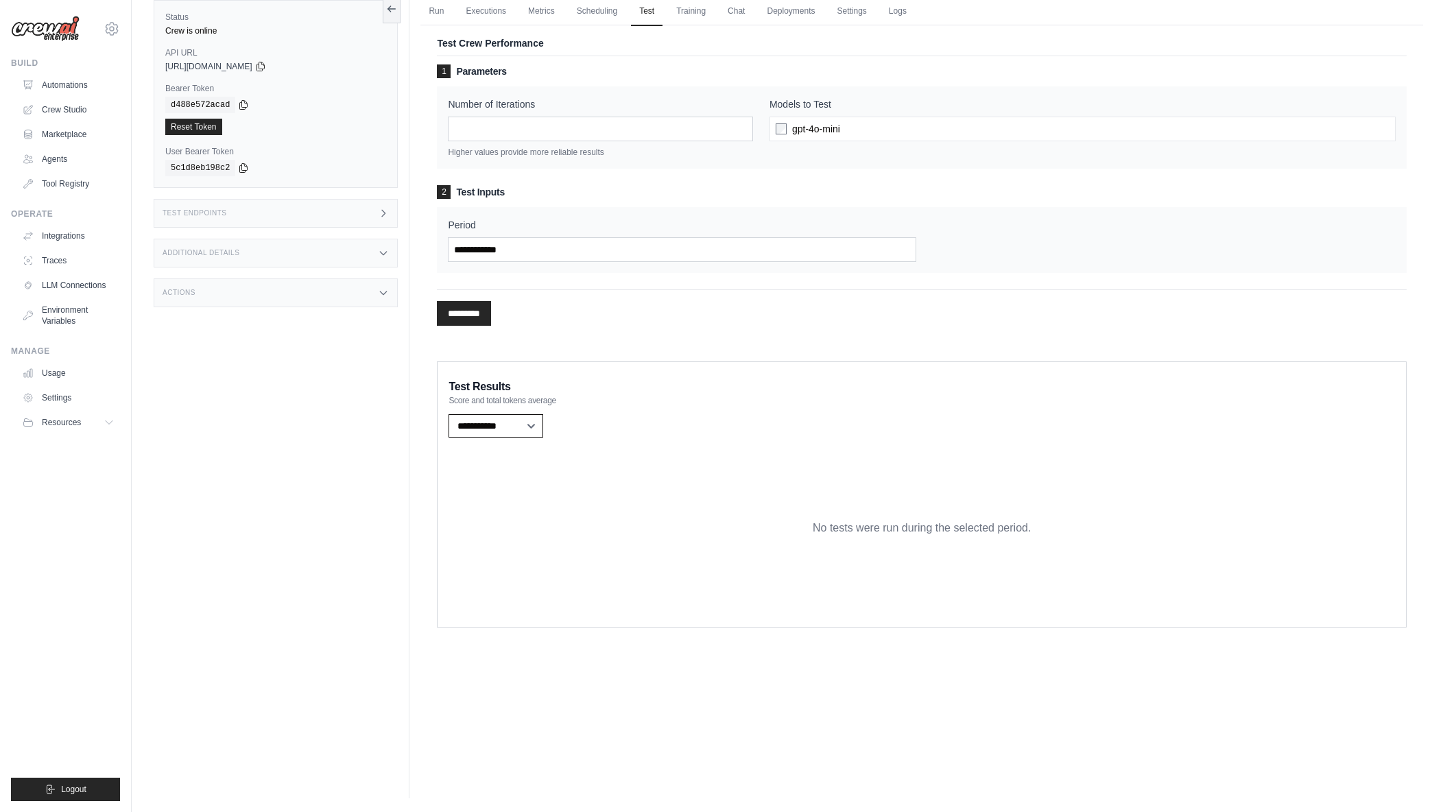
click at [532, 429] on select "**********" at bounding box center [496, 425] width 95 height 23
click at [621, 429] on div "**********" at bounding box center [921, 426] width 946 height 29
click at [693, 14] on link "Training" at bounding box center [690, 12] width 46 height 29
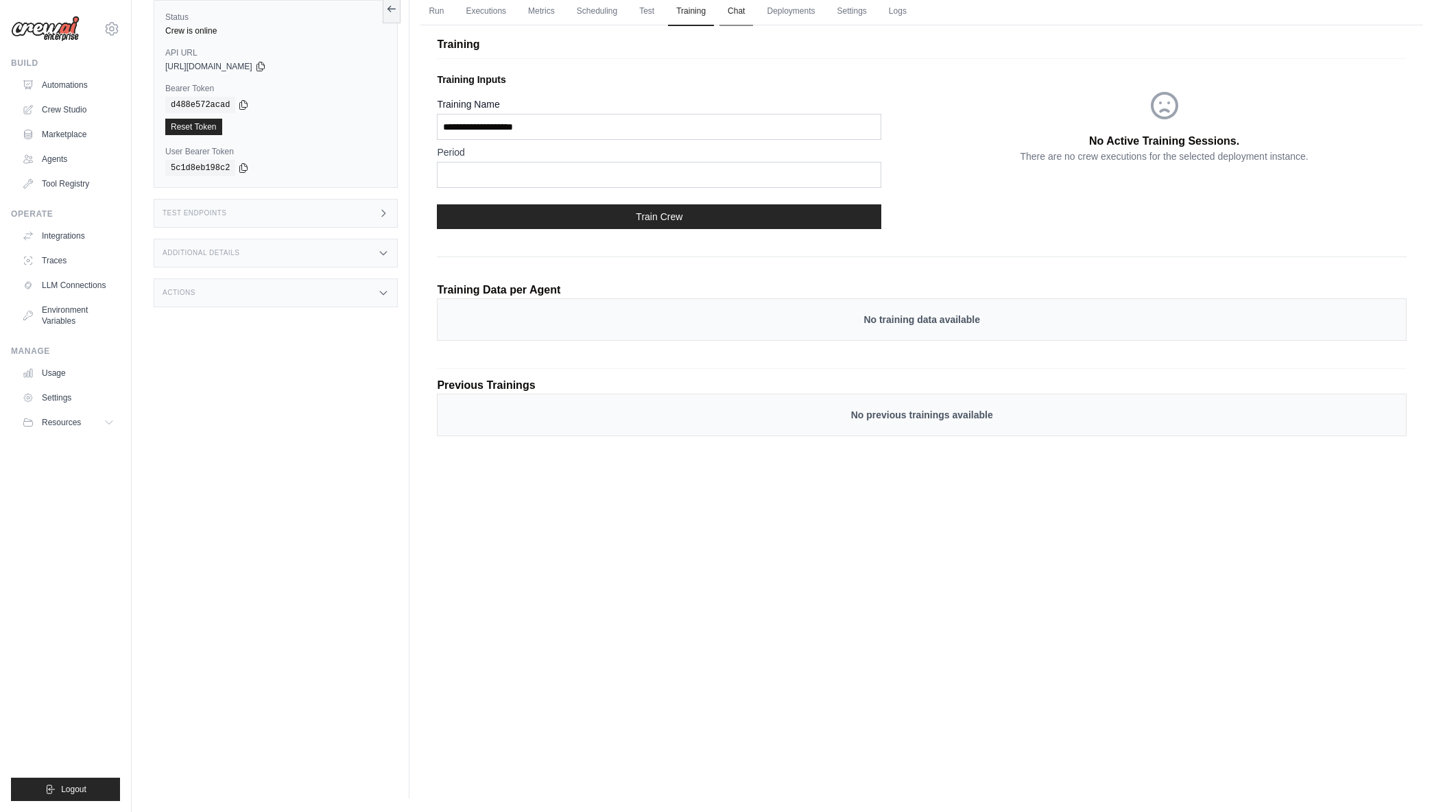
click at [734, 14] on link "Chat" at bounding box center [736, 12] width 34 height 29
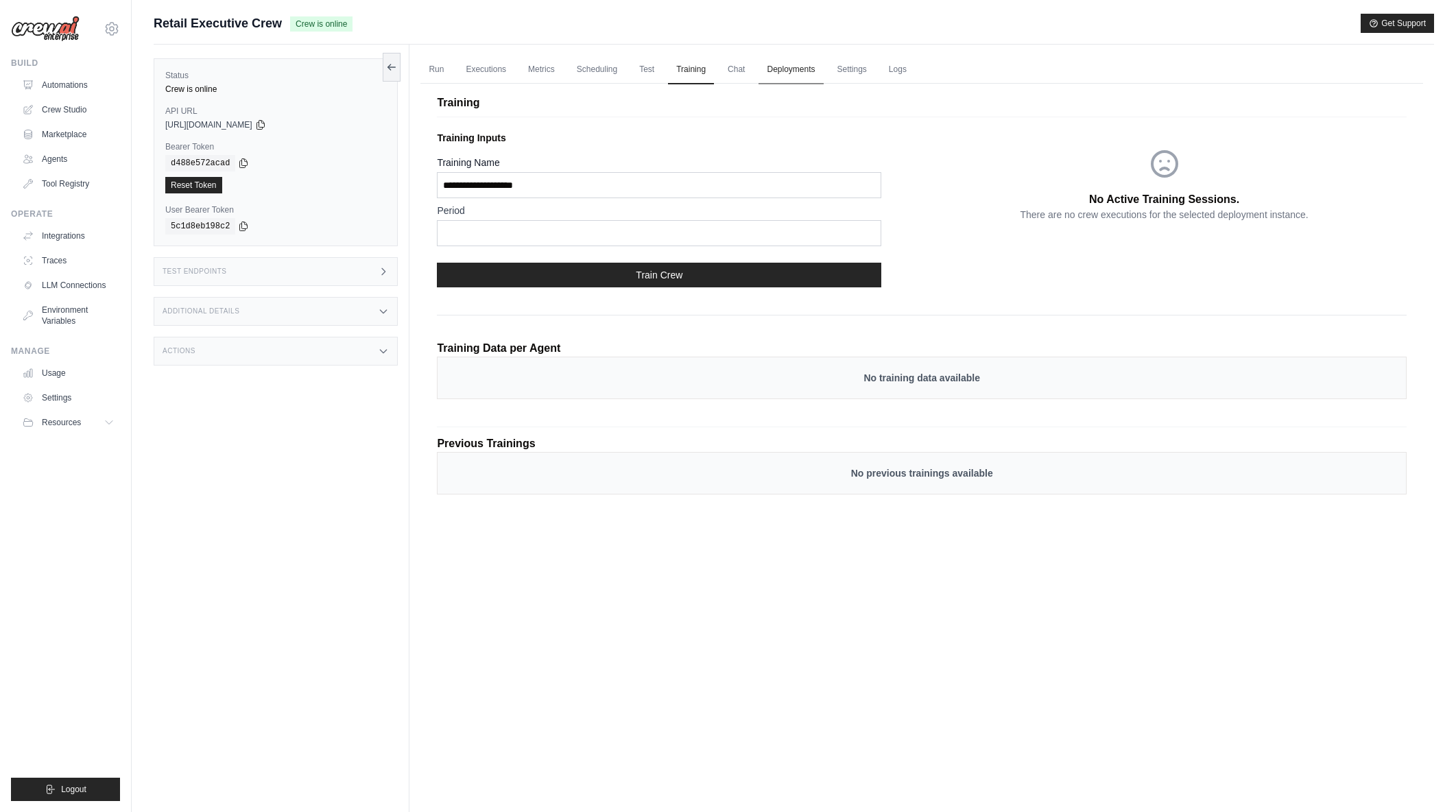
click at [800, 69] on link "Deployments" at bounding box center [791, 70] width 64 height 29
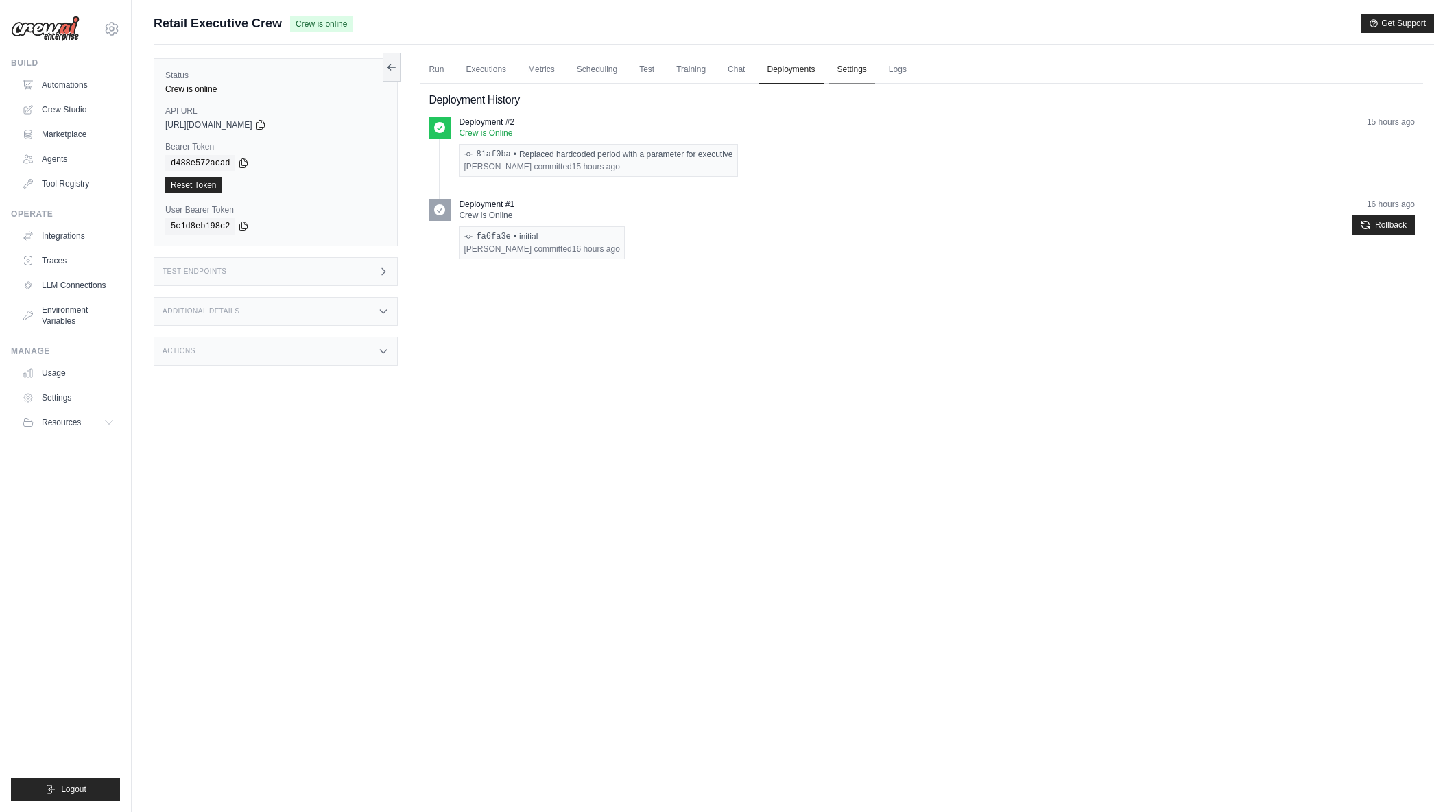
click at [850, 72] on link "Settings" at bounding box center [852, 70] width 46 height 29
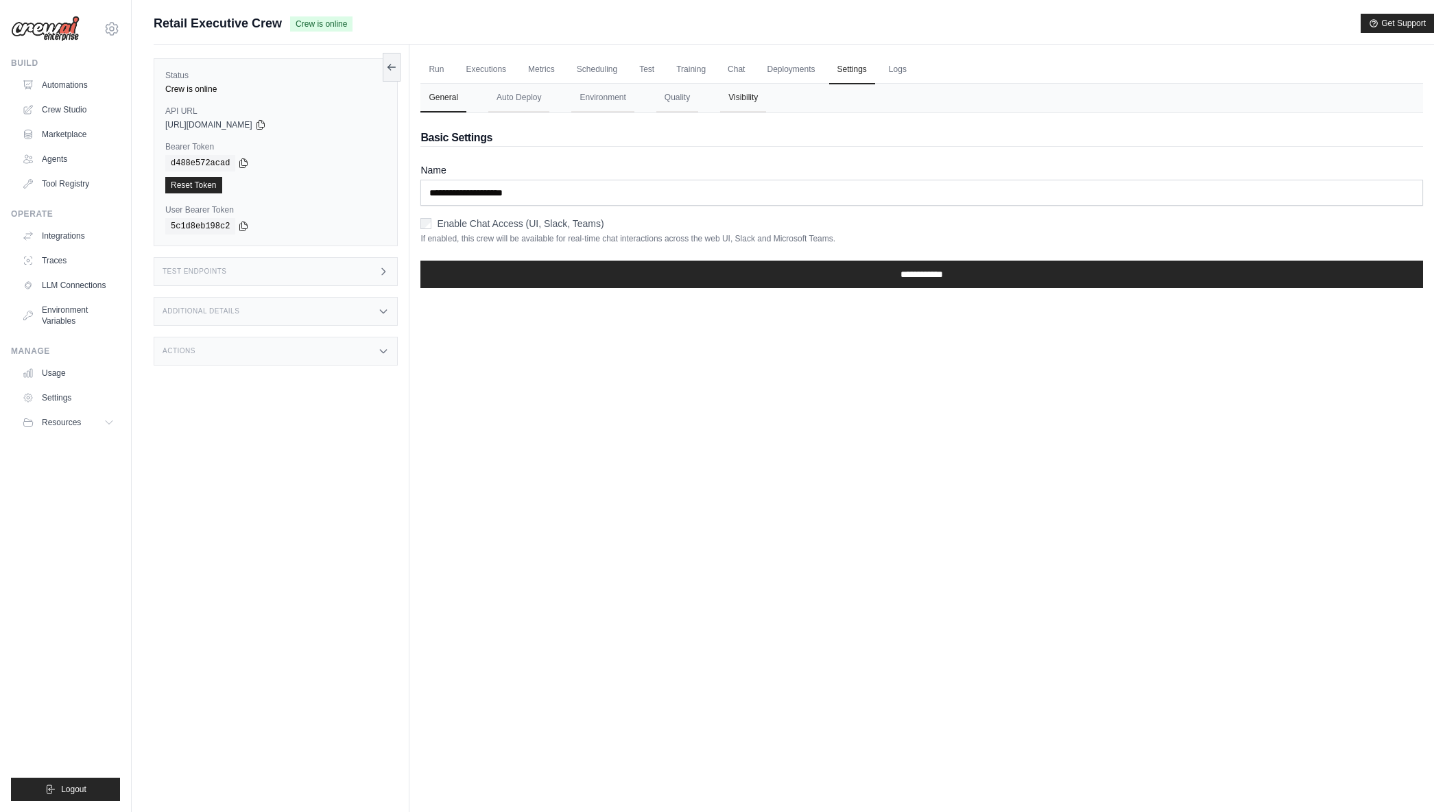
click at [737, 101] on button "Visibility" at bounding box center [742, 98] width 46 height 29
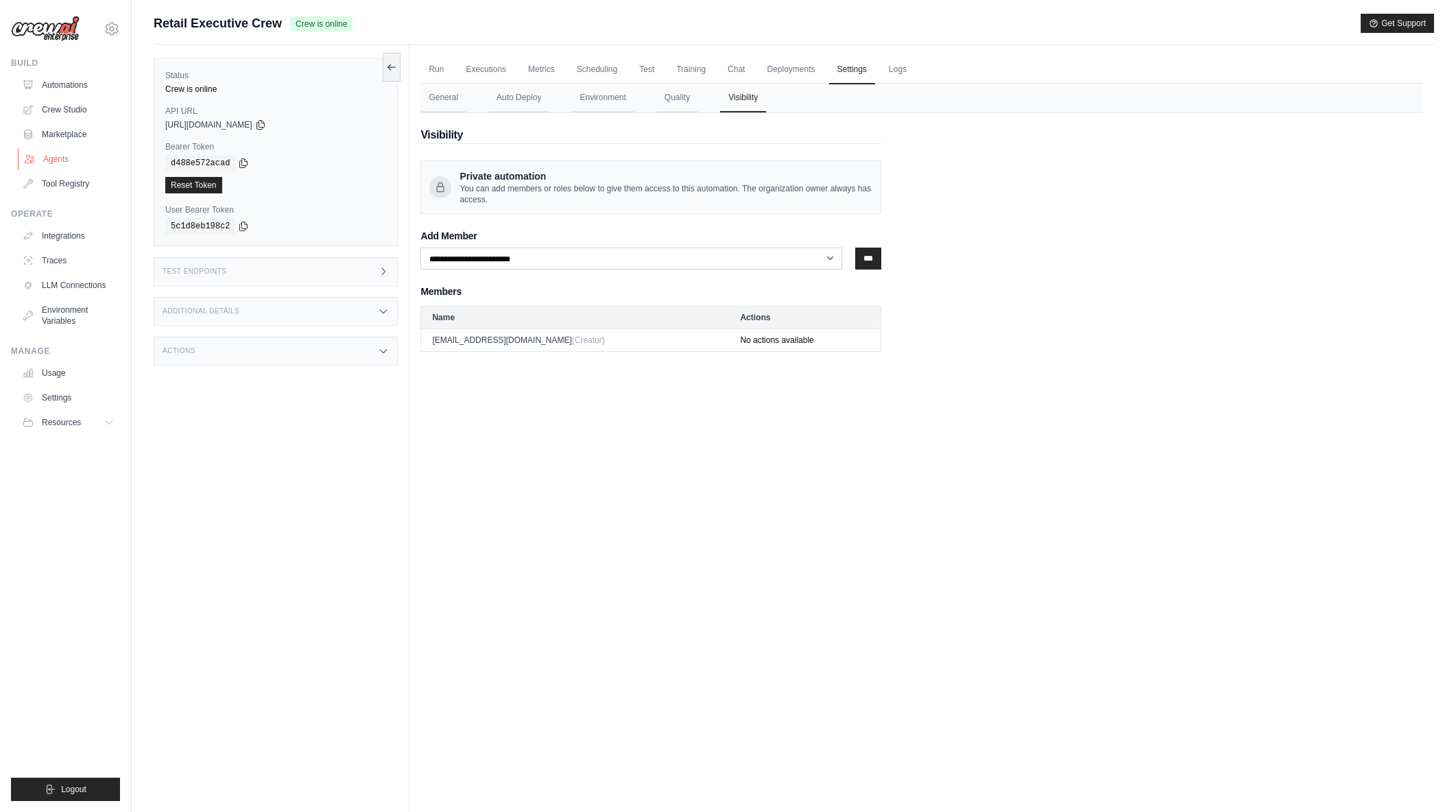
click at [66, 162] on link "Agents" at bounding box center [69, 159] width 104 height 22
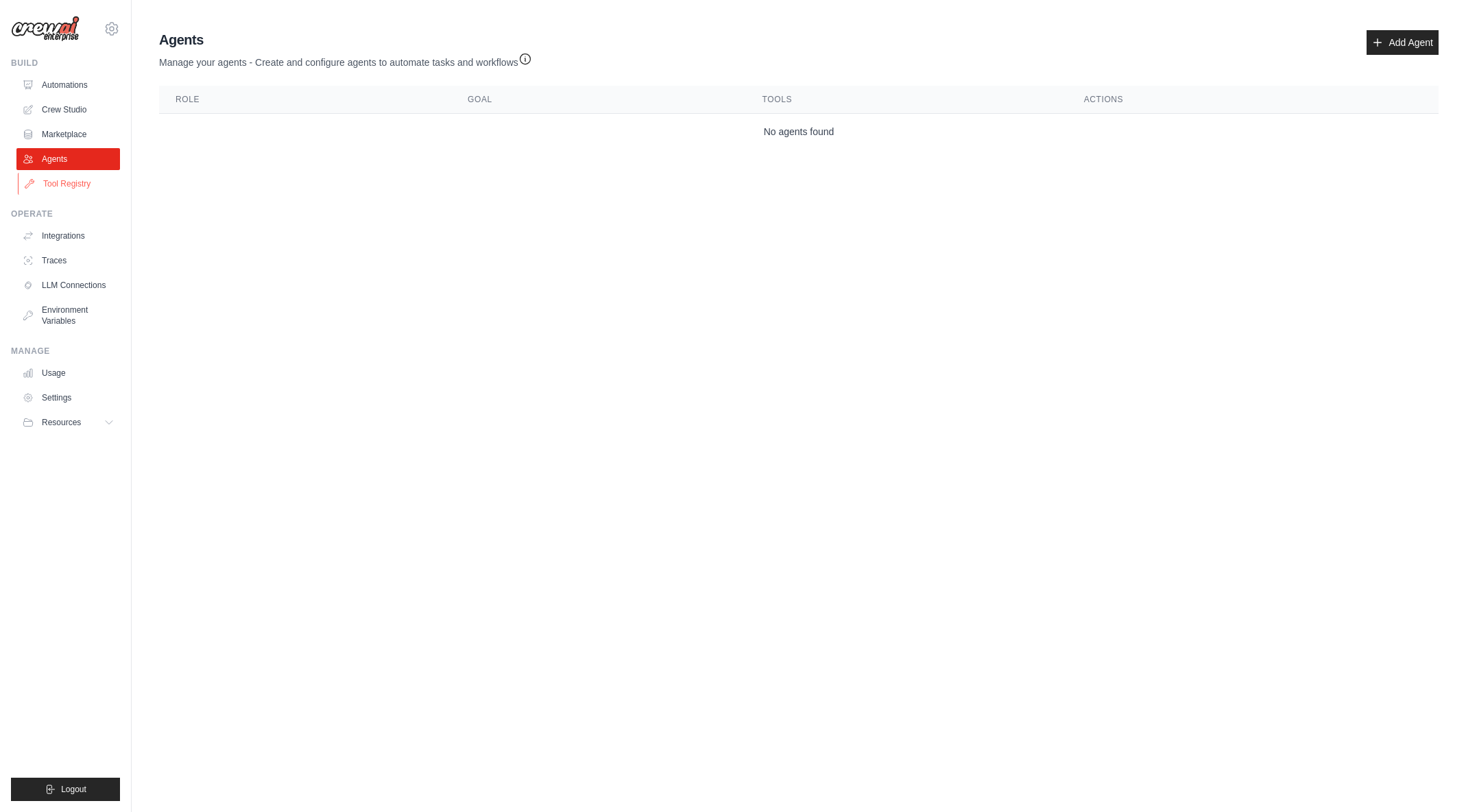
click at [69, 181] on link "Tool Registry" at bounding box center [69, 183] width 104 height 22
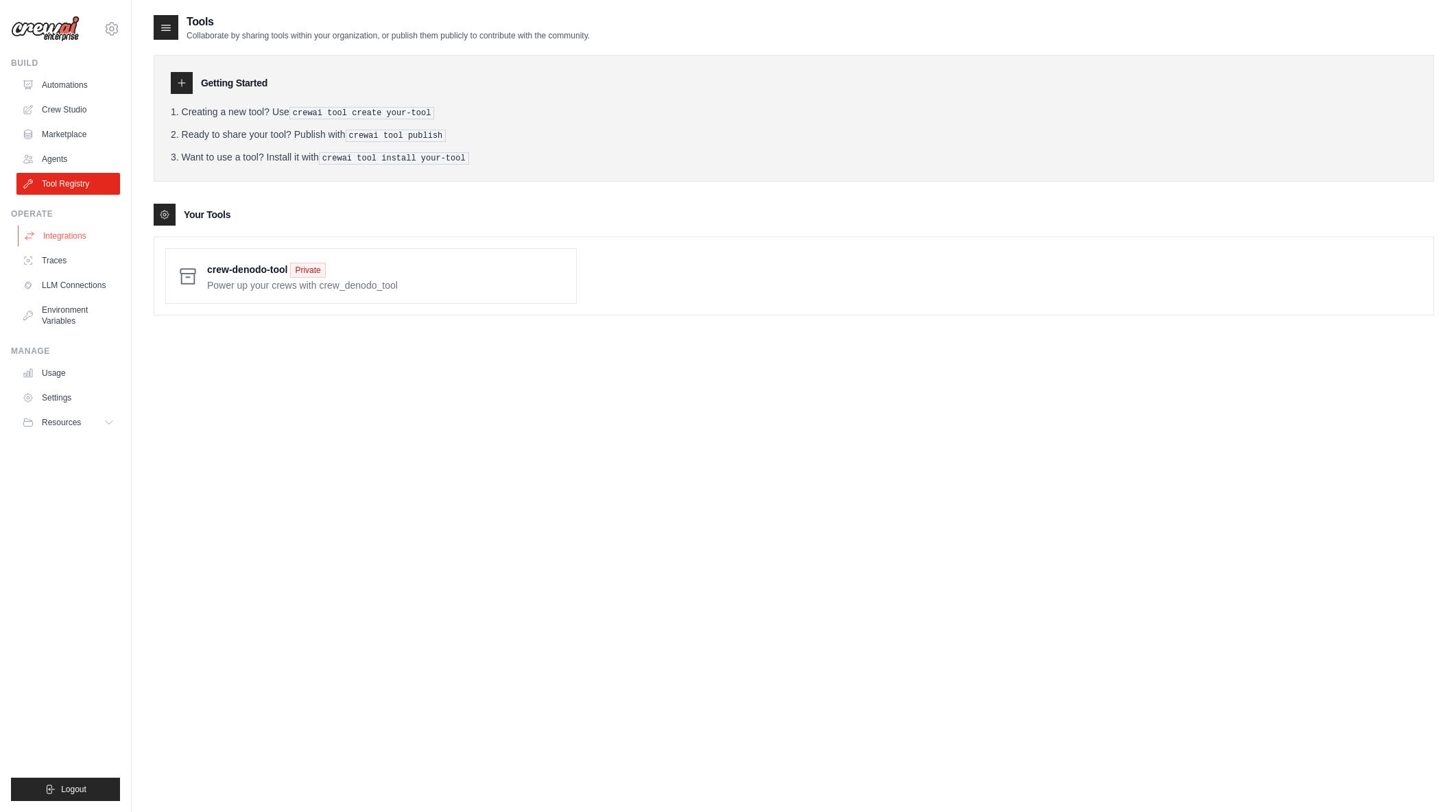
click at [66, 236] on link "Integrations" at bounding box center [69, 235] width 104 height 22
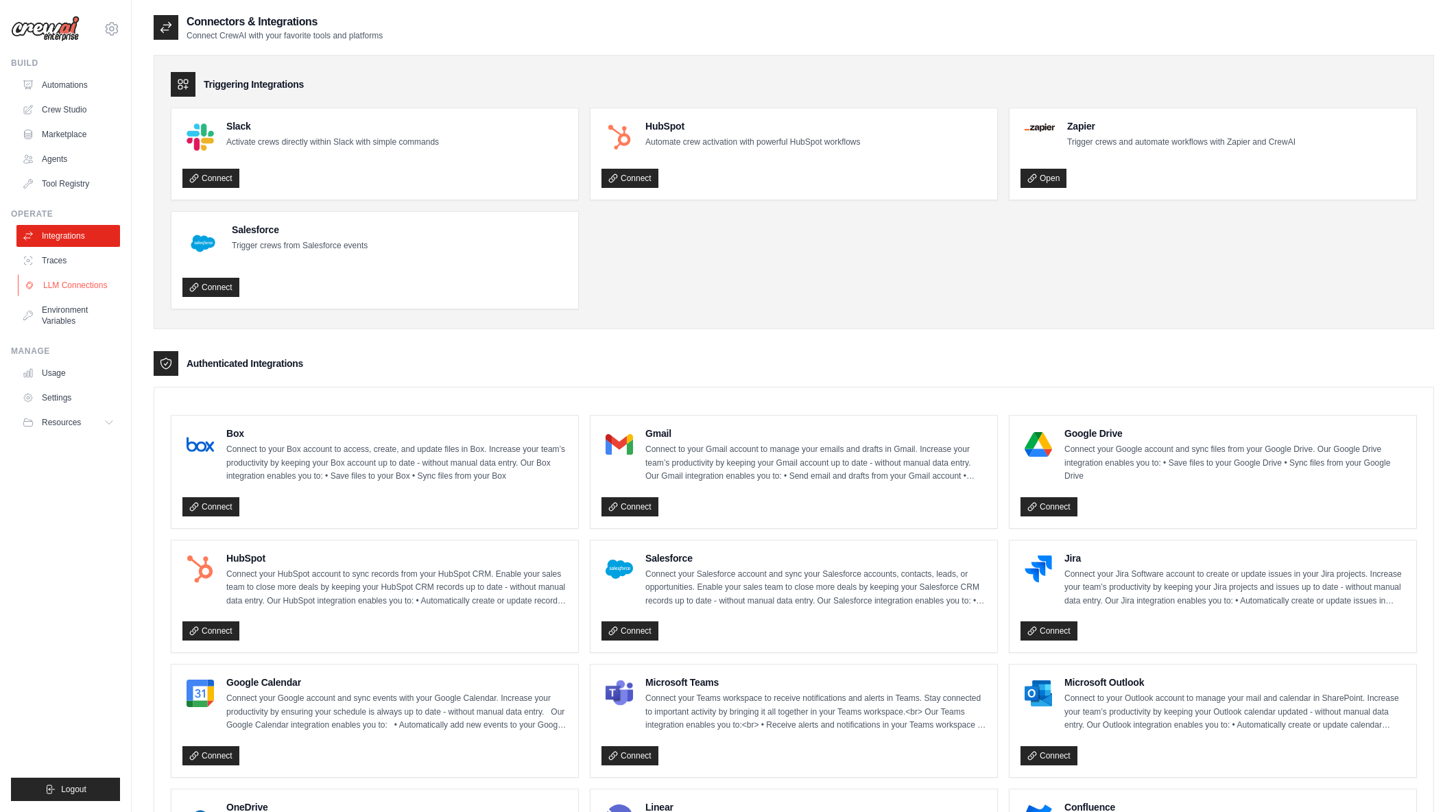
click at [63, 266] on link "Traces" at bounding box center [68, 260] width 104 height 22
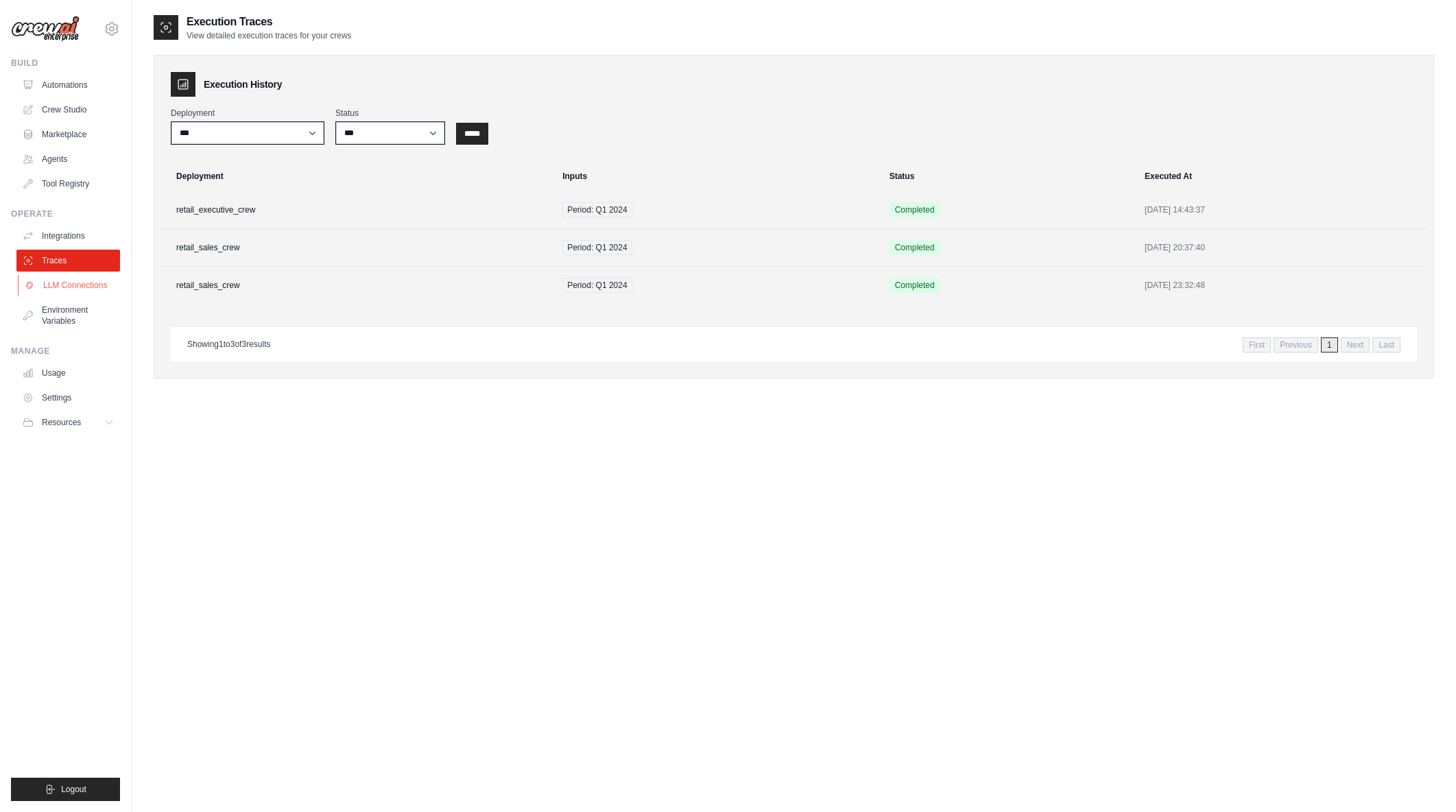
click at [79, 286] on link "LLM Connections" at bounding box center [69, 285] width 104 height 22
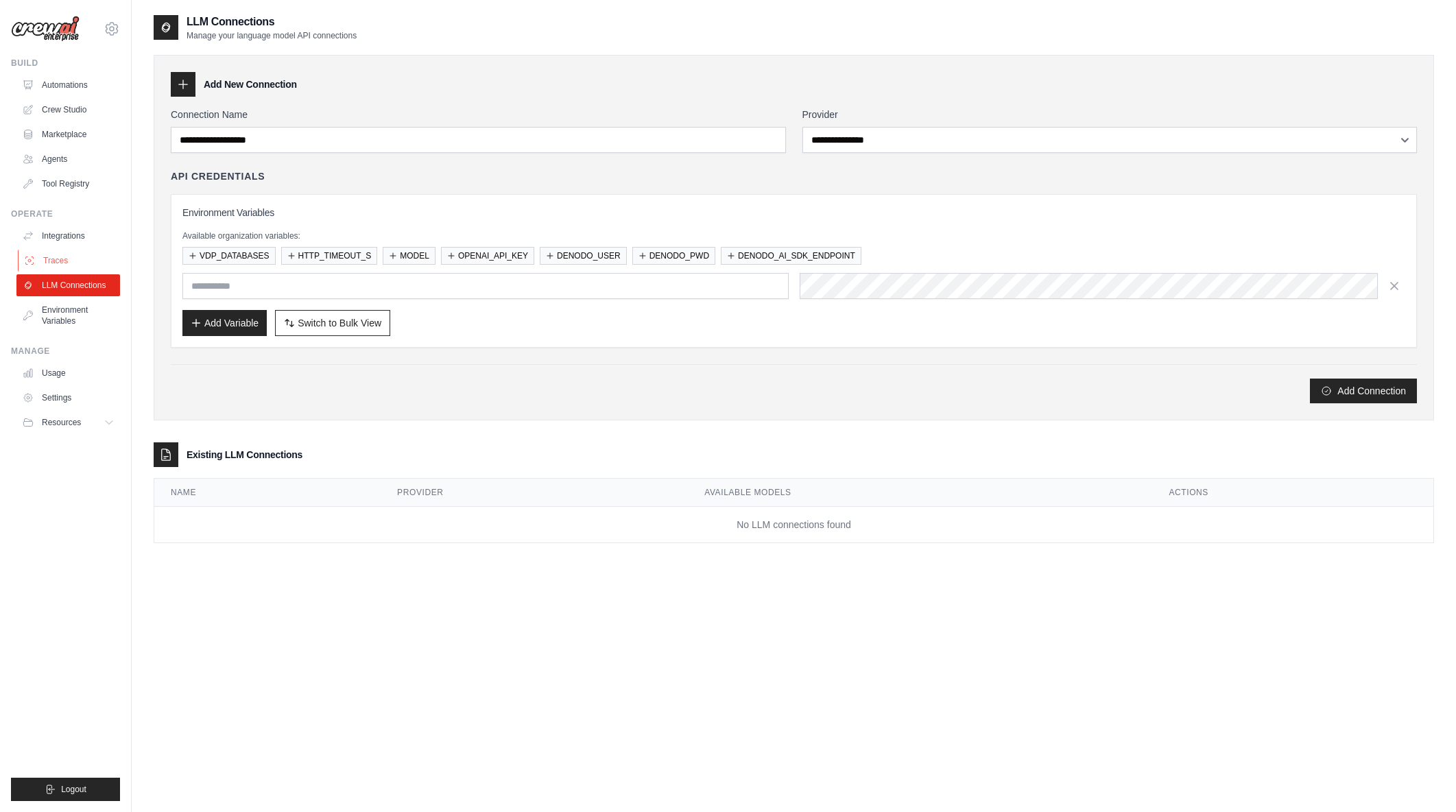
click at [55, 263] on link "Traces" at bounding box center [69, 260] width 104 height 22
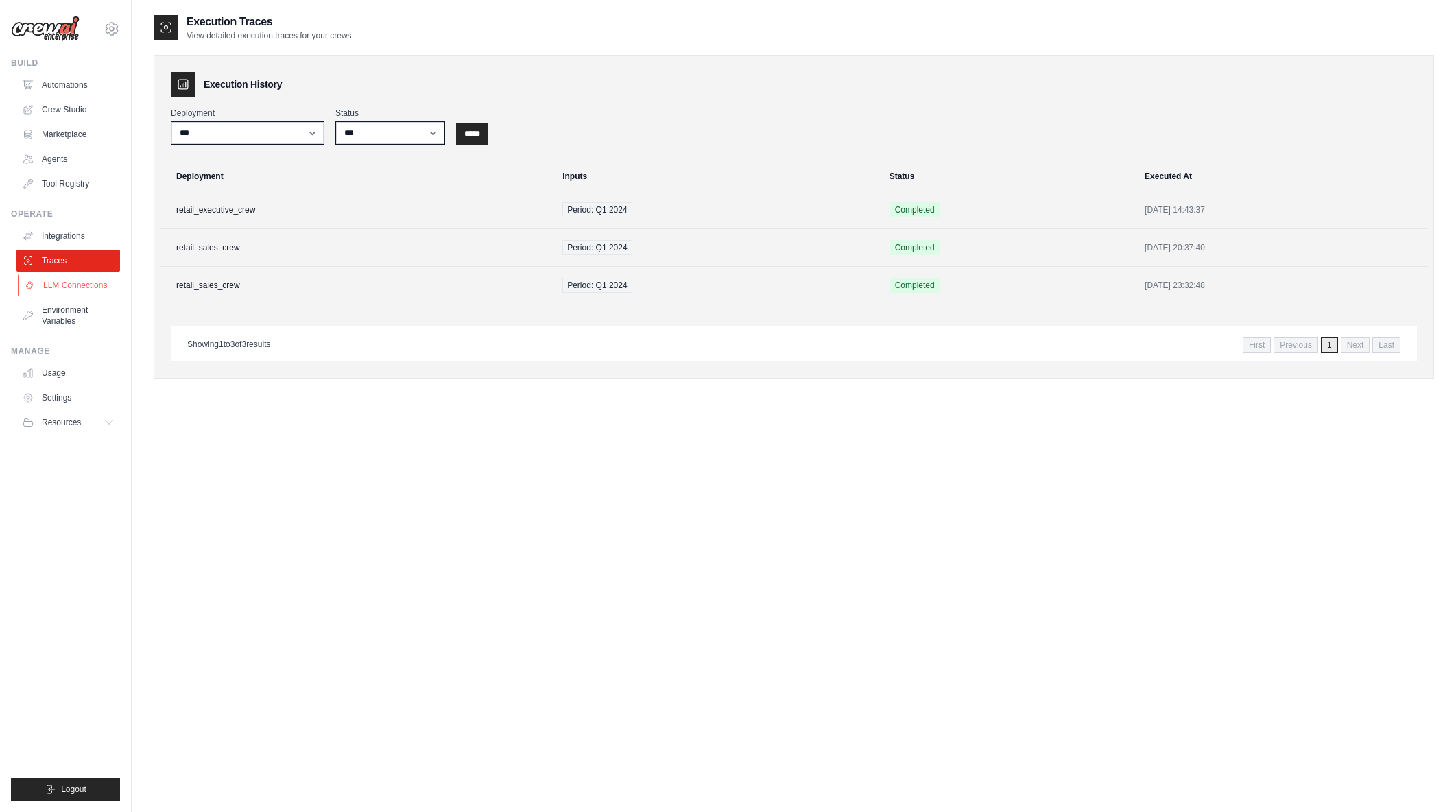
click at [75, 284] on link "LLM Connections" at bounding box center [69, 285] width 104 height 22
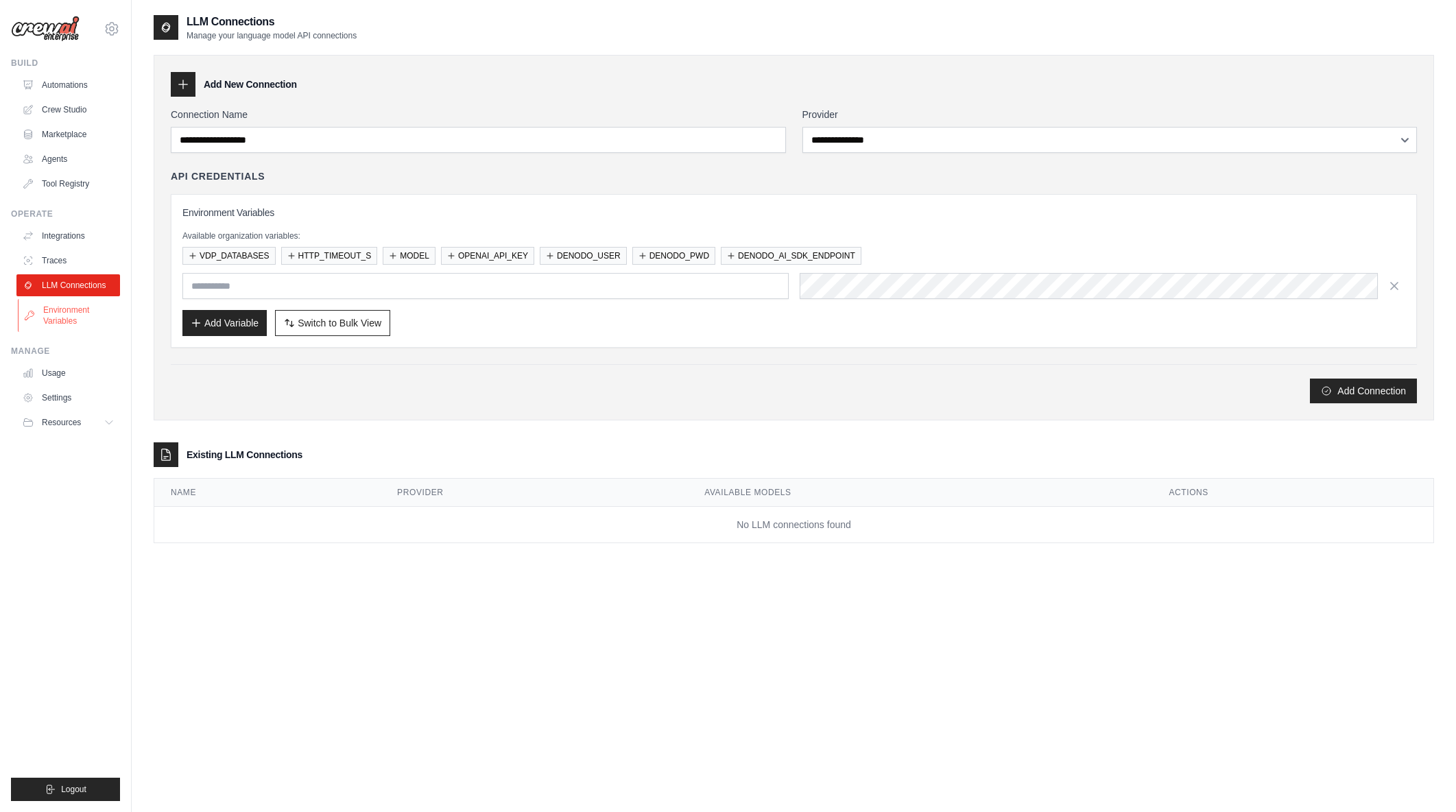
click at [65, 317] on link "Environment Variables" at bounding box center [69, 315] width 104 height 33
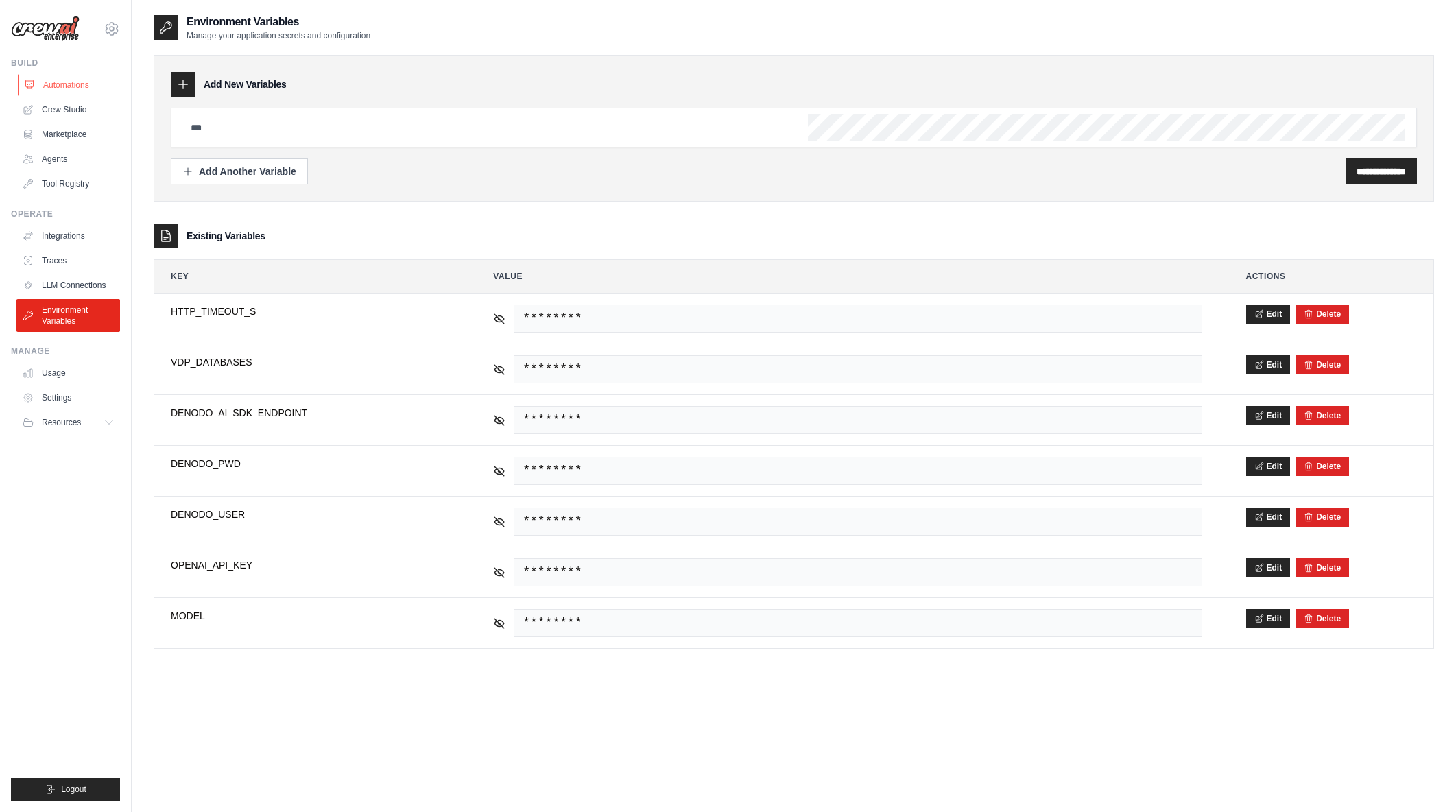
click at [69, 87] on link "Automations" at bounding box center [69, 84] width 104 height 22
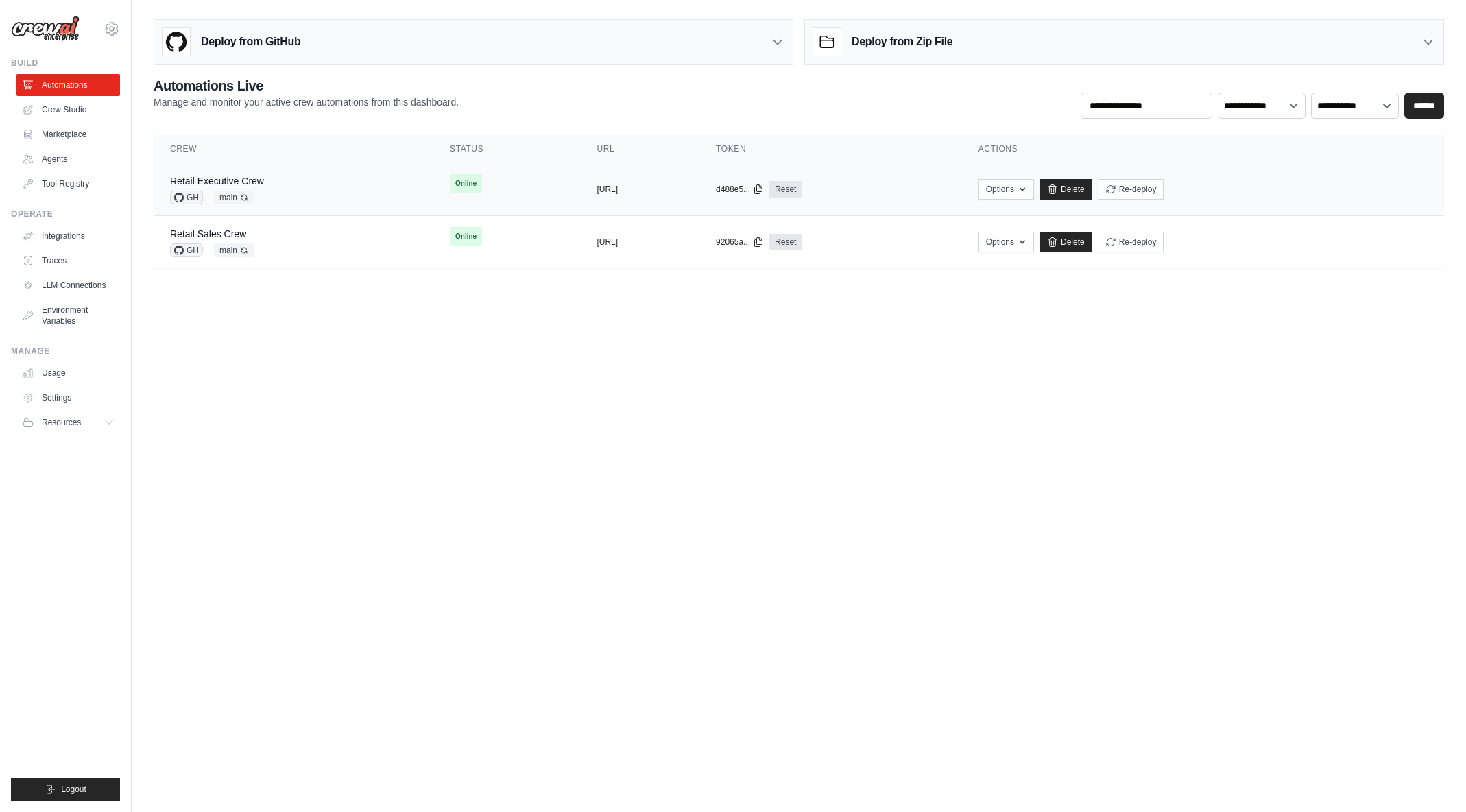
click at [270, 185] on div "Retail Executive Crew GH main Auto-deploy enabled" at bounding box center [294, 189] width 247 height 30
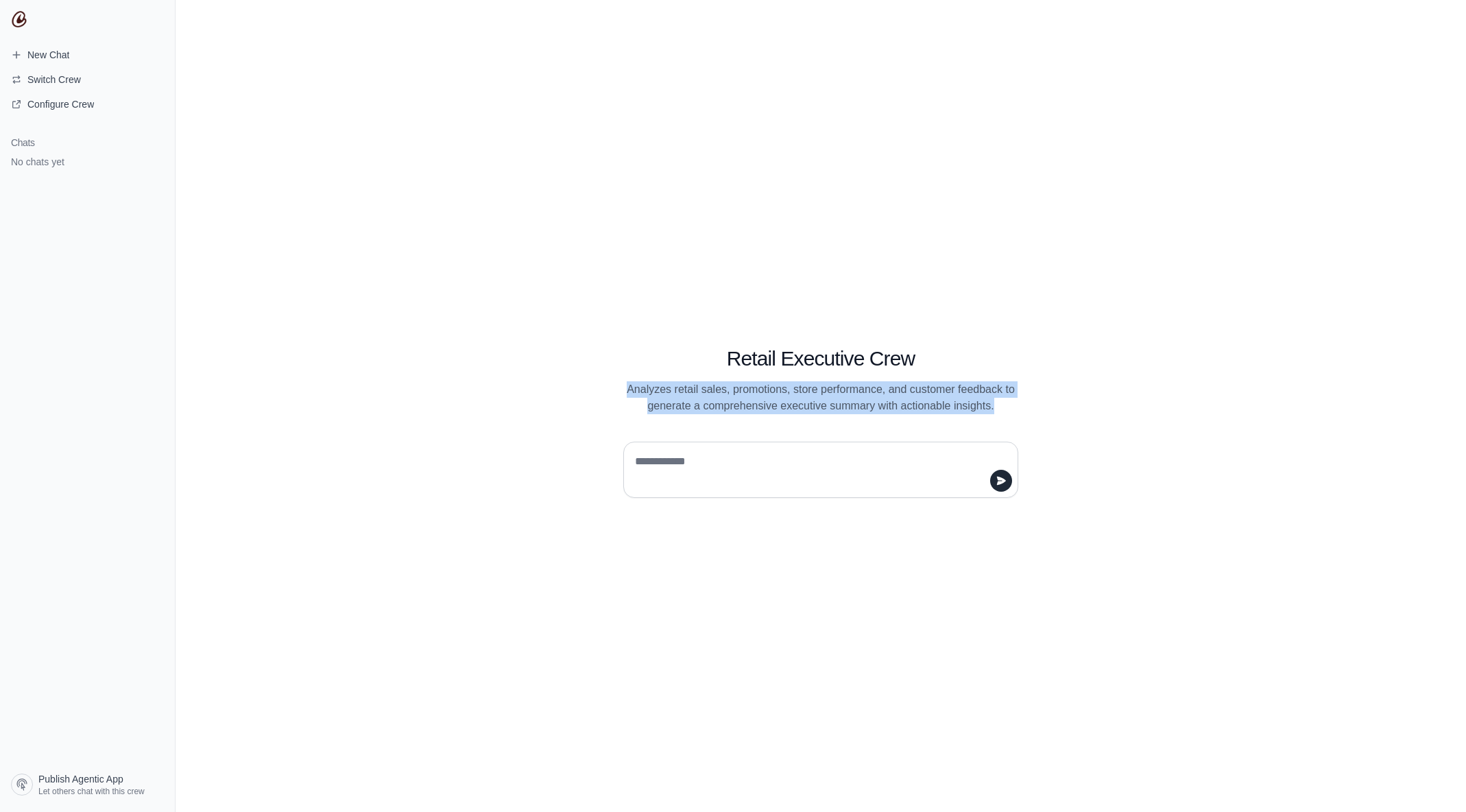
drag, startPoint x: 619, startPoint y: 381, endPoint x: 1016, endPoint y: 407, distance: 397.9
click at [1016, 407] on div "Retail Executive Crew Analyzes retail sales, promotions, store performance, and…" at bounding box center [821, 364] width 461 height 99
click at [1016, 407] on p "Analyzes retail sales, promotions, store performance, and customer feedback to …" at bounding box center [821, 397] width 395 height 33
drag, startPoint x: 680, startPoint y: 395, endPoint x: 1008, endPoint y: 400, distance: 328.0
click at [1008, 400] on p "Analyzes retail sales, promotions, store performance, and customer feedback to …" at bounding box center [821, 397] width 395 height 33
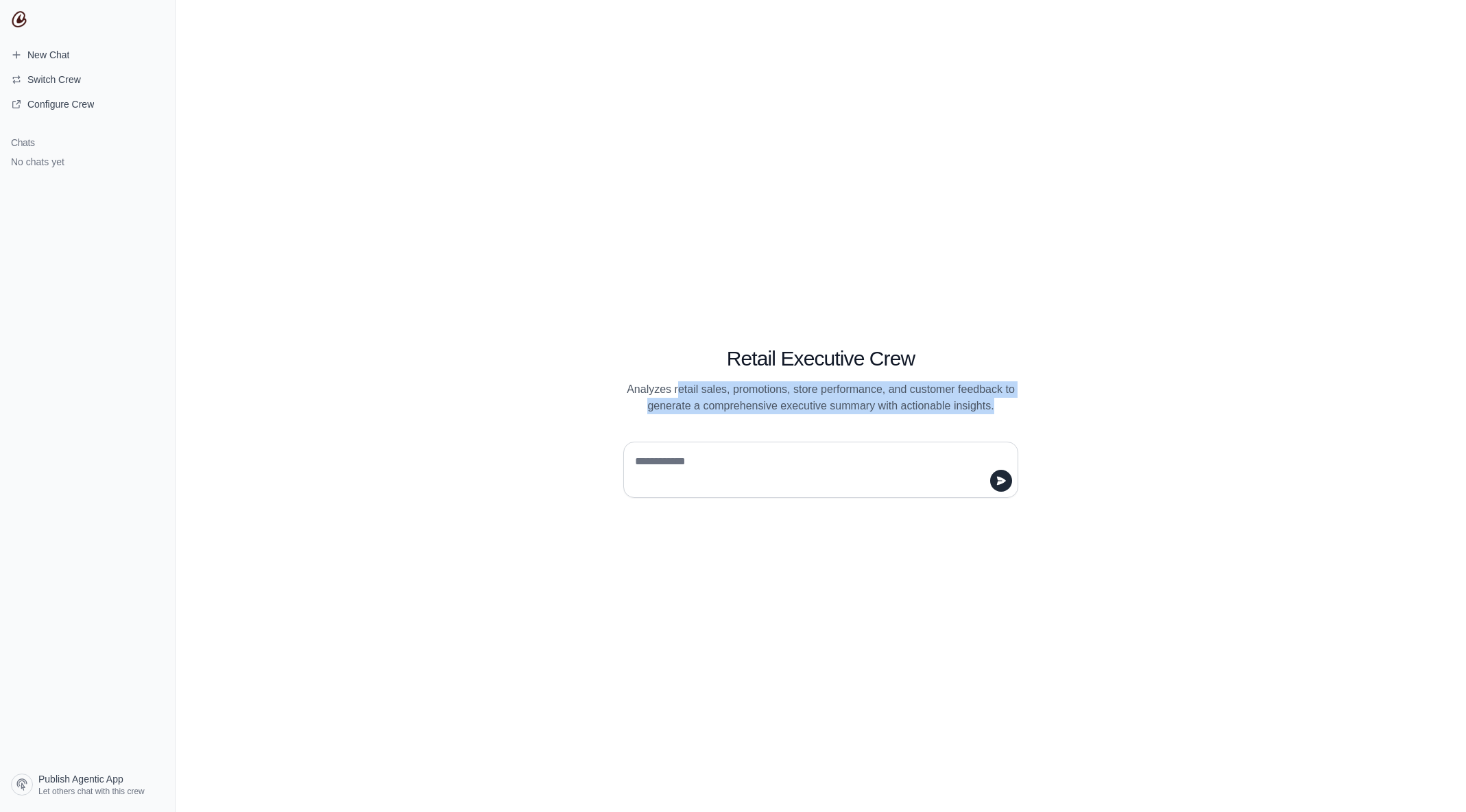
click at [1008, 400] on p "Analyzes retail sales, promotions, store performance, and customer feedback to …" at bounding box center [821, 397] width 395 height 33
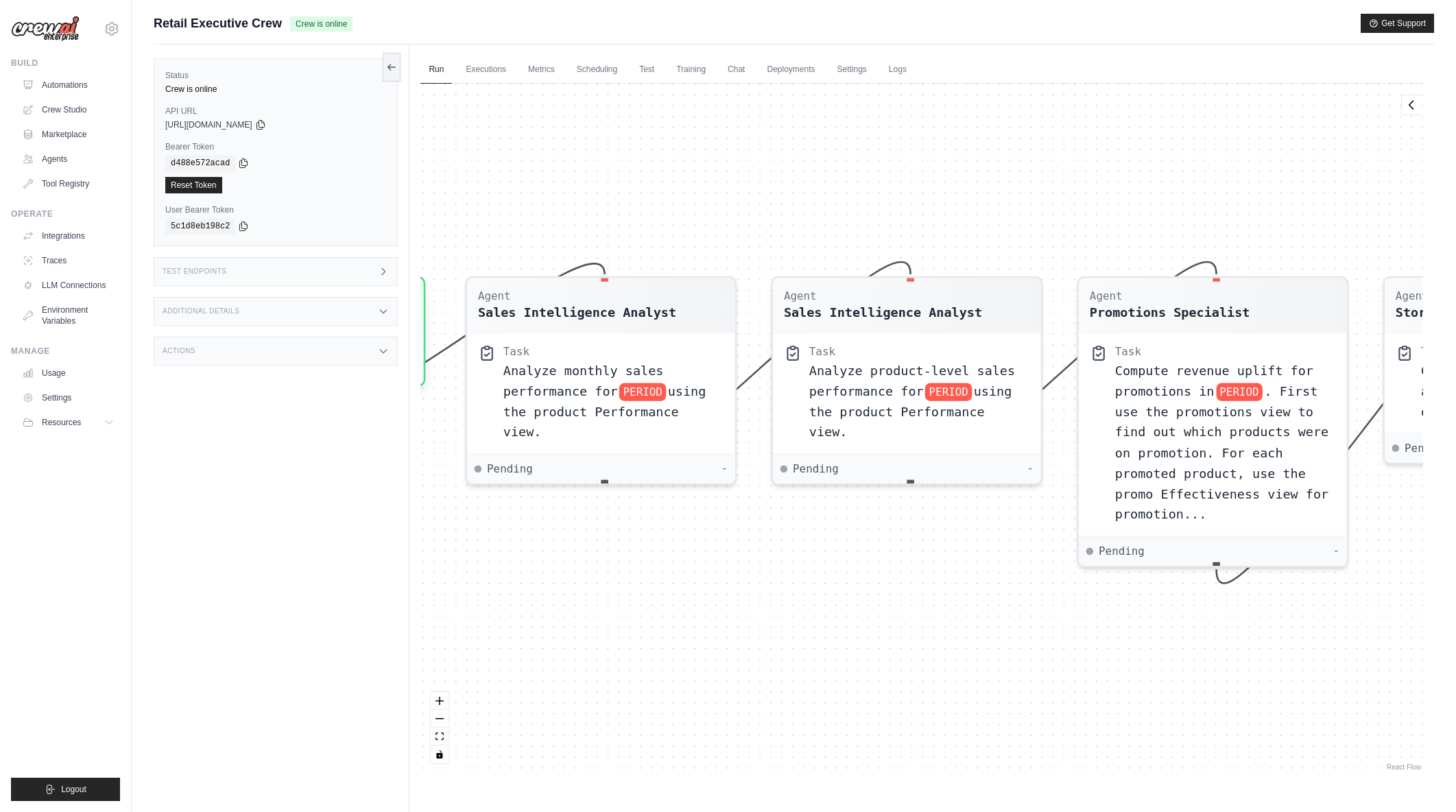
drag, startPoint x: 748, startPoint y: 405, endPoint x: 1060, endPoint y: 704, distance: 432.1
click at [1060, 704] on div "Agent Sales Intelligence Analyst Task Analyze monthly sales performance for PER…" at bounding box center [921, 428] width 1003 height 690
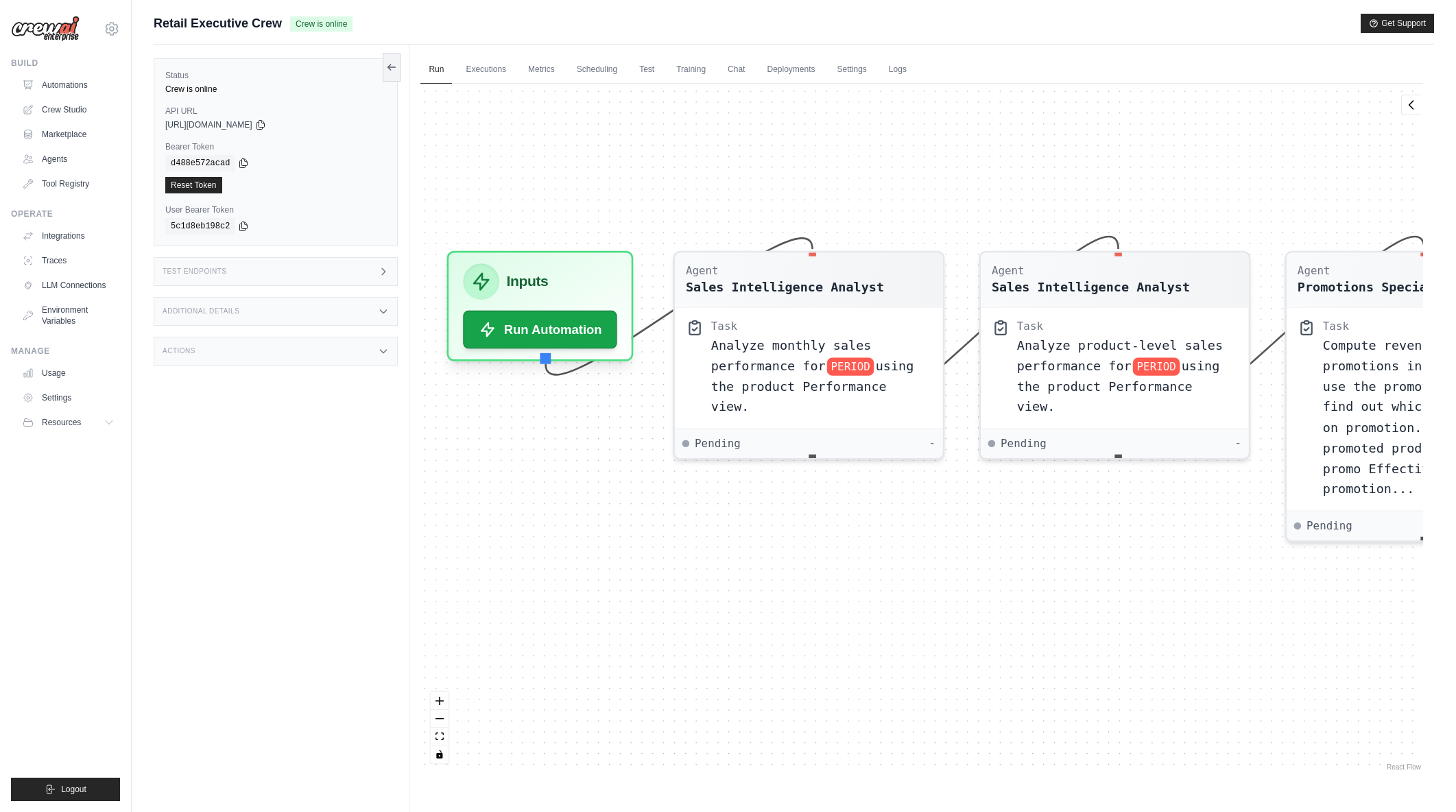
drag, startPoint x: 688, startPoint y: 213, endPoint x: 896, endPoint y: 189, distance: 209.4
click at [896, 189] on div "Agent Sales Intelligence Analyst Task Analyze monthly sales performance for PER…" at bounding box center [921, 428] width 1003 height 690
